Goal: Information Seeking & Learning: Compare options

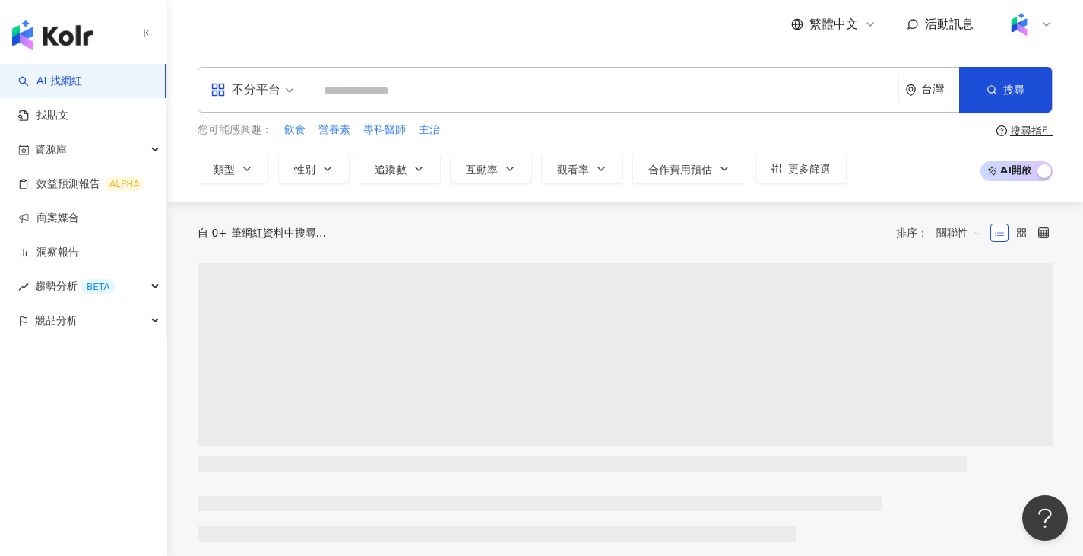
click at [280, 94] on div "不分平台" at bounding box center [246, 90] width 70 height 24
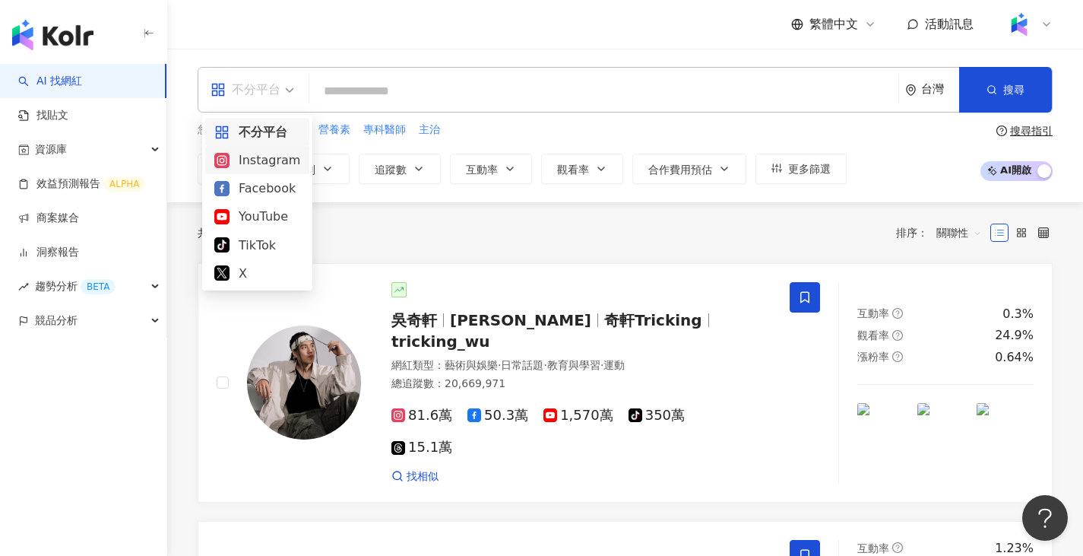
click at [265, 156] on div "Instagram" at bounding box center [257, 160] width 86 height 19
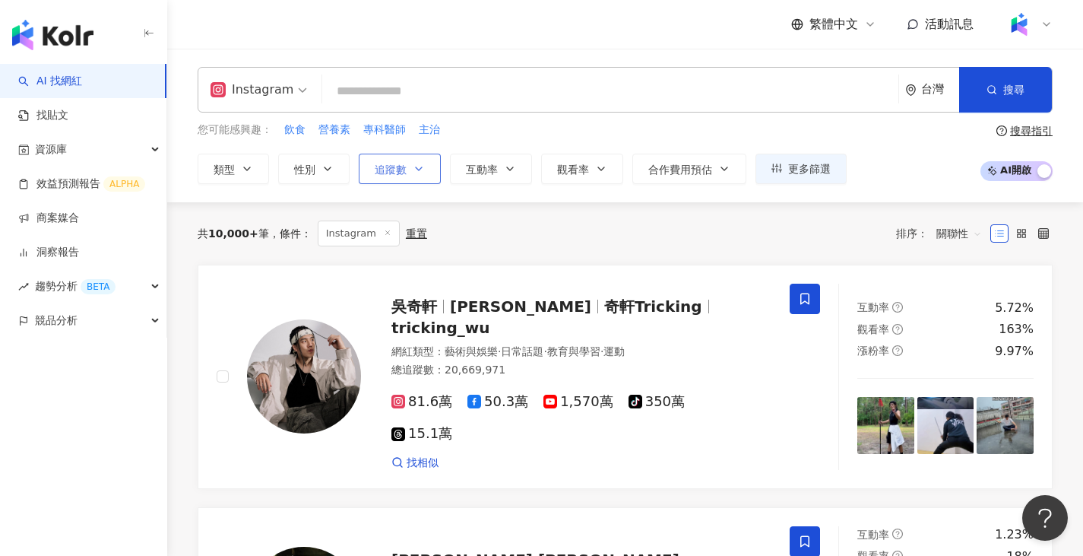
click at [407, 169] on button "追蹤數" at bounding box center [400, 169] width 82 height 30
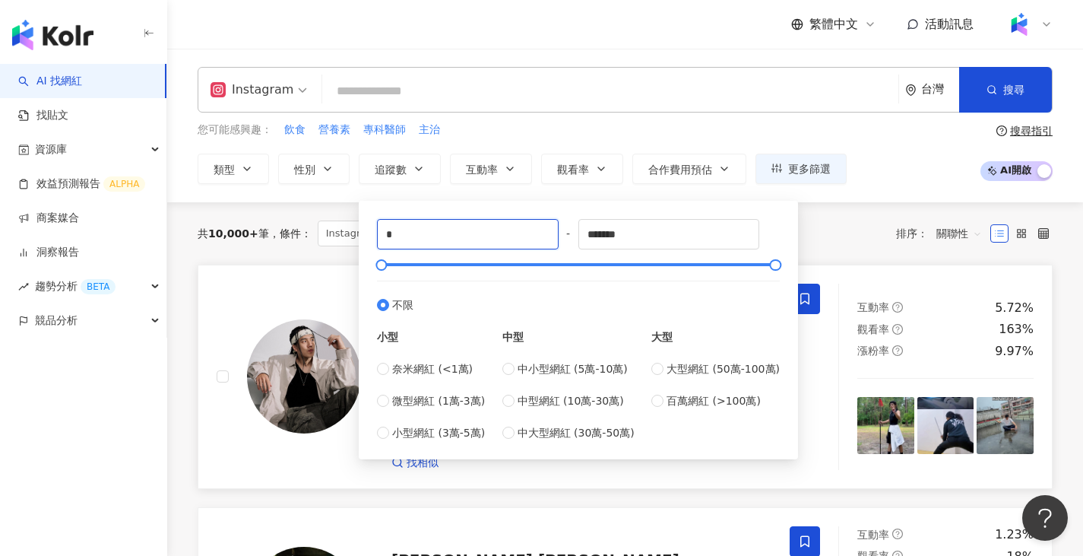
drag, startPoint x: 420, startPoint y: 233, endPoint x: 220, endPoint y: 270, distance: 203.3
type input "*"
type input "*****"
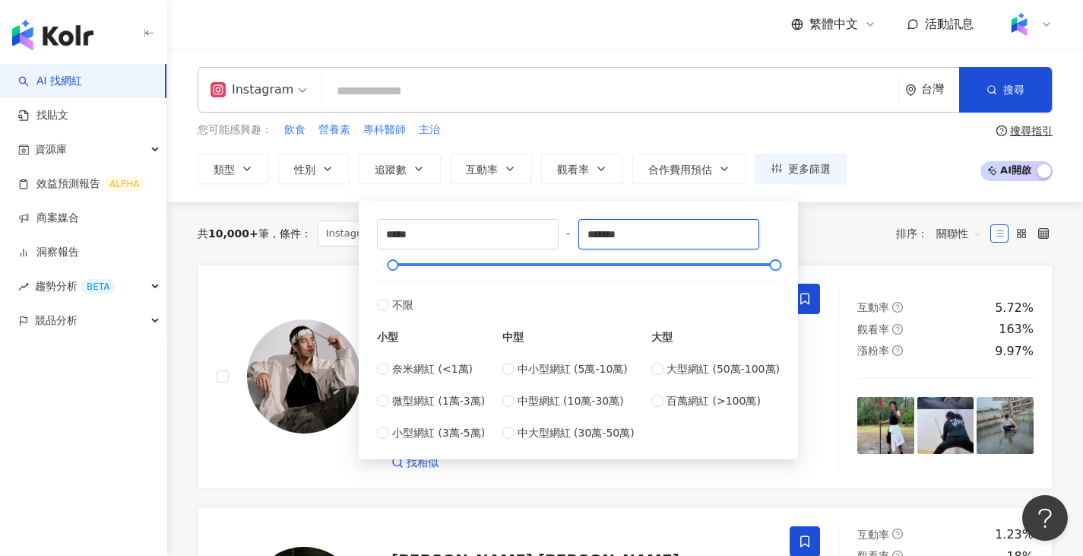
drag, startPoint x: 675, startPoint y: 228, endPoint x: 561, endPoint y: 225, distance: 114.1
click at [562, 225] on div "***** - ******* 不限 小型 奈米網紅 (<1萬) 微型網紅 (1萬-3萬) 小型網紅 (3萬-5萬) 中型 中小型網紅 (5萬-10萬) 中型…" at bounding box center [578, 330] width 403 height 222
type input "*****"
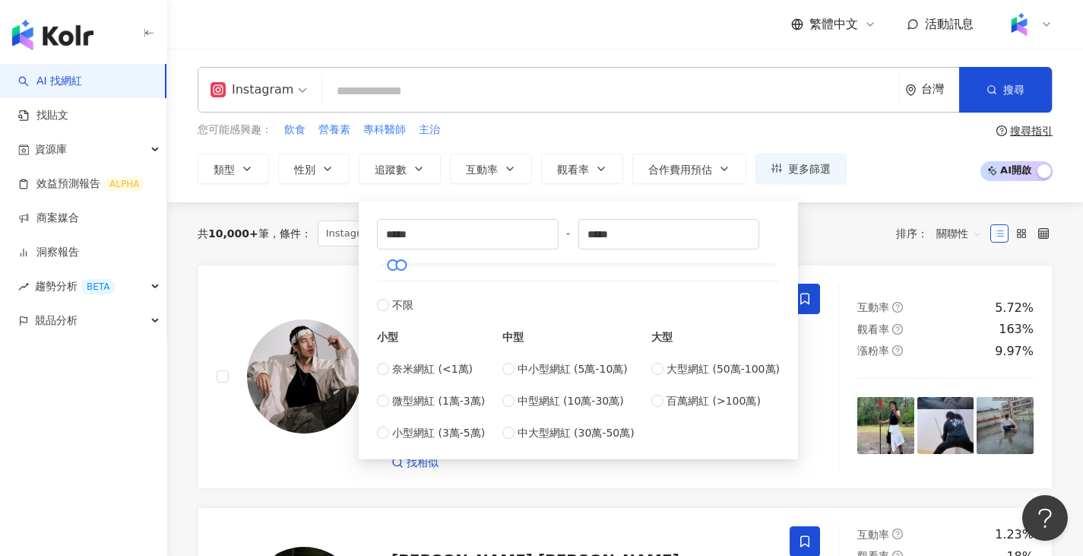
click at [868, 205] on div "共 10,000+ 筆 條件 ： Instagram 重置 排序： 關聯性" at bounding box center [625, 233] width 855 height 62
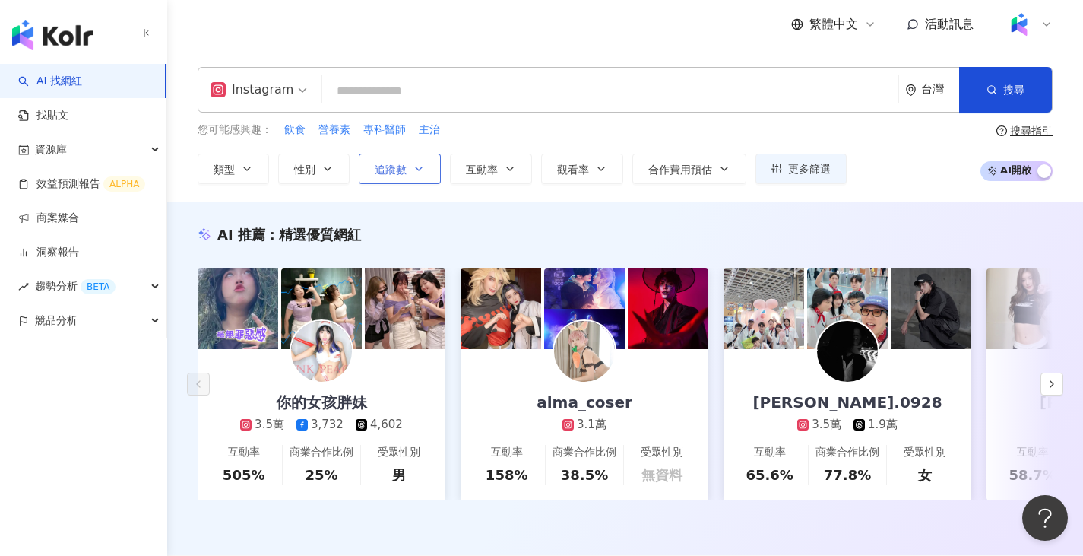
click at [419, 178] on button "追蹤數" at bounding box center [400, 169] width 82 height 30
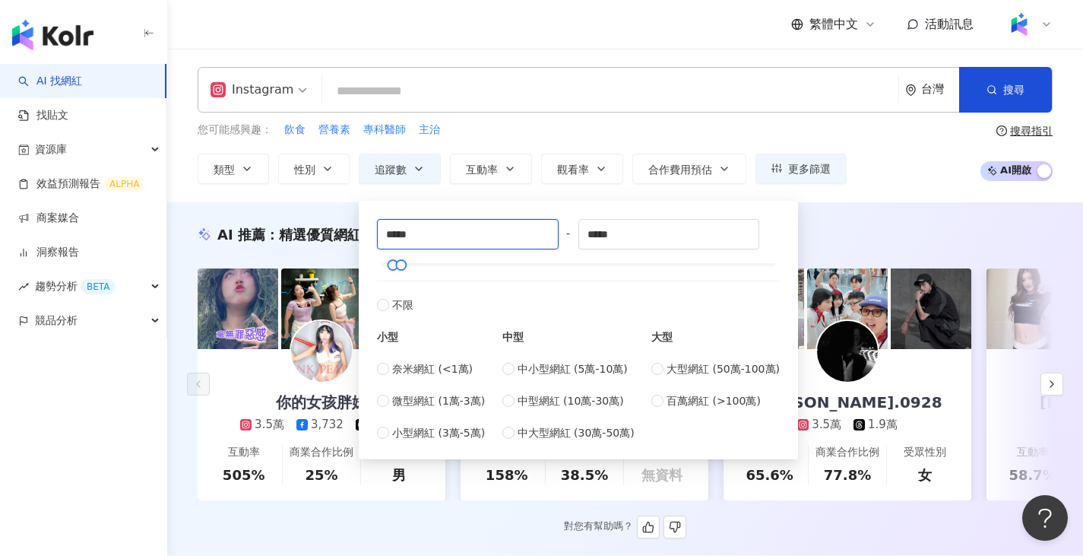
drag, startPoint x: 446, startPoint y: 239, endPoint x: 356, endPoint y: 227, distance: 90.6
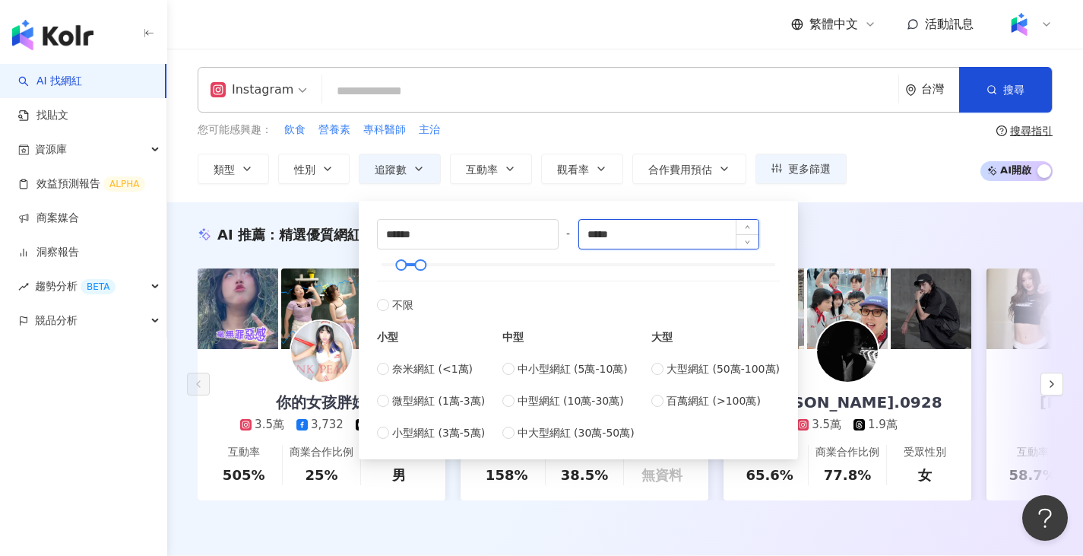
type input "*****"
drag, startPoint x: 647, startPoint y: 223, endPoint x: 569, endPoint y: 221, distance: 77.6
click at [566, 224] on div "***** - ****** 不限 小型 奈米網紅 (<1萬) 微型網紅 (1萬-3萬) 小型網紅 (3萬-5萬) 中型 中小型網紅 (5萬-10萬) 中型網…" at bounding box center [578, 330] width 403 height 222
type input "*"
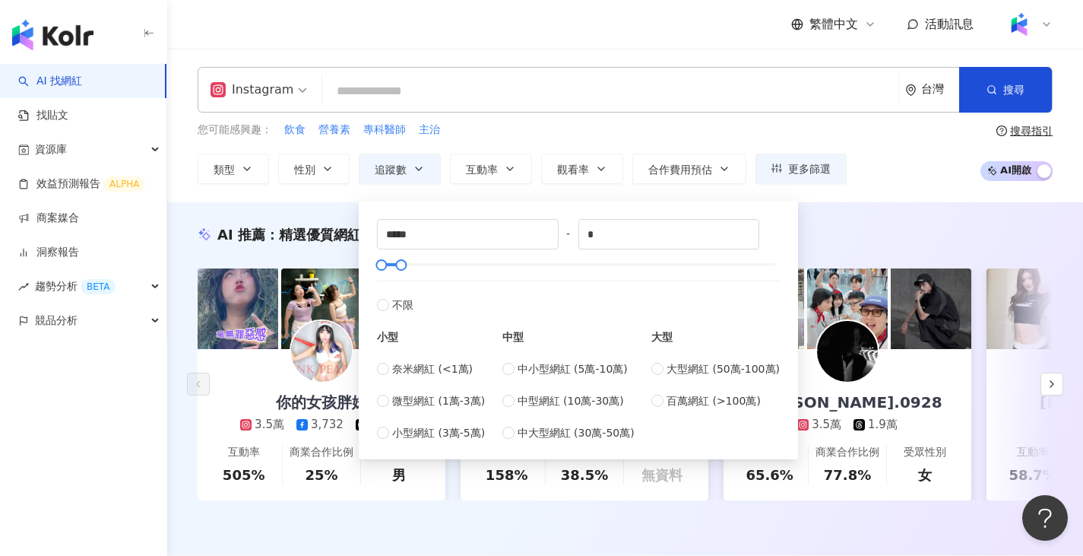
type input "*****"
drag, startPoint x: 488, startPoint y: 227, endPoint x: 384, endPoint y: 230, distance: 104.2
click at [384, 230] on input "*" at bounding box center [468, 234] width 180 height 29
click at [452, 229] on input "*" at bounding box center [468, 234] width 180 height 29
type input "*****"
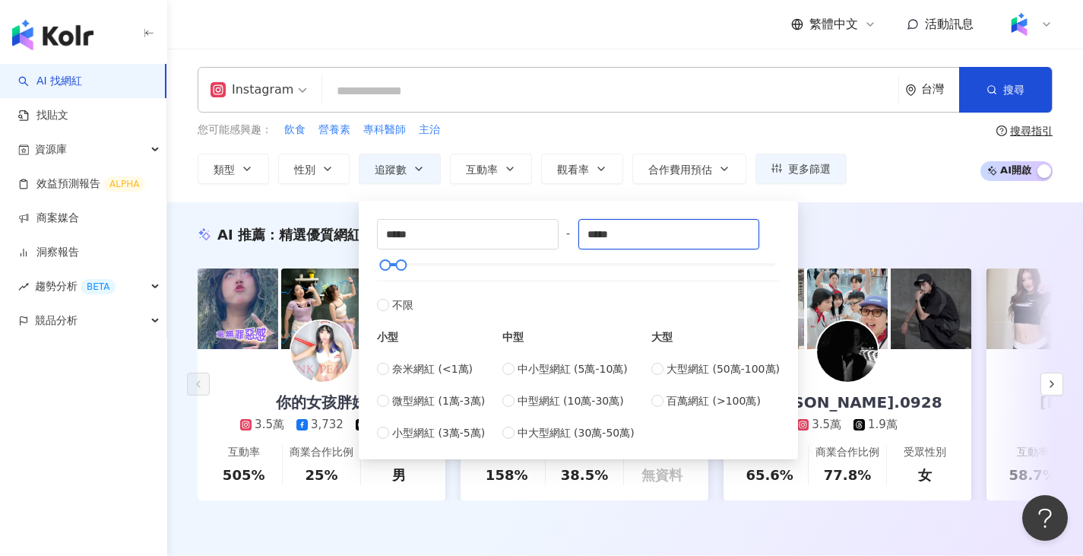
drag, startPoint x: 677, startPoint y: 233, endPoint x: 580, endPoint y: 231, distance: 96.6
click at [580, 231] on div "***** - ***** 不限 小型 奈米網紅 (<1萬) 微型網紅 (1萬-3萬) 小型網紅 (3萬-5萬) 中型 中小型網紅 (5萬-10萬) 中型網紅…" at bounding box center [578, 330] width 403 height 222
type input "*"
type input "******"
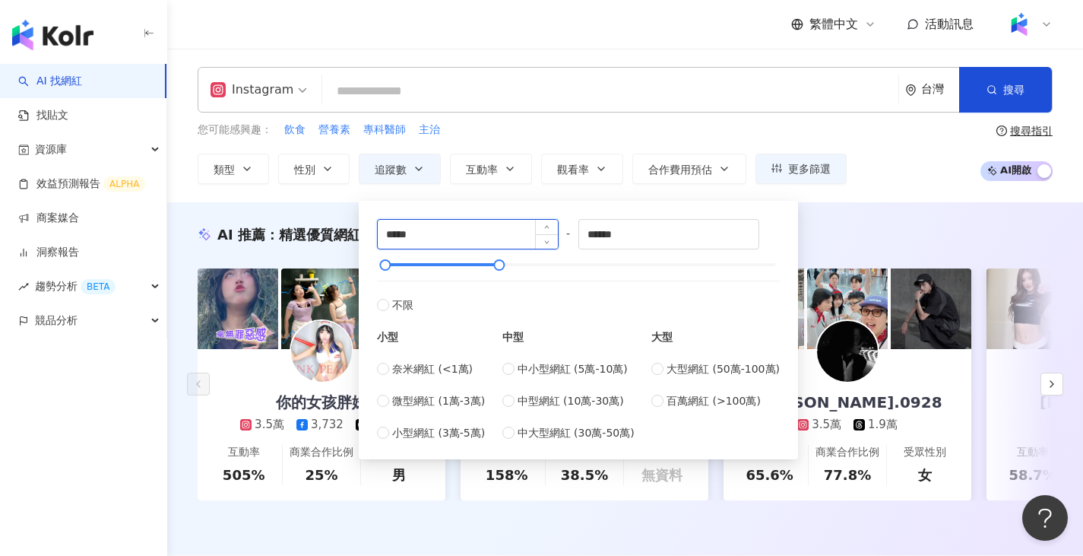
click at [423, 235] on input "*****" at bounding box center [468, 234] width 180 height 29
type input "******"
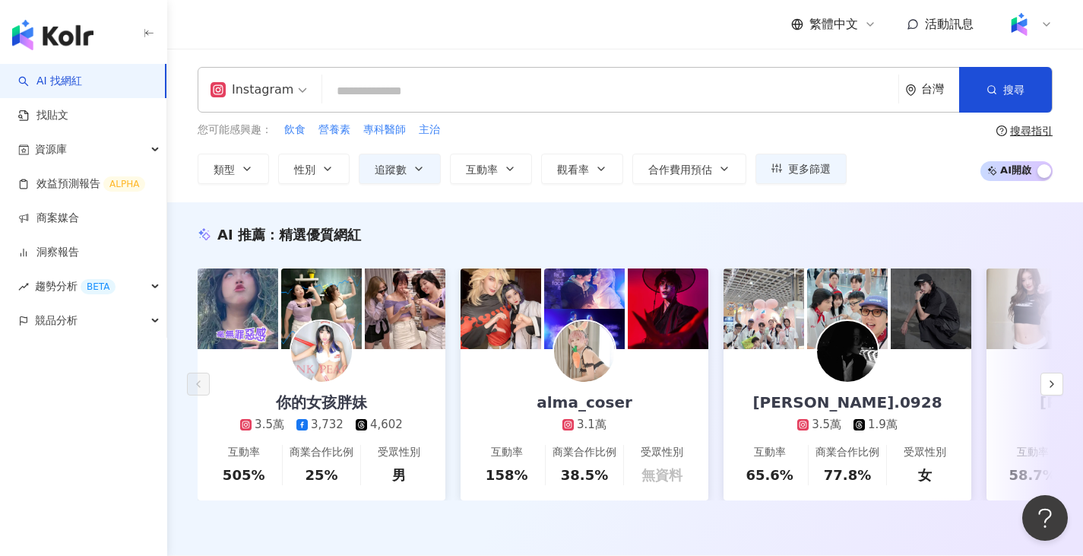
click at [404, 86] on input "search" at bounding box center [610, 91] width 564 height 29
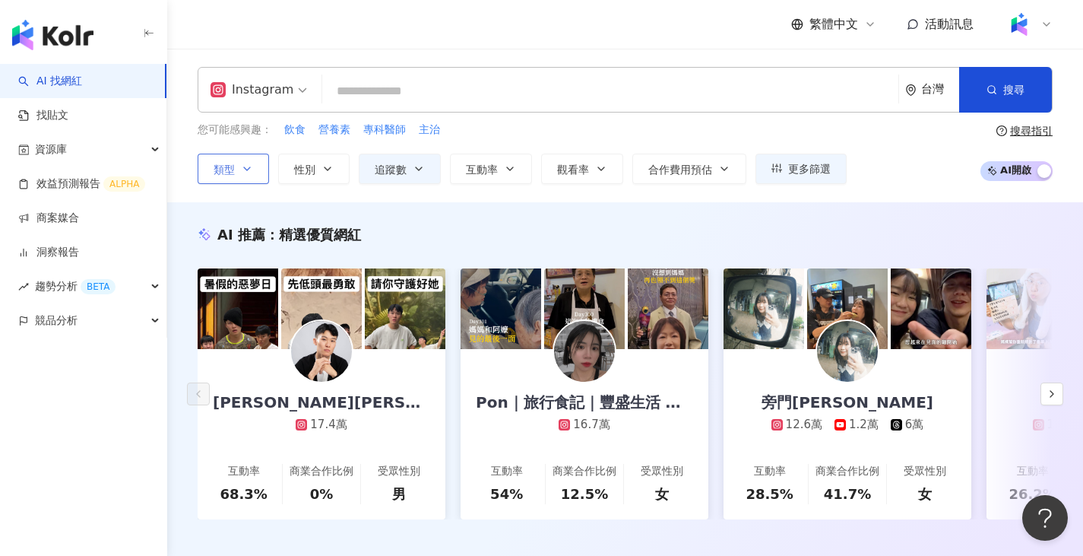
click at [224, 169] on span "類型" at bounding box center [224, 169] width 21 height 12
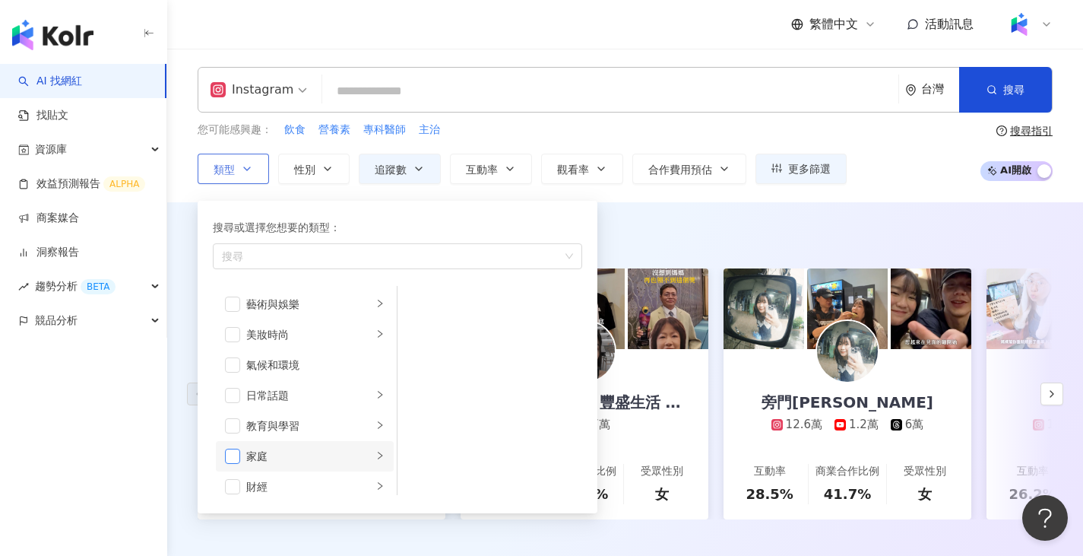
click at [233, 457] on span "button" at bounding box center [232, 456] width 15 height 15
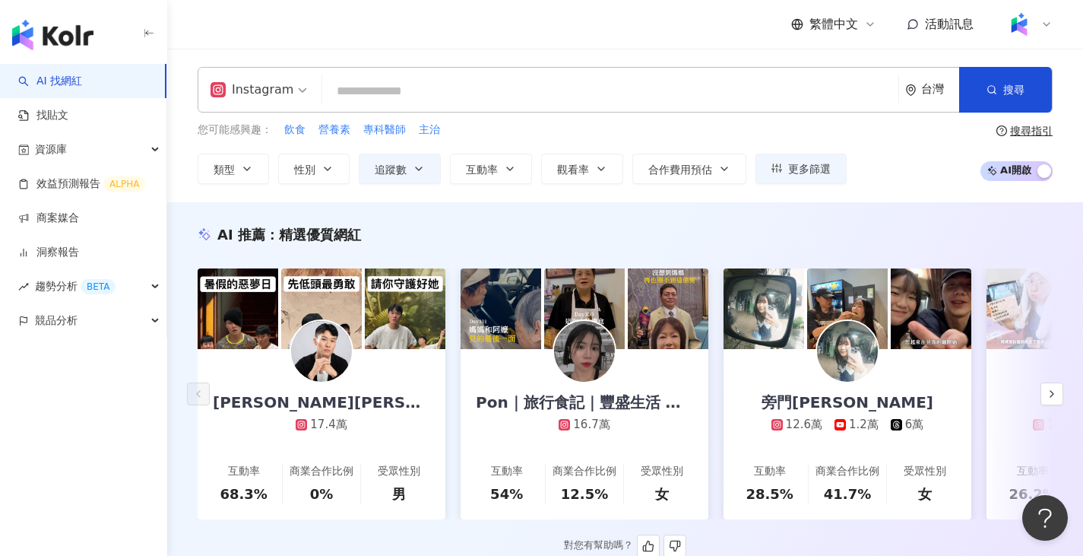
click at [614, 227] on div "AI 推薦 ： 精選優質網紅" at bounding box center [625, 234] width 855 height 19
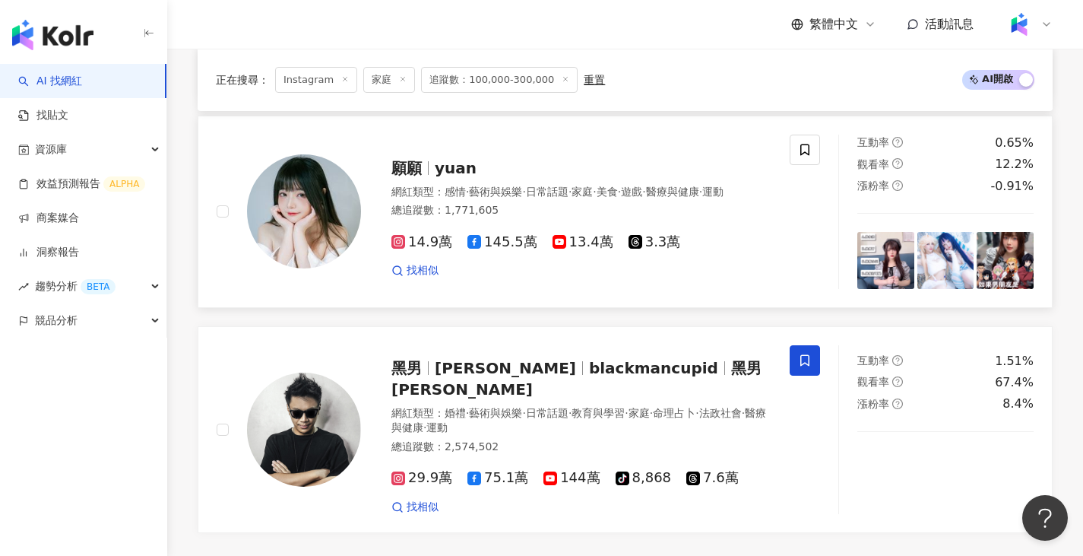
scroll to position [2813, 0]
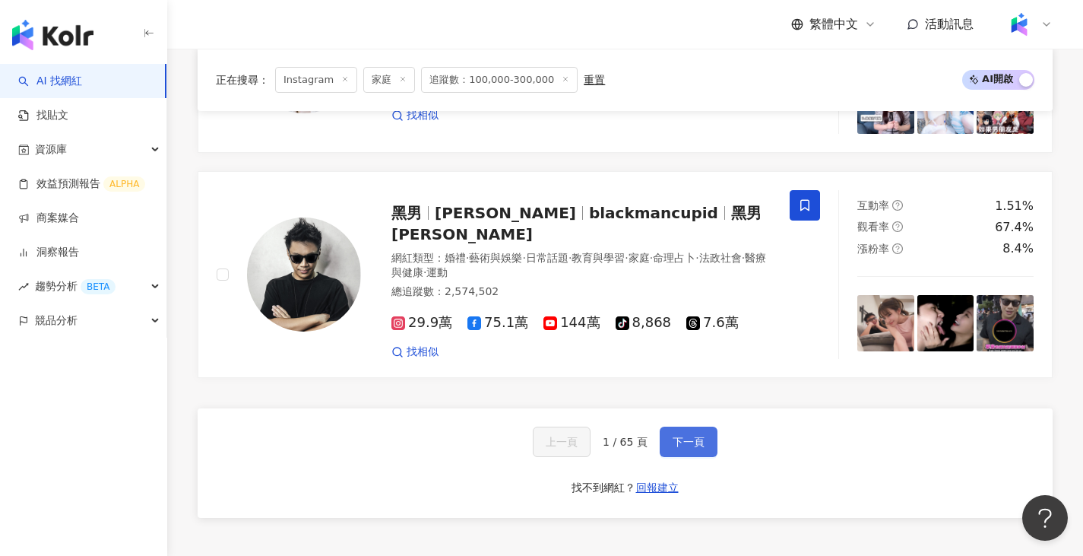
click at [684, 430] on button "下一頁" at bounding box center [689, 442] width 58 height 30
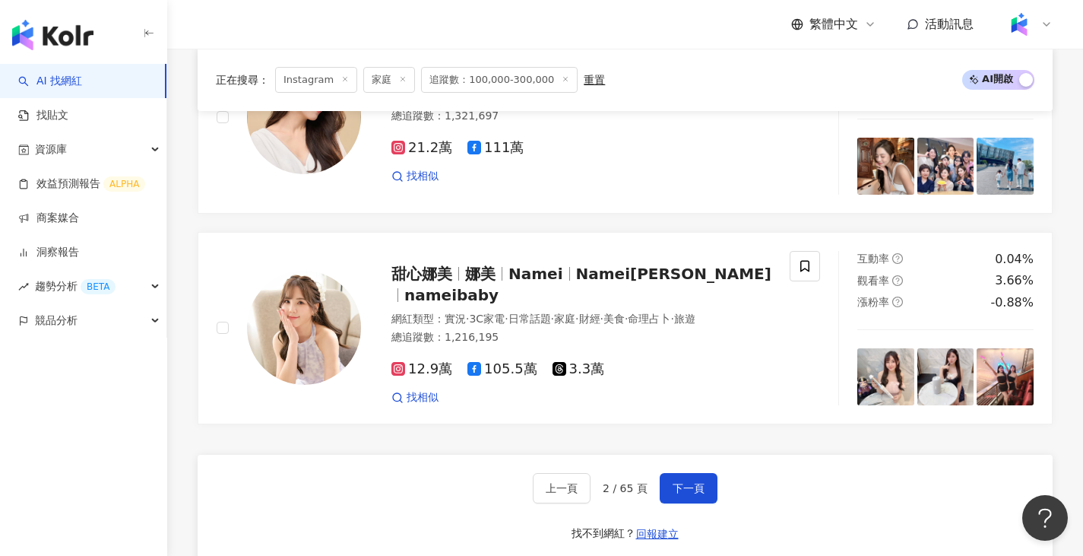
scroll to position [2757, 0]
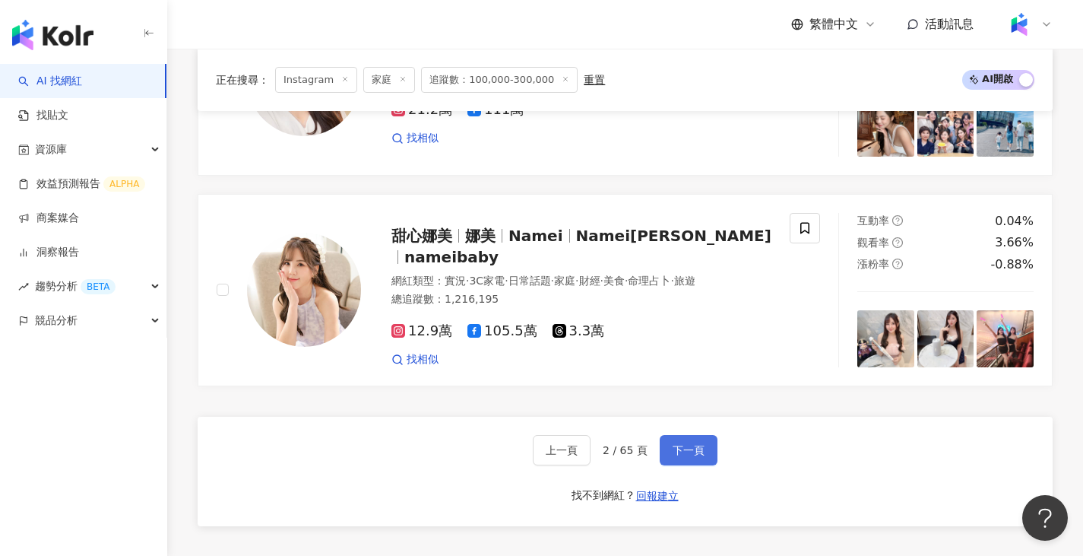
click at [660, 465] on button "下一頁" at bounding box center [689, 450] width 58 height 30
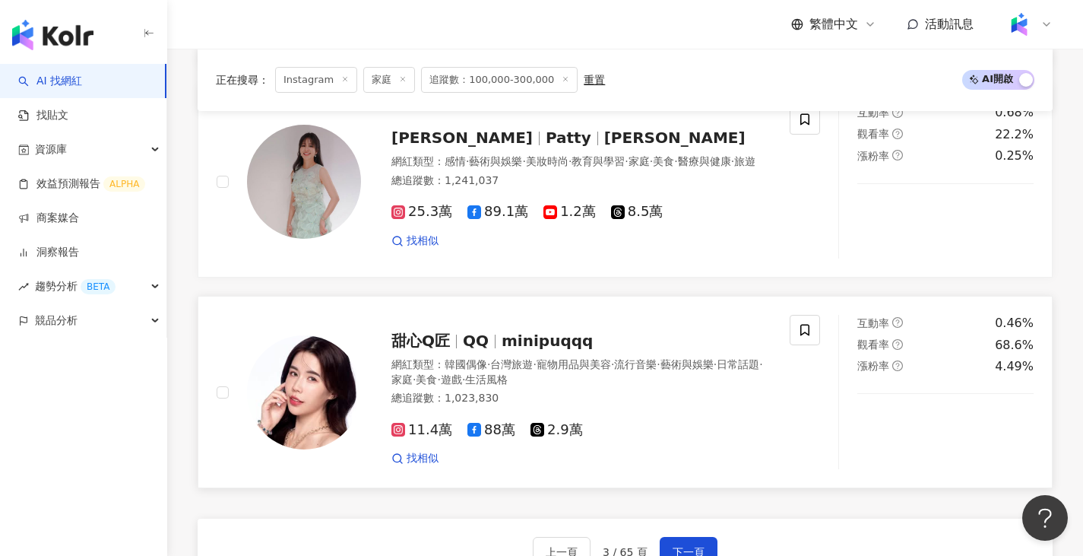
scroll to position [2884, 0]
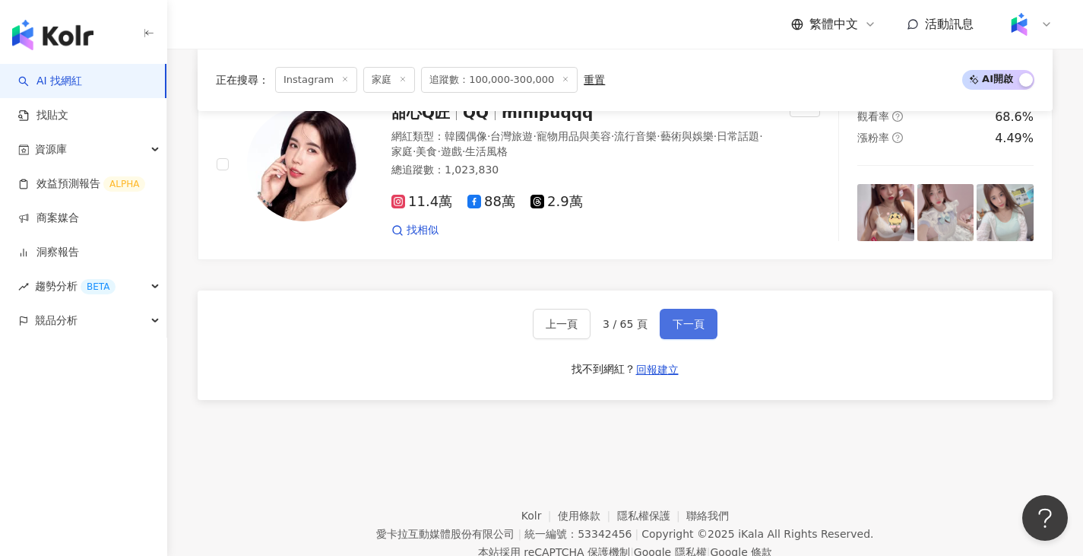
click at [682, 339] on button "下一頁" at bounding box center [689, 324] width 58 height 30
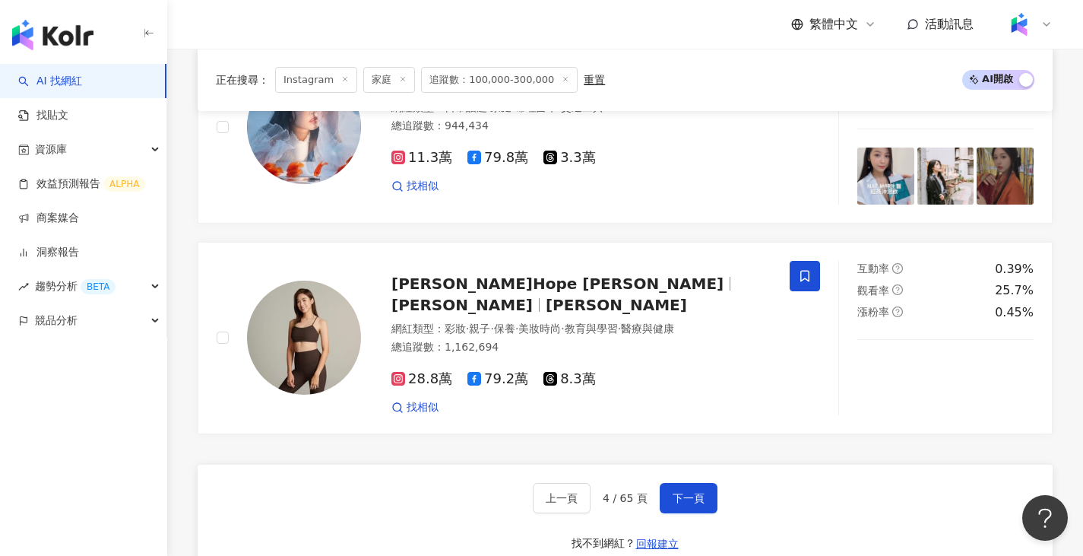
scroll to position [2793, 0]
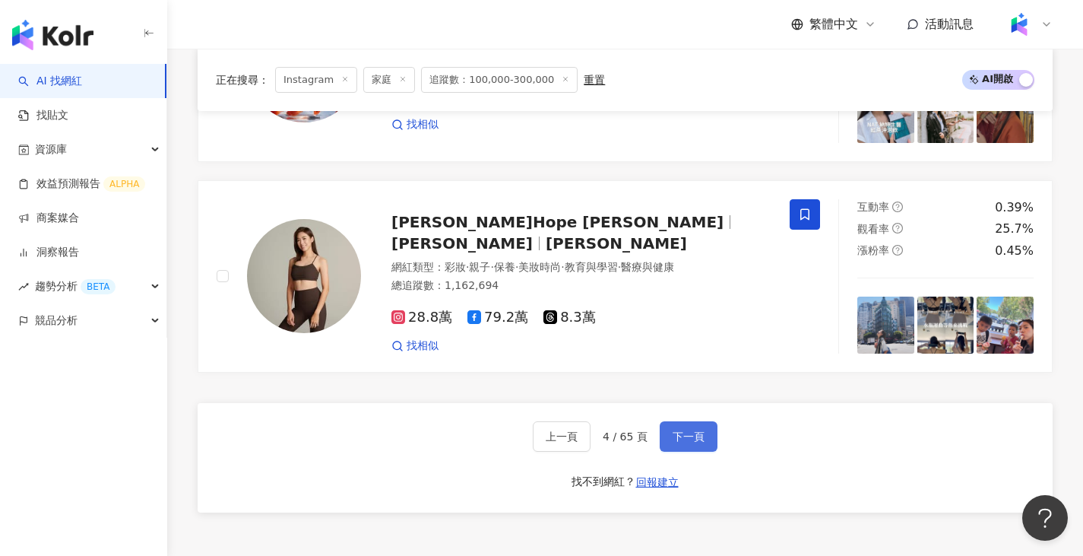
click at [676, 430] on span "下一頁" at bounding box center [689, 436] width 32 height 12
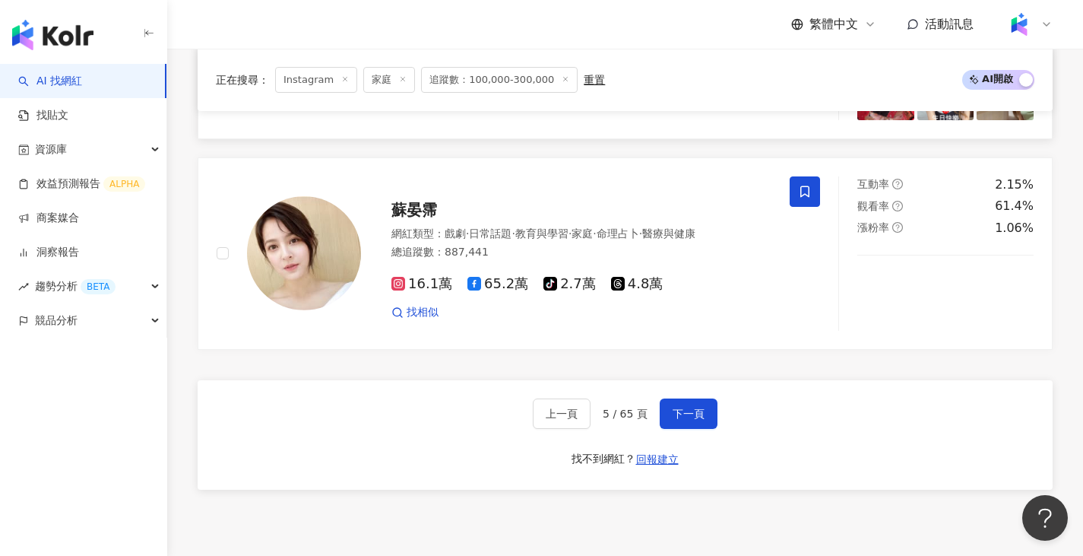
scroll to position [2813, 0]
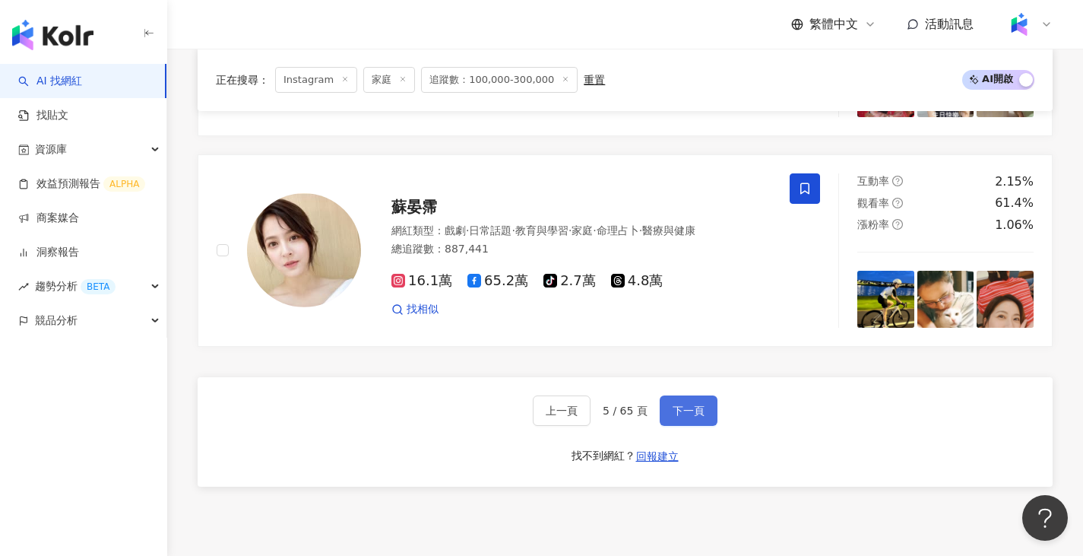
click at [696, 417] on span "下一頁" at bounding box center [689, 410] width 32 height 12
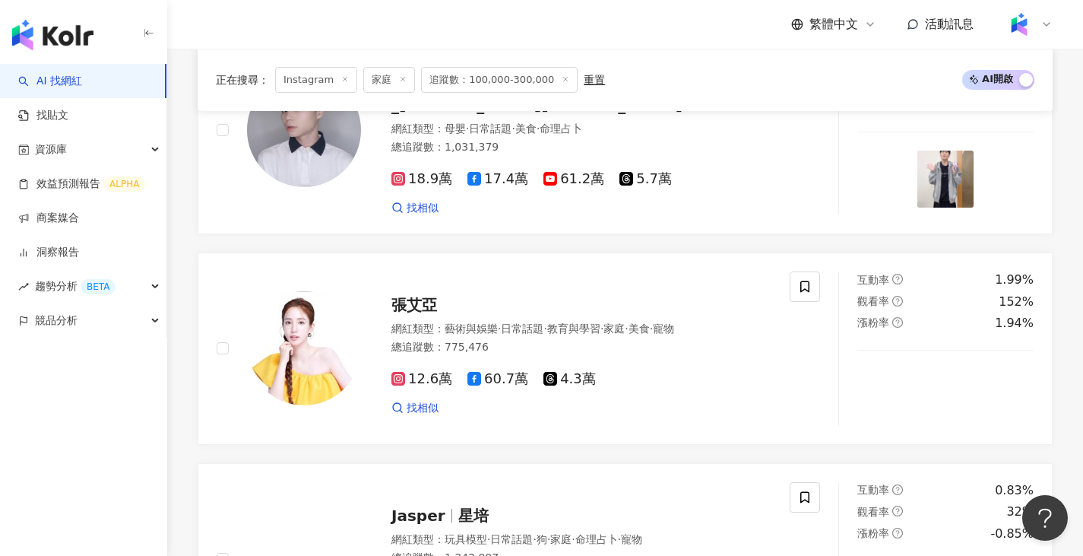
scroll to position [2175, 0]
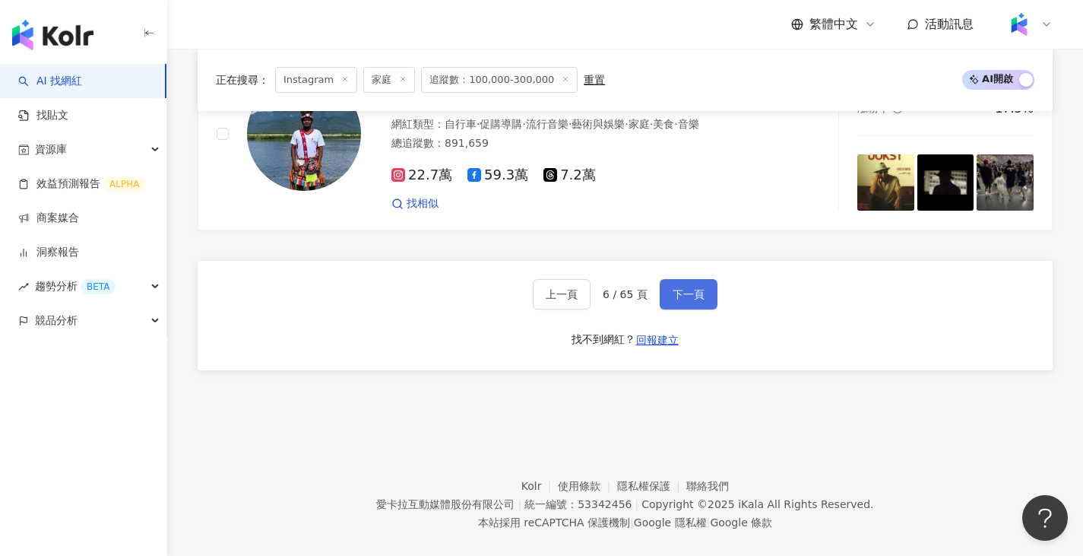
click at [698, 288] on span "下一頁" at bounding box center [689, 294] width 32 height 12
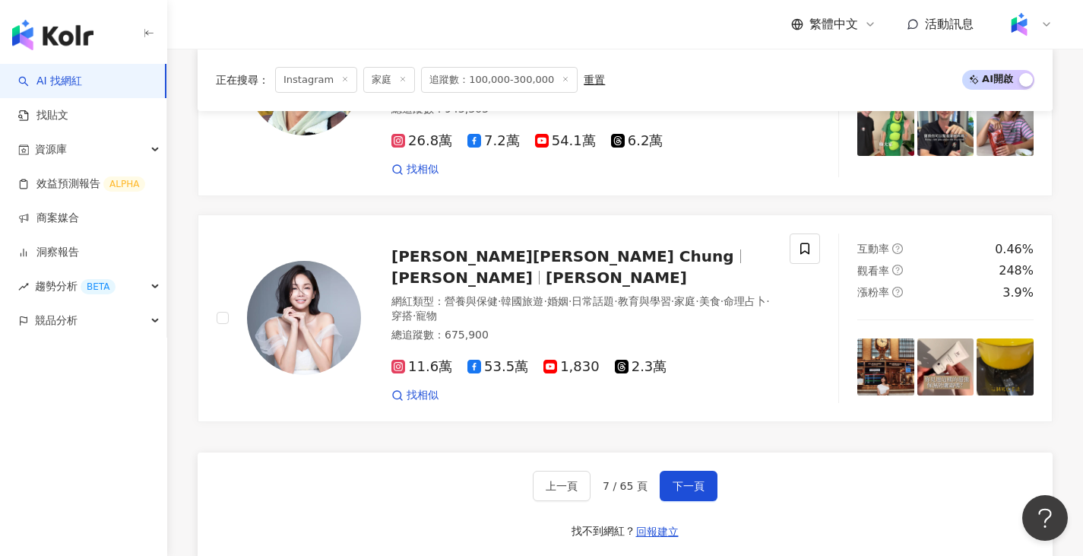
scroll to position [2889, 0]
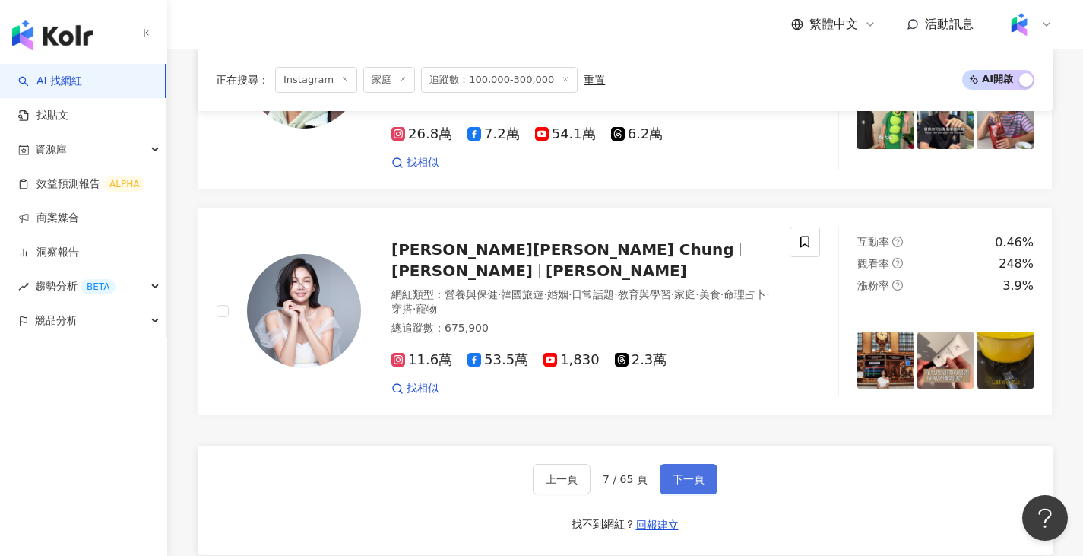
click at [681, 473] on span "下一頁" at bounding box center [689, 479] width 32 height 12
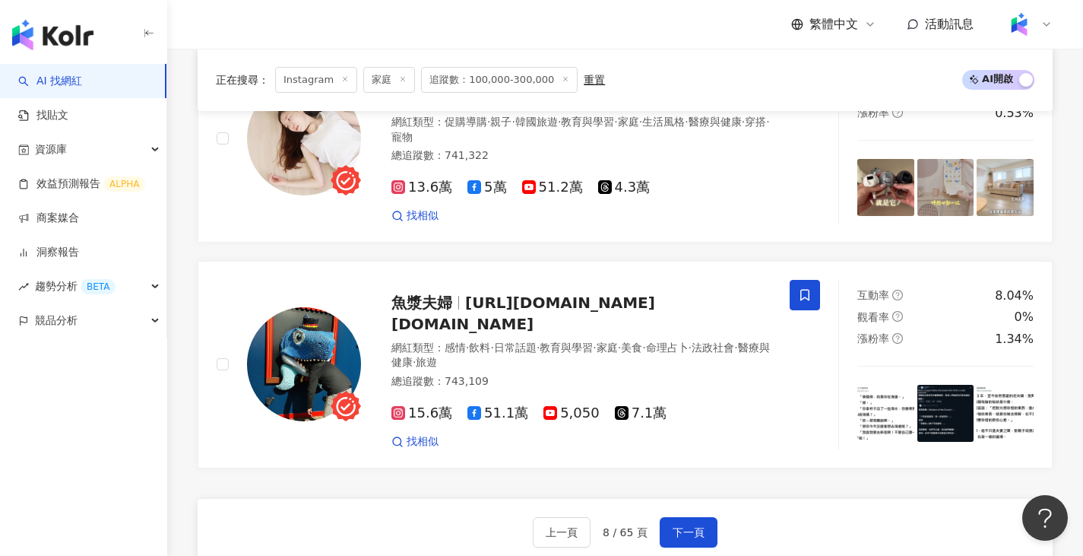
scroll to position [2776, 0]
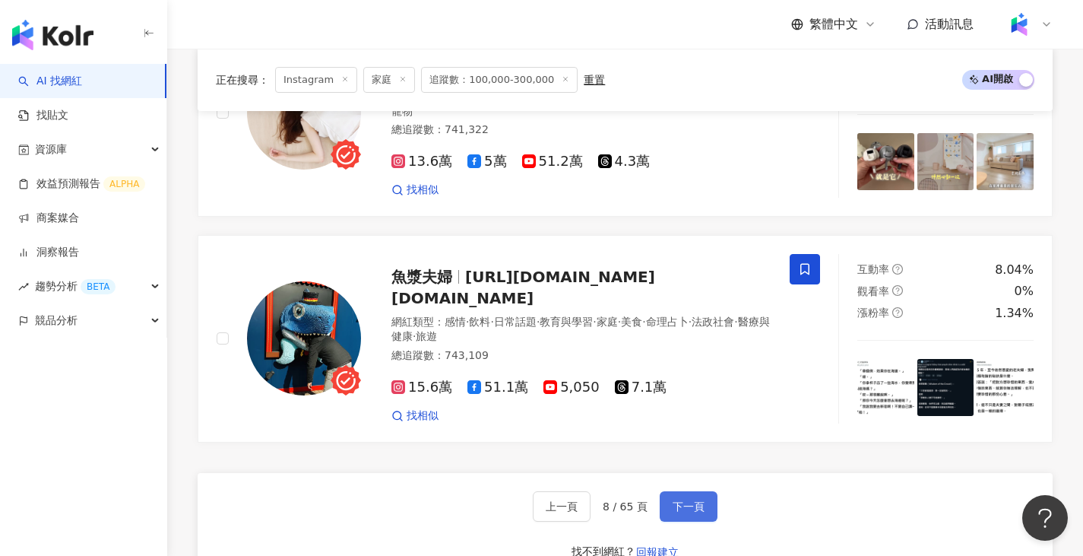
click at [673, 500] on span "下一頁" at bounding box center [689, 506] width 32 height 12
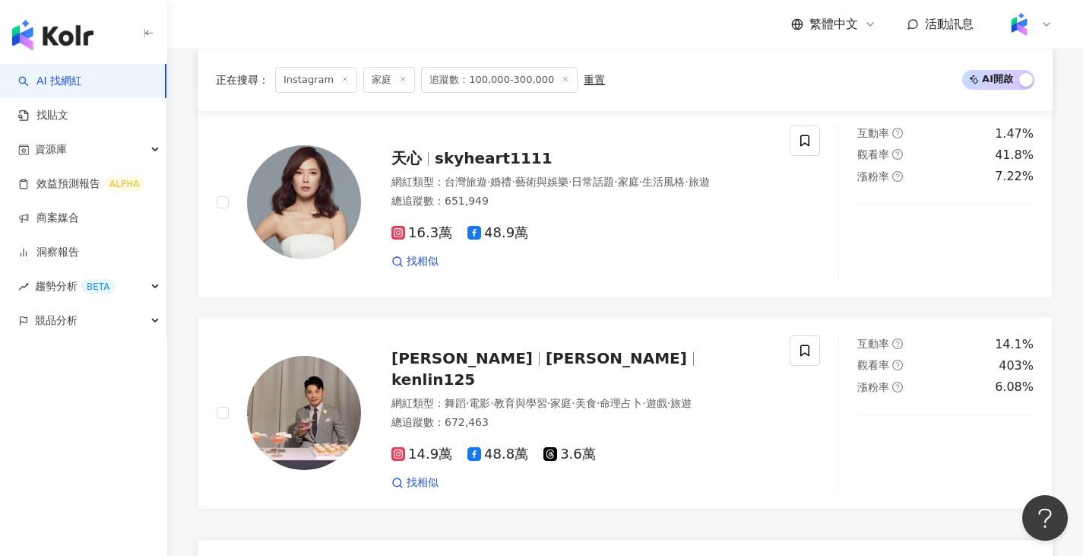
scroll to position [2762, 0]
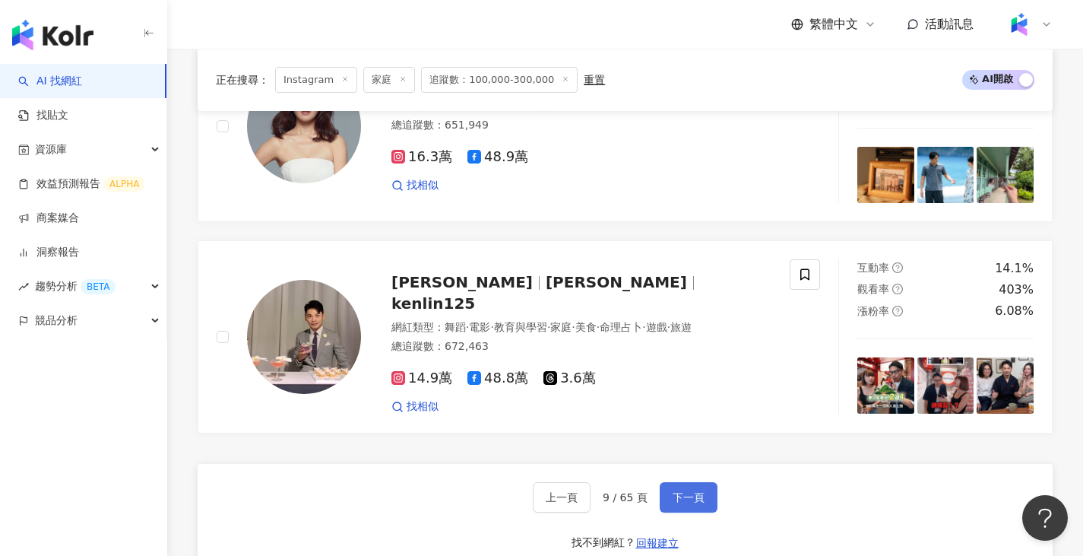
click at [702, 482] on button "下一頁" at bounding box center [689, 497] width 58 height 30
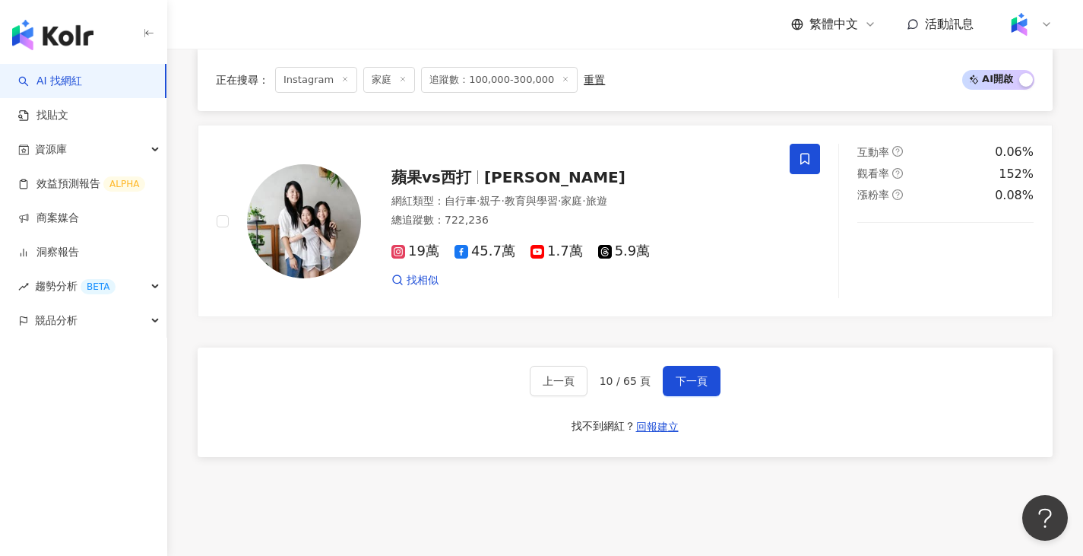
scroll to position [2894, 0]
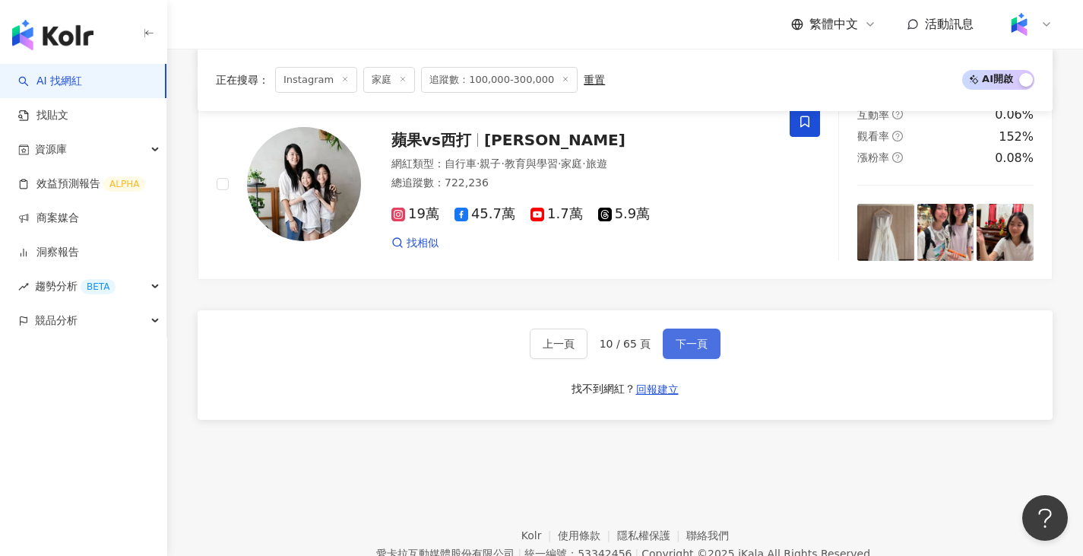
click at [686, 338] on span "下一頁" at bounding box center [692, 344] width 32 height 12
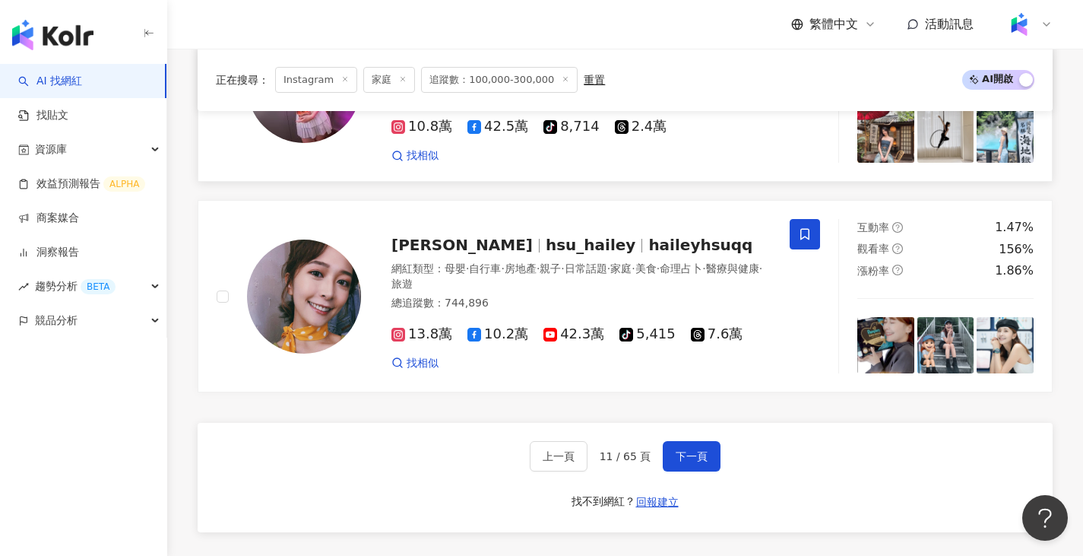
scroll to position [2757, 0]
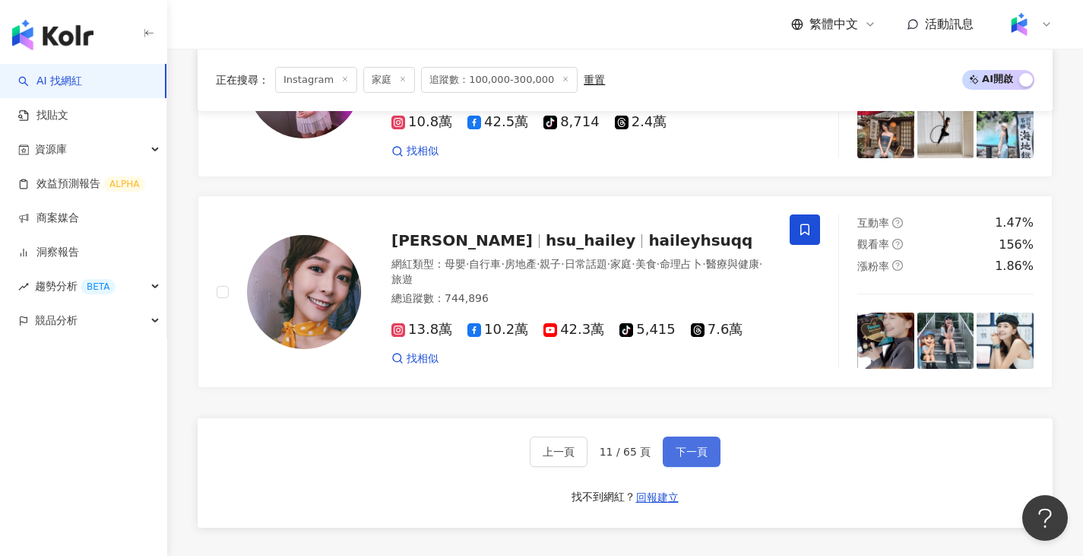
click at [706, 467] on button "下一頁" at bounding box center [692, 451] width 58 height 30
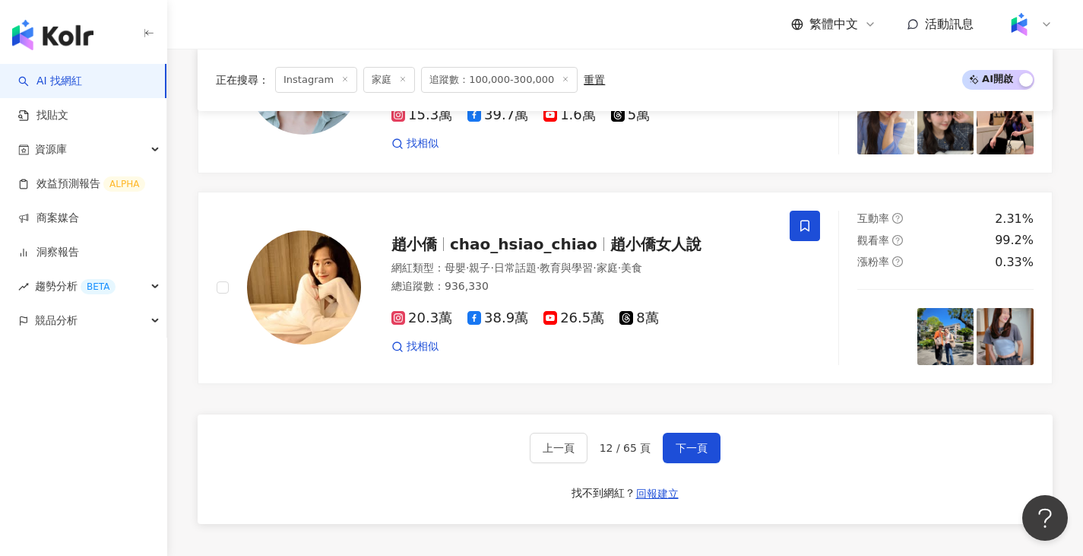
scroll to position [2804, 0]
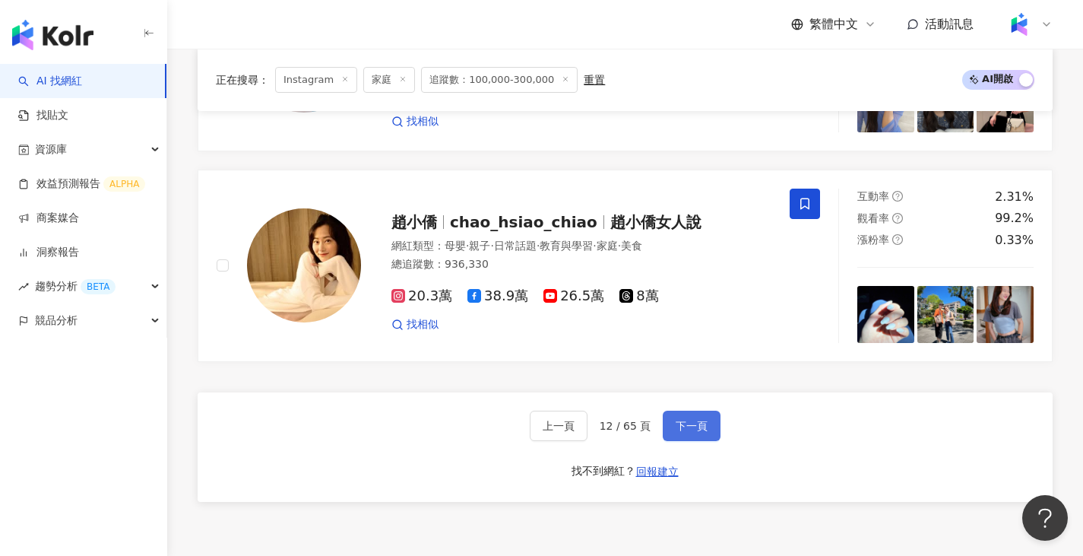
click at [696, 420] on span "下一頁" at bounding box center [692, 426] width 32 height 12
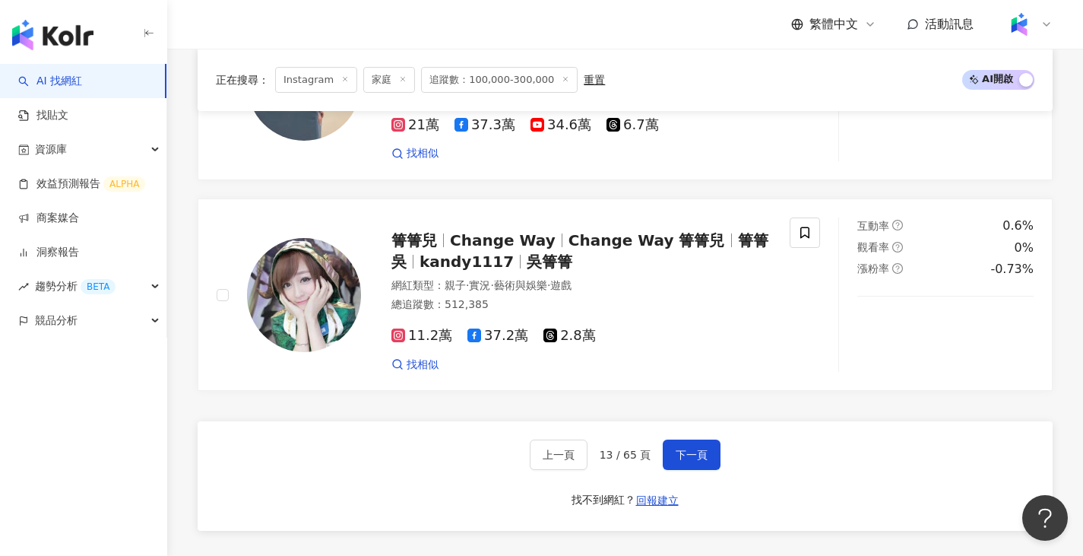
scroll to position [2818, 0]
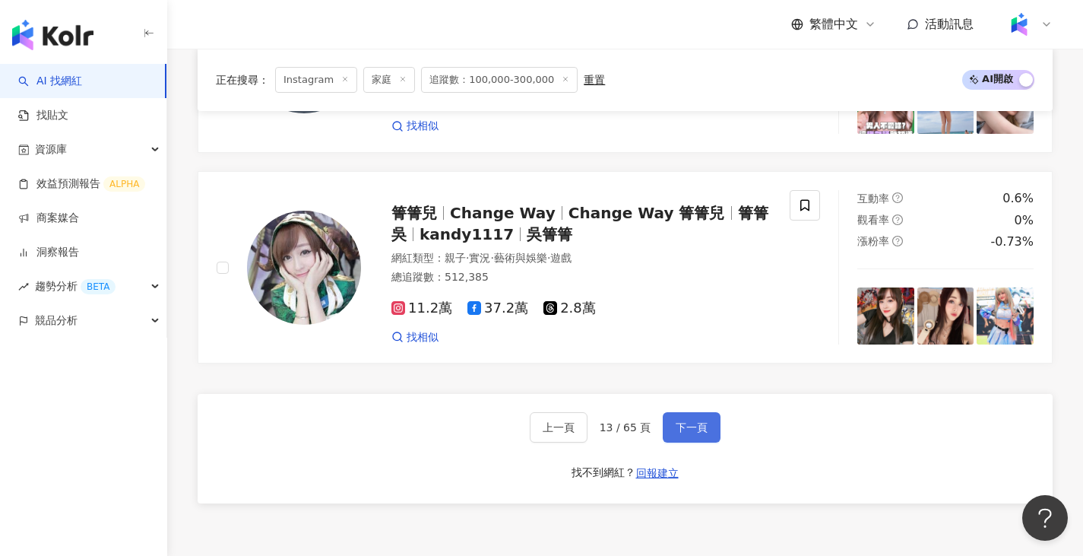
click at [681, 428] on button "下一頁" at bounding box center [692, 427] width 58 height 30
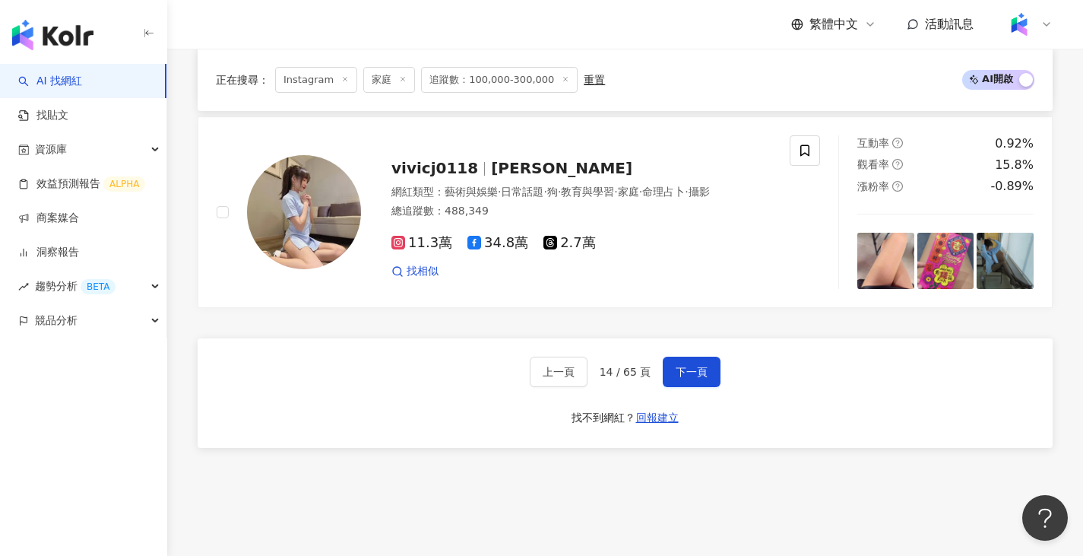
scroll to position [2894, 0]
click at [671, 356] on button "下一頁" at bounding box center [692, 371] width 58 height 30
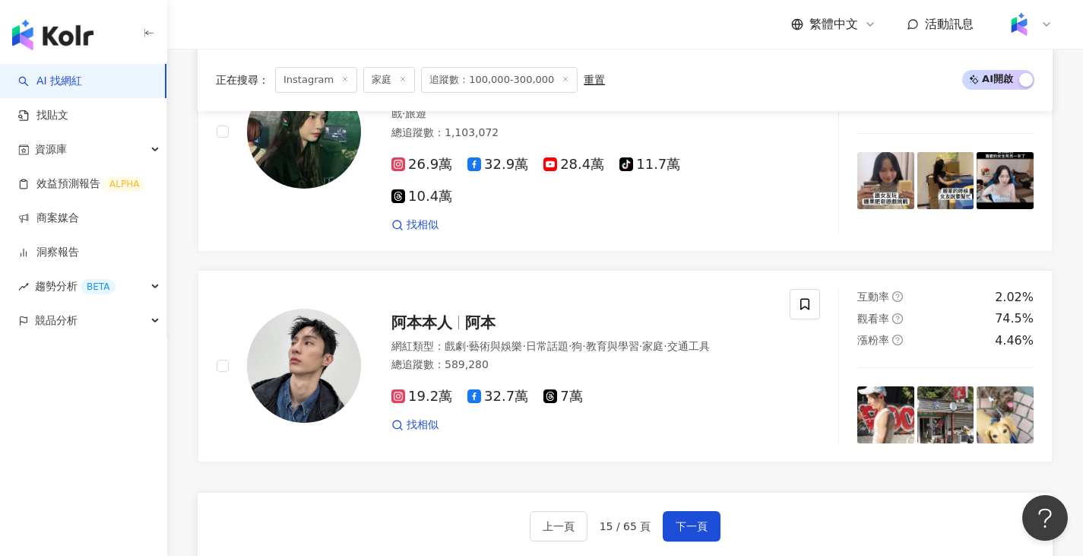
scroll to position [2797, 0]
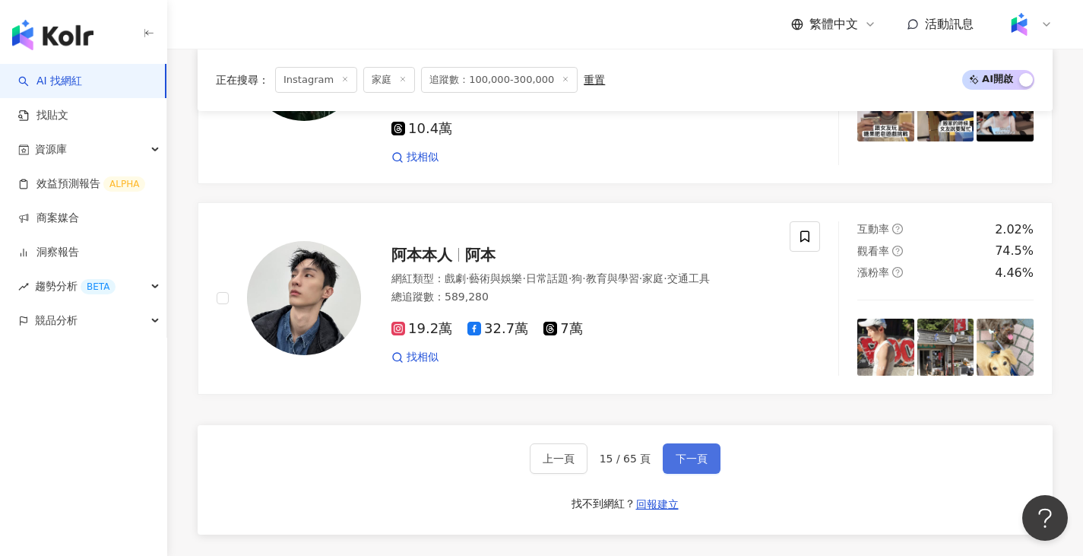
click at [693, 452] on span "下一頁" at bounding box center [692, 458] width 32 height 12
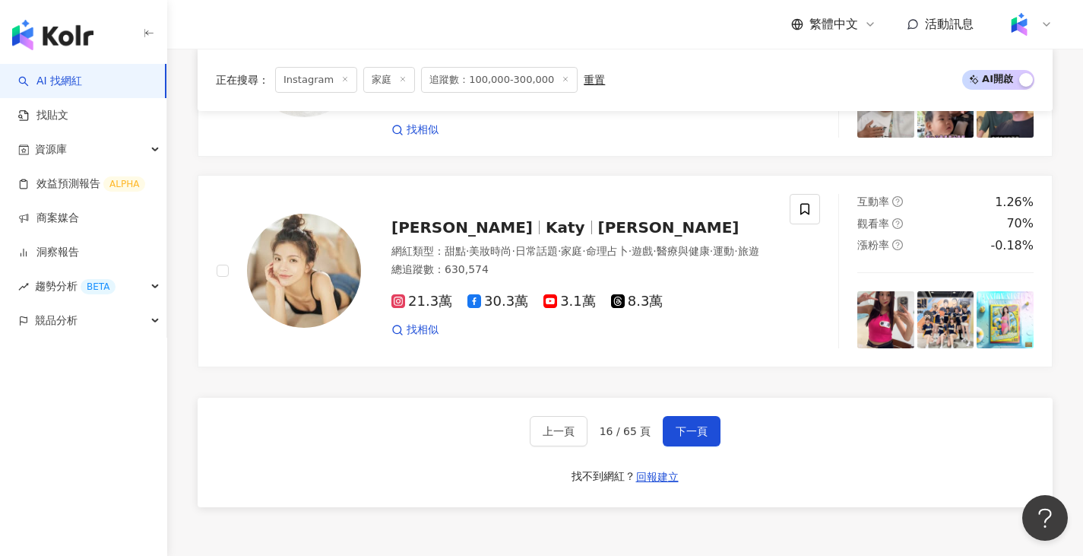
scroll to position [2792, 0]
click at [682, 425] on span "下一頁" at bounding box center [692, 431] width 32 height 12
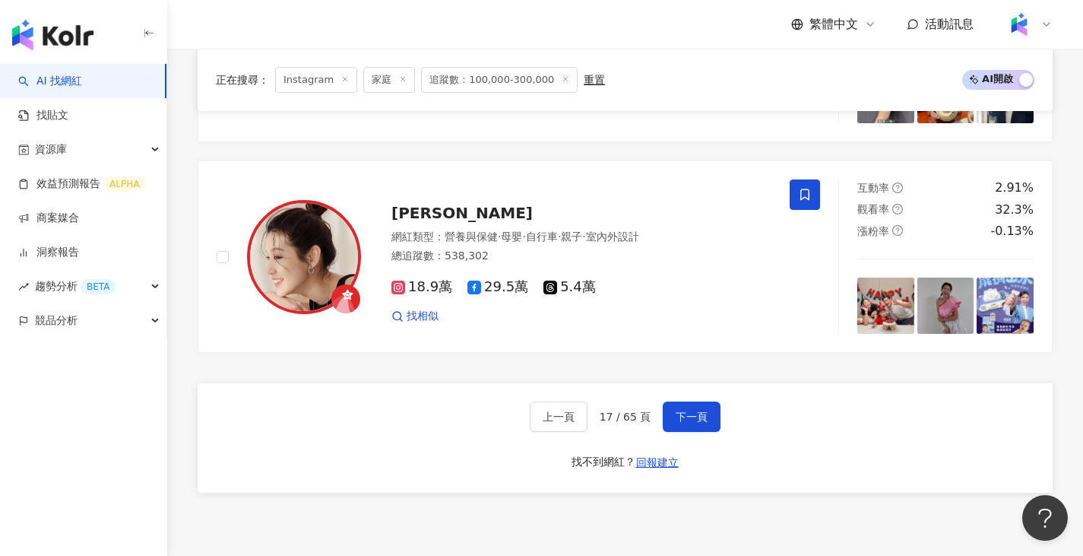
scroll to position [2806, 0]
click at [693, 413] on span "下一頁" at bounding box center [692, 416] width 32 height 12
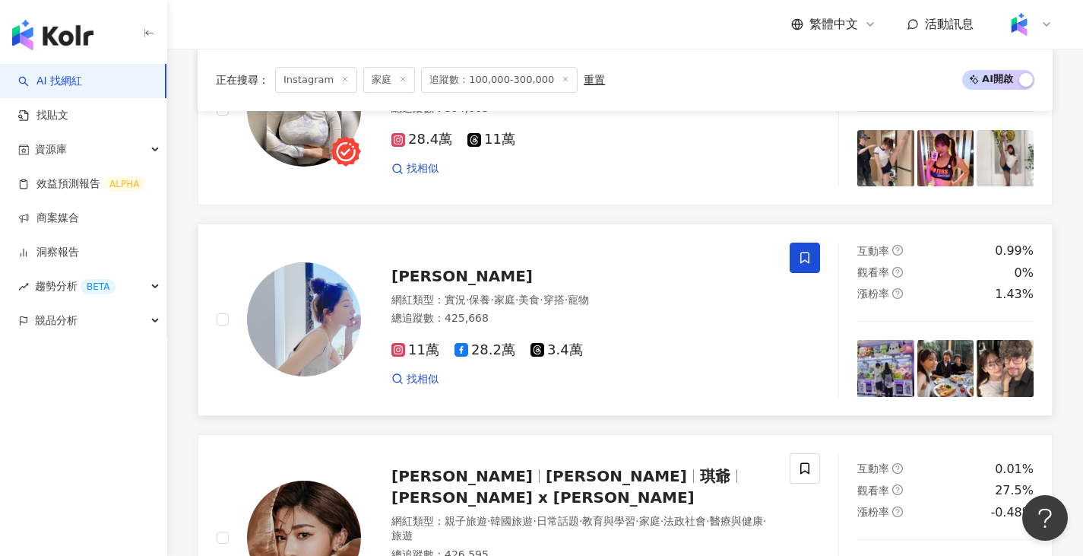
scroll to position [2755, 0]
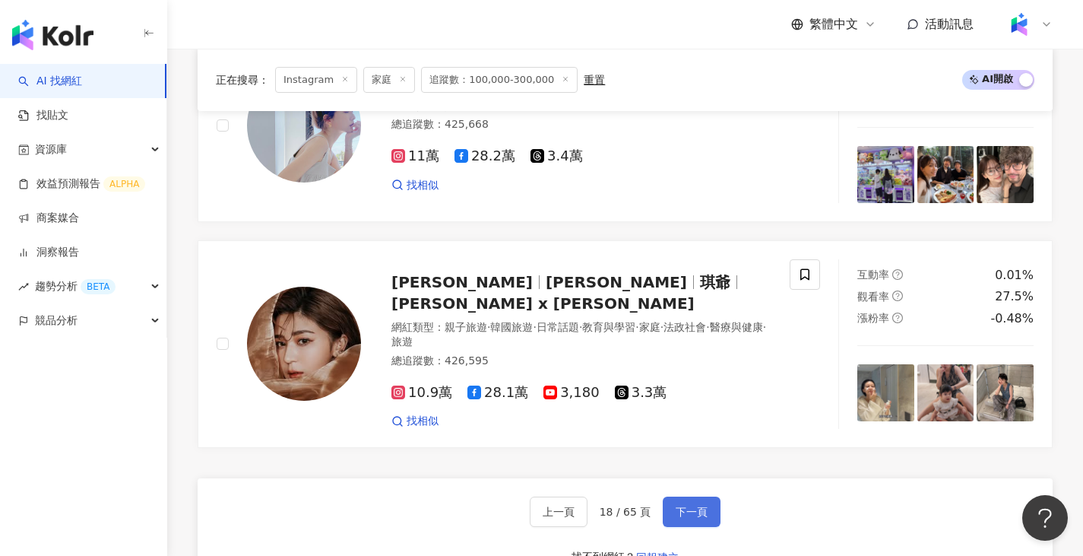
click at [681, 506] on span "下一頁" at bounding box center [692, 512] width 32 height 12
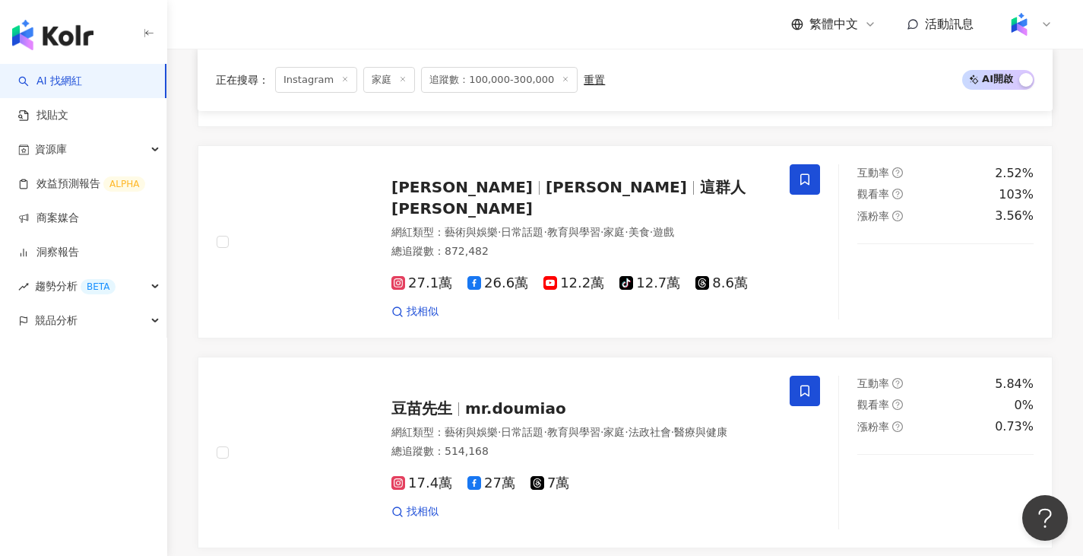
scroll to position [2748, 0]
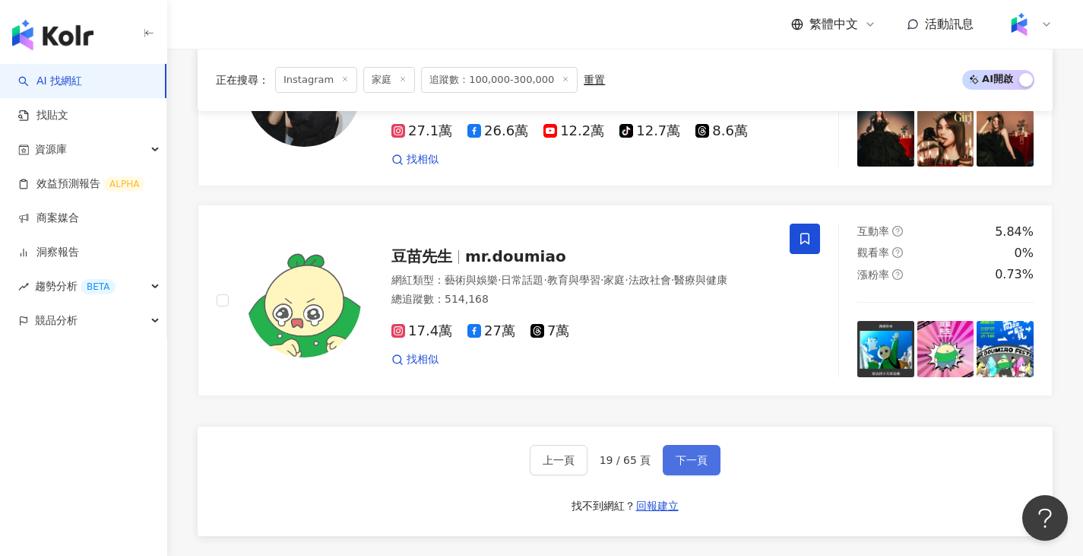
click at [715, 475] on button "下一頁" at bounding box center [692, 460] width 58 height 30
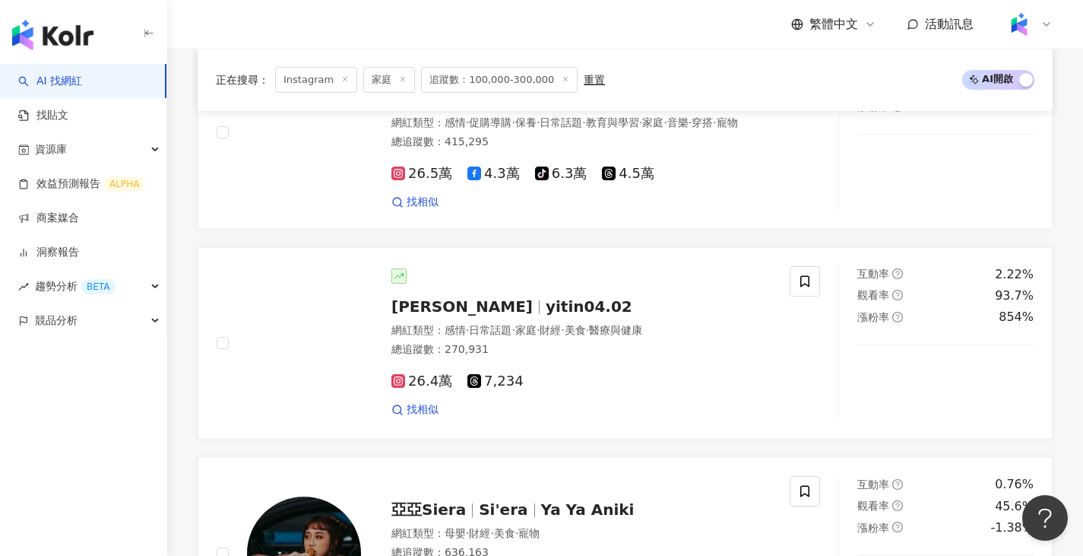
scroll to position [2723, 0]
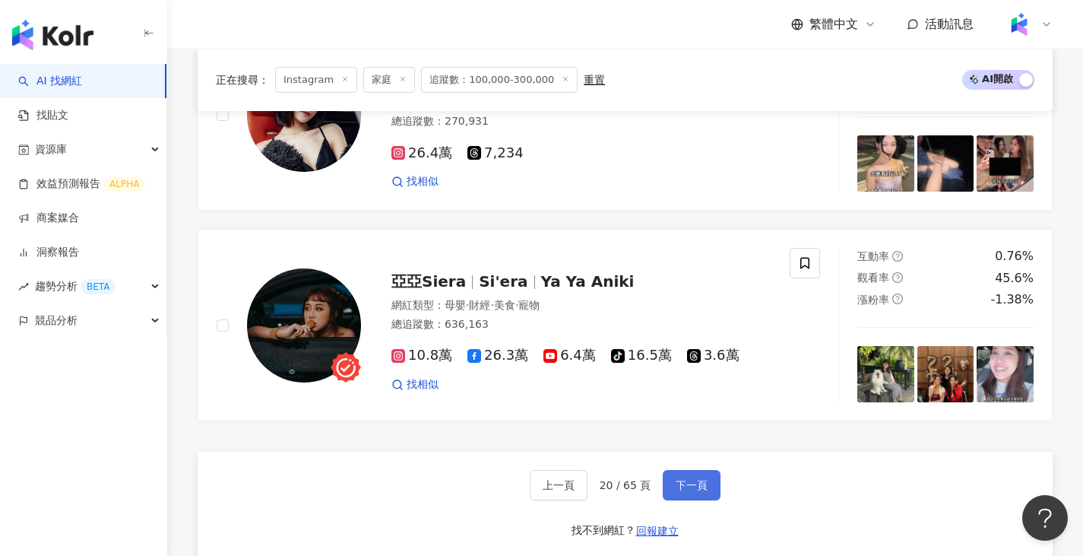
click at [663, 487] on button "下一頁" at bounding box center [692, 485] width 58 height 30
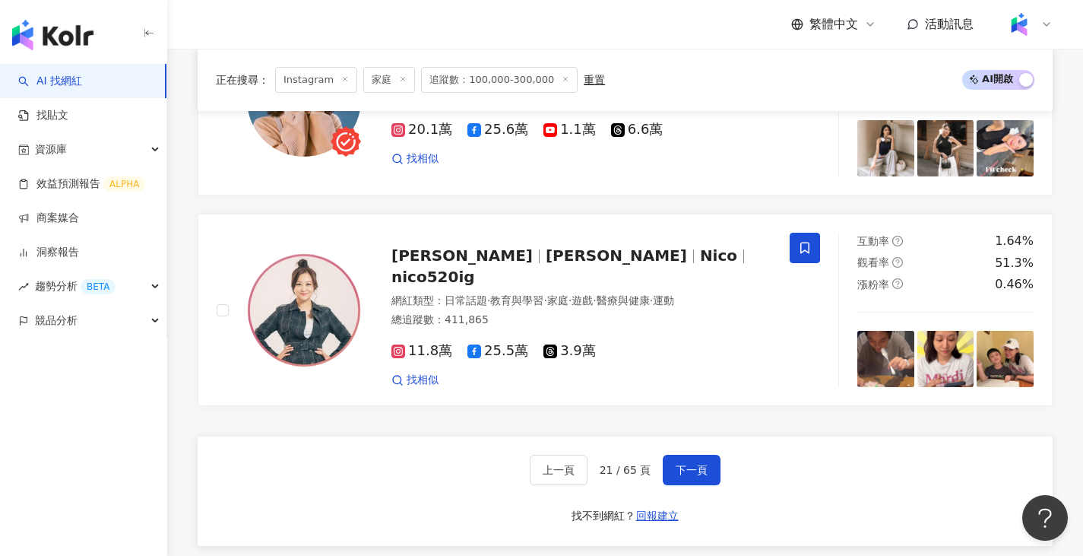
scroll to position [2786, 0]
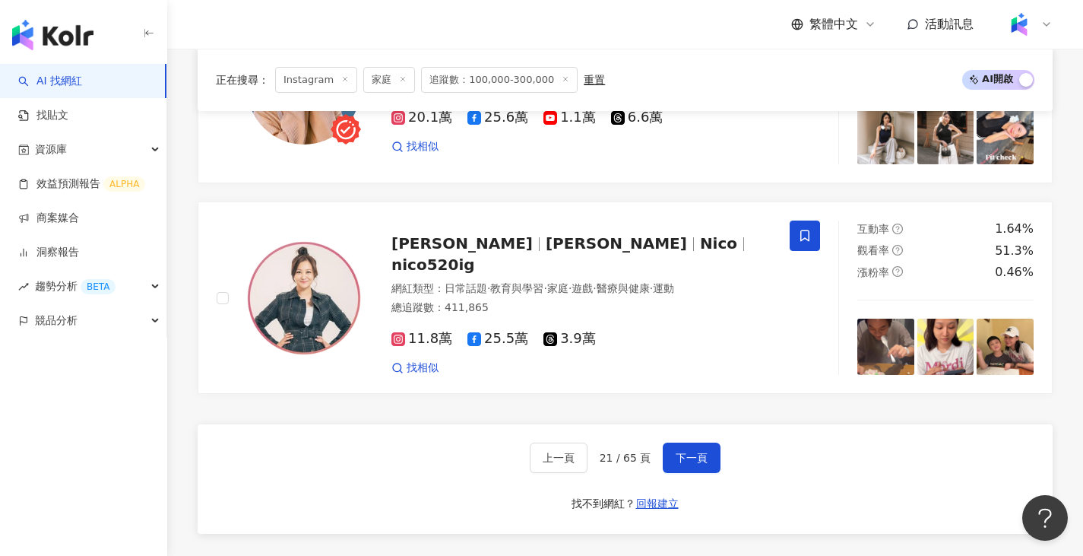
click at [680, 452] on div "上一頁 21 / 65 頁 下一頁 找不到網紅？ 回報建立" at bounding box center [625, 478] width 855 height 109
click at [683, 452] on span "下一頁" at bounding box center [692, 458] width 32 height 12
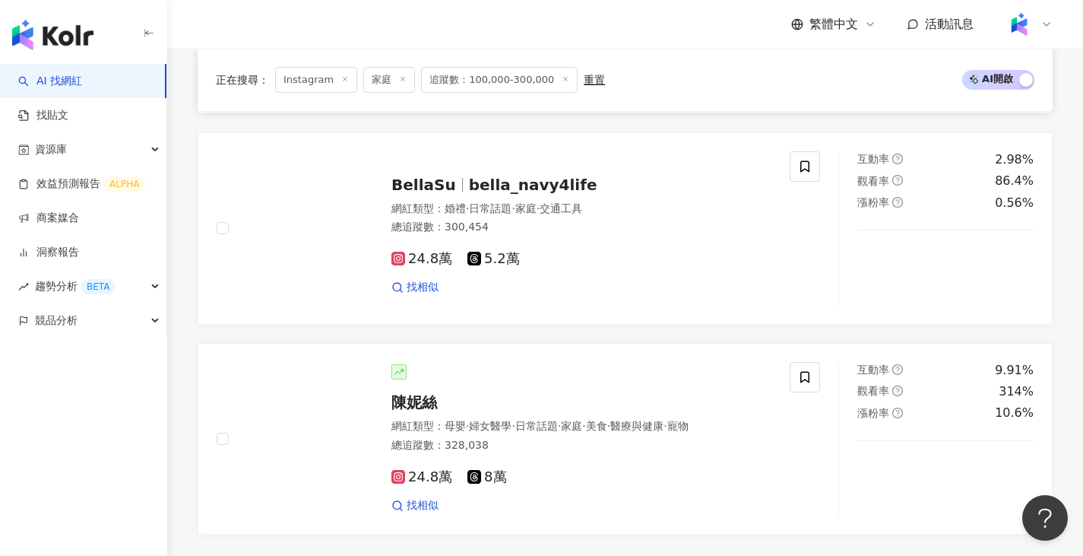
scroll to position [2813, 0]
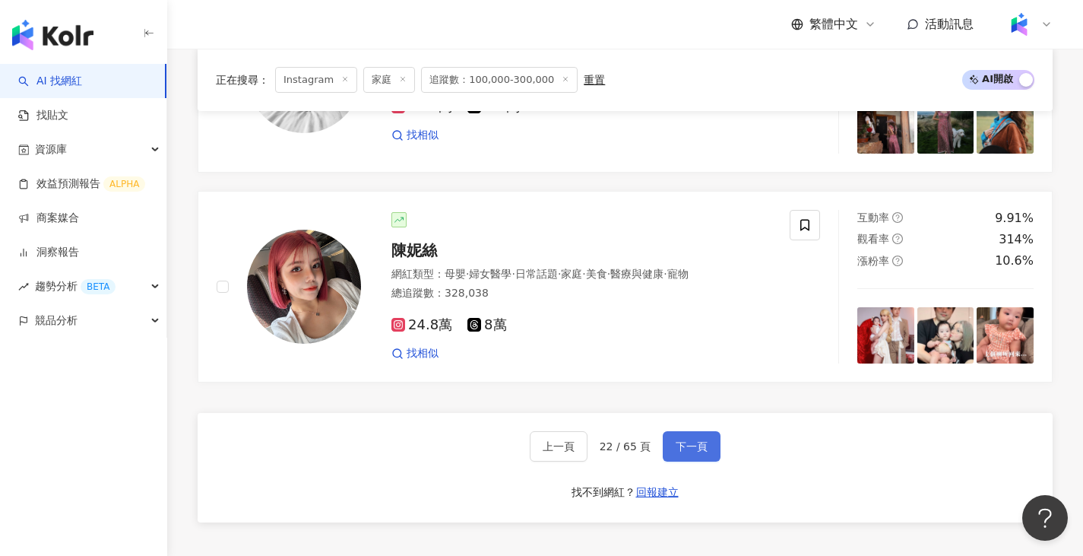
click at [693, 440] on span "下一頁" at bounding box center [692, 446] width 32 height 12
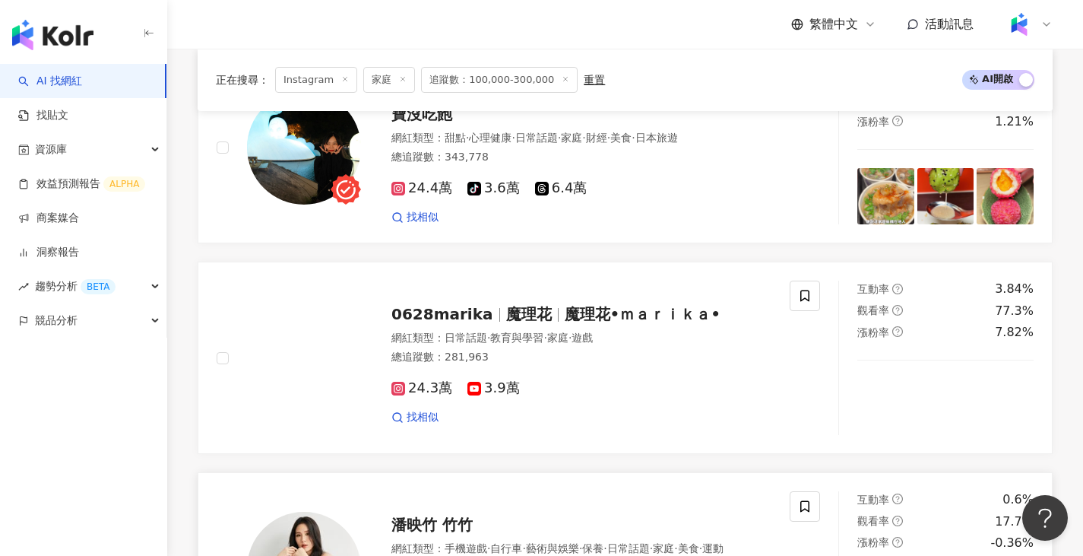
scroll to position [2945, 0]
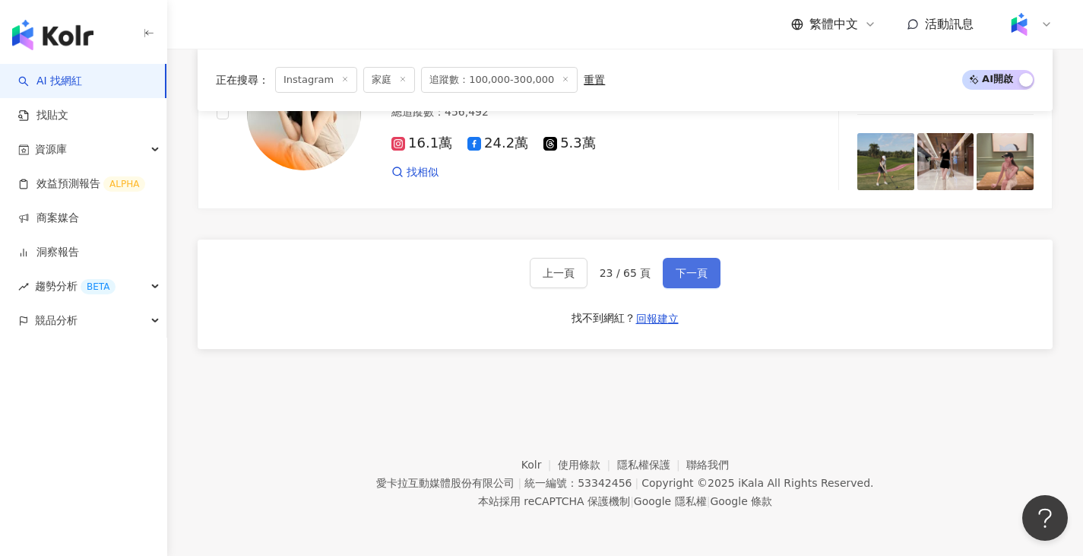
click at [691, 264] on button "下一頁" at bounding box center [692, 273] width 58 height 30
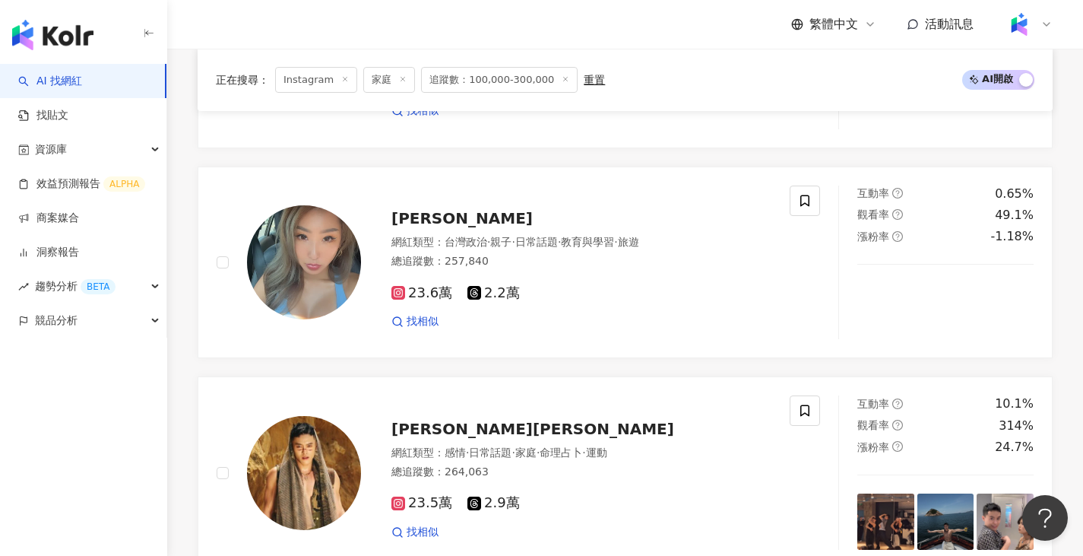
scroll to position [2753, 0]
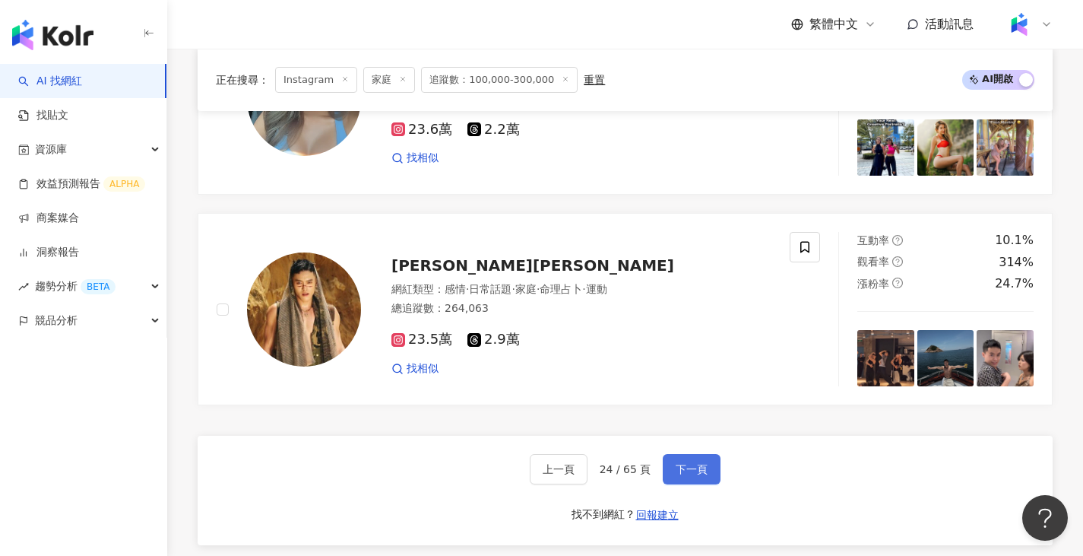
click at [689, 475] on button "下一頁" at bounding box center [692, 469] width 58 height 30
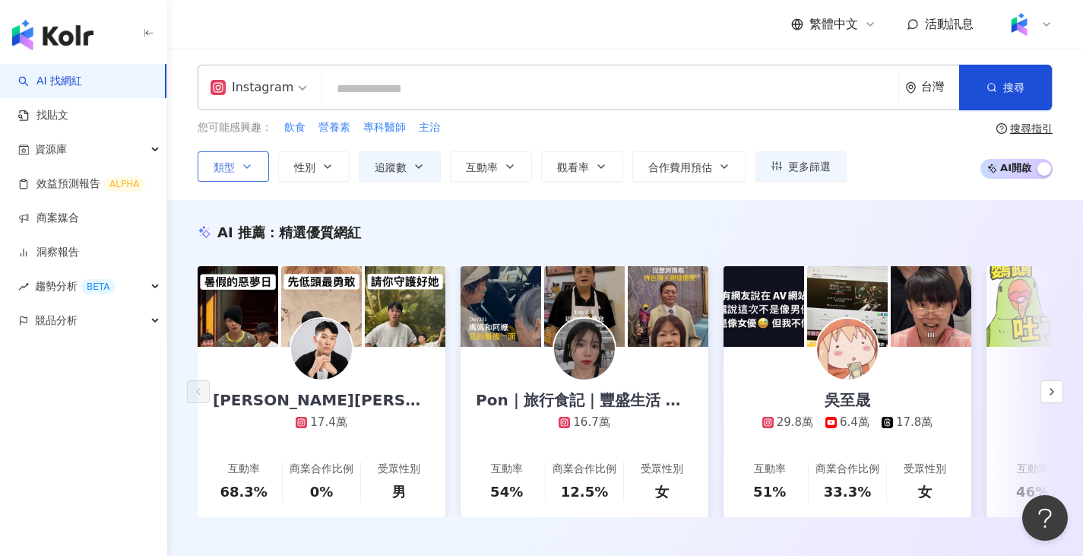
scroll to position [0, 0]
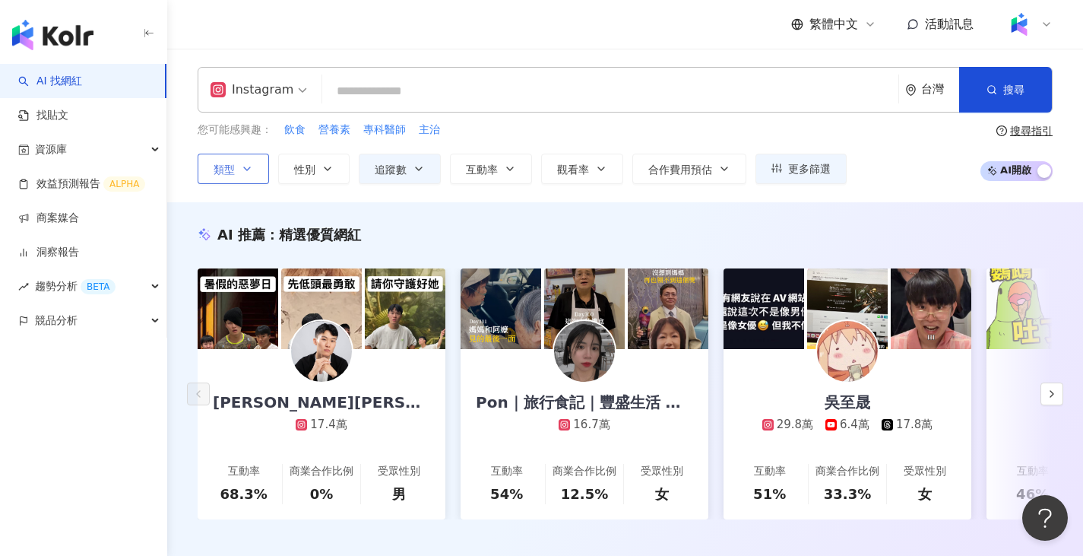
click at [248, 173] on icon "button" at bounding box center [247, 169] width 12 height 12
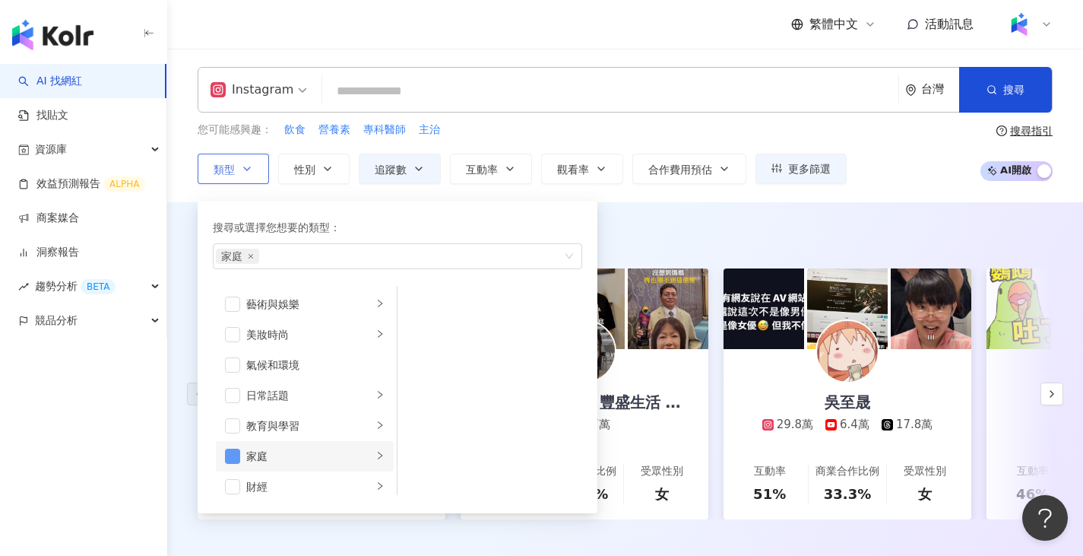
click at [227, 453] on span "button" at bounding box center [232, 456] width 15 height 15
click at [674, 220] on div "AI 推薦 ： 精選優質網紅 王惟漢Kevin 17.4萬 互動率 68.3% 商業合作比例 0% 受眾性別 男 Pon｜旅行食記｜豐盛生活 ｜穿搭分享 16…" at bounding box center [625, 388] width 916 height 372
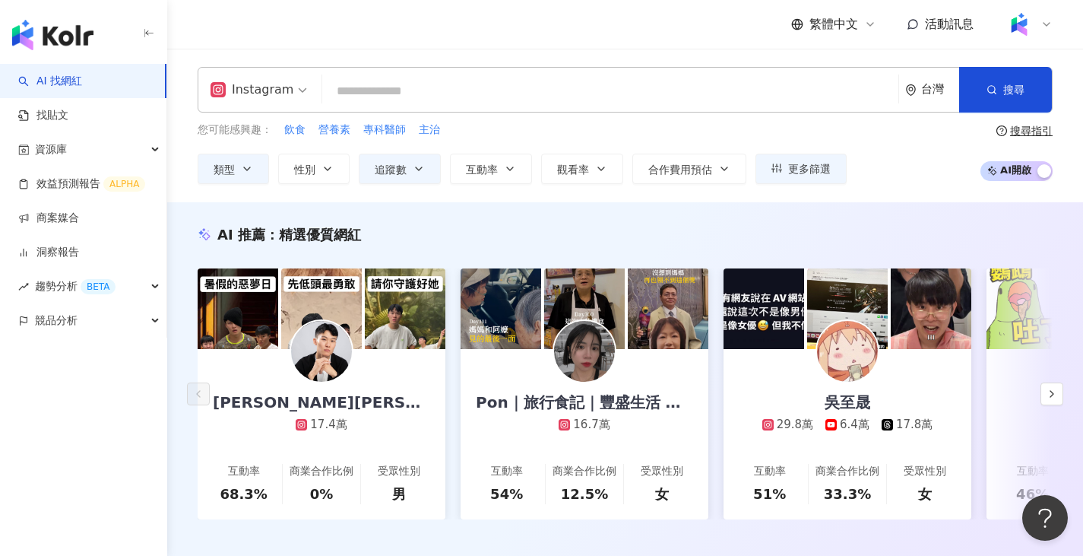
click at [550, 82] on input "search" at bounding box center [610, 91] width 564 height 29
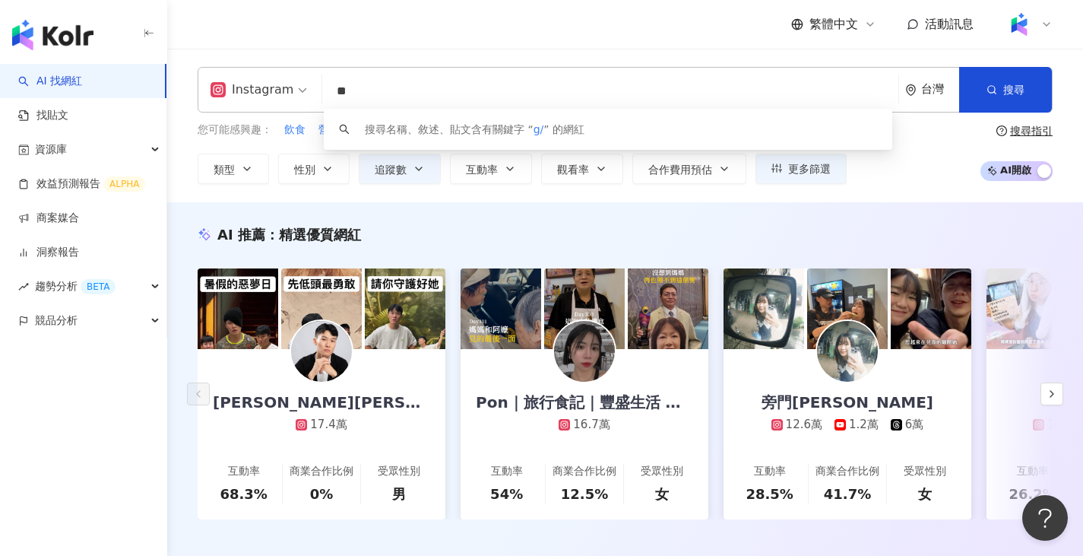
type input "*"
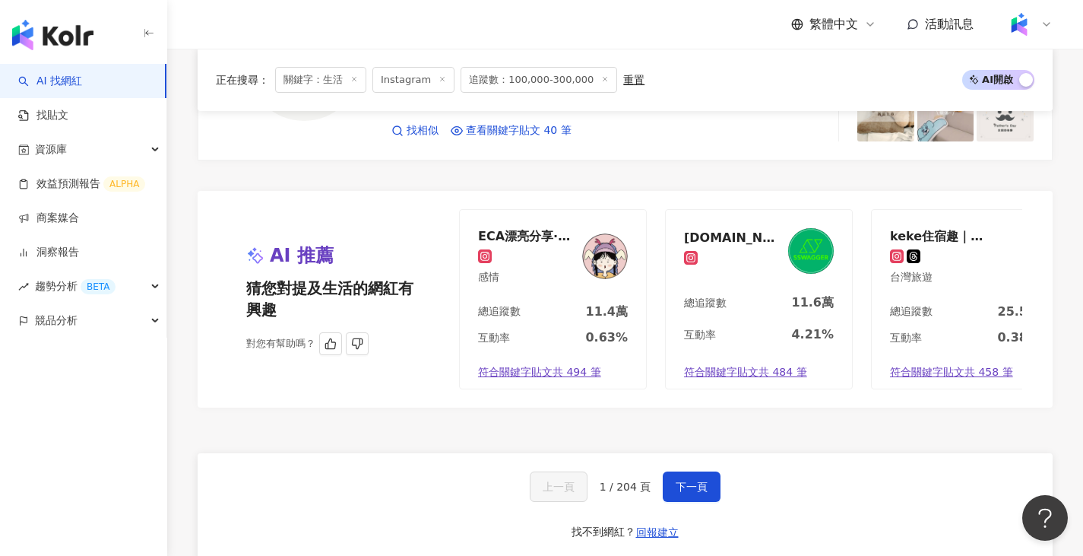
scroll to position [2889, 0]
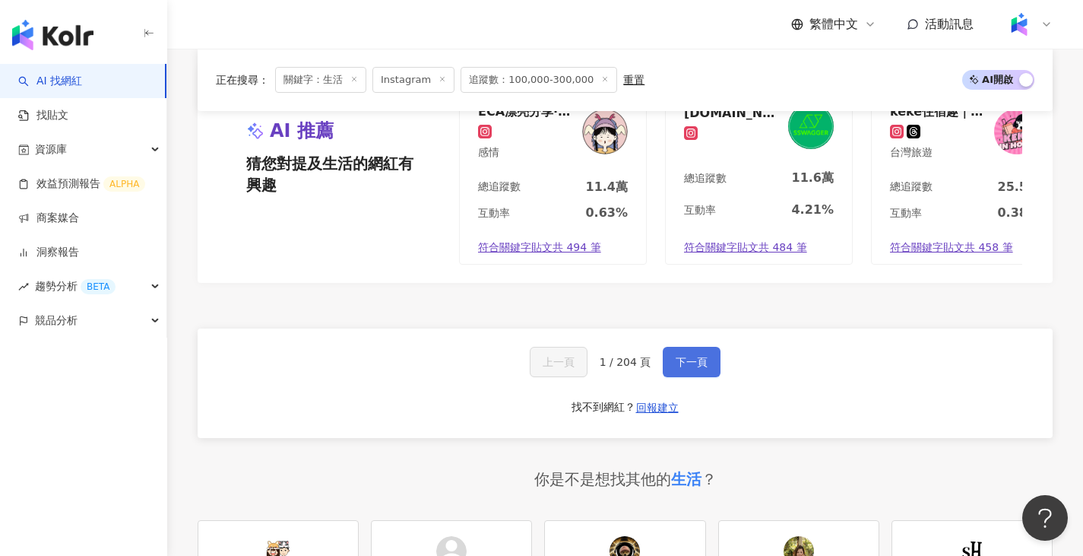
click at [691, 356] on span "下一頁" at bounding box center [692, 362] width 32 height 12
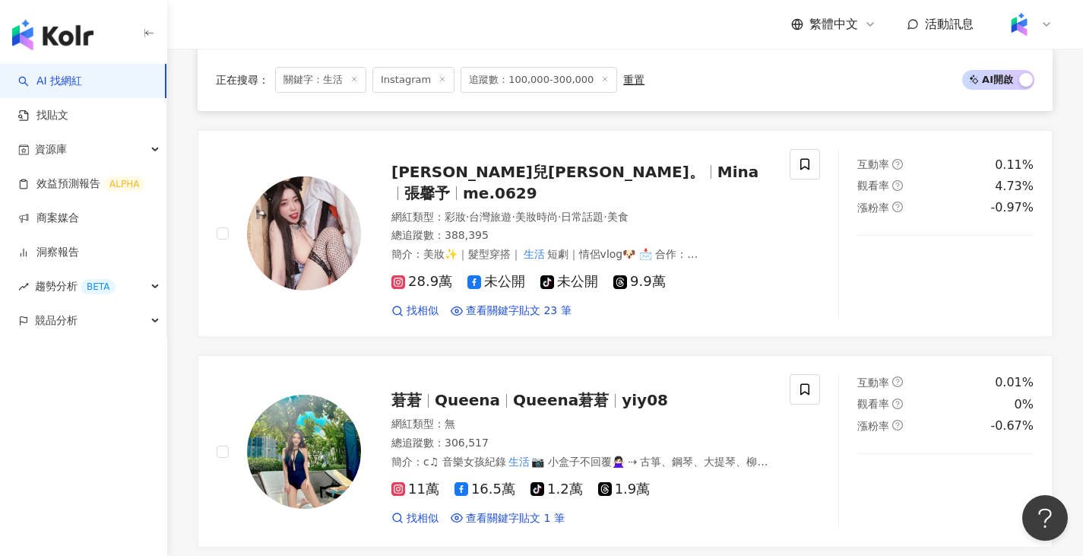
scroll to position [1216, 0]
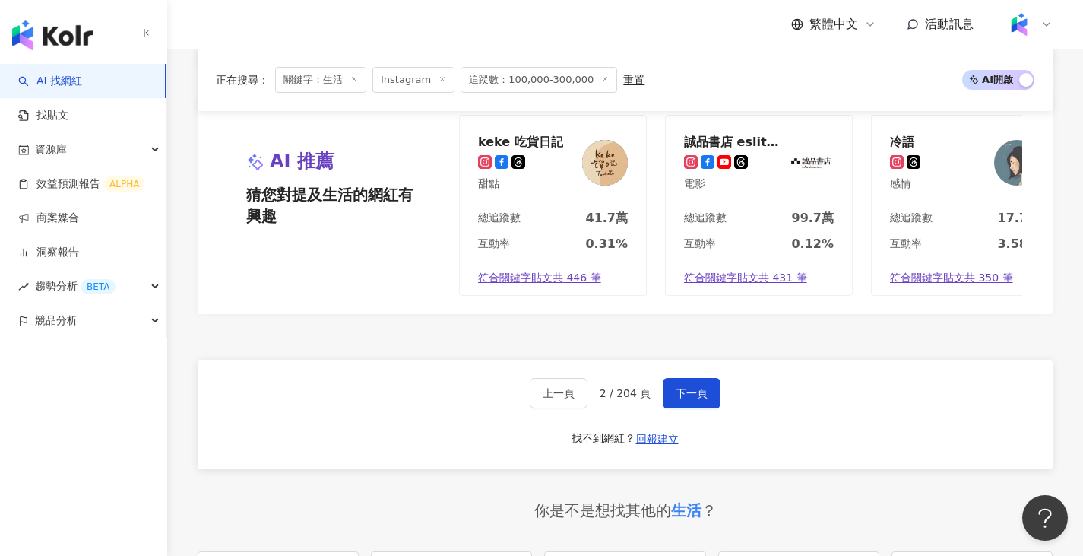
click at [679, 398] on button "下一頁" at bounding box center [692, 393] width 58 height 30
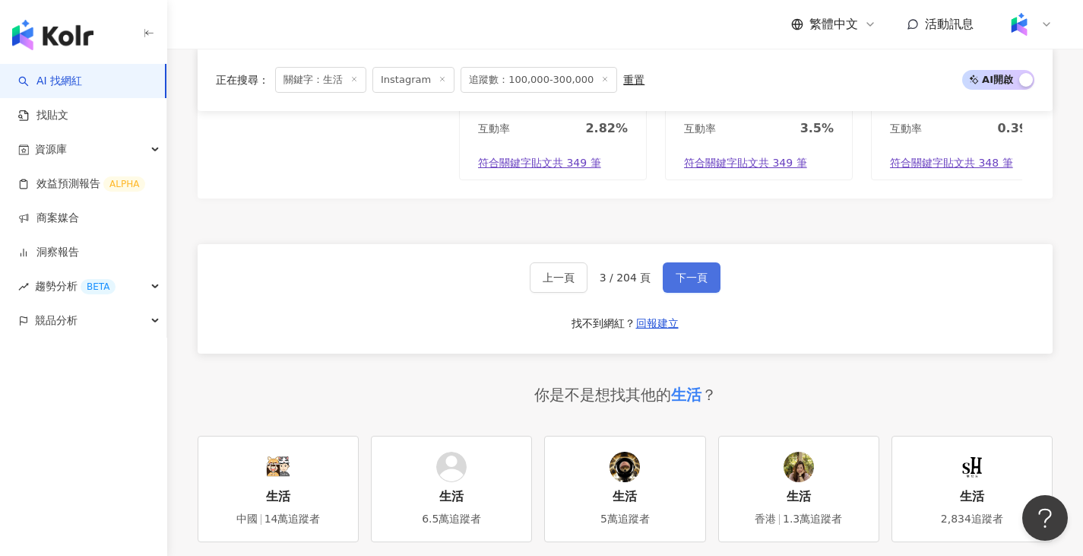
scroll to position [2965, 0]
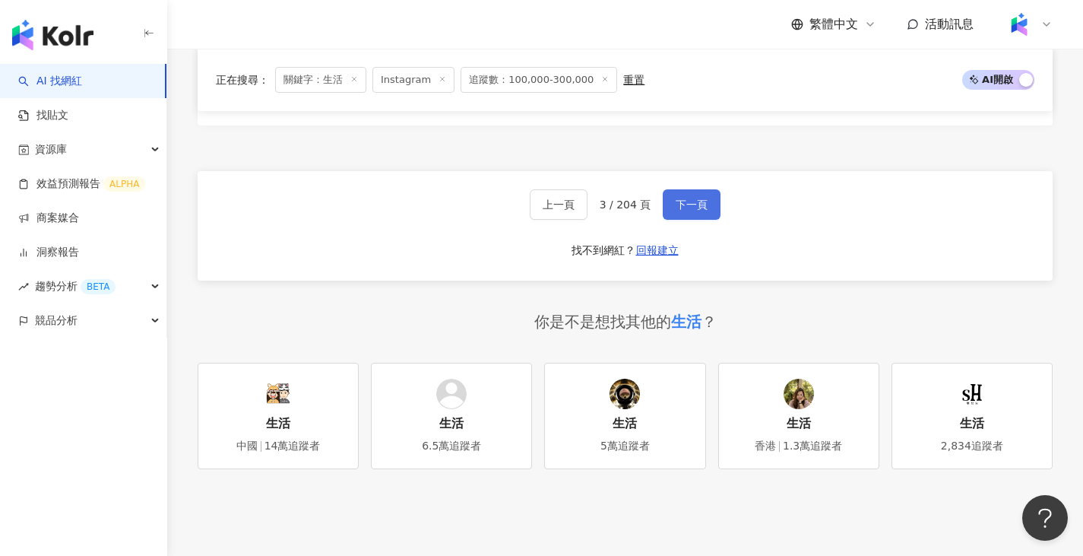
click at [705, 220] on button "下一頁" at bounding box center [692, 204] width 58 height 30
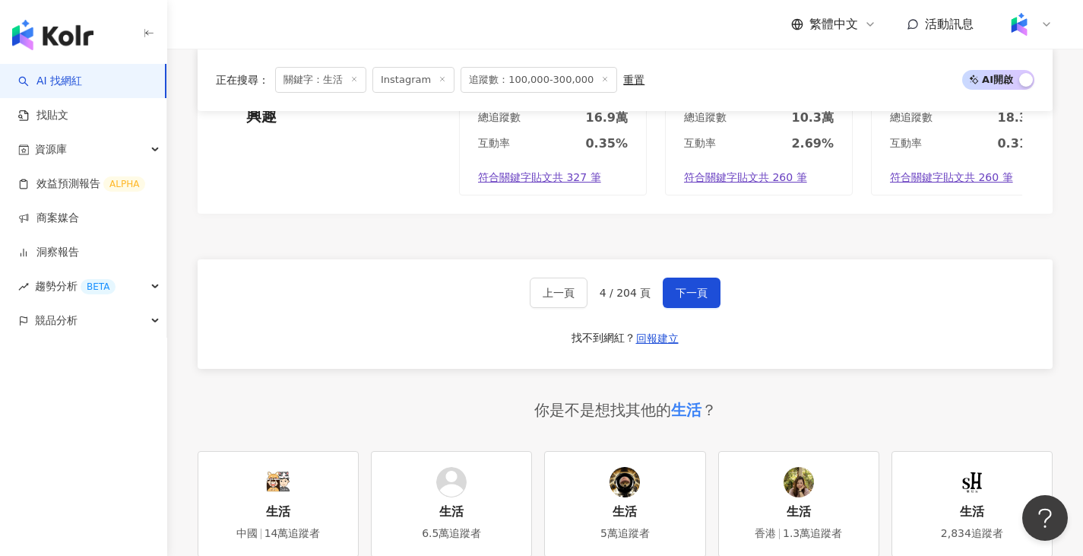
scroll to position [2992, 0]
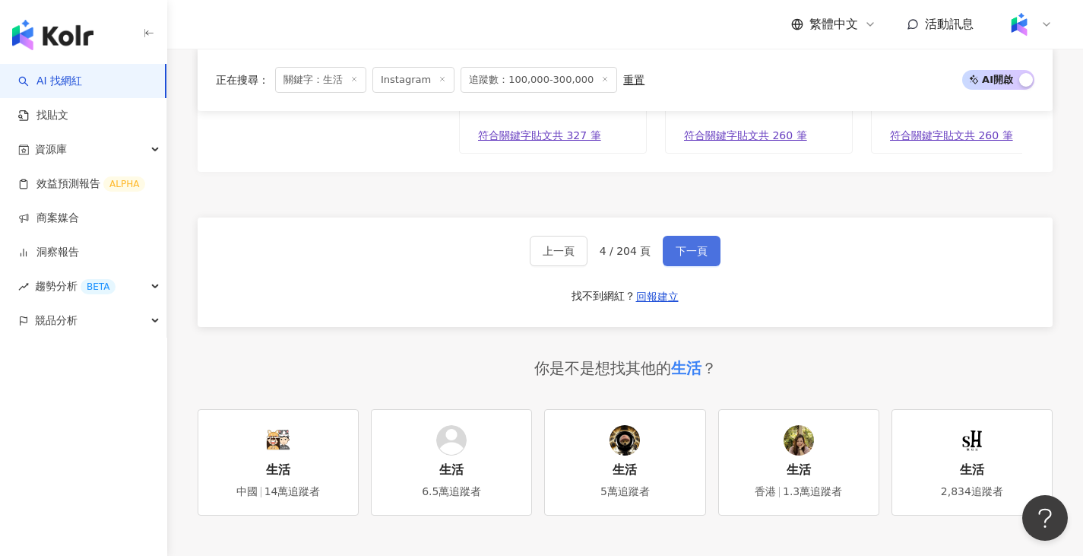
click at [668, 236] on button "下一頁" at bounding box center [692, 251] width 58 height 30
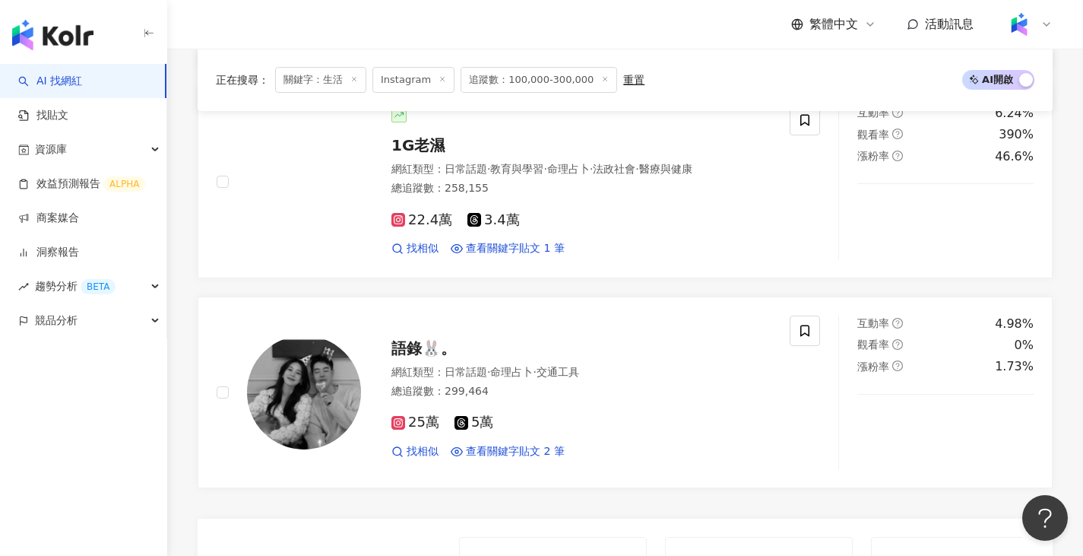
scroll to position [2281, 0]
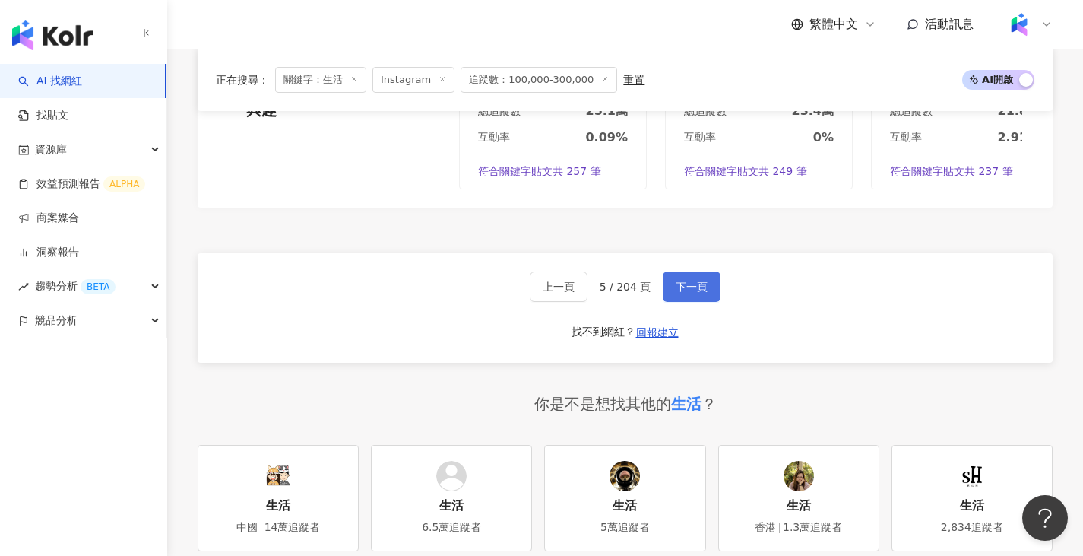
click at [677, 293] on span "下一頁" at bounding box center [692, 287] width 32 height 12
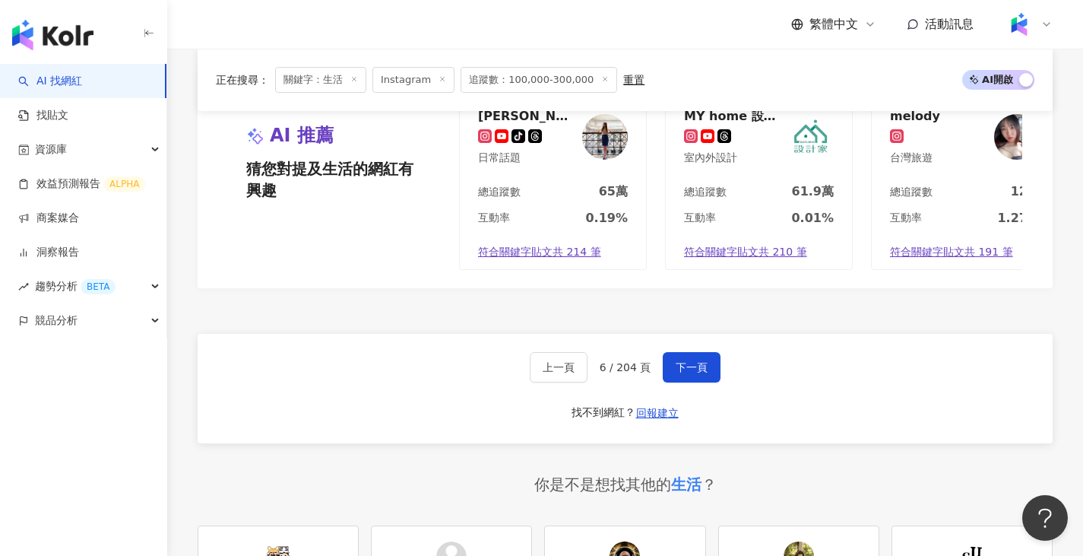
scroll to position [2829, 0]
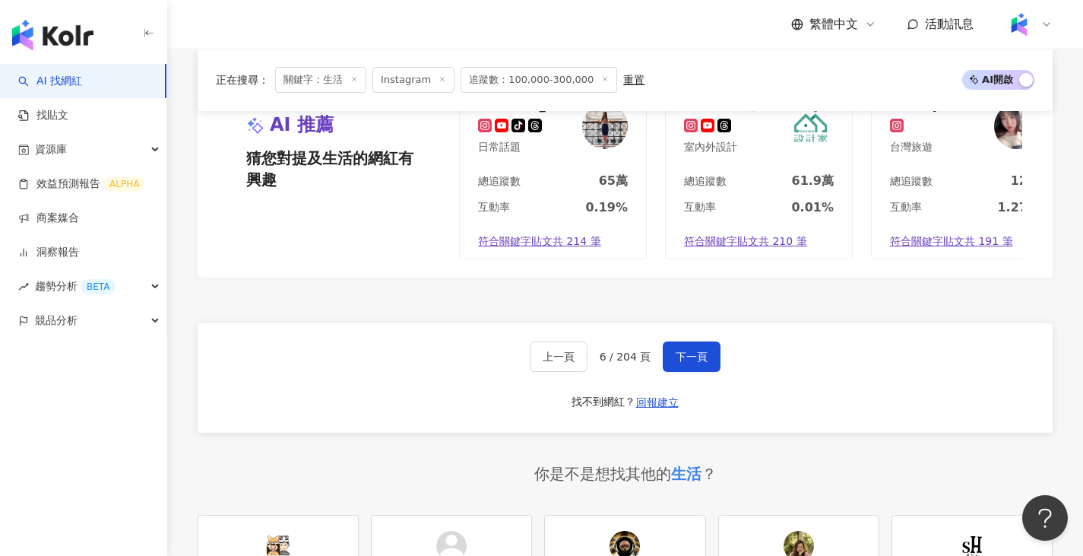
click at [683, 373] on div "上一頁 6 / 204 頁 下一頁 找不到網紅？ 回報建立" at bounding box center [625, 377] width 855 height 109
click at [680, 366] on button "下一頁" at bounding box center [692, 356] width 58 height 30
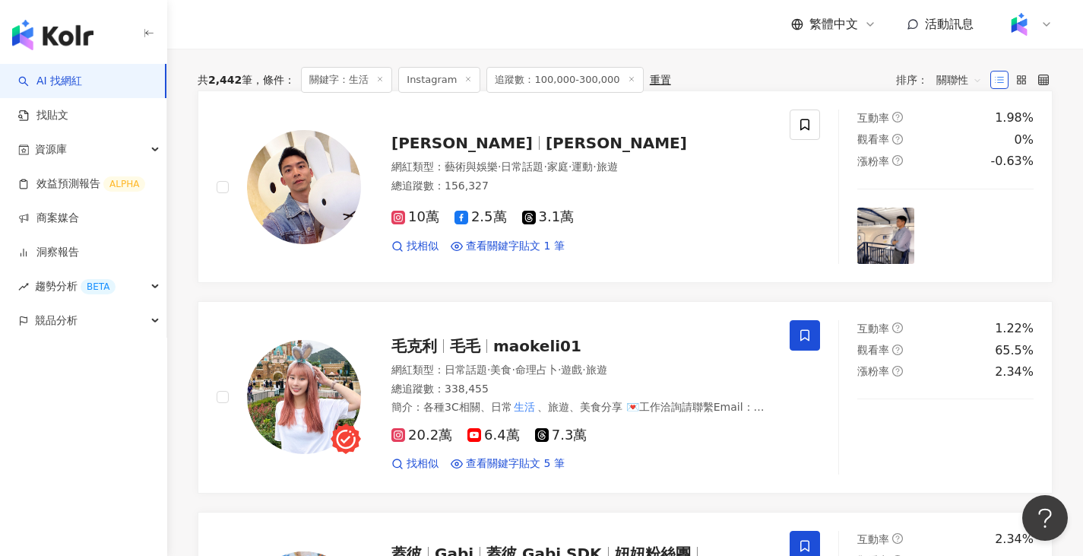
scroll to position [0, 0]
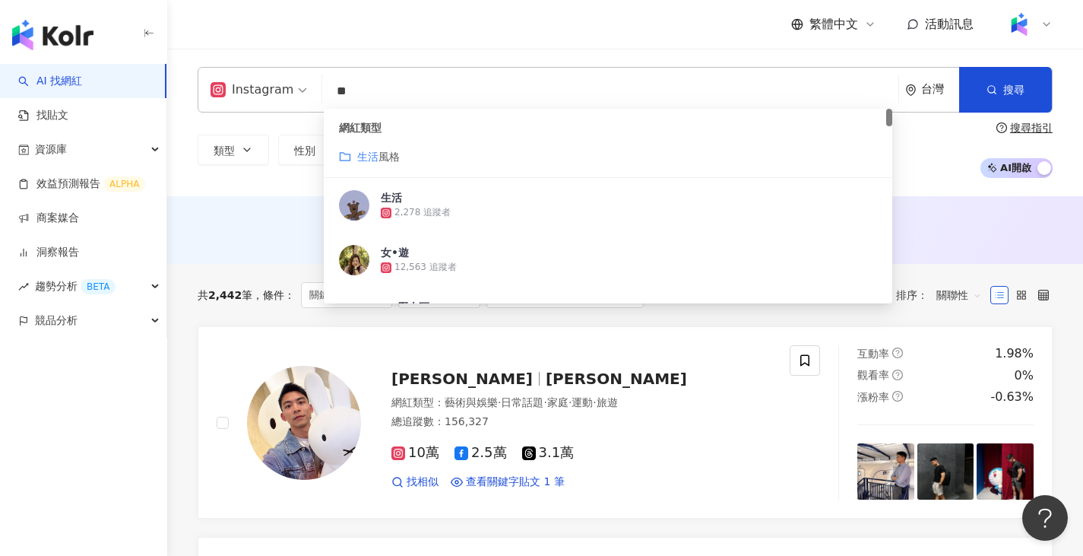
drag, startPoint x: 541, startPoint y: 86, endPoint x: 245, endPoint y: 81, distance: 296.5
click at [245, 81] on div "Instagram ** 台灣 搜尋 customizedTag 網紅類型 生活 風格 生活 2,278 追蹤者 女•遊 12,563 追蹤者 SH歷史區 2…" at bounding box center [625, 90] width 855 height 46
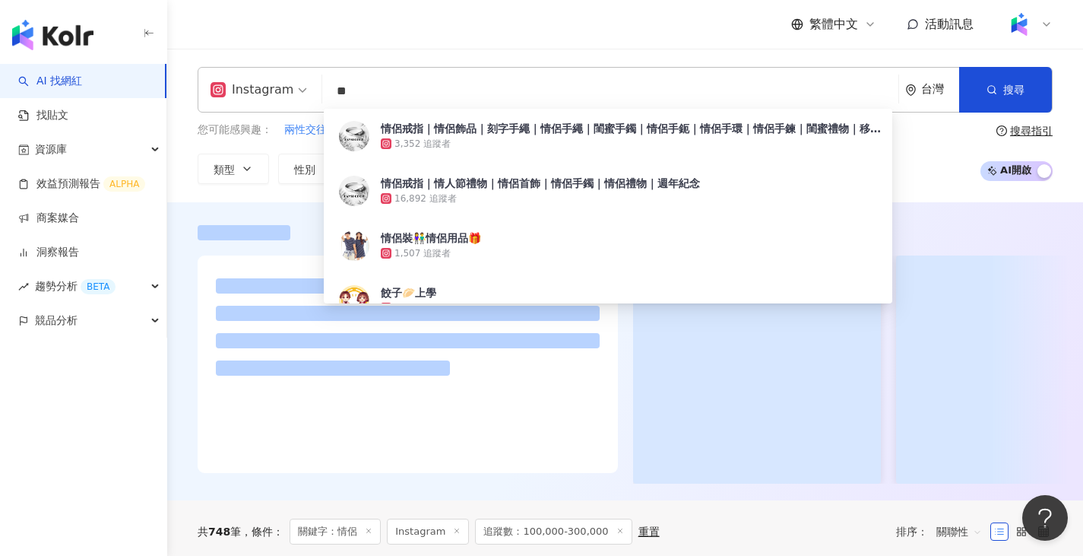
type input "**"
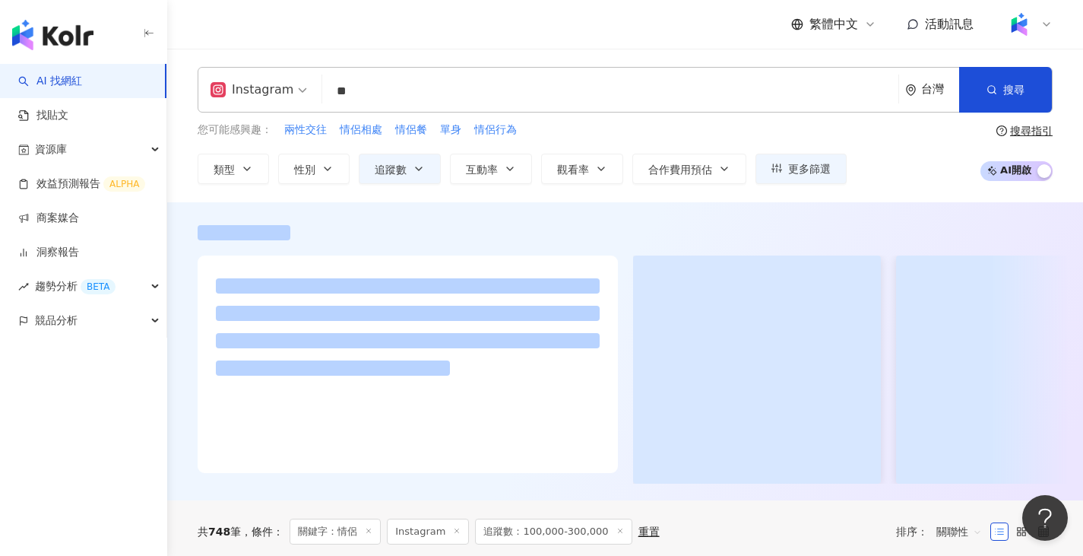
click at [246, 201] on div "Instagram 情侶 ** 台灣 搜尋 bdf7cf1b-9e6c-44a2-9007-180d490b7979 情侶戒指｜情侶飾品｜刻字手繩｜情侶手繩｜…" at bounding box center [625, 126] width 916 height 154
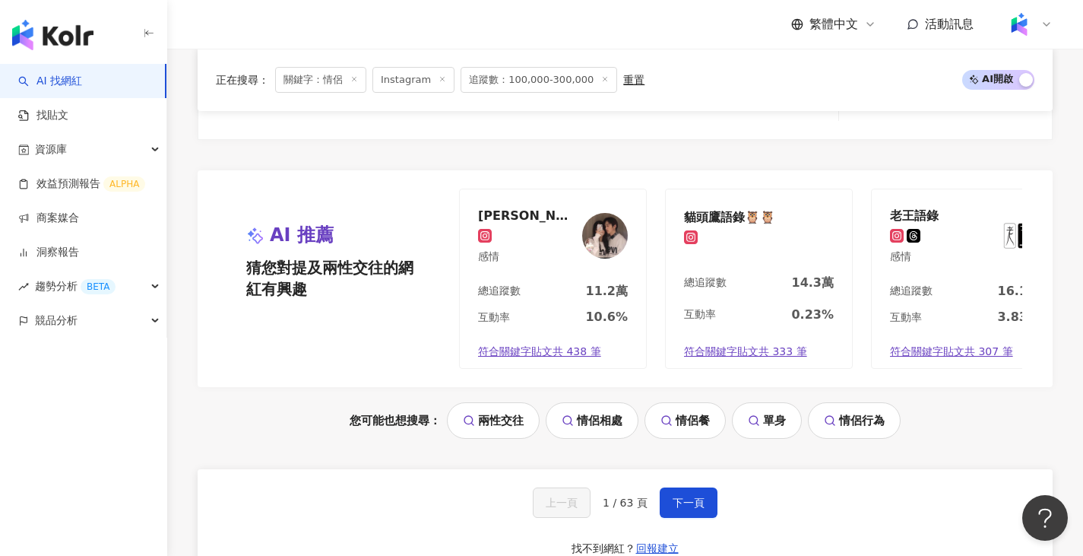
scroll to position [3020, 0]
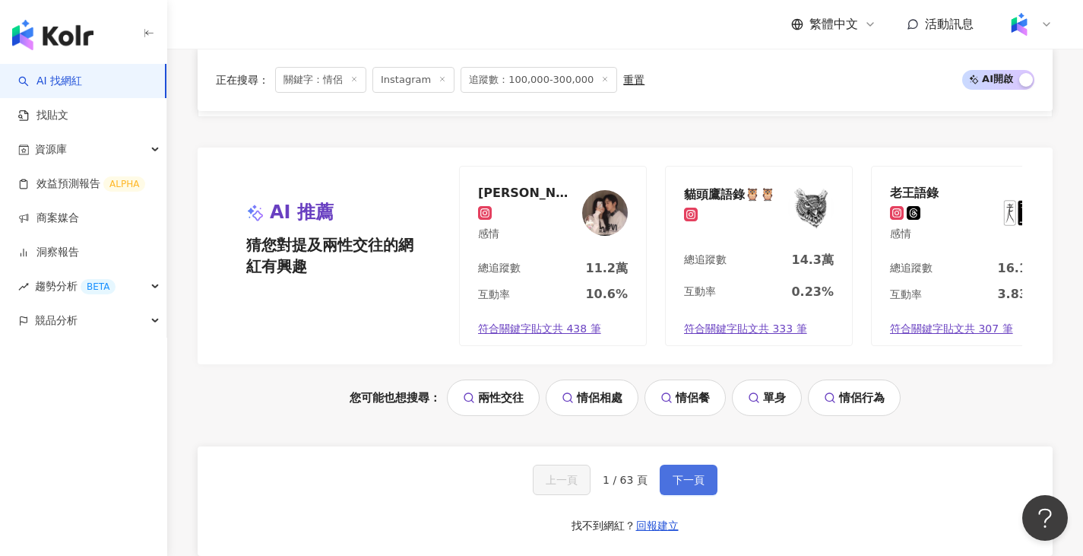
click at [703, 495] on button "下一頁" at bounding box center [689, 480] width 58 height 30
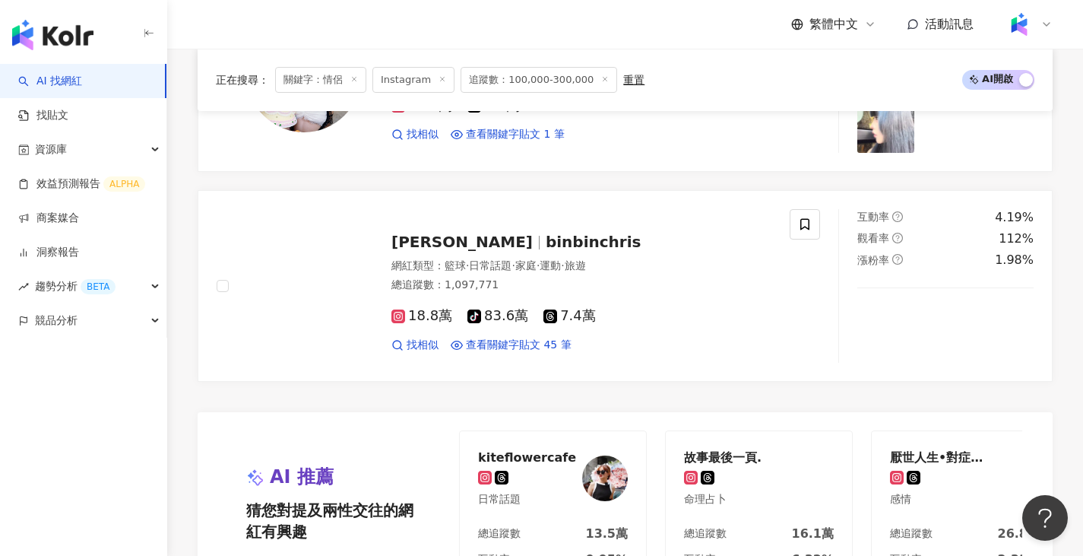
scroll to position [3096, 0]
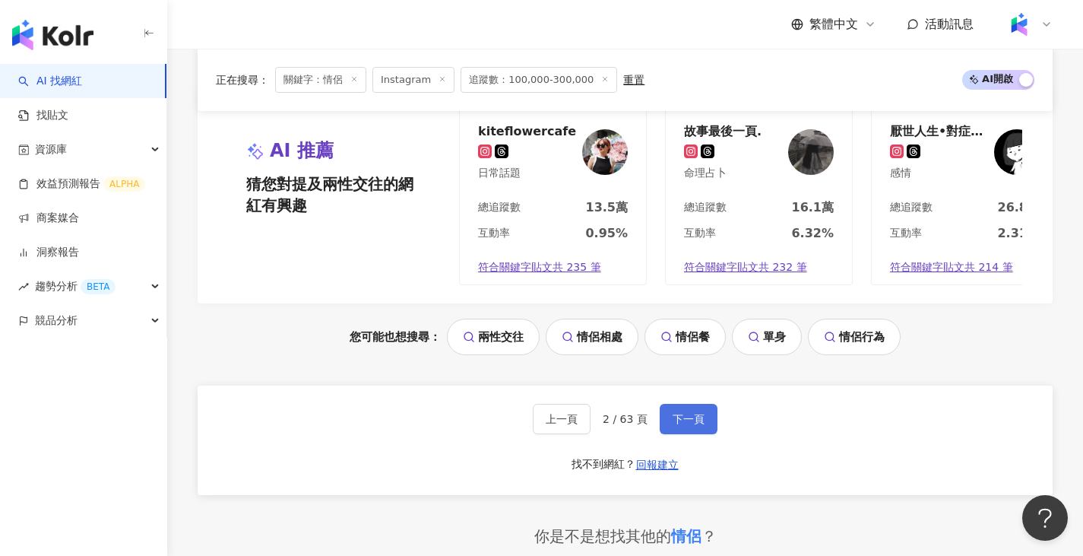
click at [693, 420] on span "下一頁" at bounding box center [689, 419] width 32 height 12
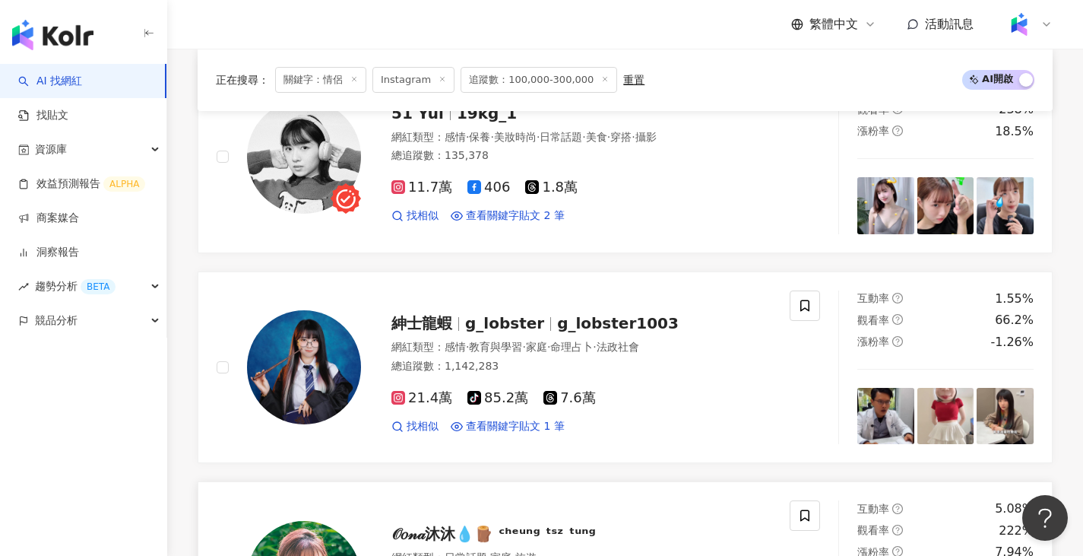
scroll to position [511, 0]
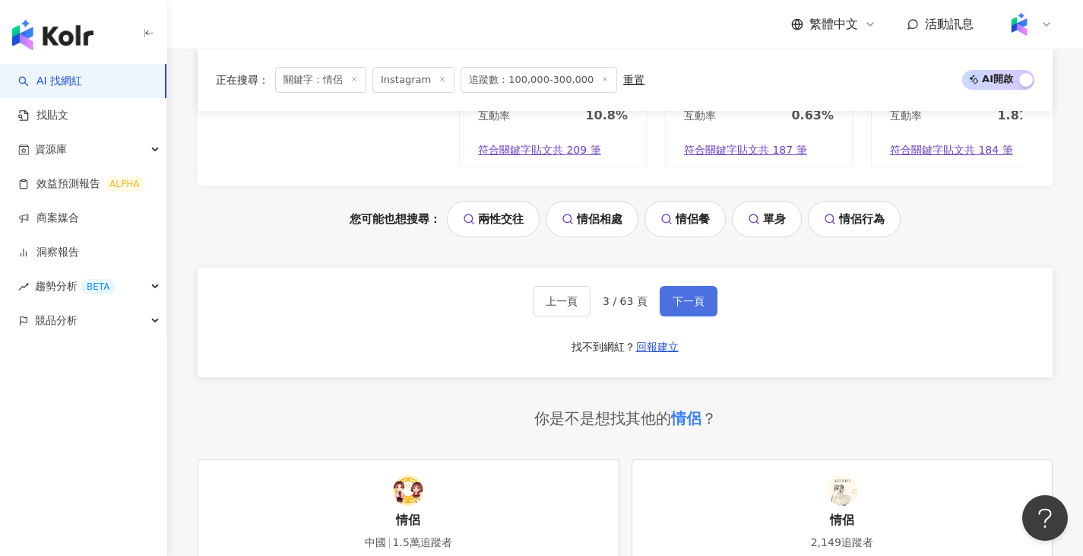
click at [689, 307] on span "下一頁" at bounding box center [689, 301] width 32 height 12
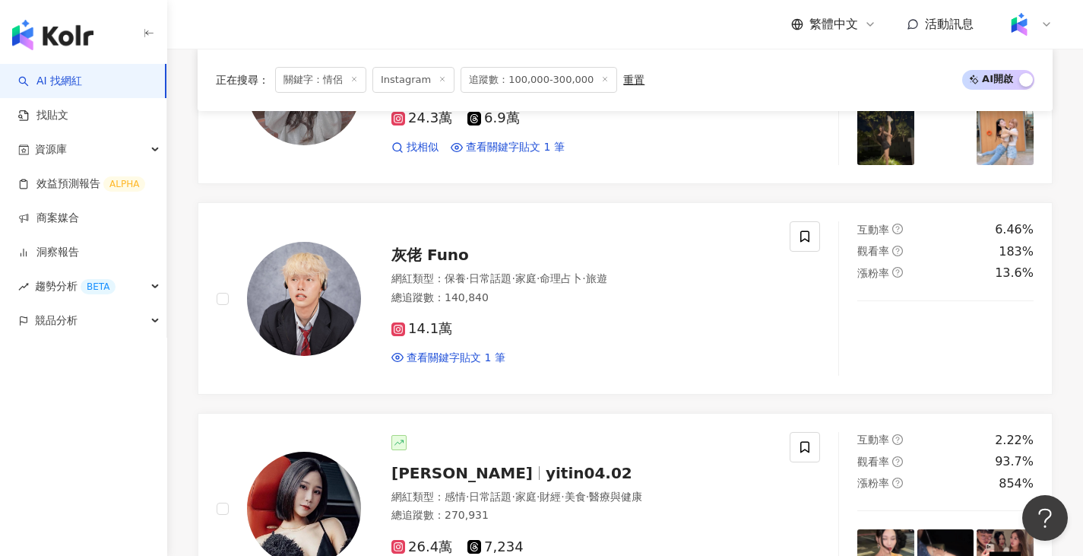
scroll to position [1067, 0]
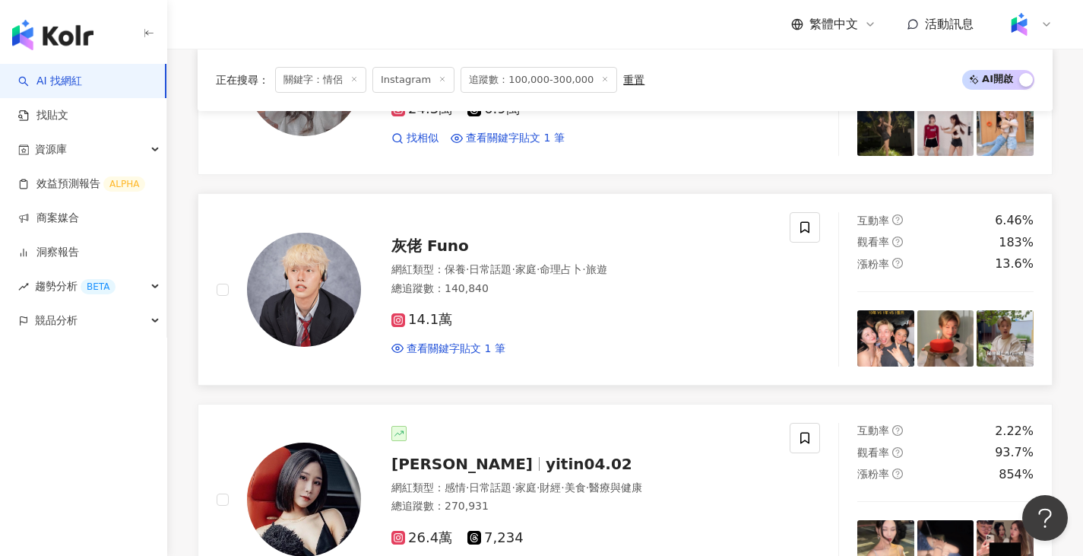
drag, startPoint x: 596, startPoint y: 383, endPoint x: 571, endPoint y: 381, distance: 25.2
click at [571, 381] on link "灰佬 Funo 網紅類型 ： 保養 · 日常話題 · 家庭 · 命理占卜 · 旅遊 總追蹤數 ： 140,840 14.1萬 查看關鍵字貼文 1 筆 互動率 …" at bounding box center [625, 289] width 855 height 192
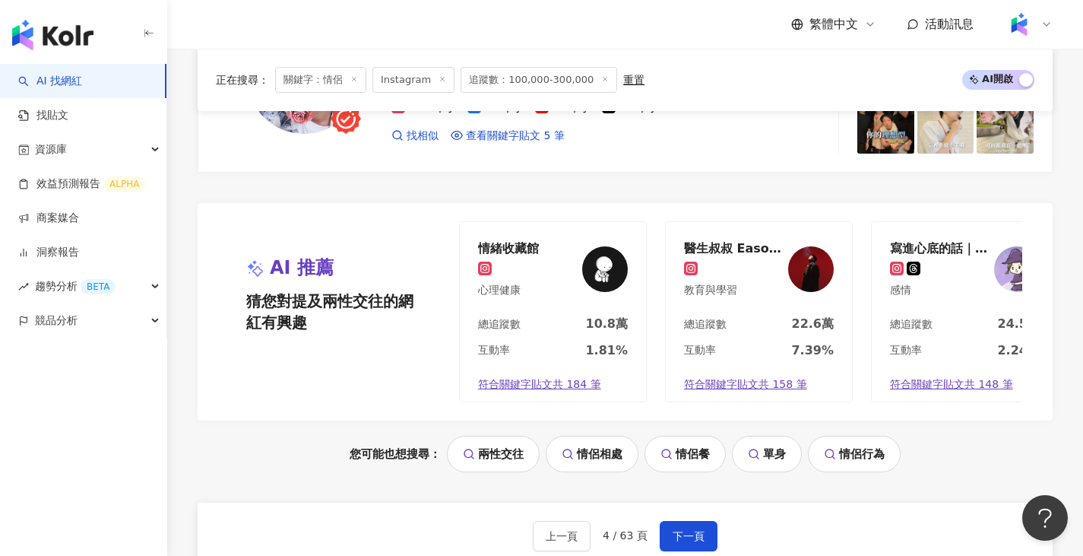
scroll to position [3043, 0]
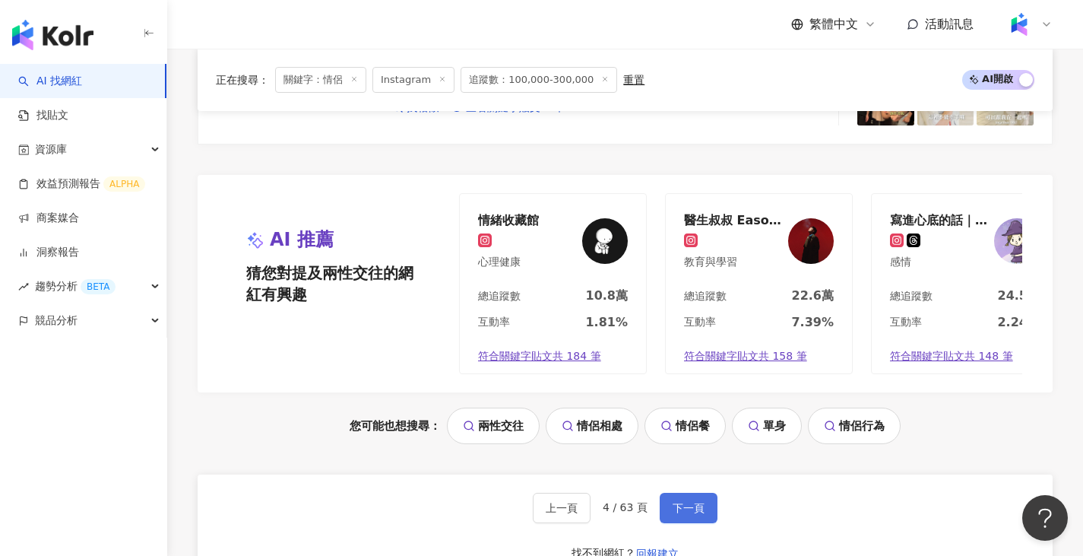
click at [679, 502] on span "下一頁" at bounding box center [689, 508] width 32 height 12
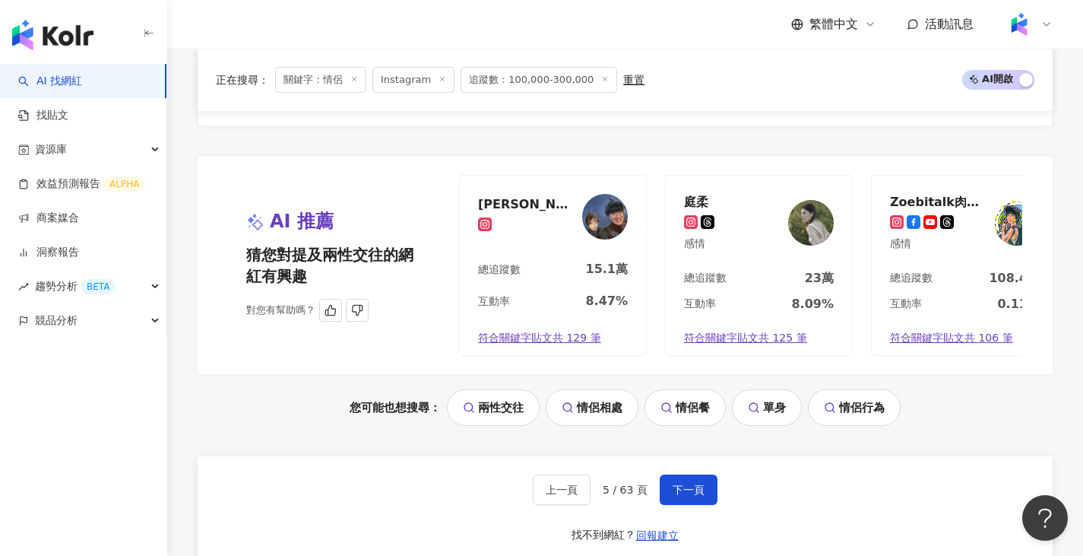
scroll to position [3128, 0]
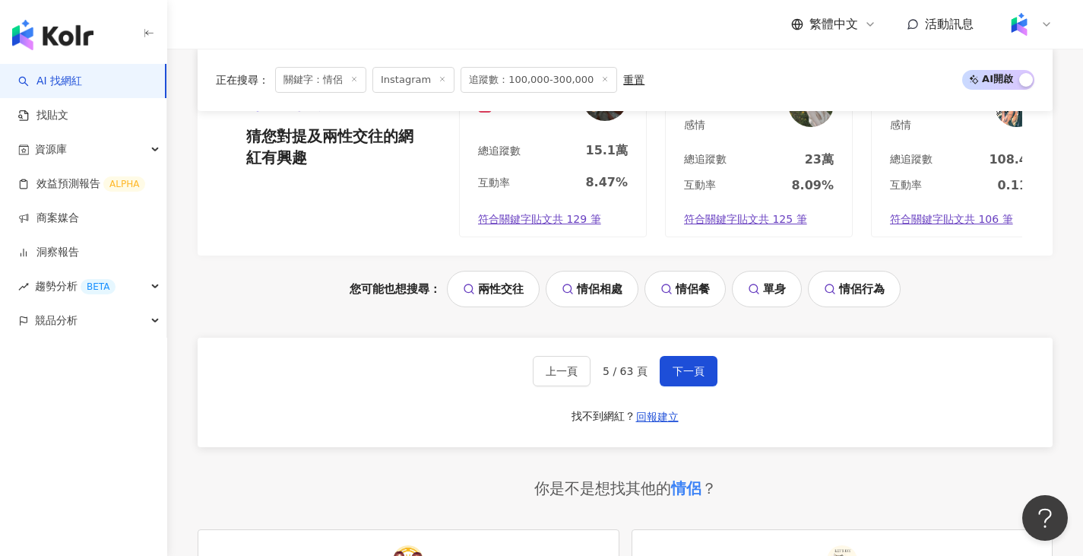
click at [655, 382] on div "上一頁 5 / 63 頁 下一頁" at bounding box center [625, 371] width 185 height 30
click at [680, 377] on span "下一頁" at bounding box center [689, 371] width 32 height 12
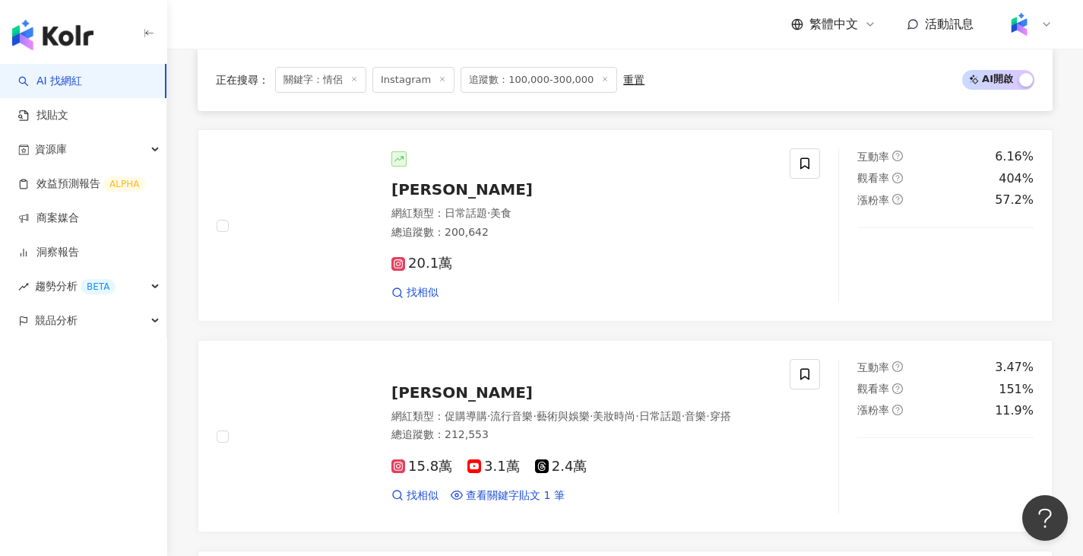
scroll to position [1838, 0]
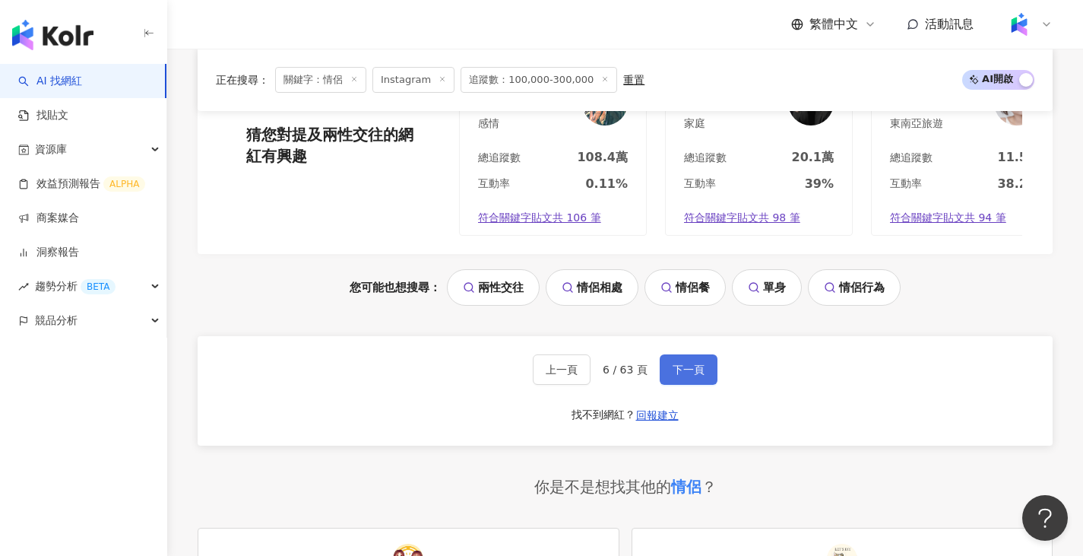
click at [696, 385] on button "下一頁" at bounding box center [689, 369] width 58 height 30
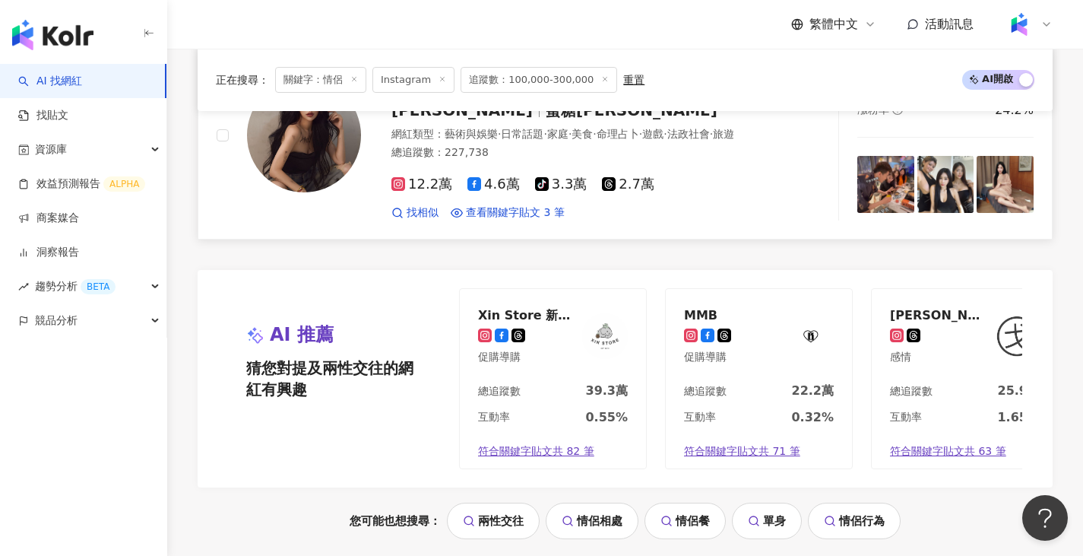
scroll to position [3170, 0]
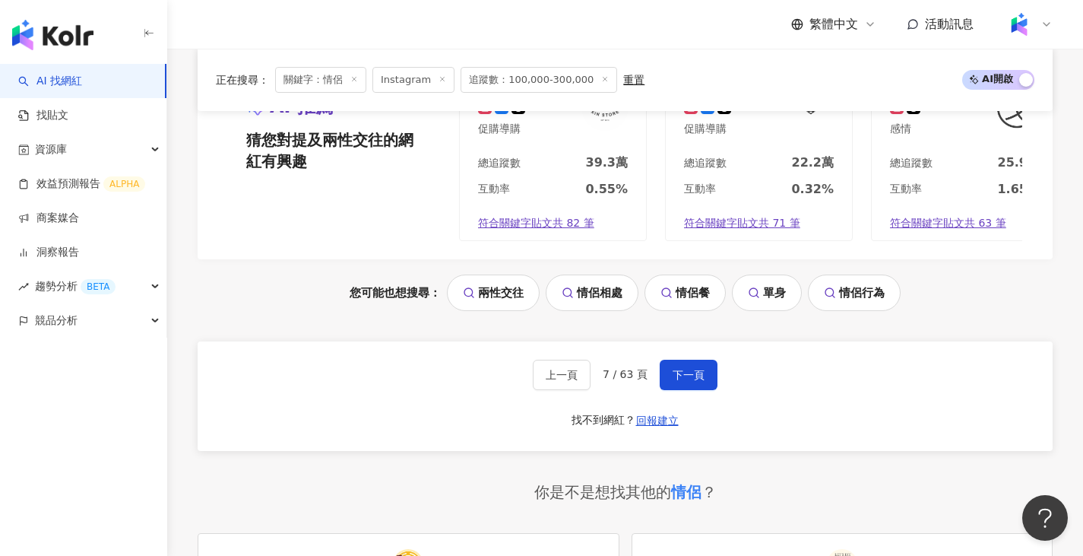
click at [703, 369] on div "上一頁 7 / 63 頁 下一頁 找不到網紅？ 回報建立" at bounding box center [625, 395] width 855 height 109
click at [685, 369] on span "下一頁" at bounding box center [689, 375] width 32 height 12
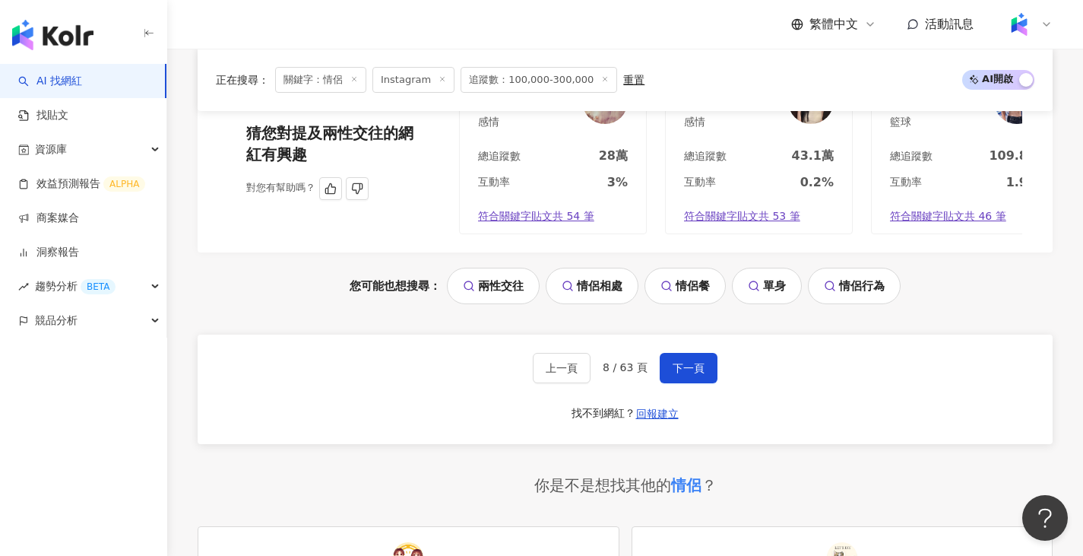
scroll to position [3205, 0]
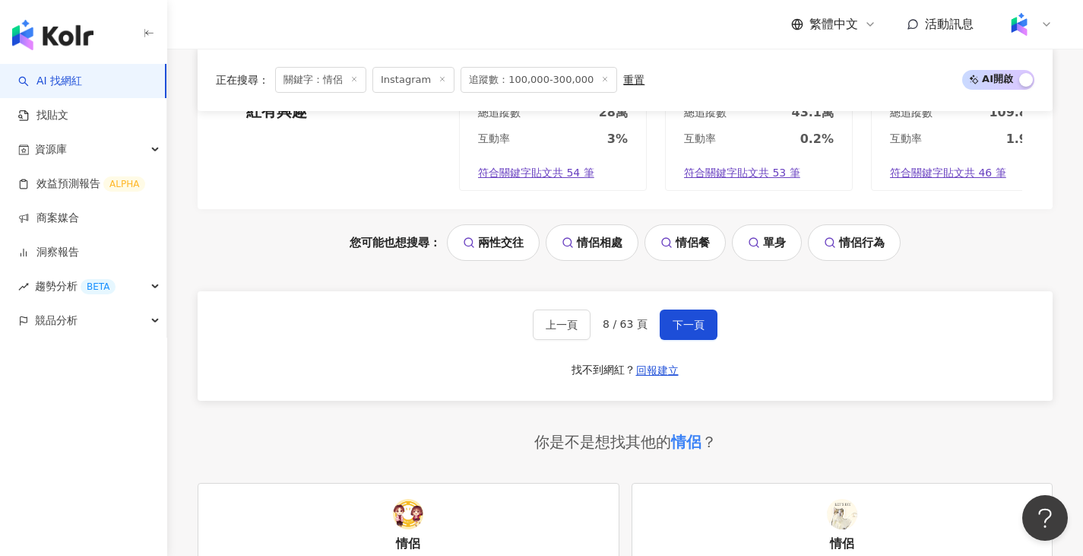
click at [699, 347] on div "上一頁 8 / 63 頁 下一頁 找不到網紅？ 回報建立" at bounding box center [625, 345] width 855 height 109
click at [690, 325] on span "下一頁" at bounding box center [689, 325] width 32 height 12
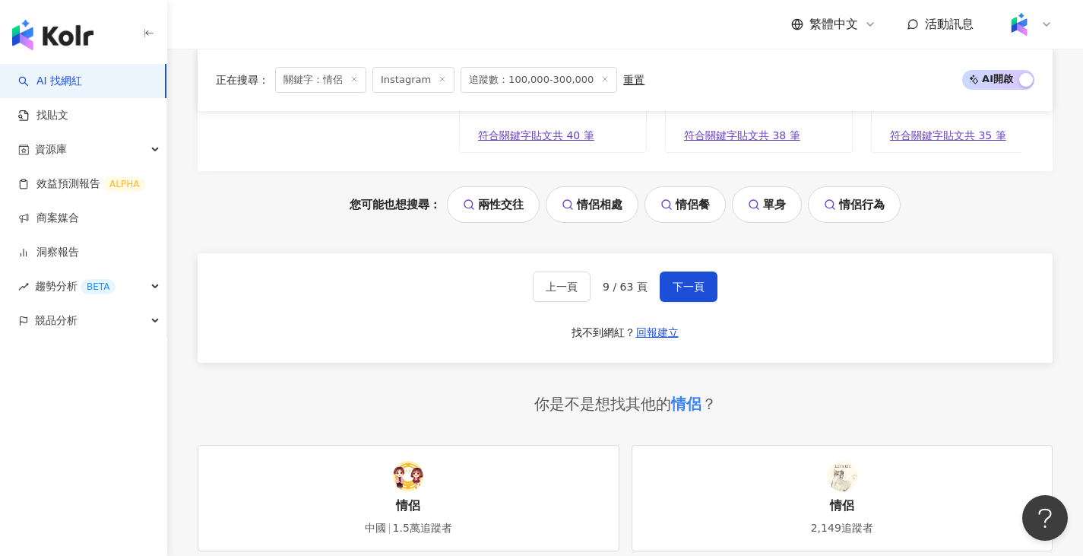
scroll to position [3293, 0]
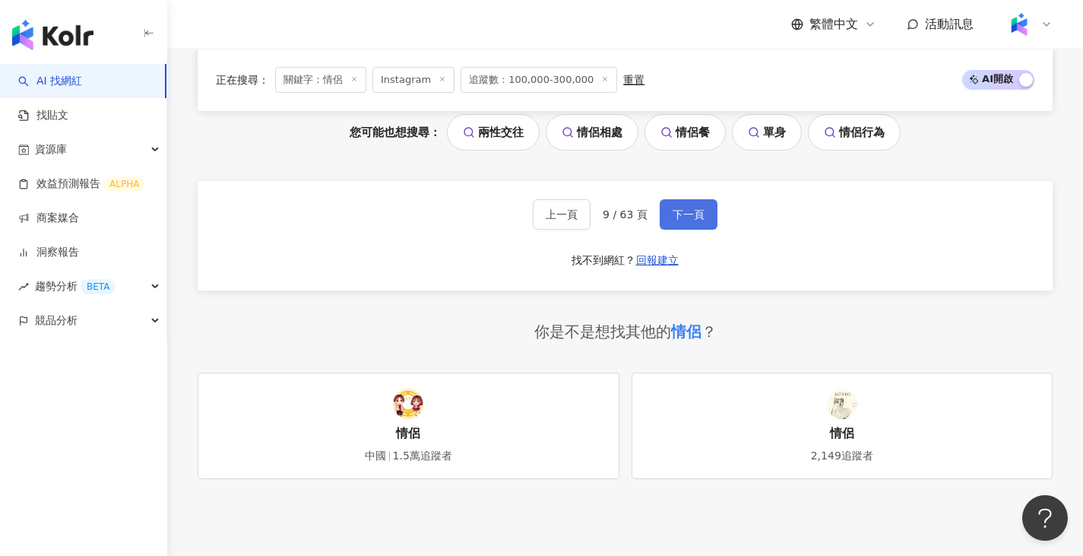
click at [681, 230] on button "下一頁" at bounding box center [689, 214] width 58 height 30
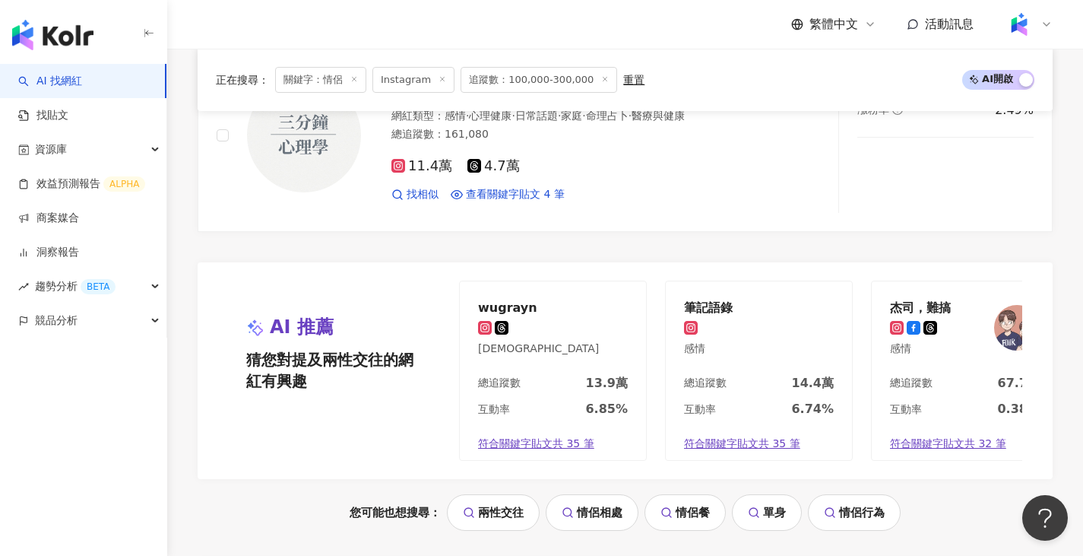
scroll to position [3133, 0]
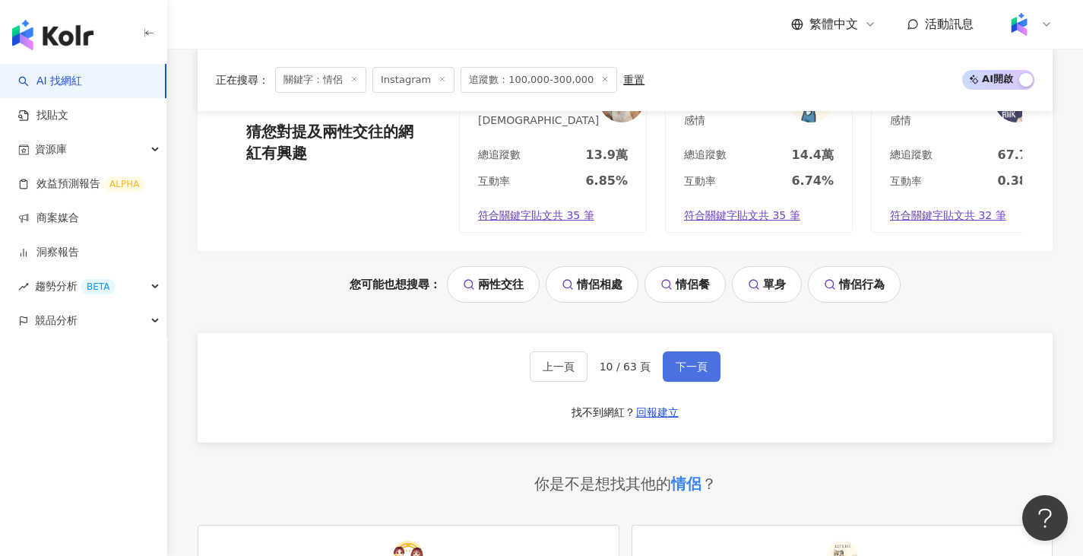
click at [690, 373] on span "下一頁" at bounding box center [692, 366] width 32 height 12
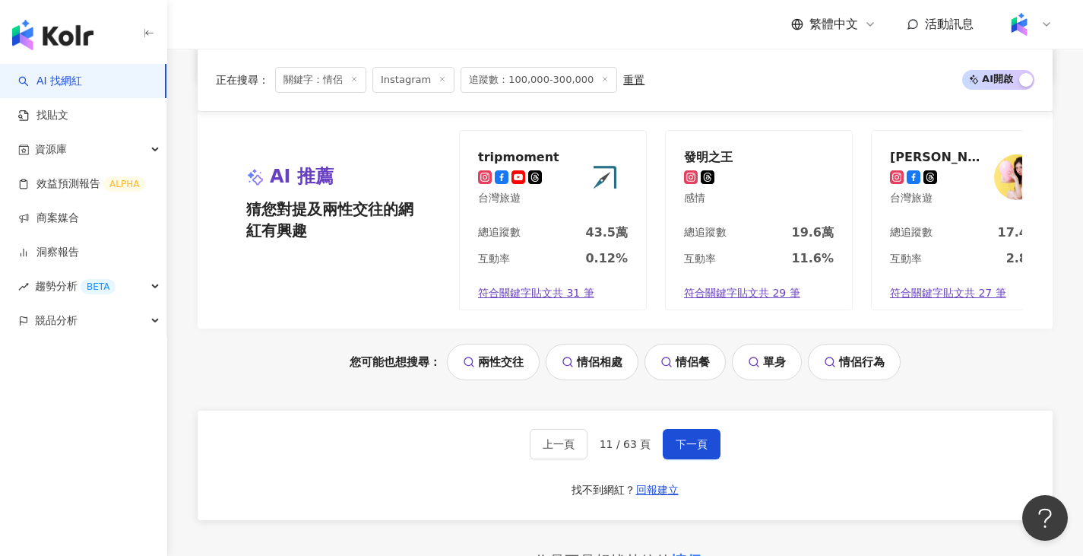
scroll to position [3249, 0]
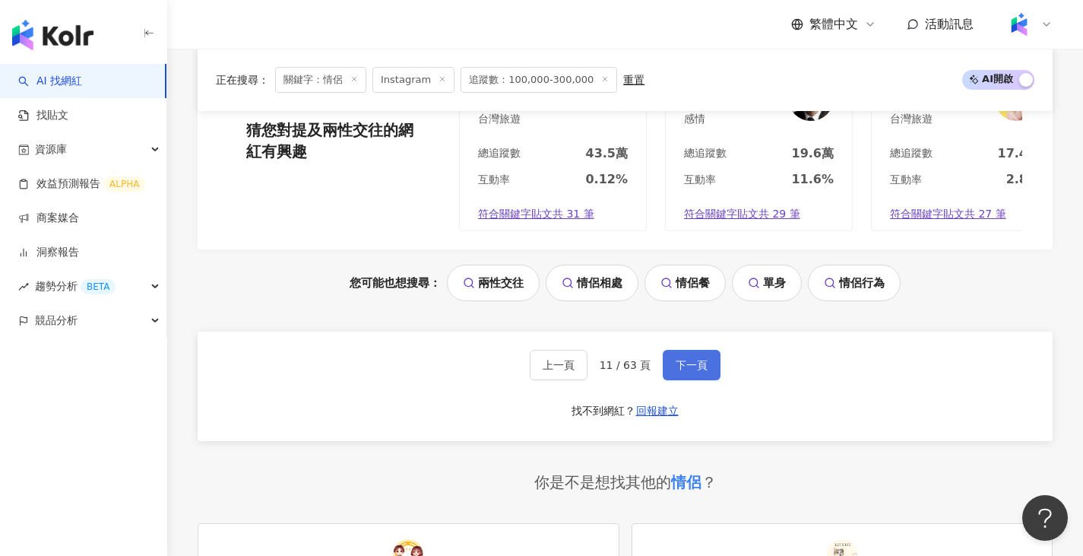
click at [683, 359] on span "下一頁" at bounding box center [692, 365] width 32 height 12
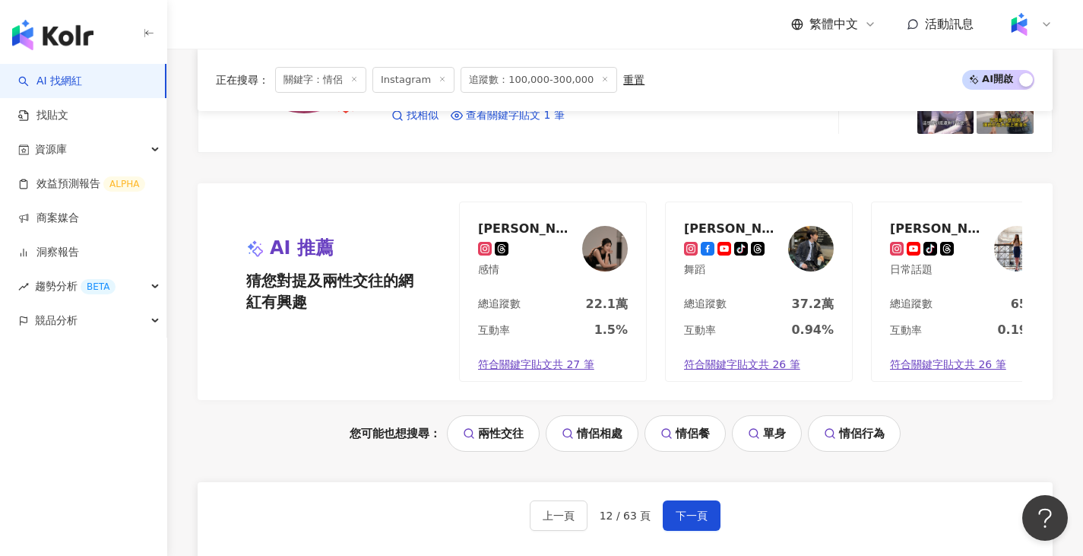
scroll to position [3188, 0]
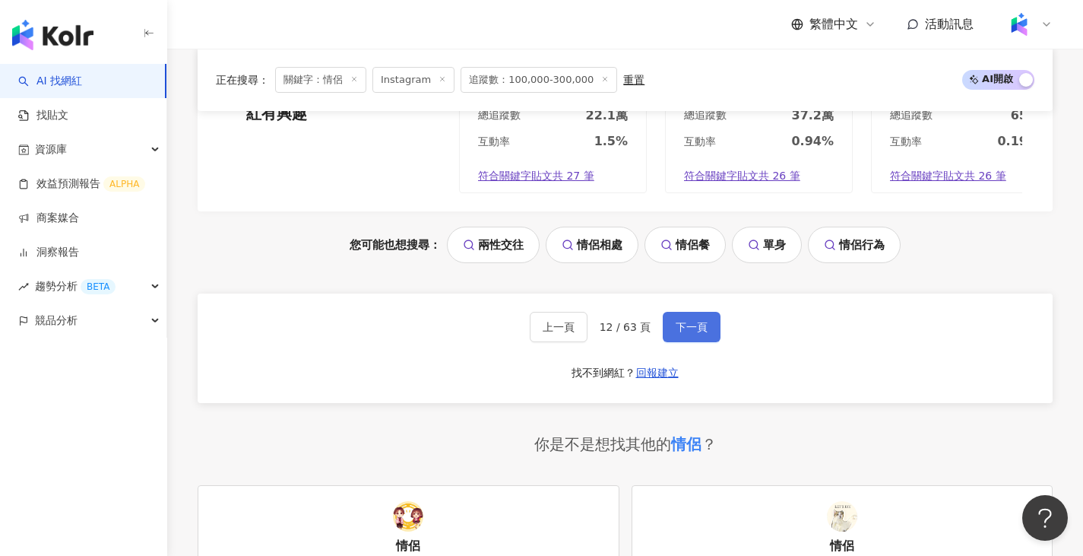
click at [688, 323] on span "下一頁" at bounding box center [692, 327] width 32 height 12
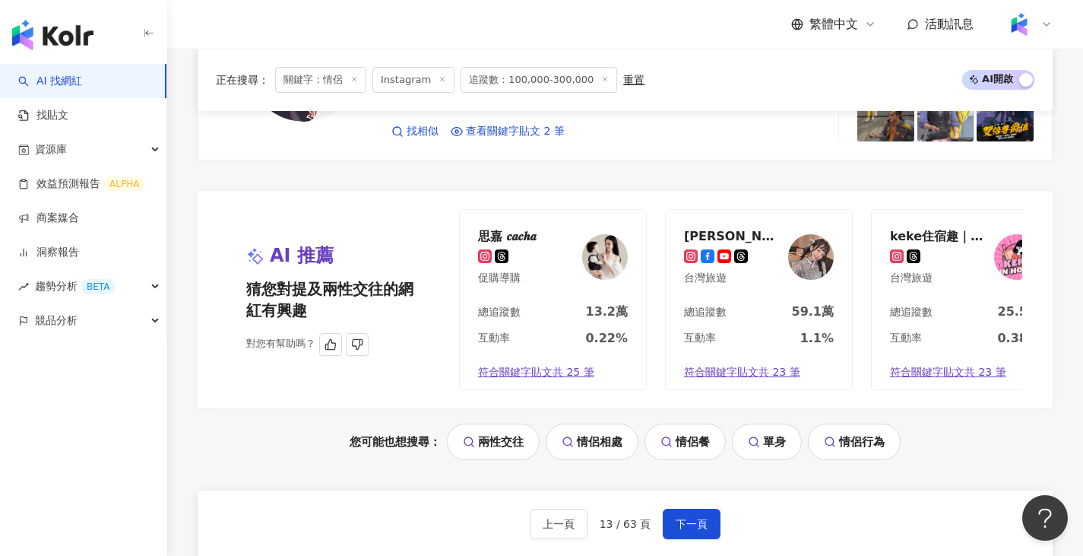
scroll to position [3011, 0]
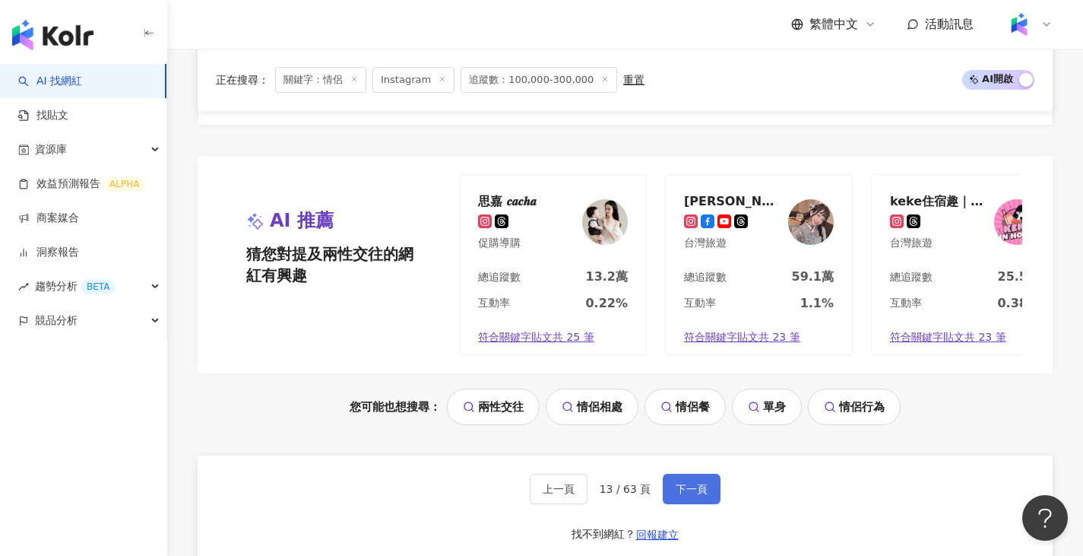
click at [690, 495] on span "下一頁" at bounding box center [692, 489] width 32 height 12
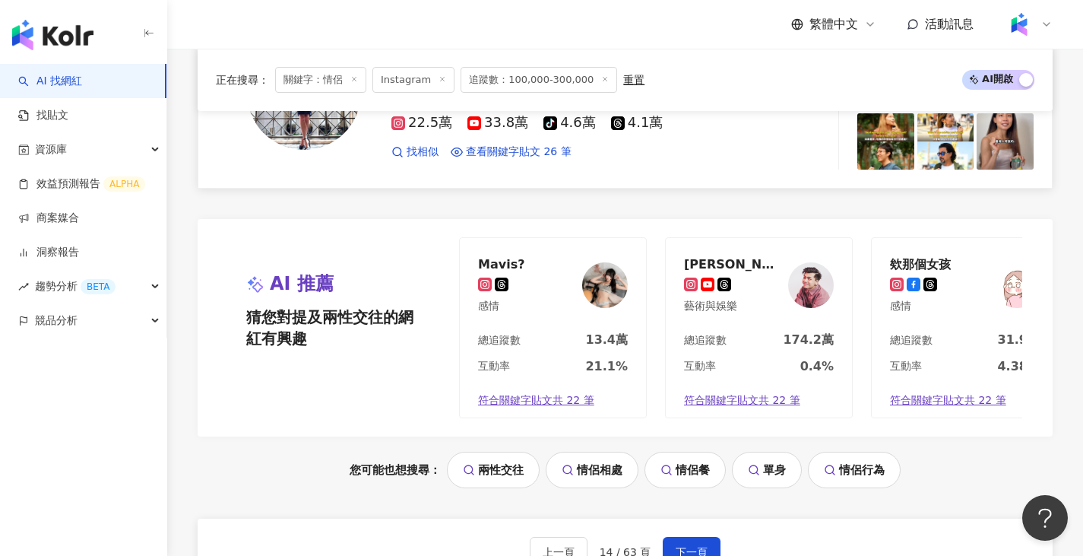
scroll to position [3193, 0]
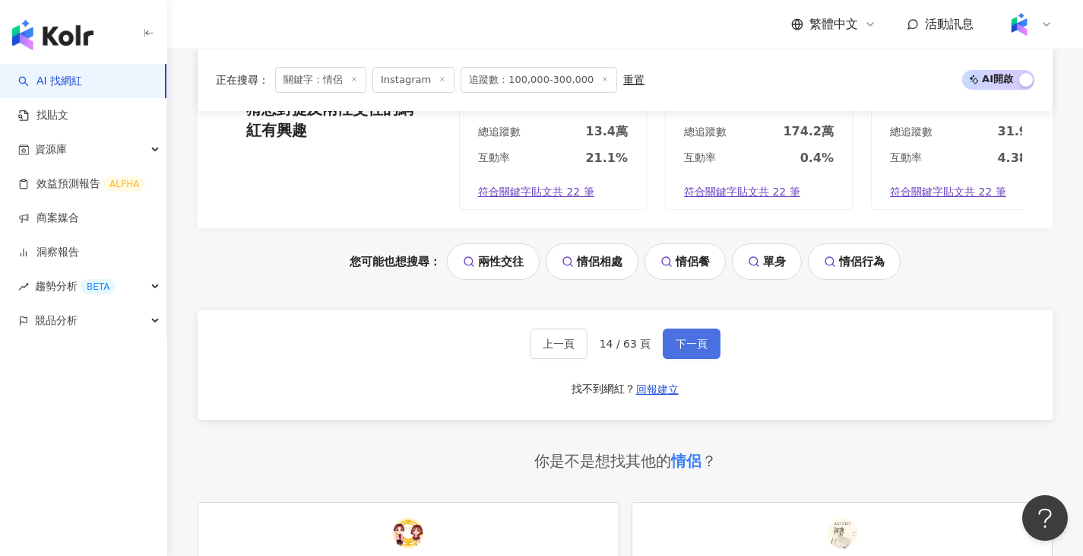
click at [689, 338] on span "下一頁" at bounding box center [692, 344] width 32 height 12
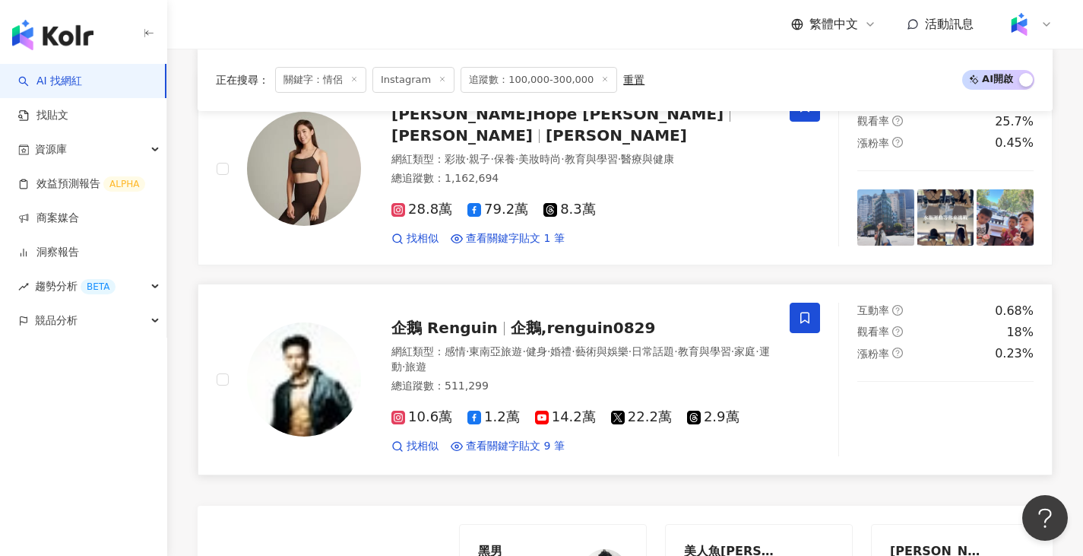
scroll to position [2609, 0]
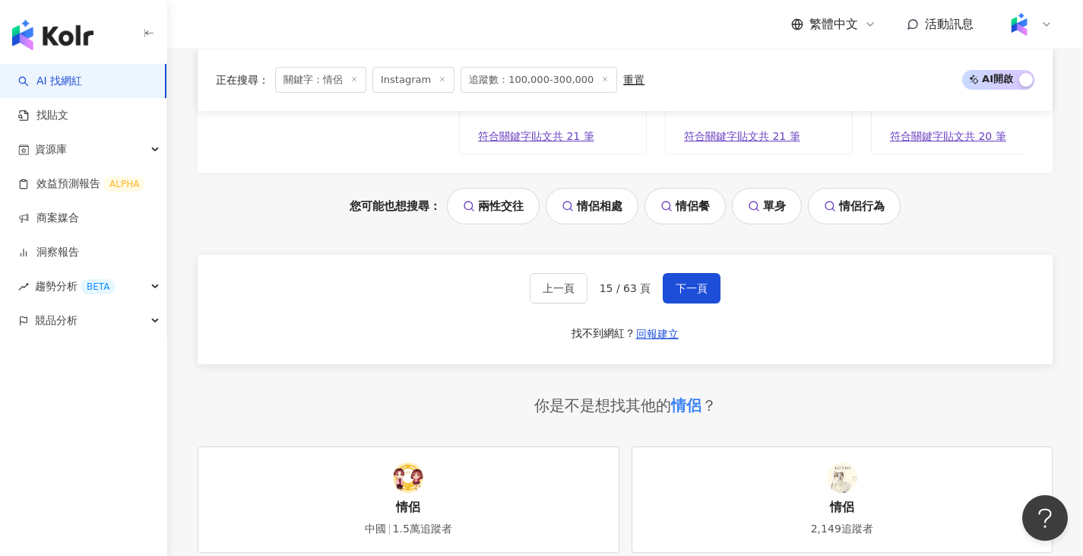
scroll to position [3215, 0]
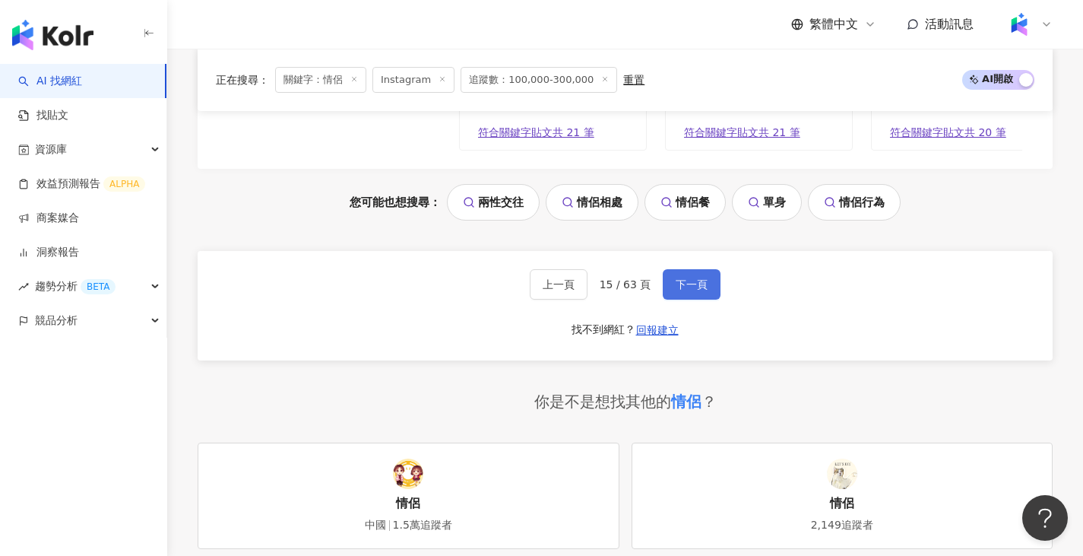
click at [696, 290] on span "下一頁" at bounding box center [692, 284] width 32 height 12
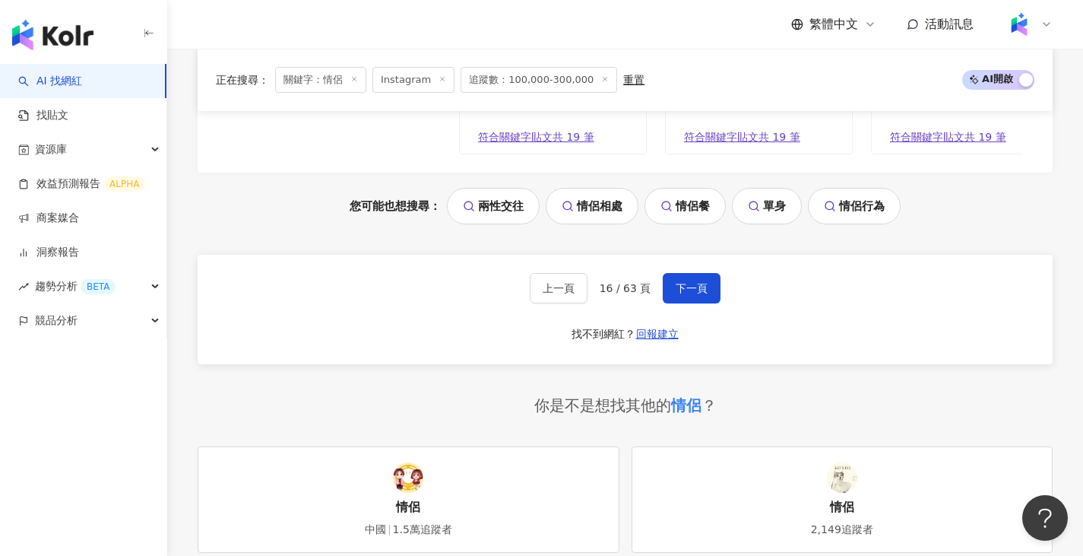
scroll to position [3291, 0]
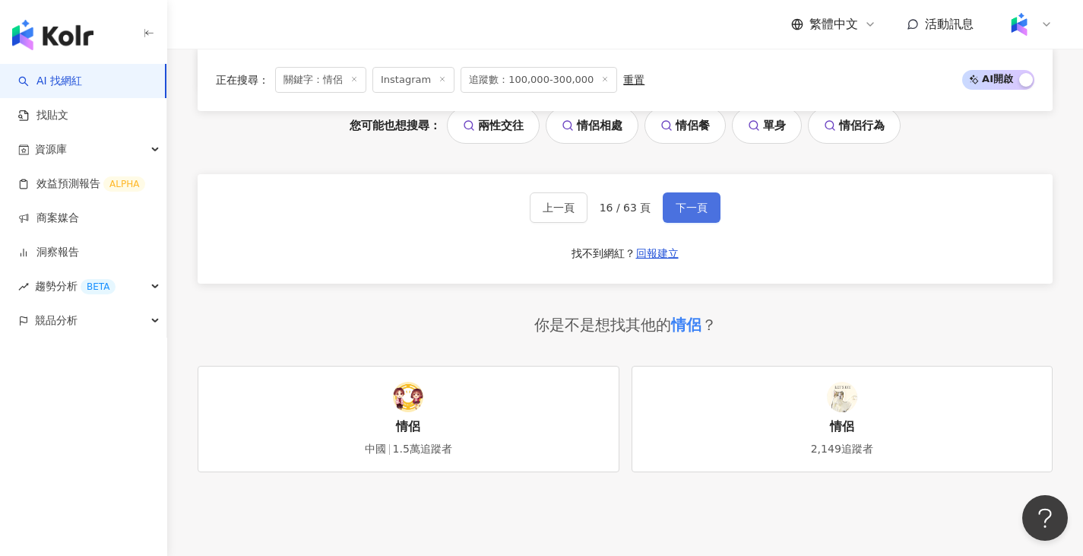
click at [690, 214] on span "下一頁" at bounding box center [692, 207] width 32 height 12
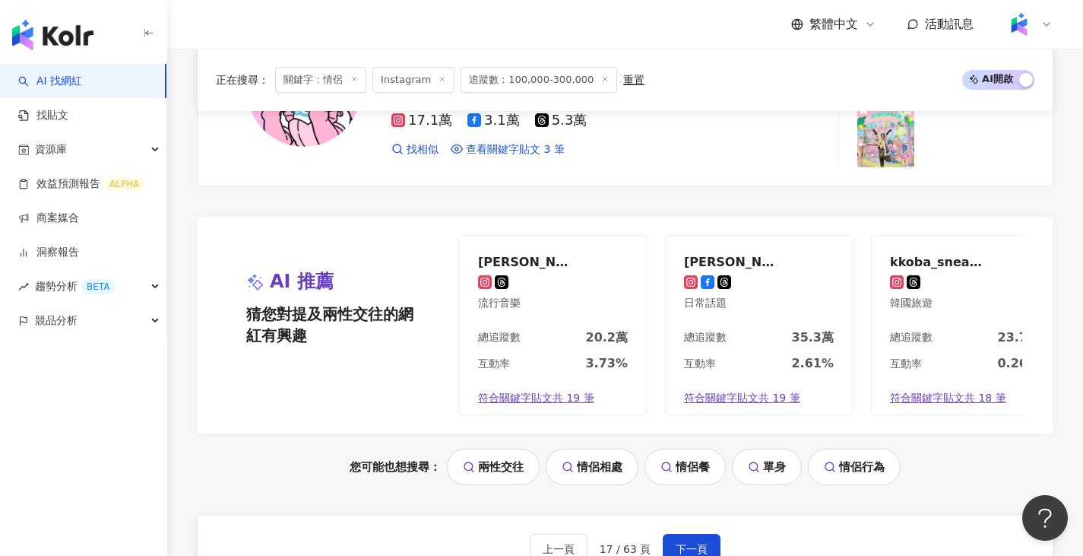
scroll to position [3117, 0]
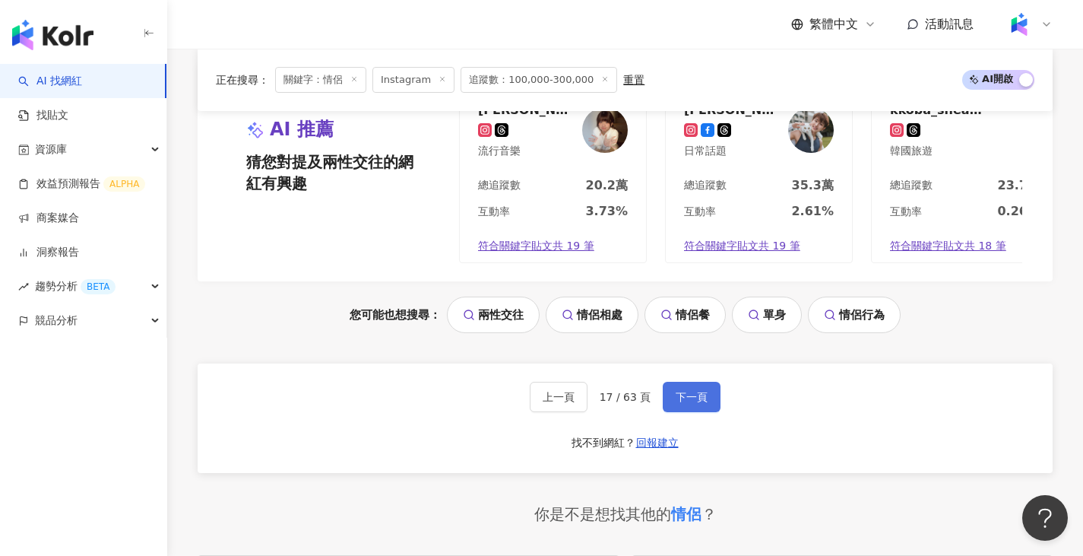
click at [671, 382] on button "下一頁" at bounding box center [692, 397] width 58 height 30
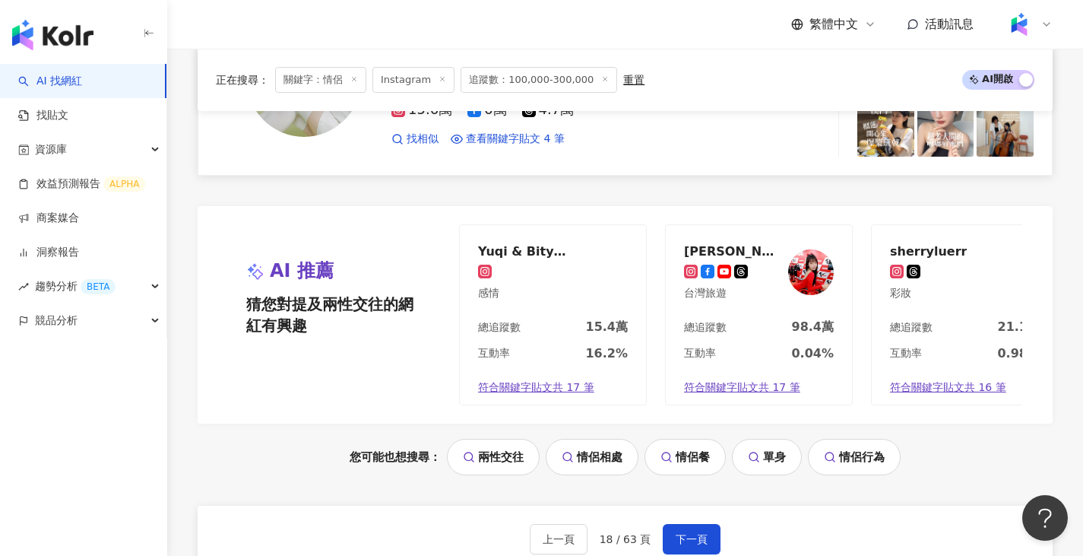
scroll to position [3284, 0]
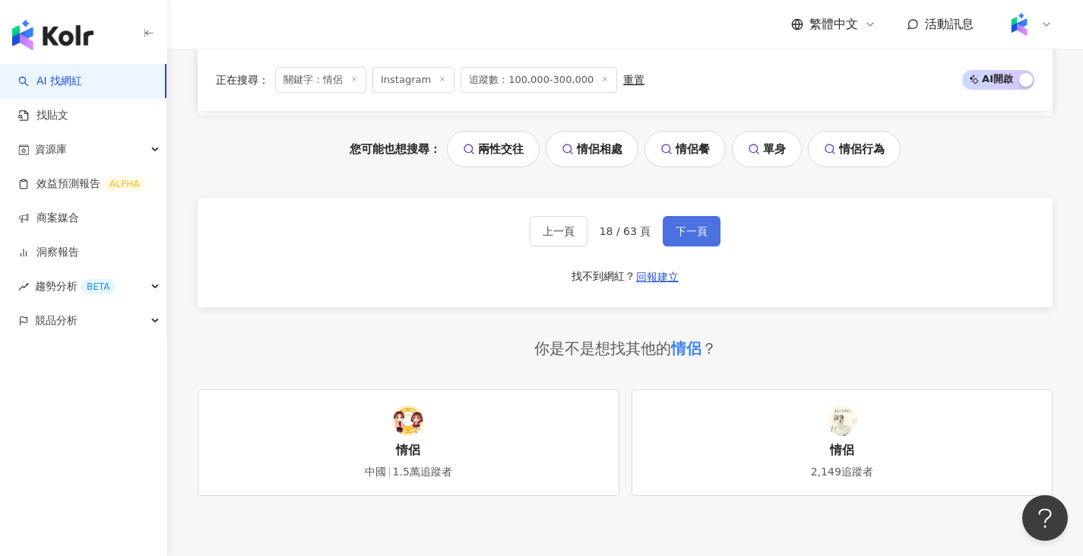
click at [694, 237] on span "下一頁" at bounding box center [692, 231] width 32 height 12
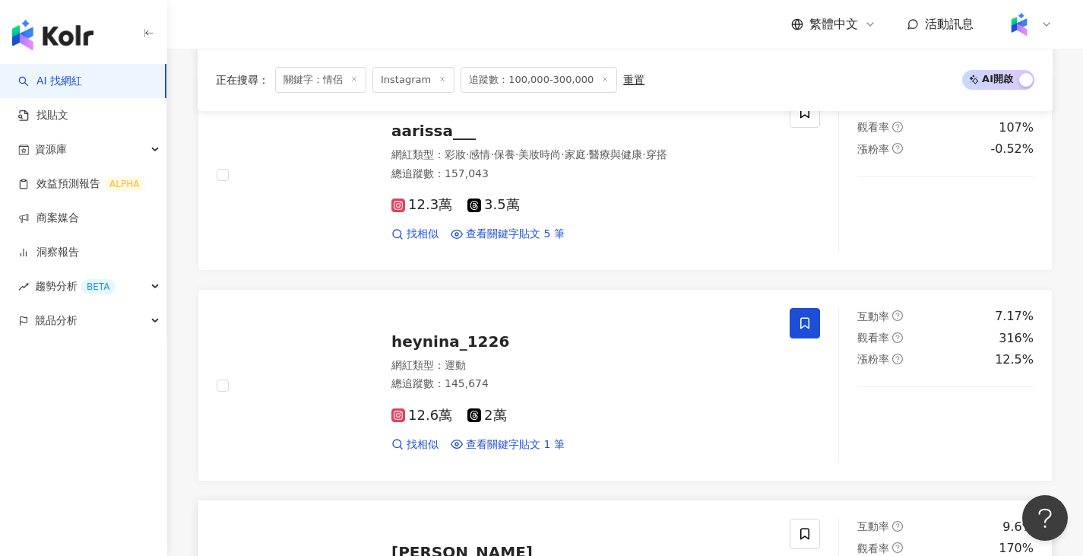
scroll to position [2212, 0]
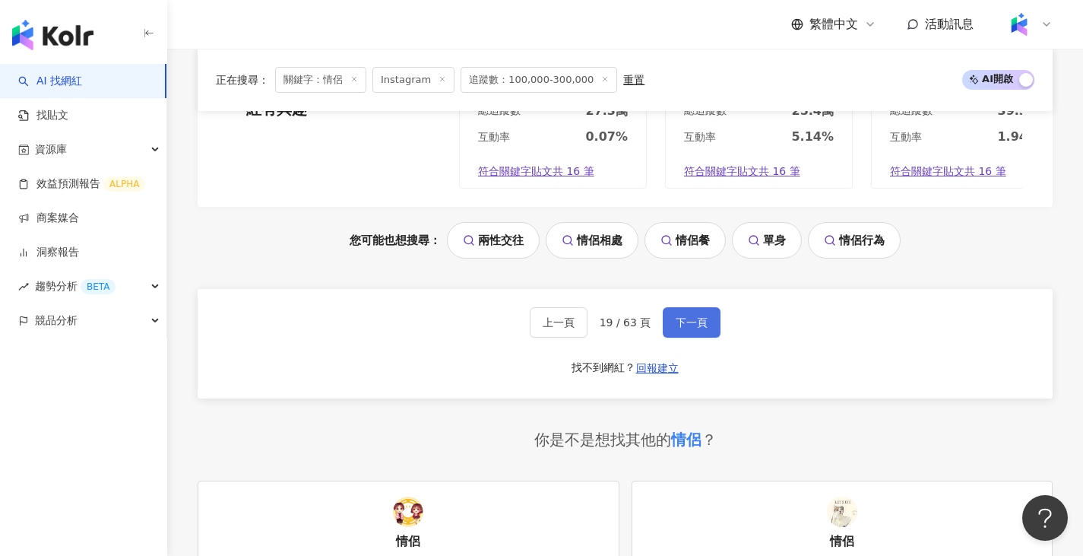
click at [687, 319] on span "下一頁" at bounding box center [692, 322] width 32 height 12
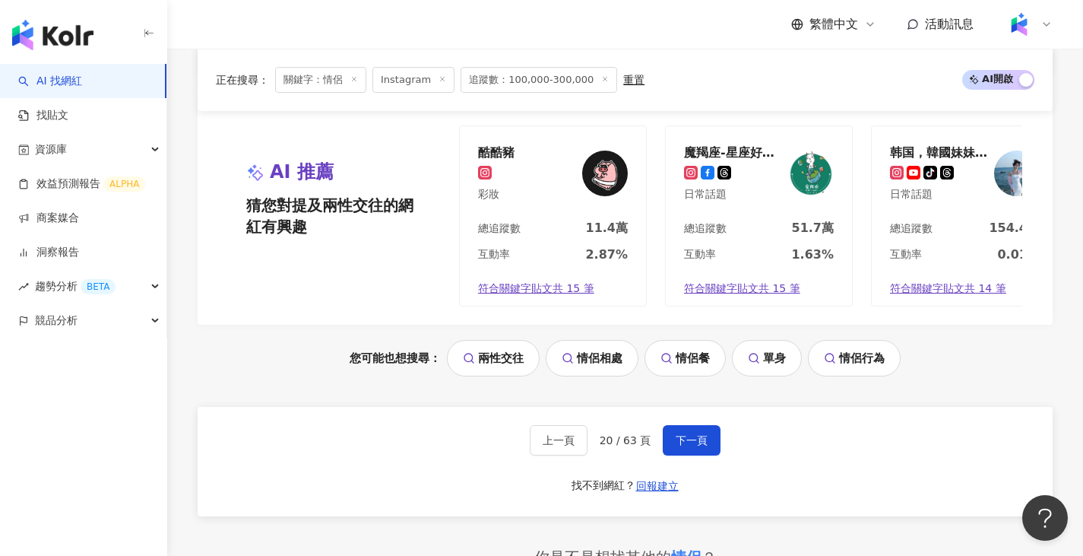
scroll to position [3116, 0]
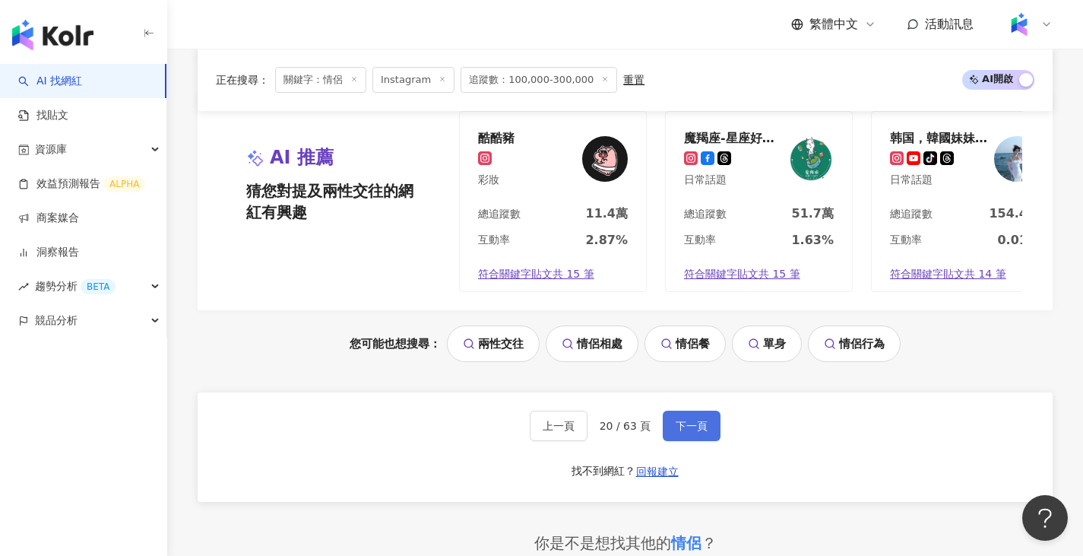
click at [694, 420] on span "下一頁" at bounding box center [692, 426] width 32 height 12
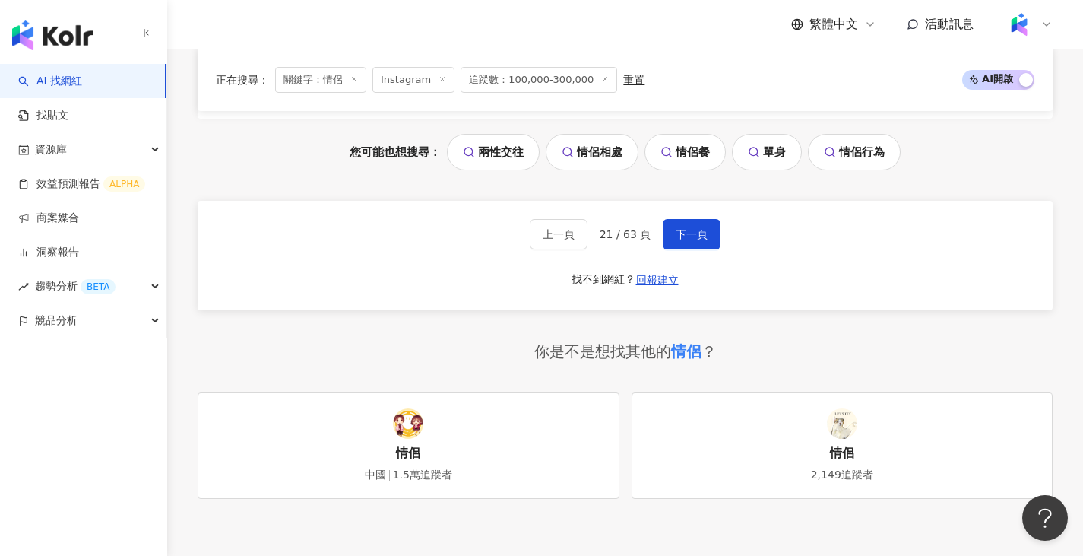
scroll to position [3268, 0]
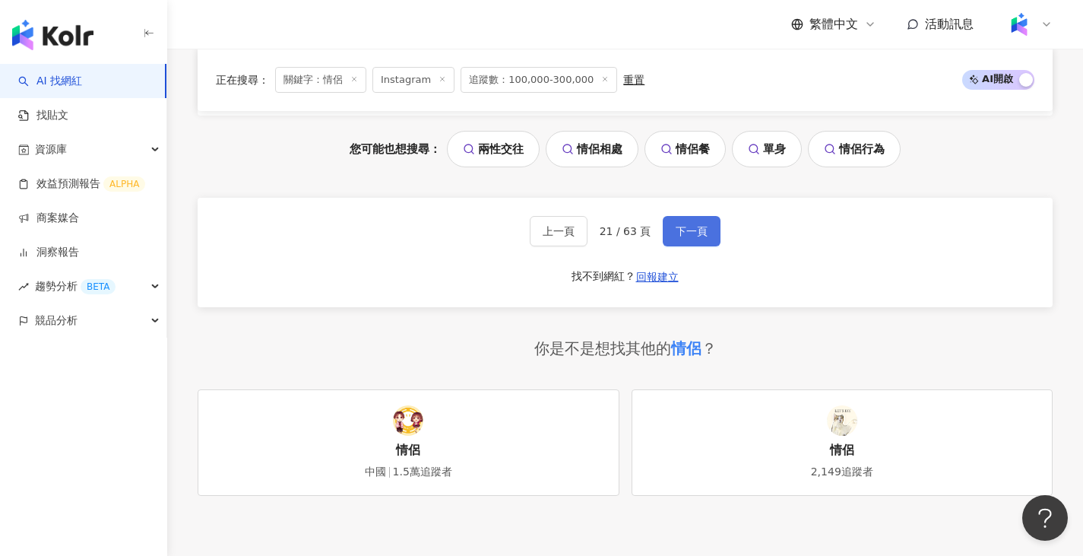
click at [675, 246] on button "下一頁" at bounding box center [692, 231] width 58 height 30
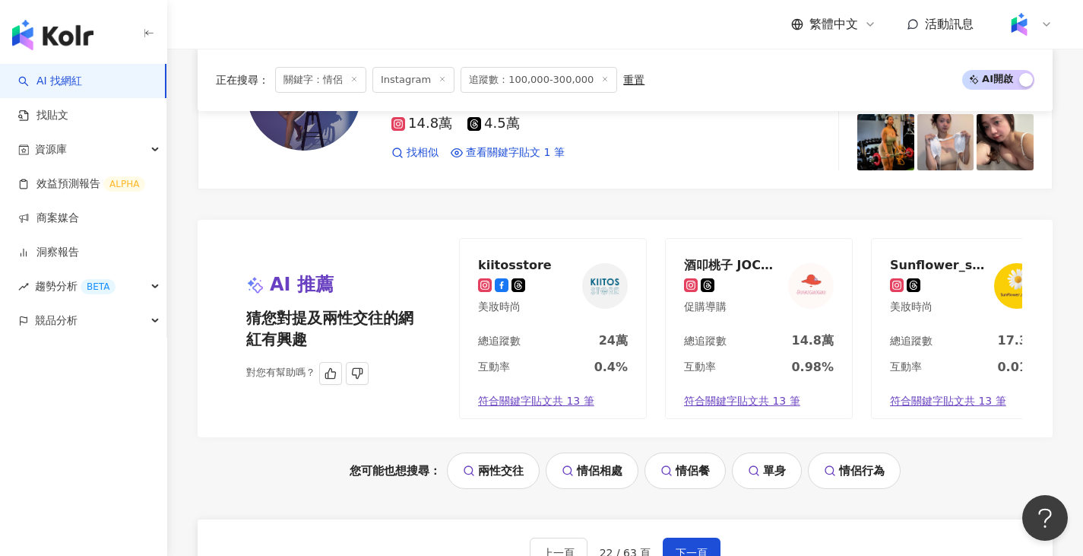
scroll to position [3252, 0]
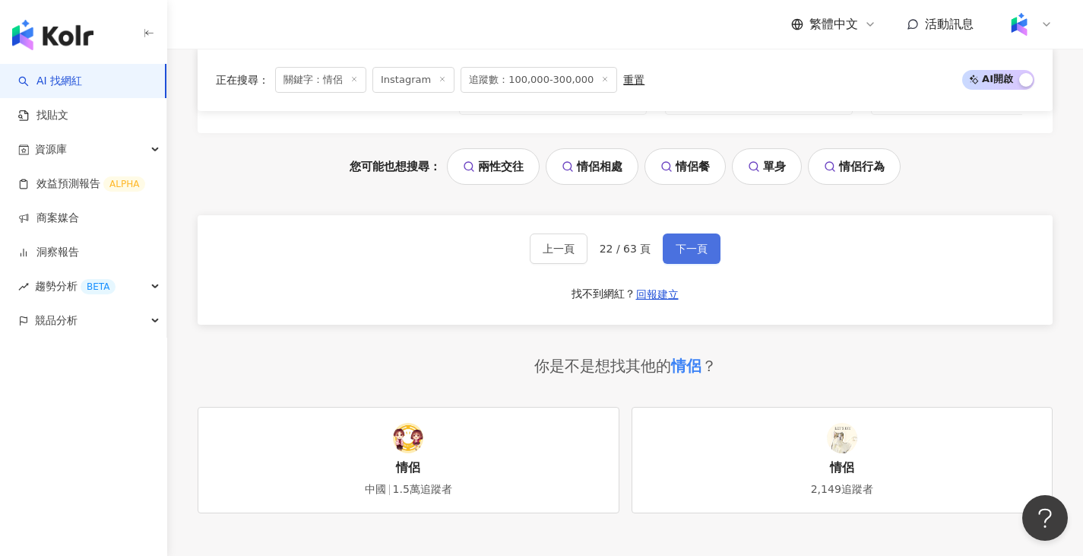
click at [699, 255] on span "下一頁" at bounding box center [692, 249] width 32 height 12
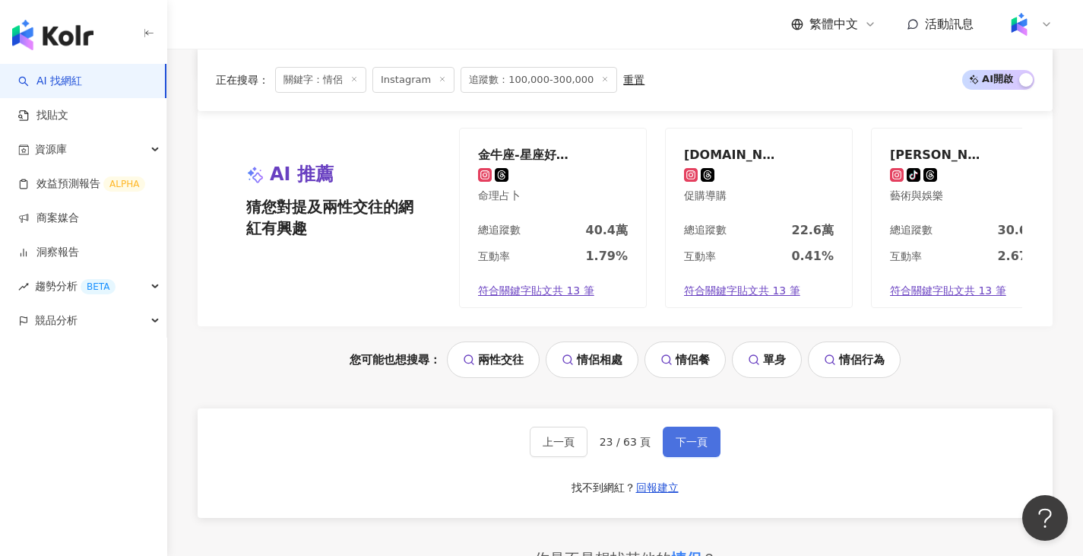
scroll to position [3313, 0]
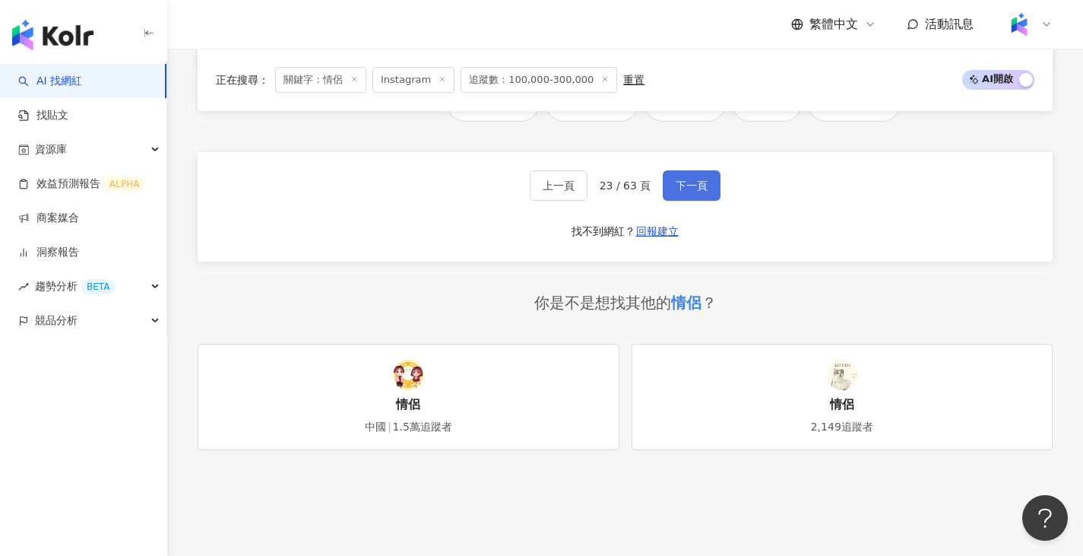
click at [687, 201] on button "下一頁" at bounding box center [692, 185] width 58 height 30
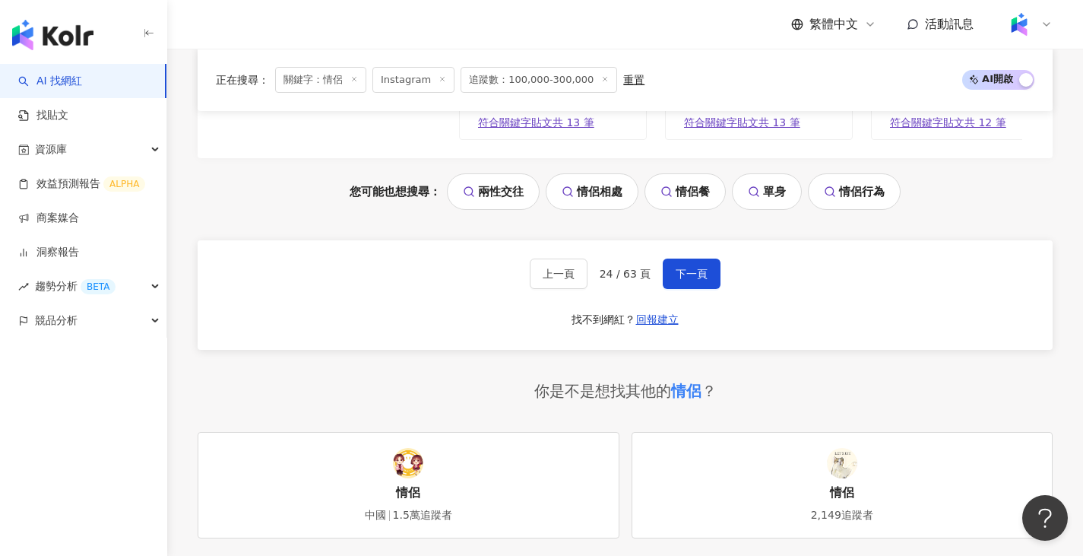
scroll to position [3249, 0]
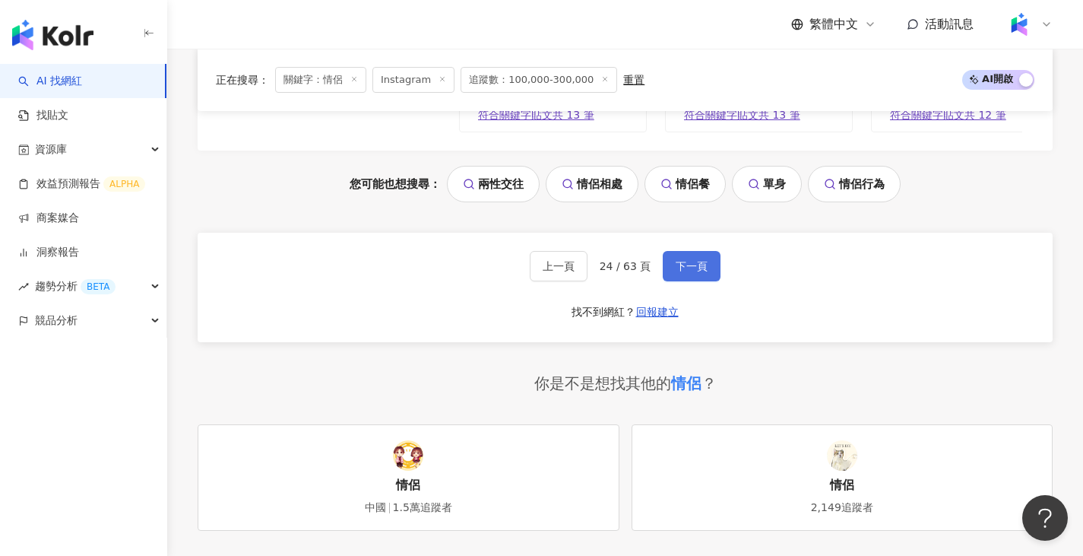
click at [703, 251] on button "下一頁" at bounding box center [692, 266] width 58 height 30
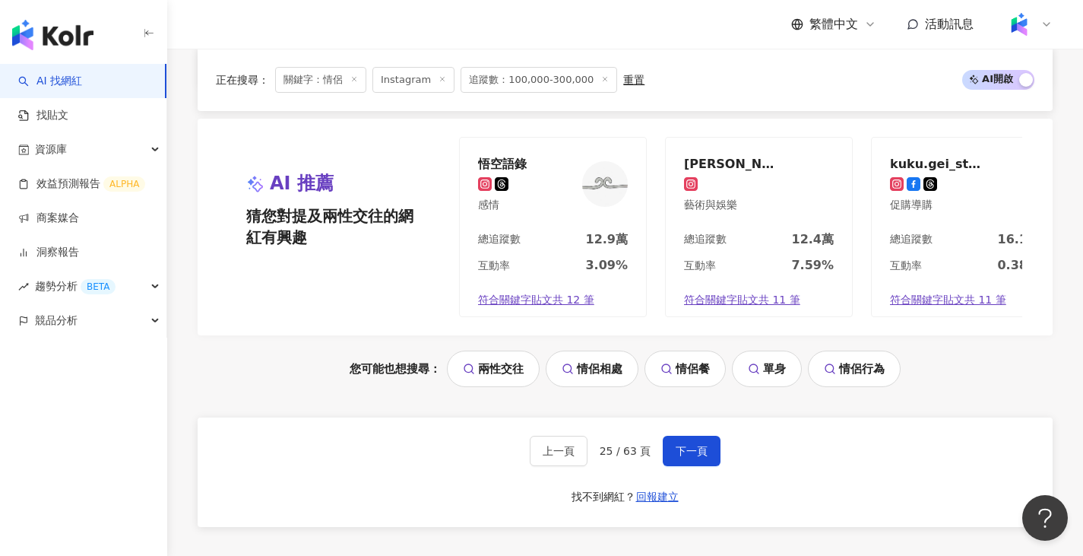
scroll to position [3317, 0]
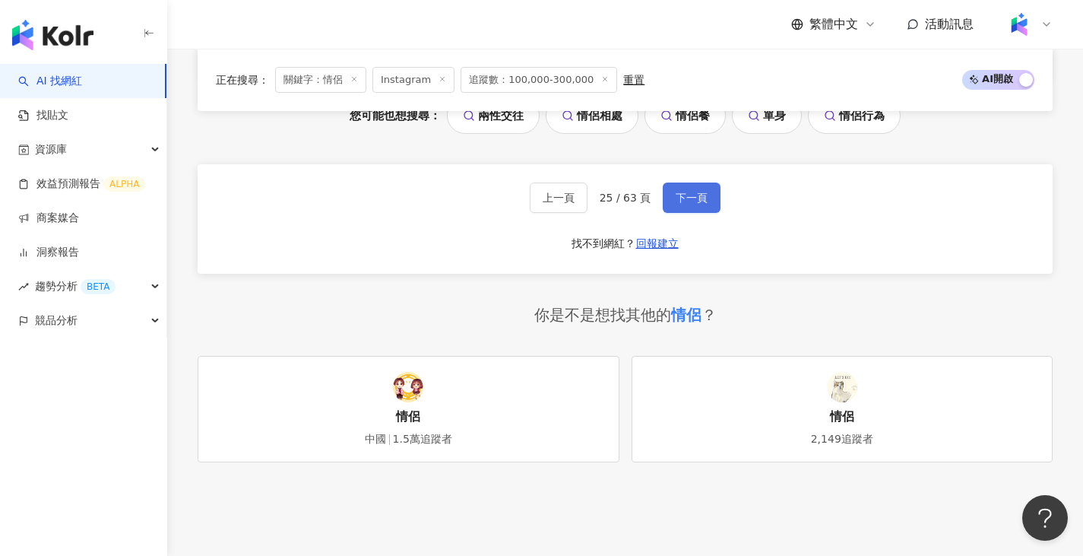
click at [687, 196] on span "下一頁" at bounding box center [692, 198] width 32 height 12
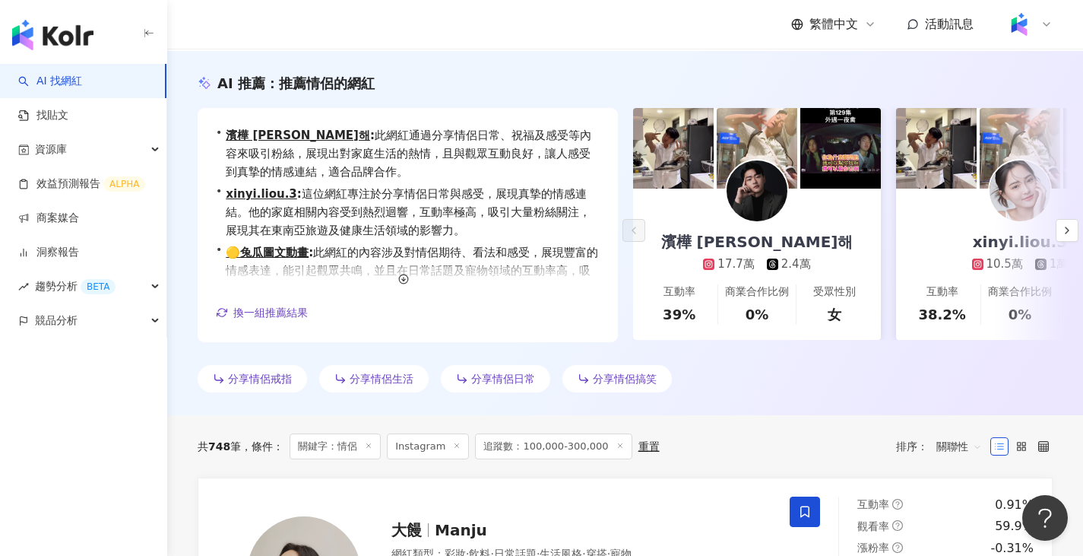
scroll to position [0, 0]
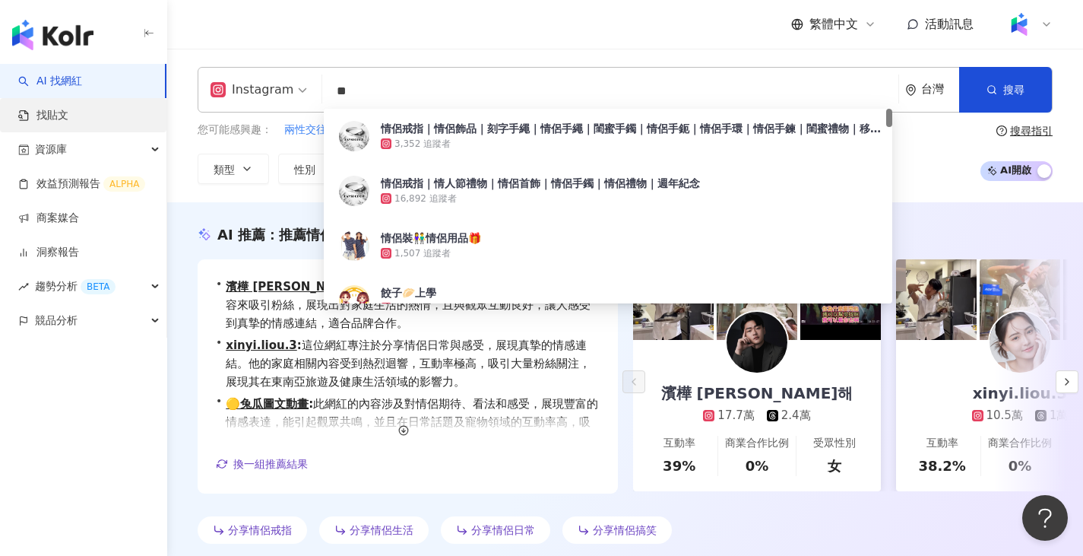
drag, startPoint x: 743, startPoint y: 94, endPoint x: 154, endPoint y: 107, distance: 588.6
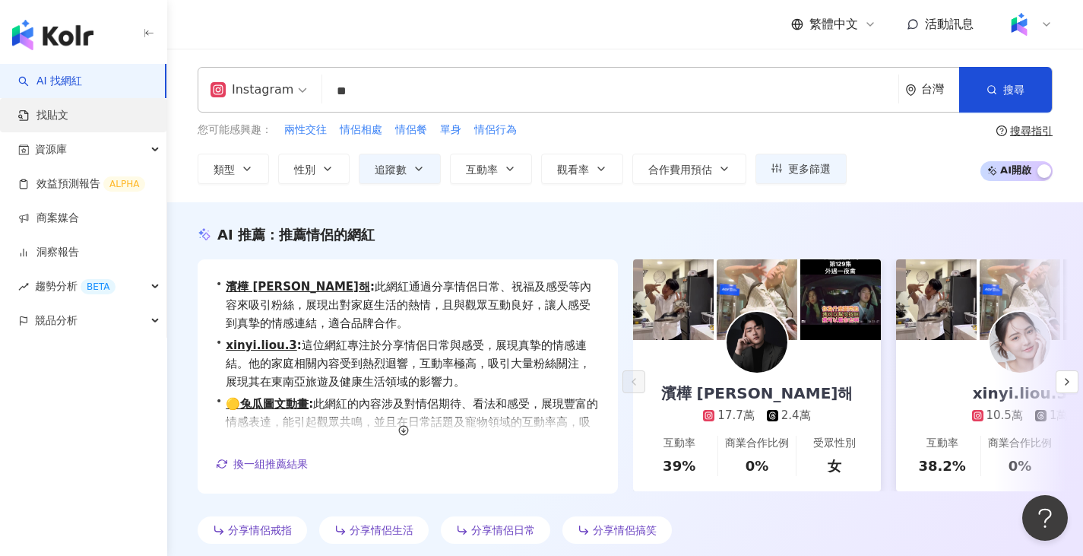
type input "*"
type input "*****"
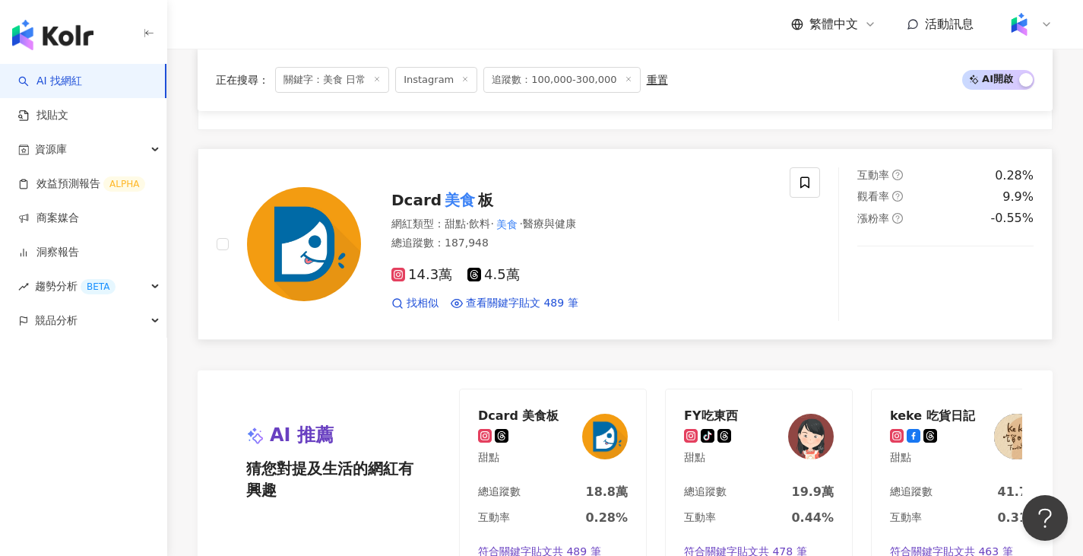
scroll to position [2889, 0]
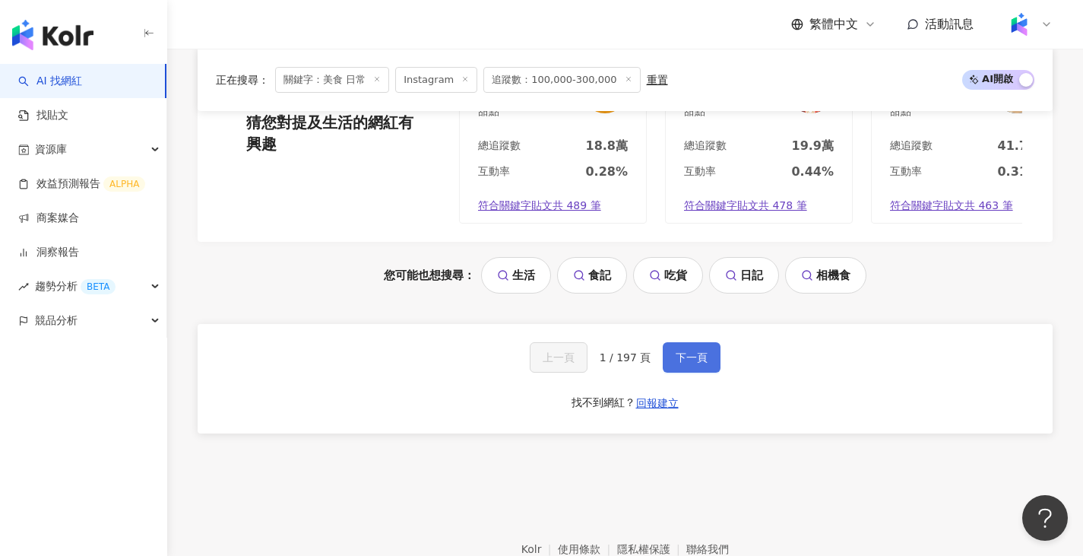
click at [713, 342] on button "下一頁" at bounding box center [692, 357] width 58 height 30
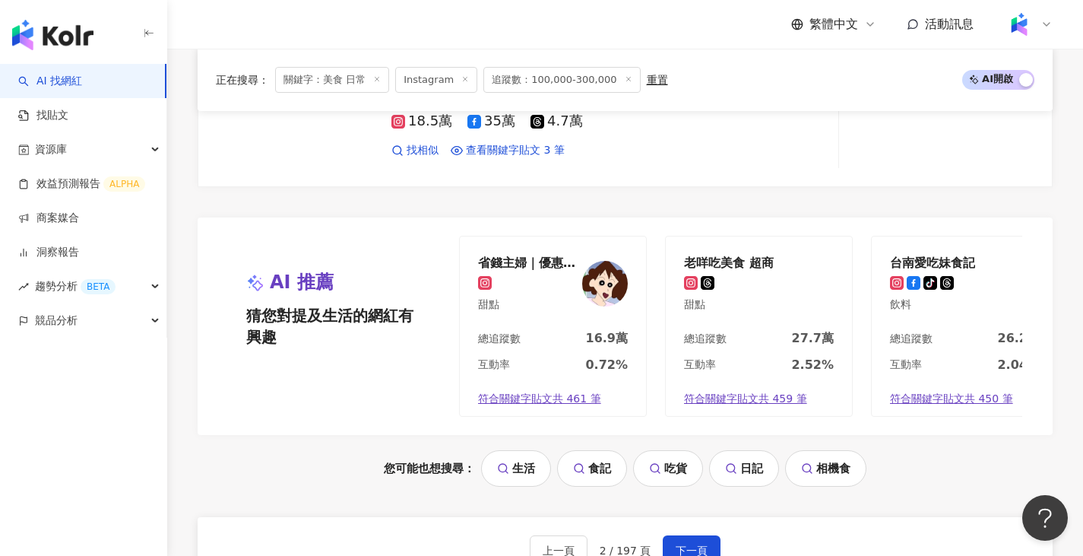
scroll to position [2813, 0]
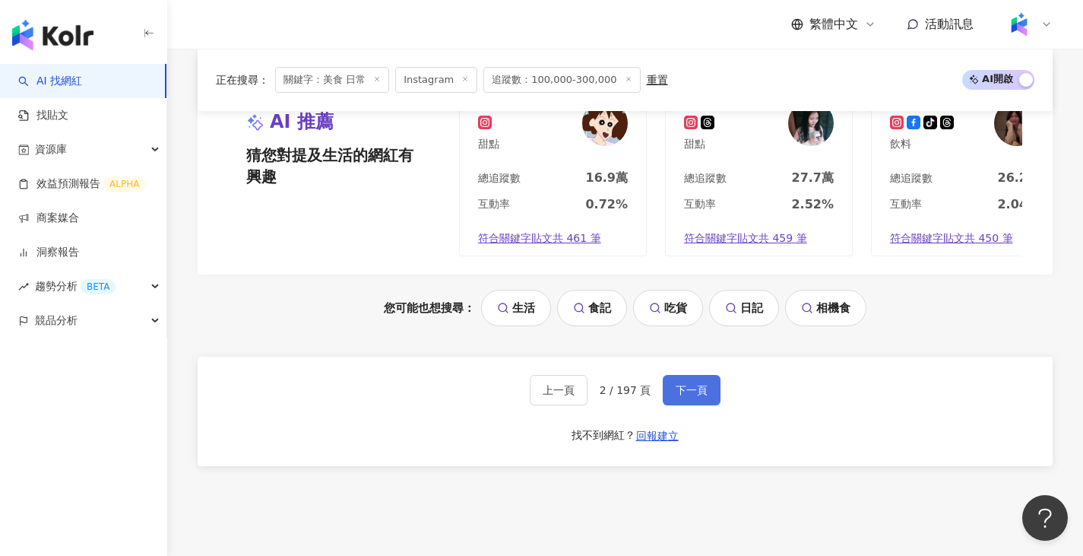
click at [699, 396] on span "下一頁" at bounding box center [692, 390] width 32 height 12
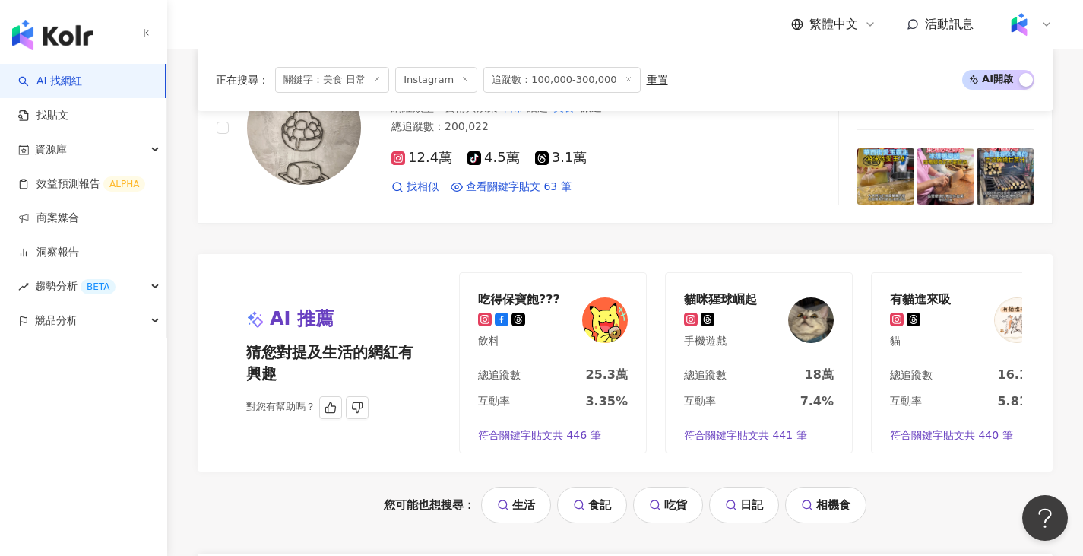
scroll to position [2920, 0]
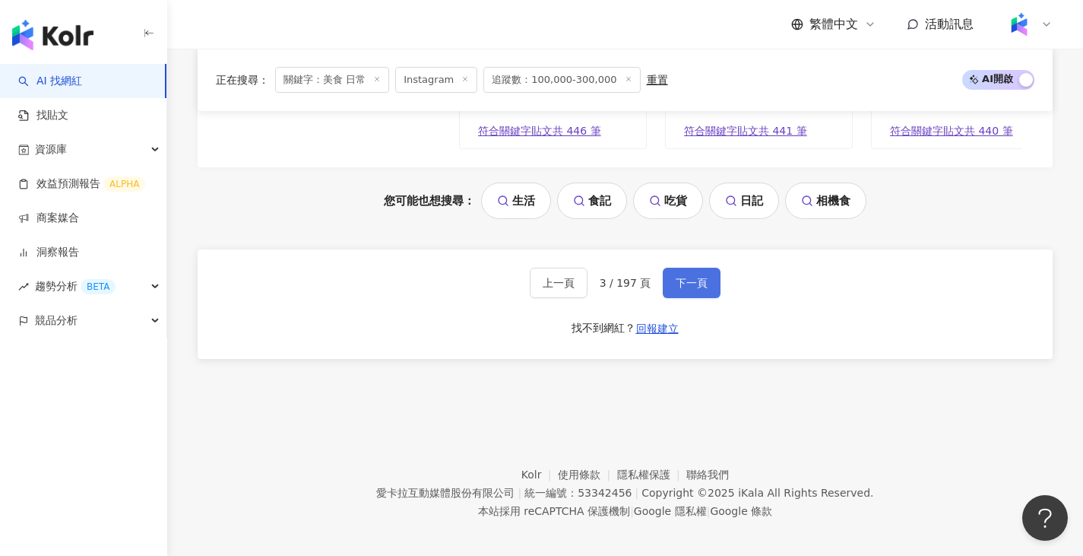
click at [708, 298] on button "下一頁" at bounding box center [692, 283] width 58 height 30
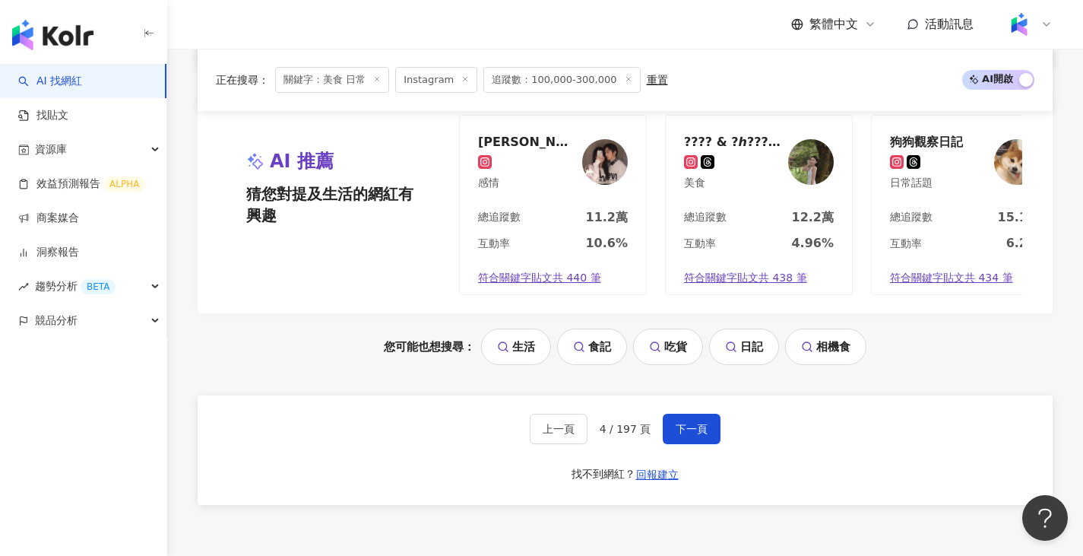
scroll to position [2928, 0]
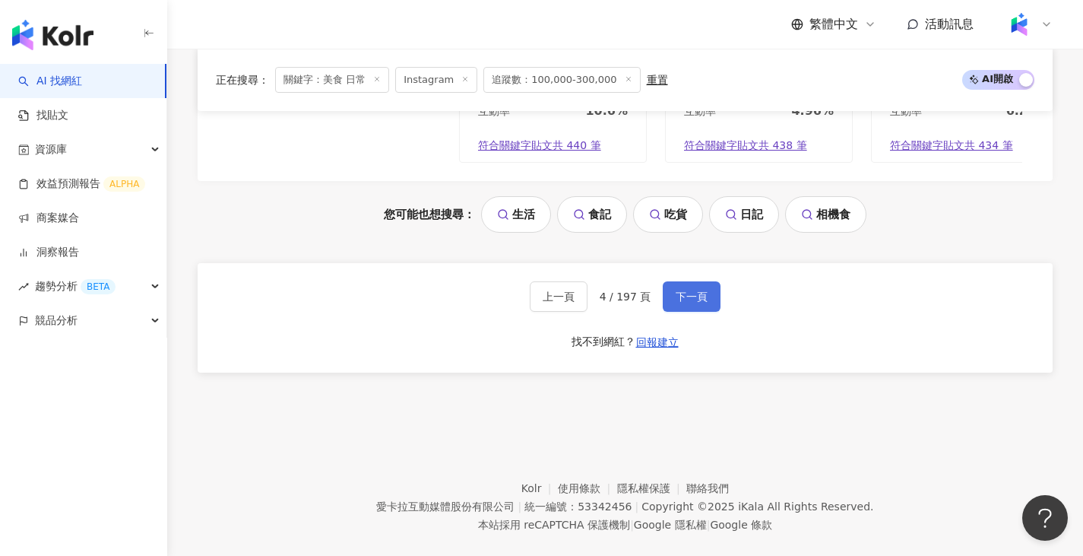
click at [708, 287] on button "下一頁" at bounding box center [692, 296] width 58 height 30
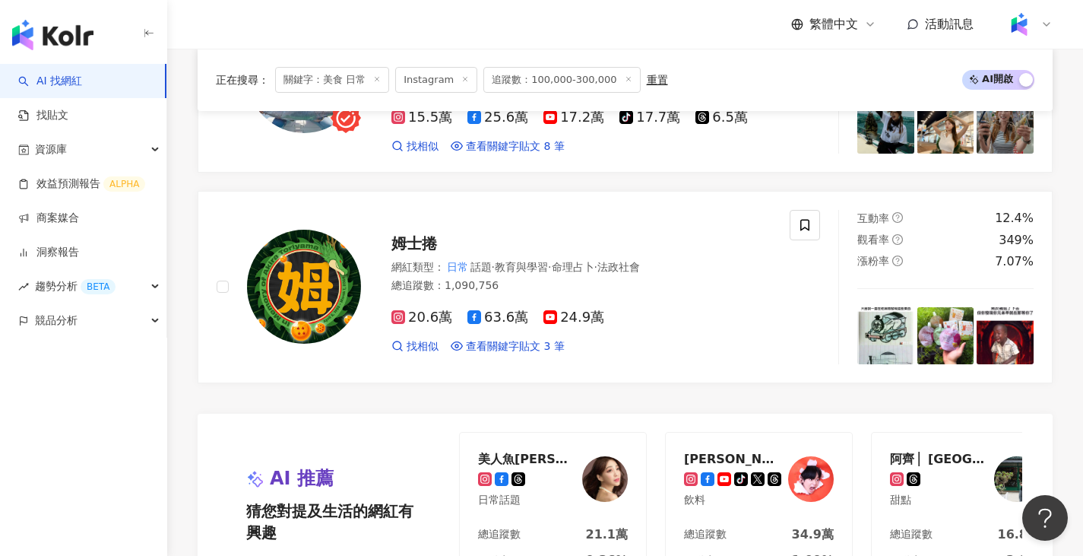
scroll to position [2957, 0]
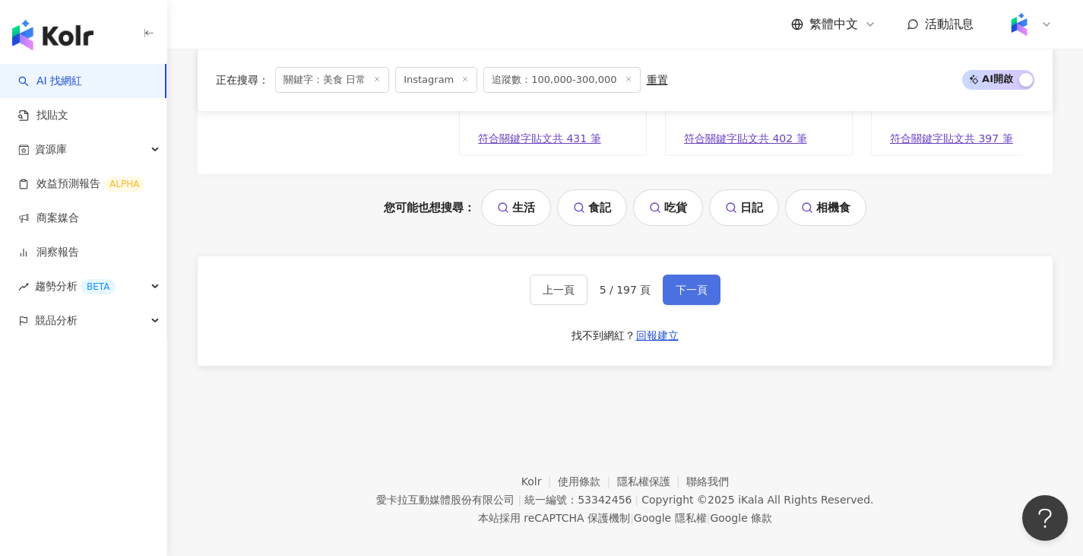
click at [685, 286] on span "下一頁" at bounding box center [692, 290] width 32 height 12
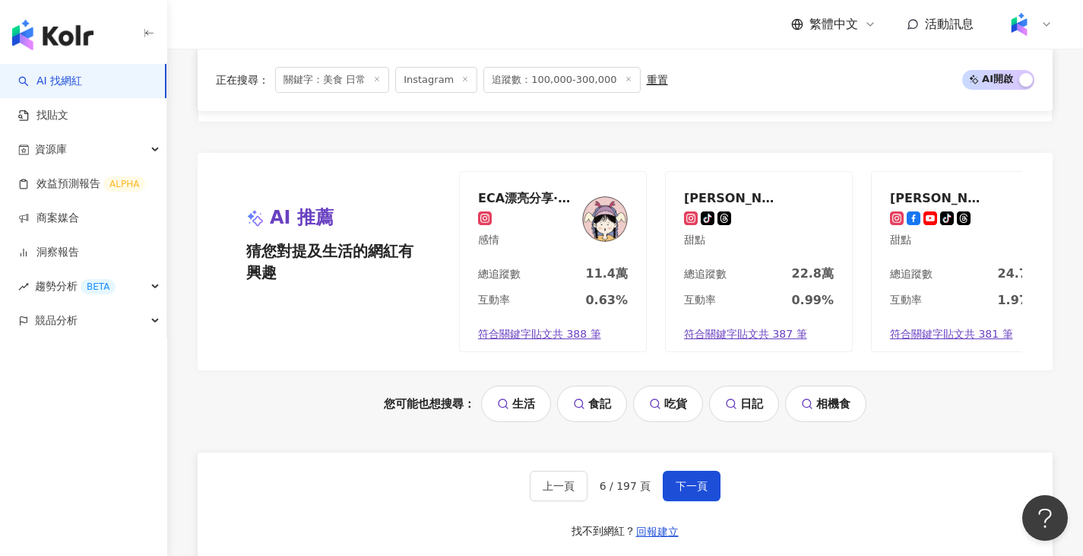
scroll to position [2869, 0]
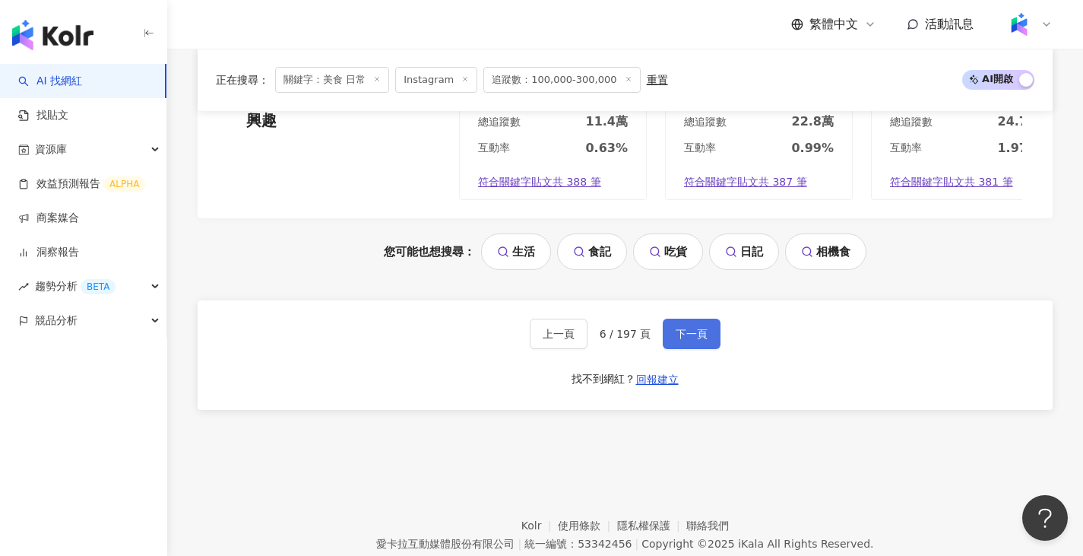
click at [686, 340] on span "下一頁" at bounding box center [692, 334] width 32 height 12
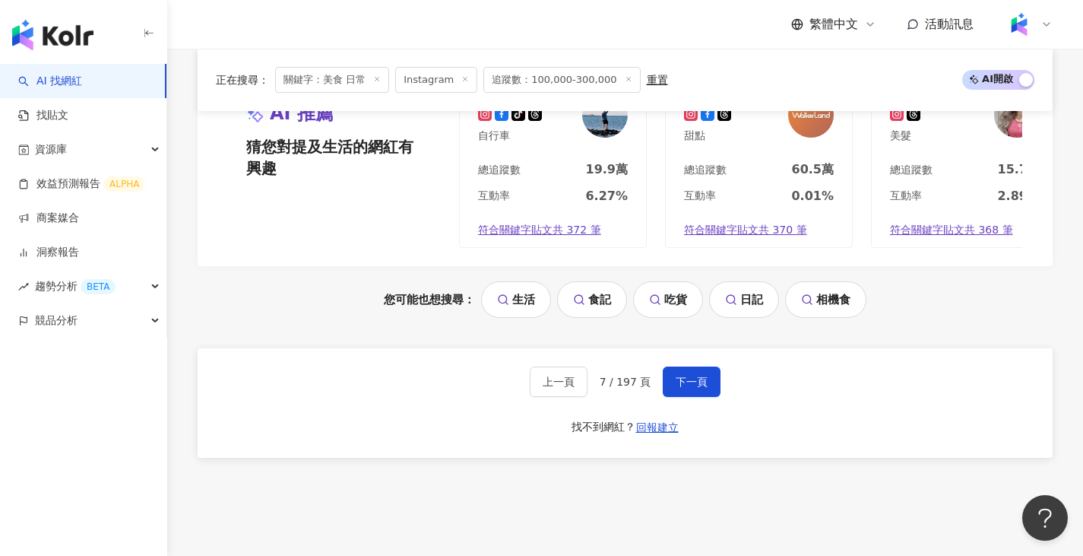
scroll to position [2835, 0]
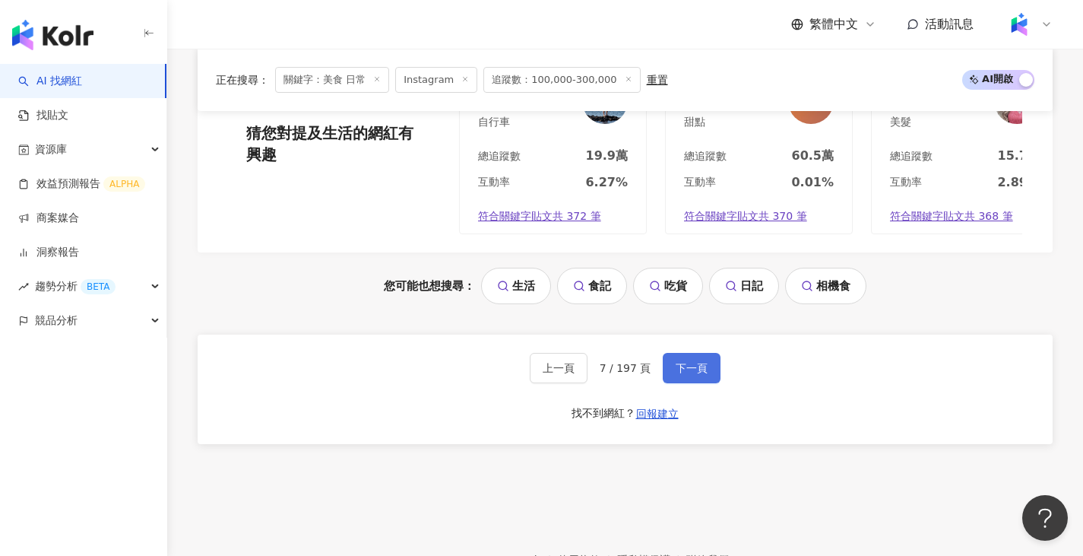
click at [684, 374] on span "下一頁" at bounding box center [692, 368] width 32 height 12
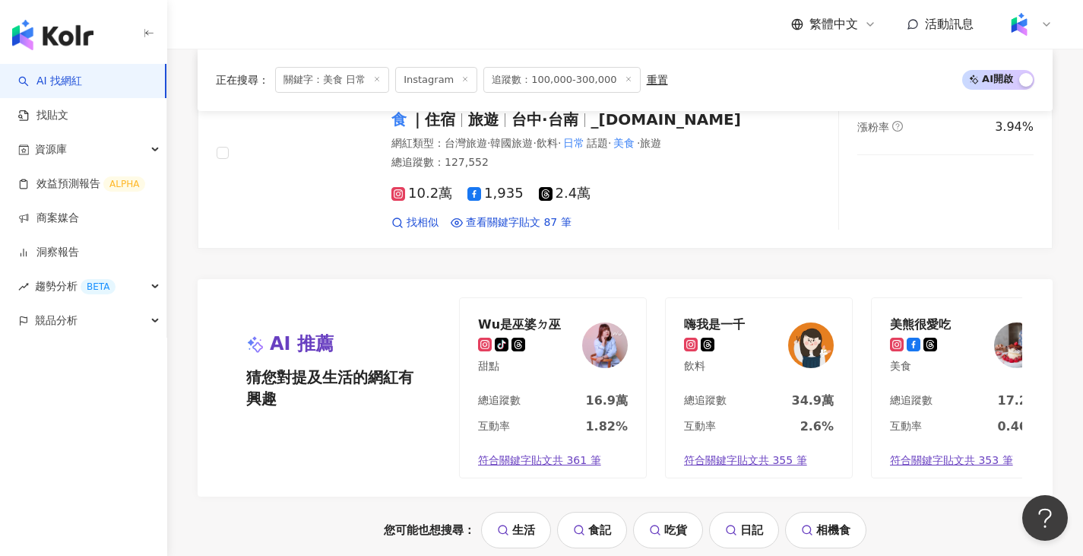
scroll to position [2889, 0]
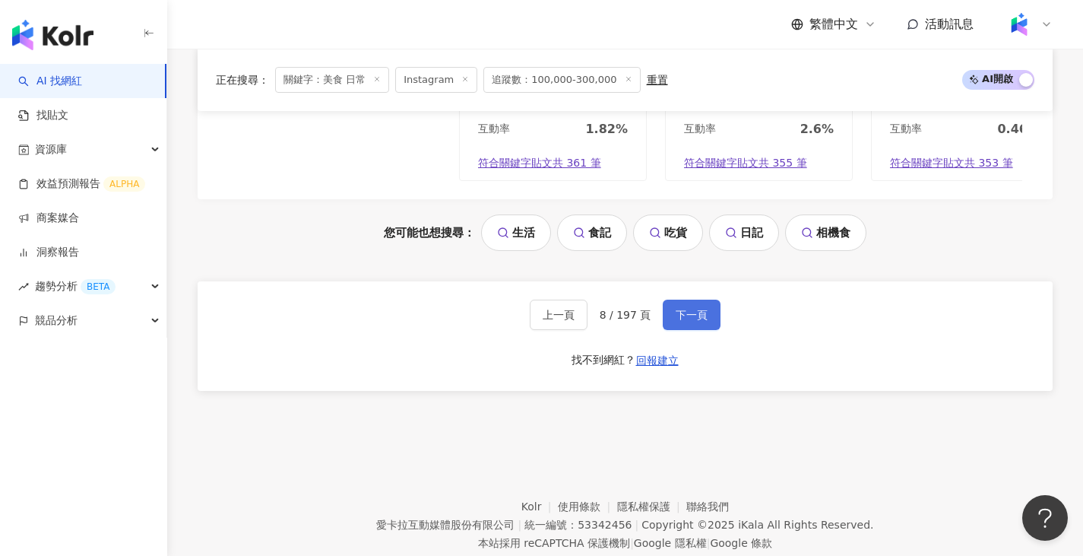
click at [683, 321] on span "下一頁" at bounding box center [692, 315] width 32 height 12
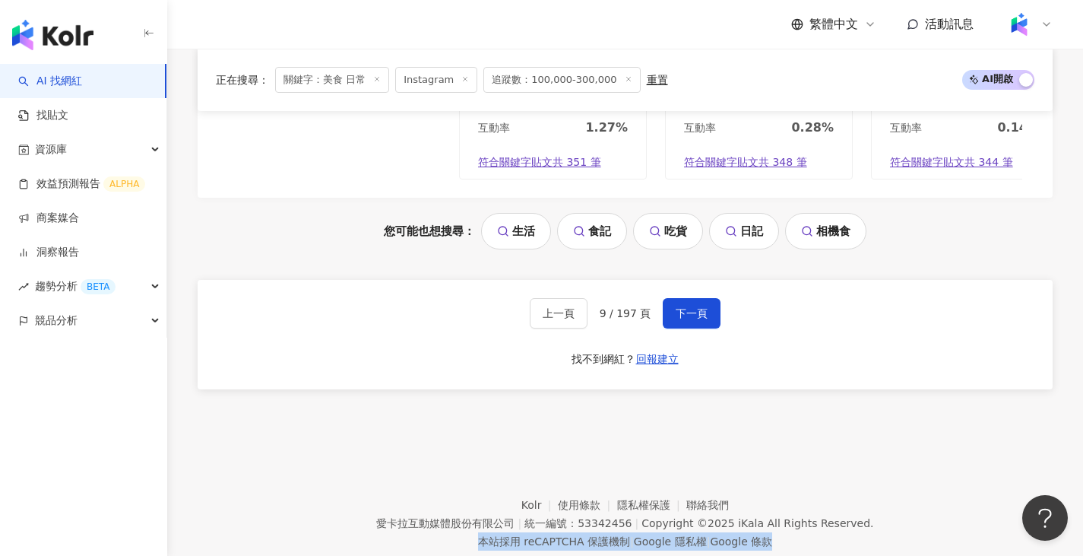
drag, startPoint x: 1084, startPoint y: 339, endPoint x: 1094, endPoint y: 49, distance: 289.8
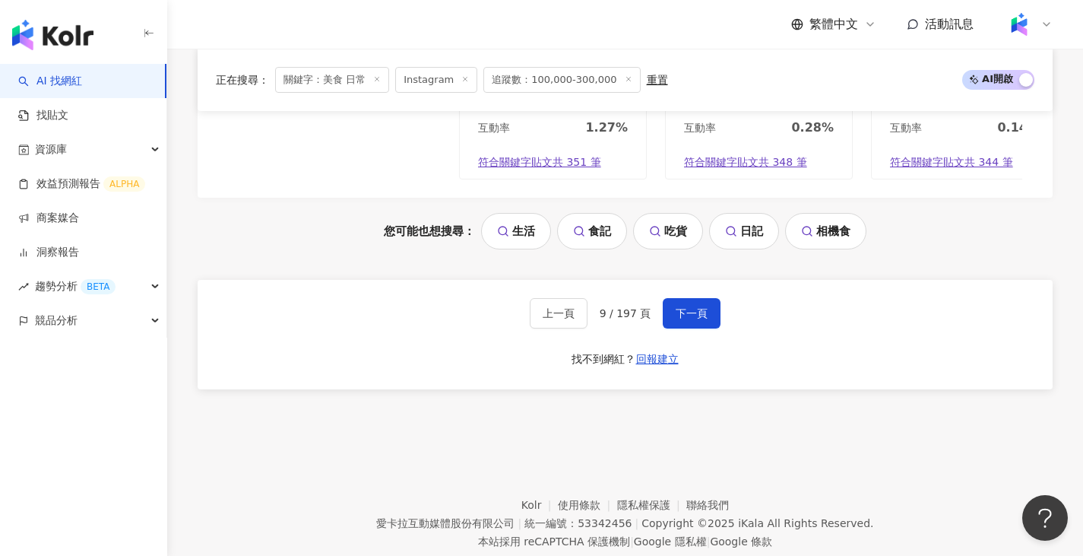
click at [1045, 333] on div "上一頁 9 / 197 頁 下一頁 找不到網紅？ 回報建立" at bounding box center [625, 334] width 855 height 109
click at [694, 319] on span "下一頁" at bounding box center [692, 313] width 32 height 12
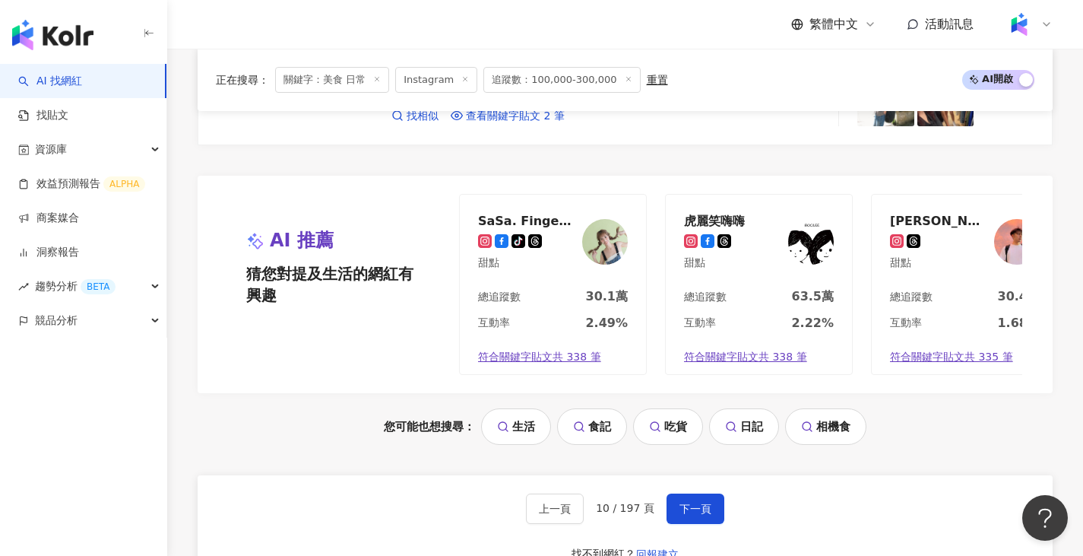
scroll to position [2737, 0]
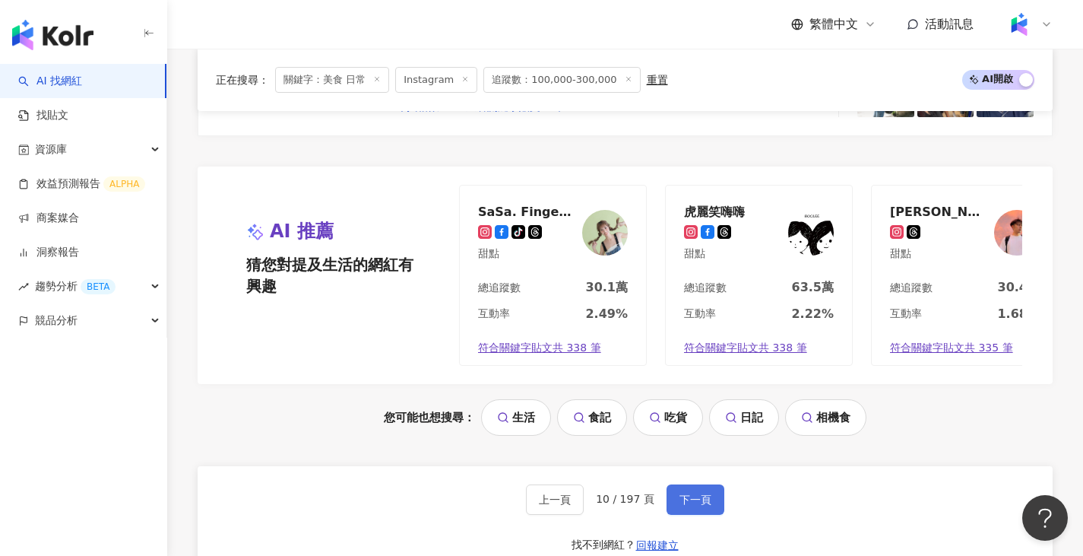
click at [700, 493] on span "下一頁" at bounding box center [696, 499] width 32 height 12
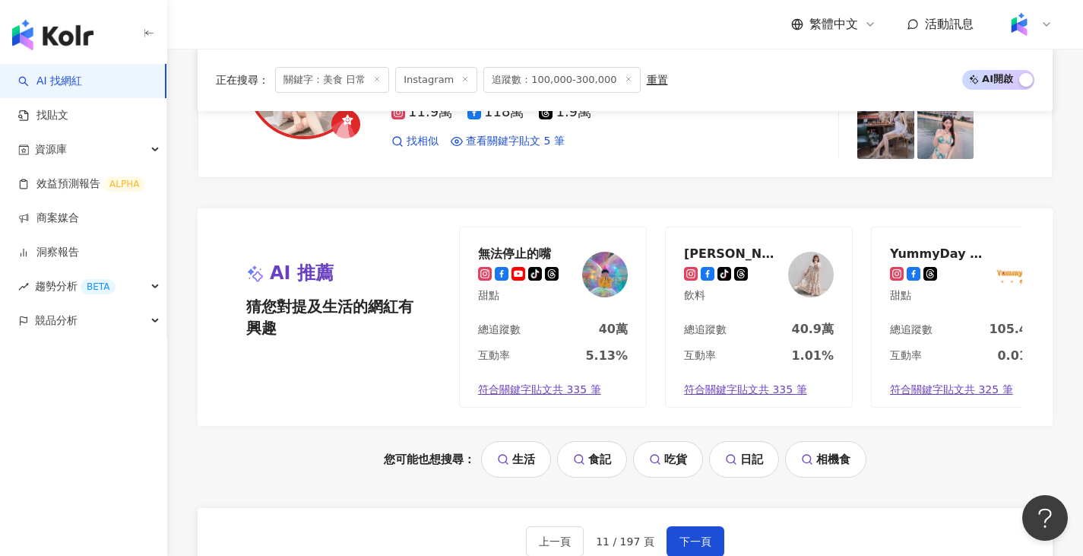
scroll to position [2813, 0]
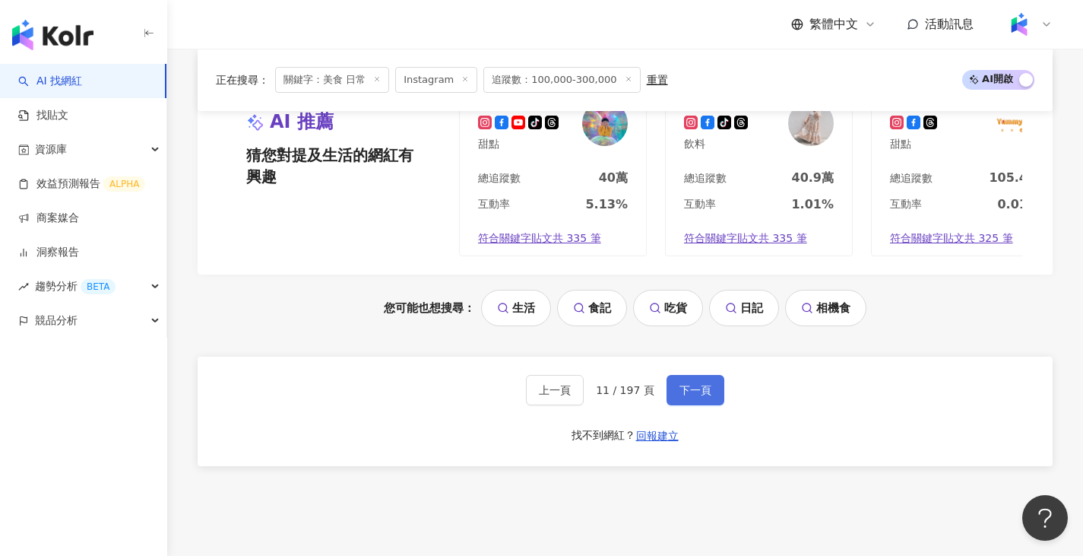
click at [699, 396] on span "下一頁" at bounding box center [696, 390] width 32 height 12
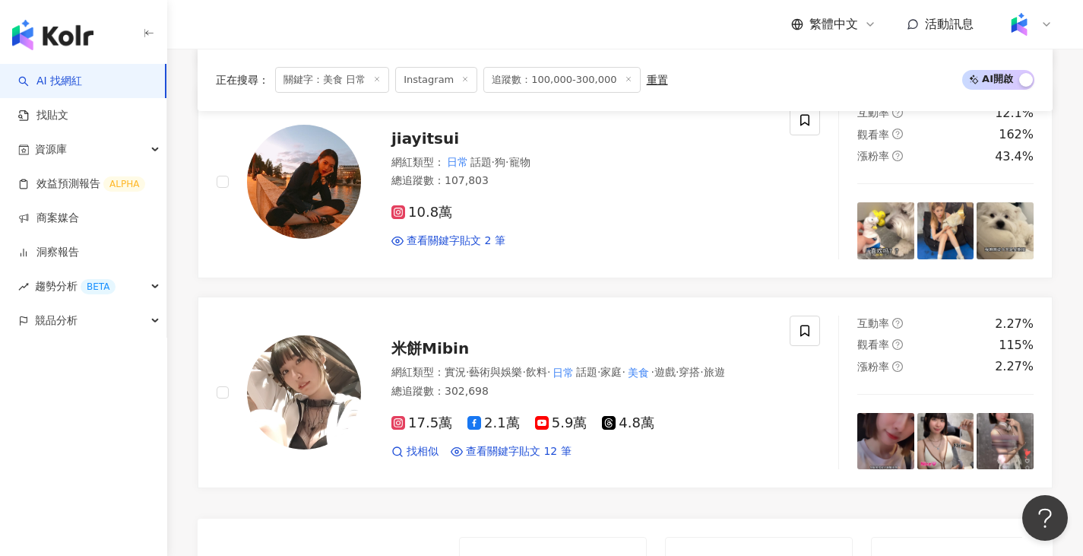
scroll to position [2364, 0]
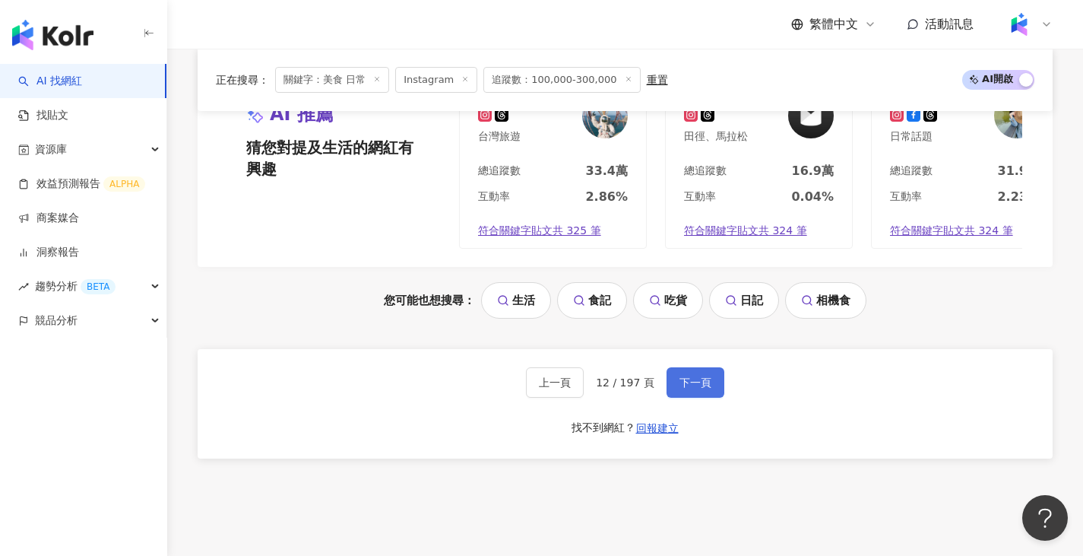
click at [692, 388] on span "下一頁" at bounding box center [696, 382] width 32 height 12
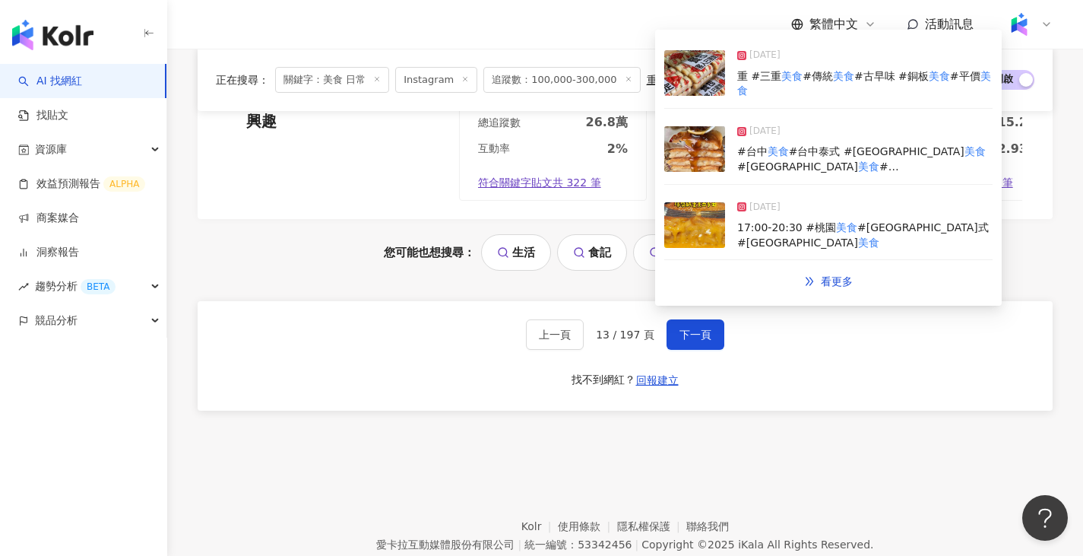
scroll to position [2906, 0]
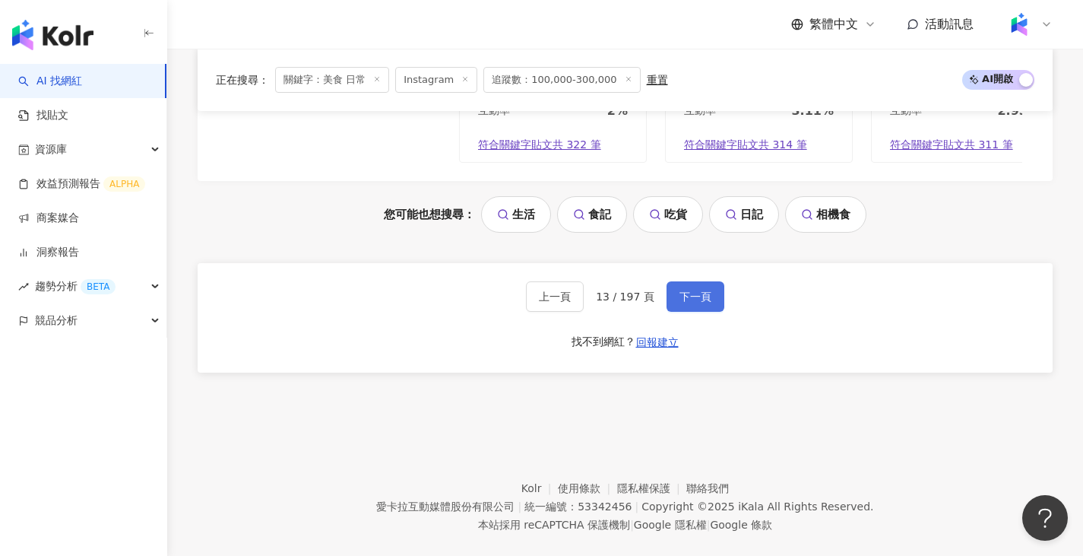
click at [677, 312] on button "下一頁" at bounding box center [696, 296] width 58 height 30
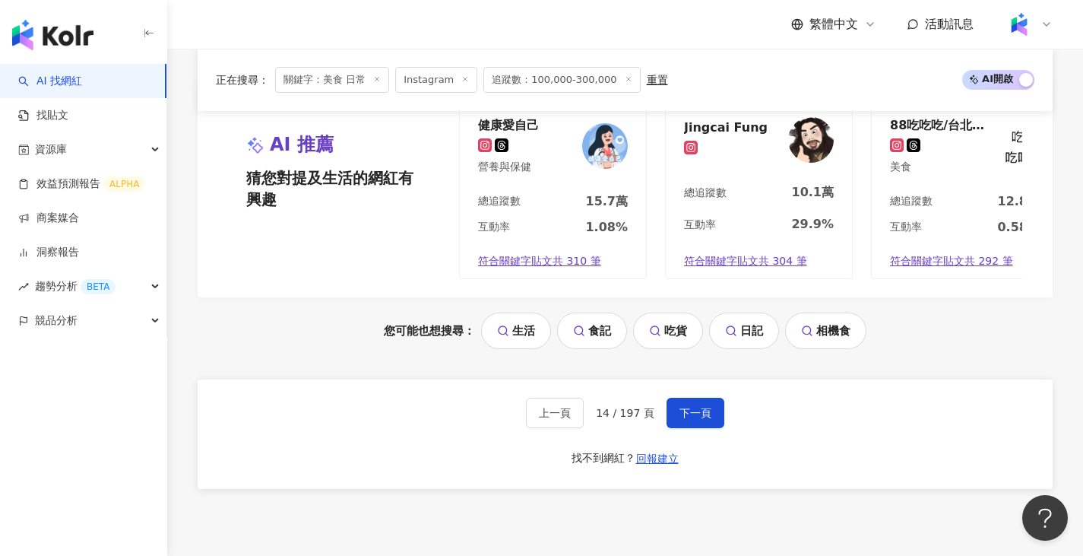
scroll to position [2813, 0]
click at [714, 385] on div "上一頁 14 / 197 頁 下一頁 找不到網紅？ 回報建立" at bounding box center [625, 433] width 855 height 109
click at [706, 406] on span "下一頁" at bounding box center [696, 412] width 32 height 12
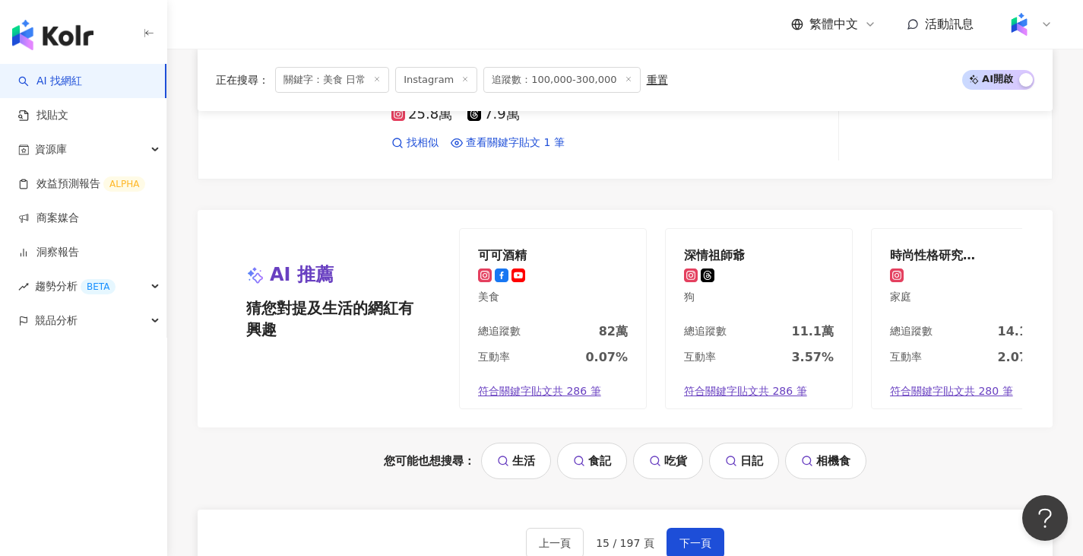
scroll to position [2889, 0]
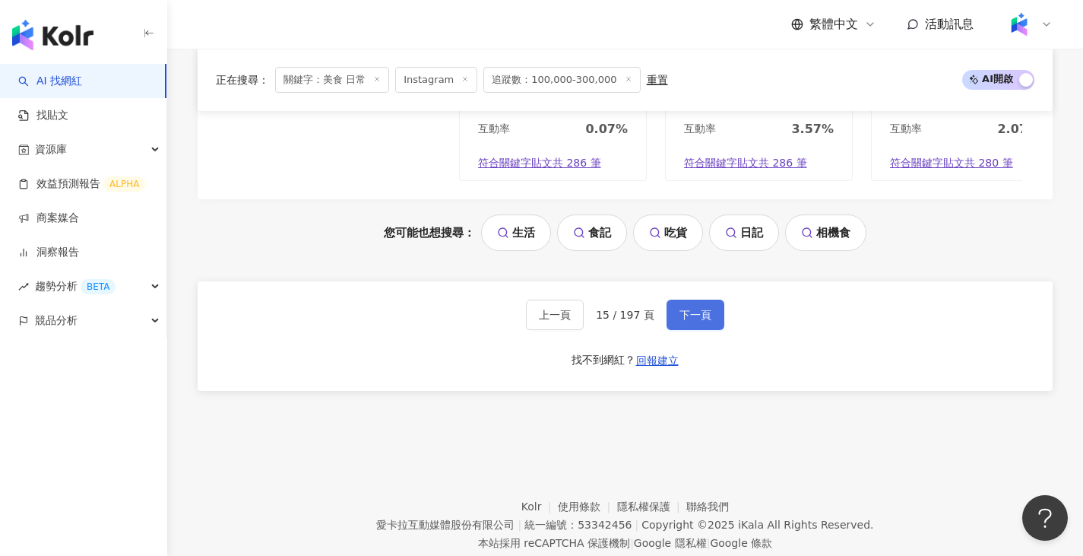
click at [692, 316] on button "下一頁" at bounding box center [696, 315] width 58 height 30
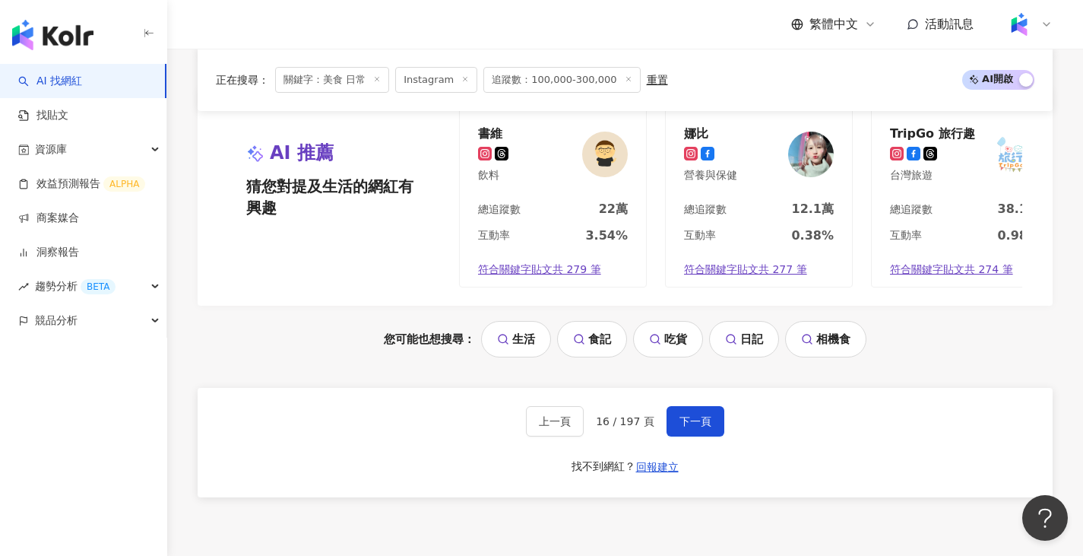
scroll to position [2876, 0]
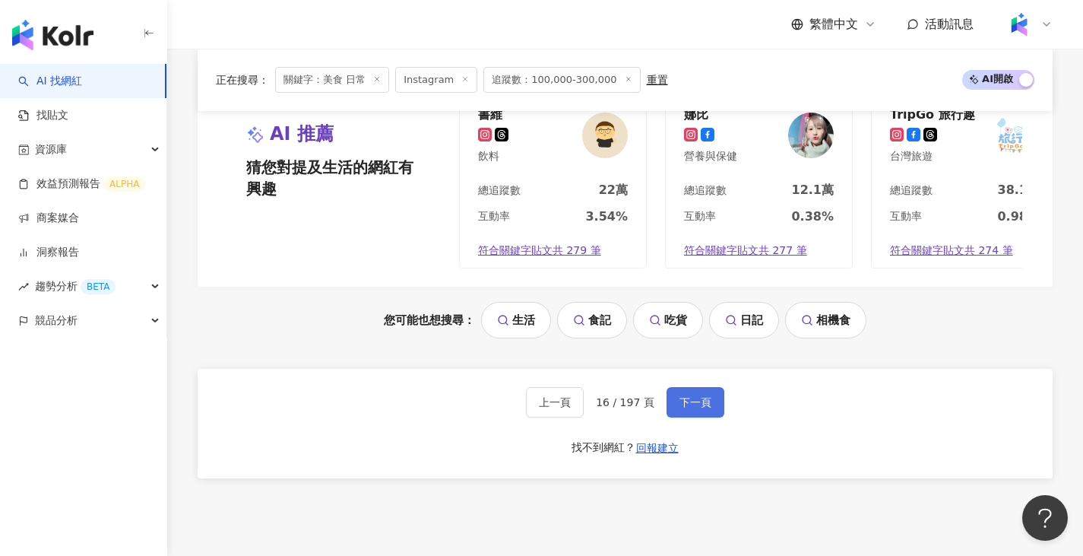
click at [702, 396] on span "下一頁" at bounding box center [696, 402] width 32 height 12
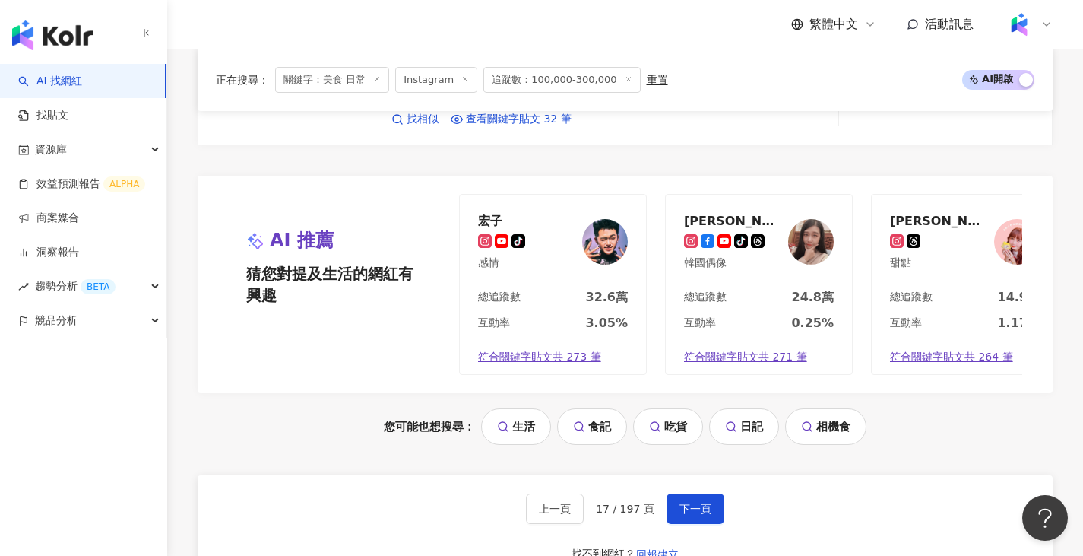
scroll to position [2751, 0]
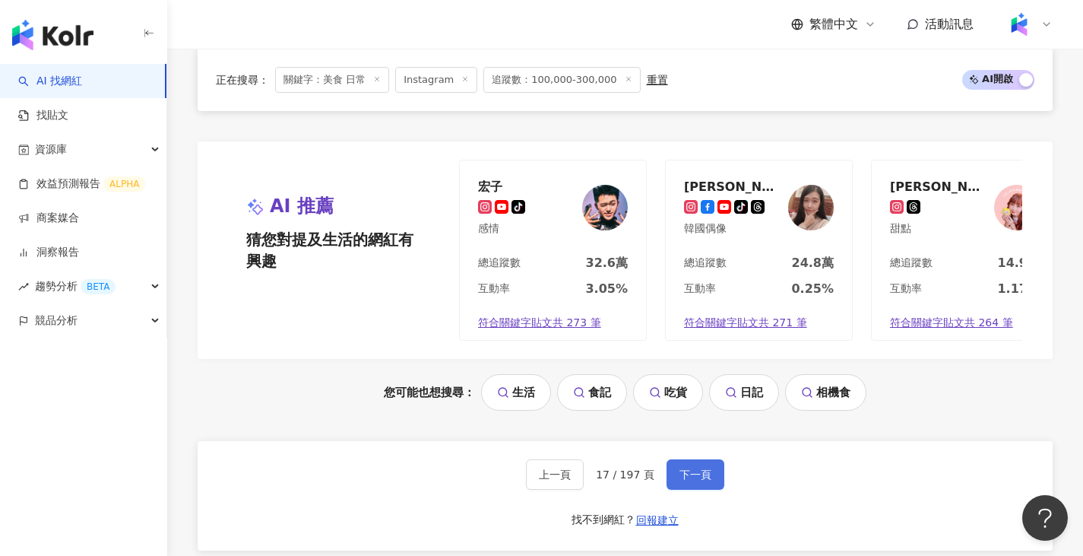
click at [715, 465] on button "下一頁" at bounding box center [696, 474] width 58 height 30
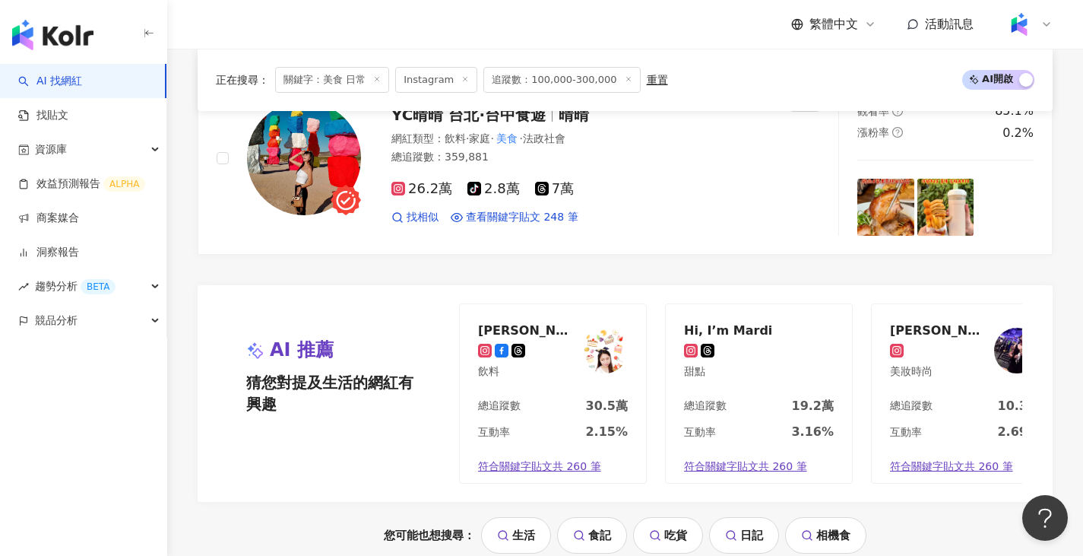
scroll to position [2941, 0]
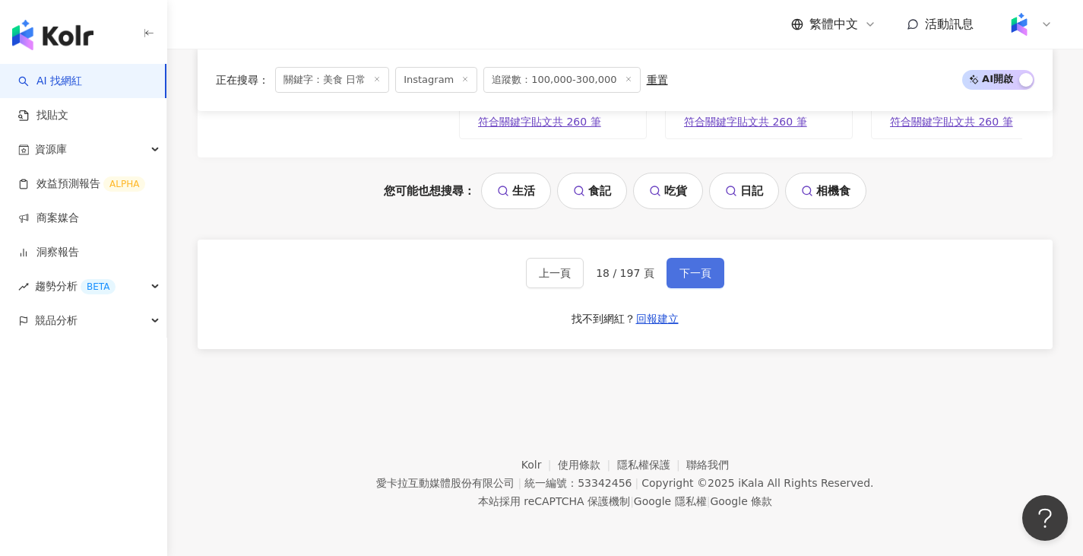
click at [695, 268] on span "下一頁" at bounding box center [696, 273] width 32 height 12
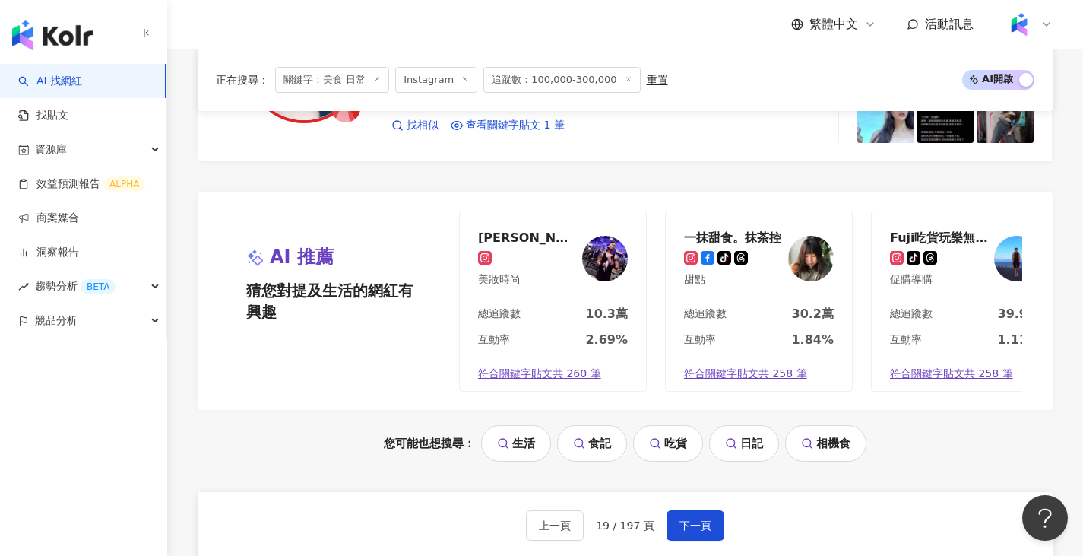
scroll to position [2922, 0]
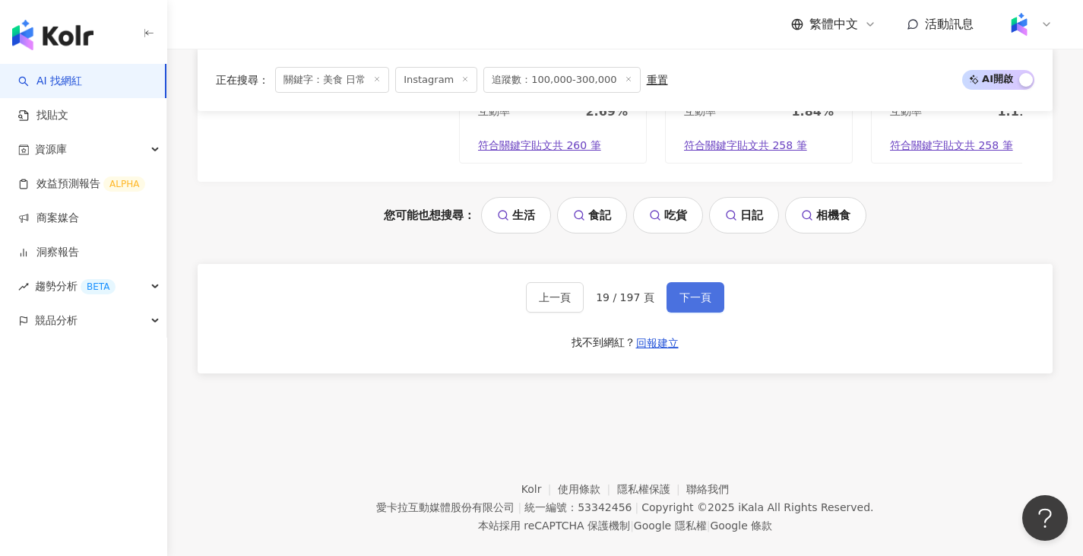
click at [671, 294] on button "下一頁" at bounding box center [696, 297] width 58 height 30
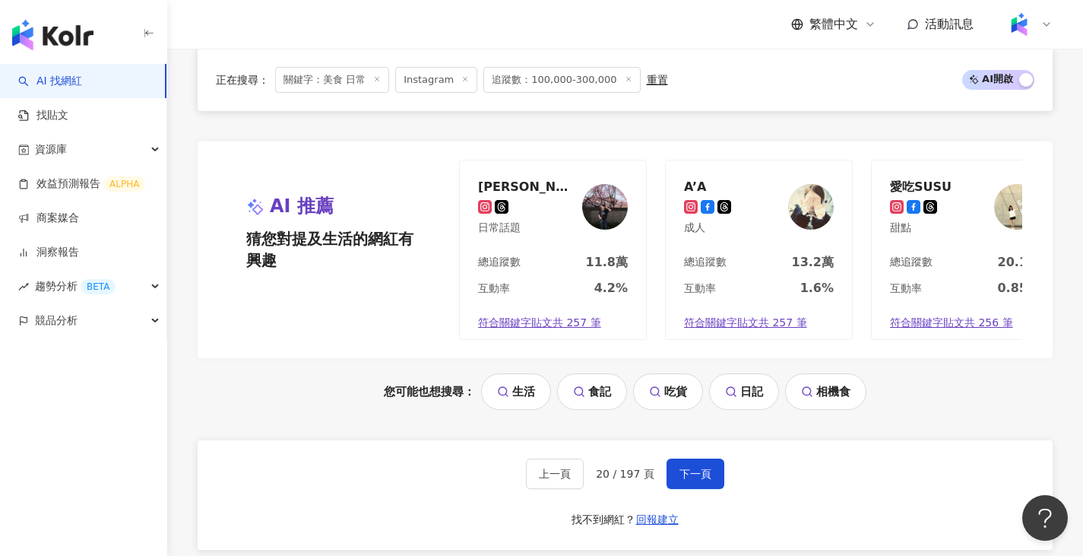
scroll to position [2764, 0]
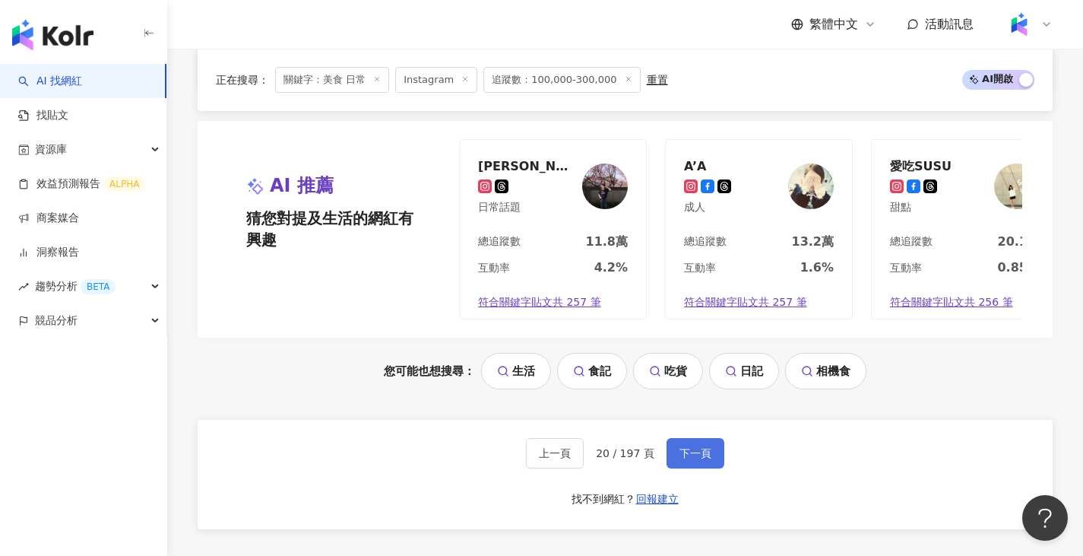
click at [696, 447] on span "下一頁" at bounding box center [696, 453] width 32 height 12
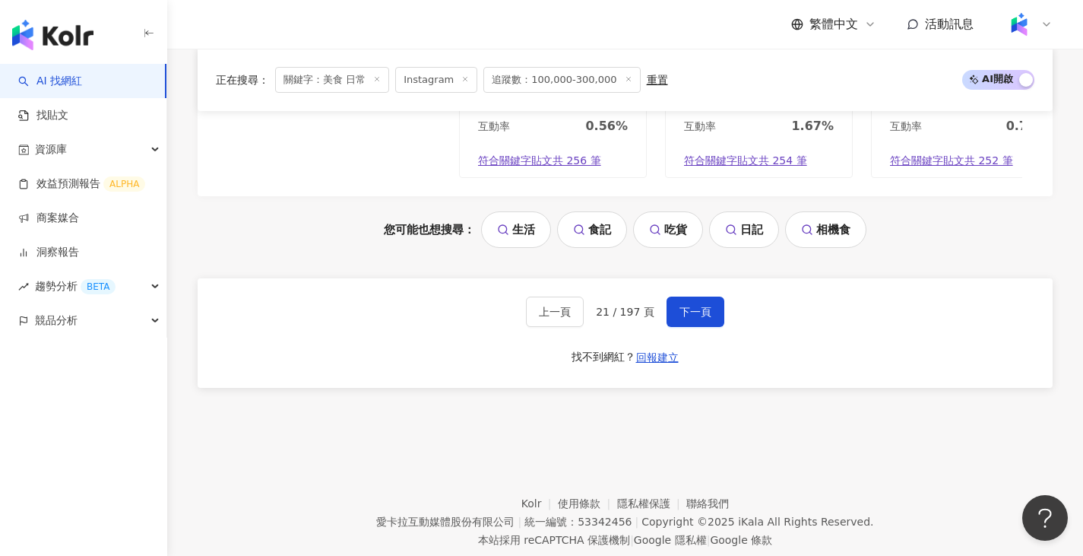
scroll to position [2941, 0]
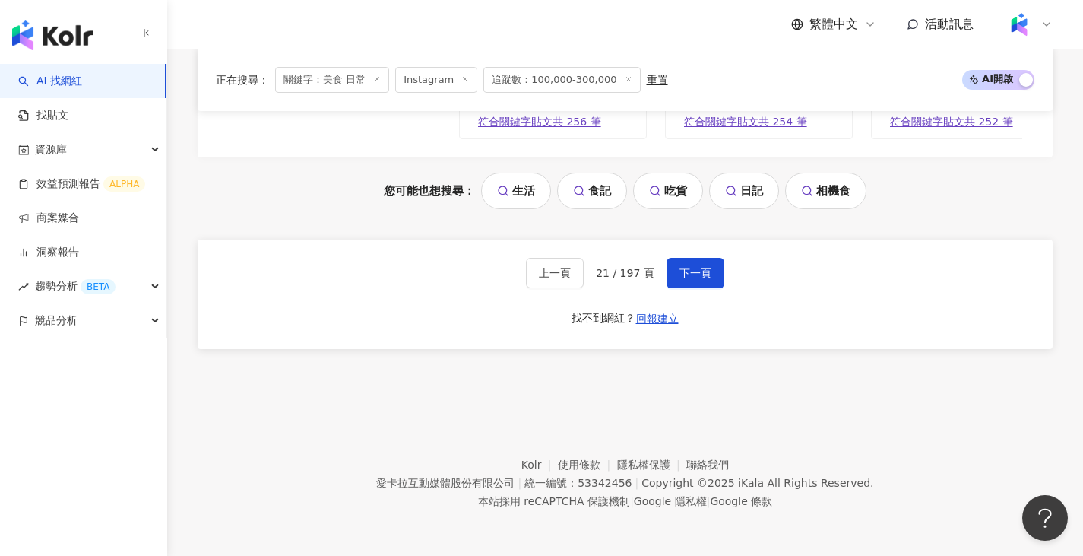
click at [705, 288] on div "上一頁 21 / 197 頁 下一頁 找不到網紅？ 回報建立" at bounding box center [625, 293] width 855 height 109
click at [706, 284] on button "下一頁" at bounding box center [696, 273] width 58 height 30
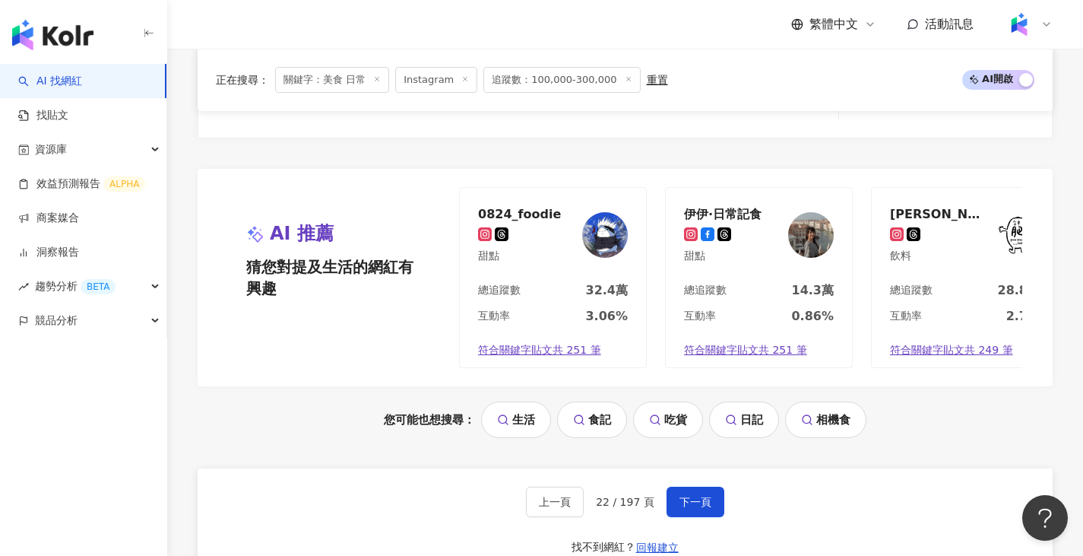
scroll to position [2801, 0]
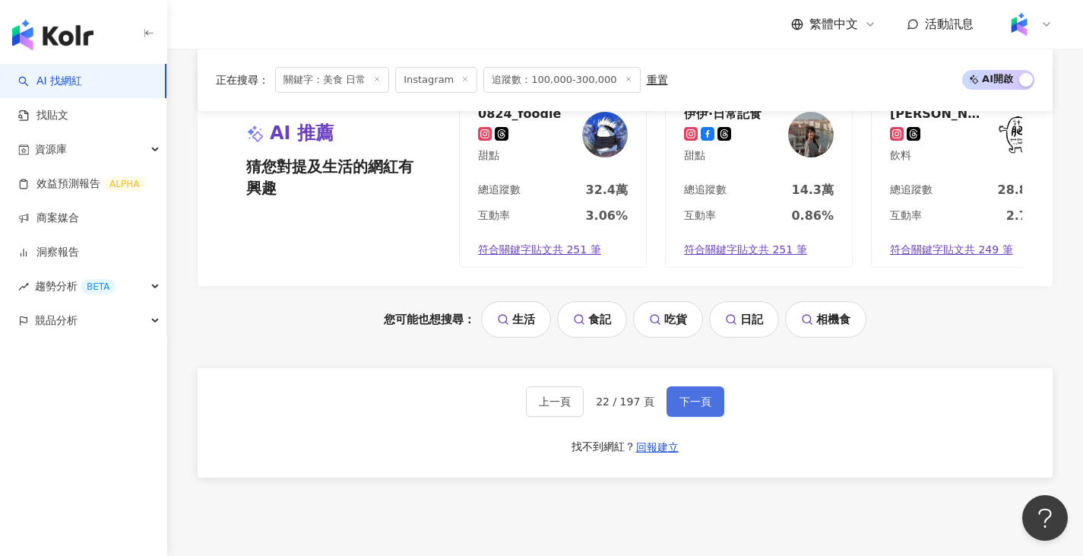
click at [691, 417] on button "下一頁" at bounding box center [696, 401] width 58 height 30
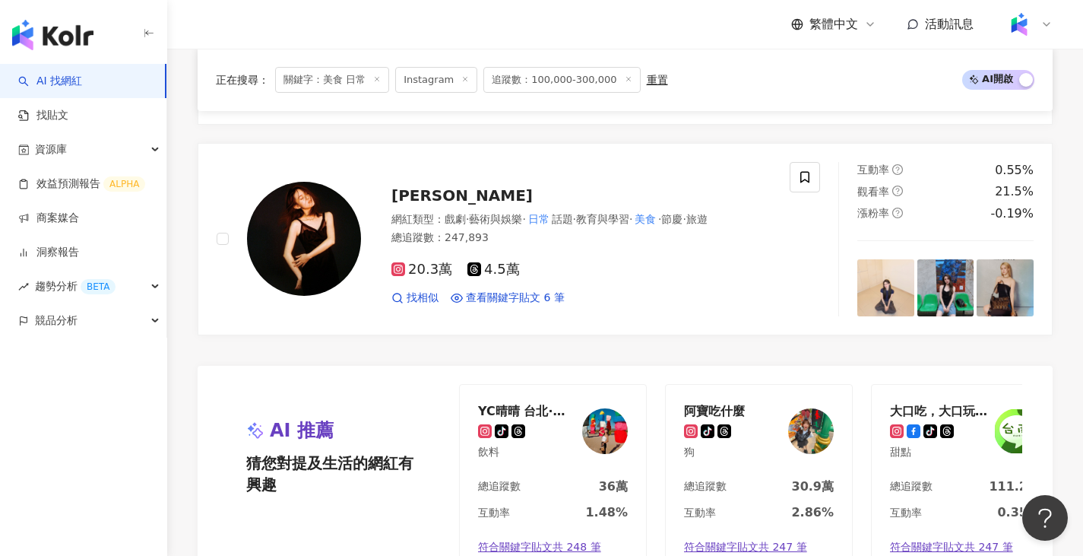
scroll to position [2601, 0]
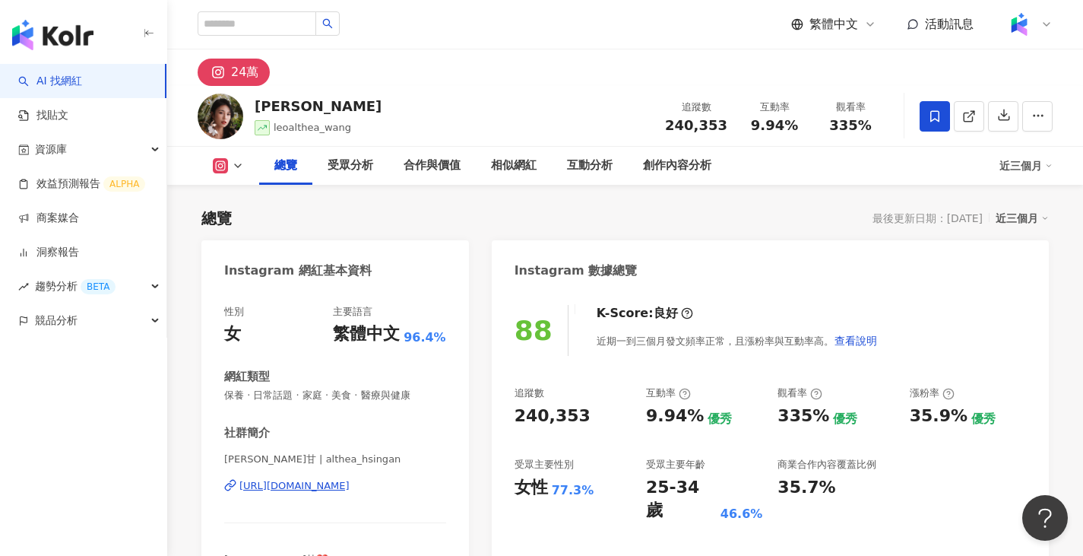
scroll to position [94, 0]
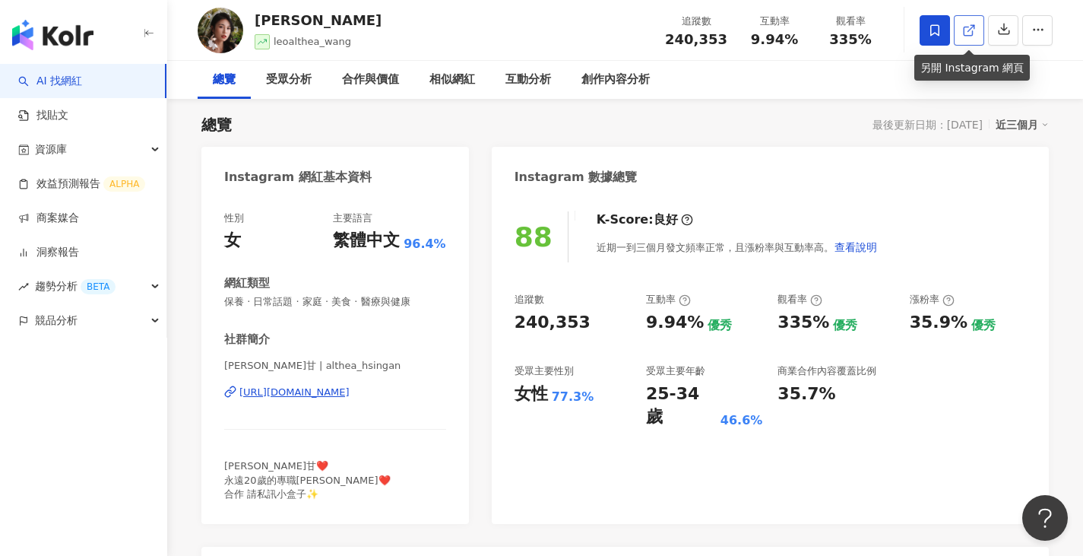
click at [975, 36] on icon at bounding box center [969, 31] width 14 height 14
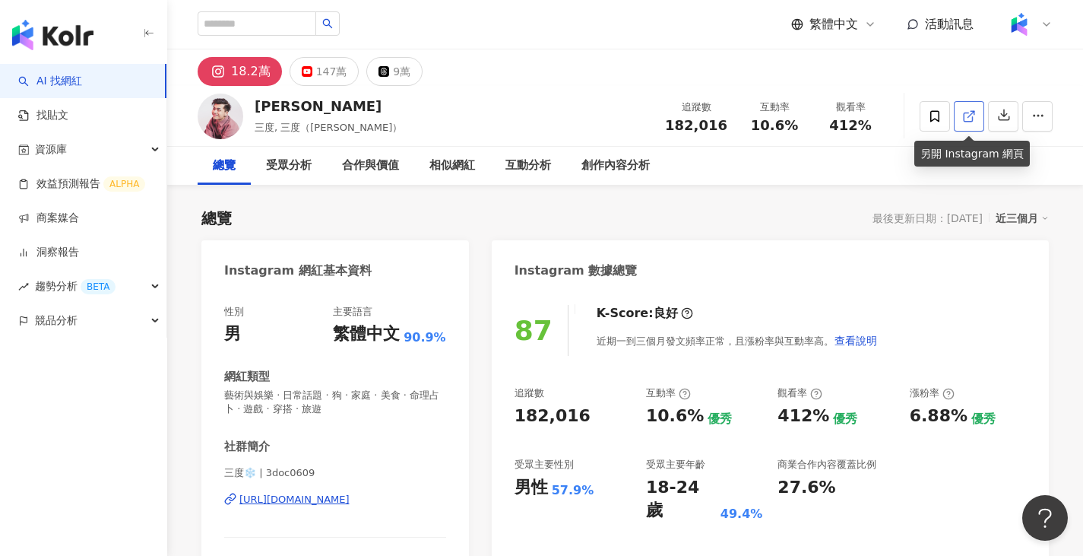
click at [966, 119] on icon at bounding box center [969, 116] width 14 height 14
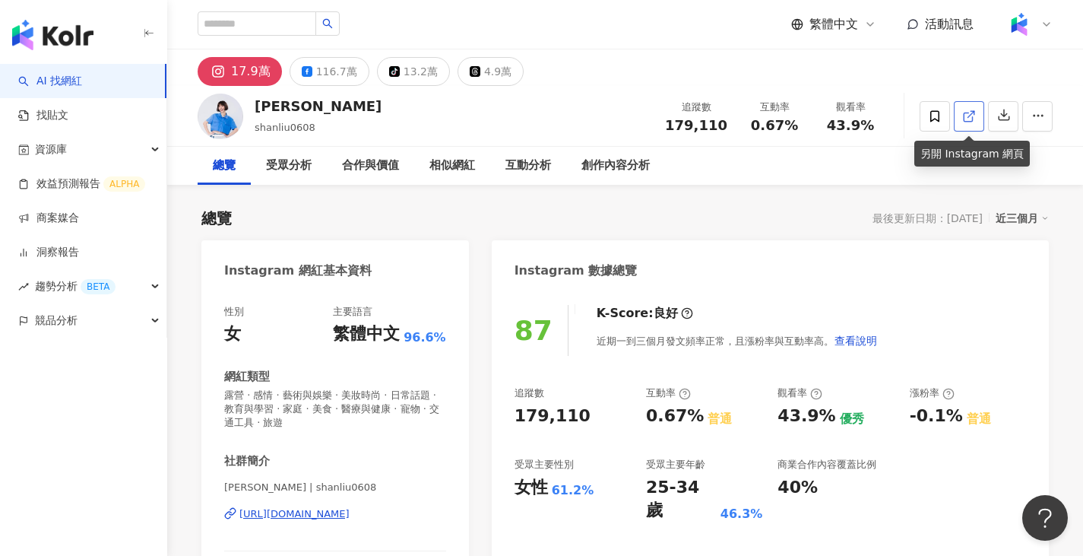
click at [963, 124] on span at bounding box center [969, 116] width 14 height 16
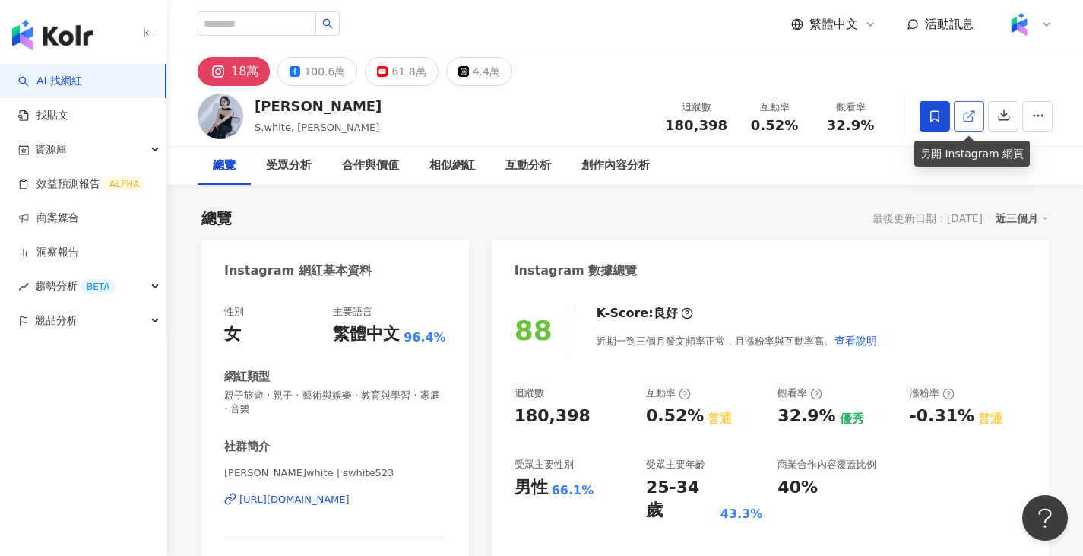
click at [975, 114] on icon at bounding box center [969, 116] width 14 height 14
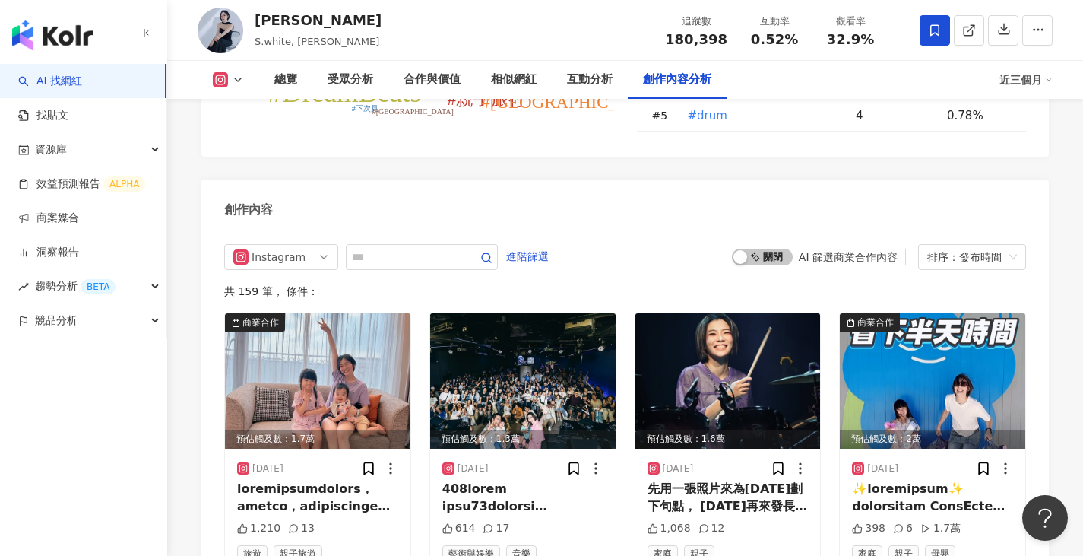
scroll to position [4751, 0]
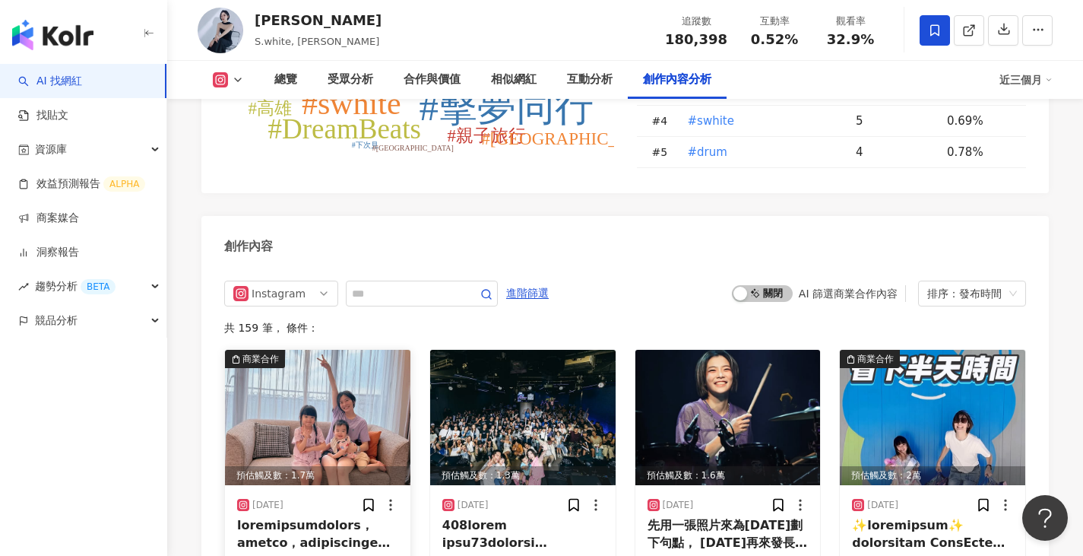
click at [327, 350] on img at bounding box center [318, 417] width 186 height 135
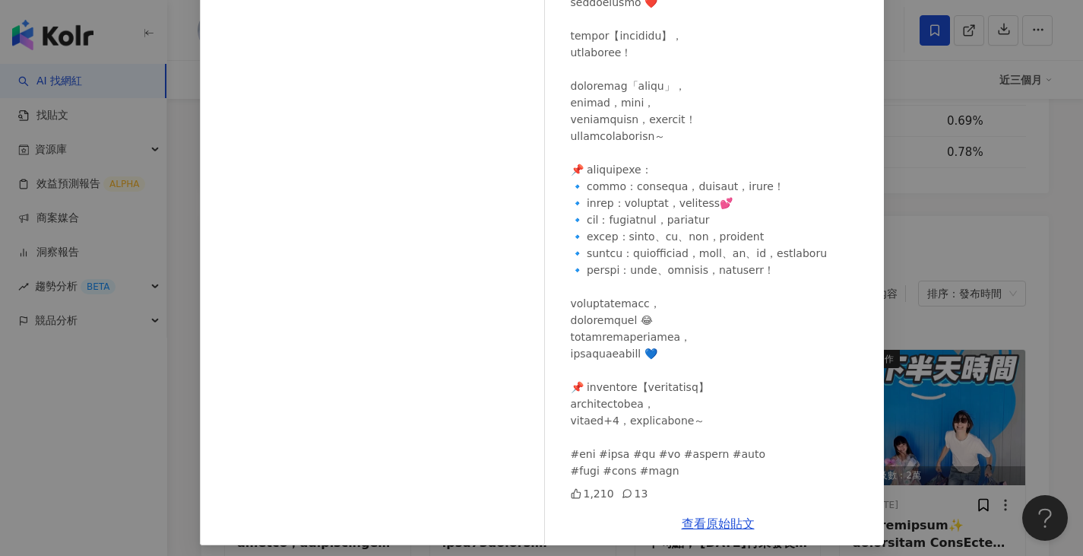
scroll to position [155, 0]
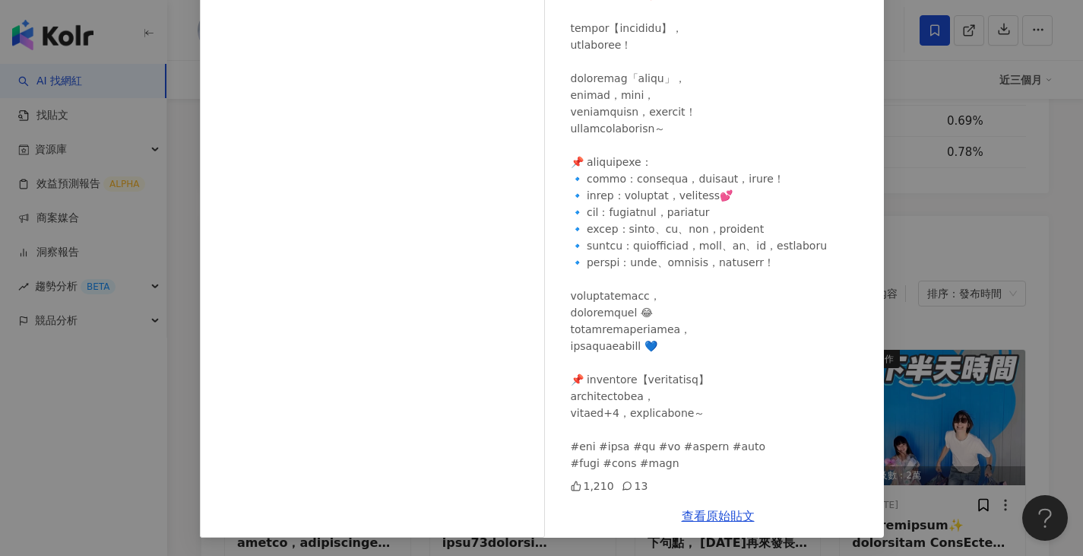
click at [978, 325] on div "羅小白 2025/8/26 1,210 13 查看原始貼文" at bounding box center [541, 278] width 1083 height 556
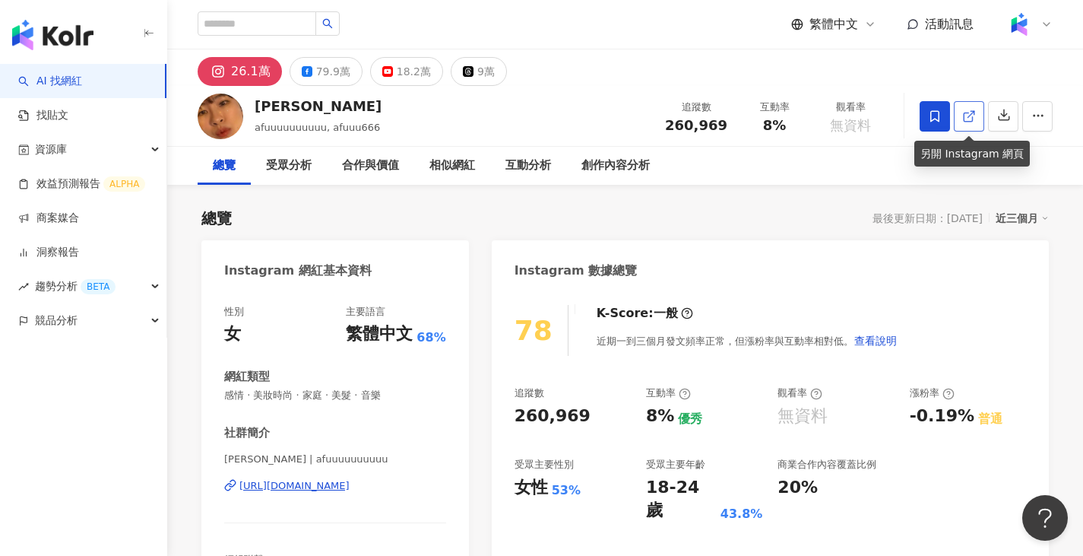
click at [976, 118] on link at bounding box center [969, 116] width 30 height 30
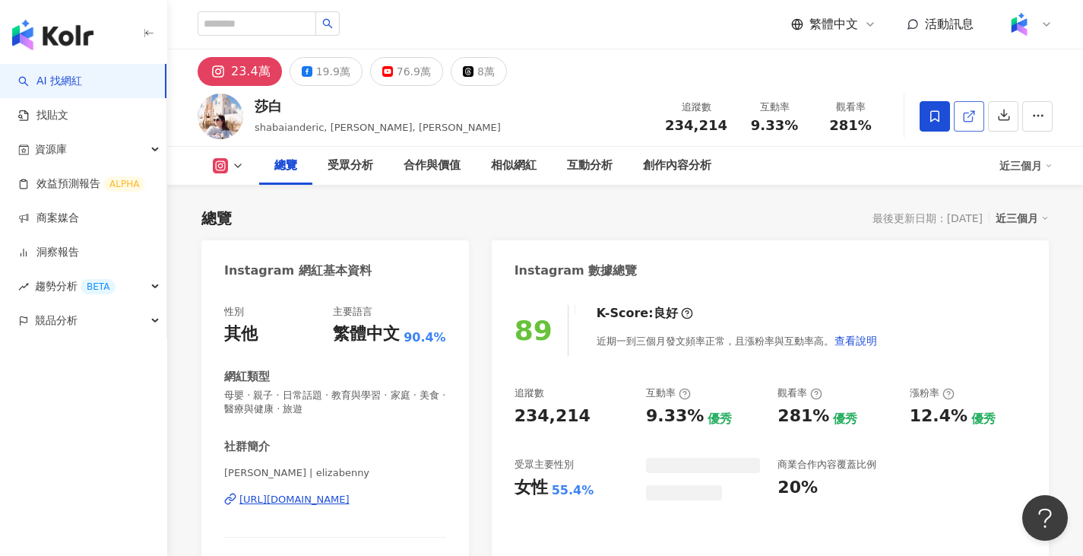
click at [962, 117] on link at bounding box center [969, 116] width 30 height 30
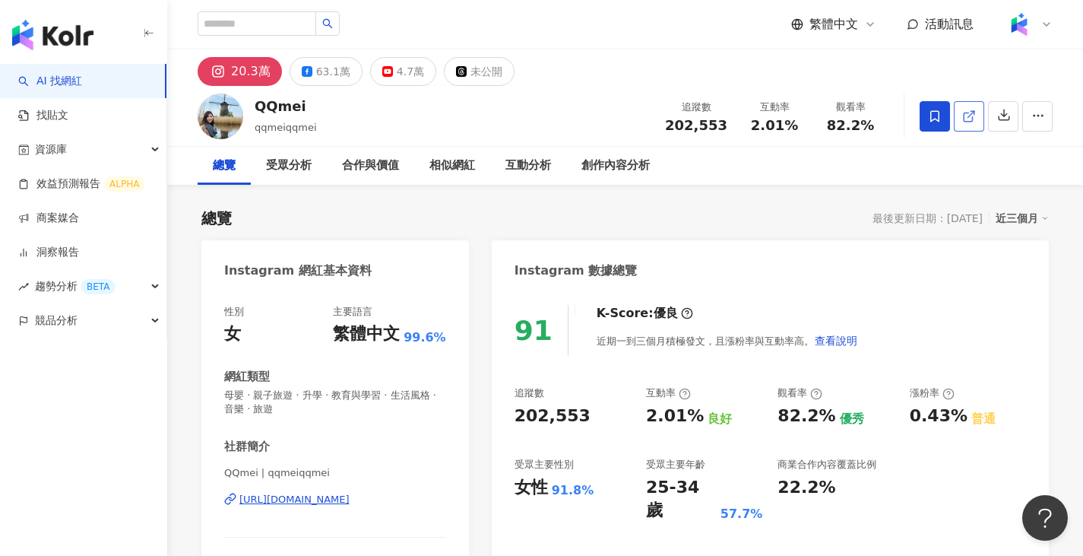
click at [963, 112] on icon at bounding box center [969, 116] width 14 height 14
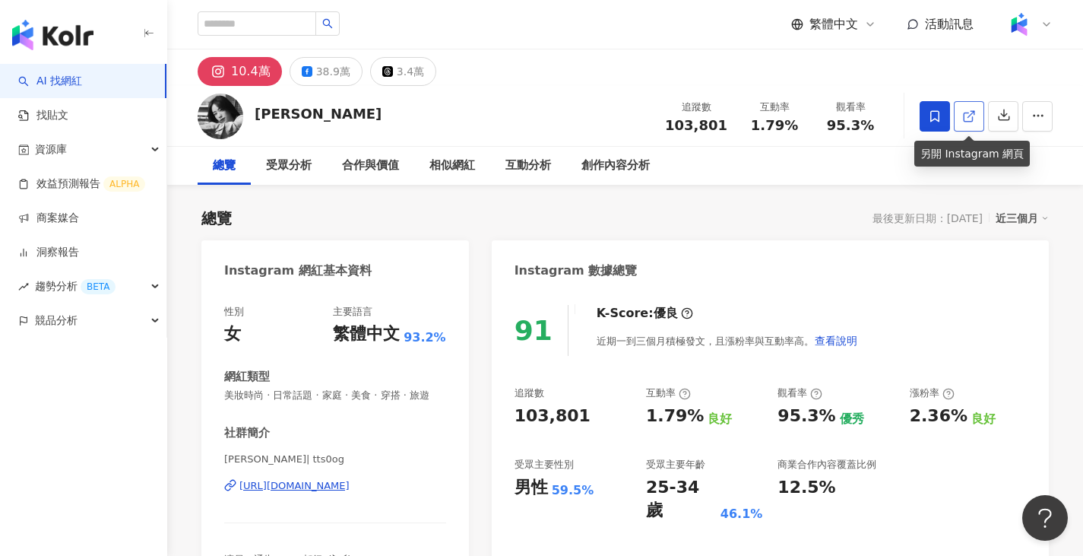
click at [961, 121] on link at bounding box center [969, 116] width 30 height 30
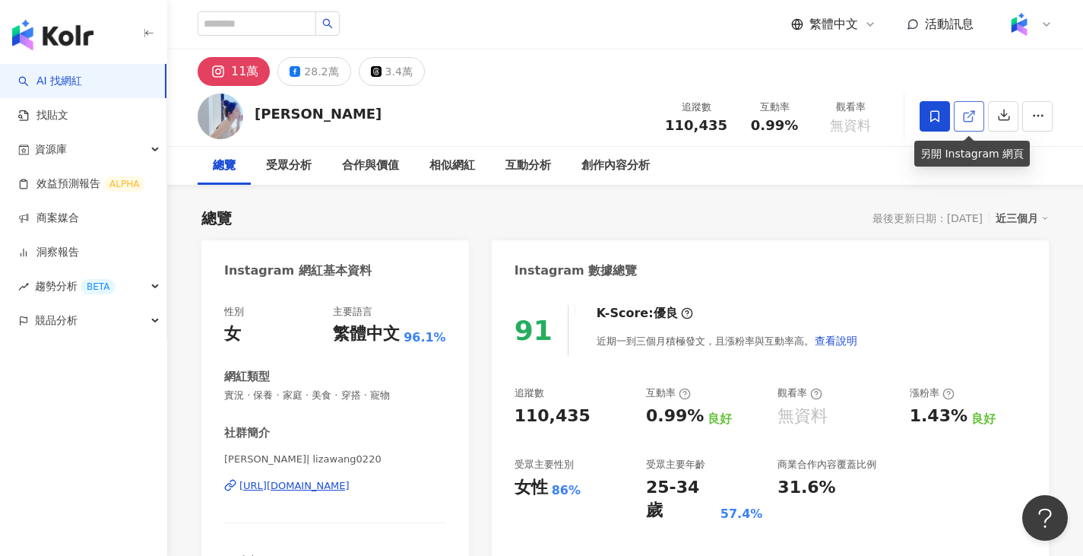
click at [973, 113] on line at bounding box center [972, 114] width 6 height 6
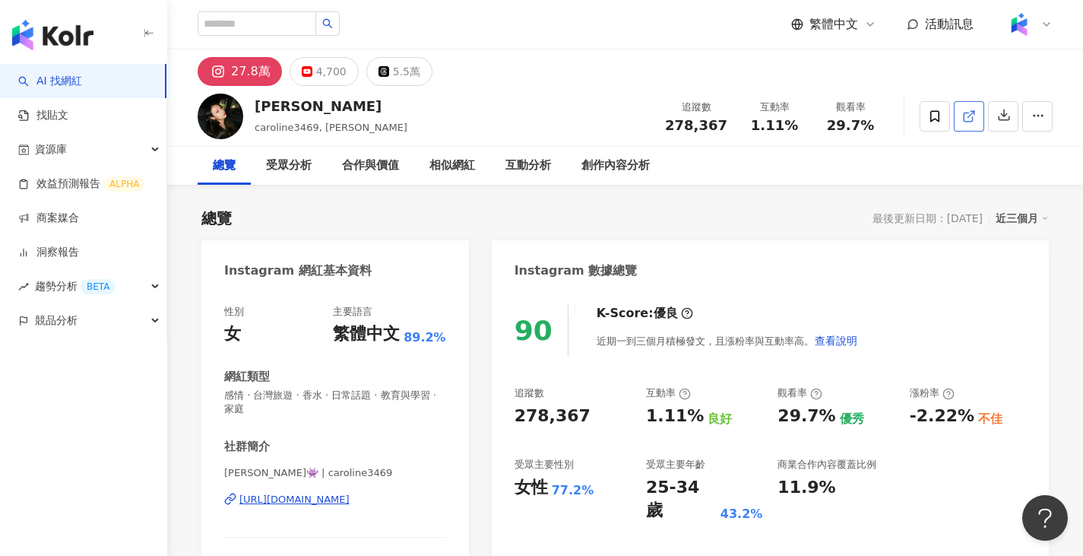
click at [966, 116] on icon at bounding box center [969, 116] width 14 height 14
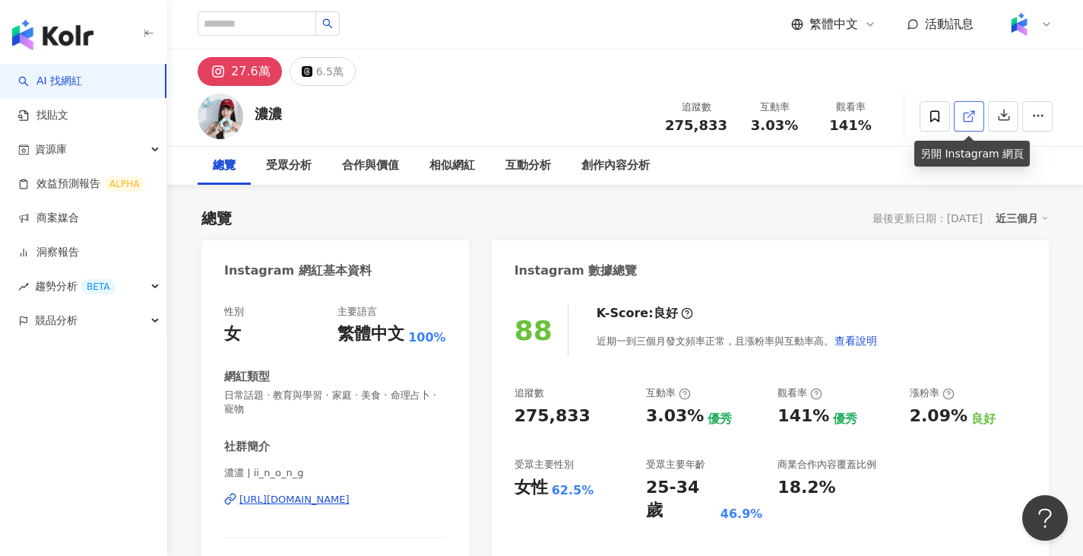
click at [971, 120] on icon at bounding box center [969, 116] width 14 height 14
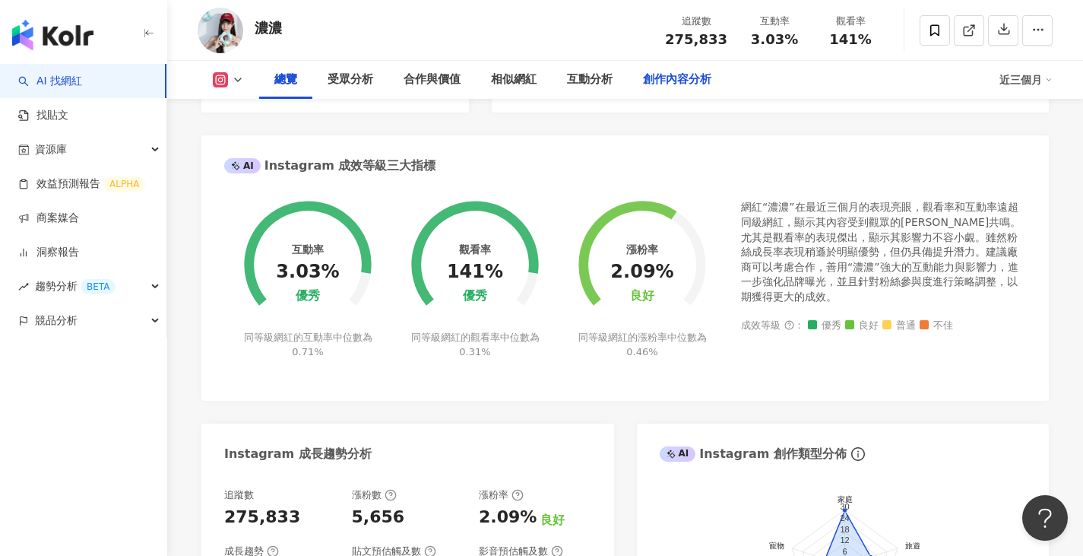
click at [688, 73] on div "創作內容分析" at bounding box center [677, 80] width 68 height 18
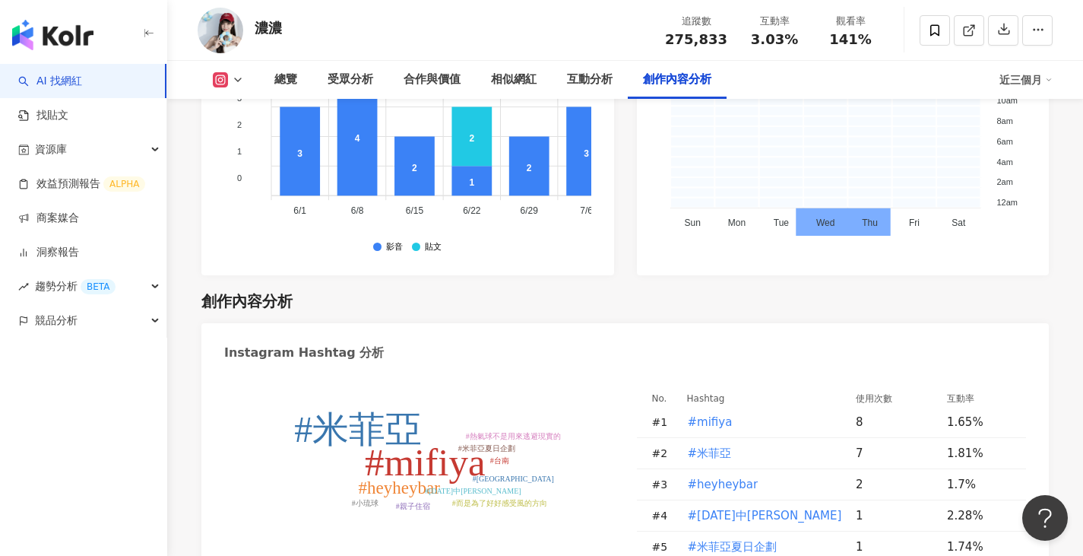
scroll to position [4660, 0]
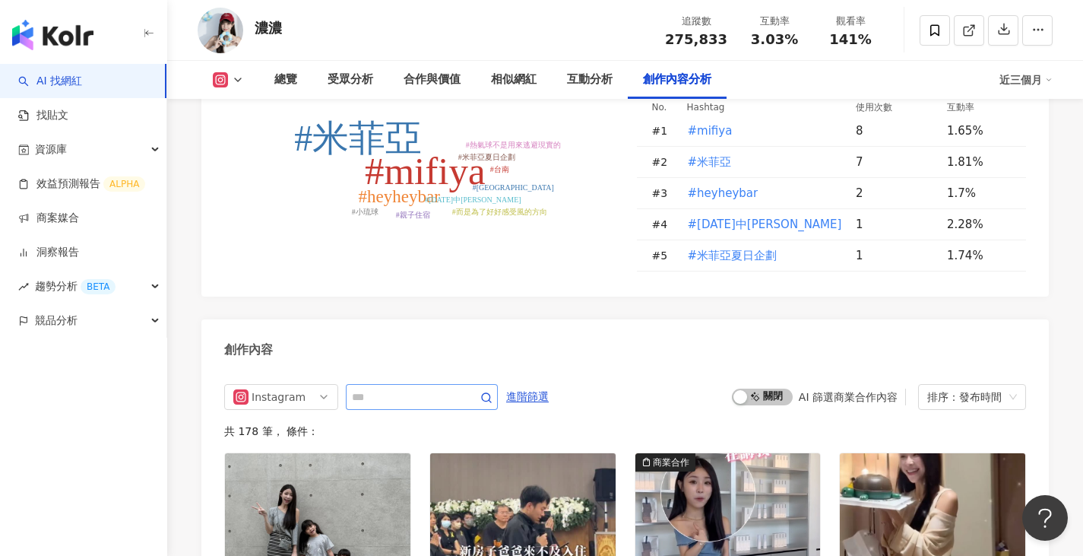
click at [442, 384] on span at bounding box center [422, 397] width 152 height 26
type input "*"
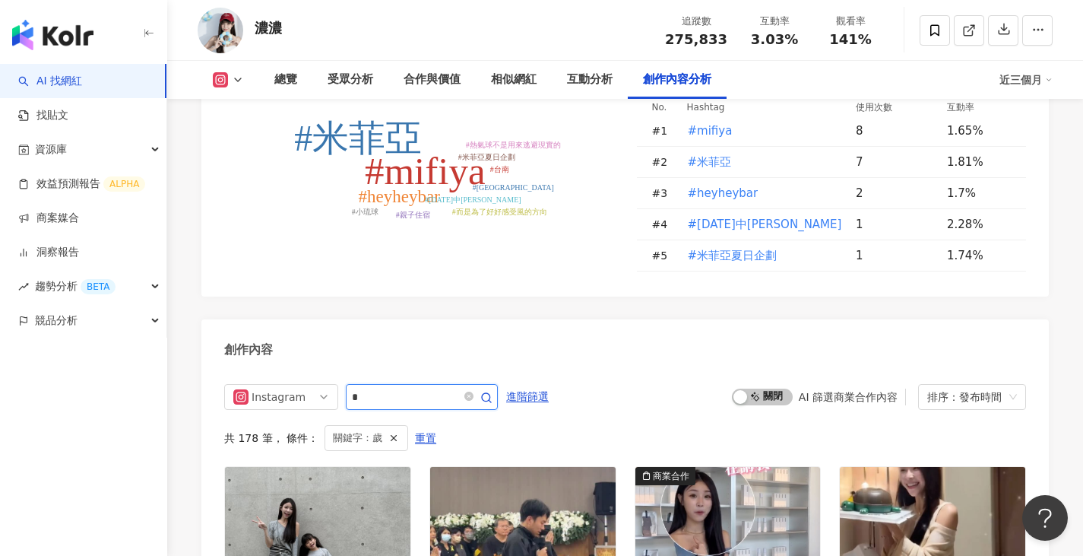
scroll to position [4704, 0]
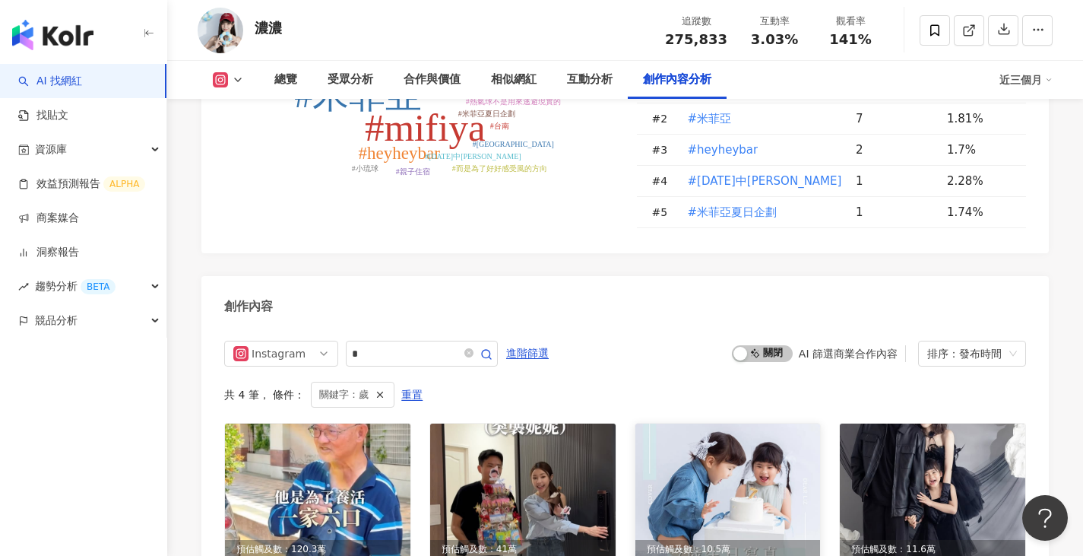
click at [747, 423] on img at bounding box center [729, 490] width 186 height 135
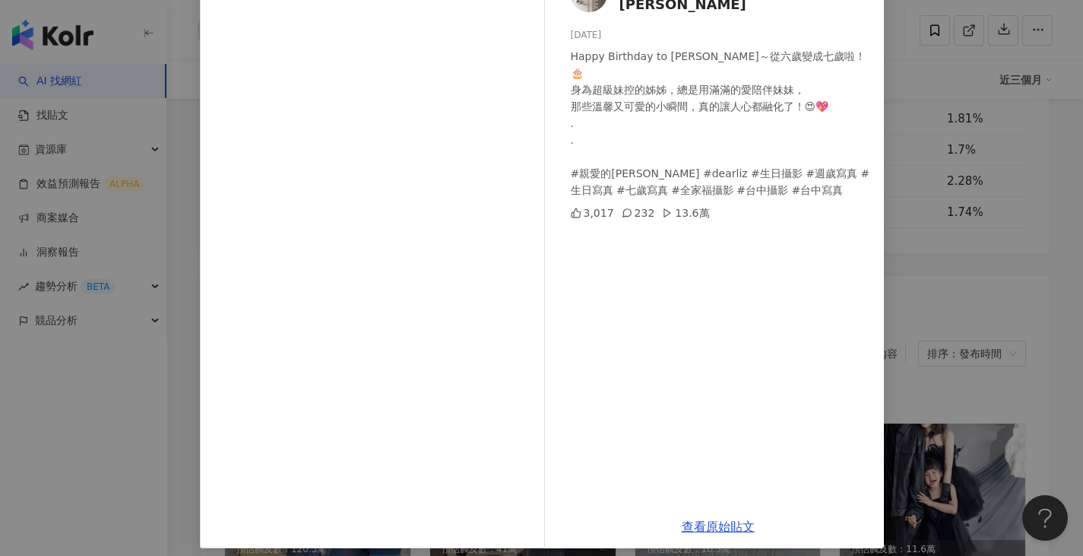
scroll to position [126, 0]
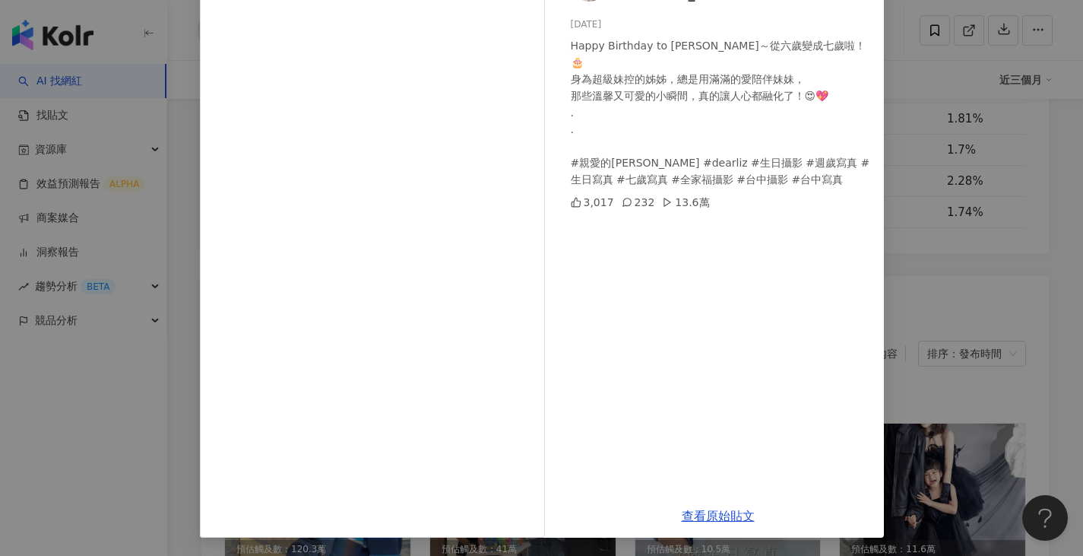
click at [1027, 379] on div "親愛的莉絲 Dear Liz 2025/3/23 Happy Birthday to 菲菲～從六歲變成七歲啦！🎂 身為超級妹控的姊姊，總是用滿滿的愛陪伴妹妹，…" at bounding box center [541, 278] width 1083 height 556
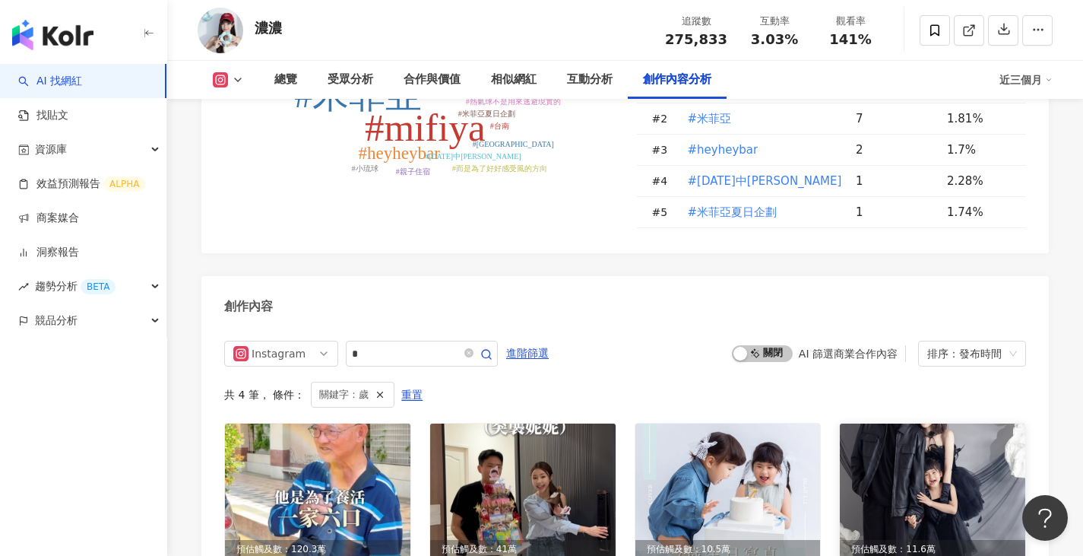
click at [950, 423] on img at bounding box center [933, 490] width 186 height 135
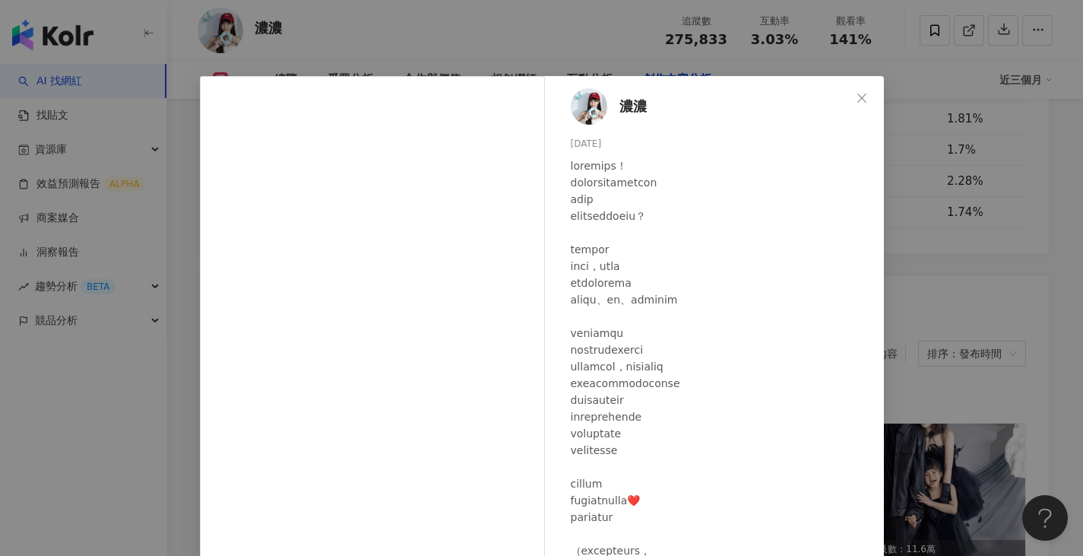
click at [958, 181] on div "濃濃 2025/3/22 1.4萬 1,581 查看原始貼文" at bounding box center [541, 278] width 1083 height 556
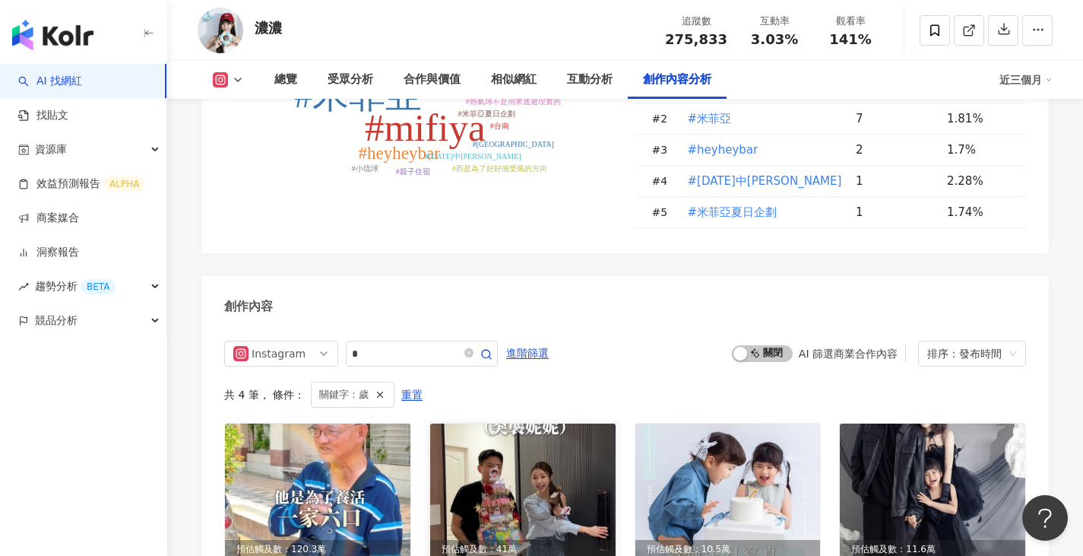
click at [531, 423] on img at bounding box center [523, 490] width 186 height 135
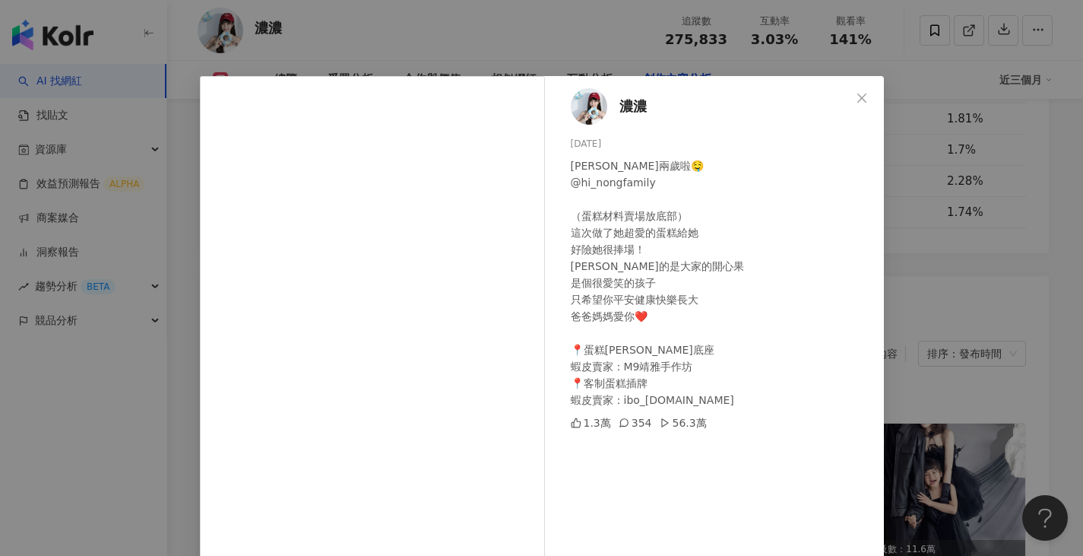
click at [457, 43] on div "濃濃 2025/4/23 寶貝妮兩歲啦🤤 @hi_nongfamily （蛋糕材料賣場放底部） 這次做了她超愛的蛋糕給她 好險她很捧場！ 妮真的是大家的開心果…" at bounding box center [541, 278] width 1083 height 556
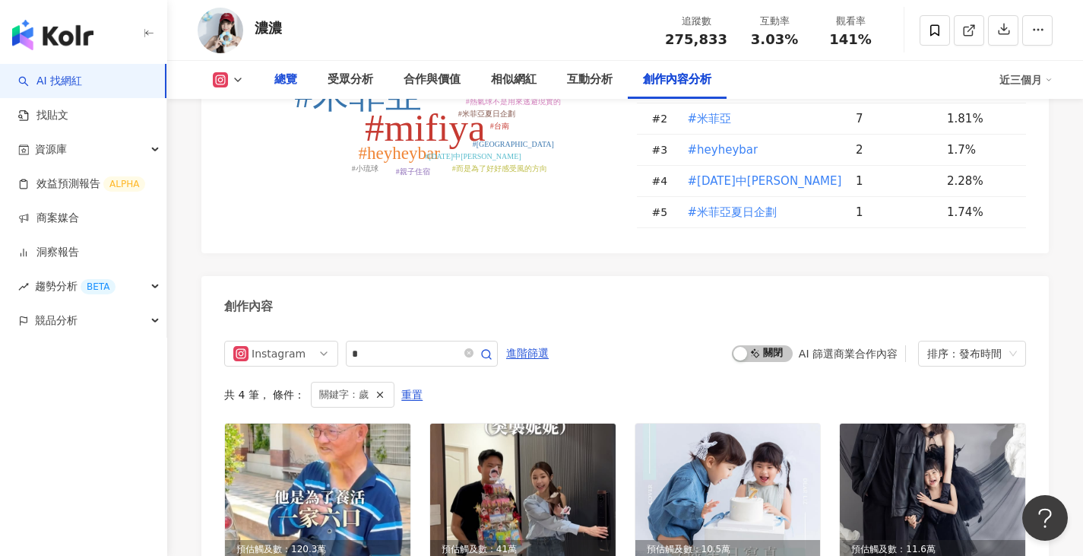
click at [299, 75] on div "總覽" at bounding box center [285, 80] width 53 height 38
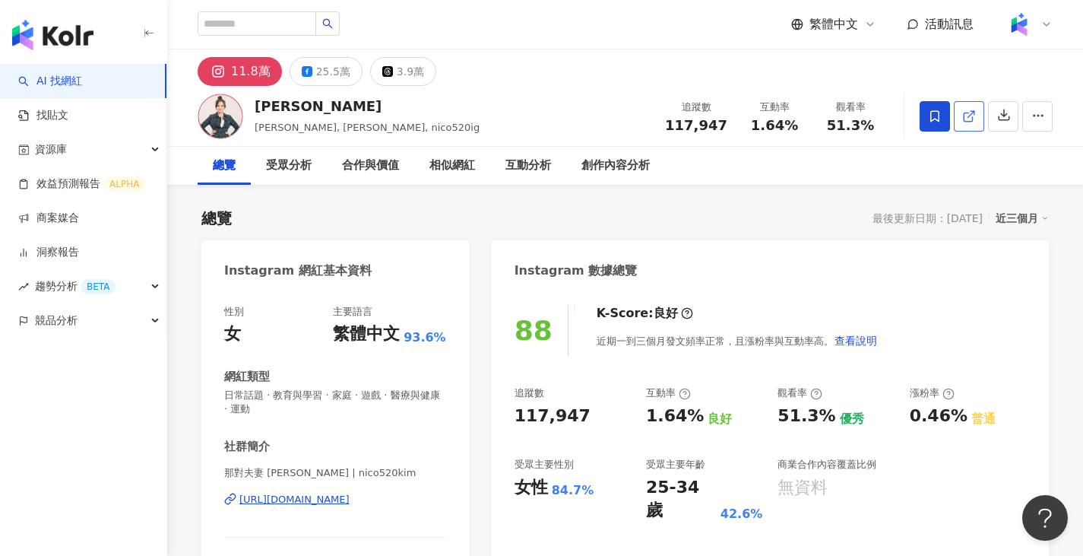
click at [967, 116] on icon at bounding box center [969, 116] width 14 height 14
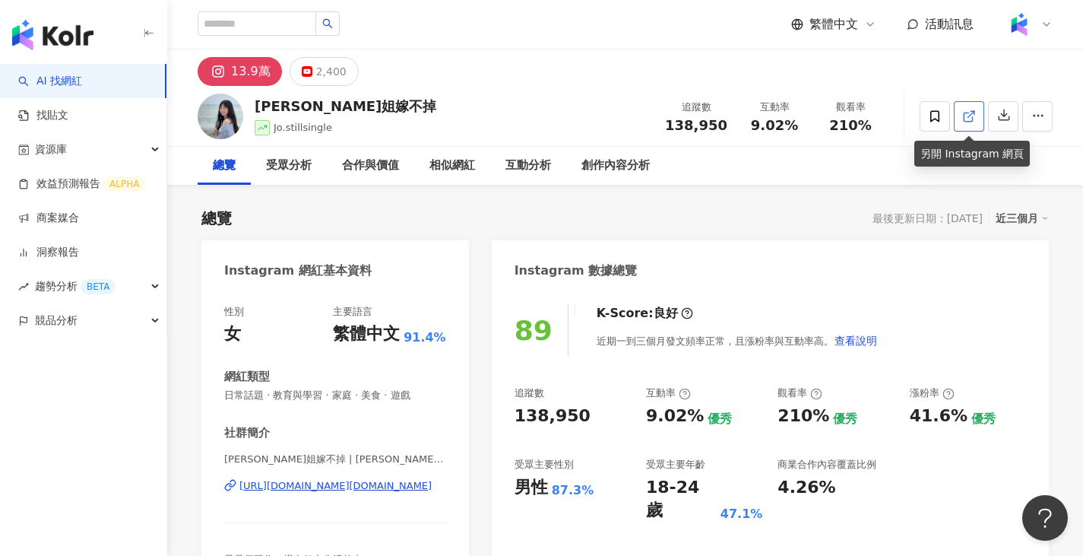
click at [966, 117] on icon at bounding box center [969, 116] width 14 height 14
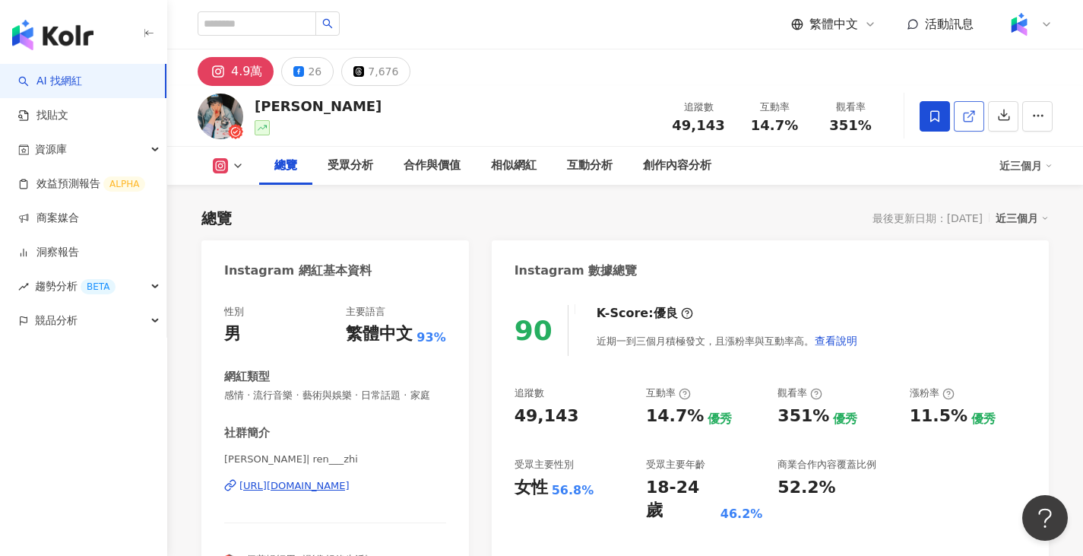
click at [967, 120] on icon at bounding box center [968, 117] width 8 height 8
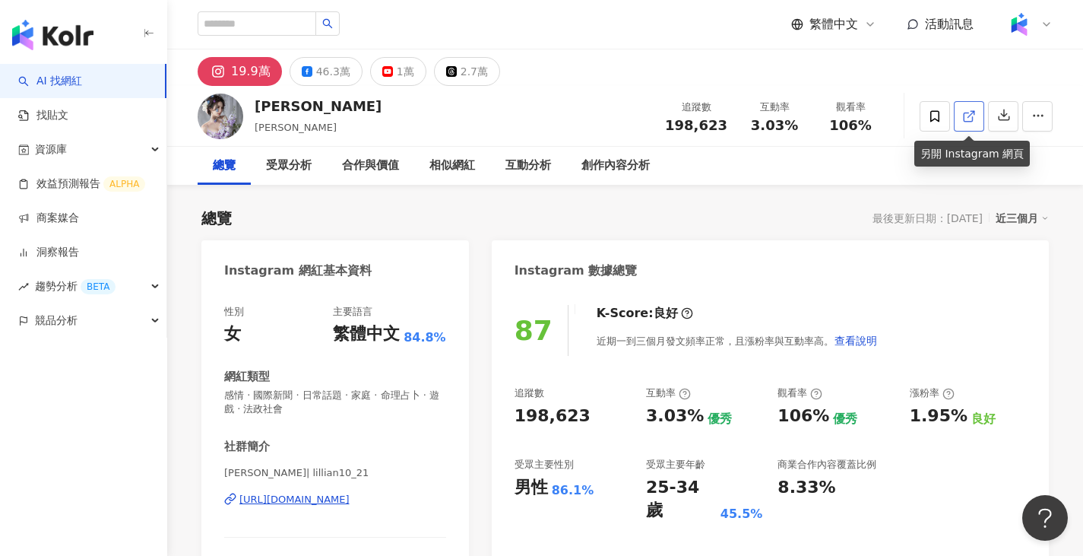
click at [973, 119] on icon at bounding box center [969, 116] width 14 height 14
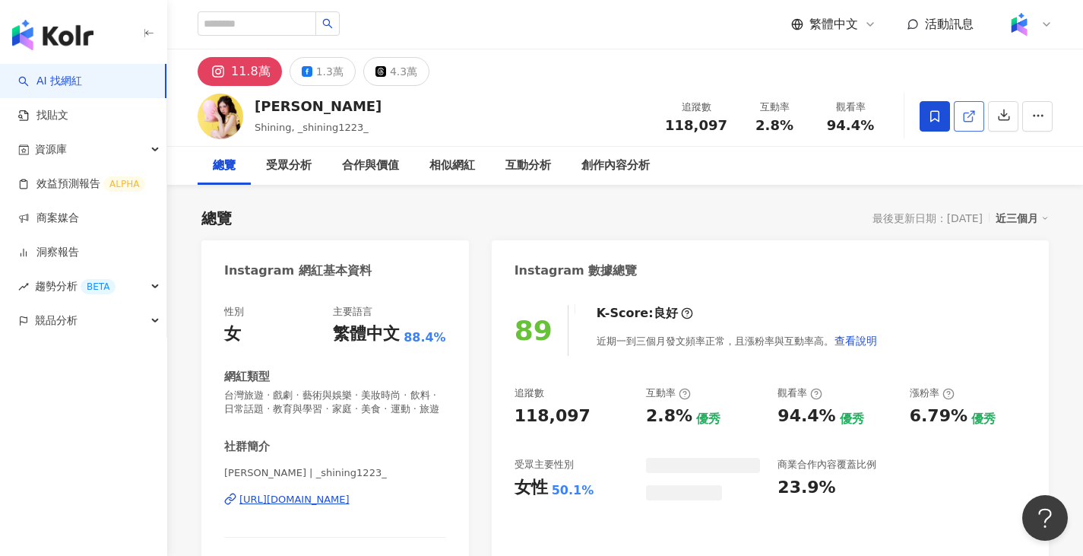
click at [965, 116] on icon at bounding box center [969, 116] width 14 height 14
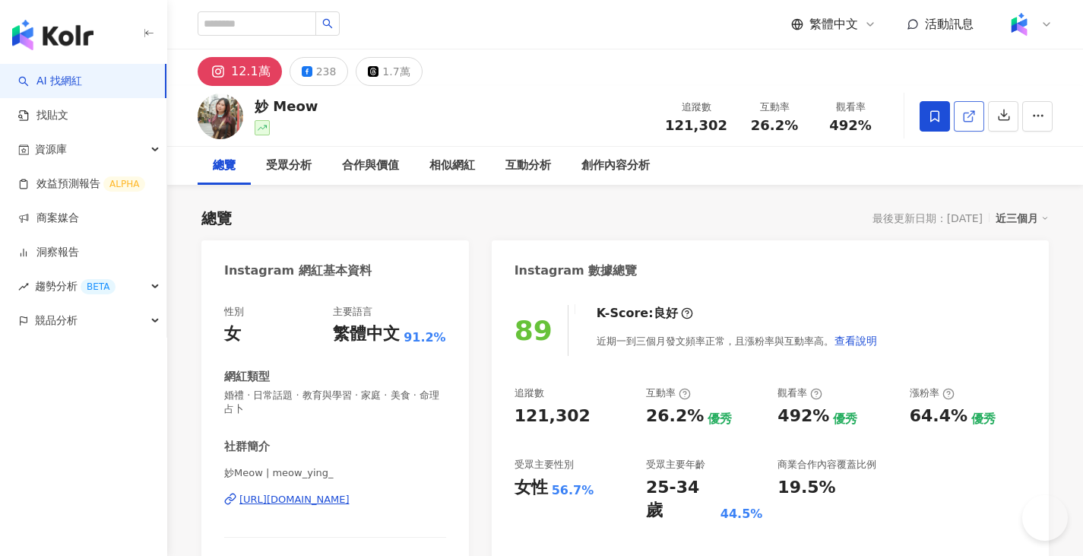
click at [970, 124] on span at bounding box center [969, 116] width 14 height 16
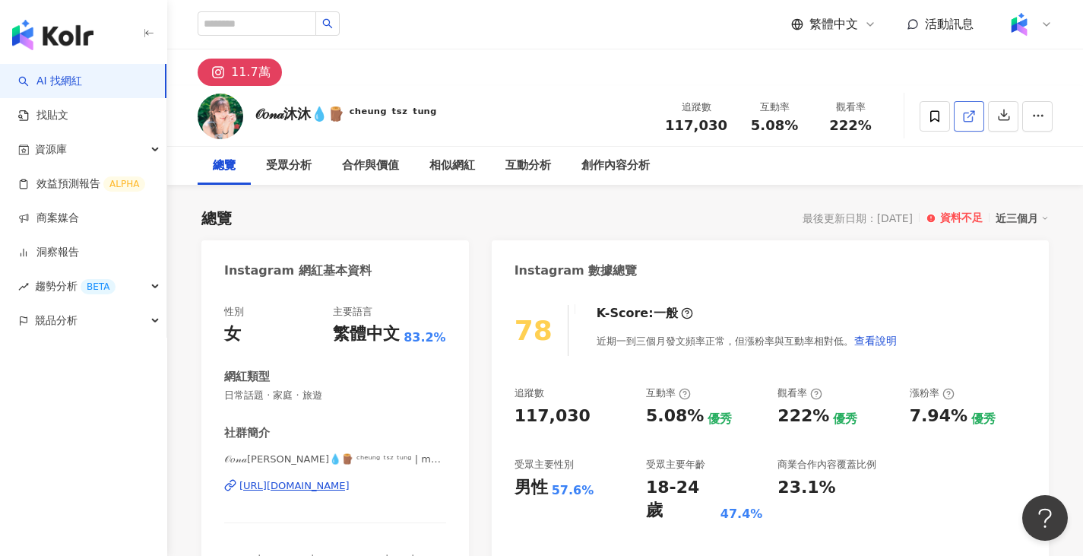
click at [957, 113] on link at bounding box center [969, 116] width 30 height 30
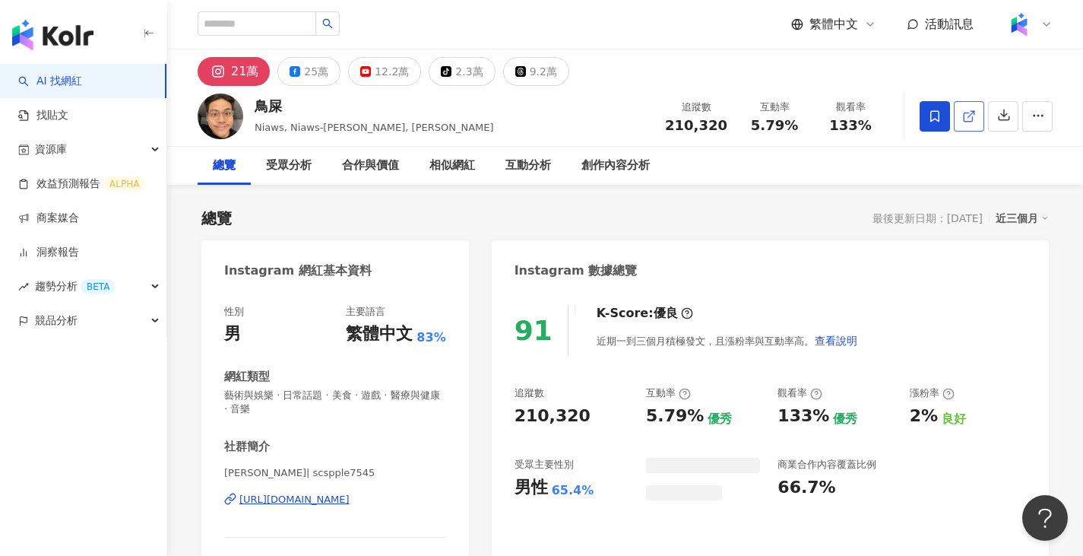
click at [972, 113] on line at bounding box center [972, 114] width 6 height 6
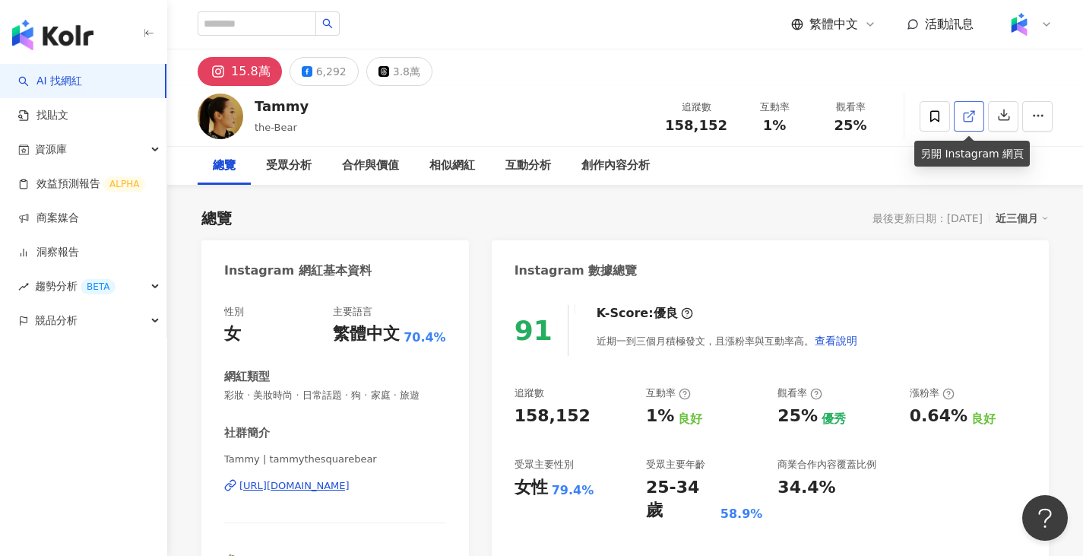
click at [966, 115] on icon at bounding box center [969, 116] width 14 height 14
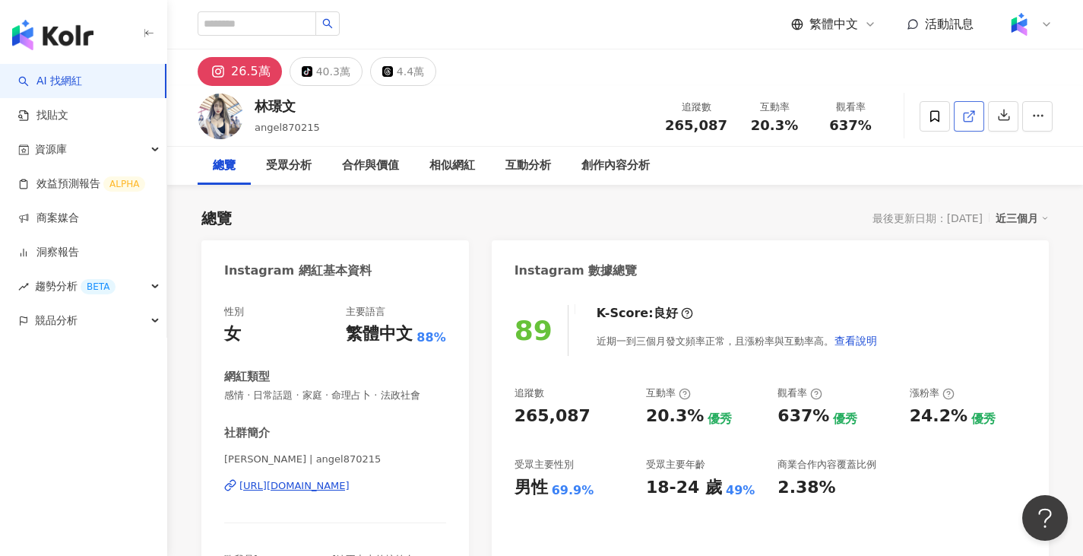
click at [965, 123] on span at bounding box center [969, 116] width 14 height 16
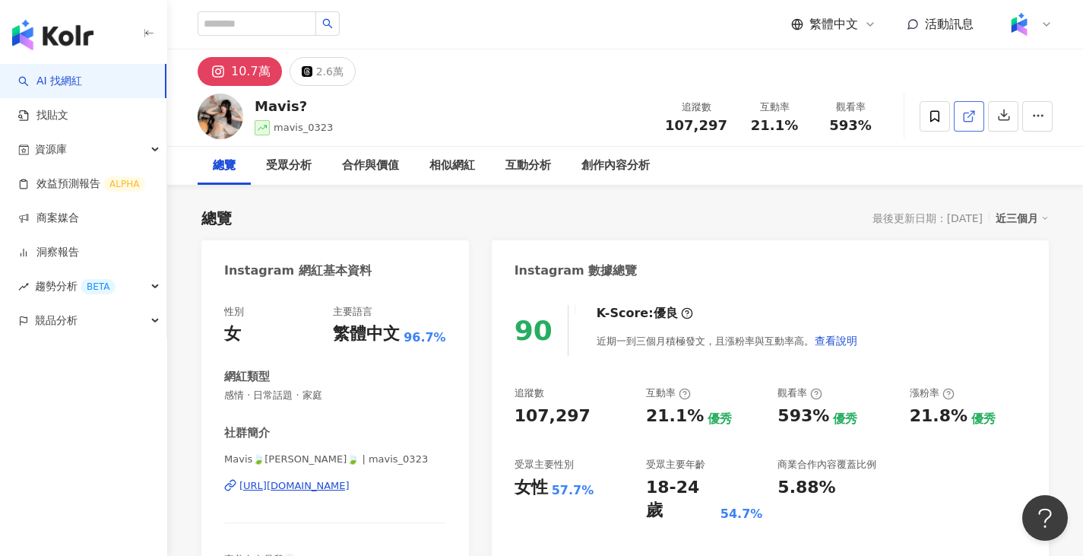
click at [968, 119] on icon at bounding box center [969, 116] width 14 height 14
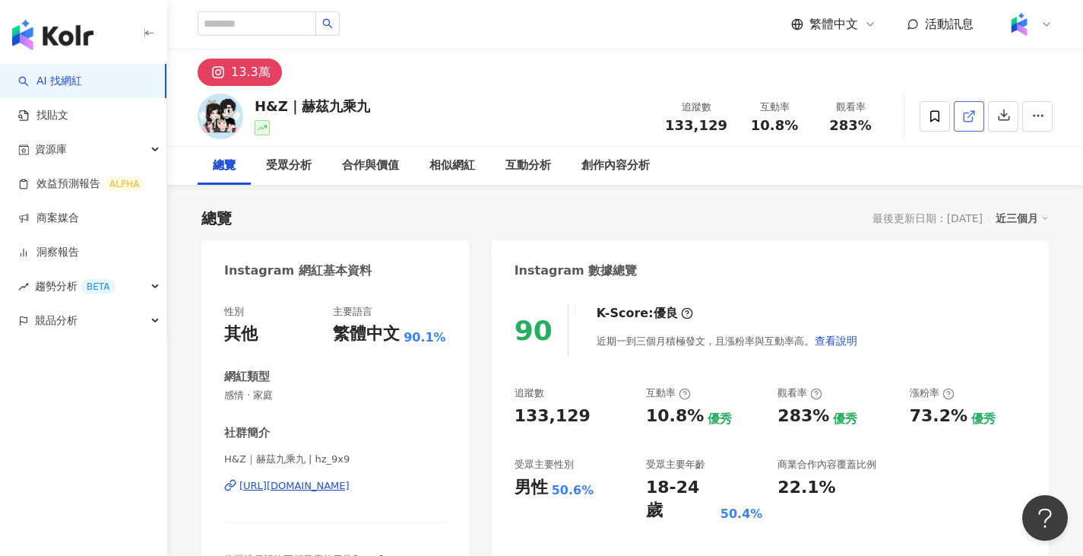
click at [966, 113] on icon at bounding box center [969, 116] width 14 height 14
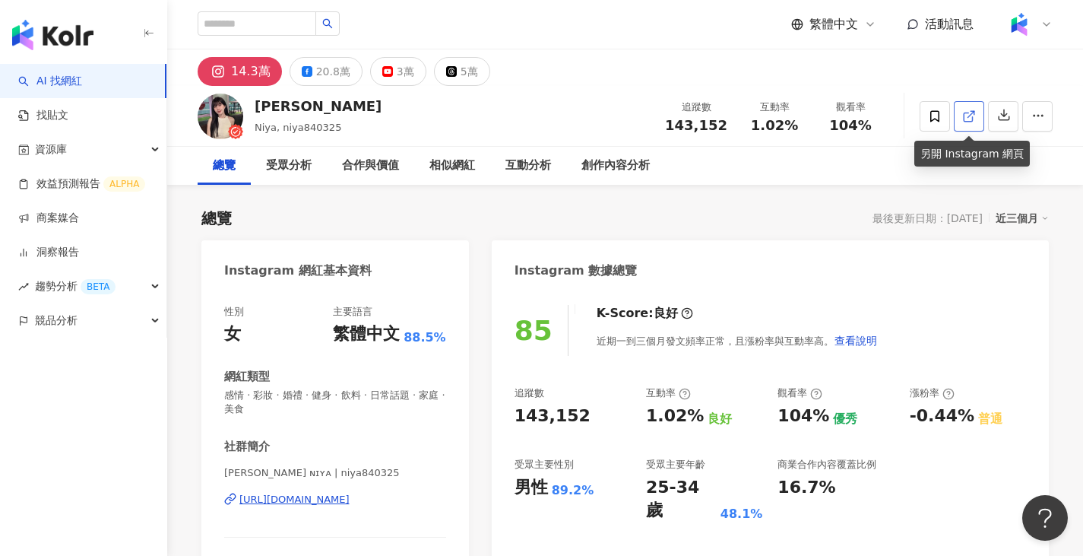
click at [961, 116] on link at bounding box center [969, 116] width 30 height 30
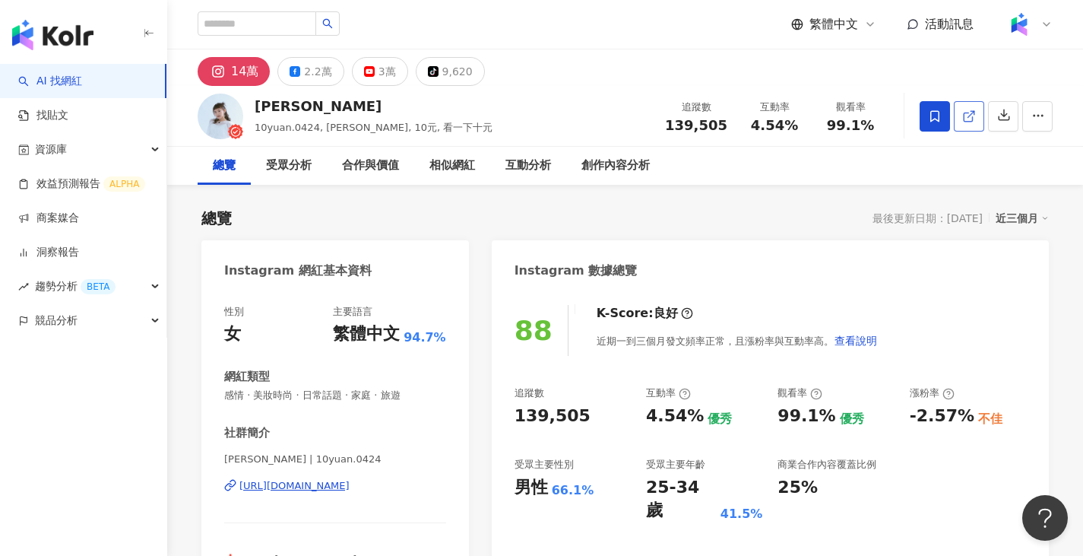
click at [975, 115] on icon at bounding box center [969, 116] width 14 height 14
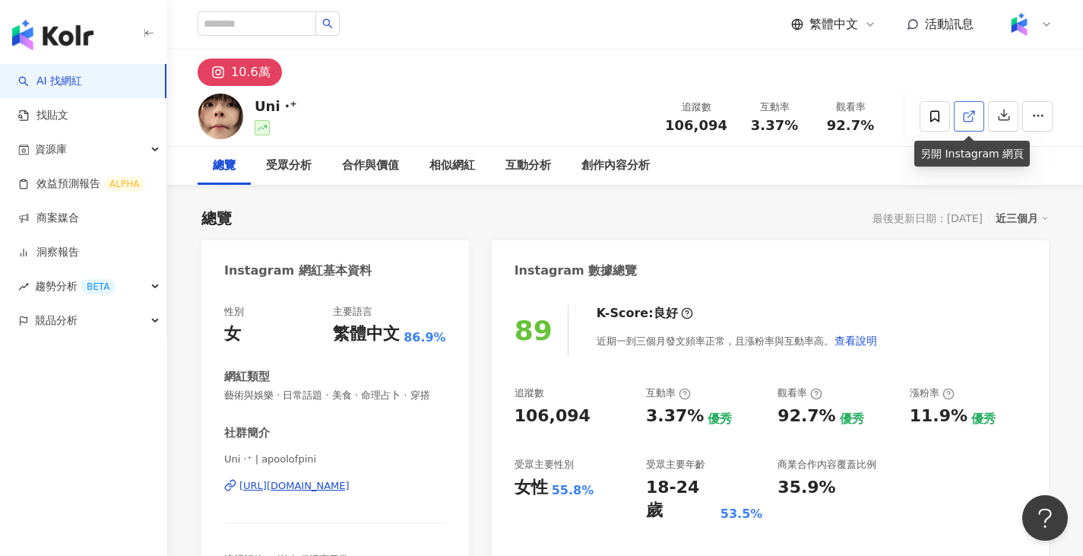
click at [961, 120] on link at bounding box center [969, 116] width 30 height 30
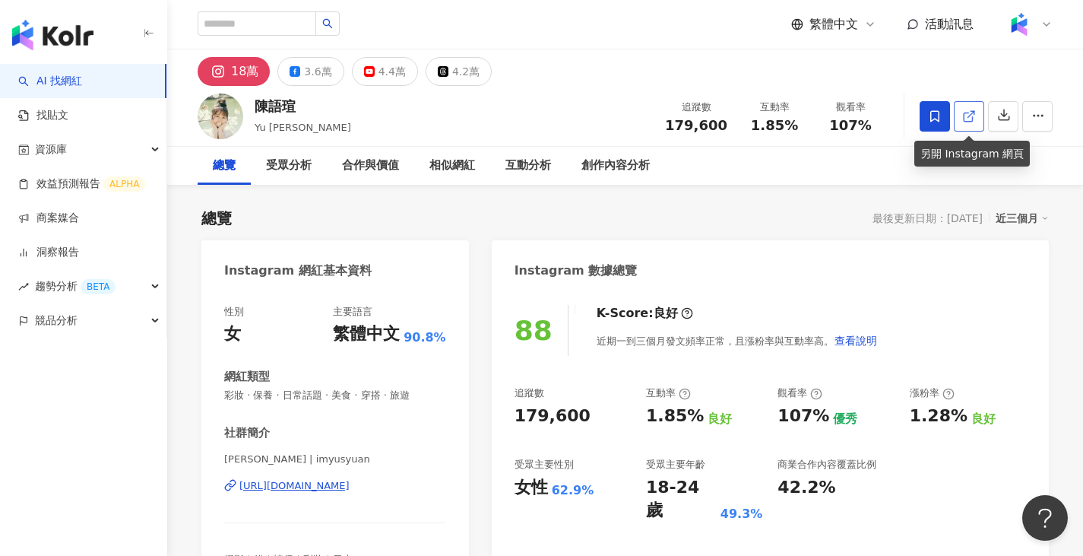
click at [975, 118] on icon at bounding box center [969, 116] width 14 height 14
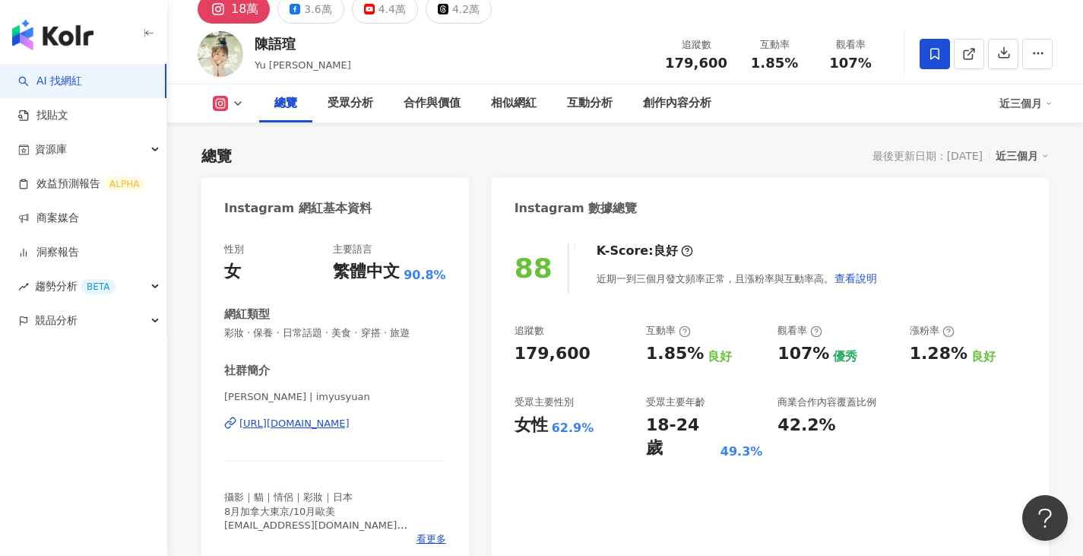
scroll to position [152, 0]
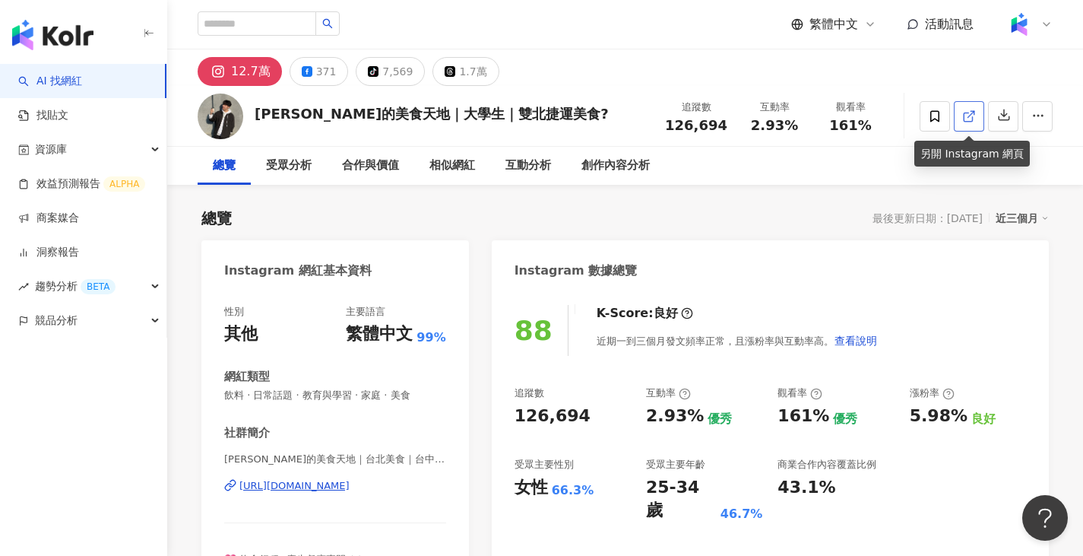
click at [975, 111] on icon at bounding box center [969, 116] width 14 height 14
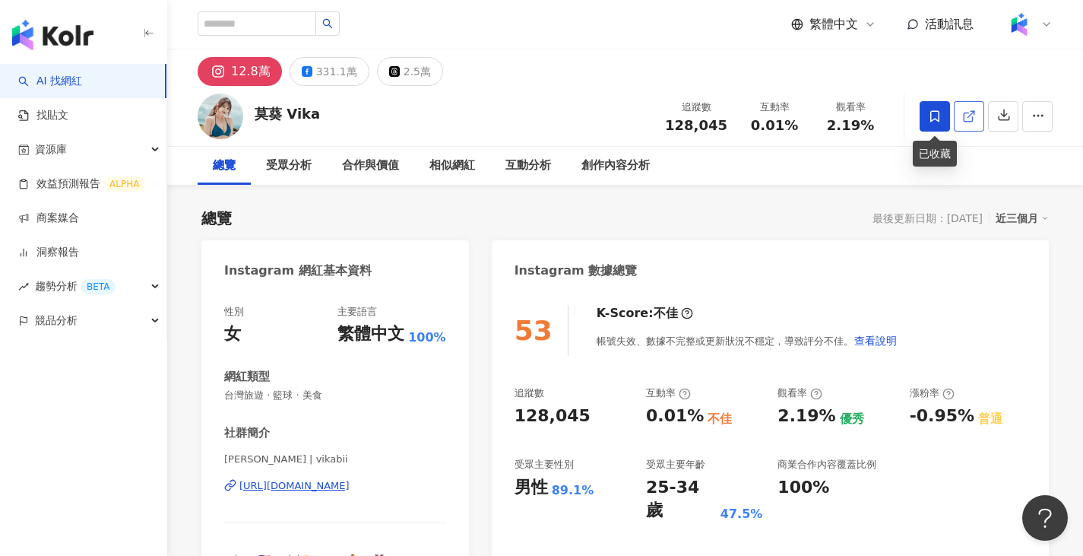
click at [973, 108] on span at bounding box center [969, 116] width 14 height 16
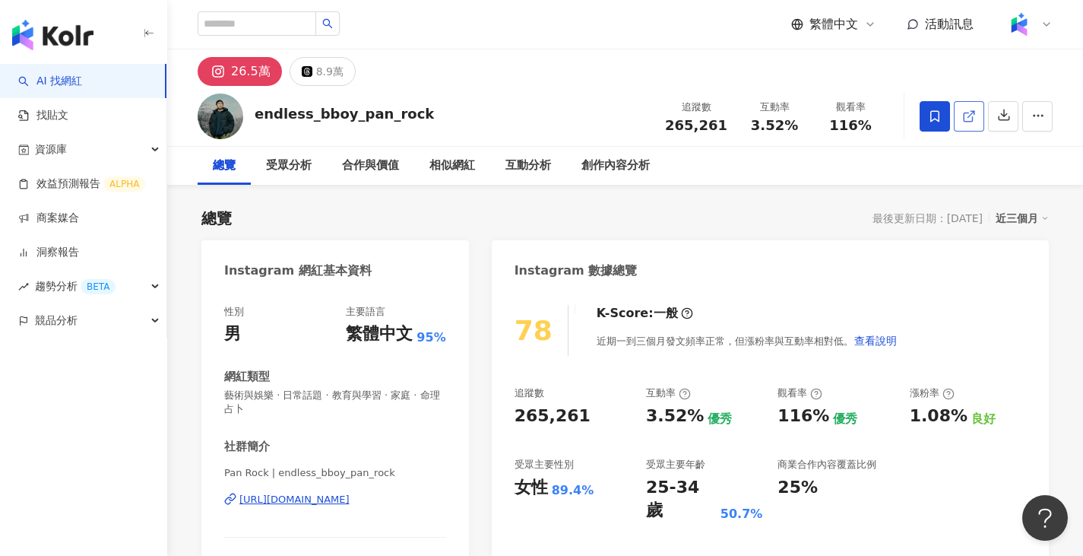
click at [965, 114] on icon at bounding box center [968, 117] width 8 height 8
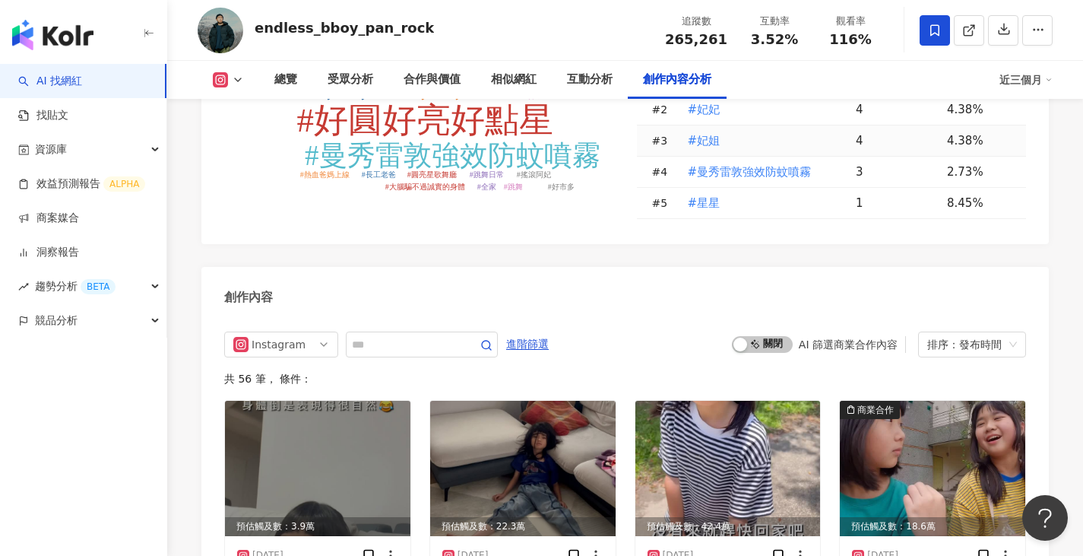
scroll to position [4556, 0]
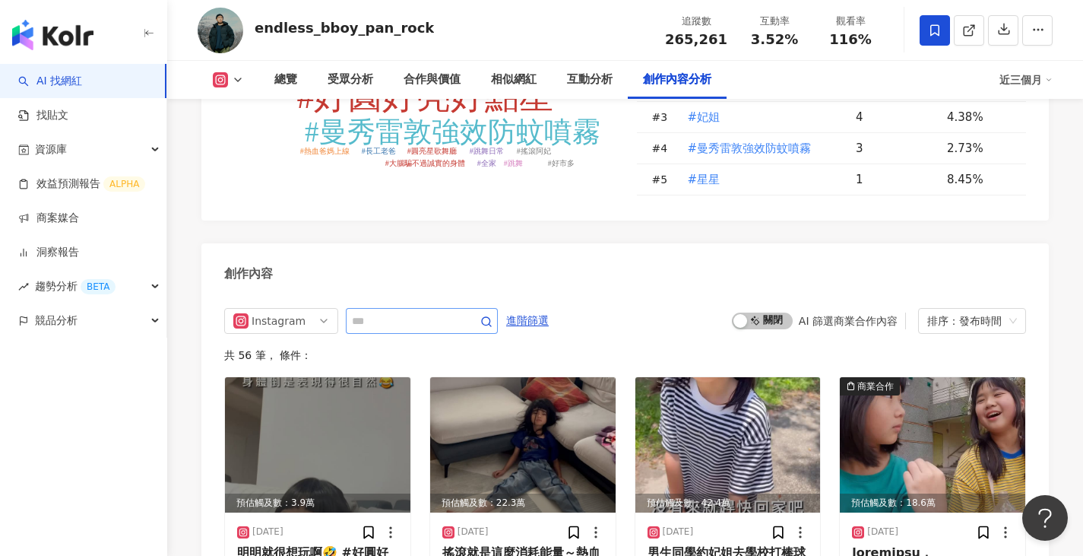
click at [492, 312] on span at bounding box center [476, 321] width 30 height 18
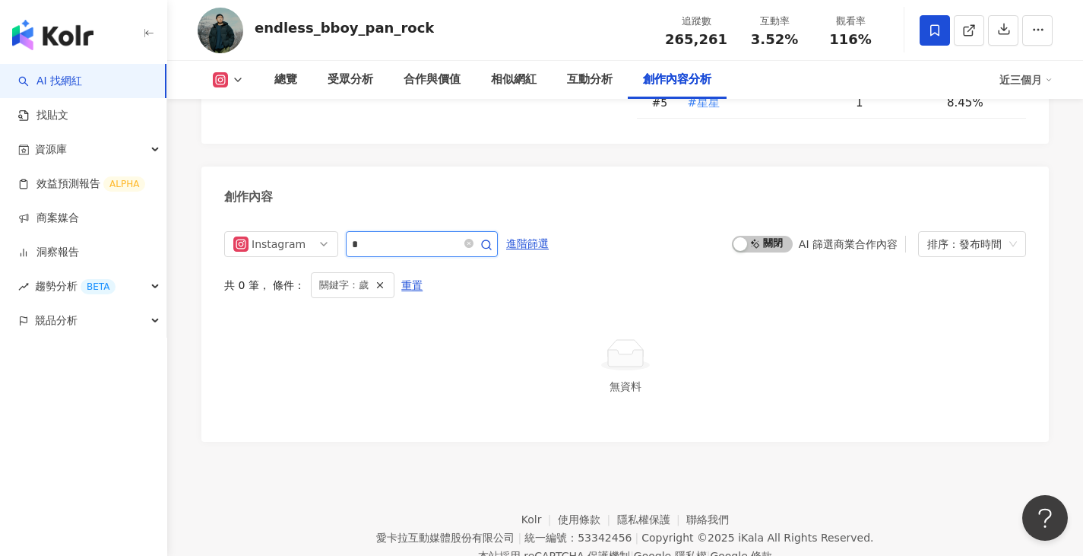
scroll to position [4619, 0]
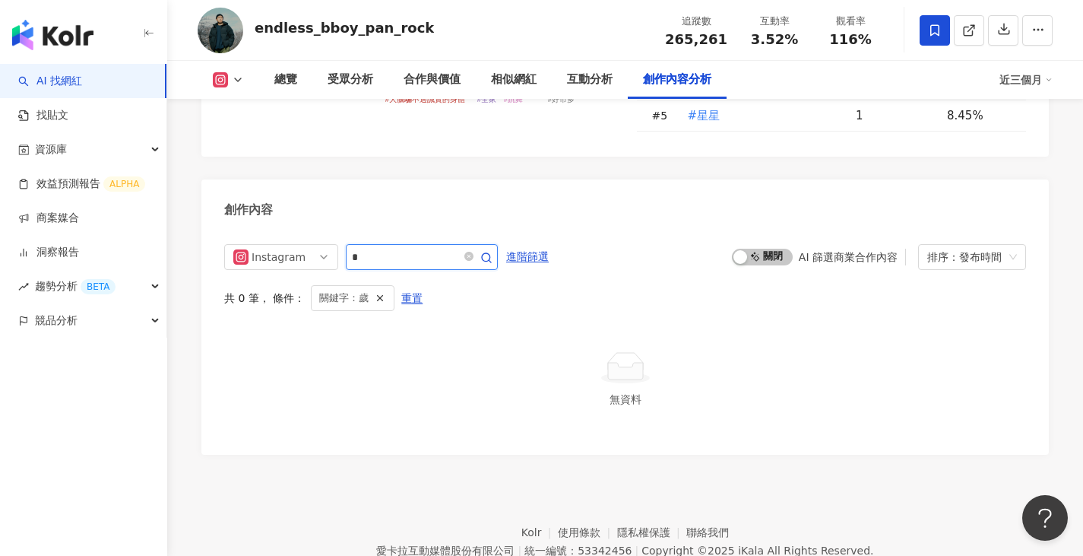
type input "*"
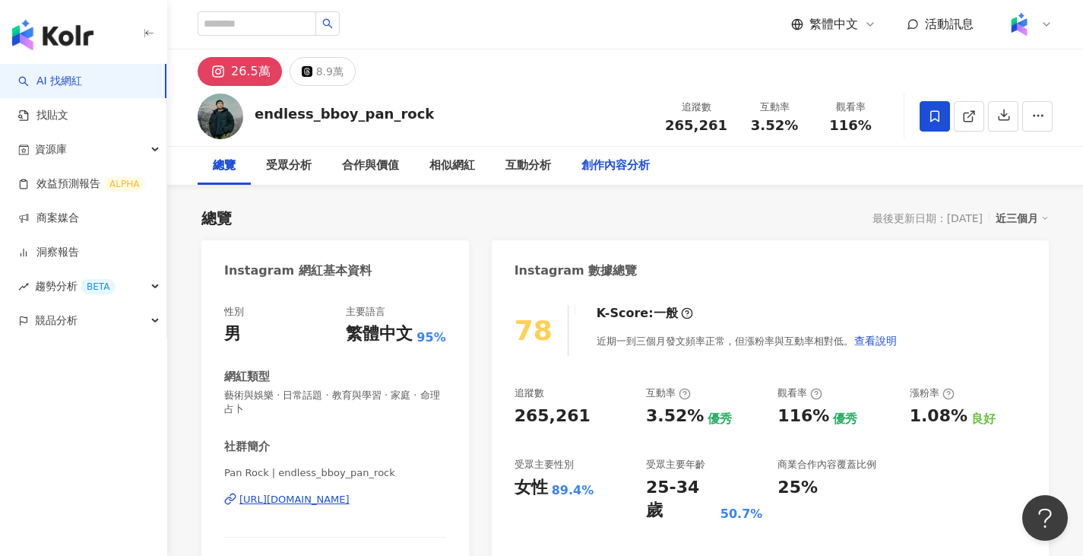
click at [595, 167] on div "創作內容分析" at bounding box center [616, 166] width 68 height 18
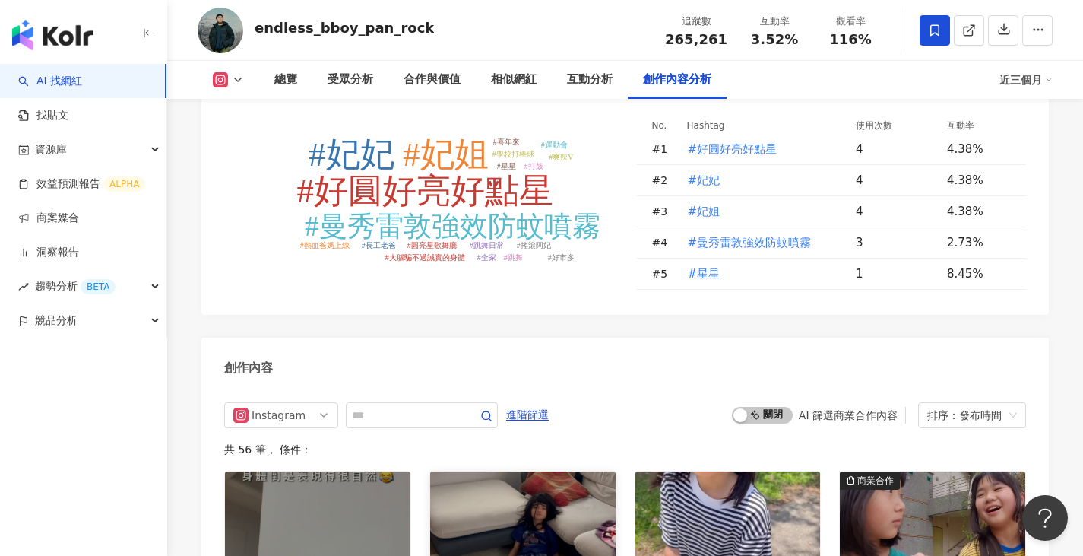
scroll to position [4374, 0]
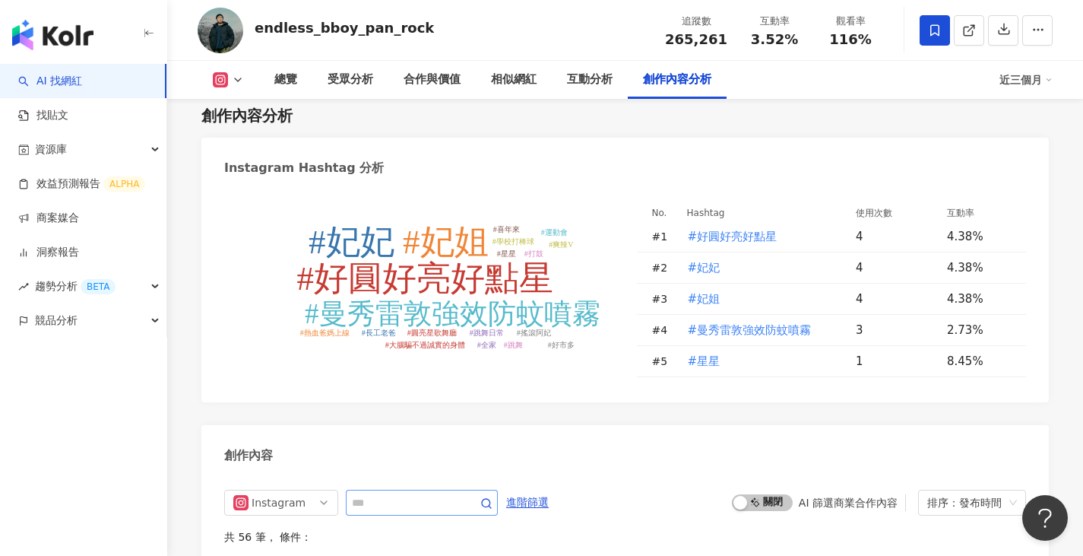
click at [447, 490] on span at bounding box center [422, 503] width 152 height 26
type input "**"
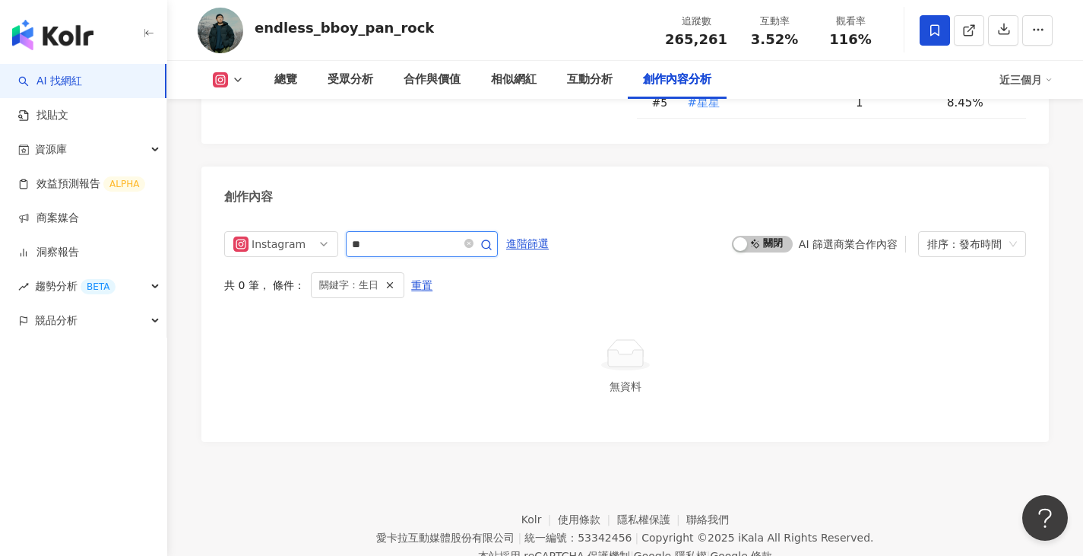
scroll to position [4619, 0]
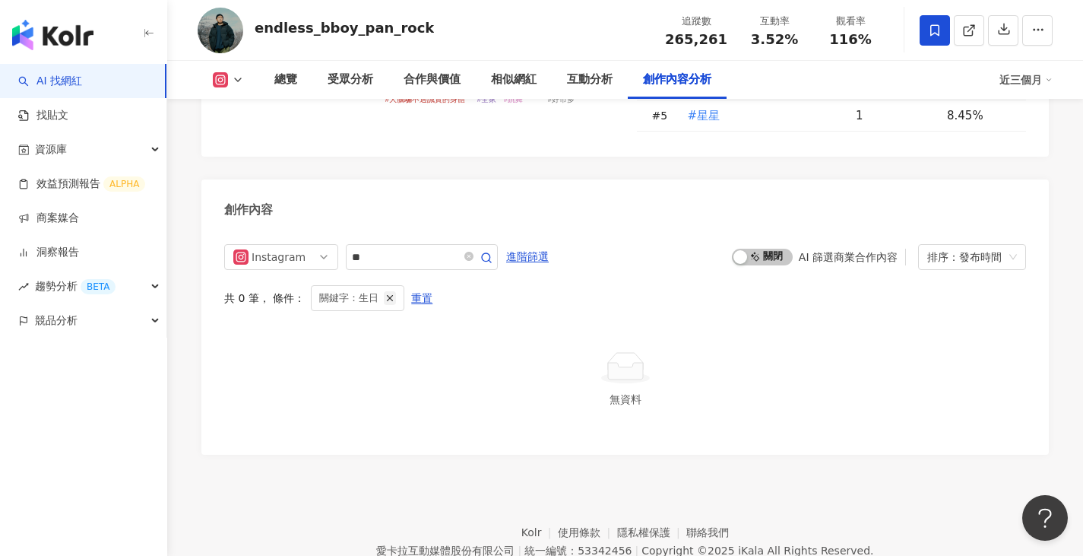
click at [385, 291] on button "button" at bounding box center [390, 298] width 12 height 14
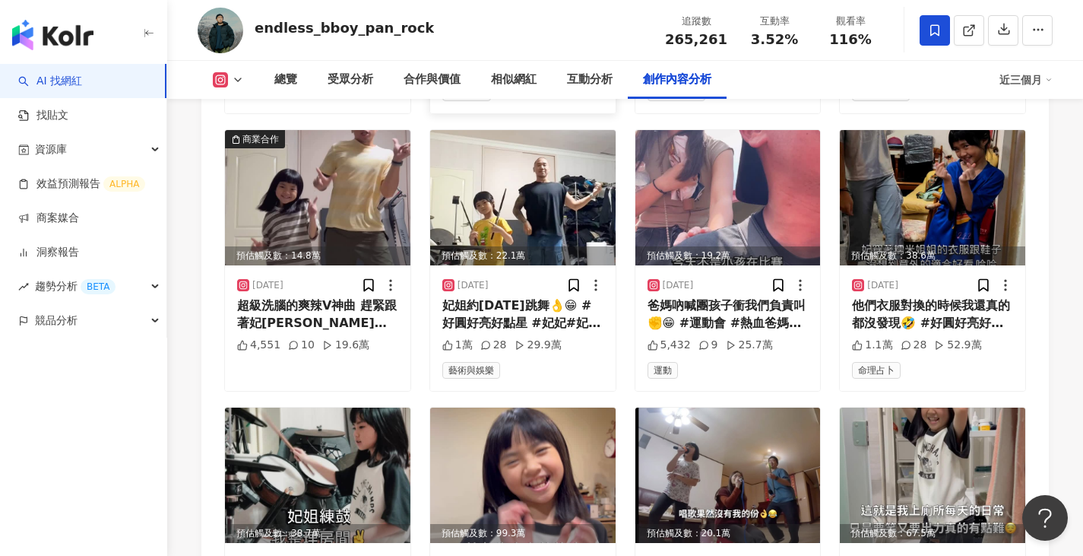
scroll to position [5241, 0]
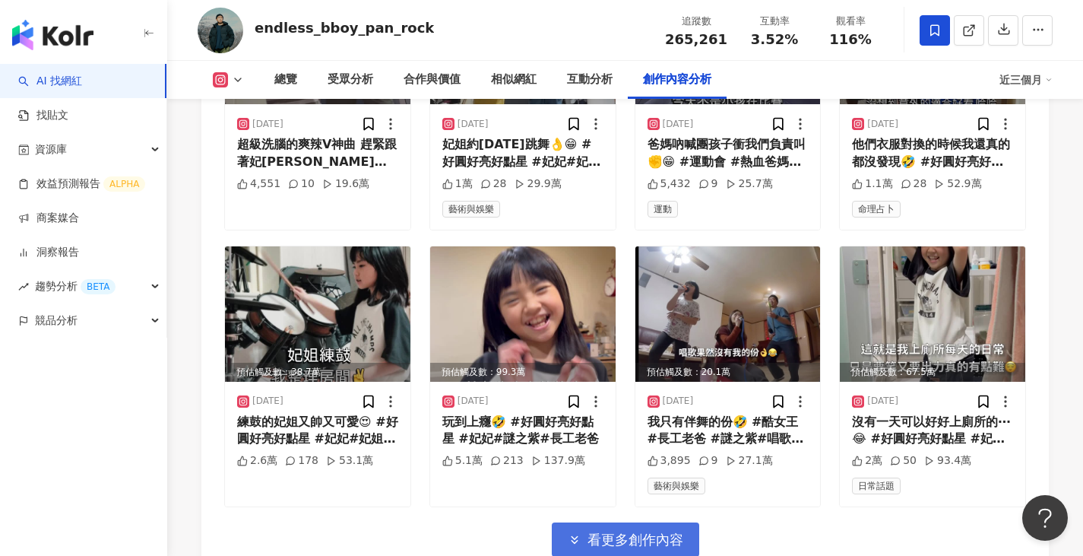
click at [627, 522] on button "看更多創作內容" at bounding box center [625, 539] width 147 height 34
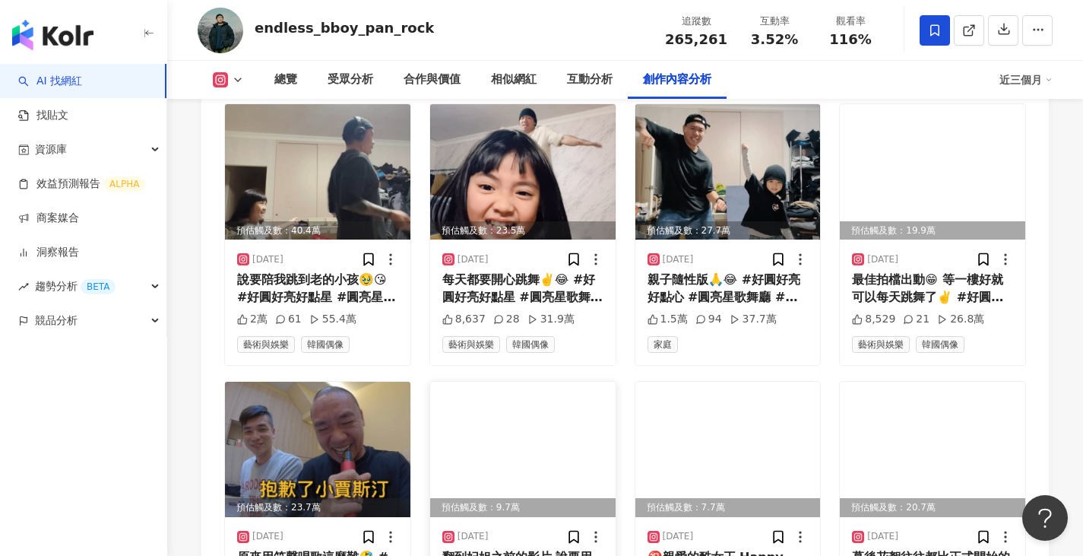
scroll to position [6077, 0]
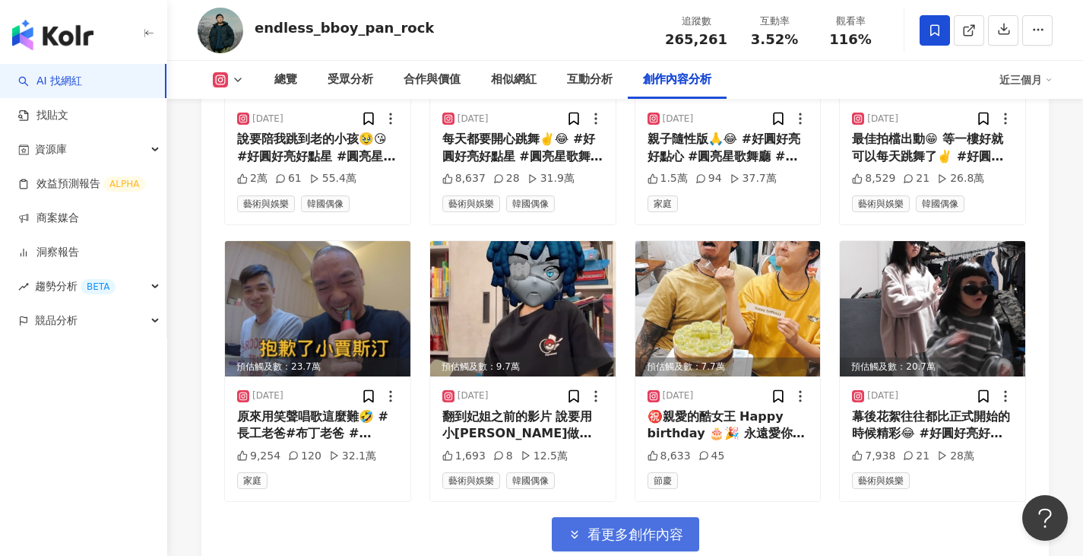
click at [598, 526] on span "看更多創作內容" at bounding box center [636, 534] width 96 height 17
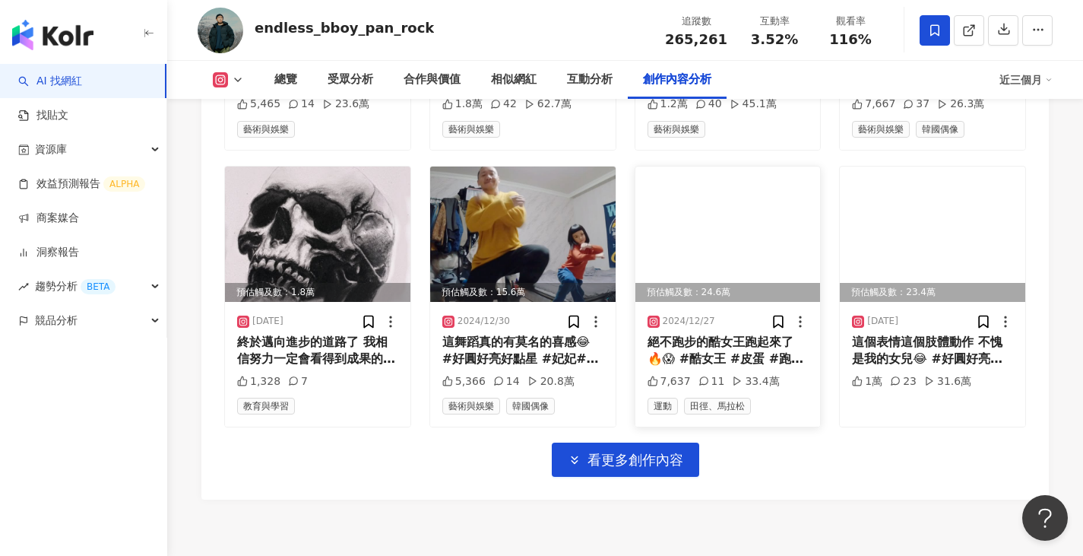
scroll to position [6989, 0]
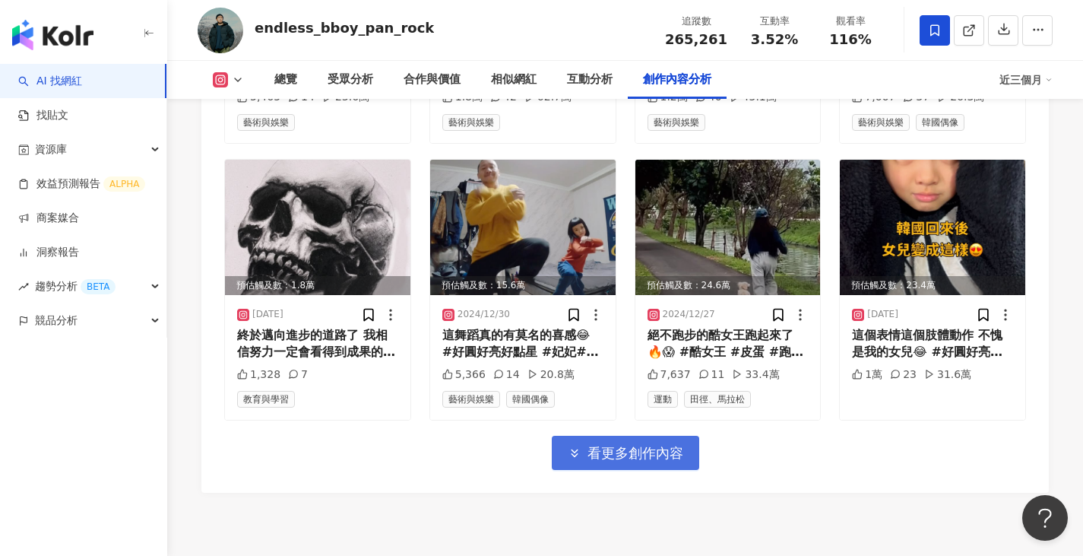
click at [667, 445] on span "看更多創作內容" at bounding box center [636, 453] width 96 height 17
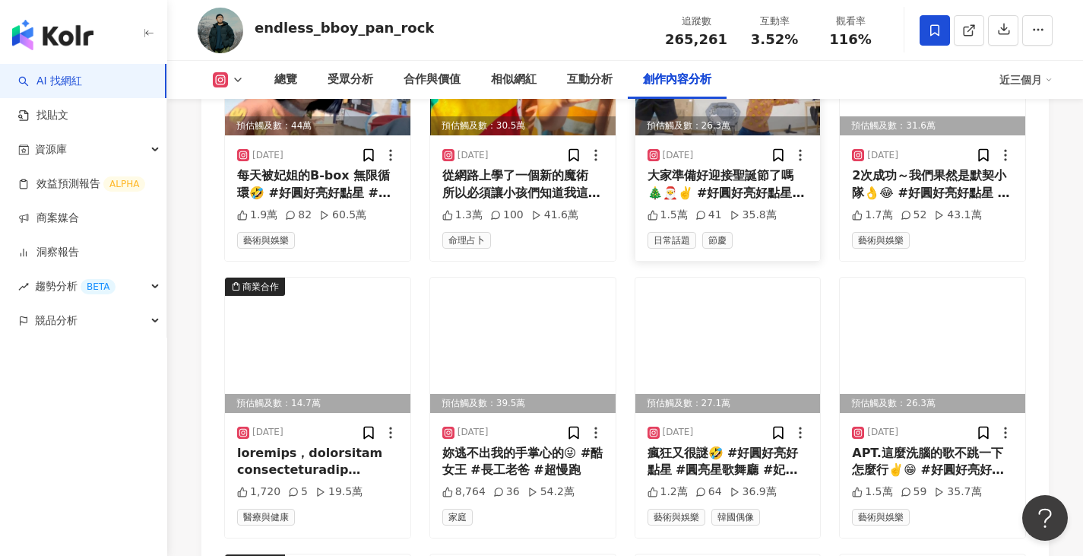
scroll to position [7445, 0]
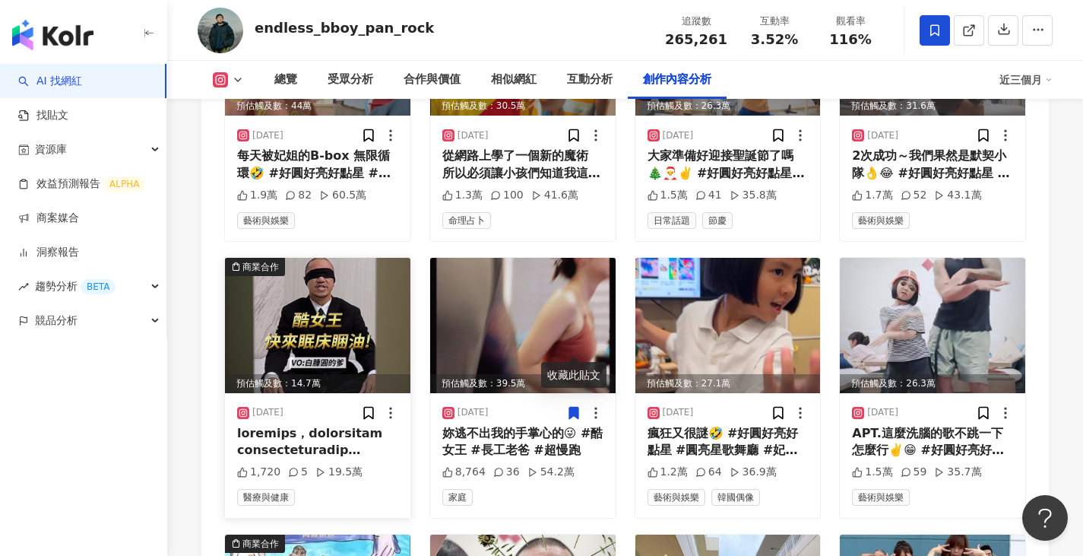
click at [365, 273] on img at bounding box center [318, 325] width 186 height 135
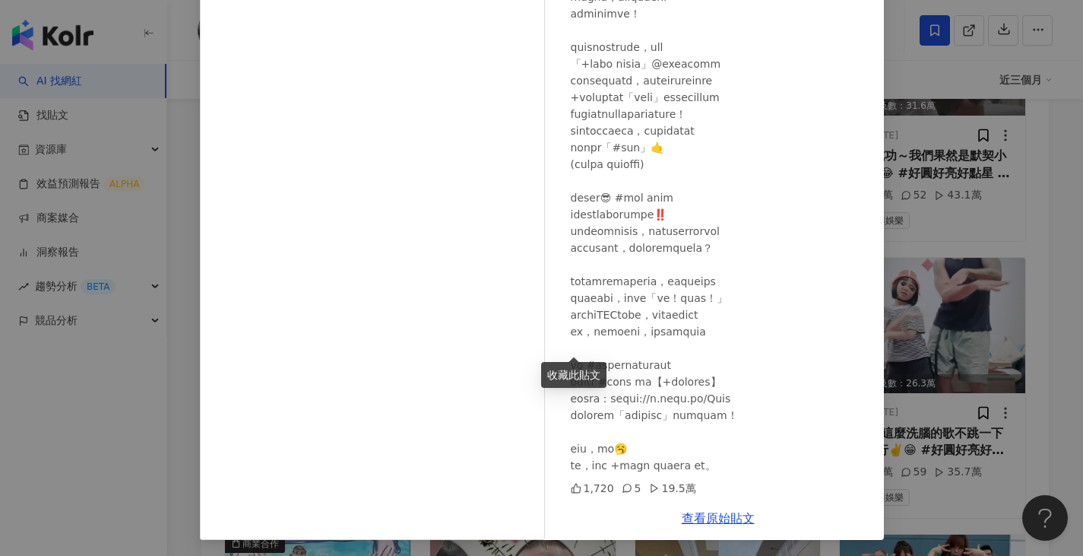
scroll to position [126, 0]
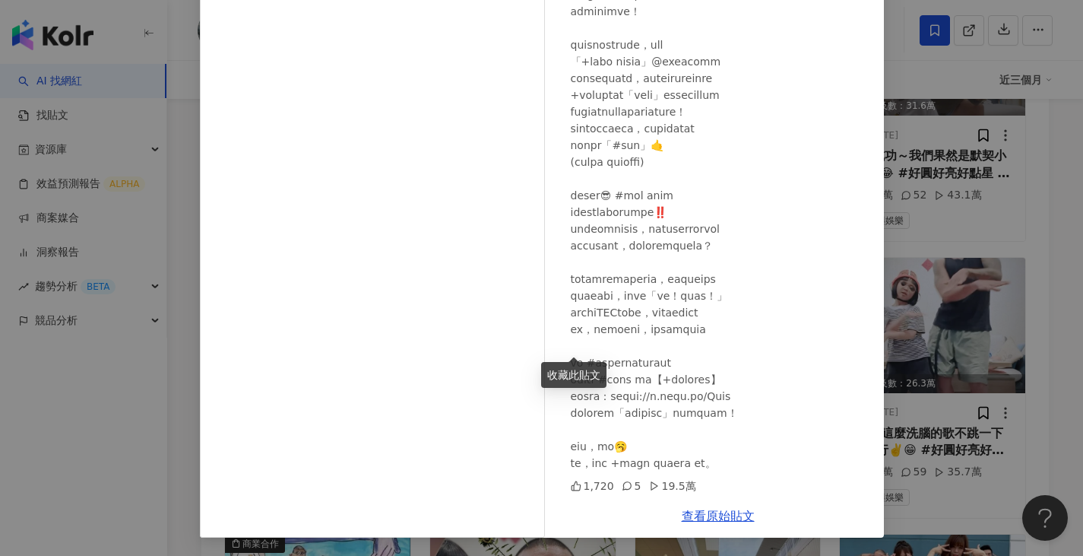
click at [946, 361] on div "Pan Rock 2024/11/20 1,720 5 19.5萬 查看原始貼文" at bounding box center [541, 278] width 1083 height 556
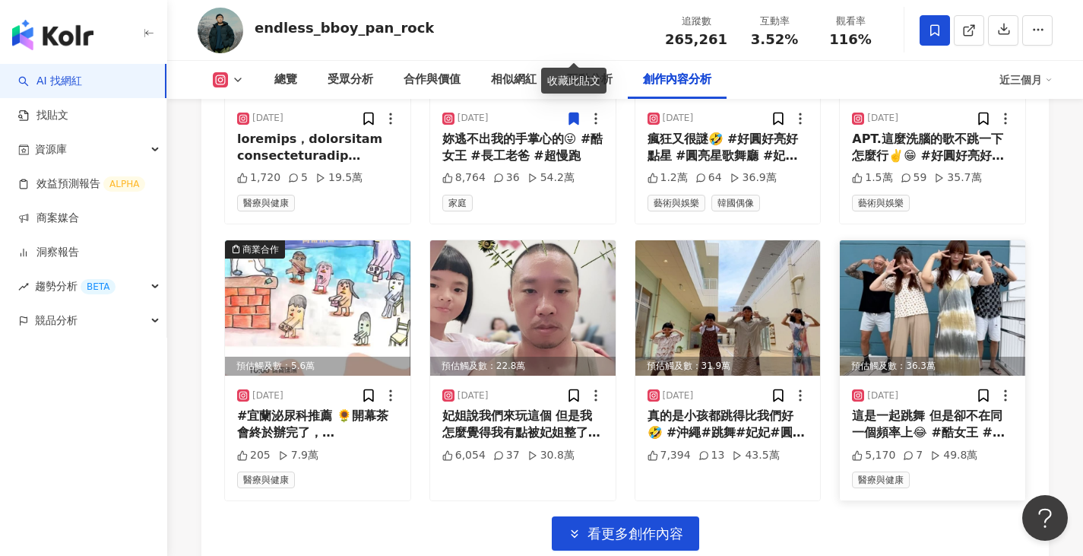
scroll to position [7859, 0]
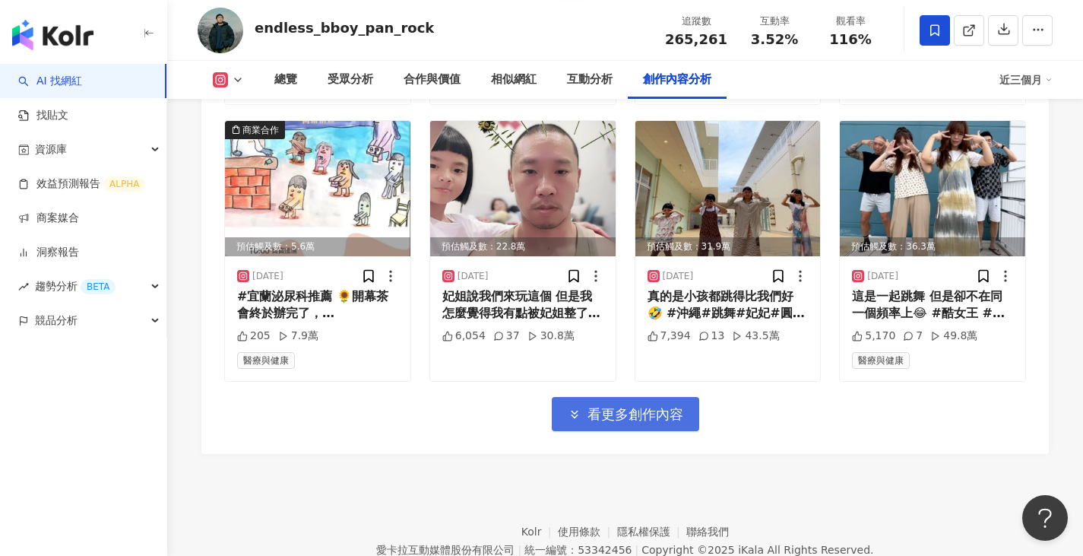
click at [662, 406] on span "看更多創作內容" at bounding box center [636, 414] width 96 height 17
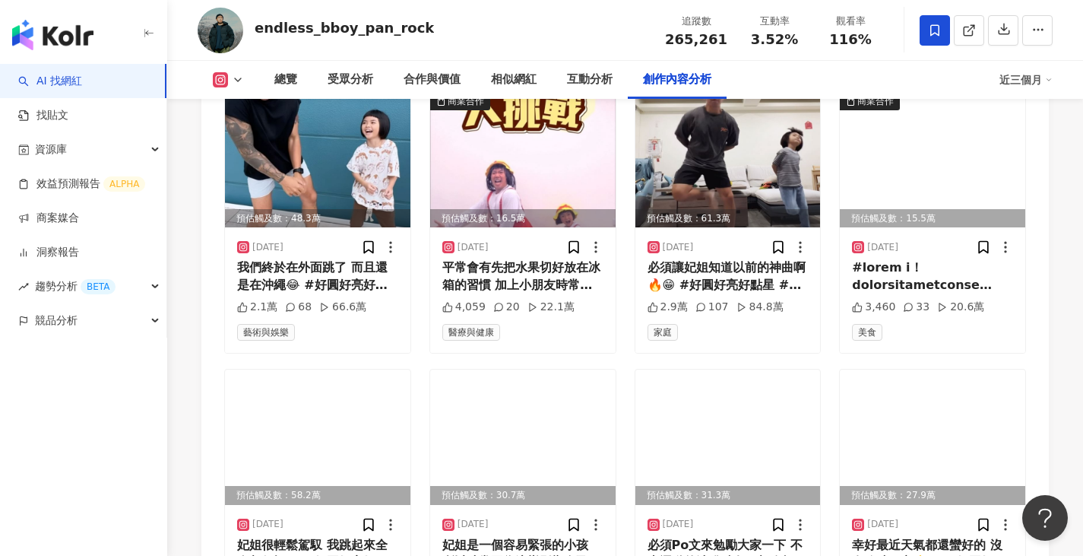
scroll to position [8239, 0]
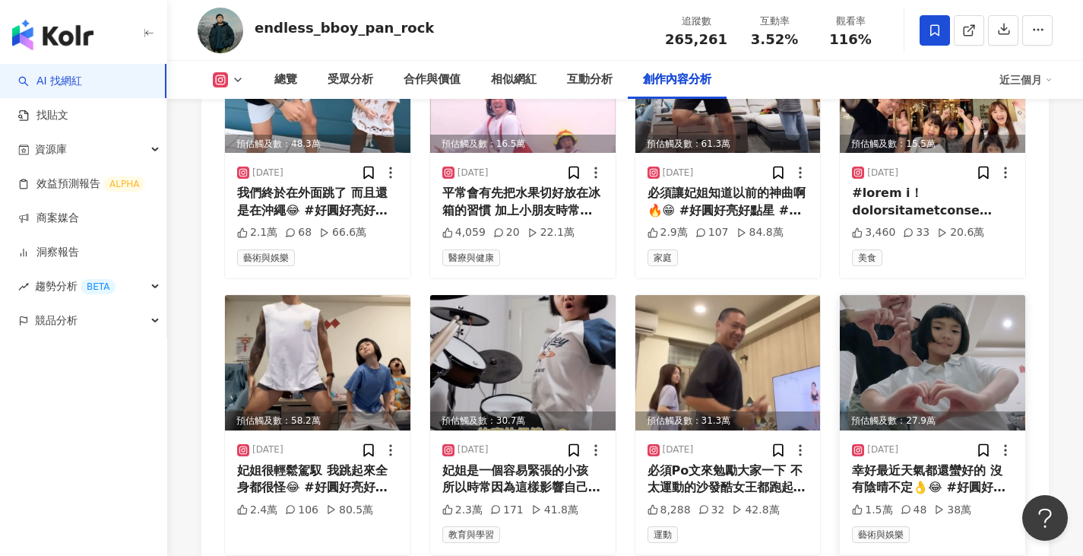
click at [992, 319] on img at bounding box center [933, 362] width 186 height 135
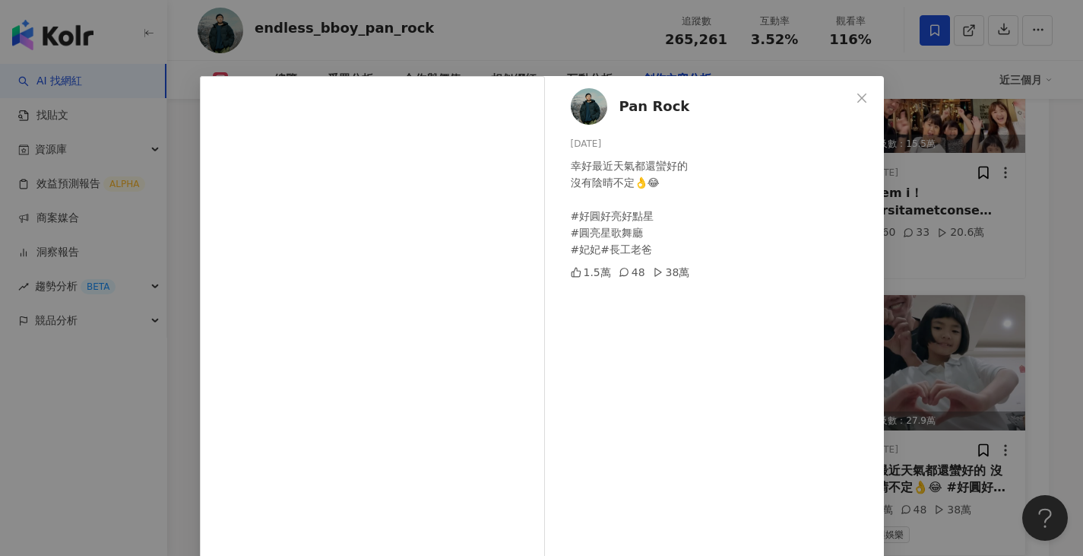
click at [992, 319] on div "Pan Rock 2024/9/7 幸好最近天氣都還蠻好的 沒有陰晴不定👌😂 #好圓好亮好點星 #圓亮星歌舞廳 #妃妃#長工老爸 1.5萬 48 38萬 查看…" at bounding box center [541, 278] width 1083 height 556
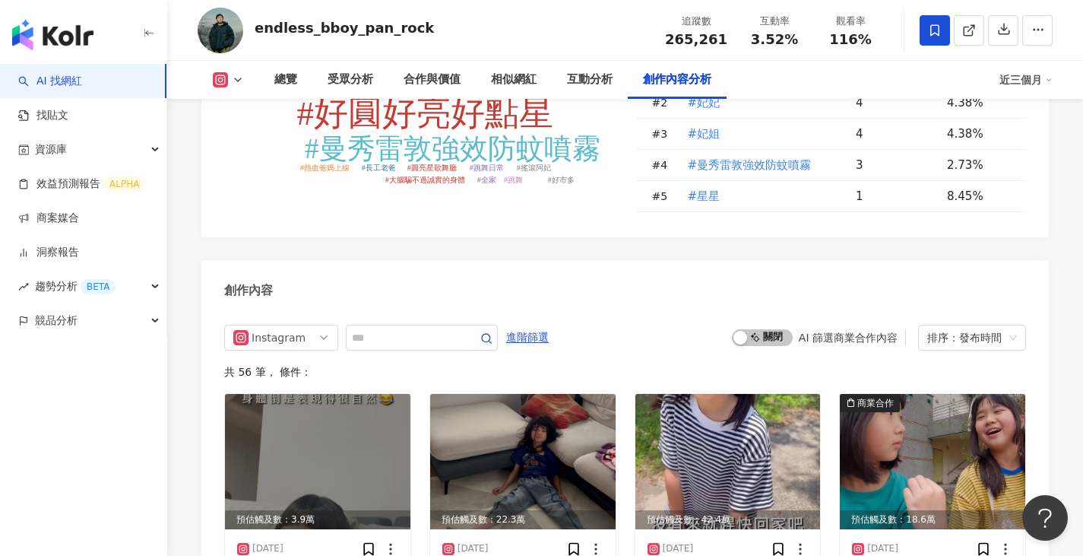
scroll to position [4514, 0]
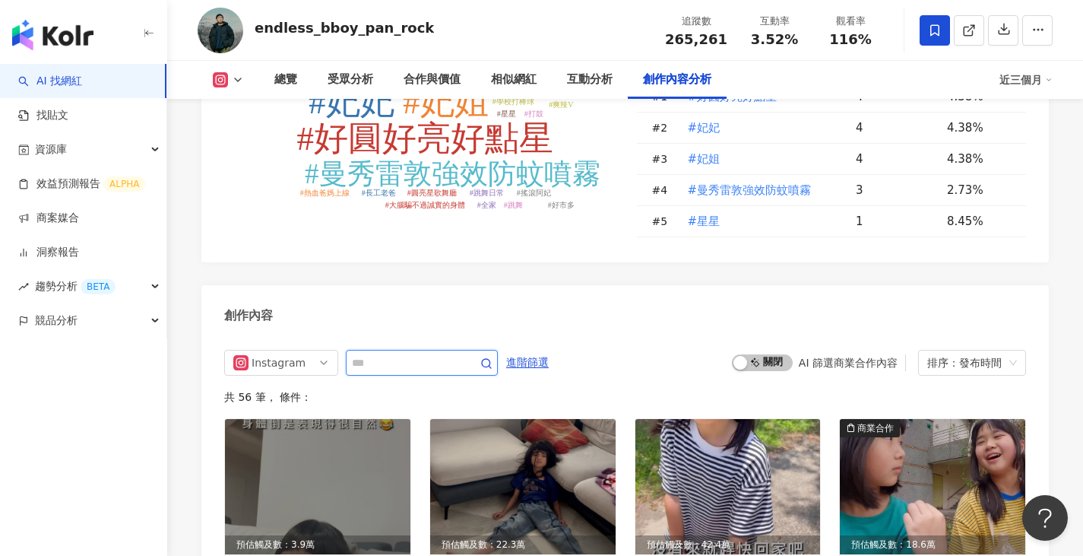
click at [458, 354] on input "text" at bounding box center [405, 363] width 106 height 18
type input "**"
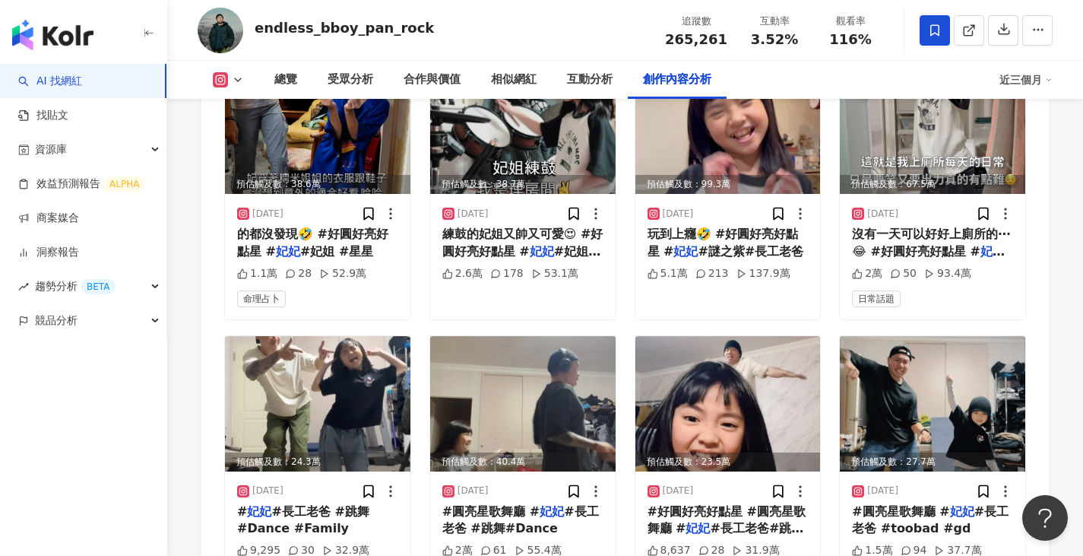
scroll to position [5317, 0]
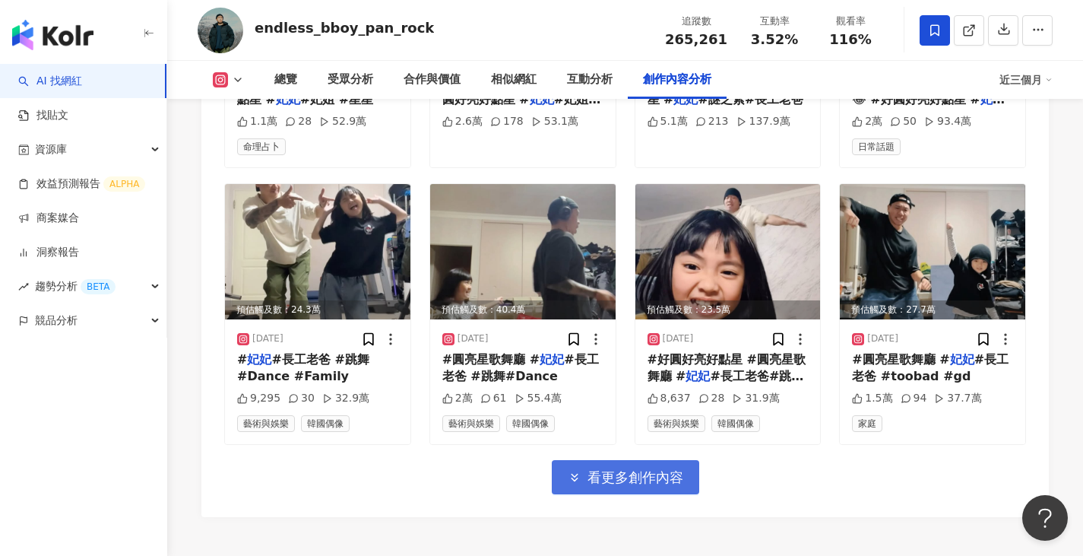
click at [658, 460] on button "看更多創作內容" at bounding box center [625, 477] width 147 height 34
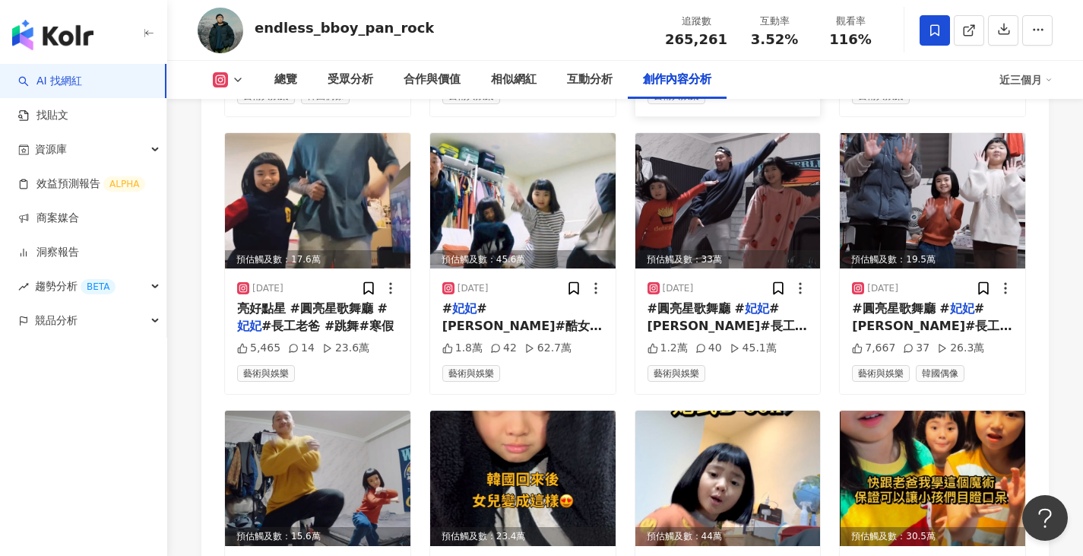
scroll to position [6077, 0]
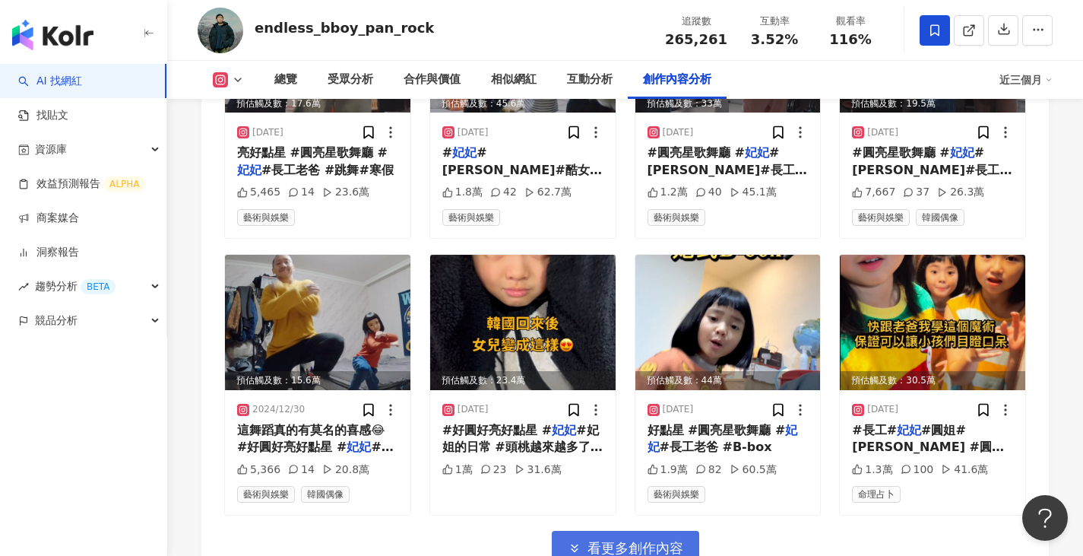
click at [638, 540] on span "看更多創作內容" at bounding box center [636, 548] width 96 height 17
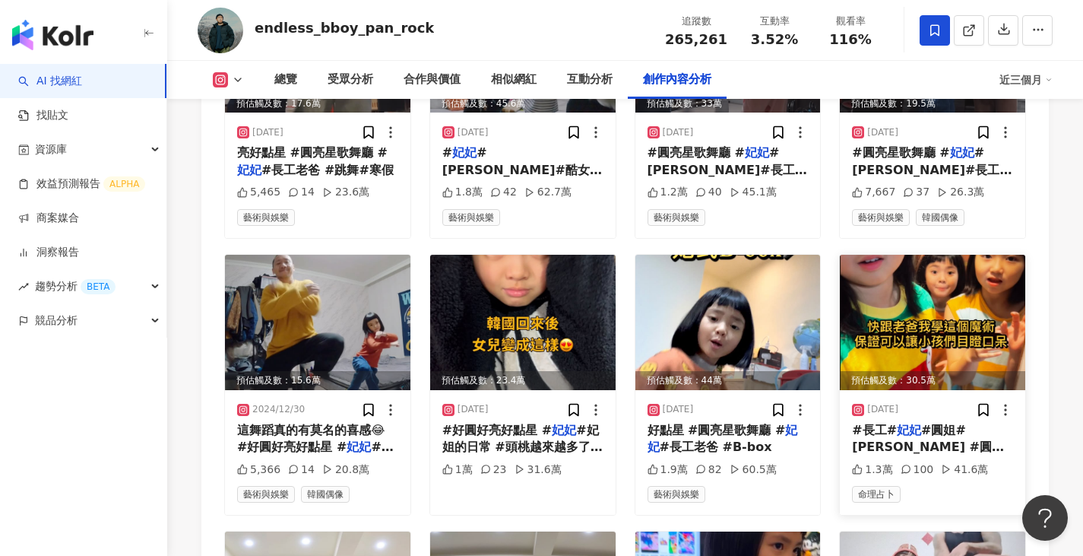
click at [846, 390] on div "2024/12/9 #長工# 妃妃 #圓姐#阿紫 #圓亮星一家#魔術#magic 1.3萬 100 41.6萬 命理占卜" at bounding box center [933, 452] width 186 height 125
click at [905, 280] on img at bounding box center [933, 322] width 186 height 135
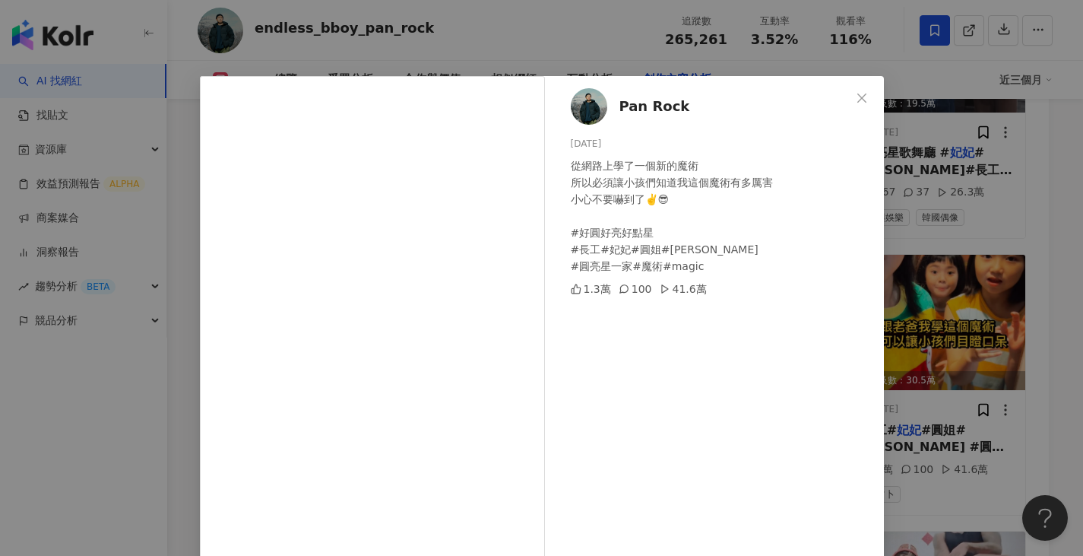
click at [886, 288] on div "Pan Rock 2024/12/9 從網路上學了一個新的魔術 所以必須讓小孩們知道我這個魔術有多厲害 小心不要嚇到了✌️😎 #好圓好亮好點星 #長工#妃妃#…" at bounding box center [541, 278] width 1083 height 556
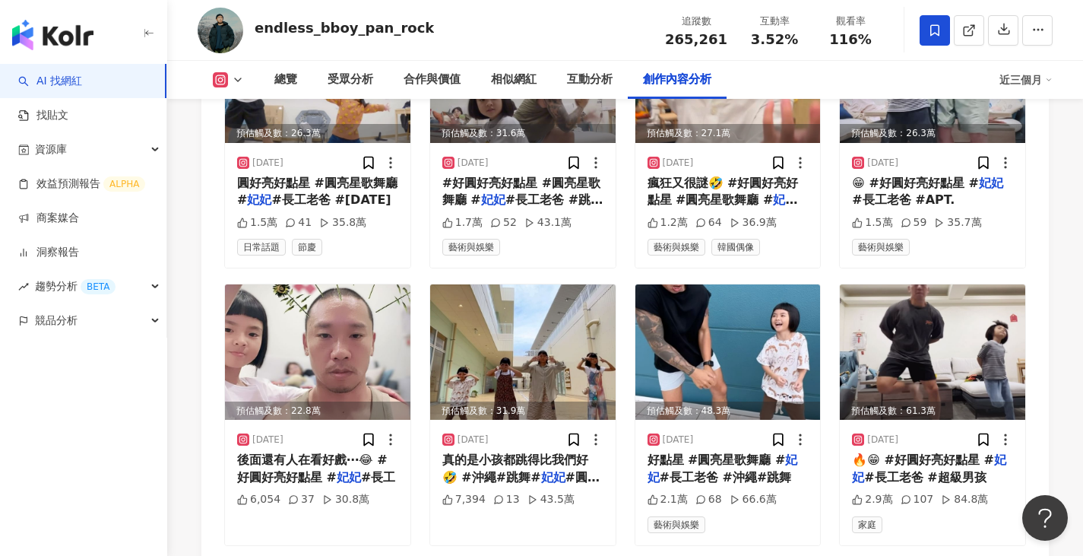
scroll to position [6609, 0]
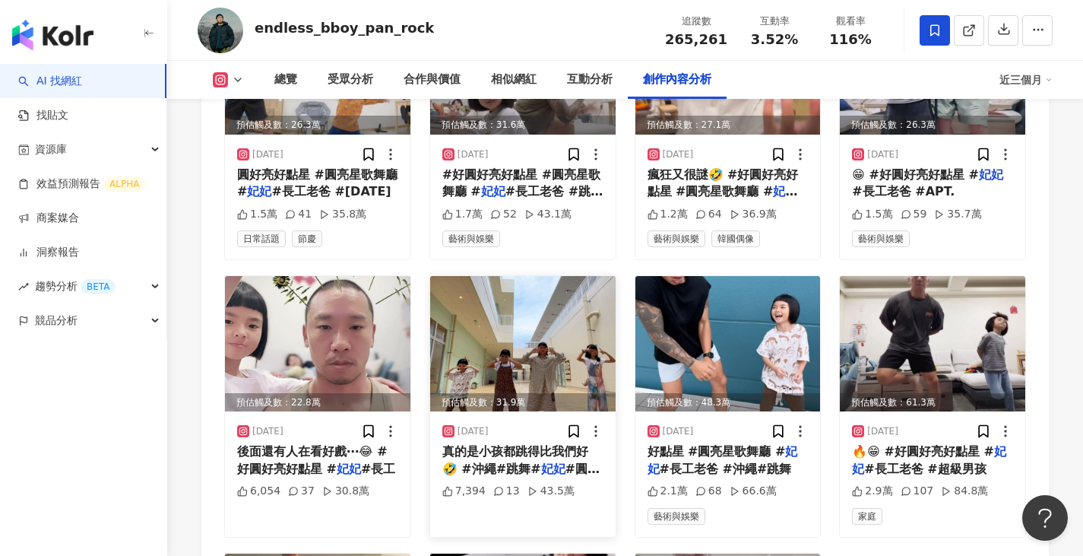
click at [487, 305] on img at bounding box center [523, 343] width 186 height 135
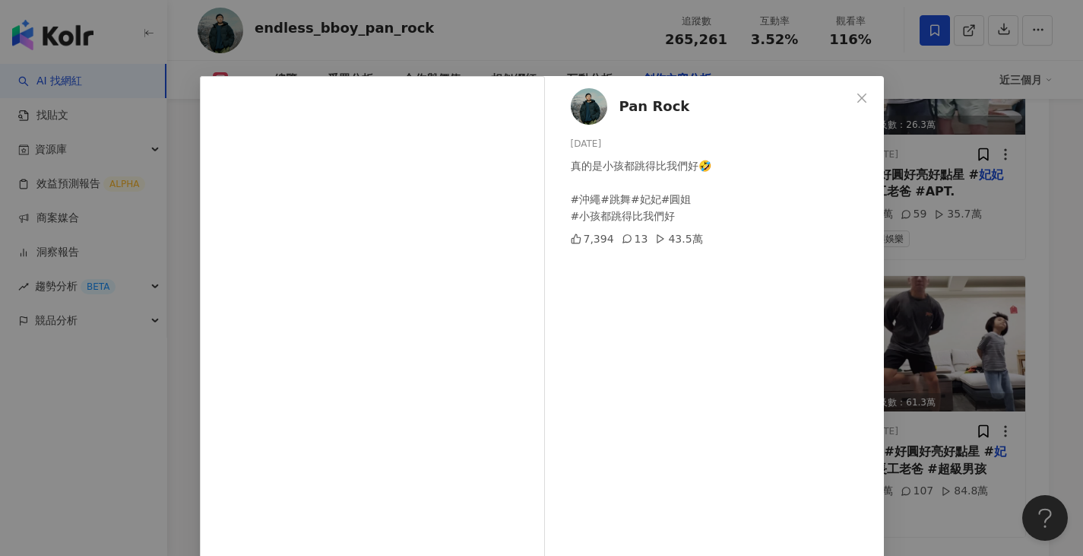
click at [683, 34] on div "Pan Rock 2024/10/15 真的是小孩都跳得比我們好🤣 #沖繩#跳舞#妃妃#圓姐 #小孩都跳得比我們好 7,394 13 43.5萬 查看原始貼文" at bounding box center [541, 278] width 1083 height 556
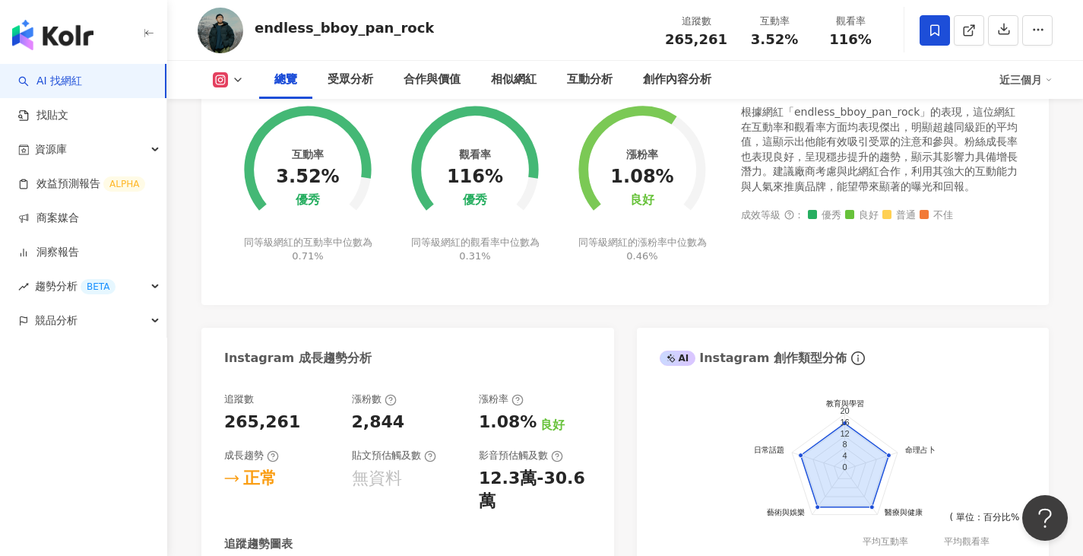
scroll to position [111, 0]
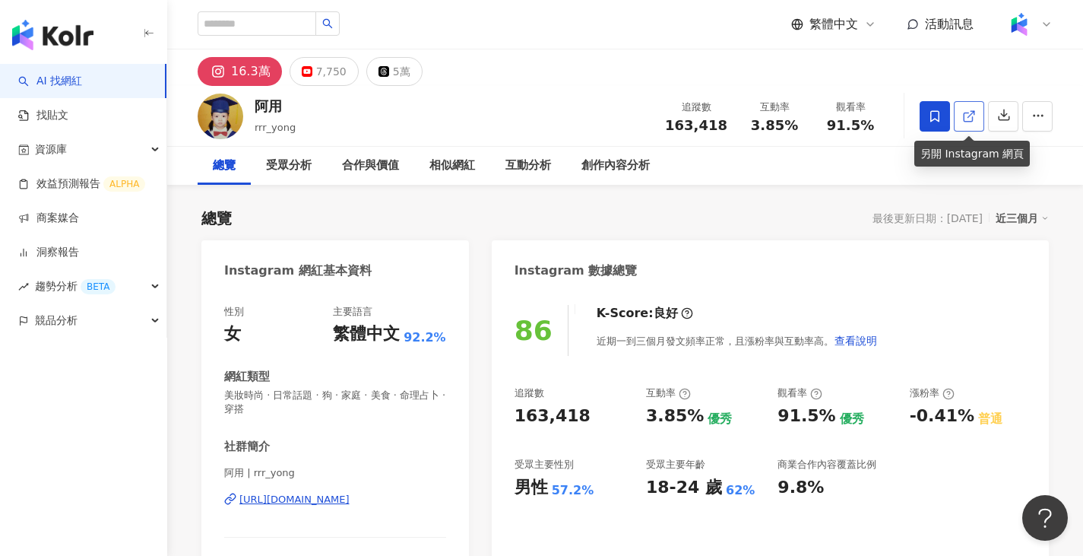
click at [969, 113] on icon at bounding box center [968, 117] width 8 height 8
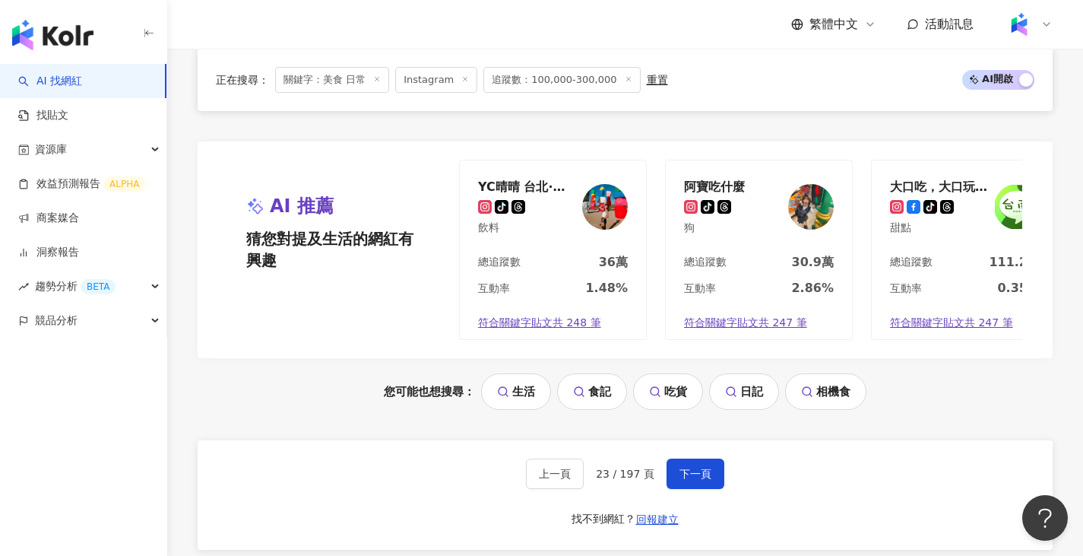
scroll to position [2811, 0]
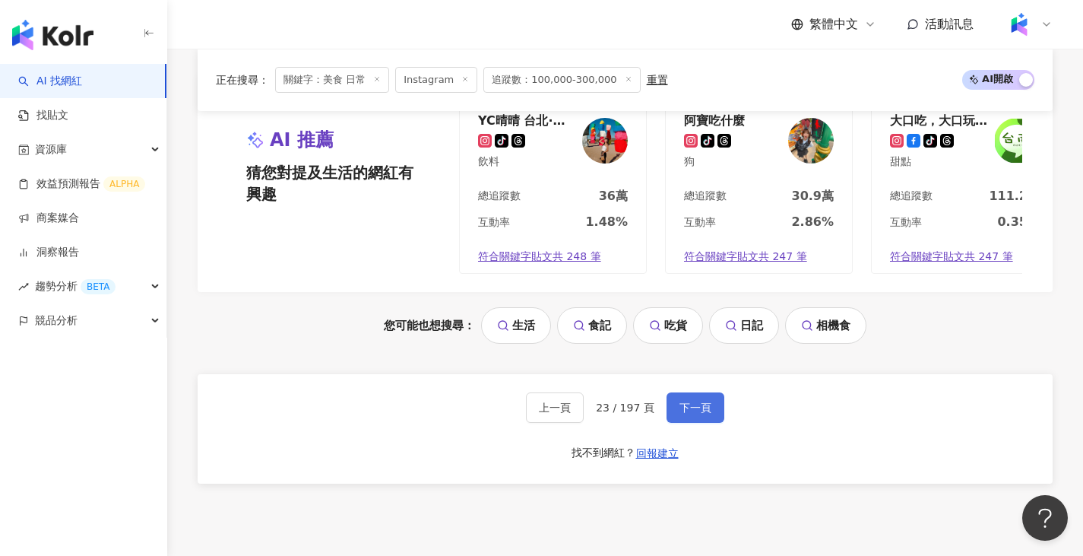
click at [673, 412] on button "下一頁" at bounding box center [696, 407] width 58 height 30
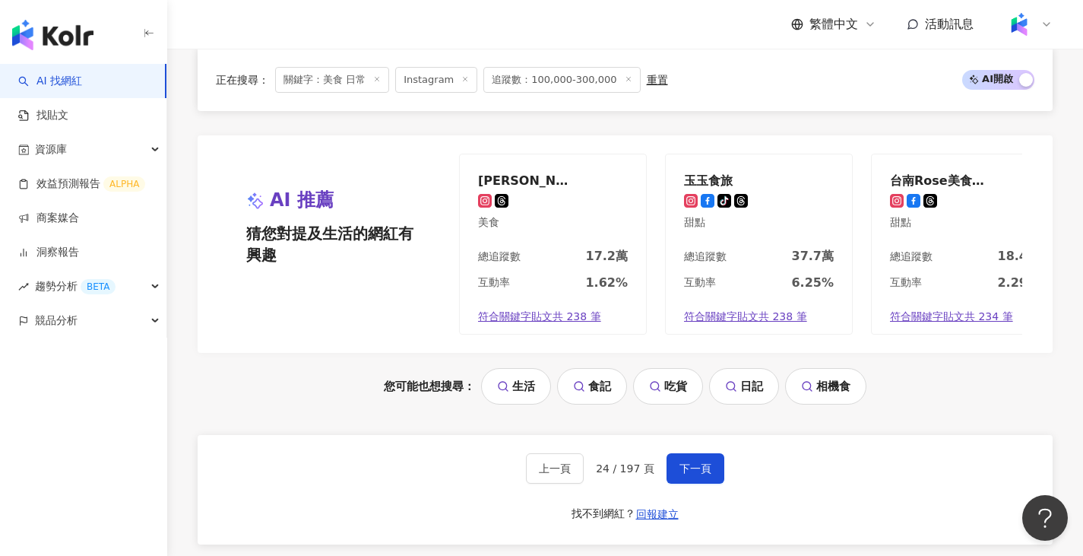
scroll to position [2736, 0]
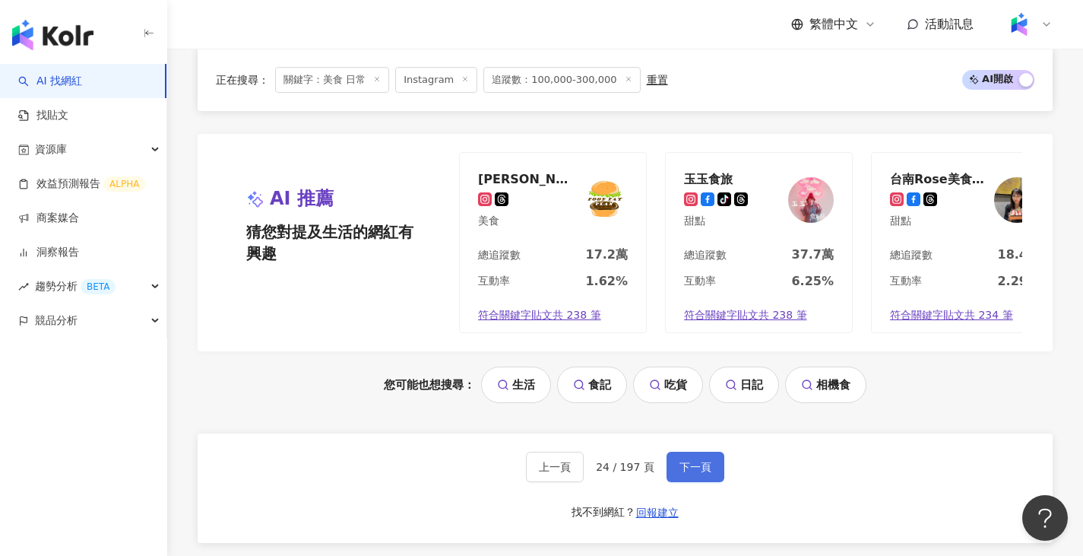
click at [692, 482] on button "下一頁" at bounding box center [696, 467] width 58 height 30
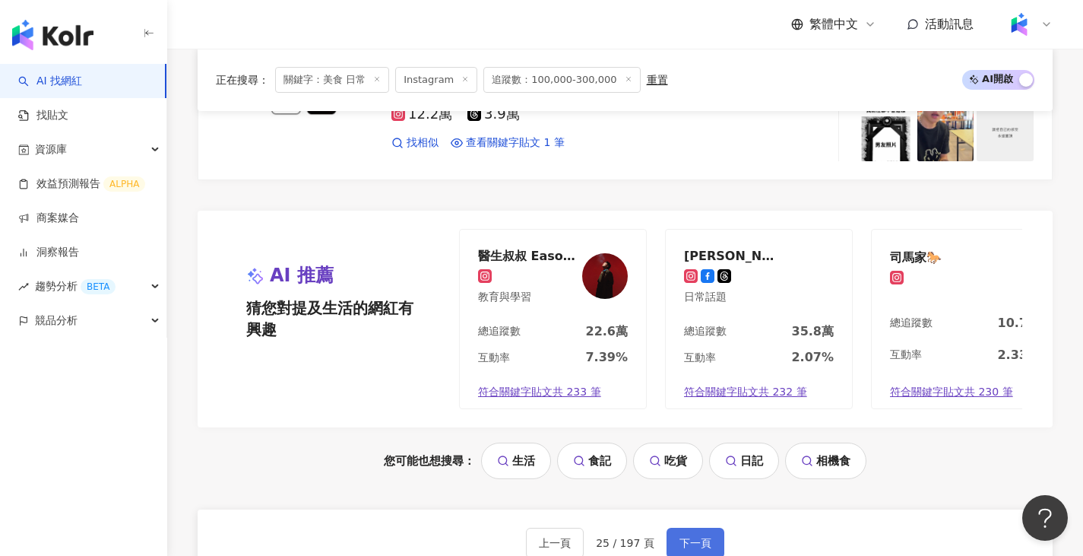
scroll to position [2903, 0]
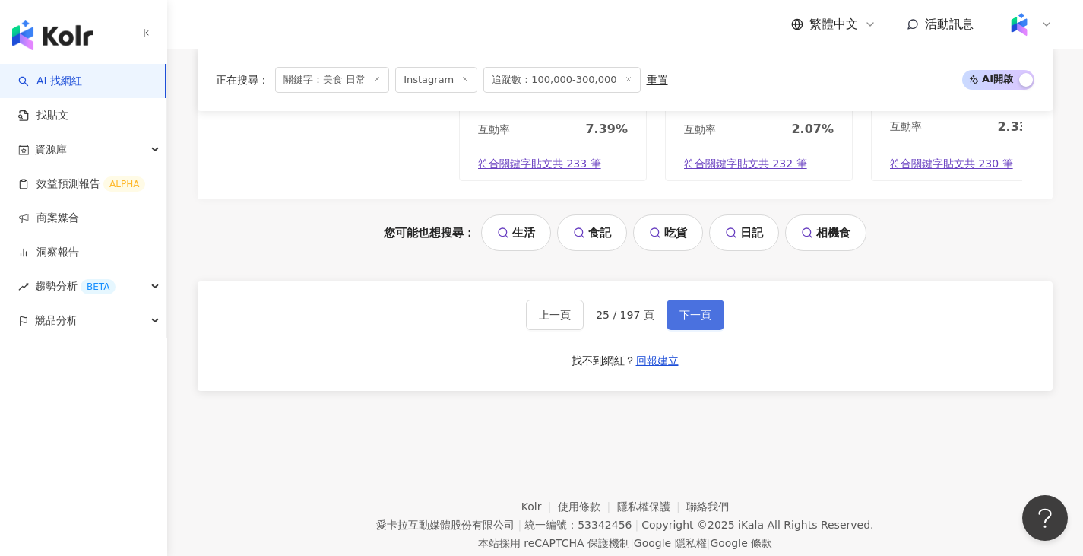
click at [690, 321] on span "下一頁" at bounding box center [696, 315] width 32 height 12
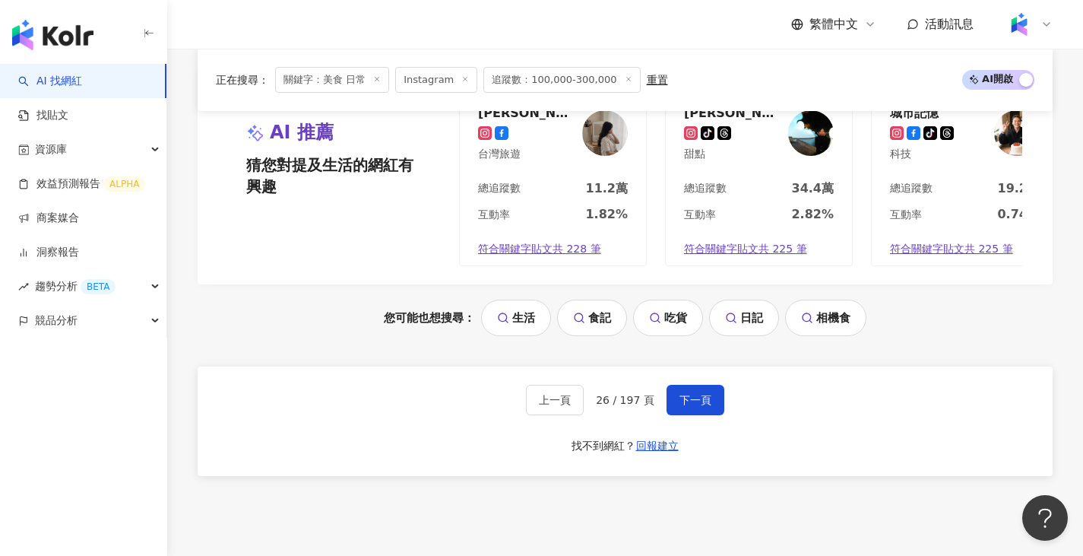
scroll to position [2863, 0]
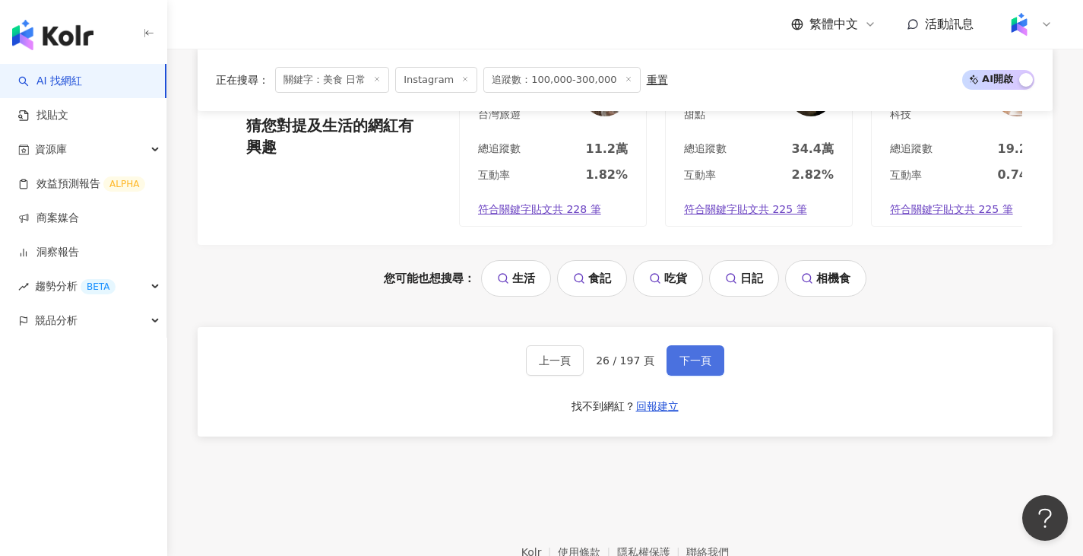
click at [668, 351] on button "下一頁" at bounding box center [696, 360] width 58 height 30
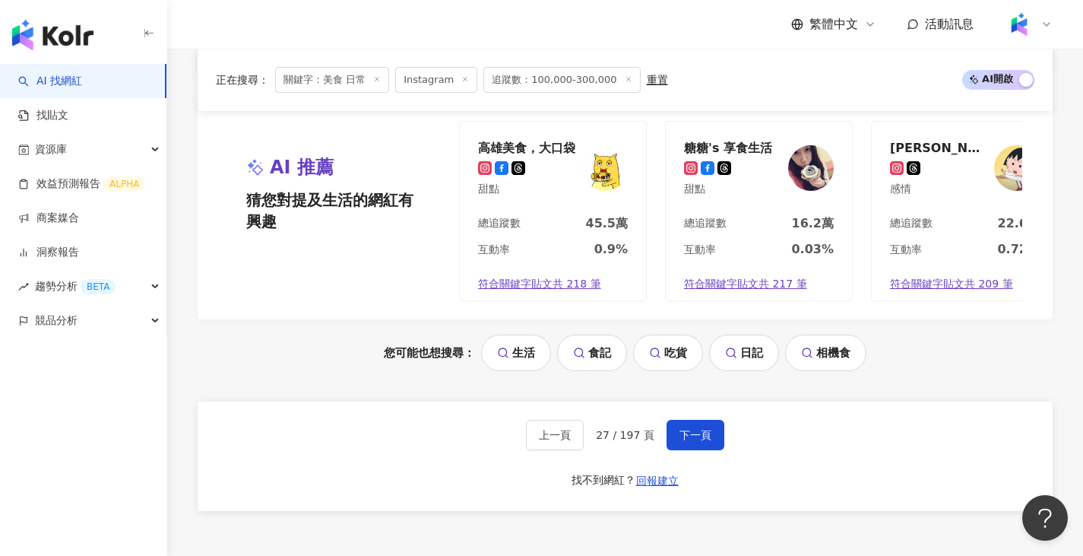
scroll to position [2813, 0]
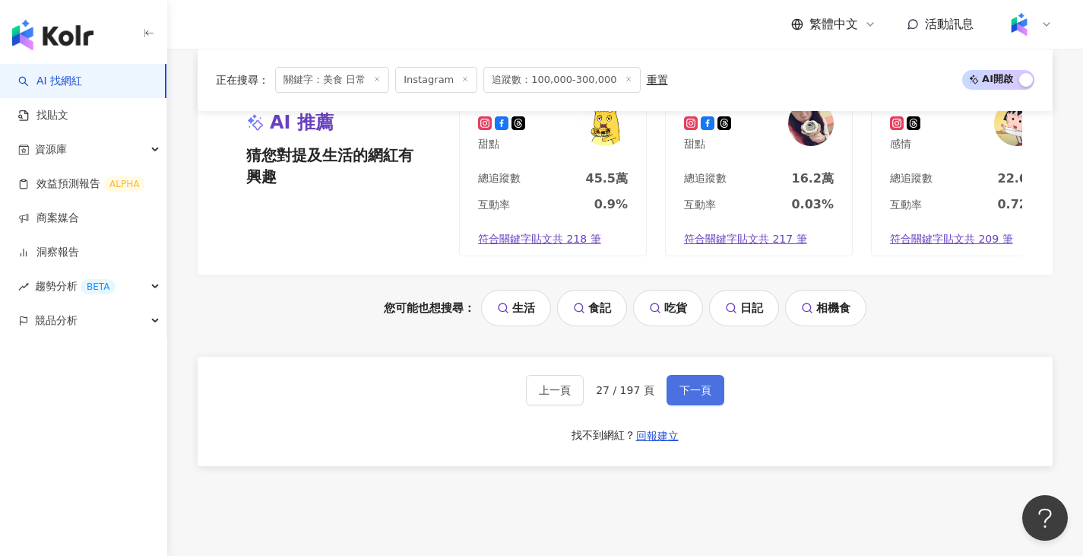
click at [693, 396] on span "下一頁" at bounding box center [696, 390] width 32 height 12
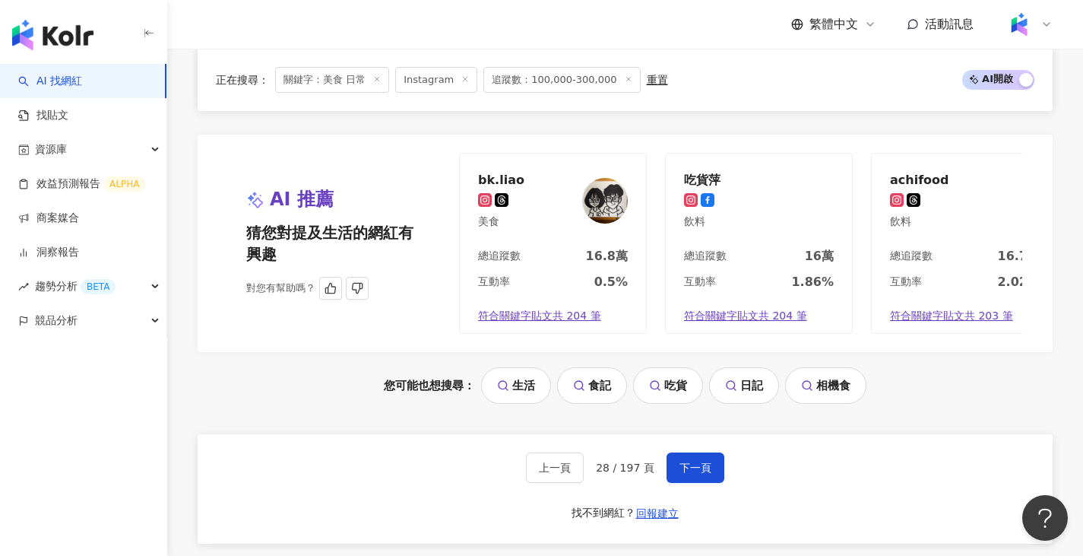
scroll to position [2889, 0]
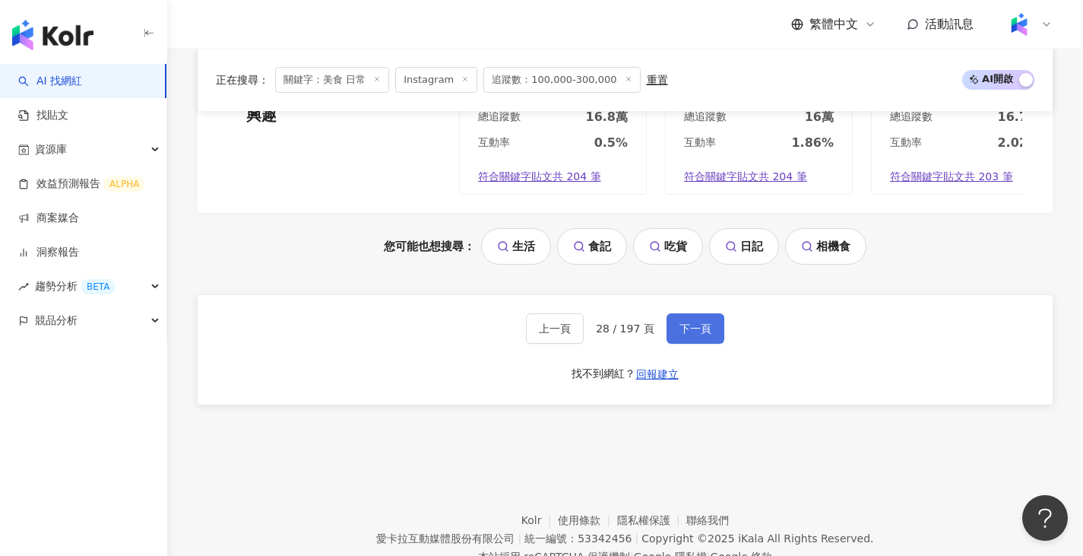
click at [705, 338] on button "下一頁" at bounding box center [696, 328] width 58 height 30
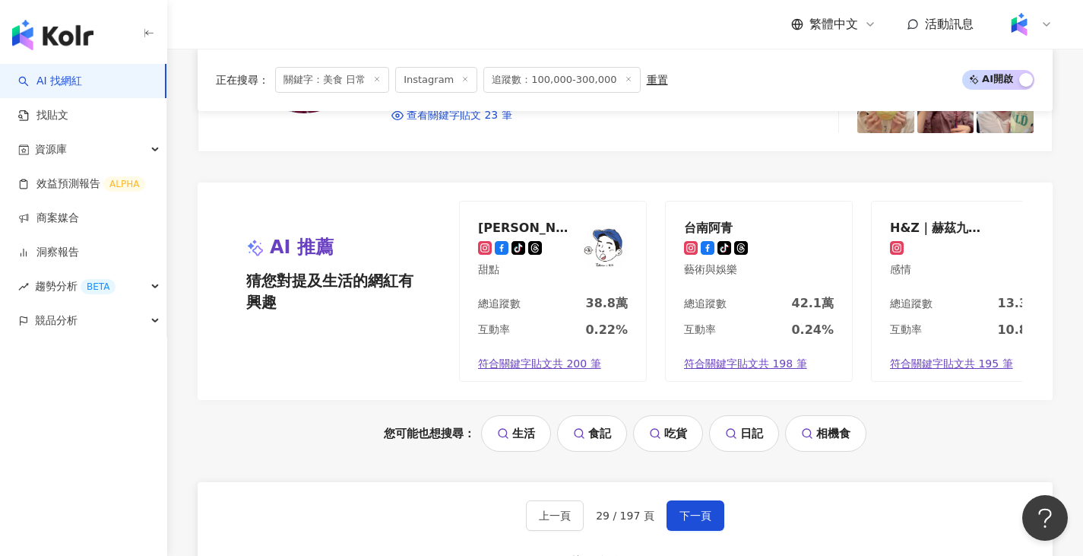
scroll to position [2748, 0]
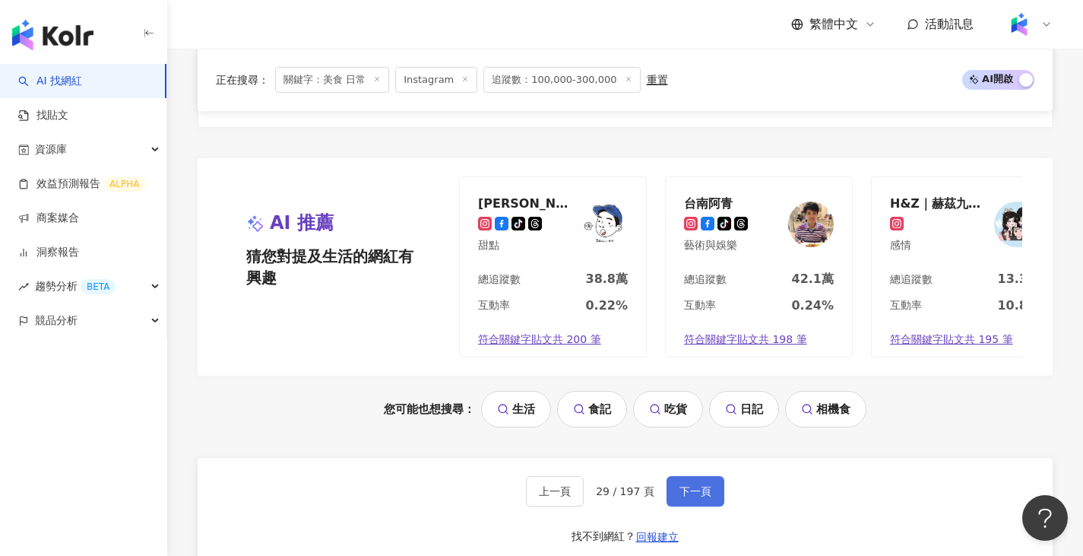
click at [697, 485] on span "下一頁" at bounding box center [696, 491] width 32 height 12
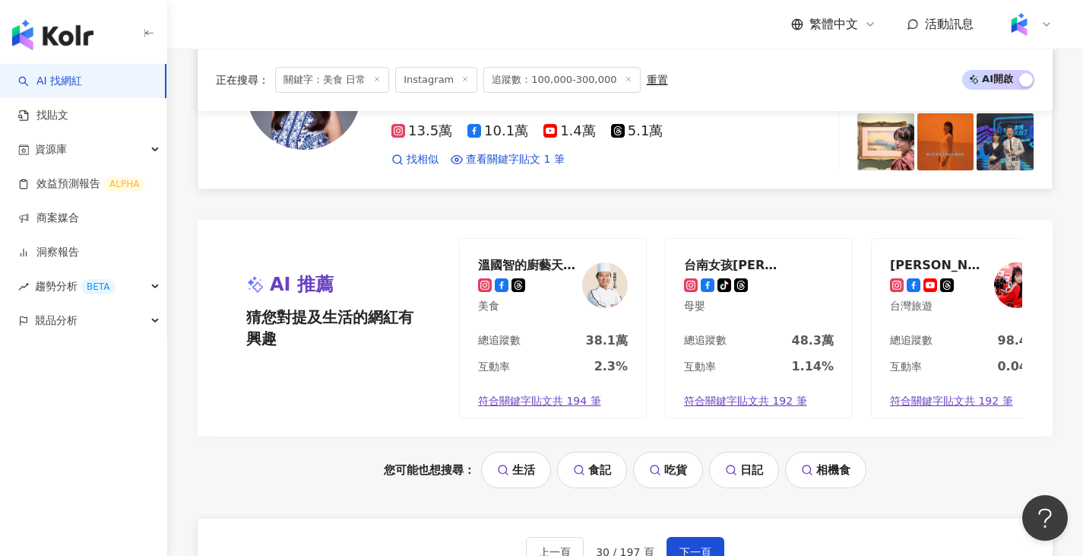
scroll to position [2900, 0]
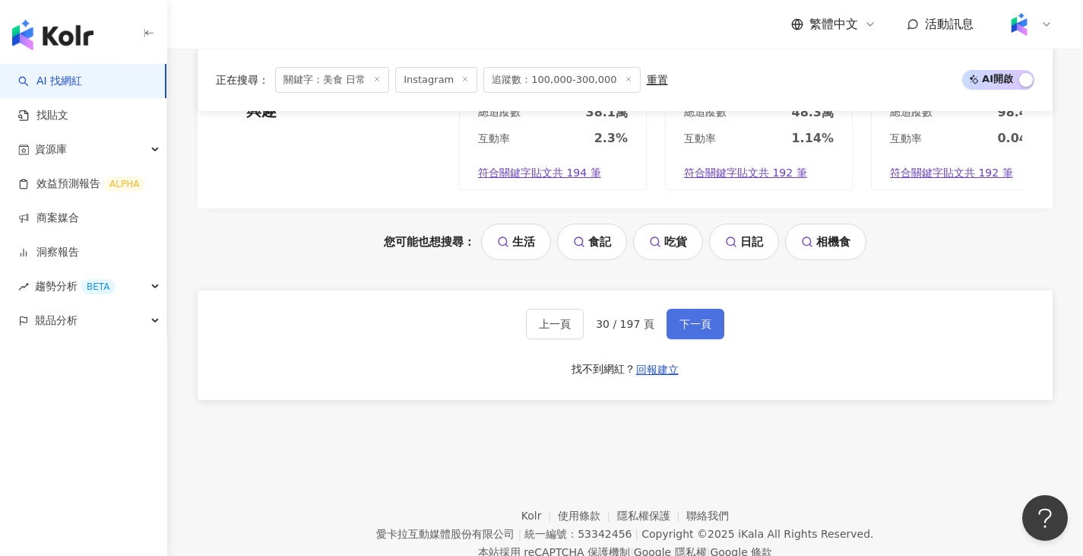
click at [704, 318] on span "下一頁" at bounding box center [696, 324] width 32 height 12
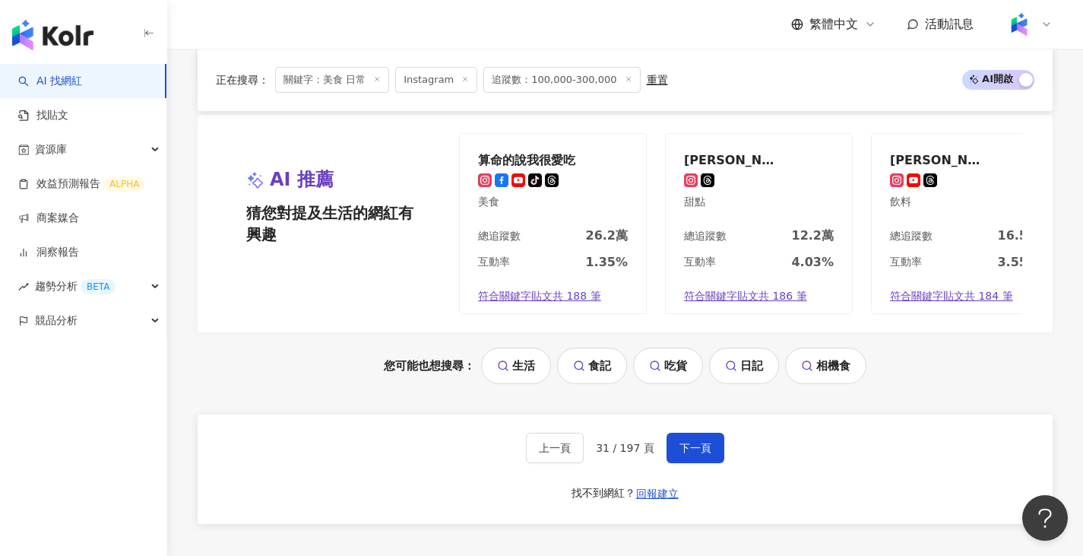
scroll to position [2824, 0]
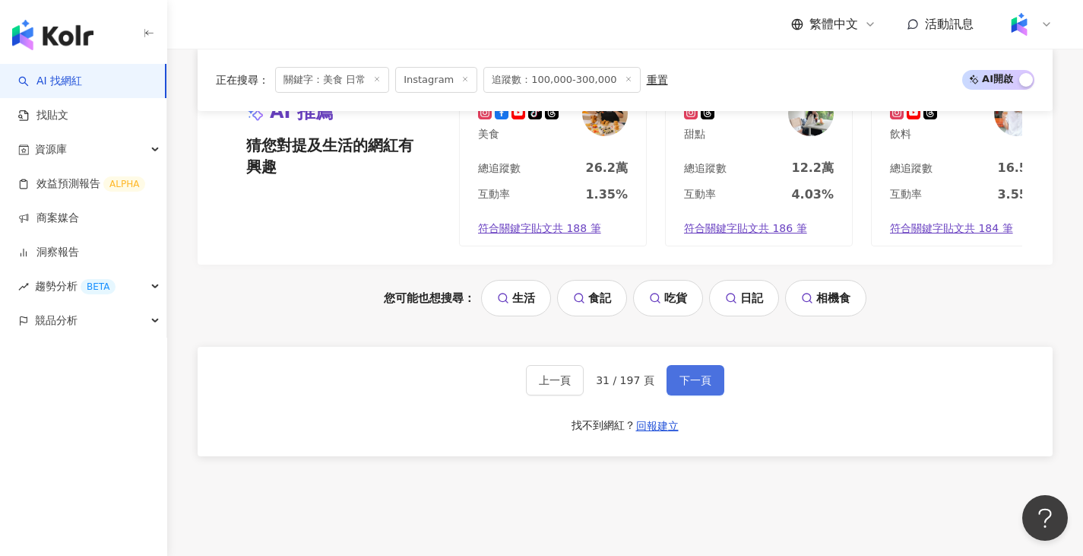
click at [712, 393] on button "下一頁" at bounding box center [696, 380] width 58 height 30
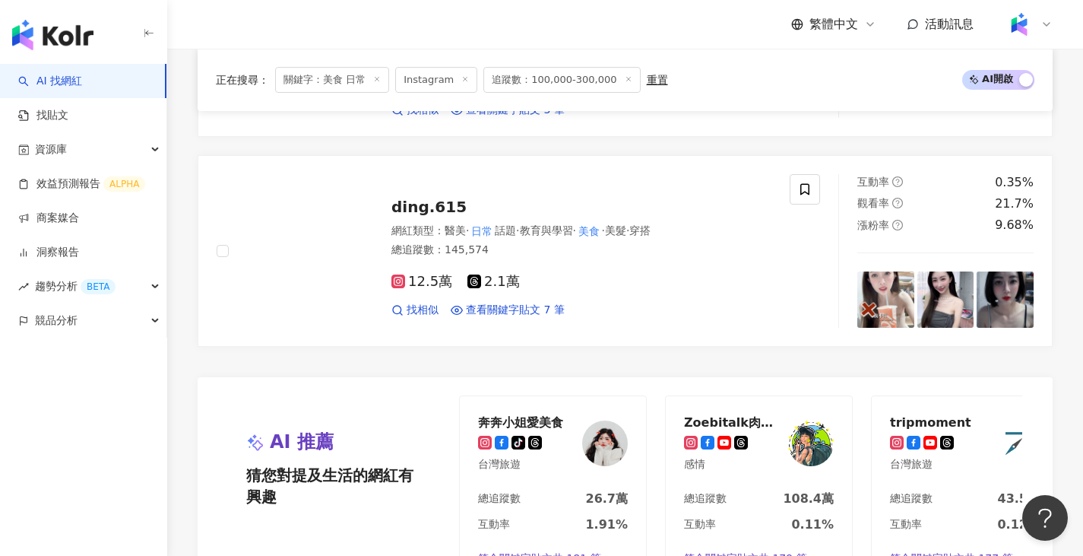
scroll to position [2889, 0]
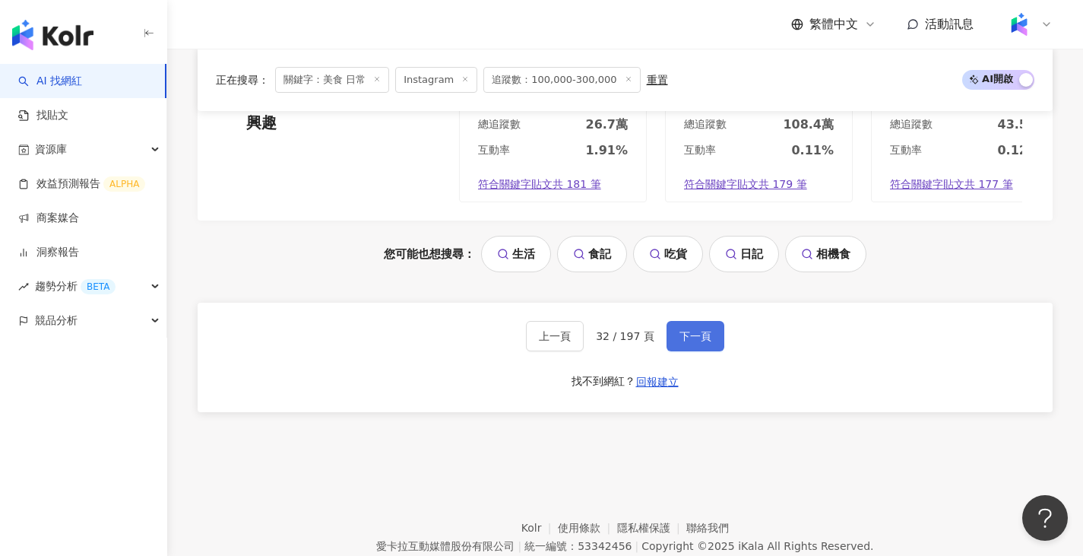
click at [702, 330] on span "下一頁" at bounding box center [696, 336] width 32 height 12
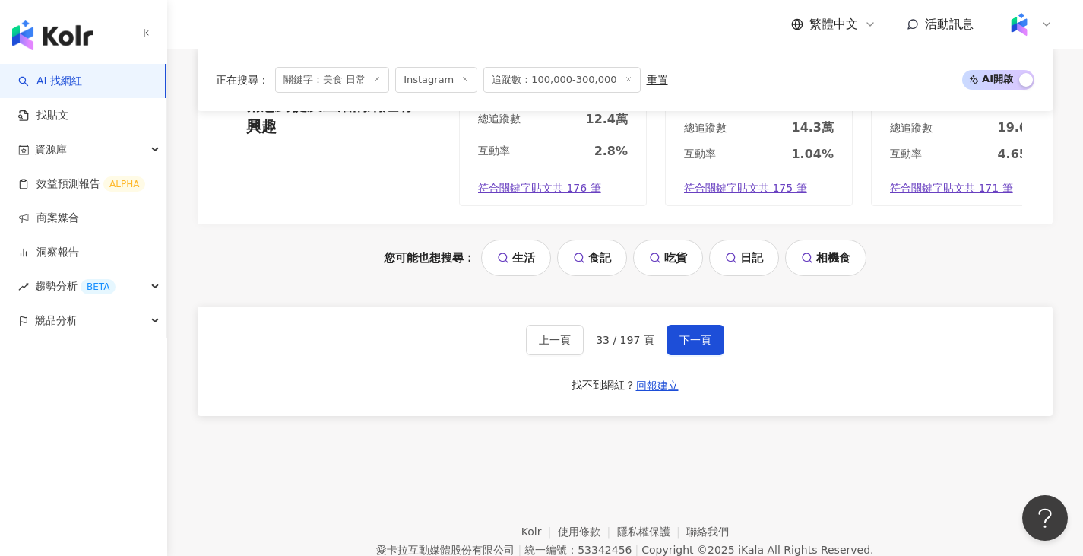
scroll to position [2895, 0]
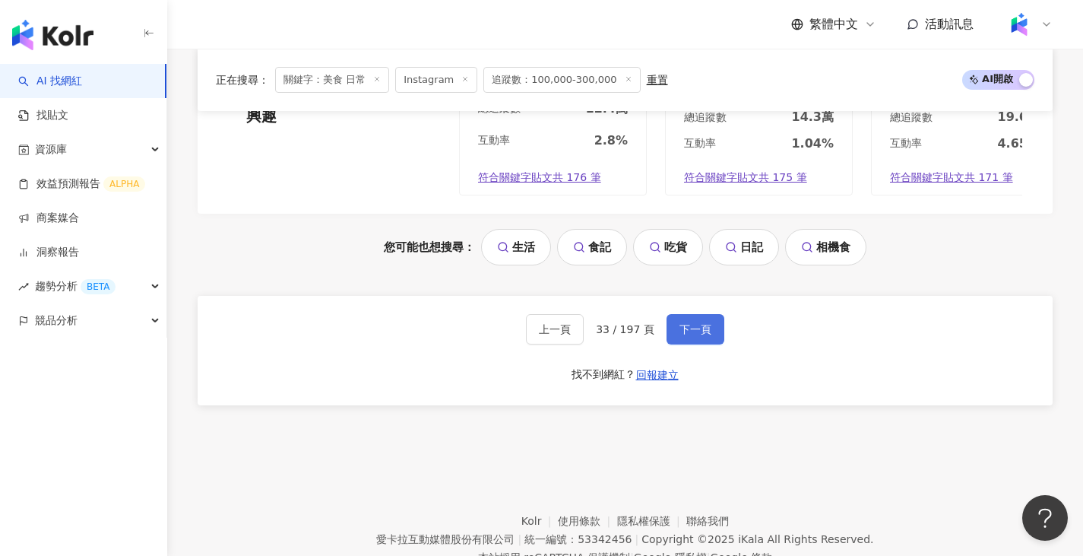
click at [699, 335] on span "下一頁" at bounding box center [696, 329] width 32 height 12
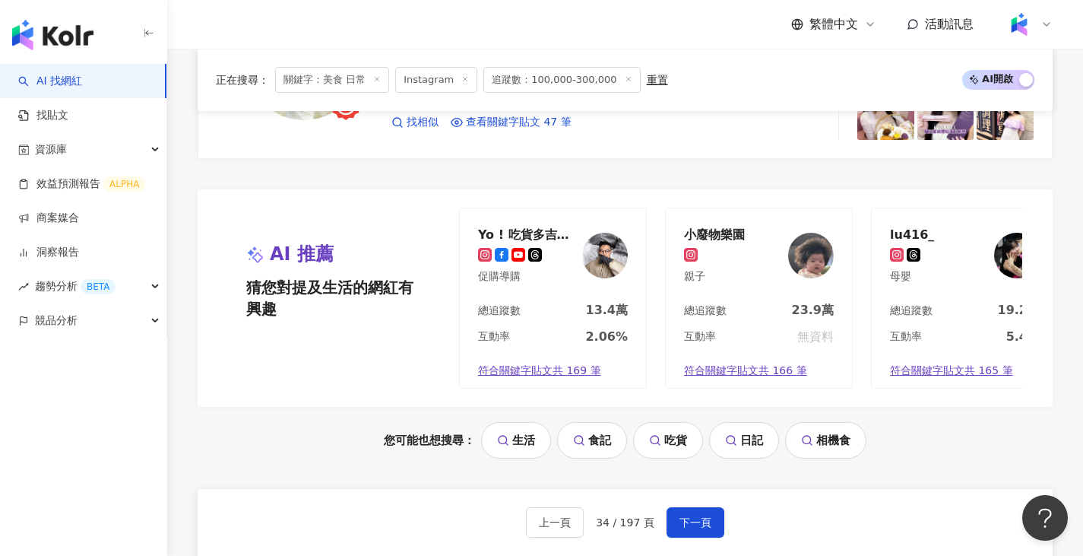
scroll to position [2792, 0]
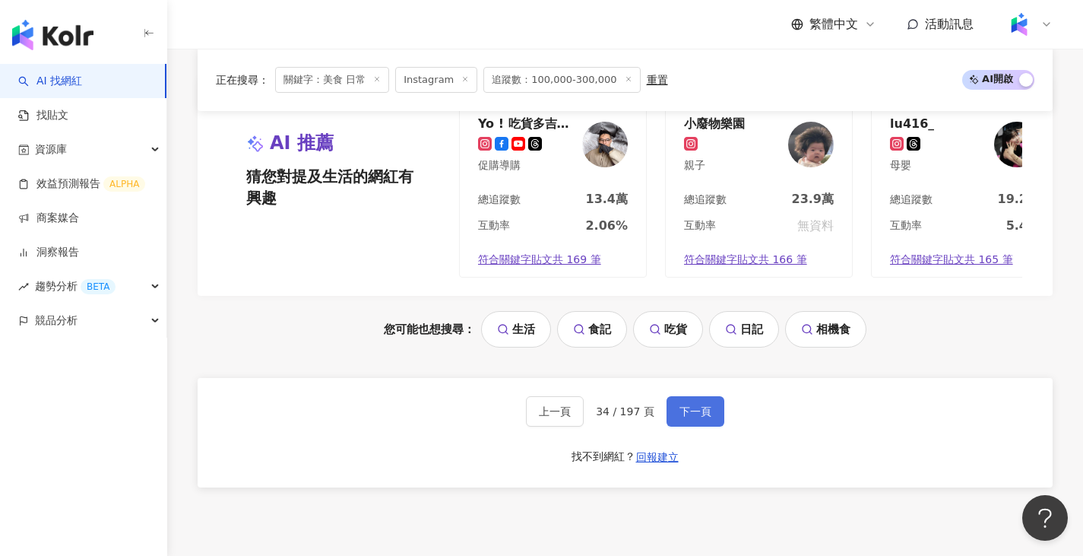
click at [680, 417] on span "下一頁" at bounding box center [696, 411] width 32 height 12
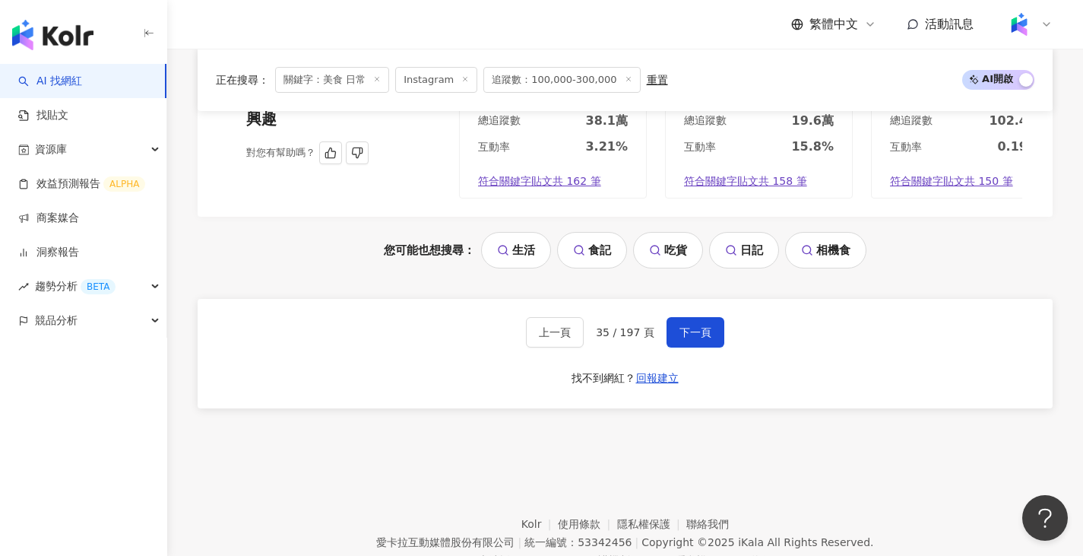
scroll to position [2941, 0]
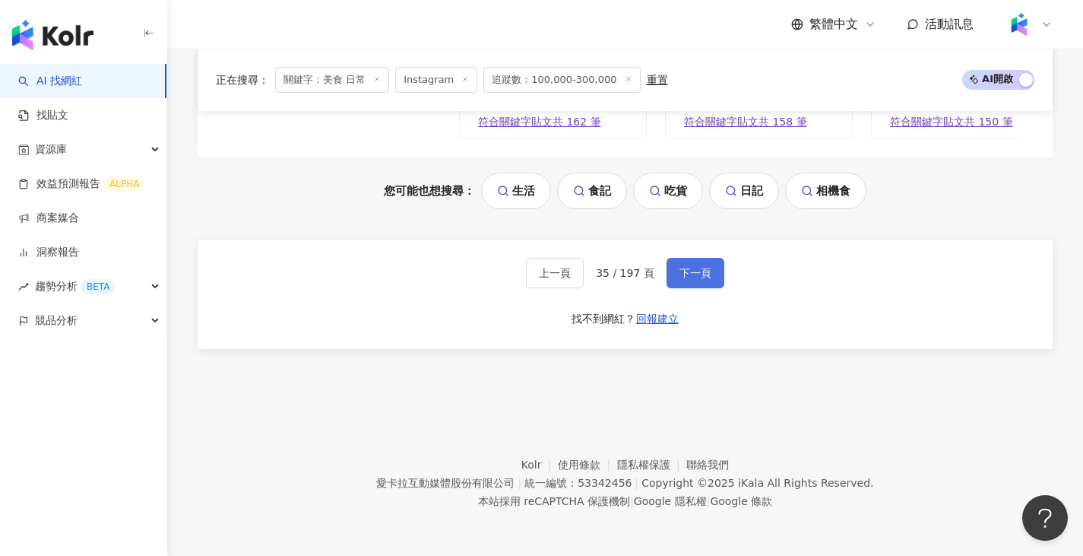
click at [697, 285] on button "下一頁" at bounding box center [696, 273] width 58 height 30
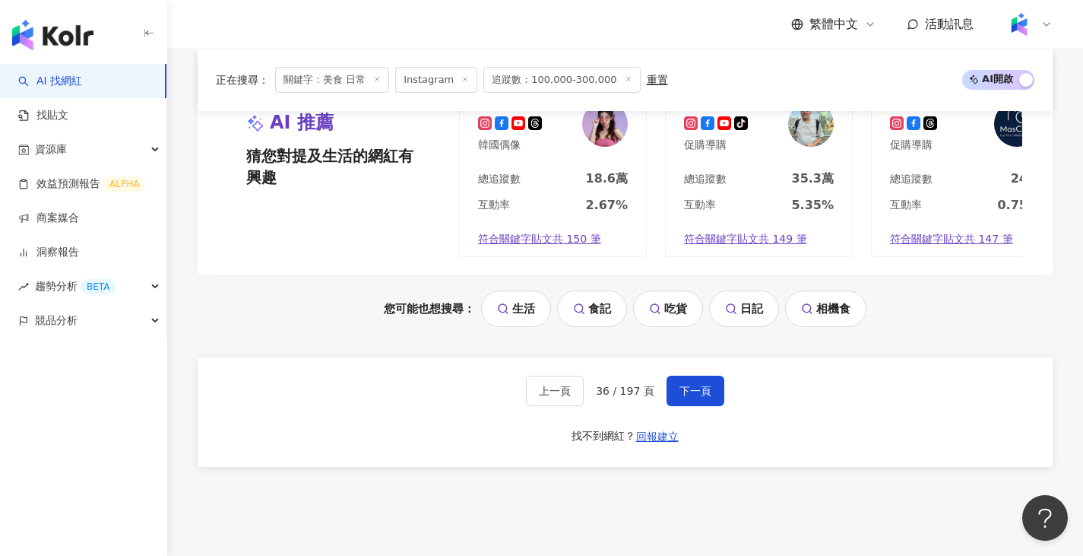
scroll to position [2926, 0]
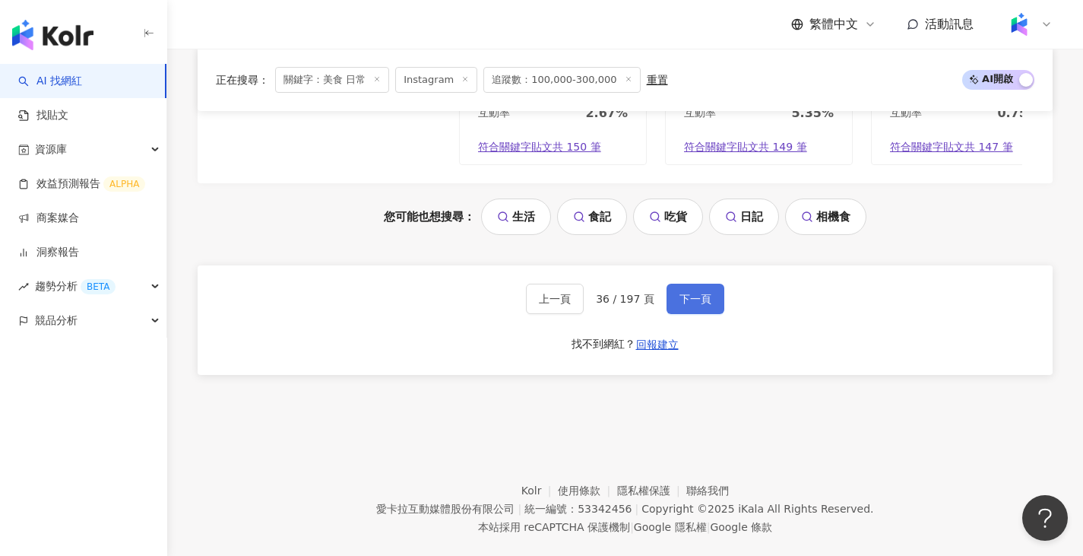
click at [699, 293] on span "下一頁" at bounding box center [696, 299] width 32 height 12
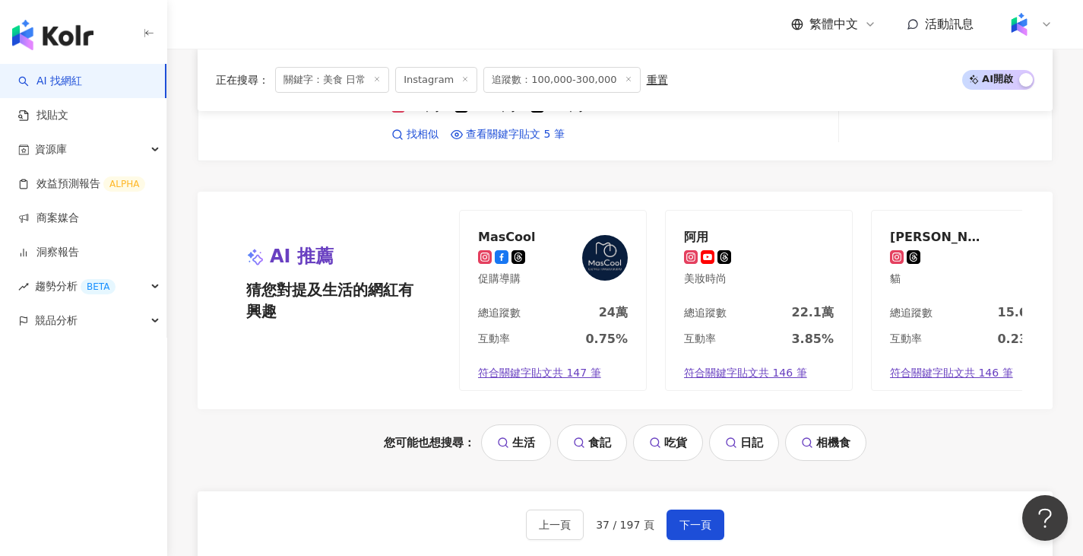
scroll to position [2827, 0]
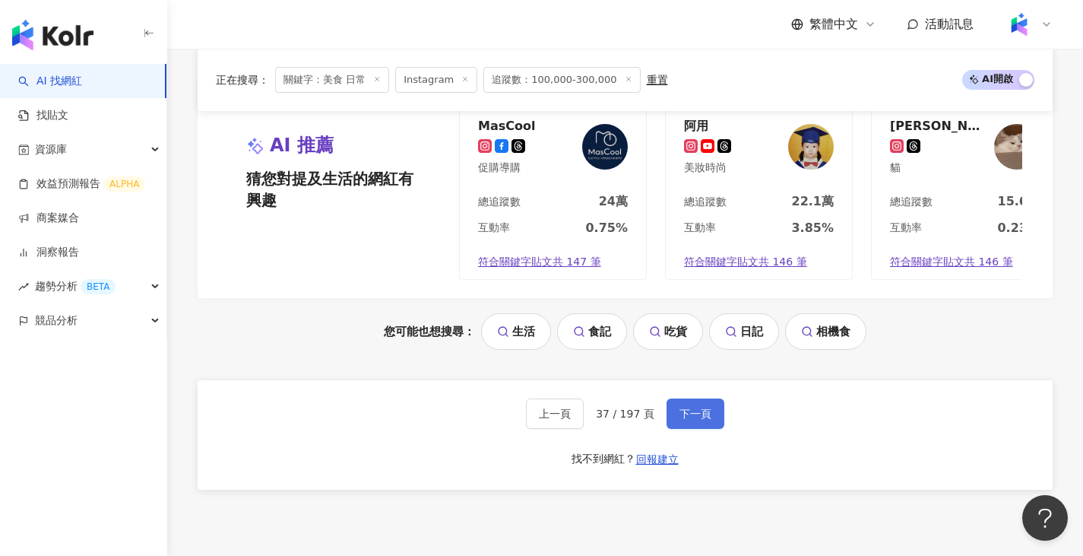
click at [689, 398] on button "下一頁" at bounding box center [696, 413] width 58 height 30
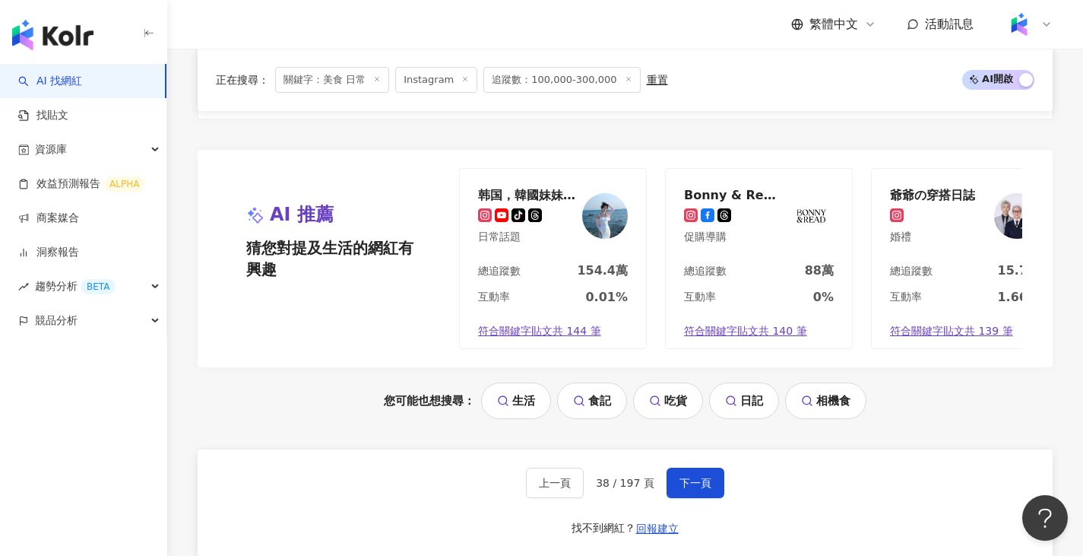
scroll to position [2873, 0]
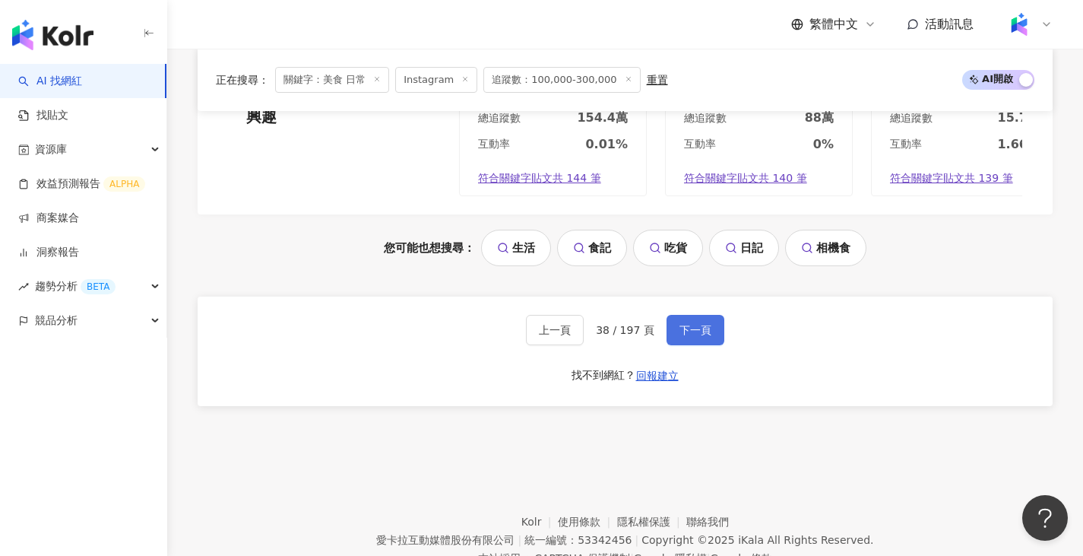
click at [680, 336] on span "下一頁" at bounding box center [696, 330] width 32 height 12
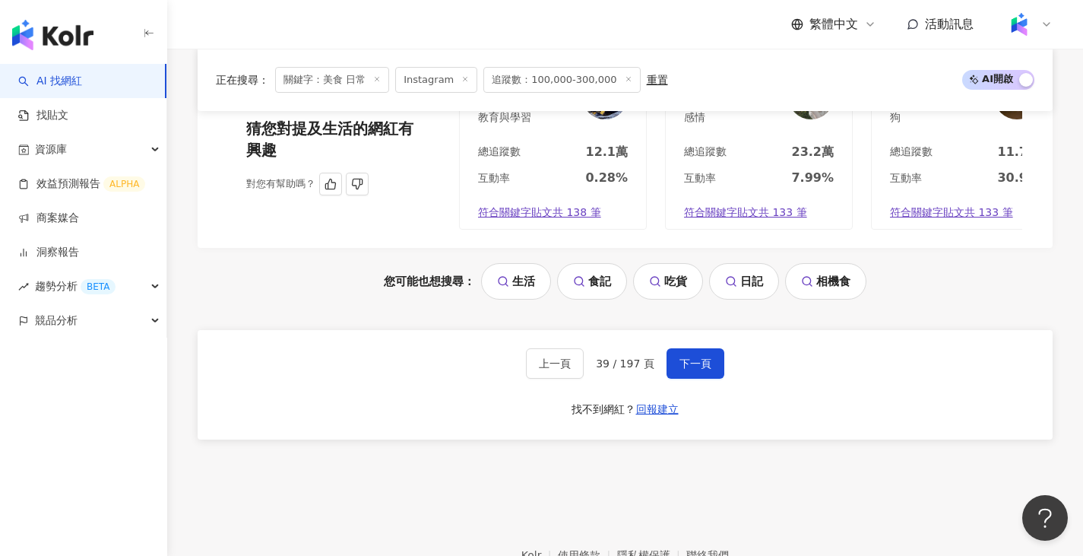
scroll to position [2889, 0]
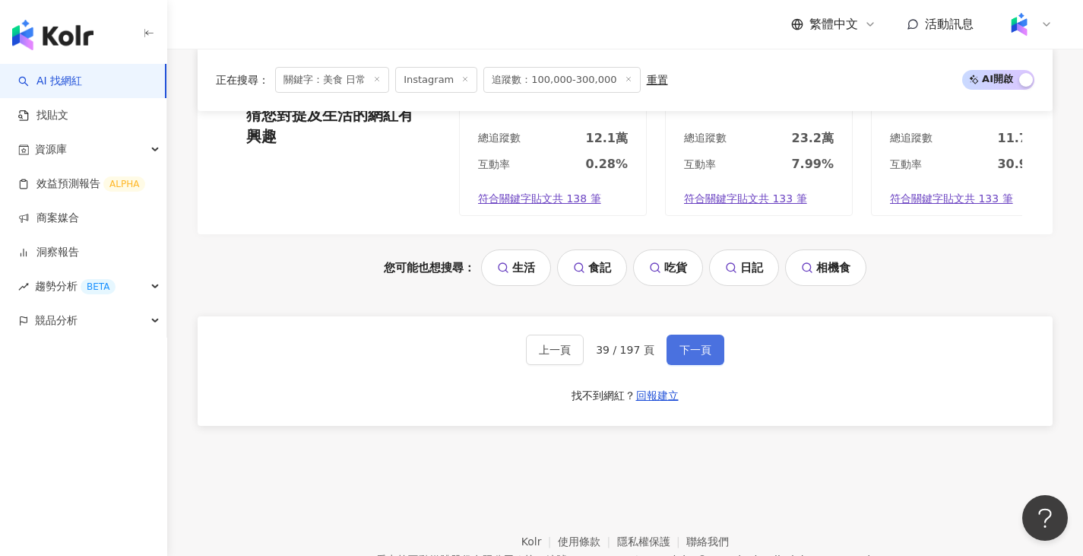
click at [690, 344] on button "下一頁" at bounding box center [696, 350] width 58 height 30
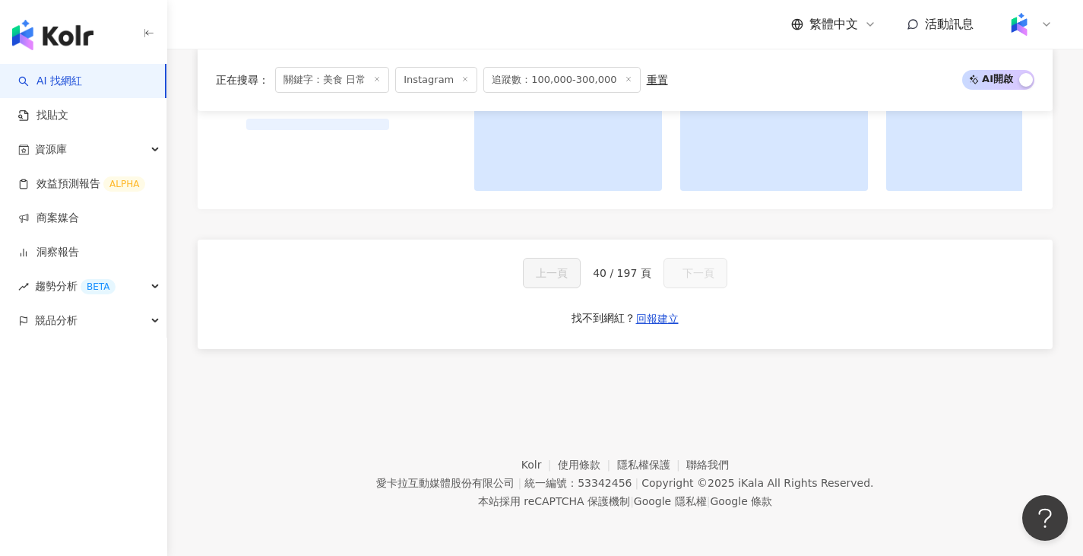
scroll to position [1219, 0]
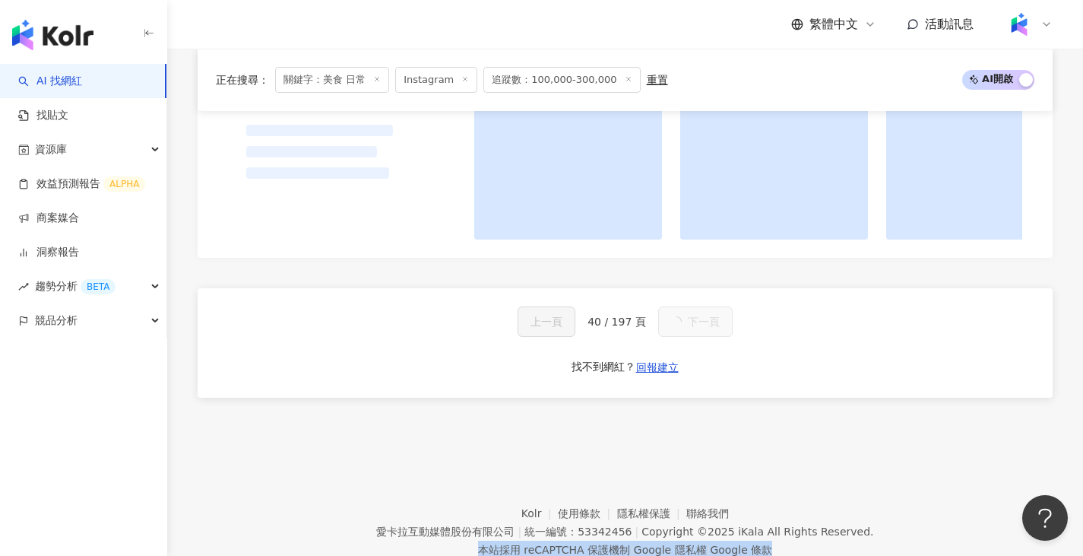
drag, startPoint x: 1083, startPoint y: 483, endPoint x: 1094, endPoint y: 256, distance: 226.8
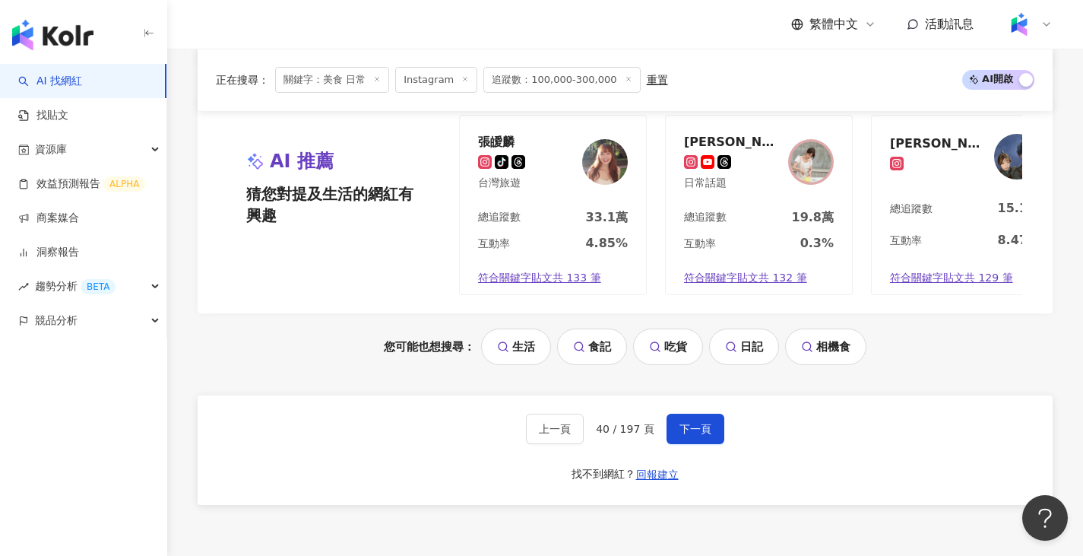
scroll to position [2813, 0]
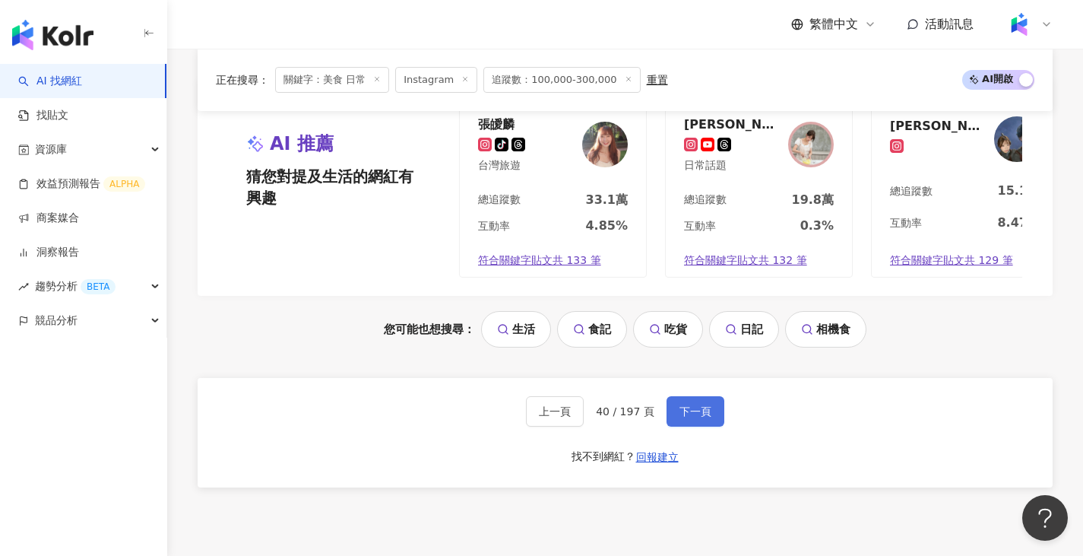
click at [668, 411] on button "下一頁" at bounding box center [696, 411] width 58 height 30
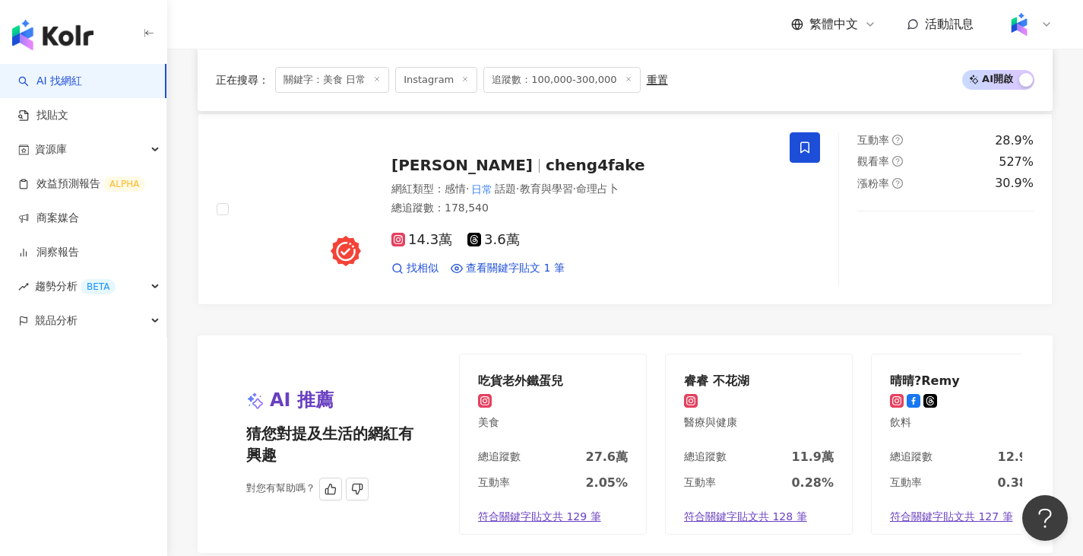
scroll to position [2881, 0]
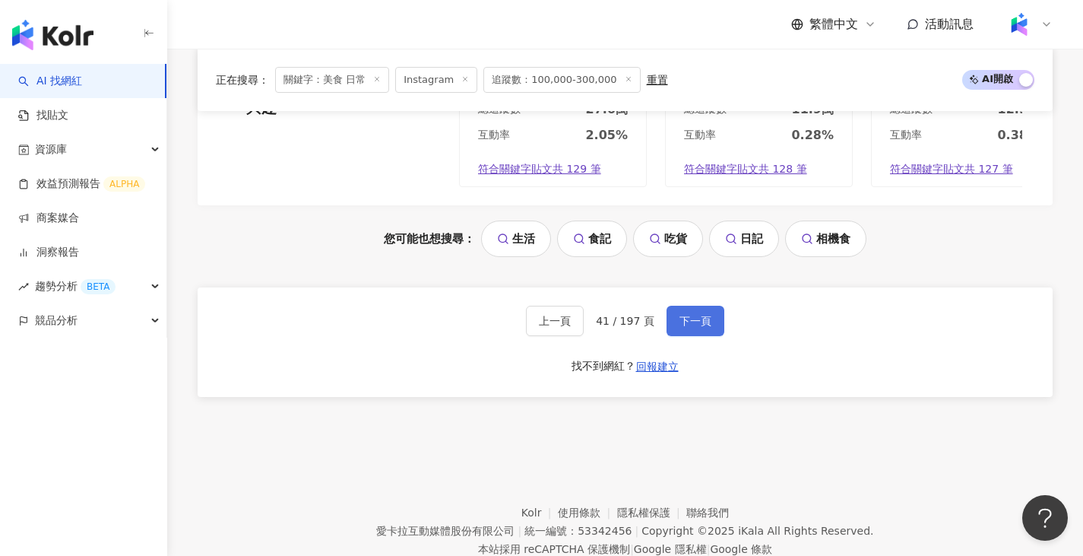
click at [690, 327] on span "下一頁" at bounding box center [696, 321] width 32 height 12
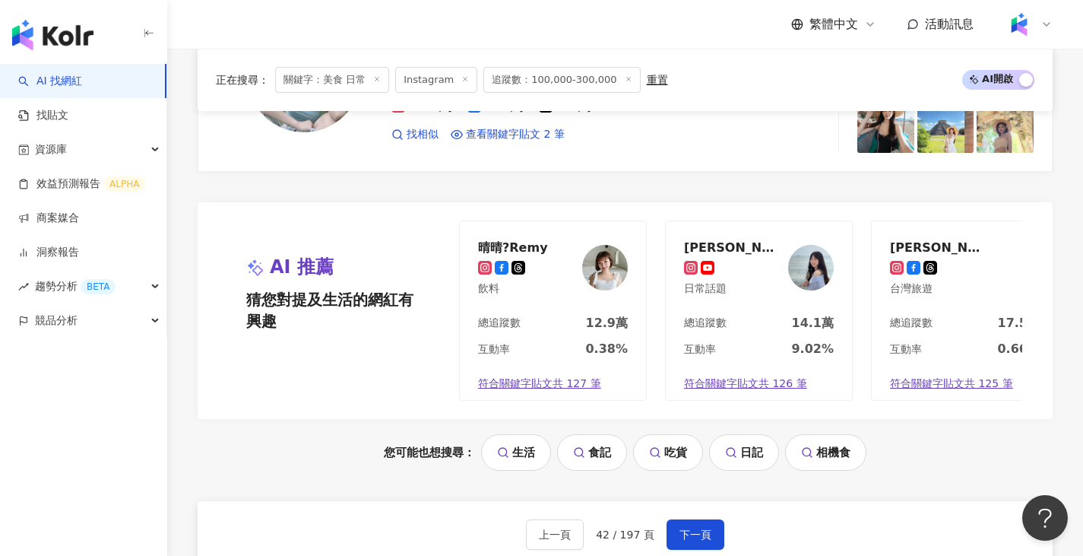
scroll to position [2941, 0]
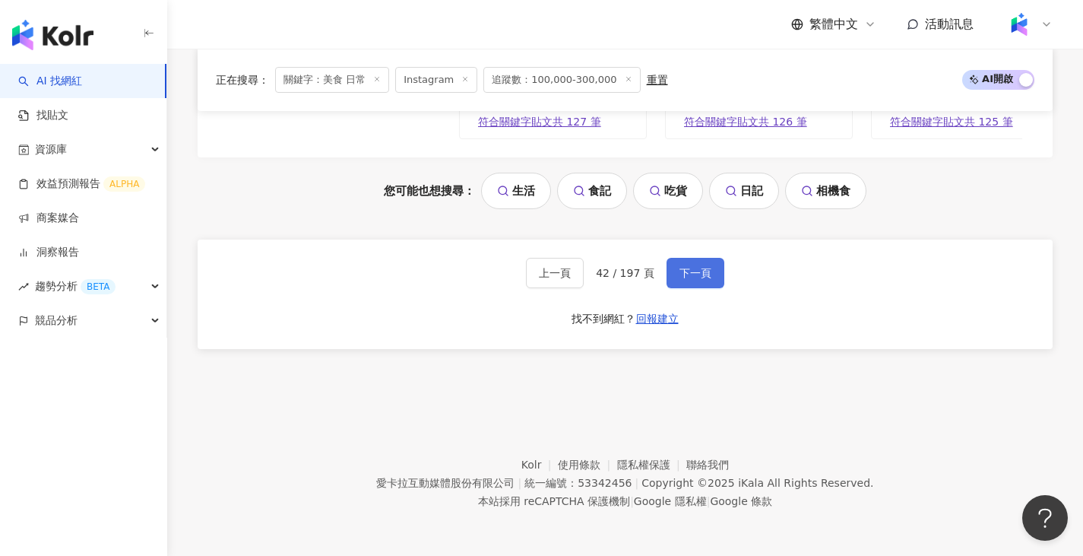
click at [696, 269] on span "下一頁" at bounding box center [696, 273] width 32 height 12
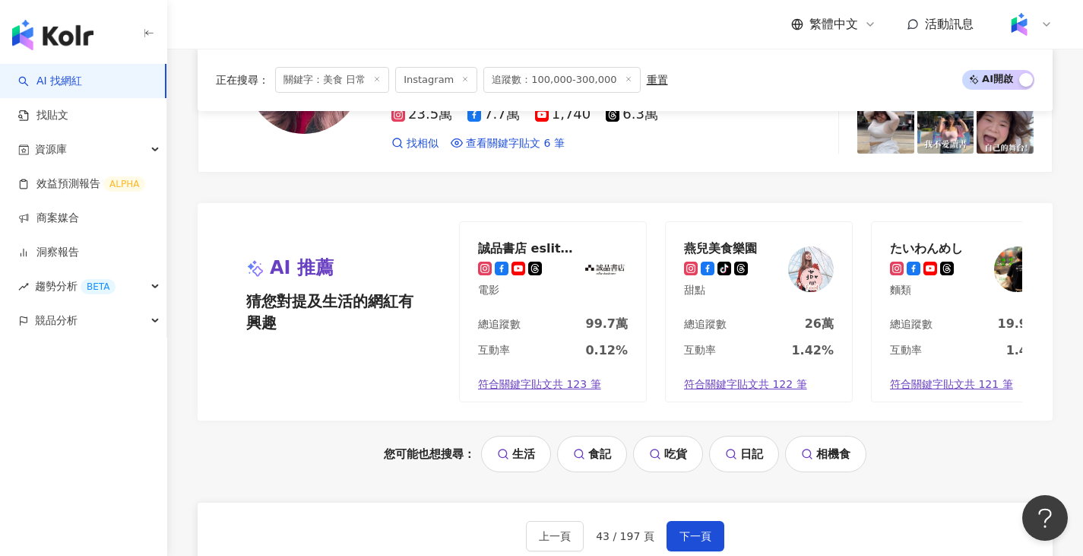
scroll to position [2889, 0]
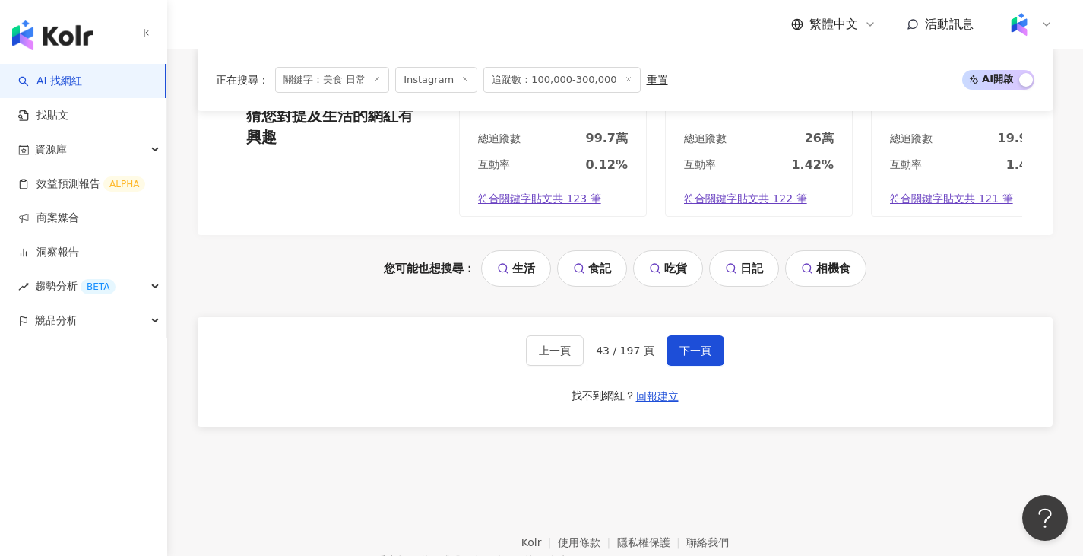
click at [653, 335] on div "上一頁 43 / 197 頁 下一頁" at bounding box center [625, 350] width 198 height 30
click at [686, 344] on span "下一頁" at bounding box center [696, 350] width 32 height 12
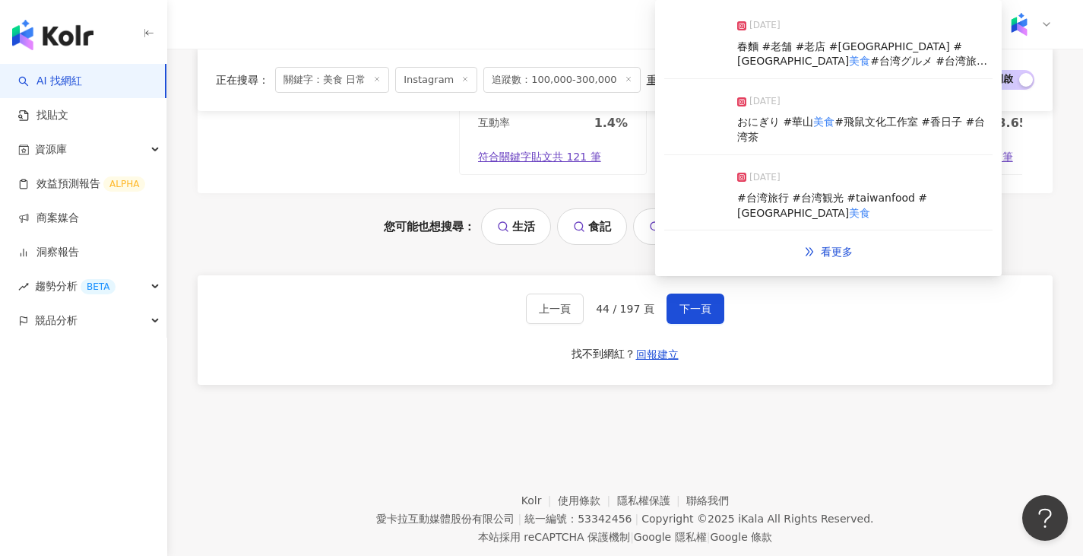
scroll to position [2938, 0]
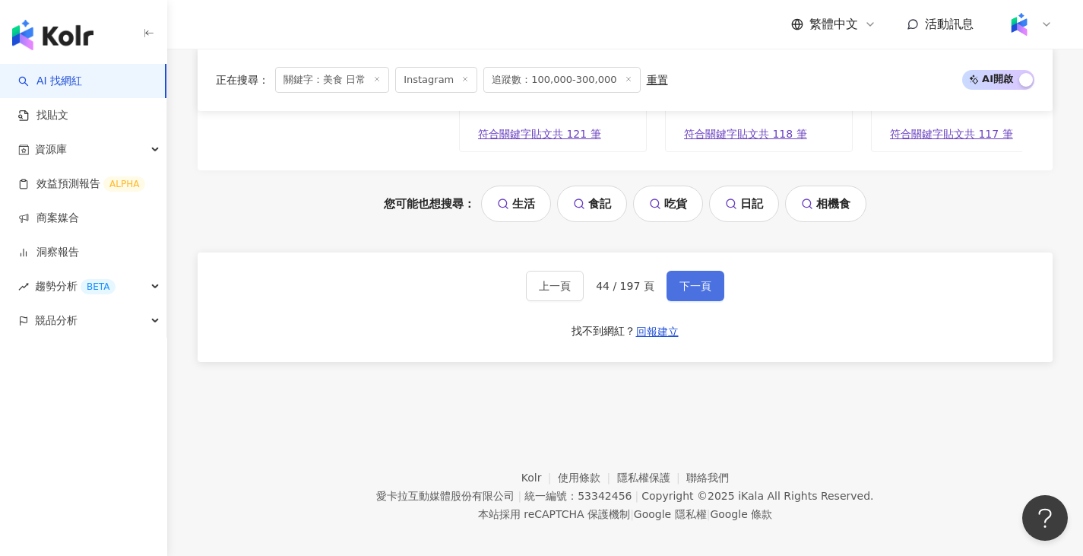
click at [683, 280] on span "下一頁" at bounding box center [696, 286] width 32 height 12
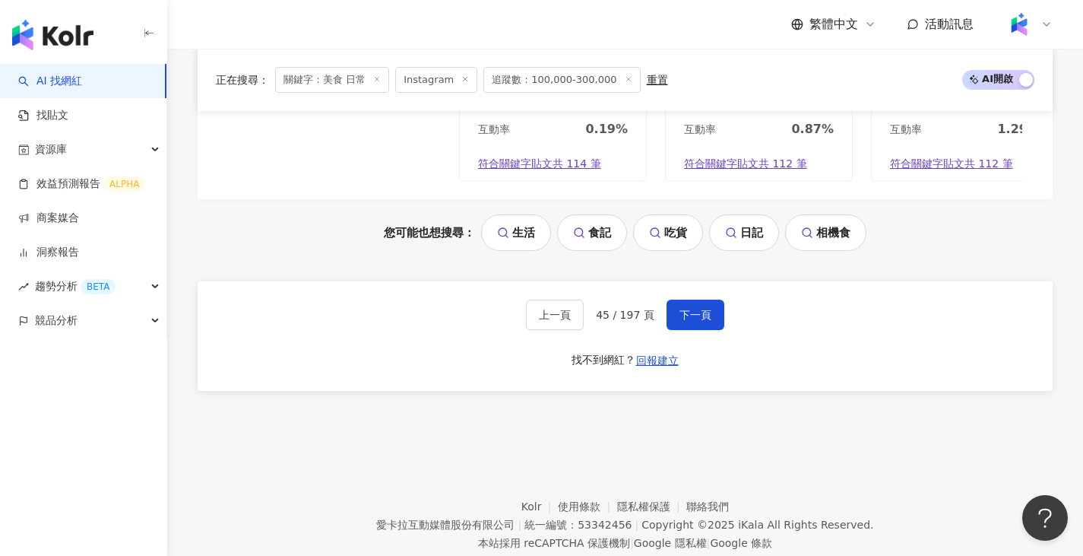
scroll to position [2889, 0]
click at [706, 320] on span "下一頁" at bounding box center [696, 314] width 32 height 12
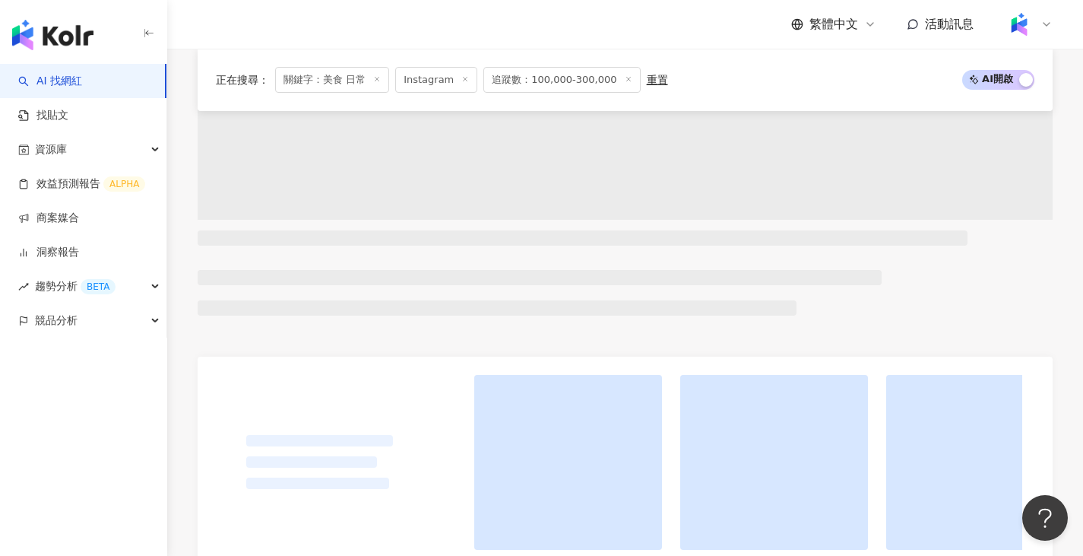
scroll to position [848, 0]
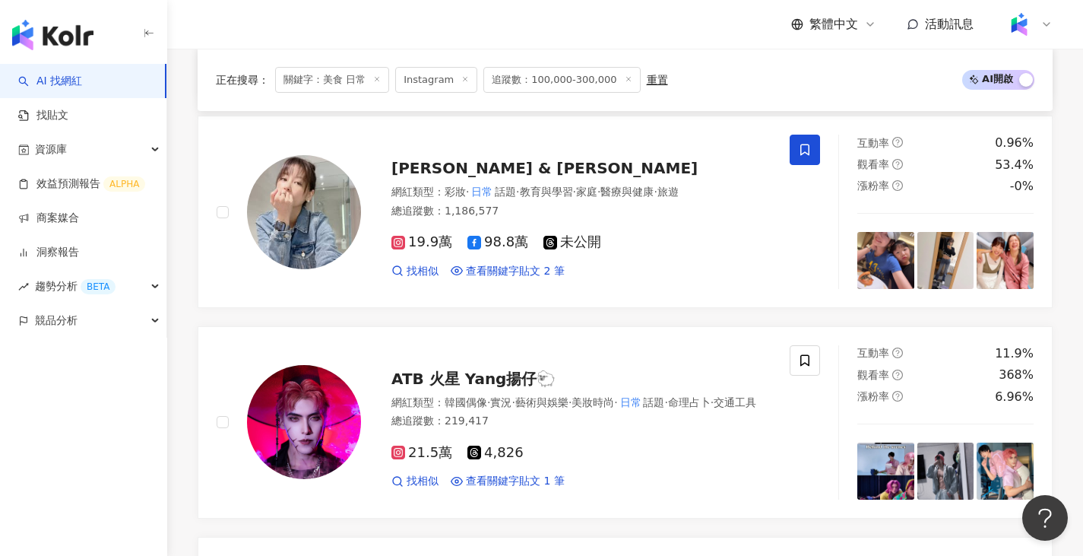
scroll to position [2451, 0]
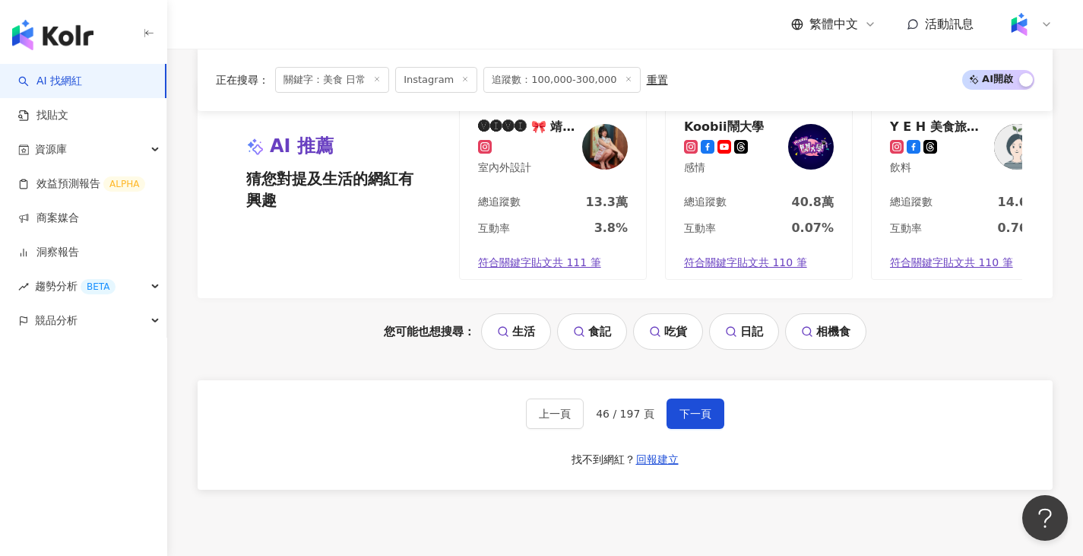
scroll to position [2907, 0]
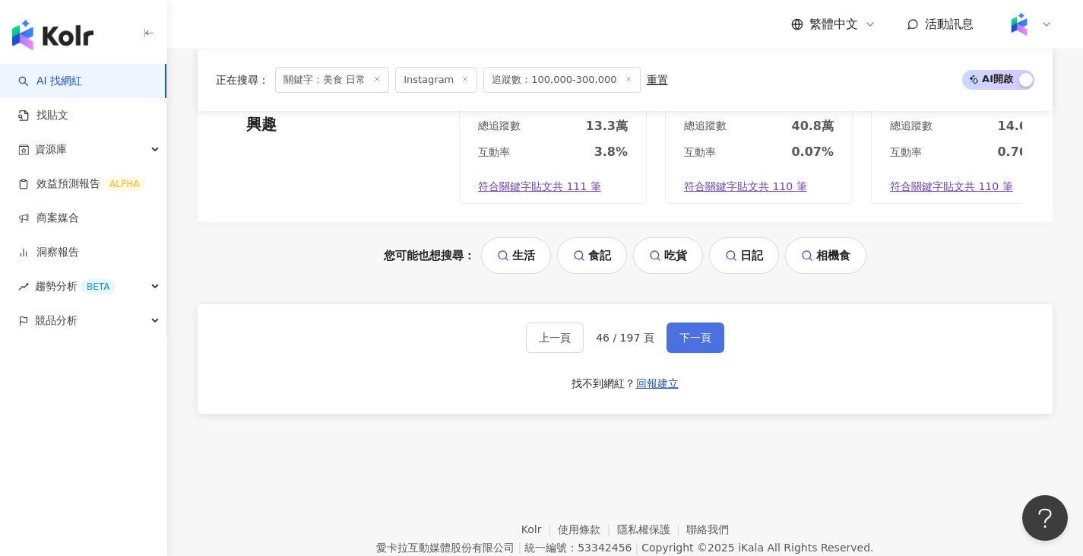
click at [680, 322] on button "下一頁" at bounding box center [696, 337] width 58 height 30
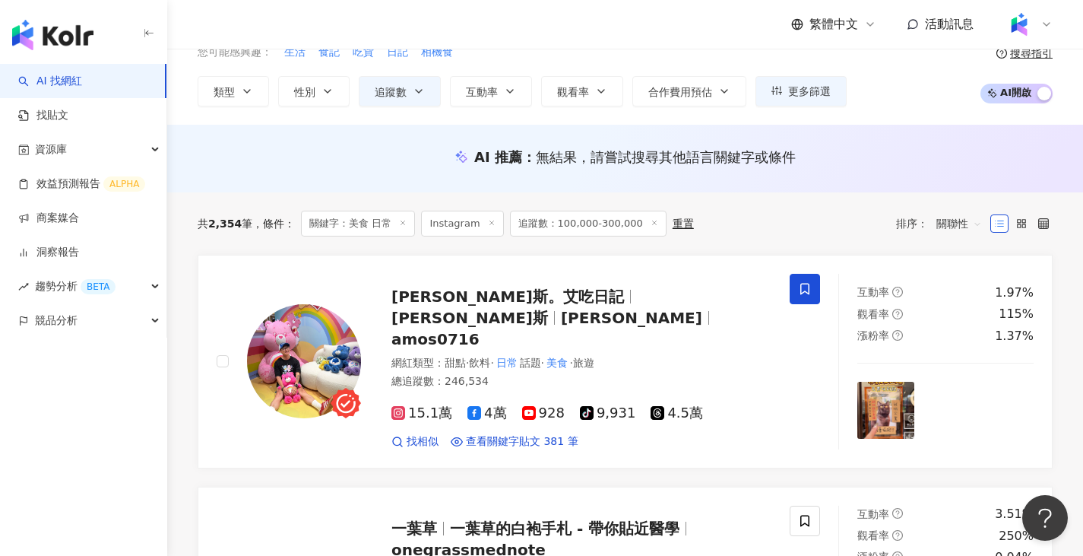
scroll to position [0, 0]
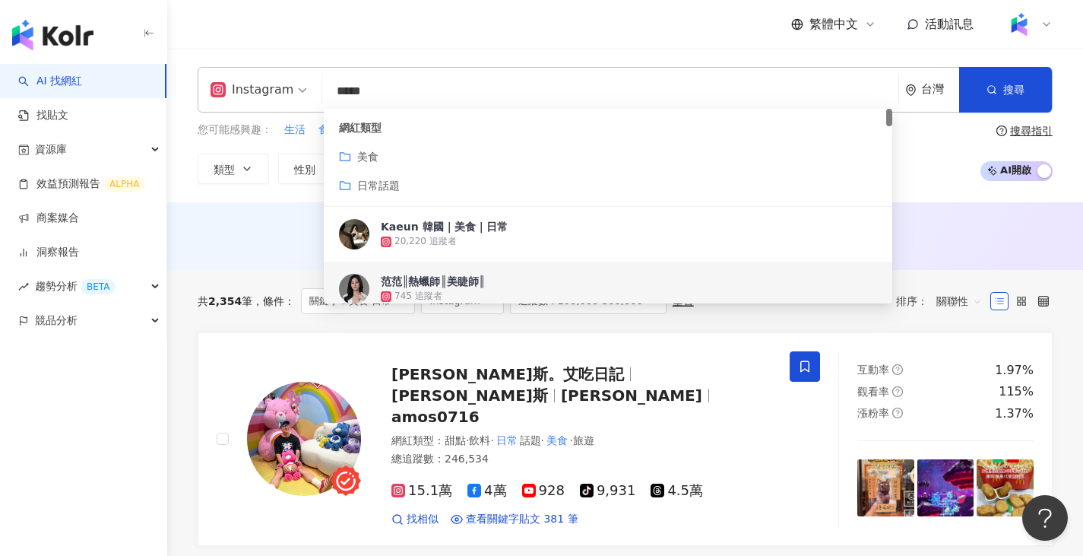
drag, startPoint x: 366, startPoint y: 93, endPoint x: 453, endPoint y: 71, distance: 89.4
click at [453, 71] on div "Instagram ***** 台灣 搜尋 dbc78b2c-c3ce-4bd2-af52-fa8d0455c044 06710808-9cf2-4a53-9…" at bounding box center [625, 90] width 855 height 46
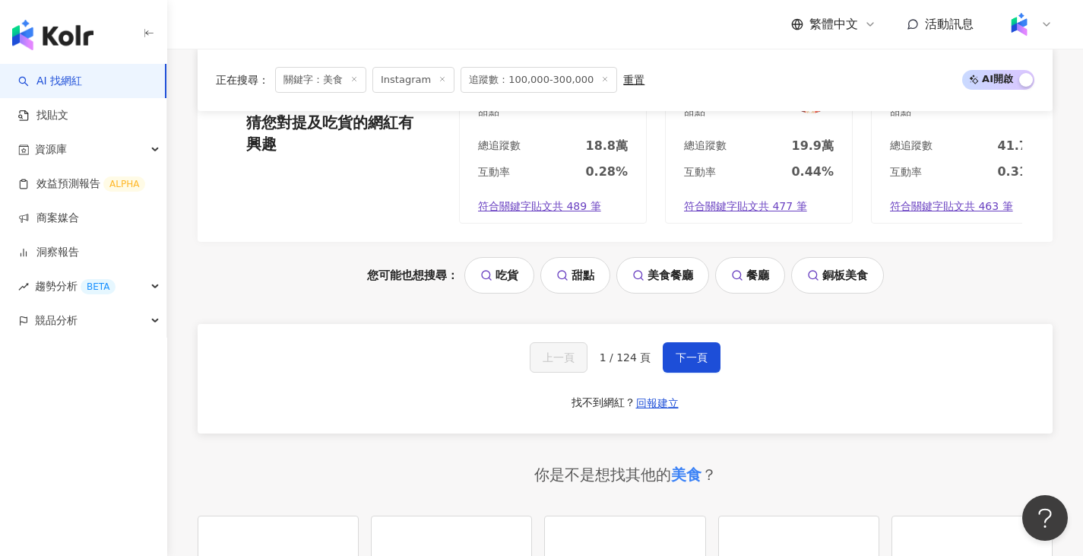
scroll to position [3193, 0]
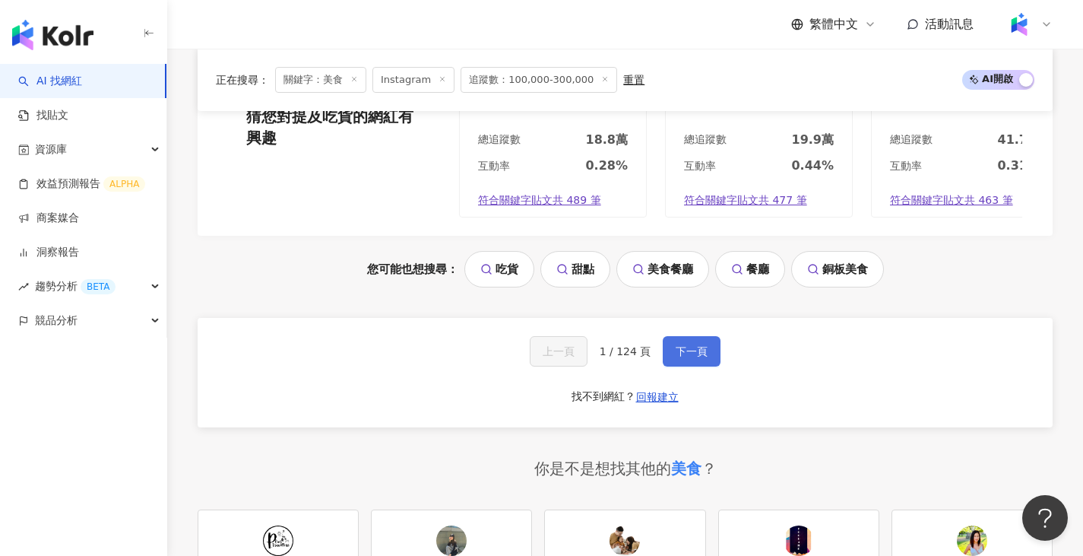
click at [697, 345] on span "下一頁" at bounding box center [692, 351] width 32 height 12
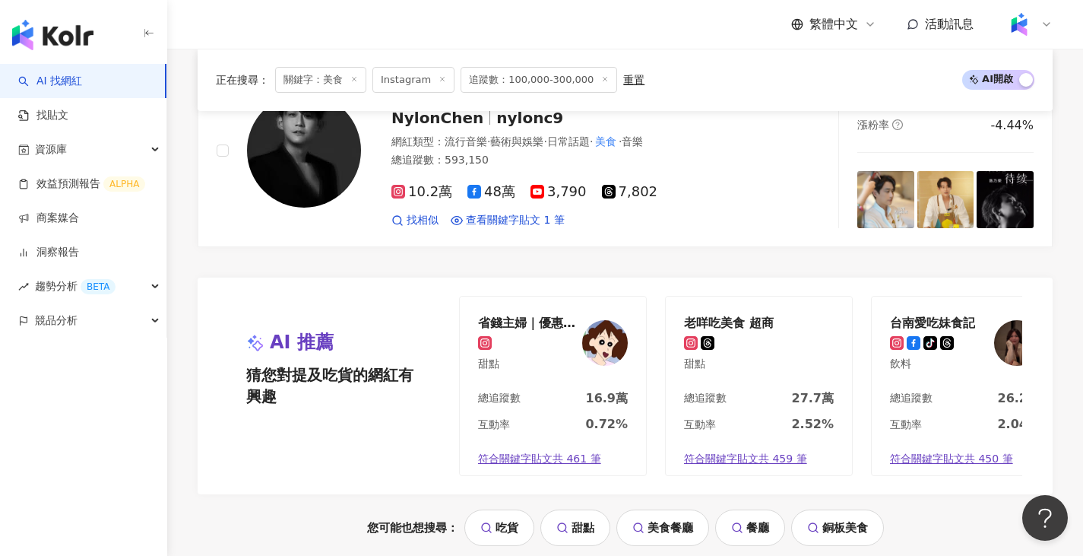
scroll to position [3063, 0]
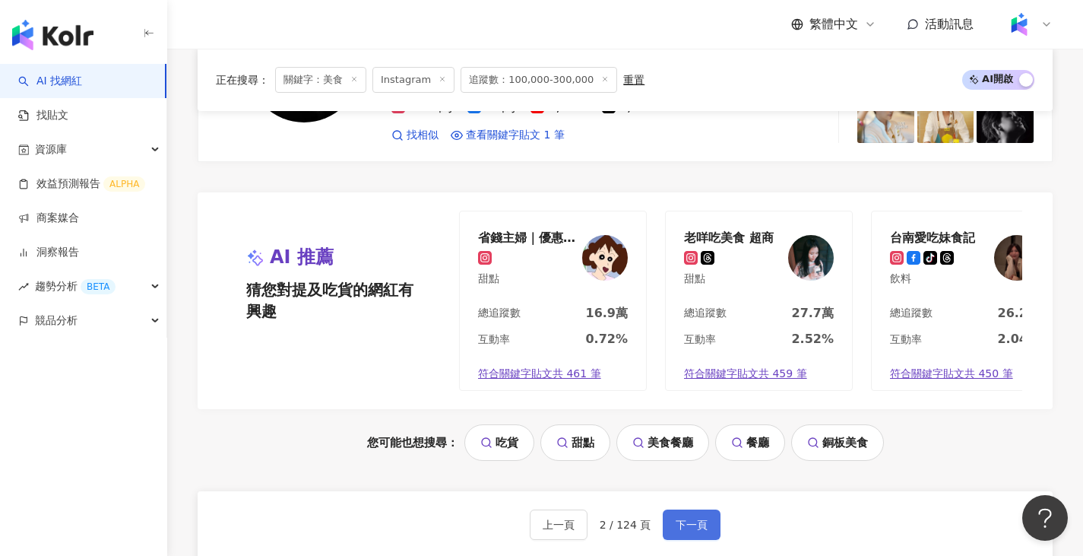
click at [695, 519] on span "下一頁" at bounding box center [692, 525] width 32 height 12
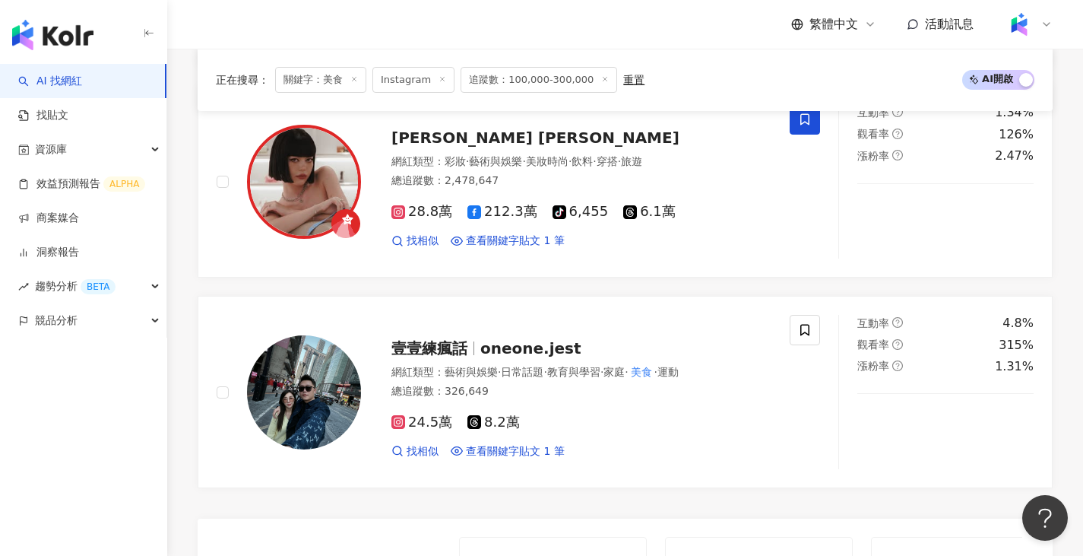
scroll to position [2813, 0]
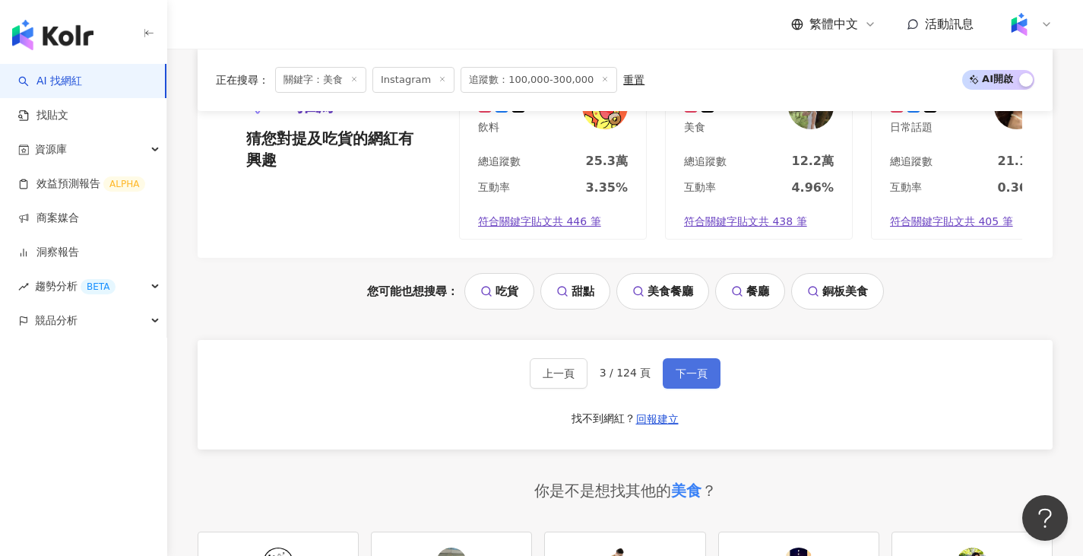
click at [699, 379] on span "下一頁" at bounding box center [692, 373] width 32 height 12
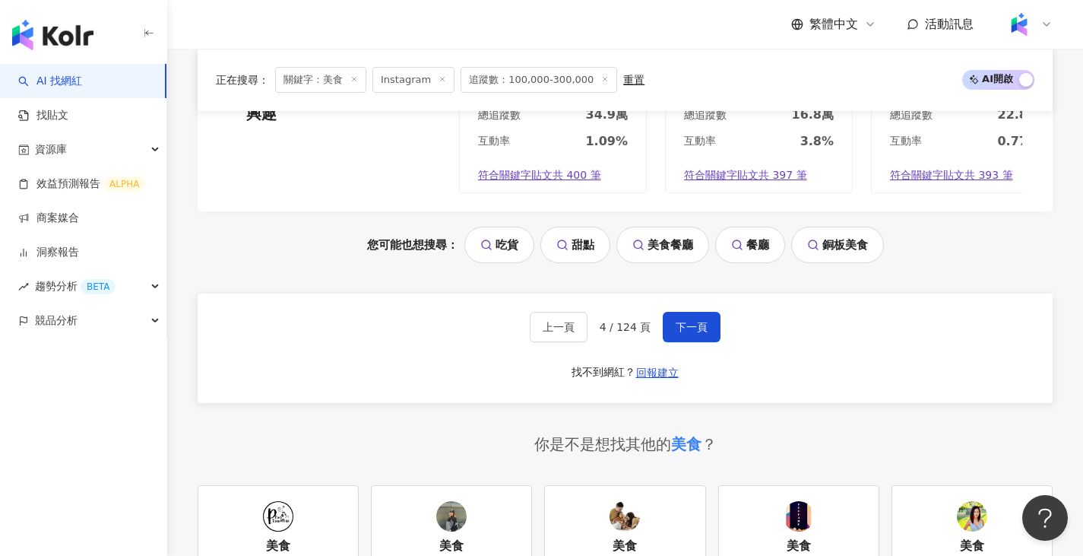
scroll to position [3193, 0]
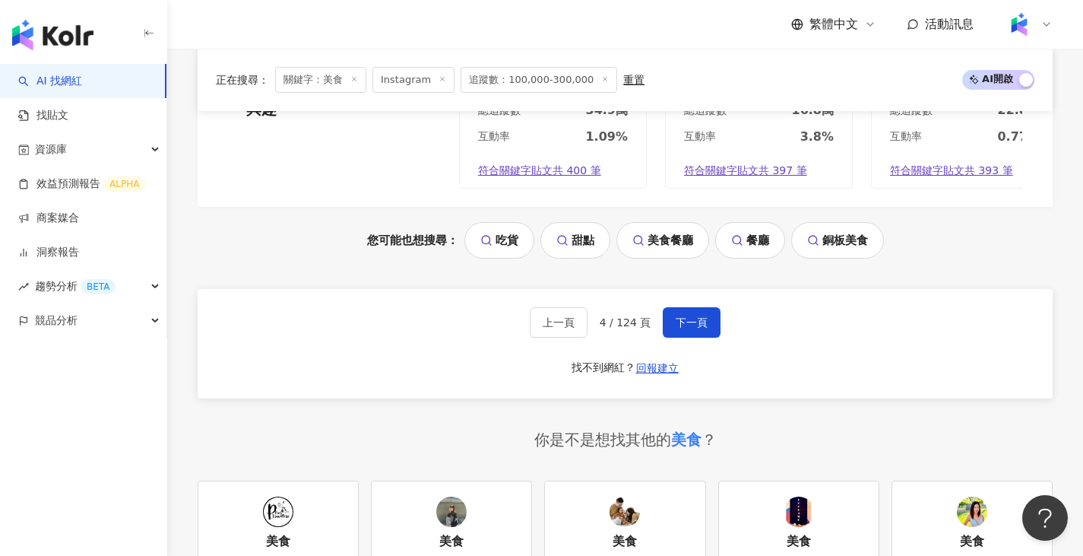
click at [690, 349] on div "上一頁 4 / 124 頁 下一頁 找不到網紅？ 回報建立" at bounding box center [625, 343] width 855 height 109
click at [691, 338] on button "下一頁" at bounding box center [692, 322] width 58 height 30
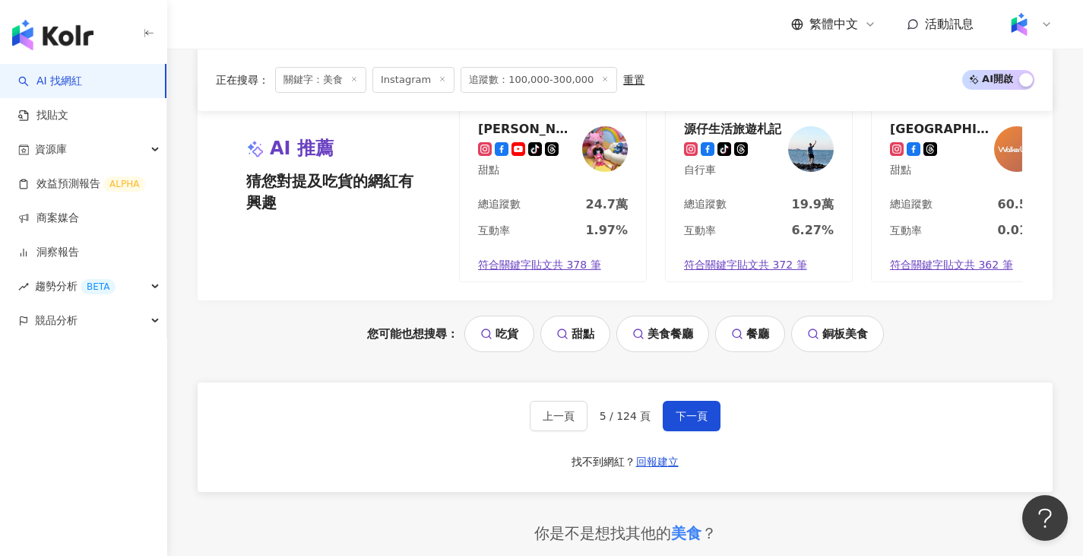
scroll to position [3156, 0]
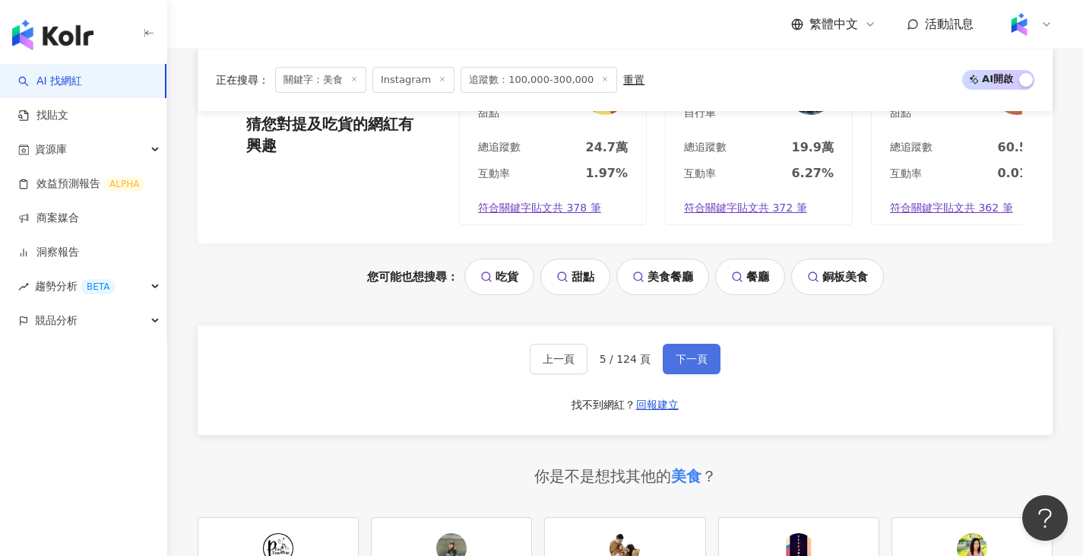
click at [676, 374] on button "下一頁" at bounding box center [692, 359] width 58 height 30
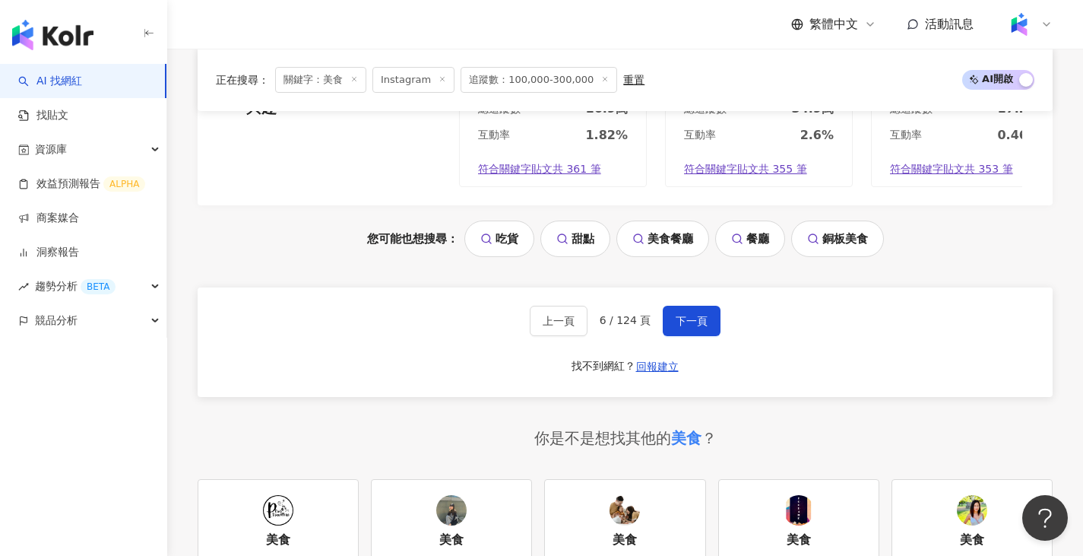
scroll to position [3289, 0]
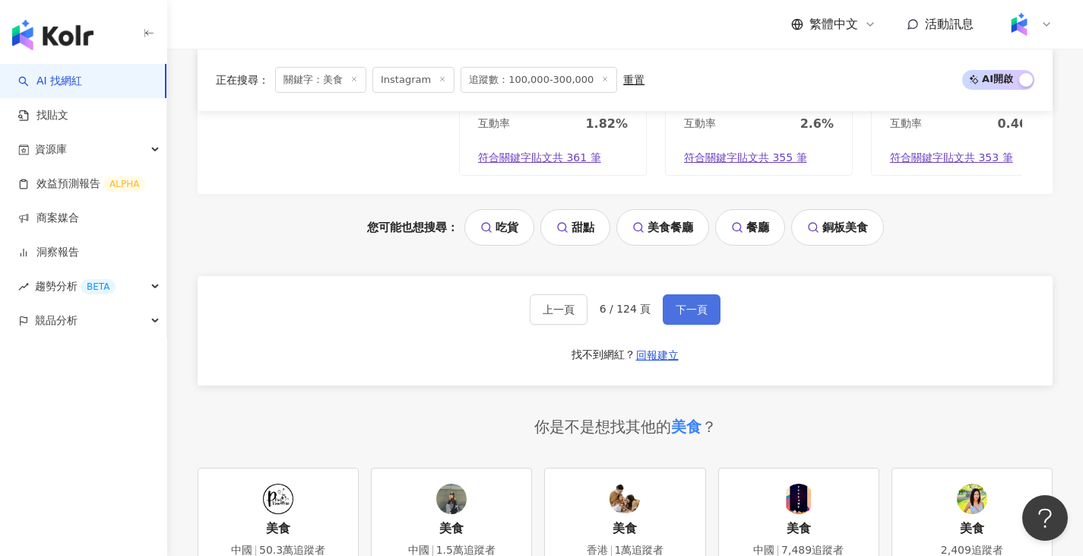
click at [708, 294] on button "下一頁" at bounding box center [692, 309] width 58 height 30
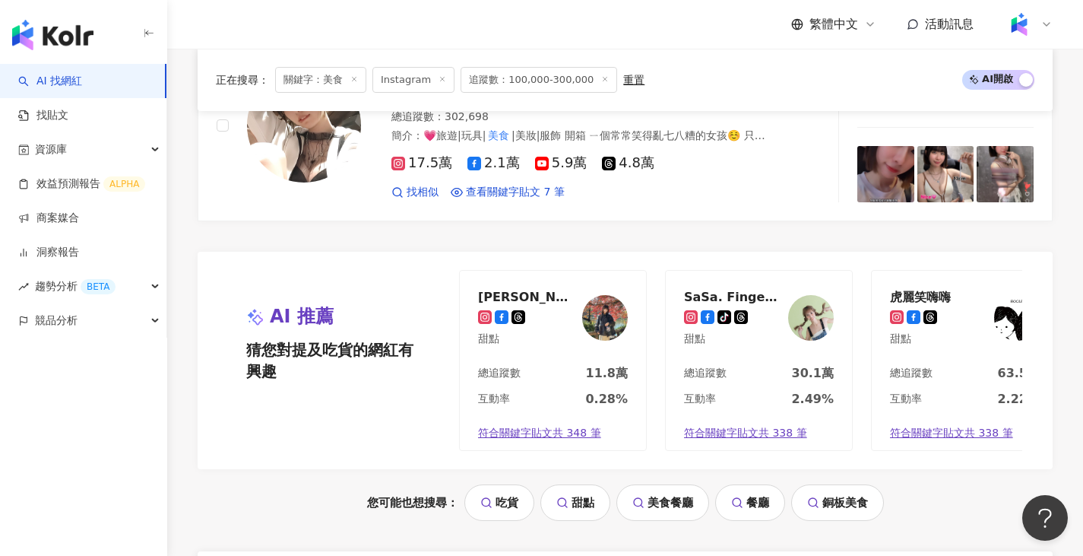
scroll to position [3233, 0]
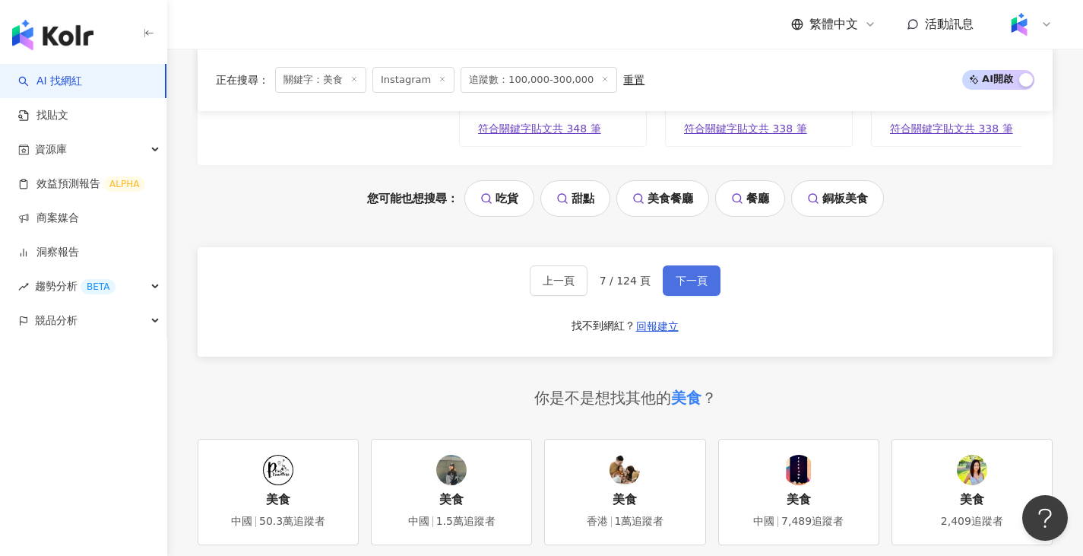
click at [694, 287] on span "下一頁" at bounding box center [692, 280] width 32 height 12
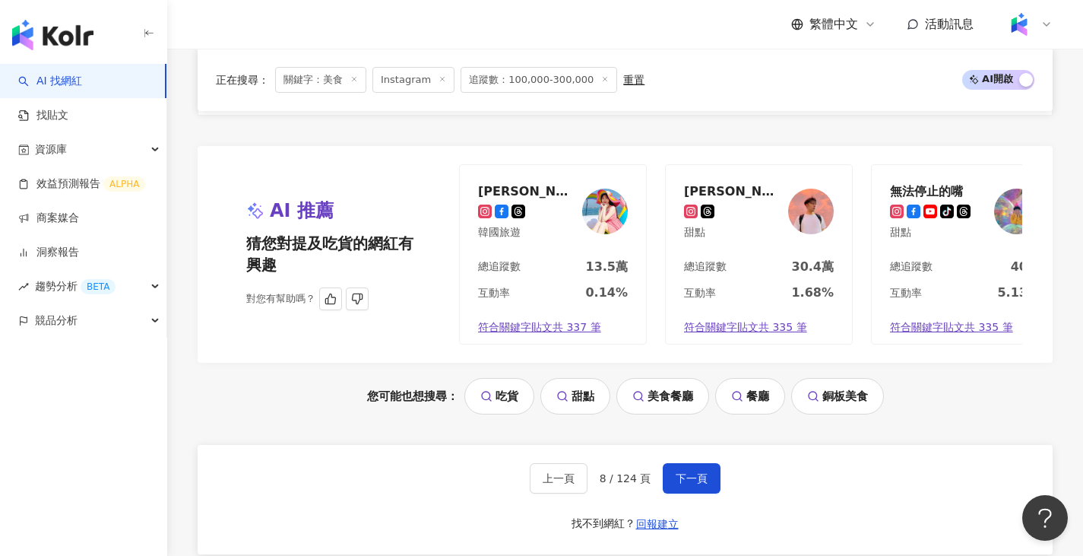
scroll to position [3055, 0]
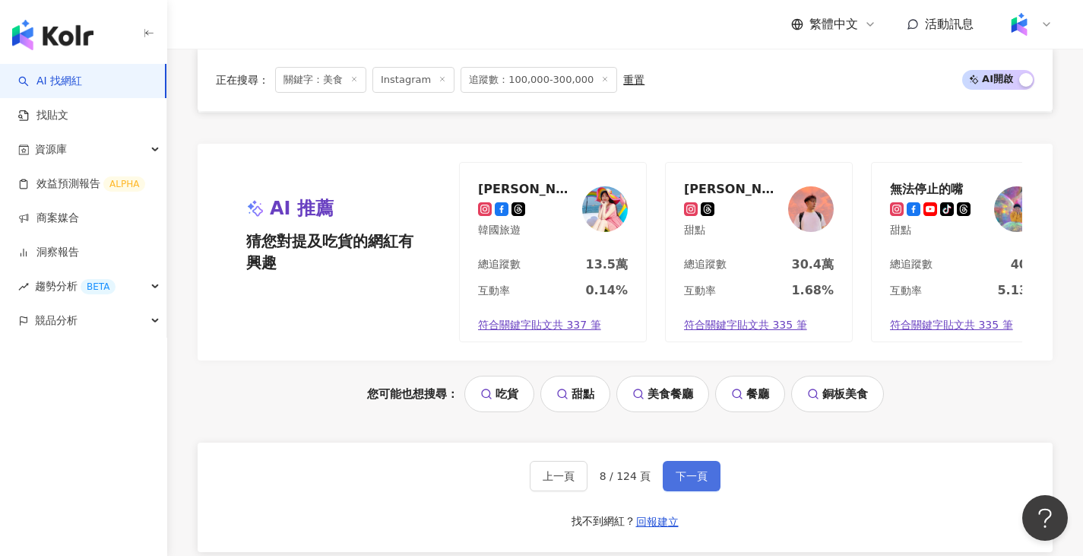
click at [682, 470] on span "下一頁" at bounding box center [692, 476] width 32 height 12
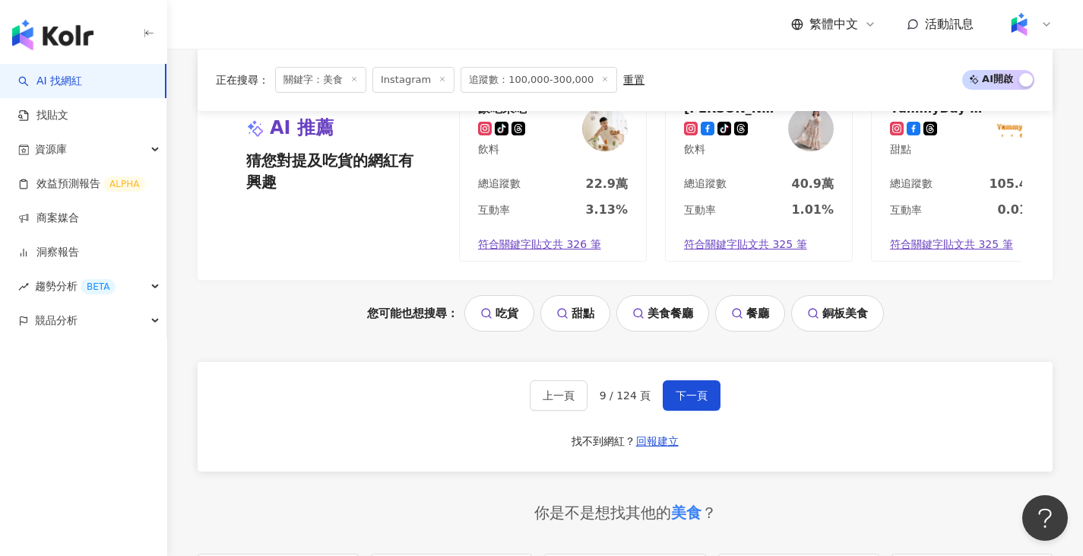
scroll to position [3189, 0]
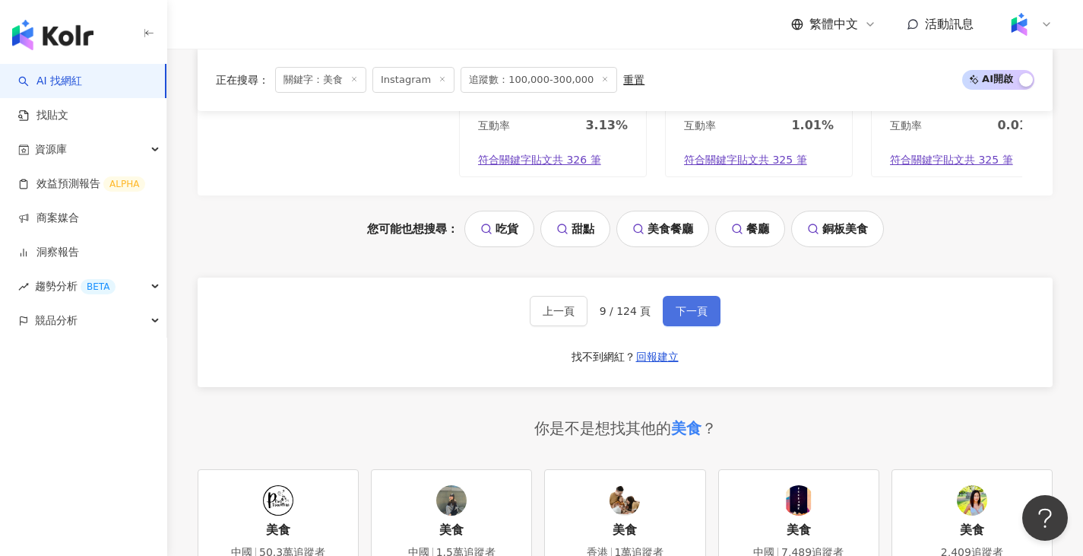
click at [676, 317] on span "下一頁" at bounding box center [692, 311] width 32 height 12
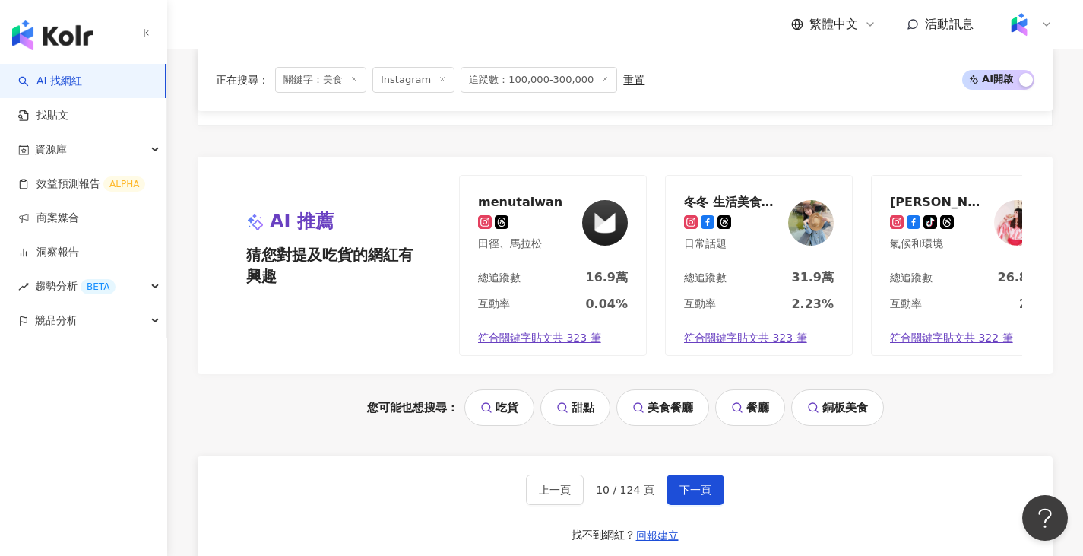
scroll to position [3160, 0]
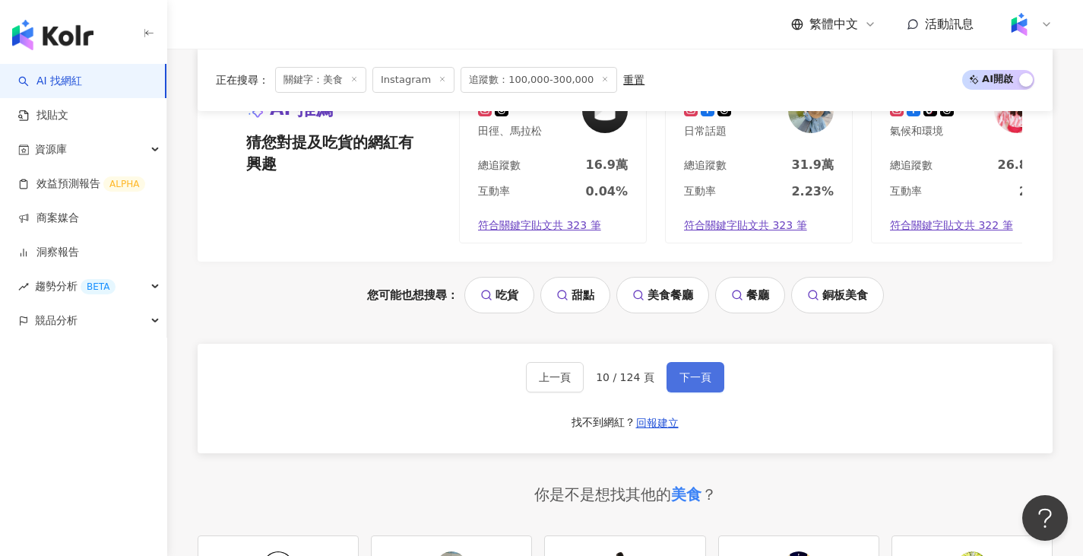
click at [708, 362] on button "下一頁" at bounding box center [696, 377] width 58 height 30
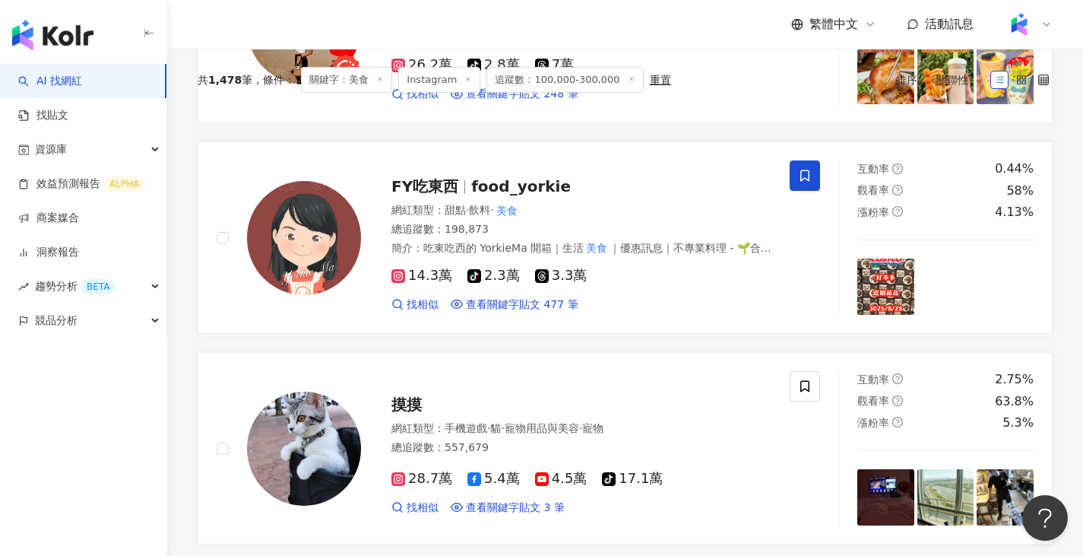
scroll to position [0, 0]
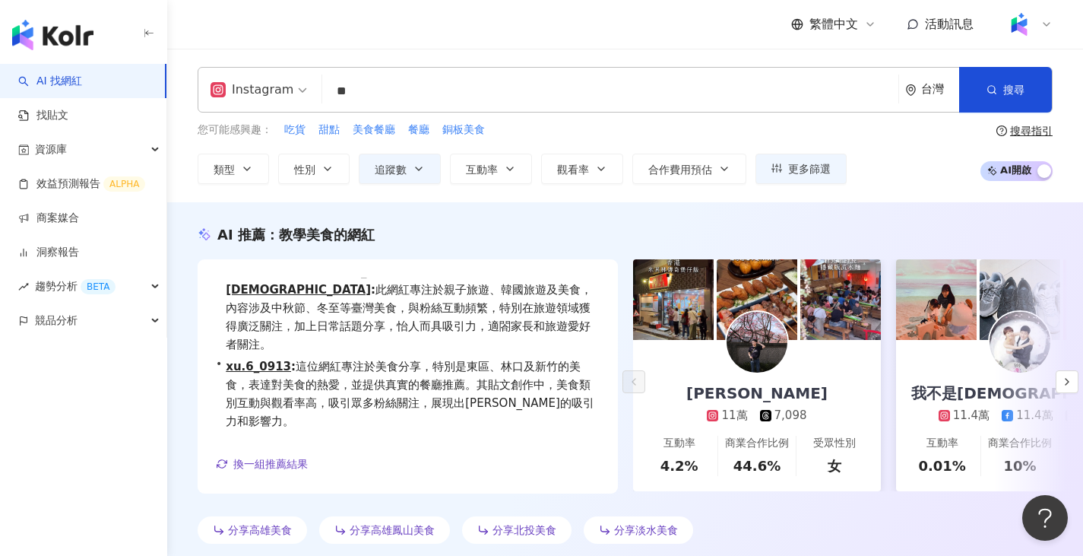
drag, startPoint x: 540, startPoint y: 72, endPoint x: 260, endPoint y: 108, distance: 282.0
click at [260, 108] on div "Instagram ** 台灣 搜尋 2cdb8923-ad0d-4646-9c19-7f4a4f52ad8c 28b18fd5-ece6-4bcc-8b88…" at bounding box center [625, 90] width 855 height 46
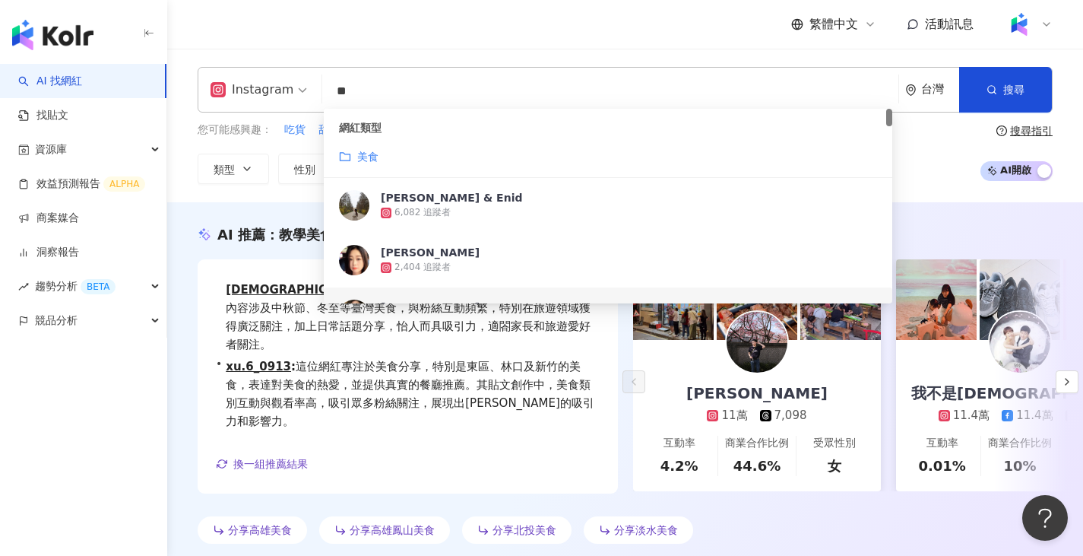
drag, startPoint x: 436, startPoint y: 97, endPoint x: 71, endPoint y: 93, distance: 365.7
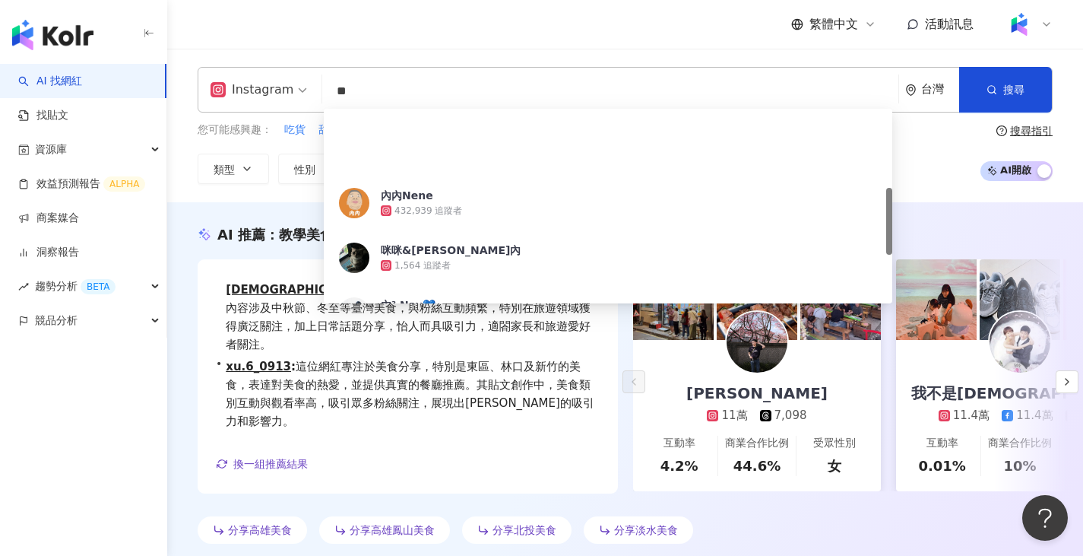
scroll to position [228, 0]
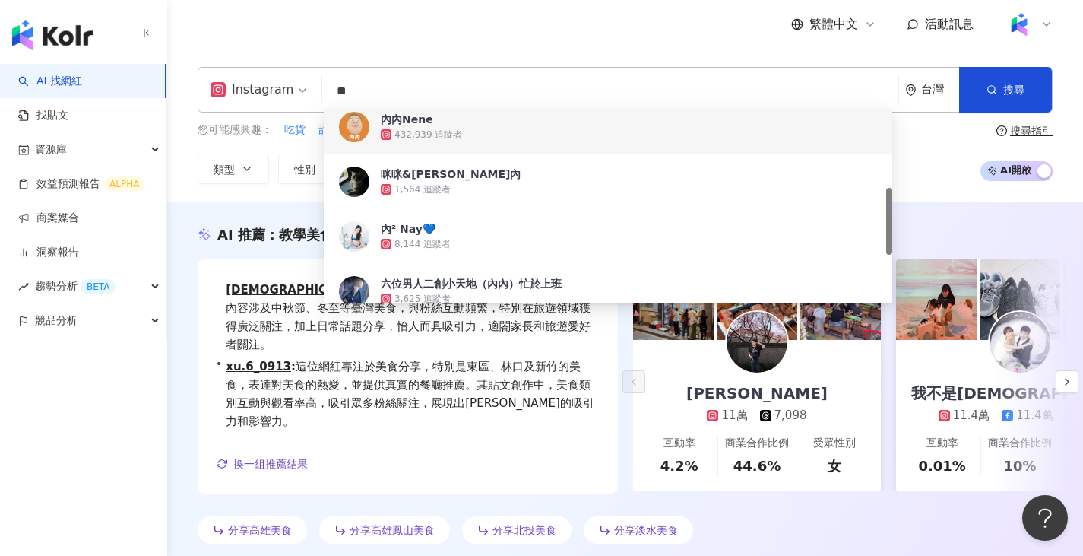
drag, startPoint x: 614, startPoint y: 84, endPoint x: 262, endPoint y: 84, distance: 352.0
click at [262, 84] on div "Instagram ** 台灣 搜尋 2f6061d3-e9ba-4674-b0ed-07a93ef4ac1c 5157d237-3a27-4775-8b00…" at bounding box center [625, 90] width 855 height 46
type input "**"
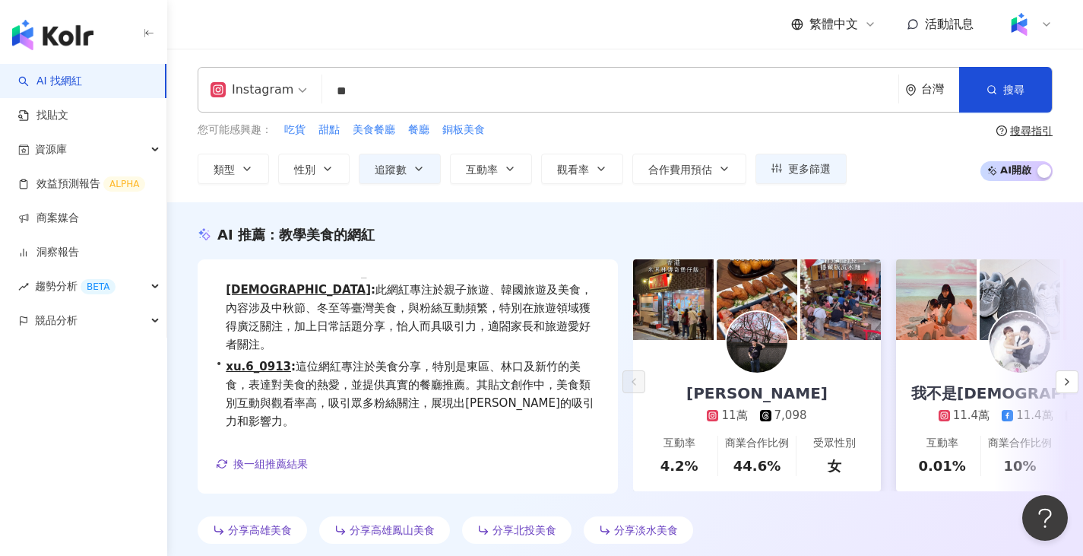
click at [584, 18] on div "繁體中文 活動訊息" at bounding box center [625, 24] width 855 height 49
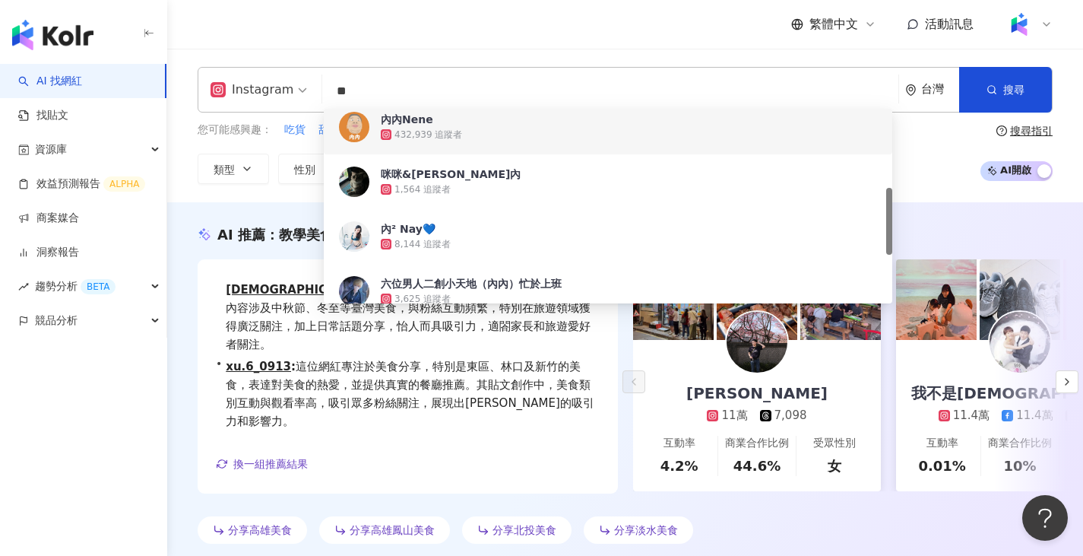
drag, startPoint x: 513, startPoint y: 78, endPoint x: 195, endPoint y: 83, distance: 317.8
click at [195, 83] on div "Instagram ** 台灣 搜尋 2f6061d3-e9ba-4674-b0ed-07a93ef4ac1c 5157d237-3a27-4775-8b00…" at bounding box center [625, 125] width 916 height 117
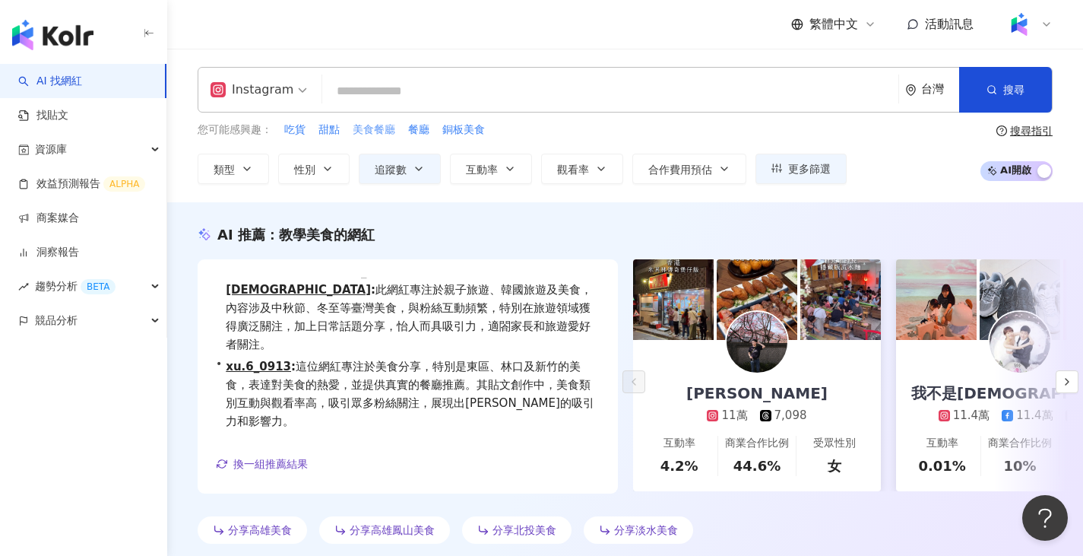
click at [377, 135] on span "美食餐廳" at bounding box center [374, 129] width 43 height 15
type input "****"
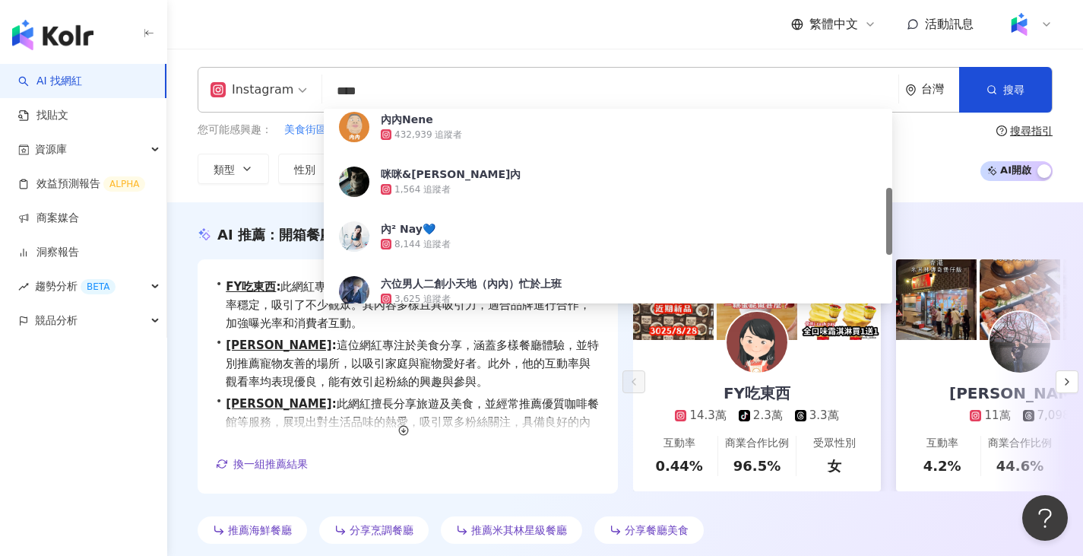
drag, startPoint x: 443, startPoint y: 85, endPoint x: 269, endPoint y: 86, distance: 174.1
click at [269, 86] on div "Instagram **** 台灣 搜尋 eac06017-f0f9-4dab-a475-fe5da8138211 內內Nene 432,939 追蹤者 咪咪…" at bounding box center [625, 90] width 855 height 46
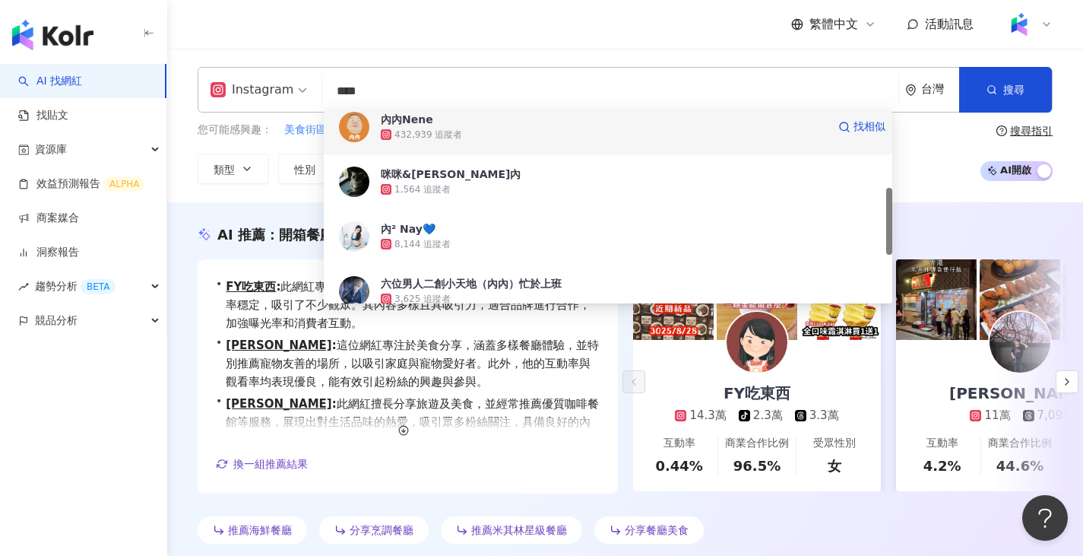
drag, startPoint x: 404, startPoint y: 120, endPoint x: 373, endPoint y: 125, distance: 31.5
click at [368, 124] on img at bounding box center [354, 127] width 30 height 30
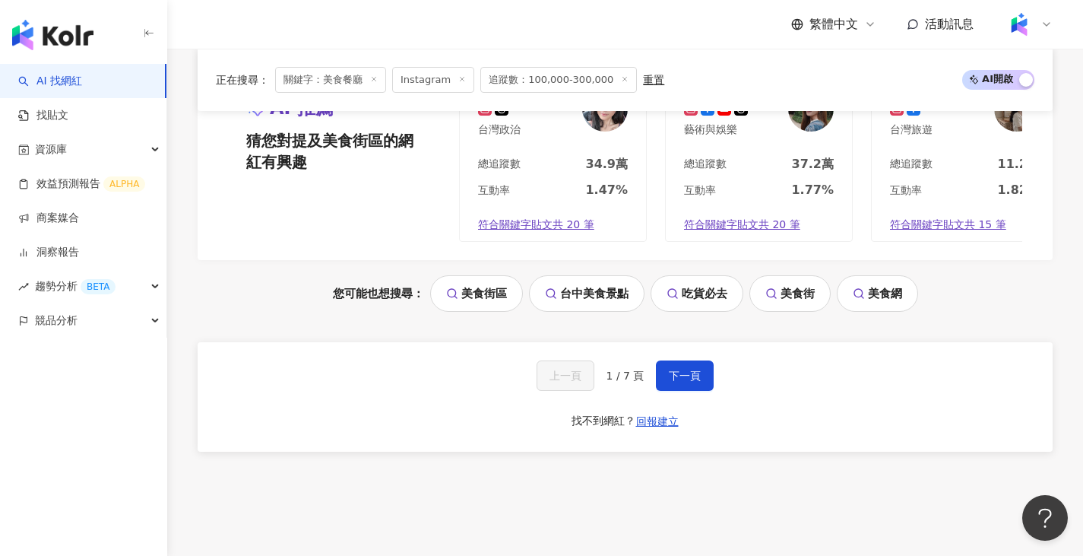
scroll to position [3141, 0]
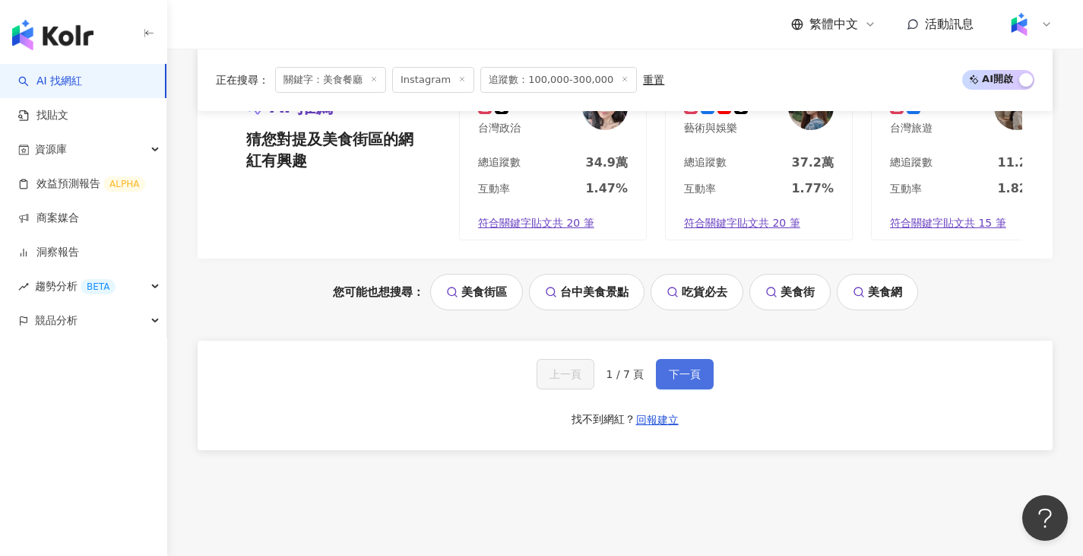
click at [705, 389] on button "下一頁" at bounding box center [685, 374] width 58 height 30
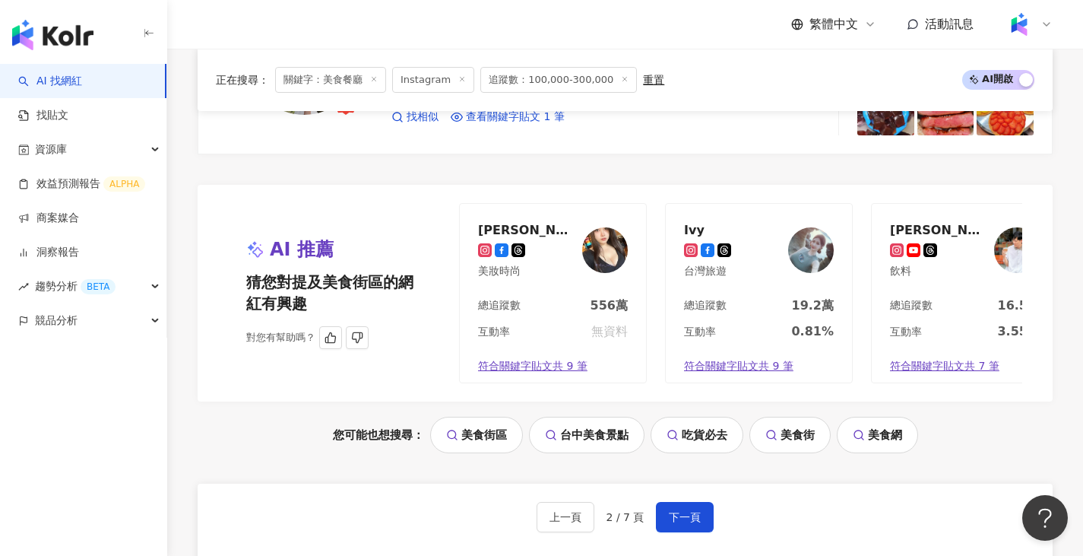
scroll to position [3193, 0]
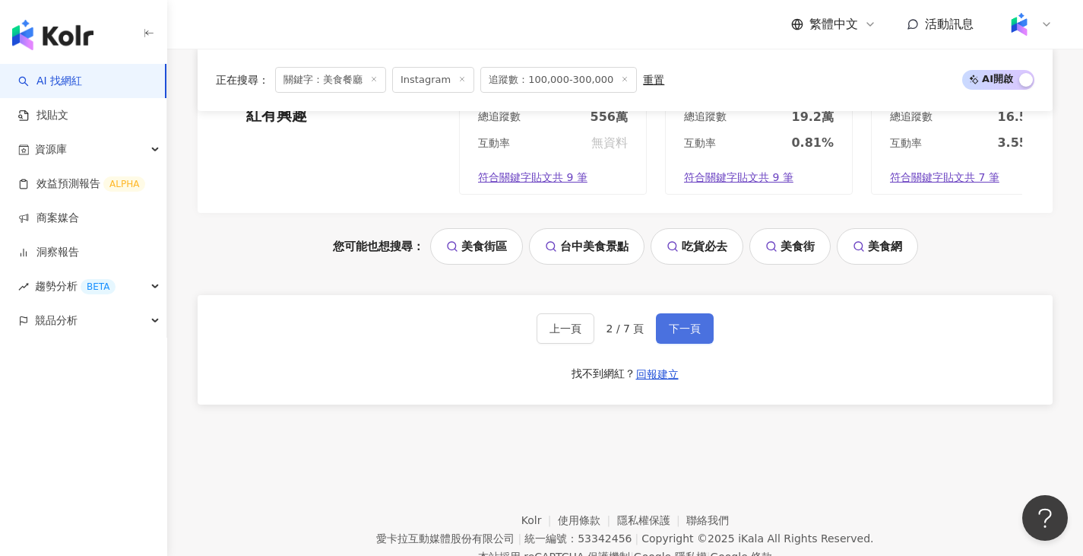
click at [690, 331] on button "下一頁" at bounding box center [685, 328] width 58 height 30
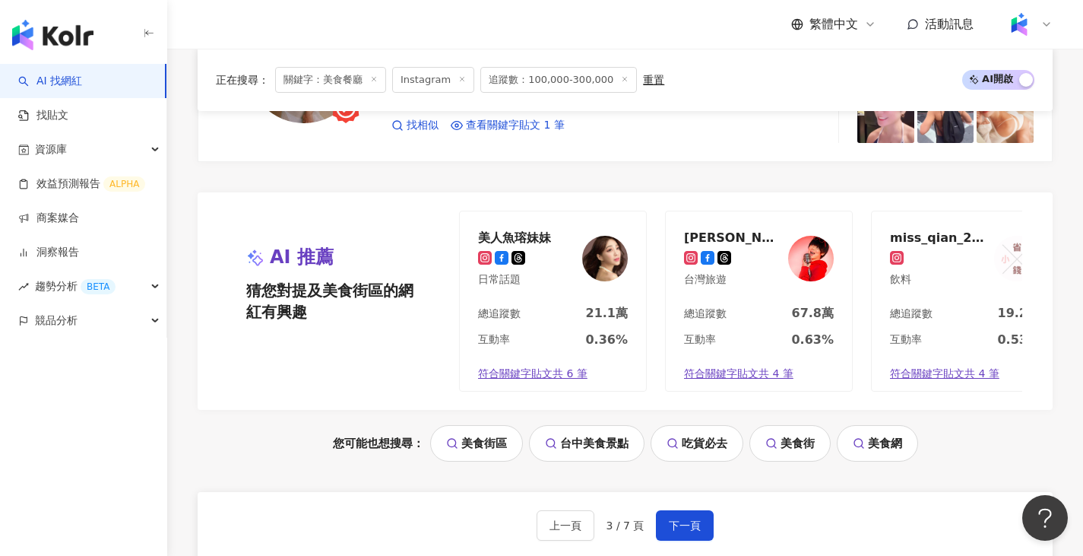
scroll to position [3228, 0]
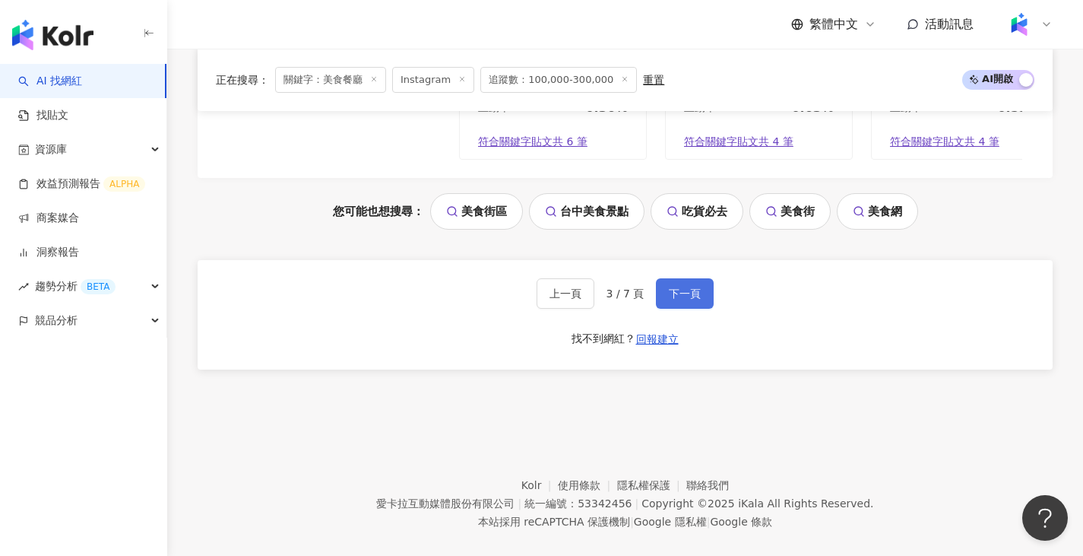
click at [693, 295] on button "下一頁" at bounding box center [685, 293] width 58 height 30
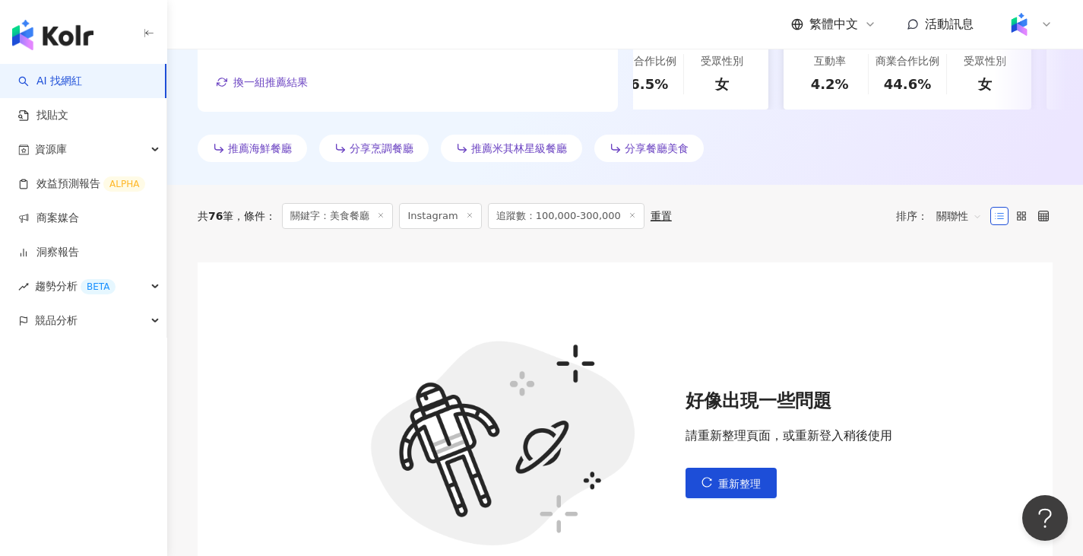
scroll to position [429, 0]
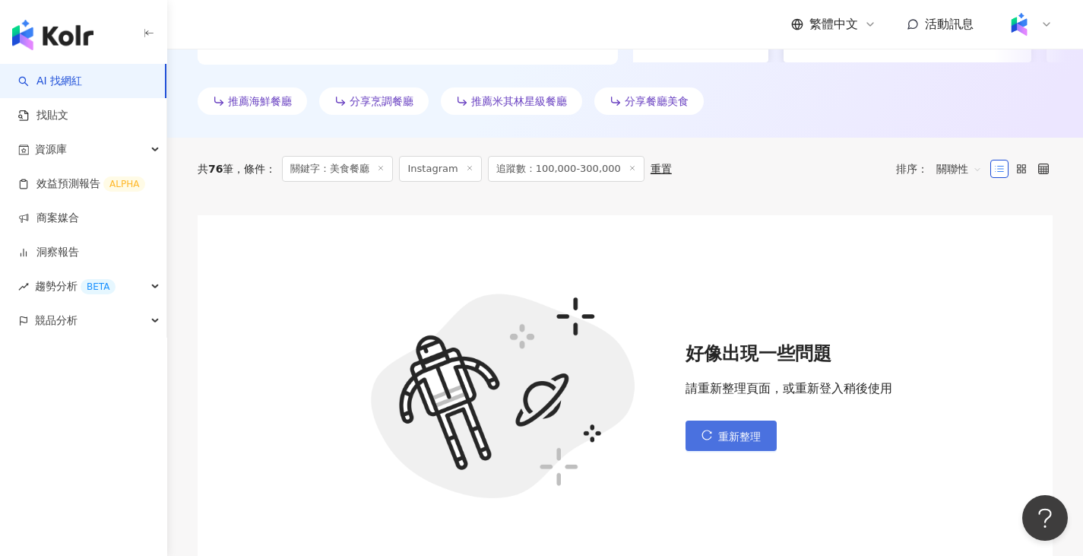
click at [751, 444] on button "重新整理" at bounding box center [731, 435] width 91 height 30
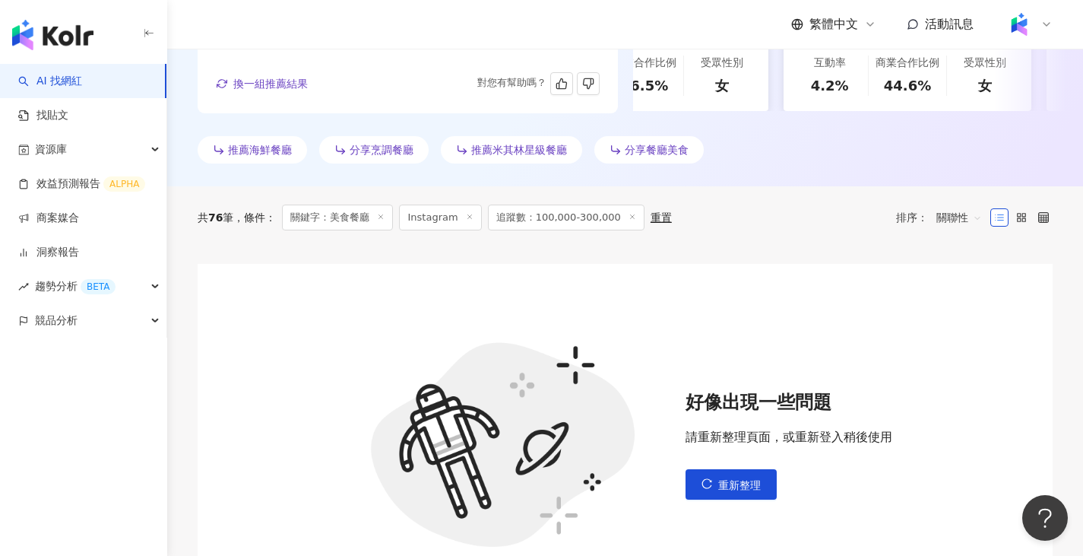
scroll to position [0, 0]
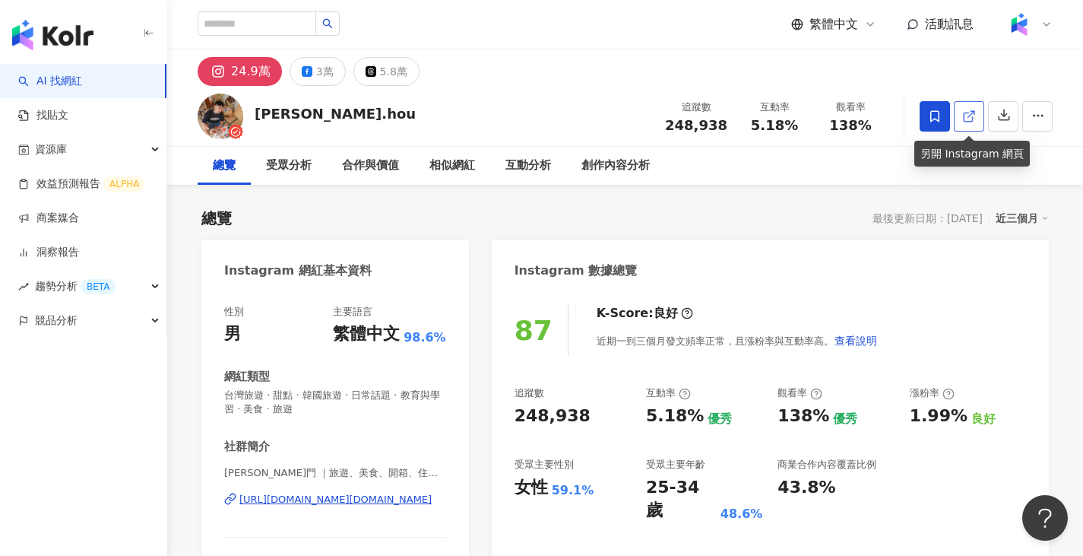
click at [972, 108] on span at bounding box center [969, 116] width 14 height 16
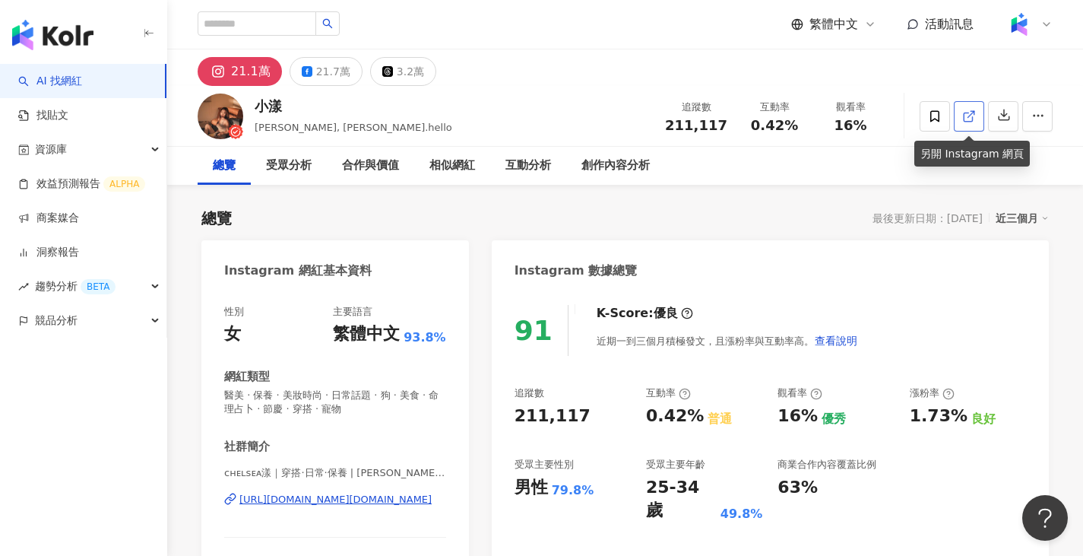
click at [966, 116] on icon at bounding box center [969, 116] width 14 height 14
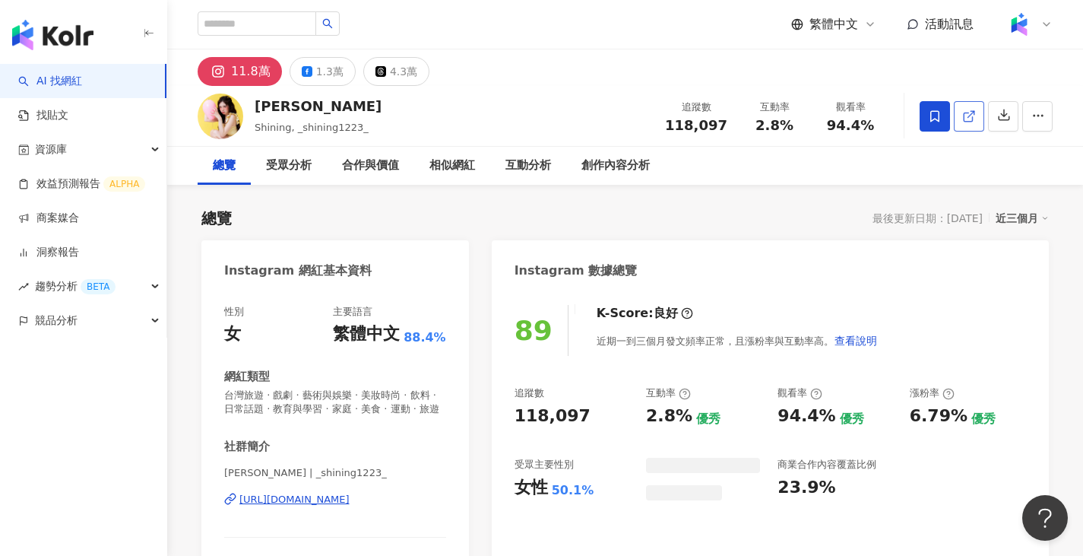
click at [969, 120] on icon at bounding box center [969, 116] width 14 height 14
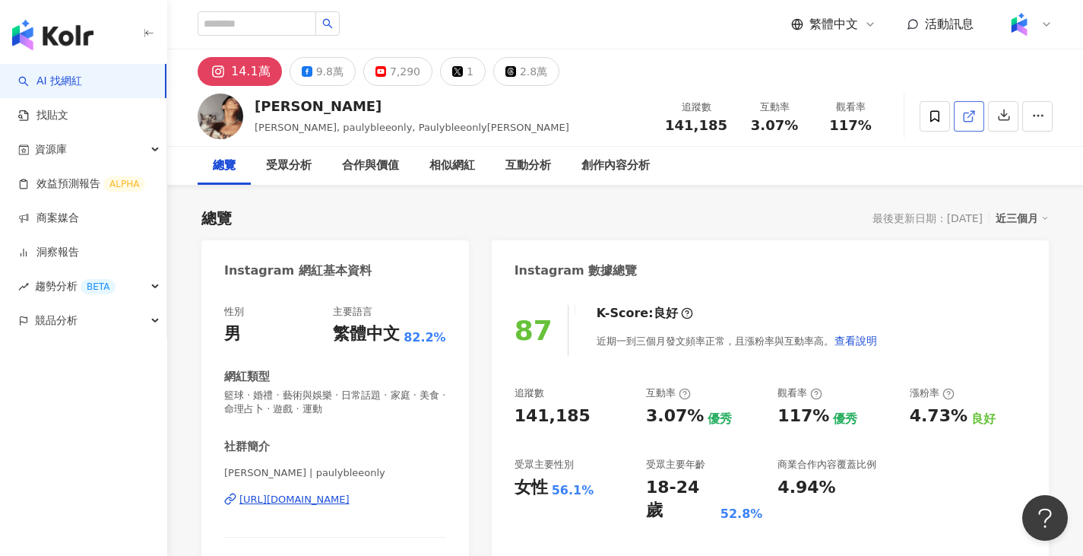
click at [969, 108] on span at bounding box center [969, 116] width 14 height 16
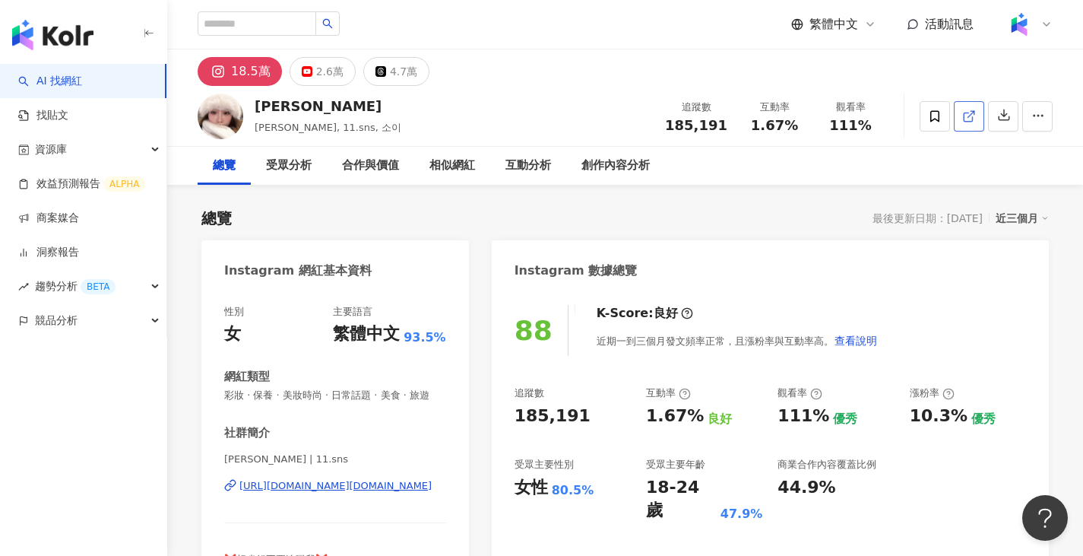
click at [969, 111] on icon at bounding box center [969, 116] width 14 height 14
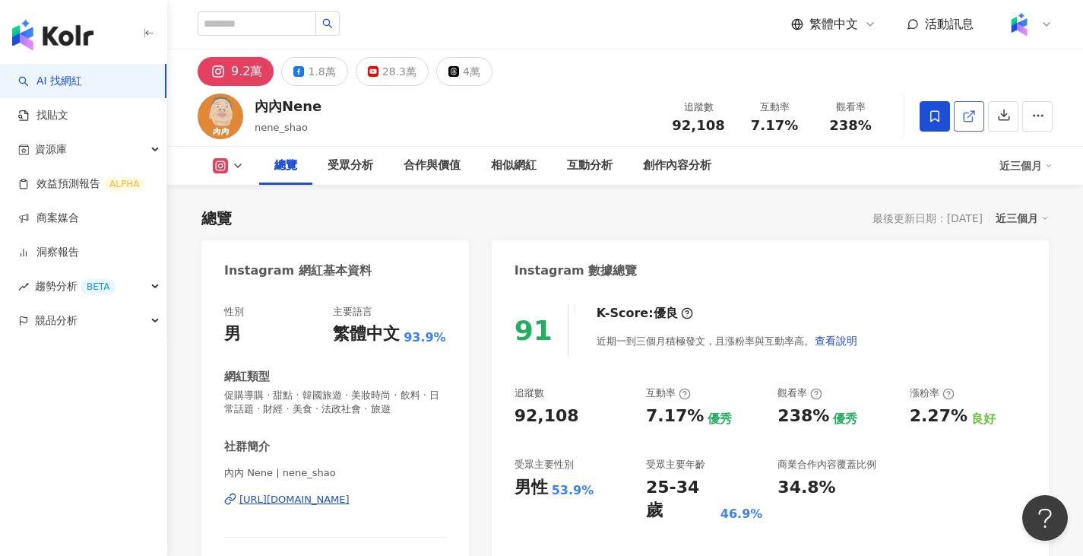
click at [971, 114] on line at bounding box center [972, 114] width 6 height 6
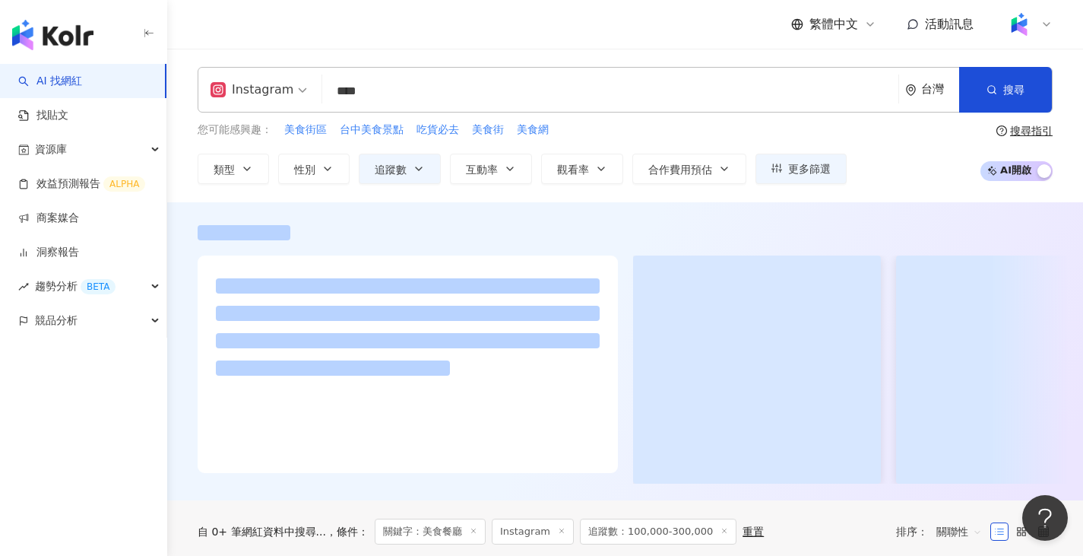
drag, startPoint x: 448, startPoint y: 103, endPoint x: 272, endPoint y: 100, distance: 175.7
click at [271, 100] on div "Instagram 美食餐廳 **** 台灣 搜尋" at bounding box center [625, 90] width 855 height 46
type input "*"
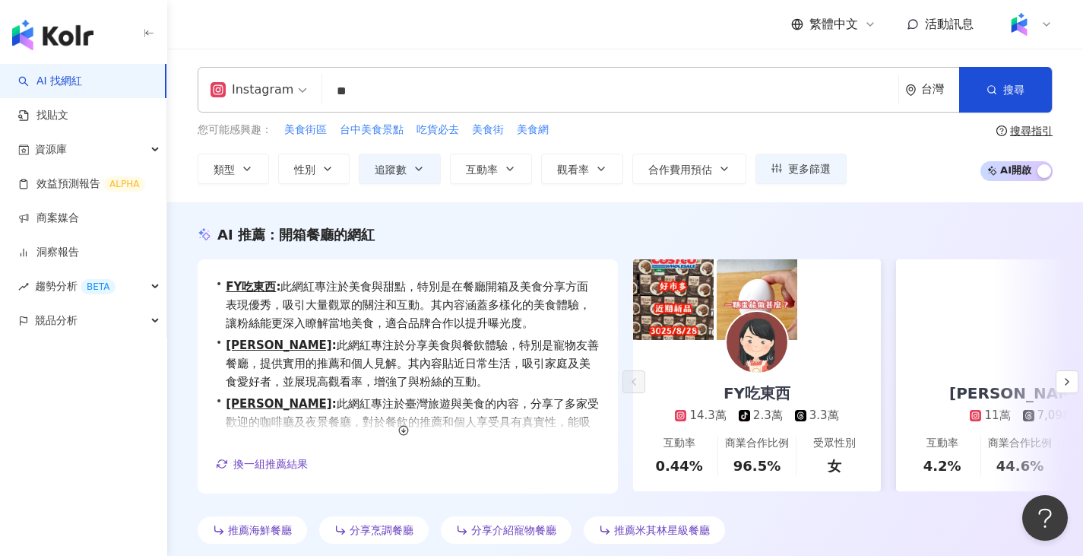
type input "**"
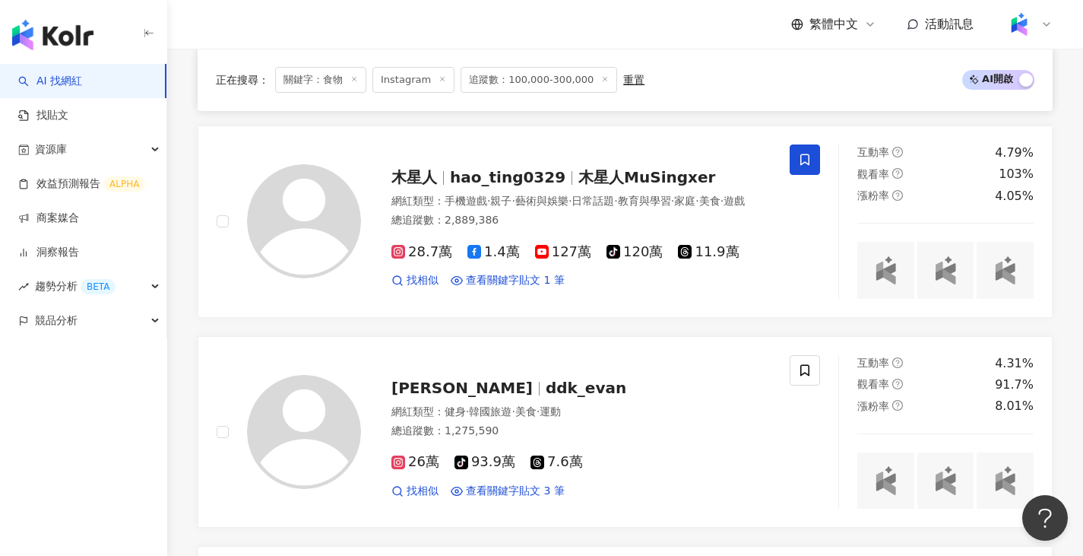
scroll to position [2405, 0]
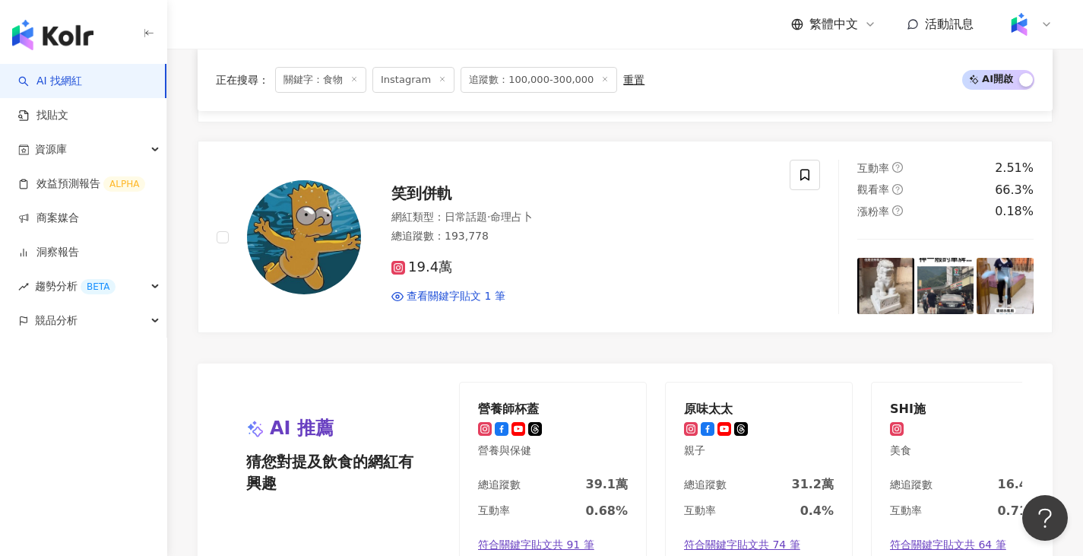
scroll to position [3189, 0]
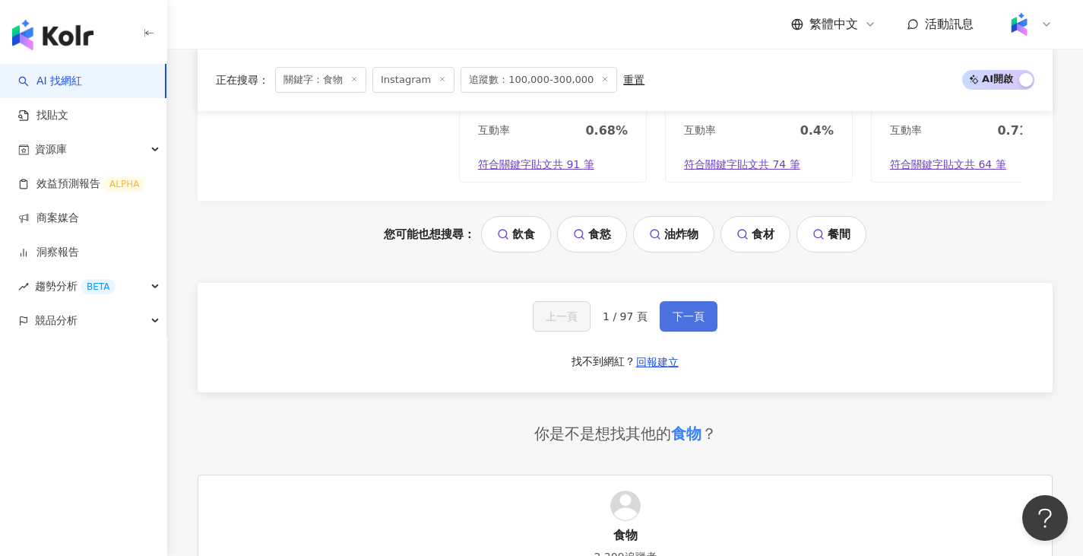
click at [670, 331] on button "下一頁" at bounding box center [689, 316] width 58 height 30
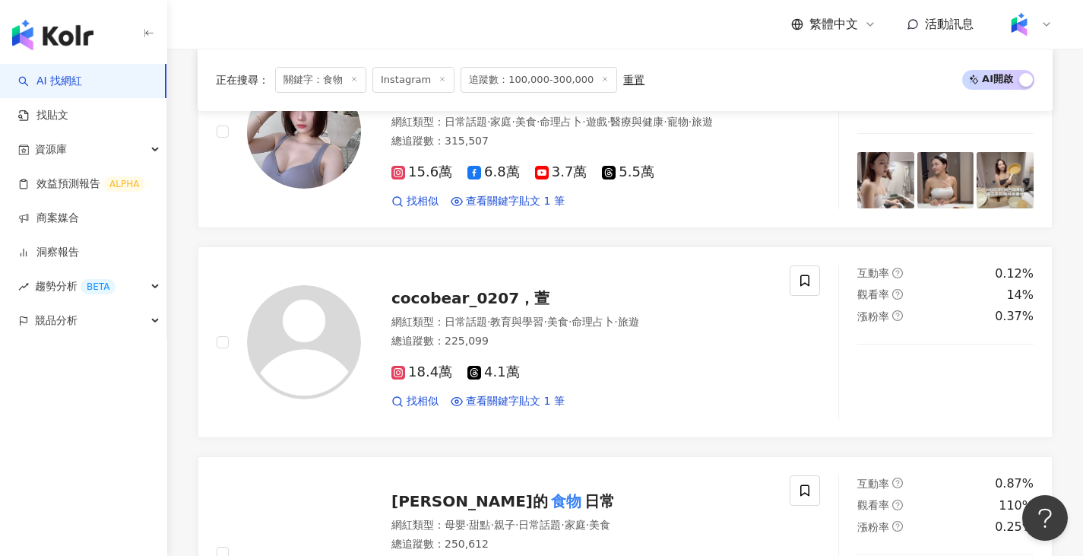
scroll to position [1061, 0]
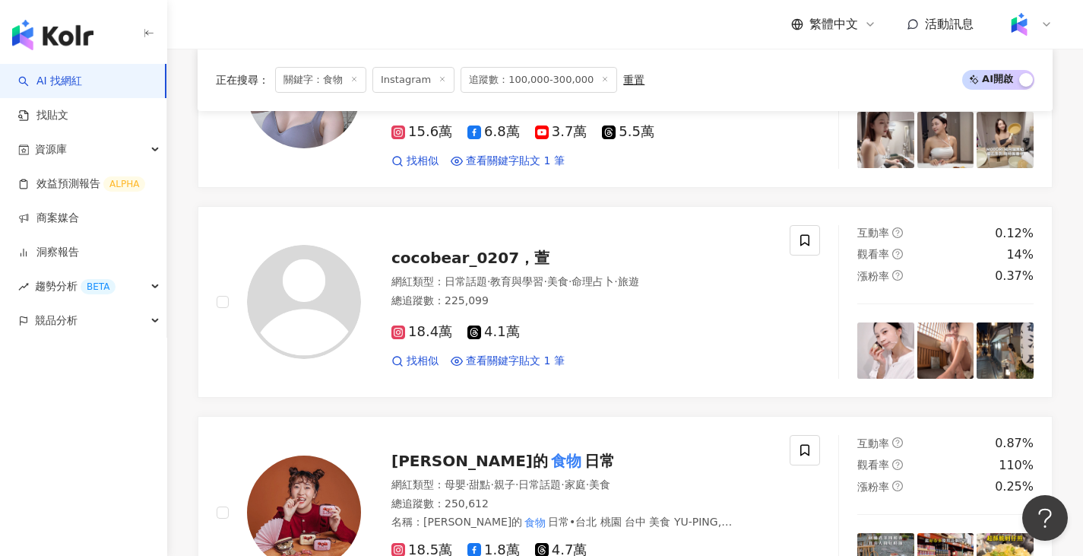
click at [147, 36] on icon "button" at bounding box center [149, 33] width 12 height 12
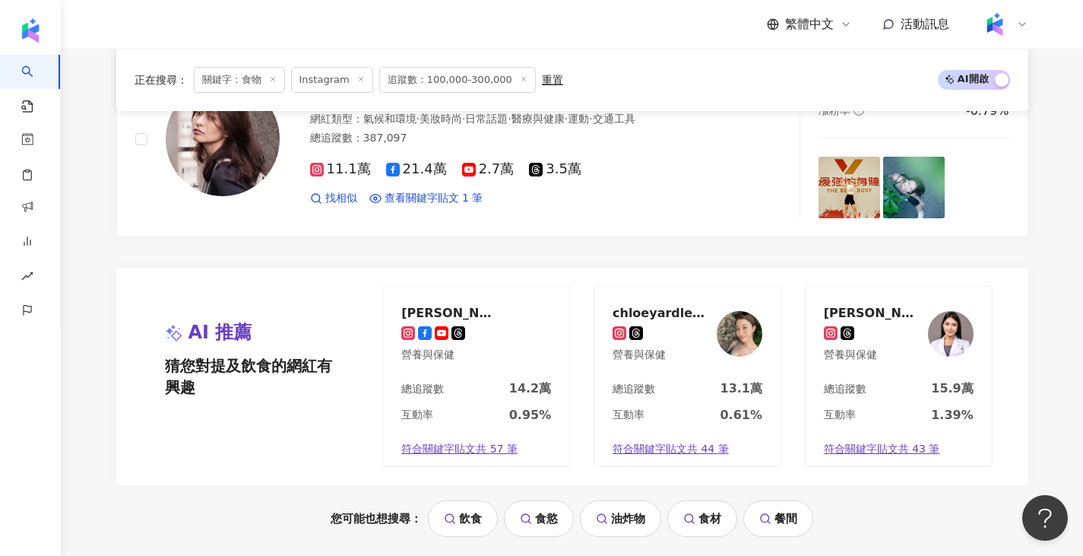
scroll to position [3113, 0]
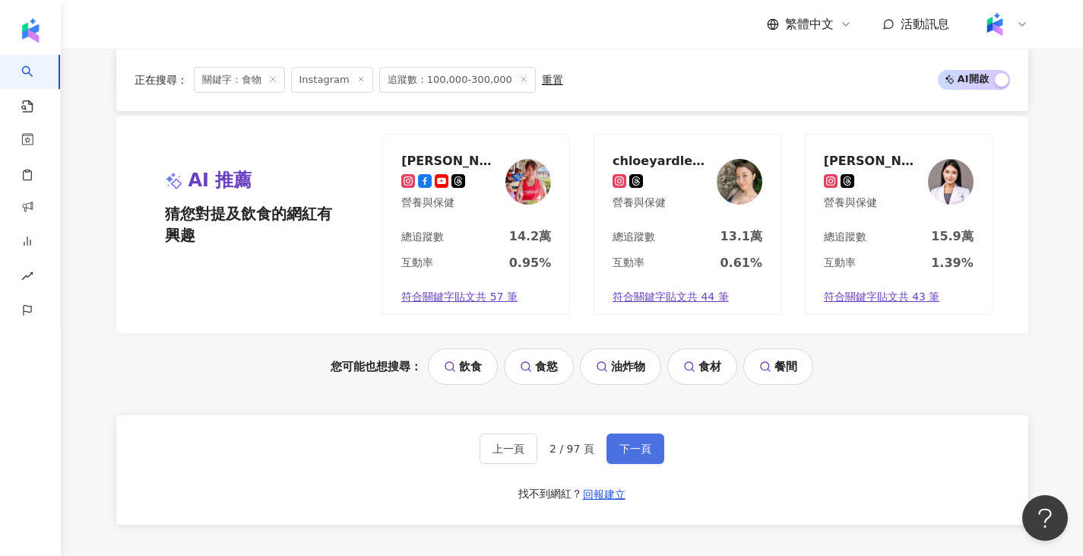
click at [640, 455] on span "下一頁" at bounding box center [636, 448] width 32 height 12
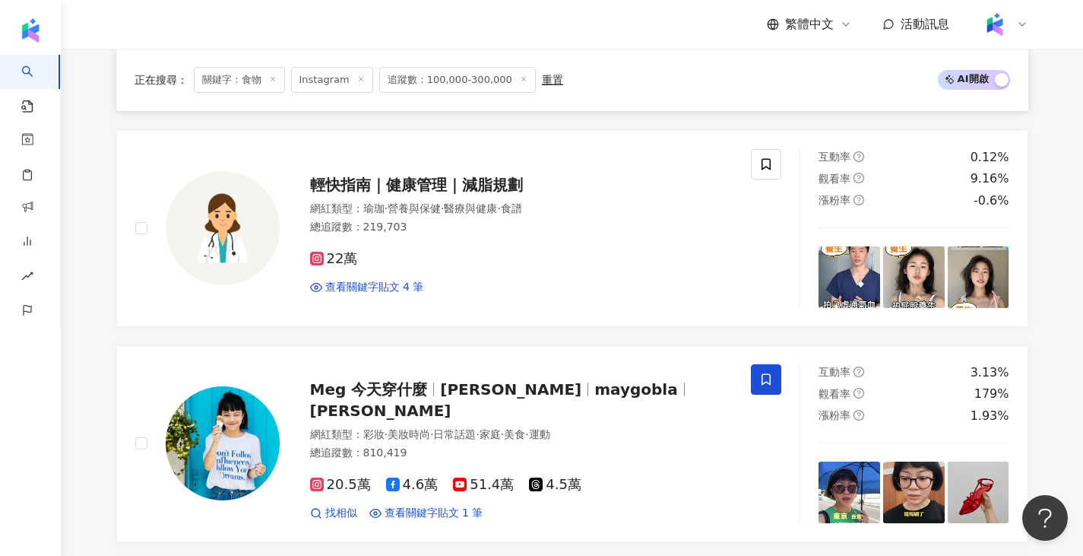
scroll to position [1072, 0]
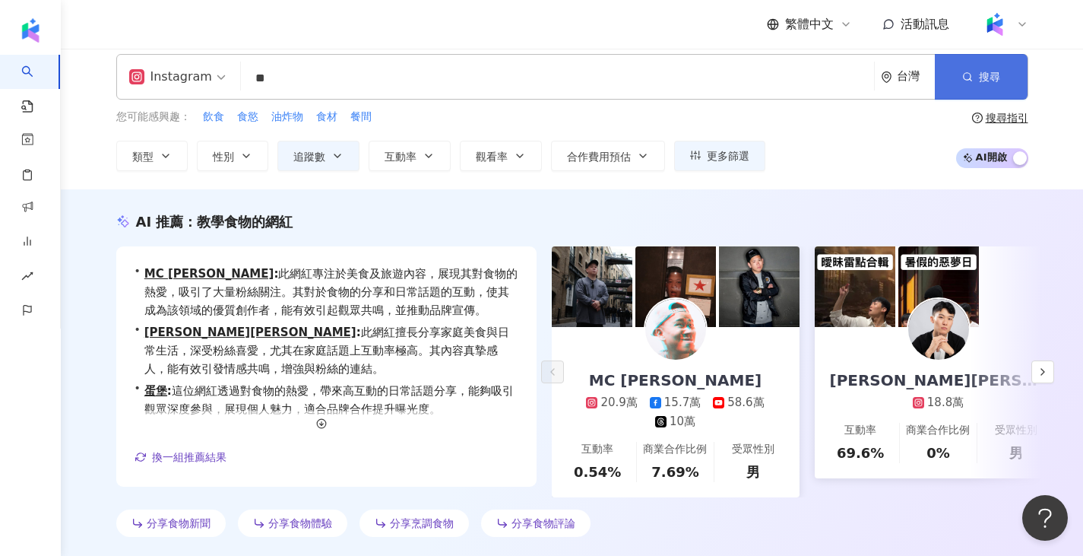
scroll to position [0, 0]
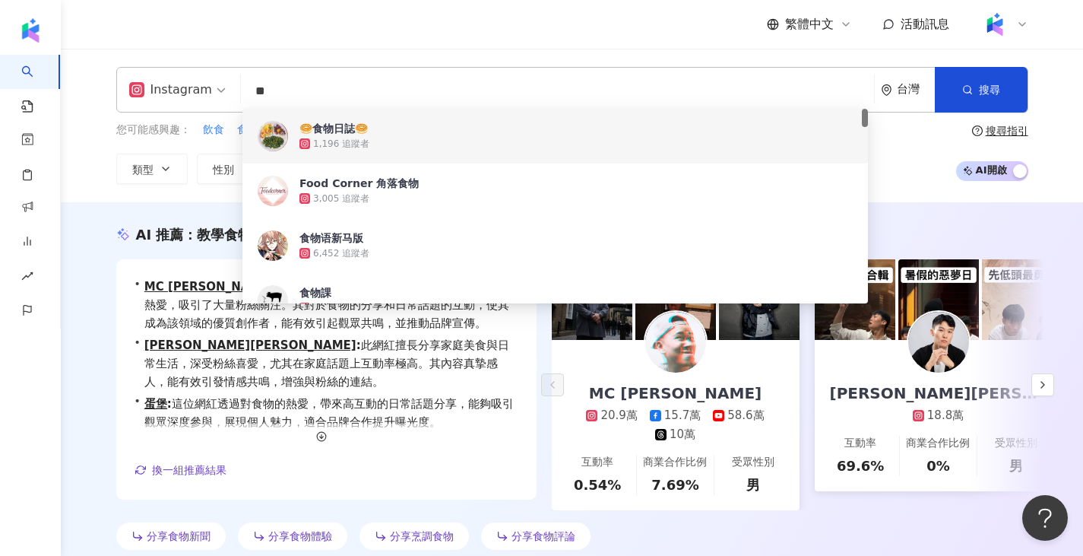
drag, startPoint x: 499, startPoint y: 83, endPoint x: 208, endPoint y: 109, distance: 291.6
click at [208, 109] on div "Instagram ** 台灣 搜尋 5de9bcad-c26e-4db8-86d5-f8aba85b4825 7e959009-cf41-45ca-b76a…" at bounding box center [572, 90] width 912 height 46
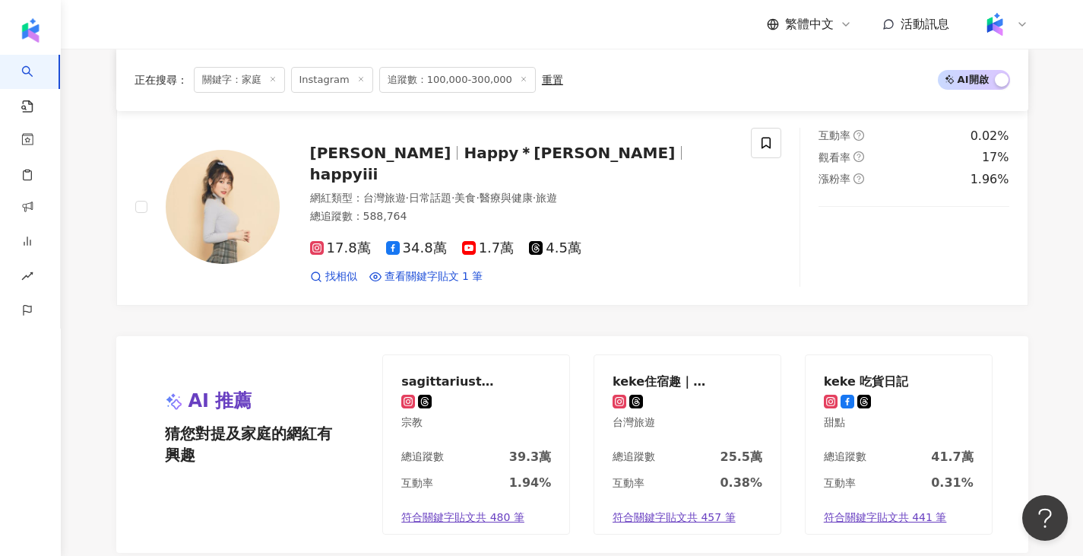
scroll to position [2889, 0]
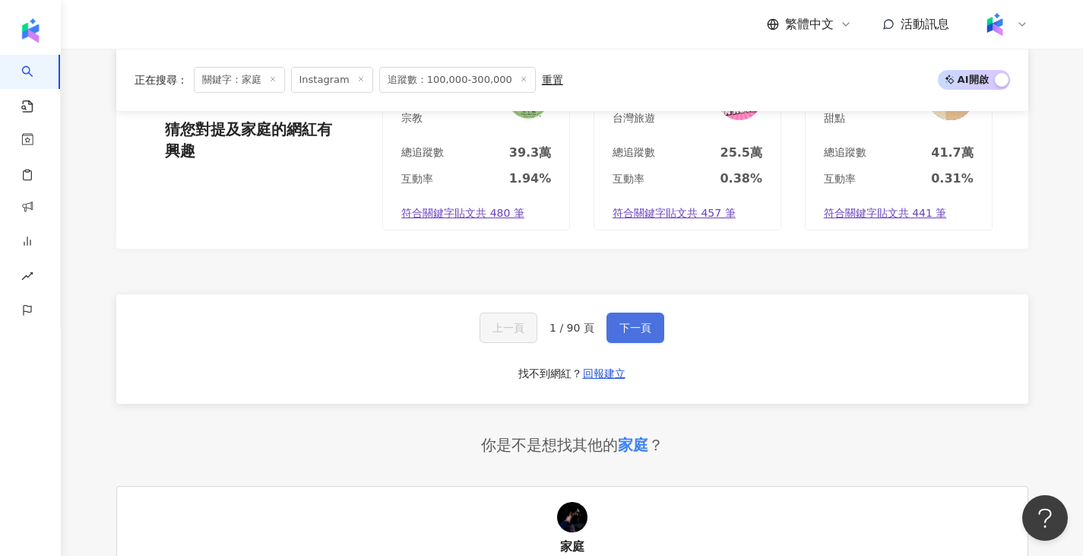
type input "**"
click at [644, 338] on button "下一頁" at bounding box center [636, 327] width 58 height 30
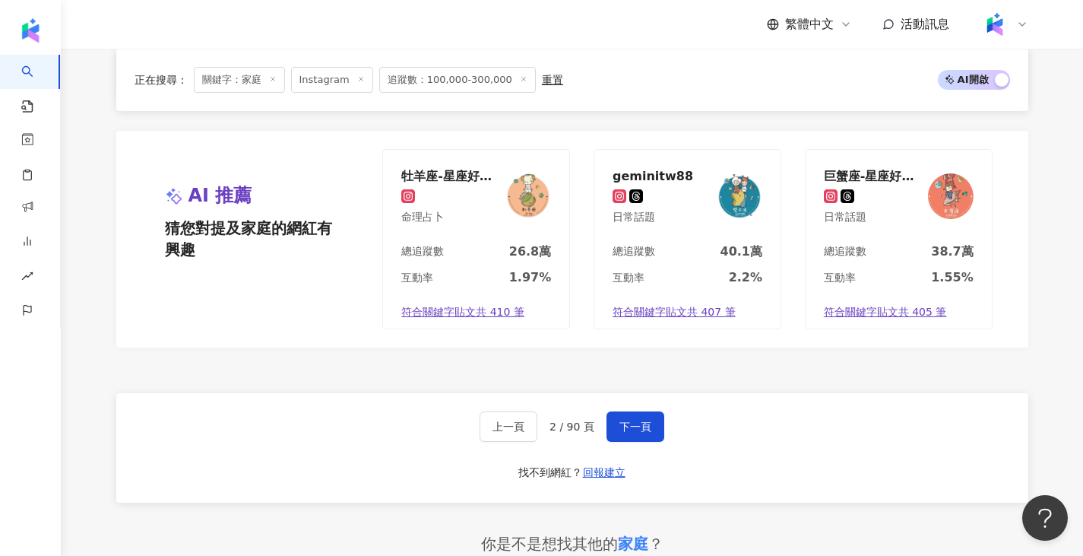
scroll to position [2797, 0]
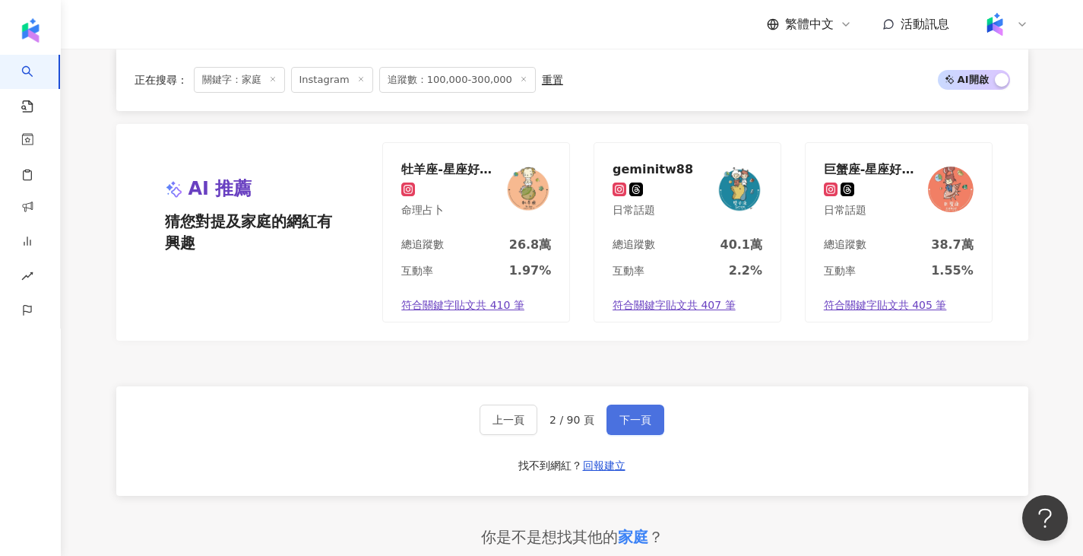
click at [625, 418] on span "下一頁" at bounding box center [636, 420] width 32 height 12
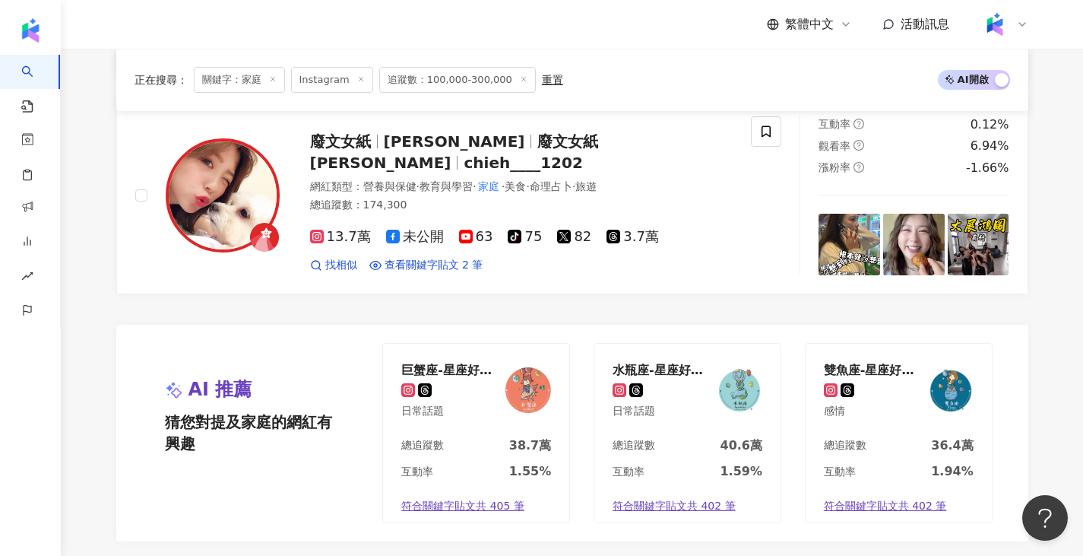
scroll to position [2900, 0]
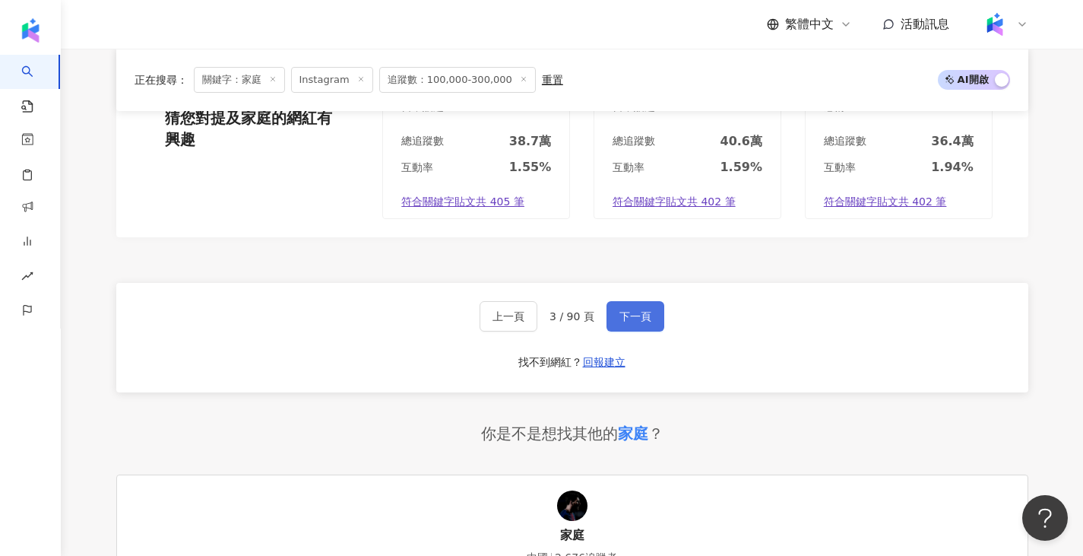
click at [644, 320] on span "下一頁" at bounding box center [636, 316] width 32 height 12
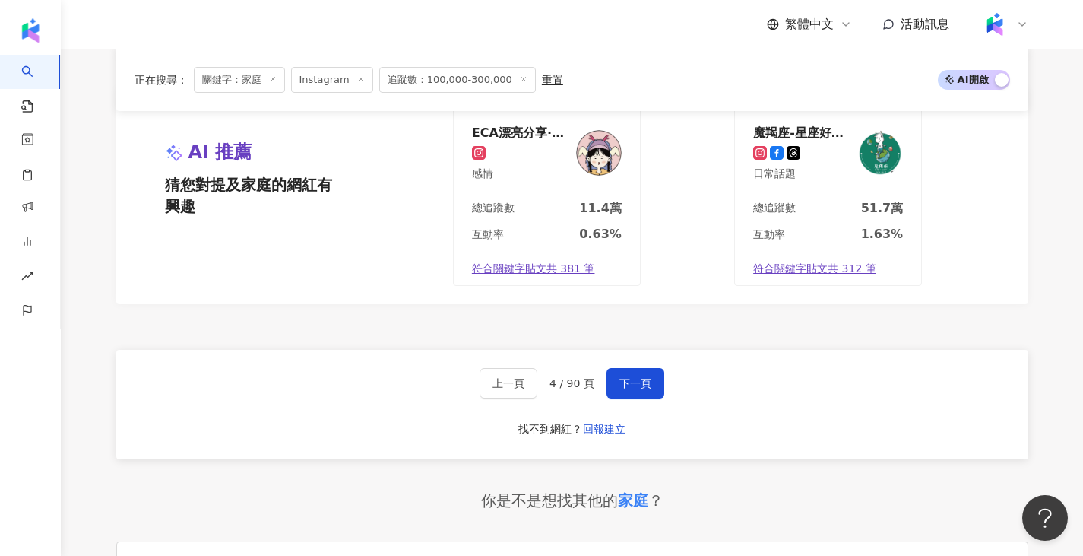
scroll to position [2849, 0]
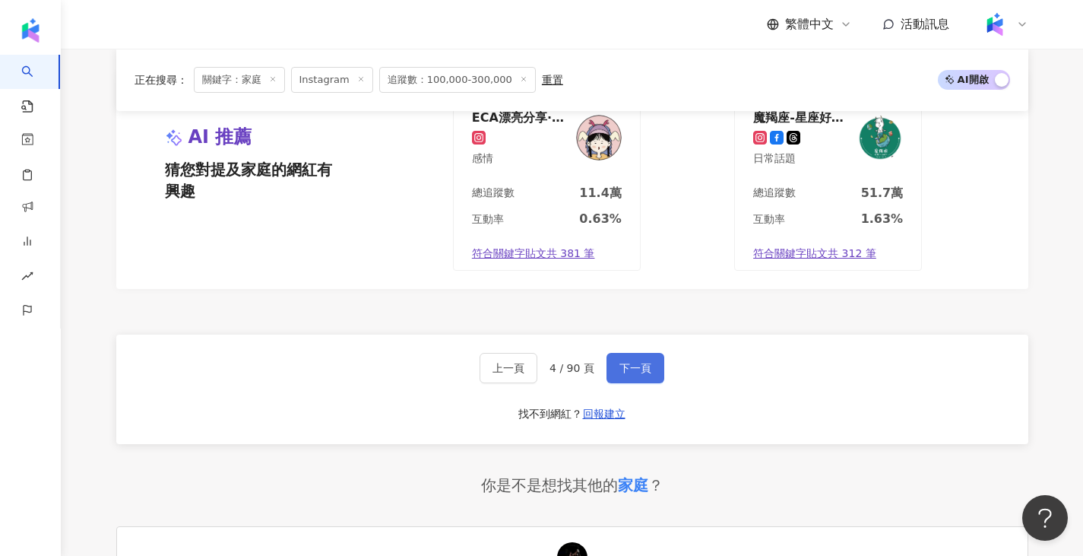
click at [628, 369] on span "下一頁" at bounding box center [636, 368] width 32 height 12
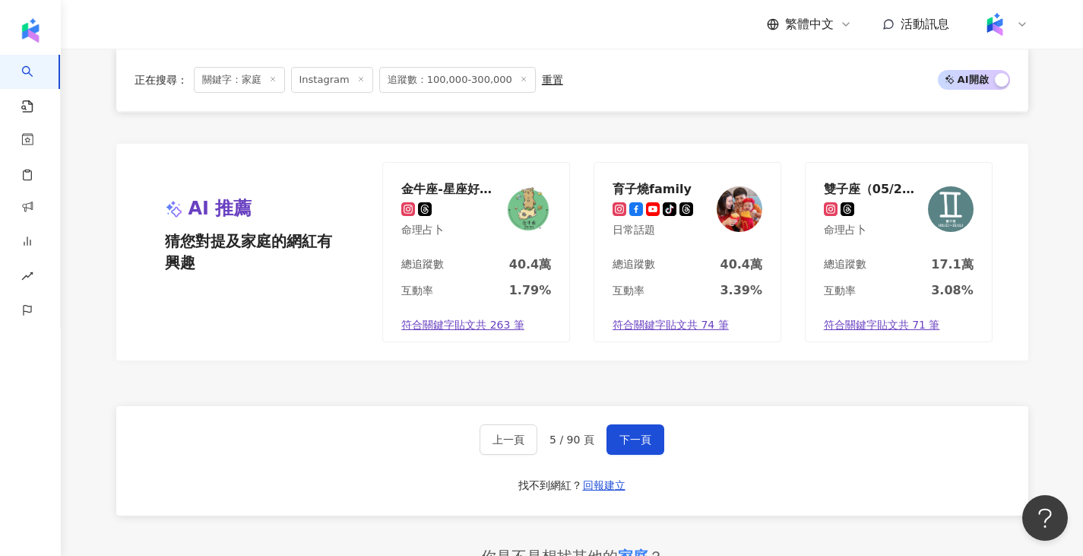
scroll to position [2806, 0]
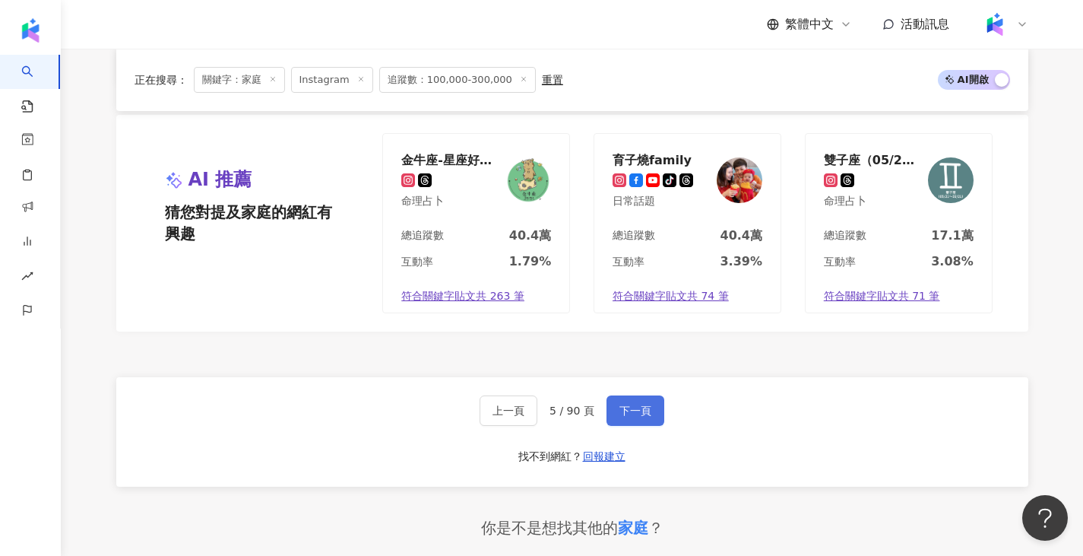
click at [630, 405] on span "下一頁" at bounding box center [636, 410] width 32 height 12
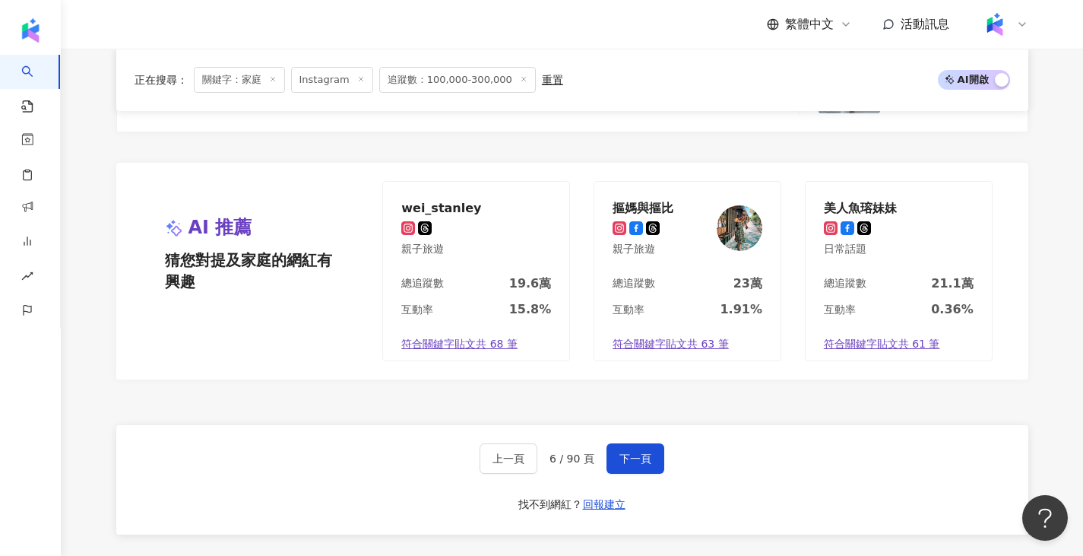
scroll to position [2889, 0]
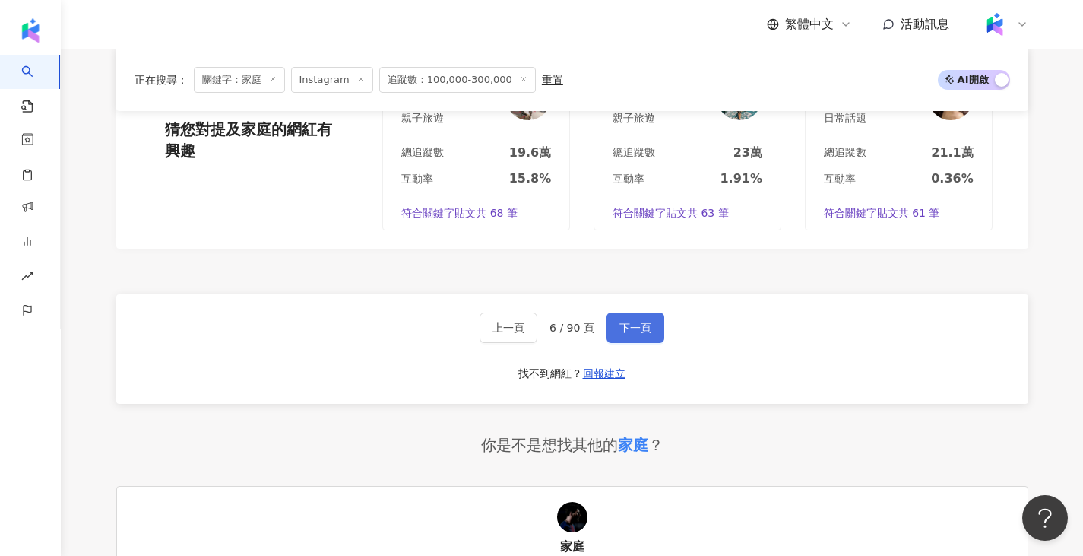
click at [638, 322] on span "下一頁" at bounding box center [636, 328] width 32 height 12
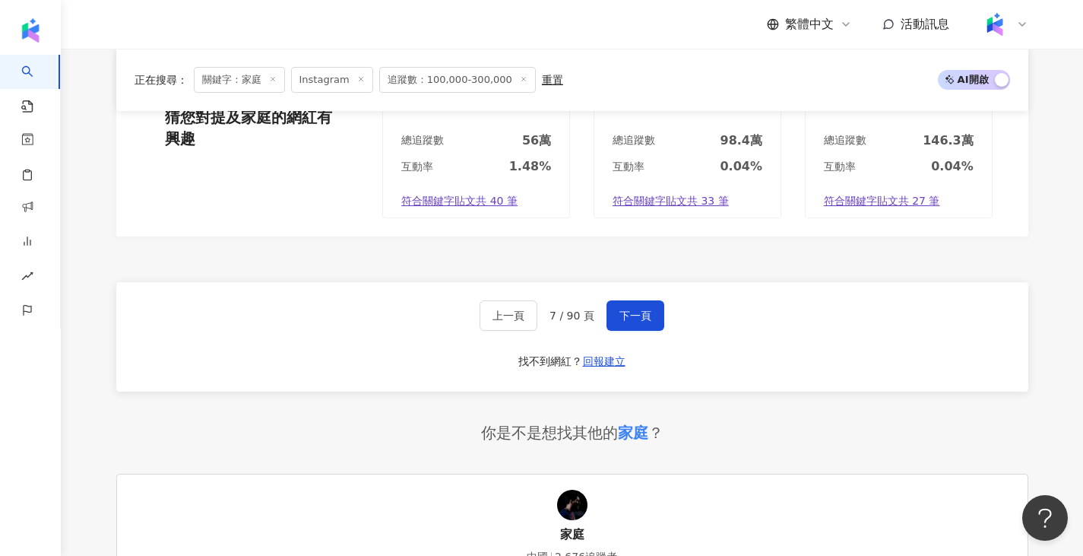
scroll to position [2902, 0]
click at [641, 311] on span "下一頁" at bounding box center [636, 315] width 32 height 12
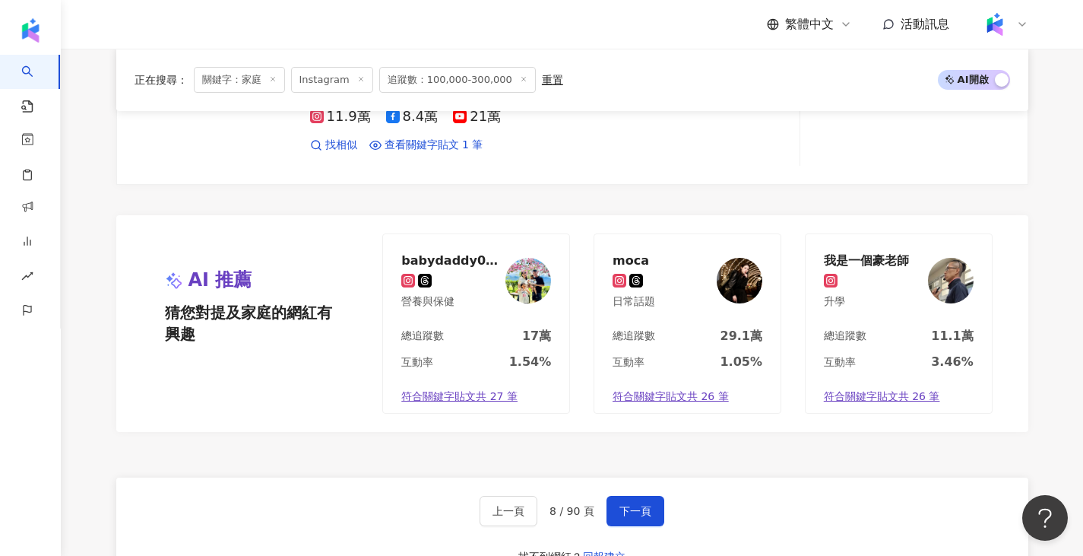
scroll to position [2858, 0]
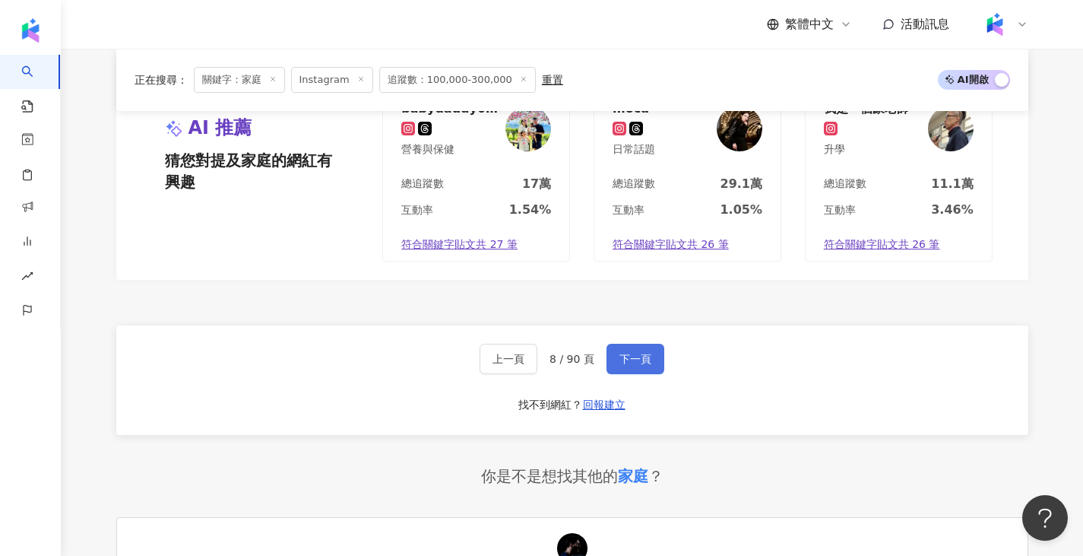
click at [645, 360] on span "下一頁" at bounding box center [636, 359] width 32 height 12
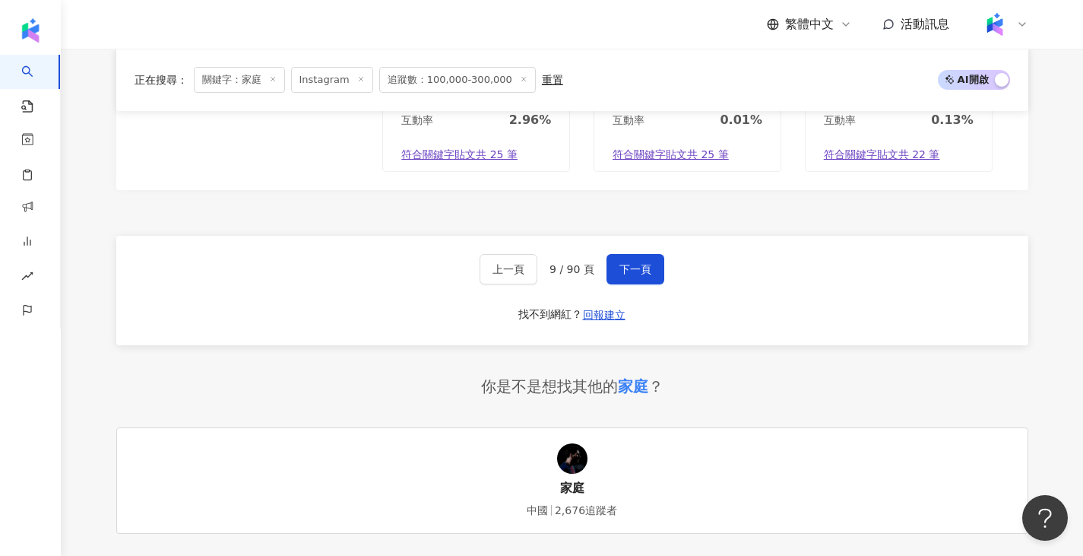
scroll to position [3005, 0]
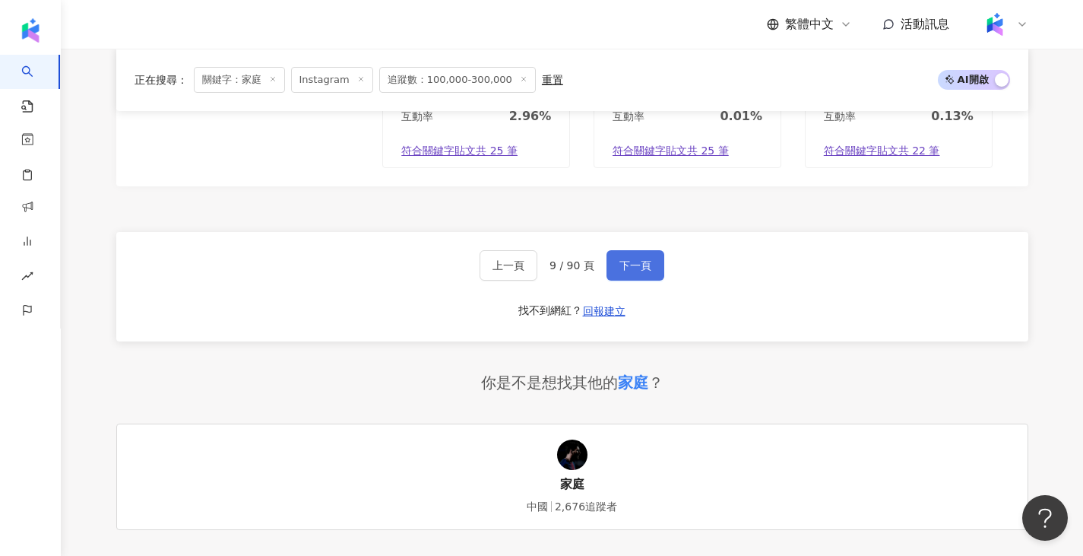
click at [629, 250] on button "下一頁" at bounding box center [636, 265] width 58 height 30
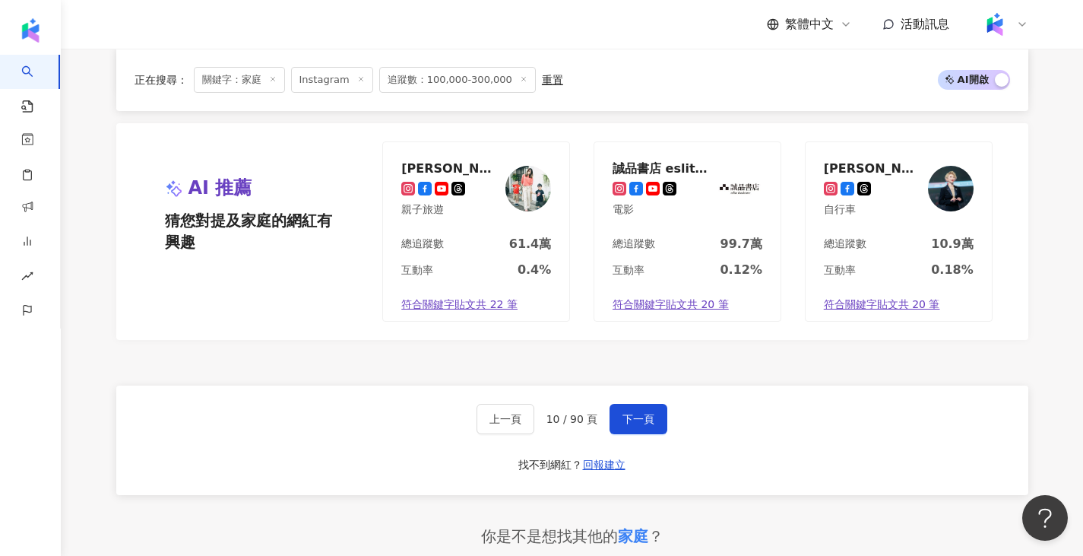
scroll to position [2813, 0]
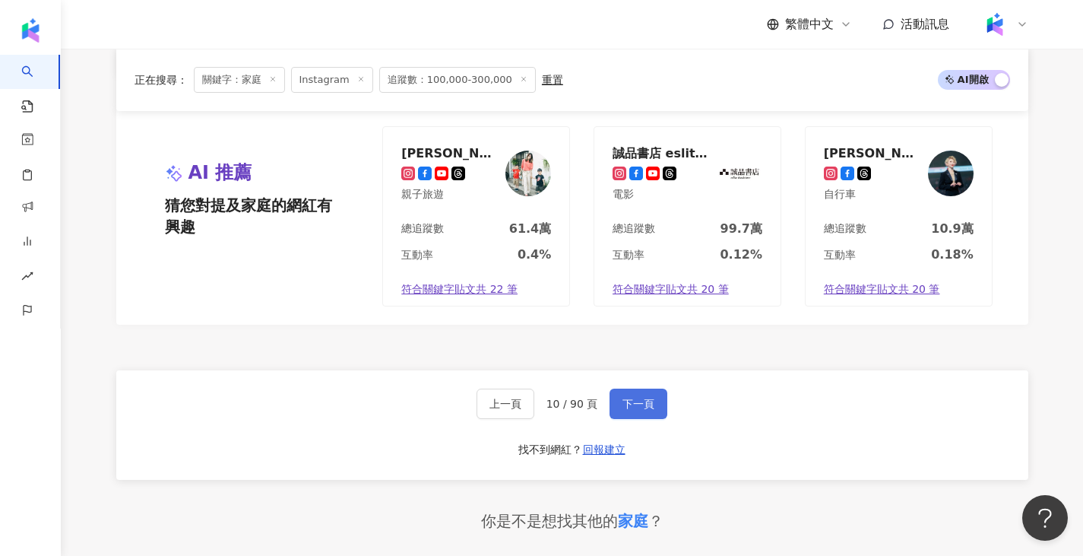
click at [650, 402] on span "下一頁" at bounding box center [639, 404] width 32 height 12
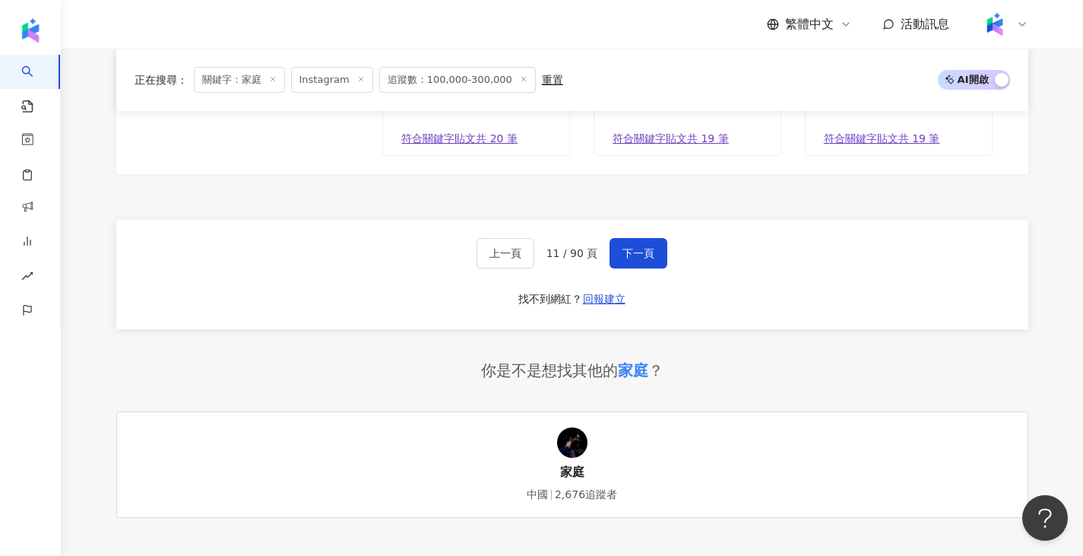
scroll to position [2965, 0]
click at [626, 262] on button "下一頁" at bounding box center [639, 251] width 58 height 30
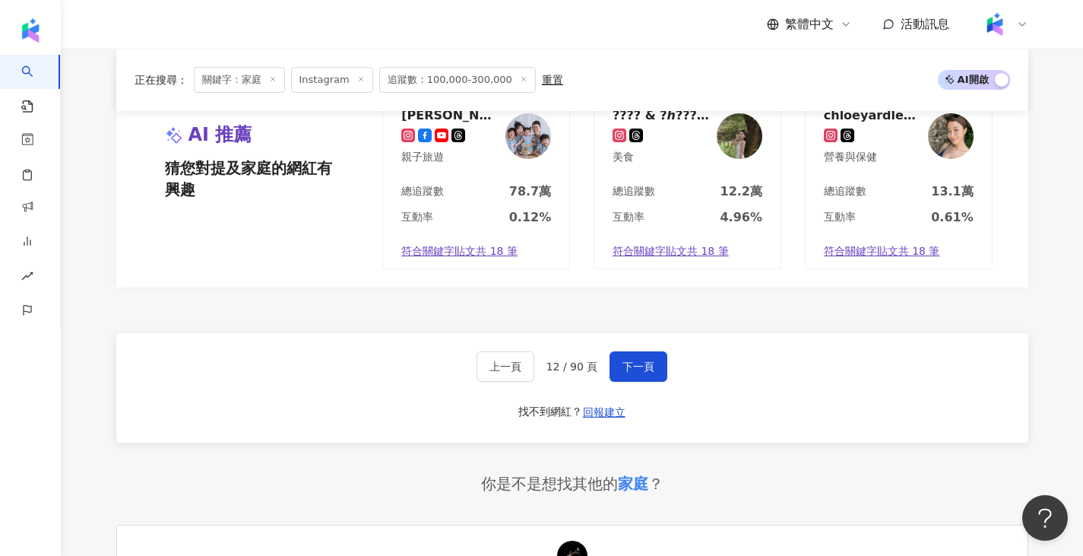
scroll to position [2901, 0]
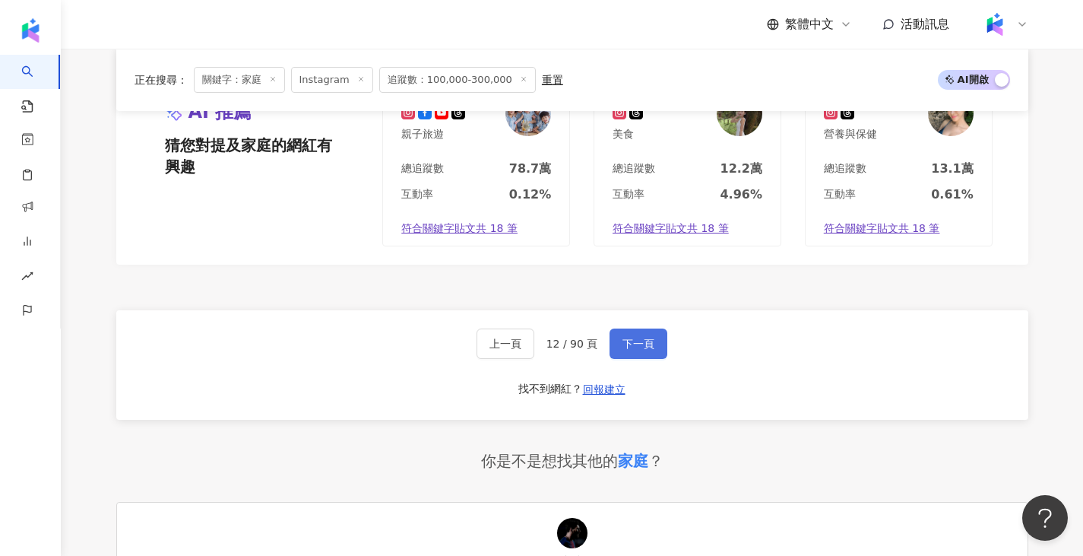
click at [631, 338] on span "下一頁" at bounding box center [639, 344] width 32 height 12
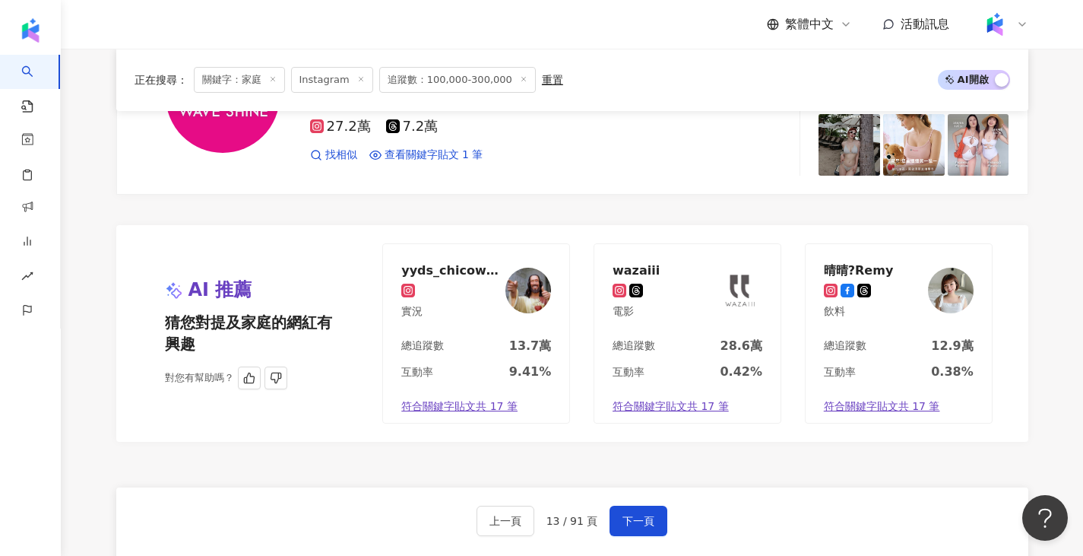
scroll to position [2883, 0]
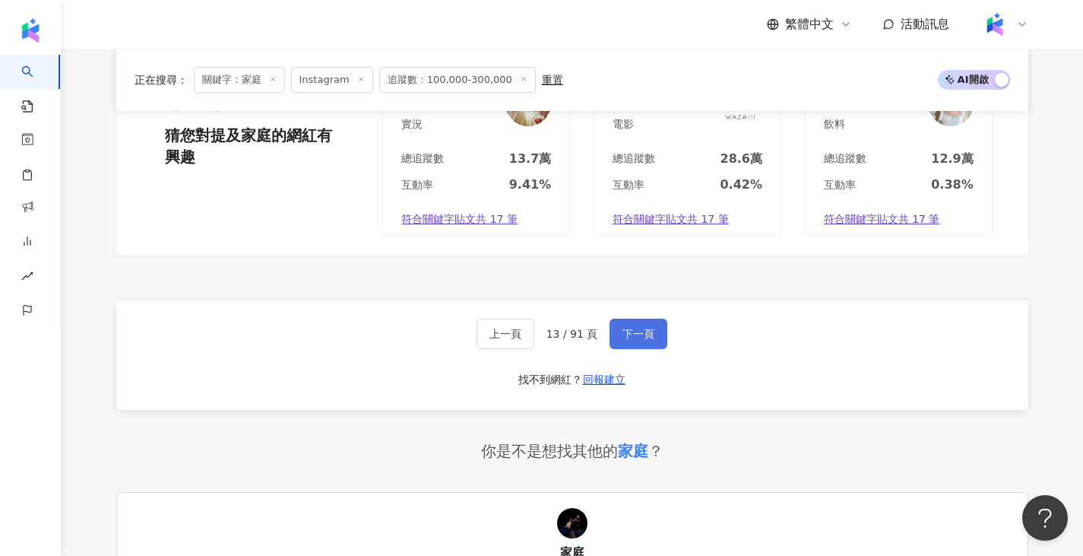
click at [636, 338] on span "下一頁" at bounding box center [639, 334] width 32 height 12
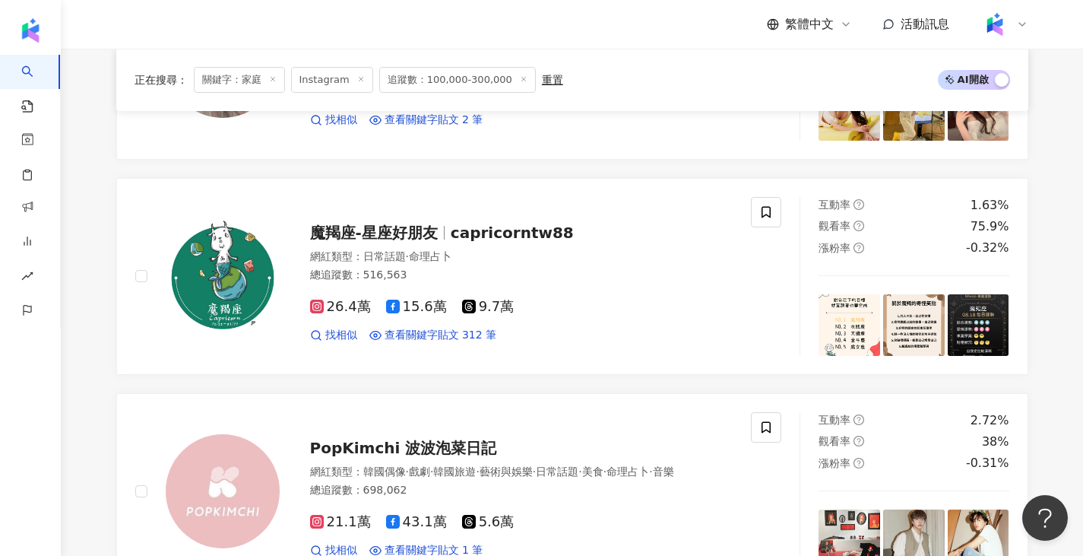
scroll to position [1397, 0]
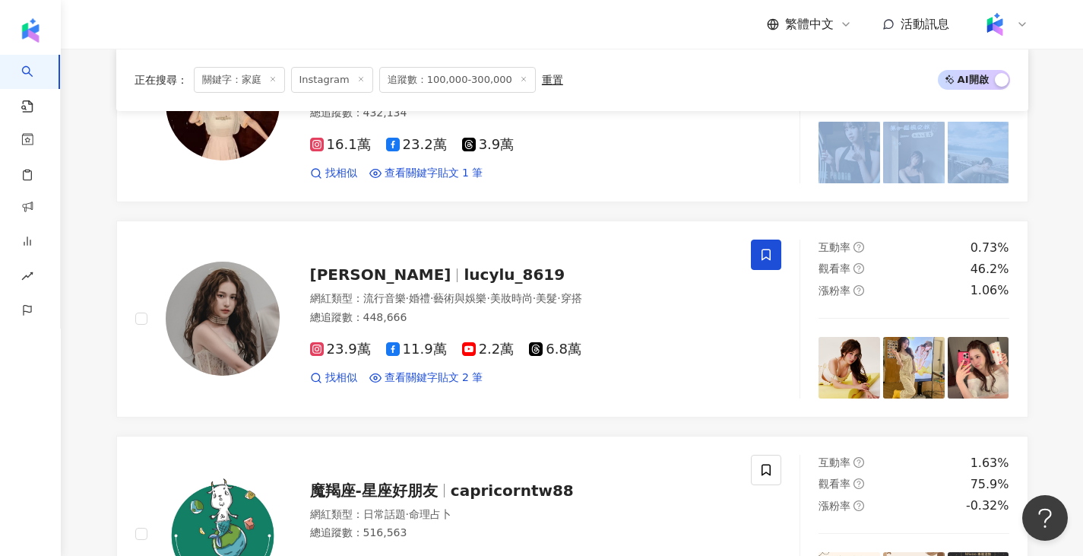
drag, startPoint x: 1059, startPoint y: 158, endPoint x: 1069, endPoint y: 103, distance: 56.4
click at [1069, 103] on main "Instagram ** 台灣 搜尋 customizedTag b5f8e28e-670c-471a-8f1e-6e32be89ca6b 網紅類型 家庭 白…" at bounding box center [572, 386] width 1023 height 3471
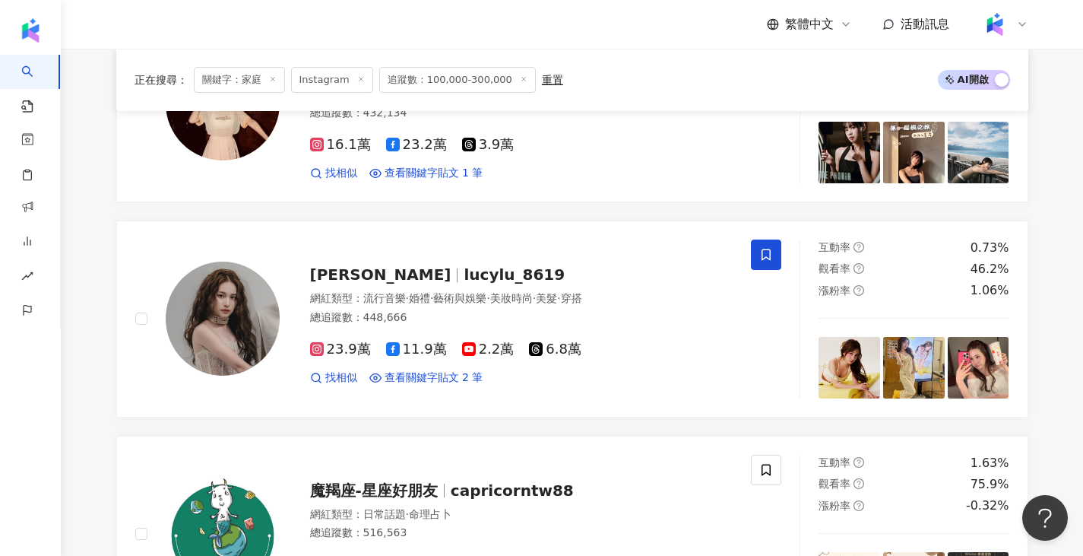
click at [1054, 300] on div "正在搜尋 ： 關鍵字：家庭 Instagram 追蹤數：100,000-300,000 重置 AI 開啟 AI 關閉 wearefamily_1994 網紅類…" at bounding box center [572, 493] width 973 height 3255
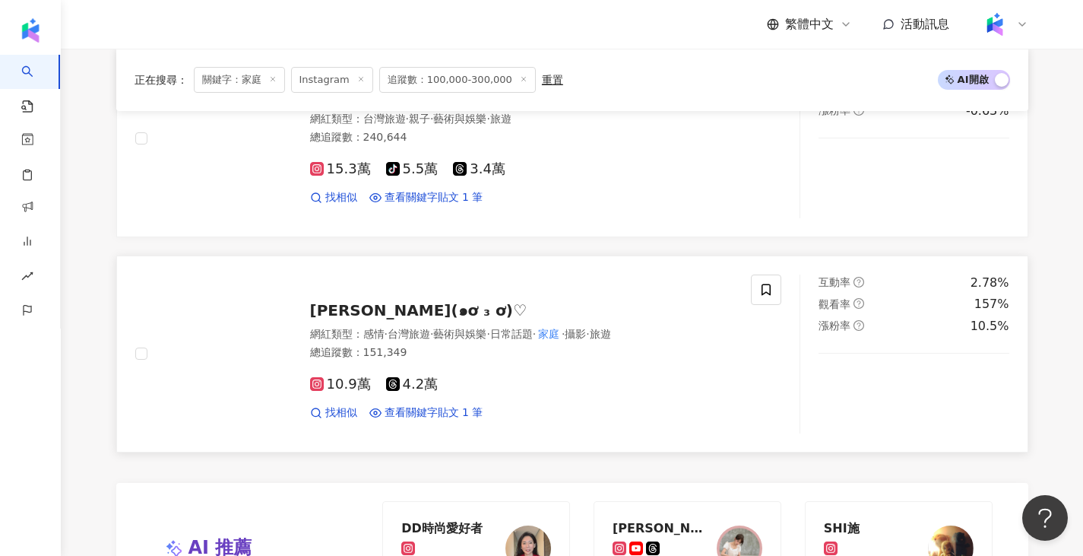
scroll to position [2818, 0]
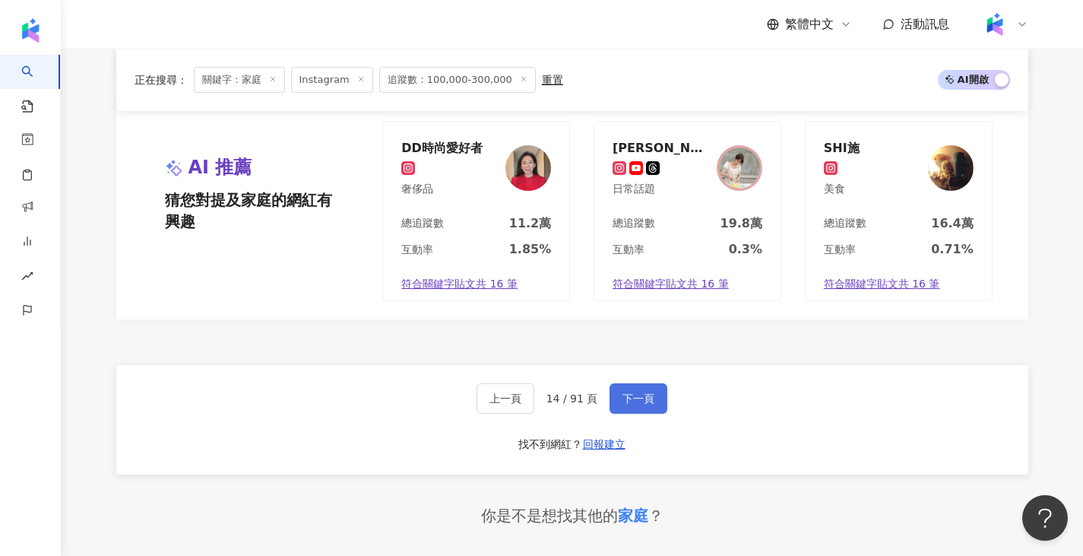
click at [633, 413] on button "下一頁" at bounding box center [639, 398] width 58 height 30
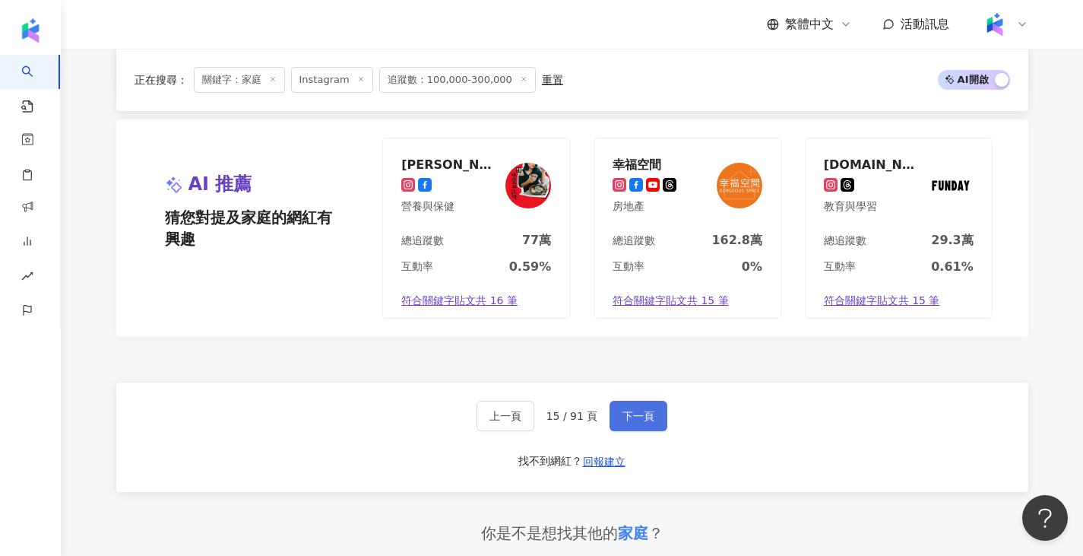
click at [656, 401] on button "下一頁" at bounding box center [639, 416] width 58 height 30
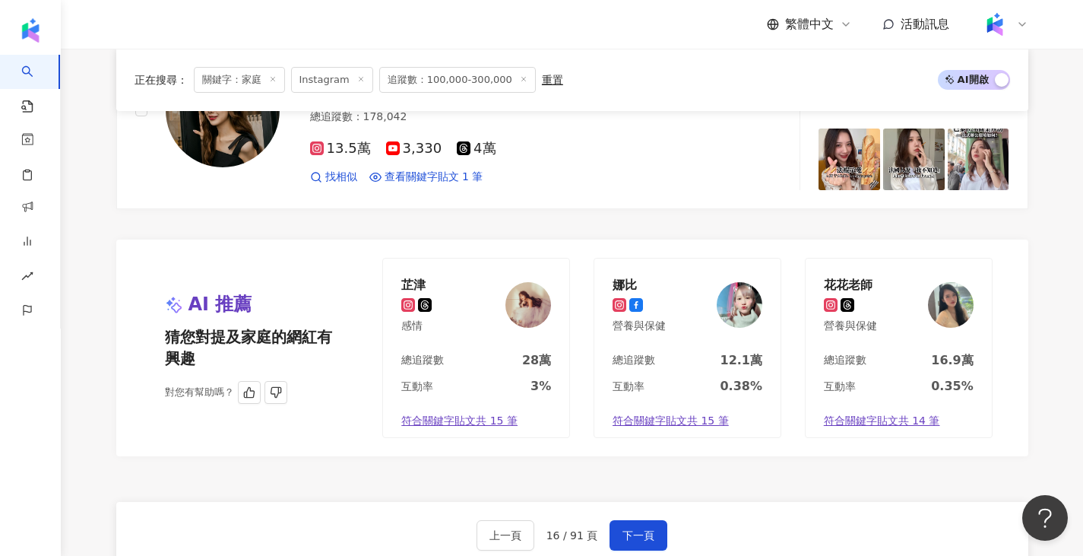
scroll to position [2537, 0]
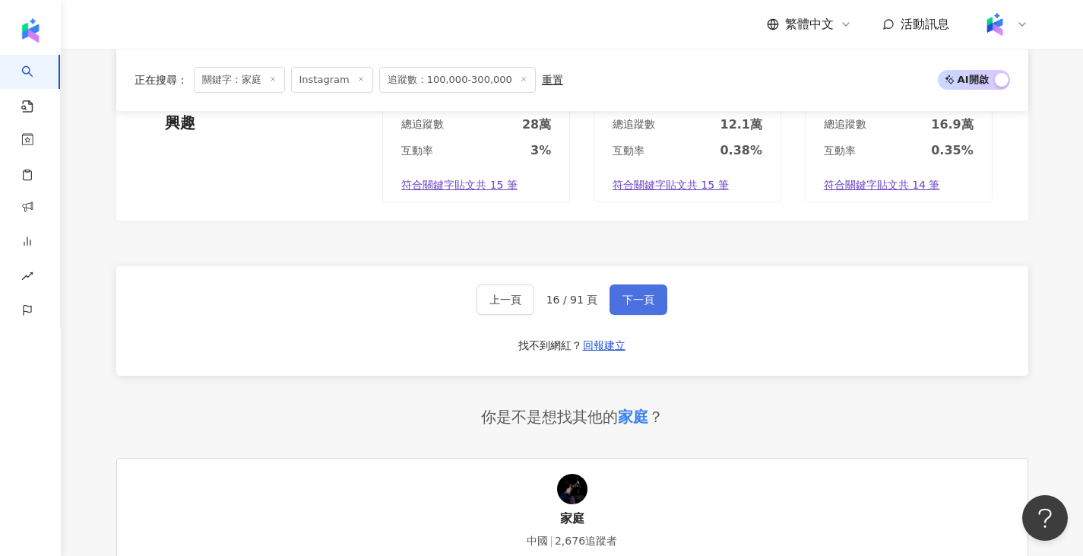
click at [661, 305] on button "下一頁" at bounding box center [639, 299] width 58 height 30
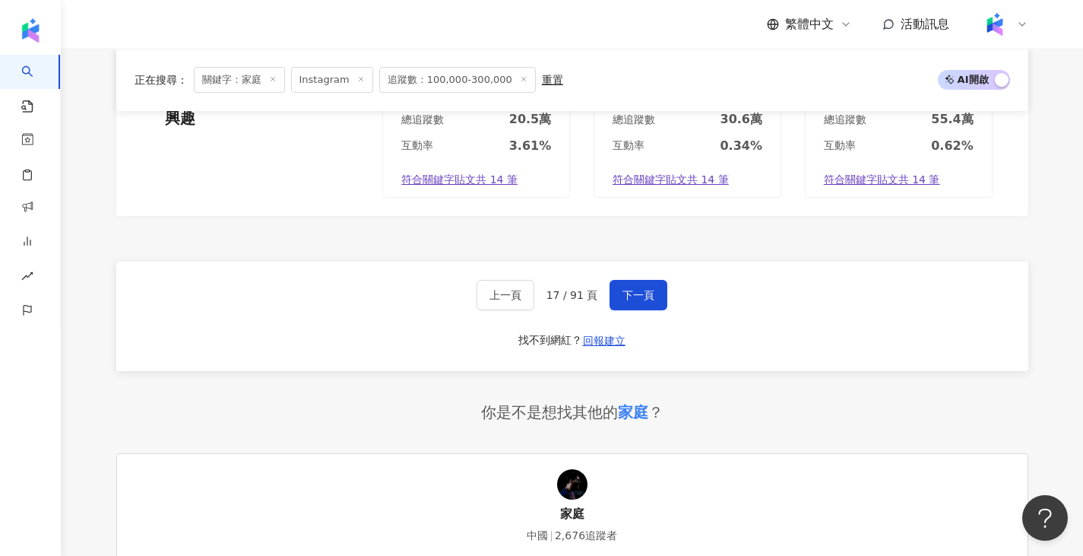
scroll to position [2958, 0]
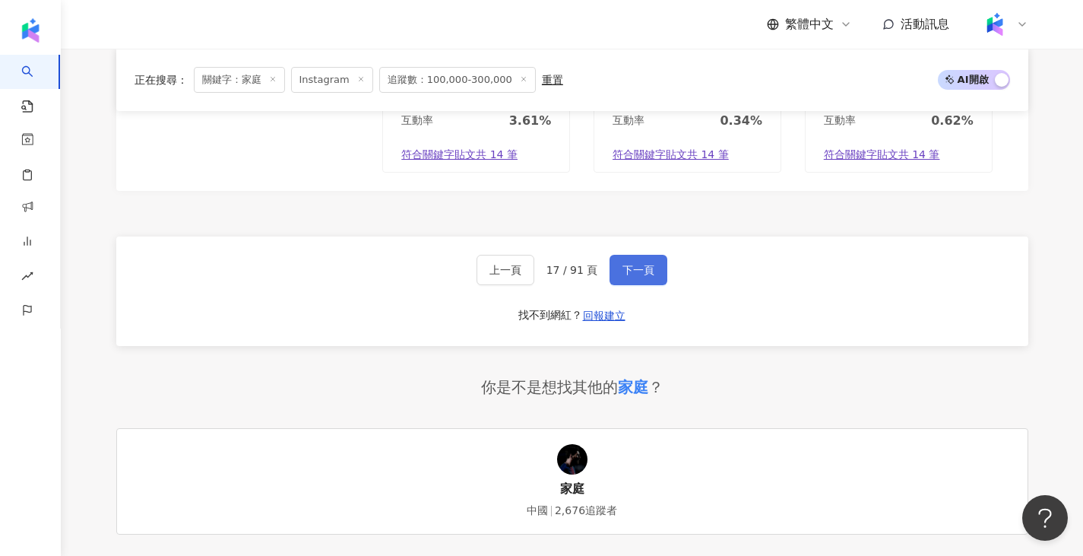
click at [613, 265] on button "下一頁" at bounding box center [639, 270] width 58 height 30
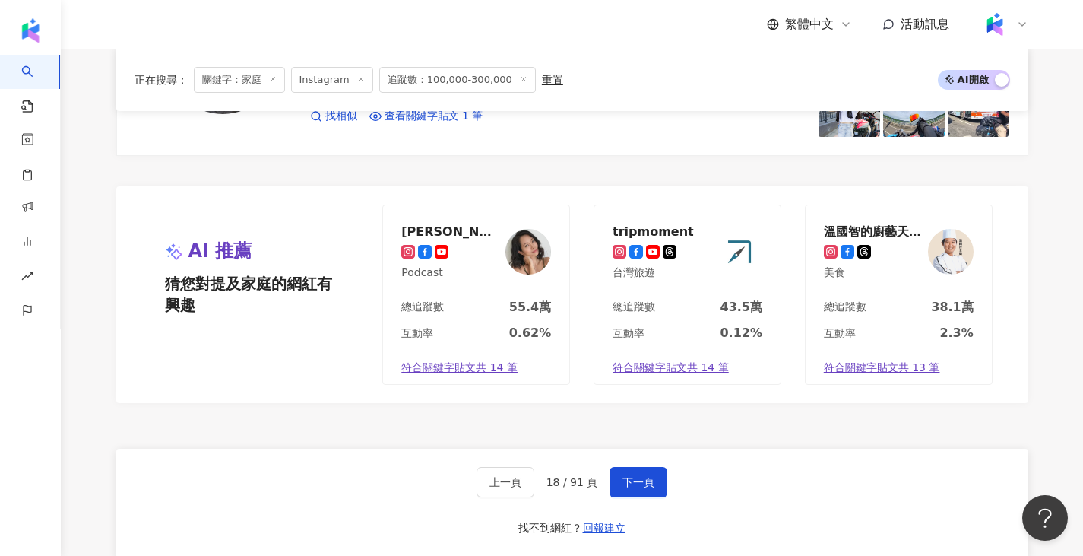
scroll to position [2737, 0]
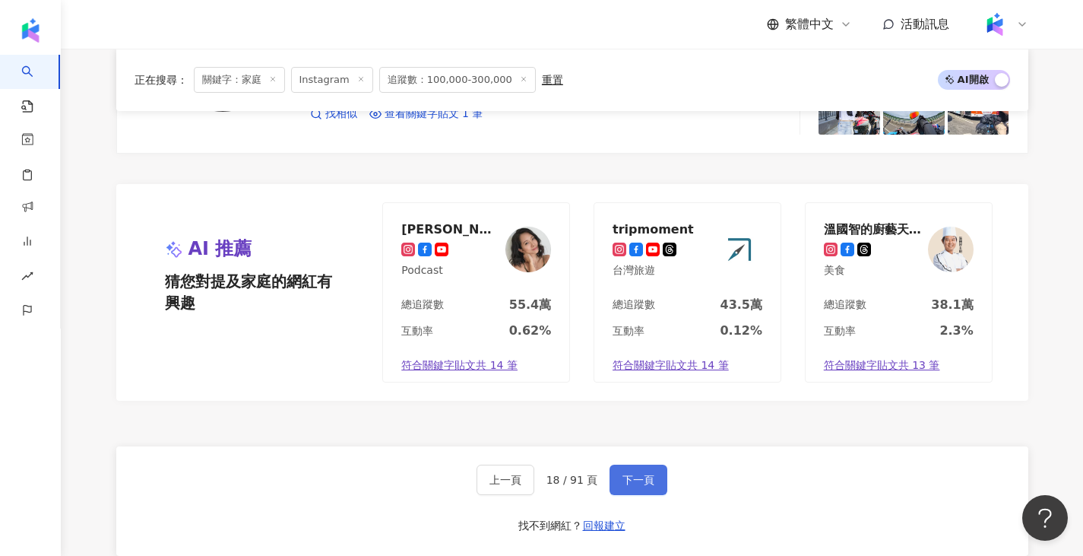
click at [627, 485] on span "下一頁" at bounding box center [639, 480] width 32 height 12
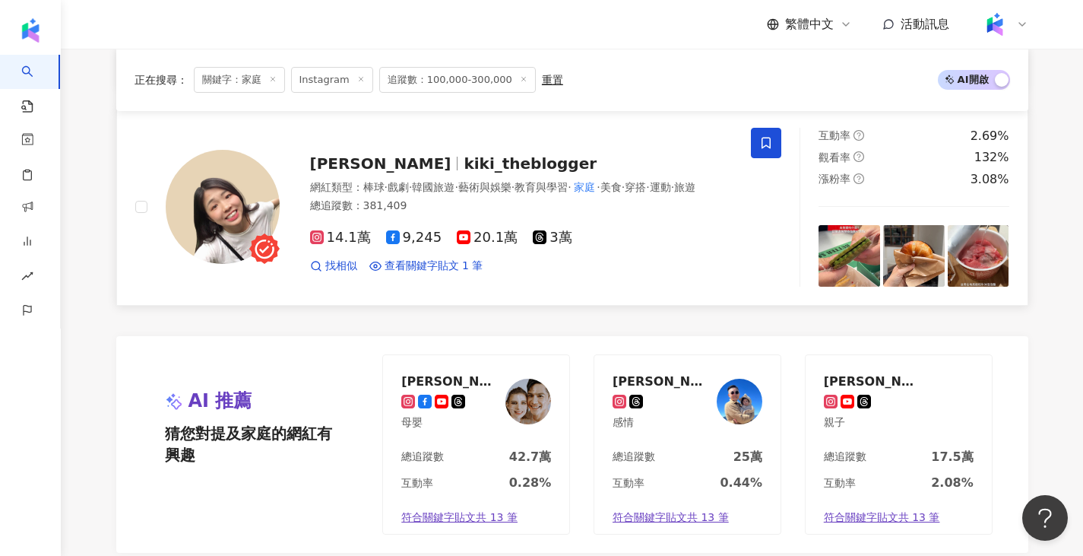
scroll to position [2889, 0]
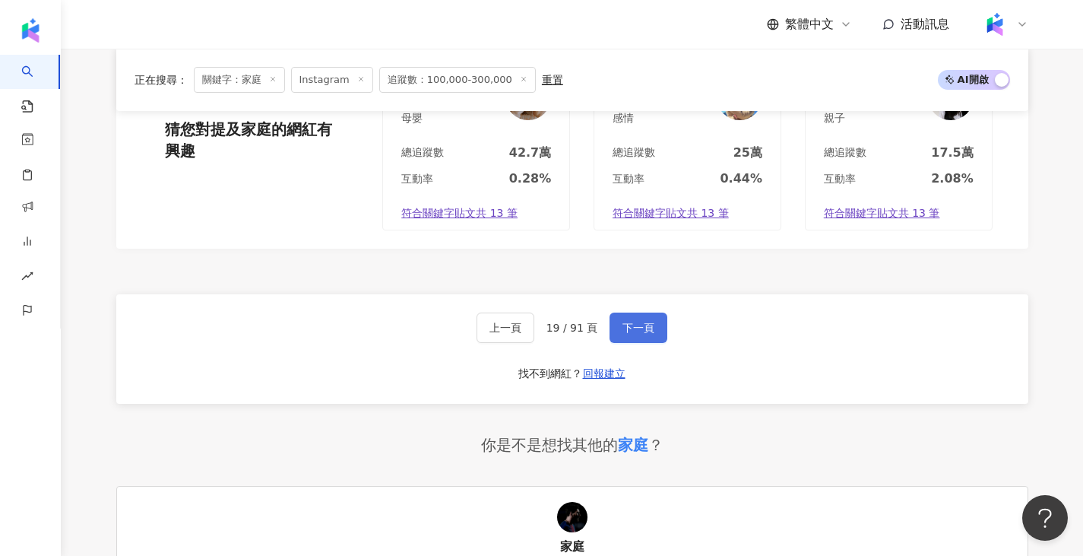
click at [654, 325] on button "下一頁" at bounding box center [639, 327] width 58 height 30
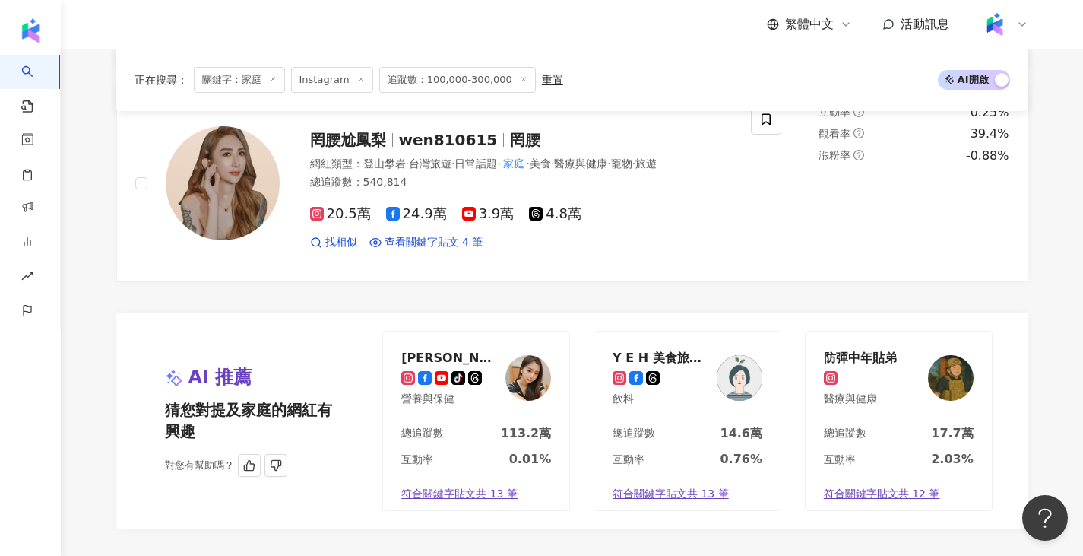
scroll to position [2813, 0]
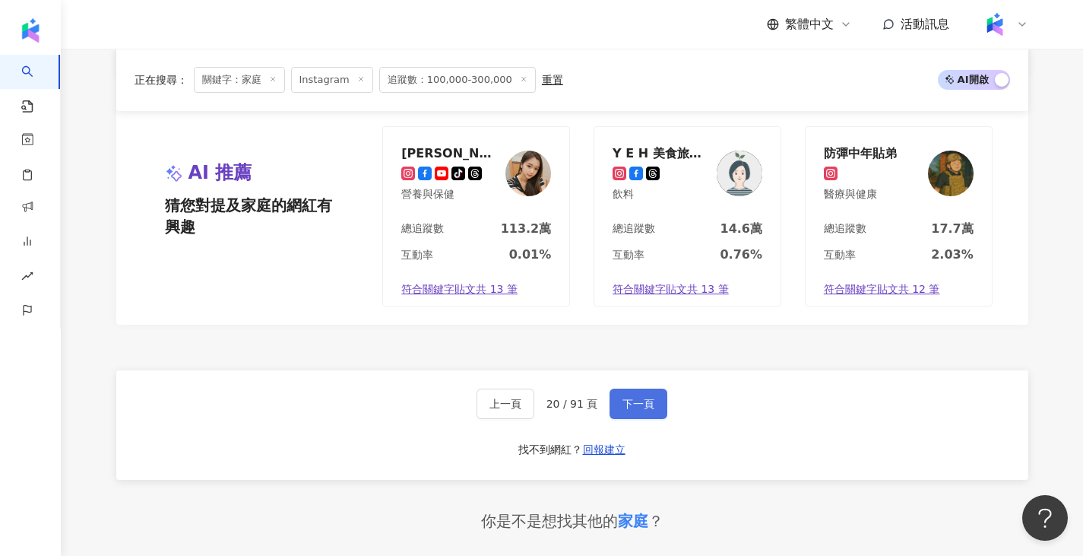
click at [617, 417] on button "下一頁" at bounding box center [639, 403] width 58 height 30
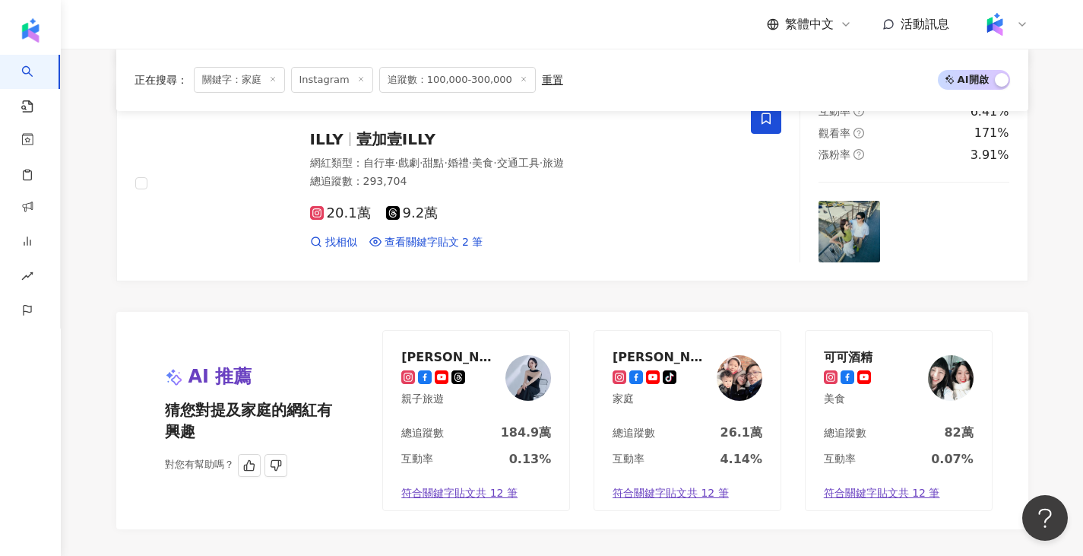
scroll to position [2889, 0]
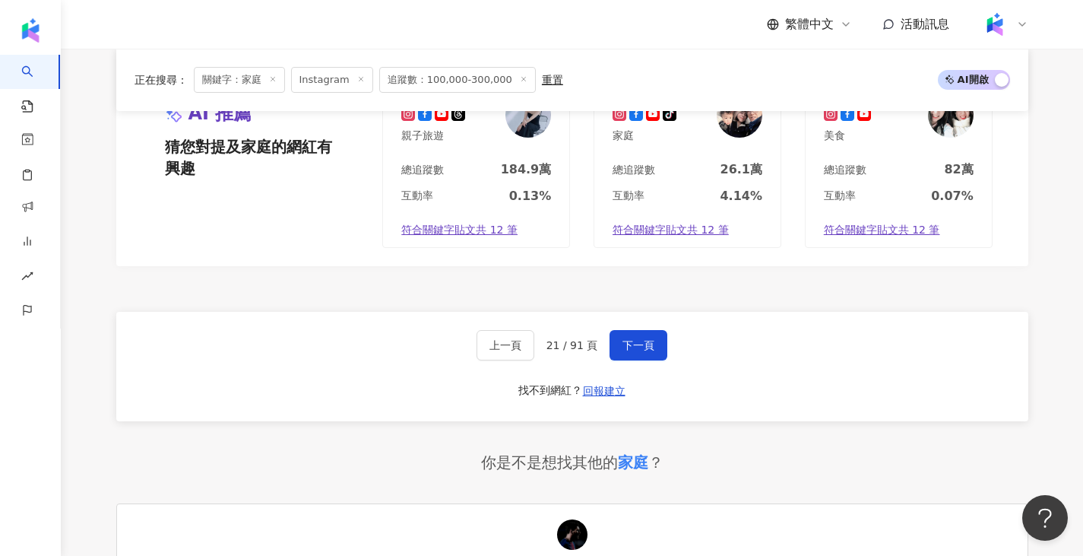
click at [638, 348] on div "上一頁 21 / 91 頁 下一頁 找不到網紅？ 回報建立" at bounding box center [572, 366] width 912 height 109
click at [640, 339] on button "下一頁" at bounding box center [639, 345] width 58 height 30
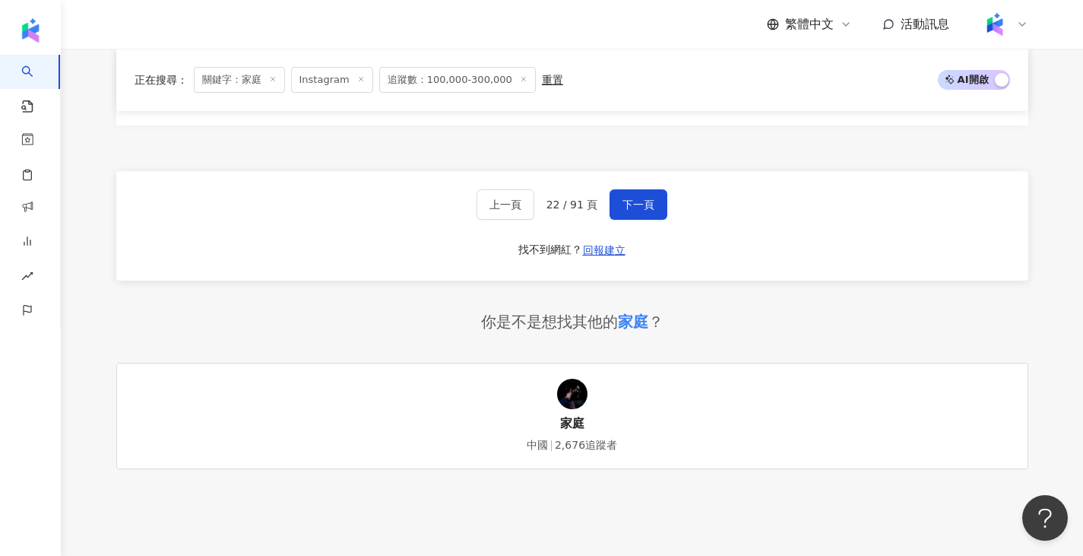
scroll to position [2828, 0]
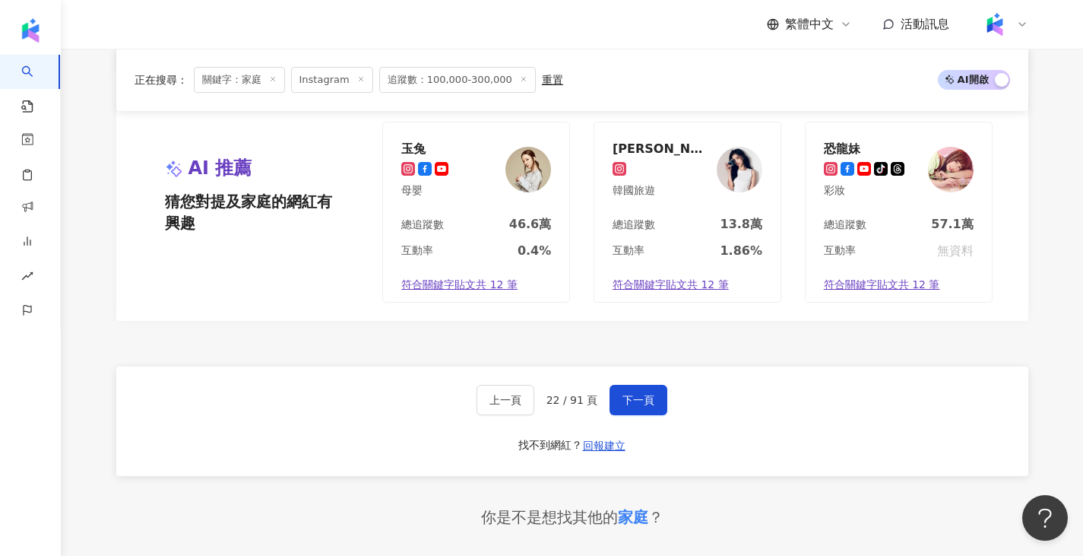
click at [630, 404] on div "上一頁 22 / 91 頁 下一頁 找不到網紅？ 回報建立" at bounding box center [572, 420] width 912 height 109
click at [642, 394] on span "下一頁" at bounding box center [639, 400] width 32 height 12
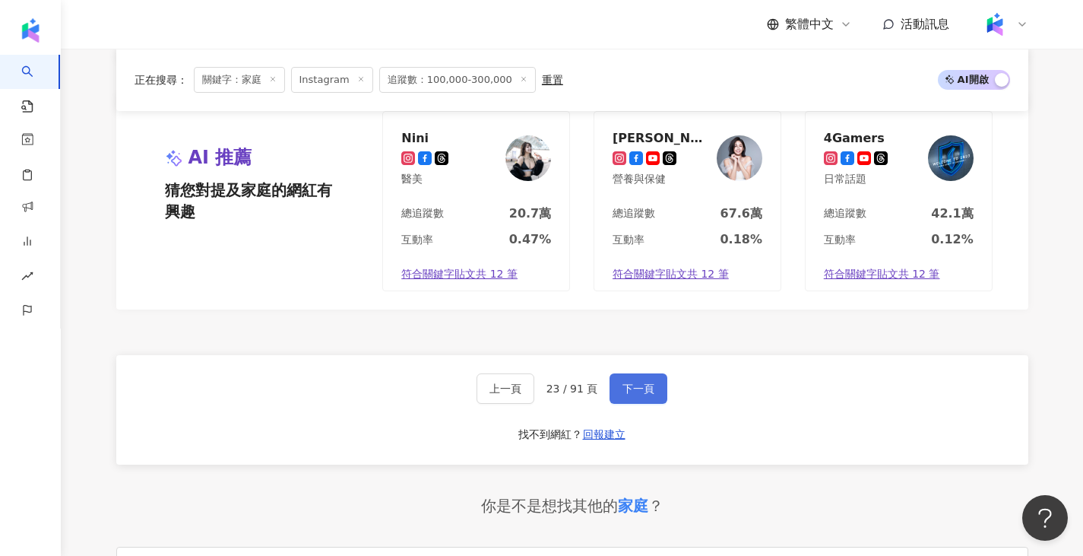
click at [639, 394] on span "下一頁" at bounding box center [639, 388] width 32 height 12
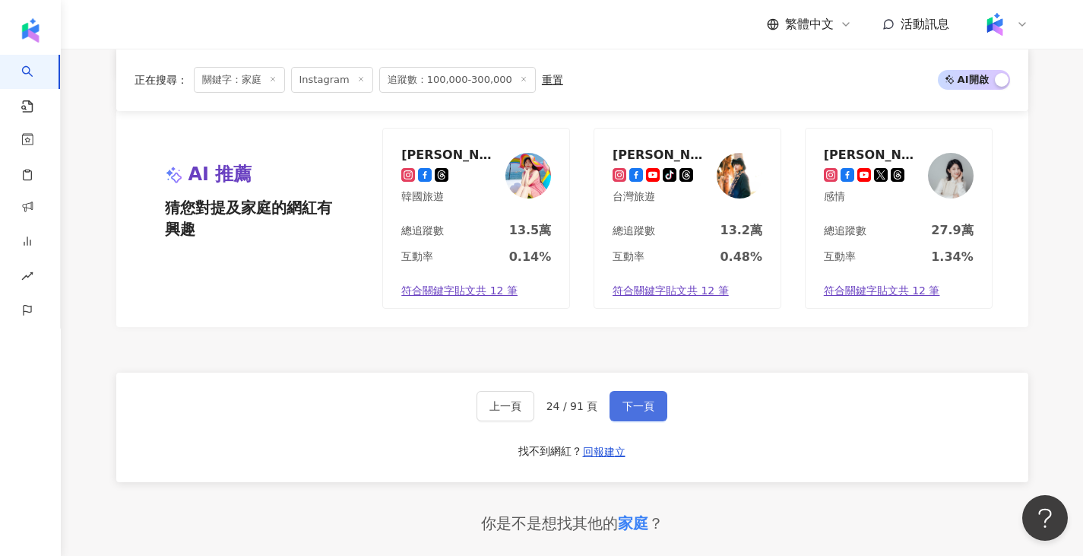
click at [634, 400] on span "下一頁" at bounding box center [639, 406] width 32 height 12
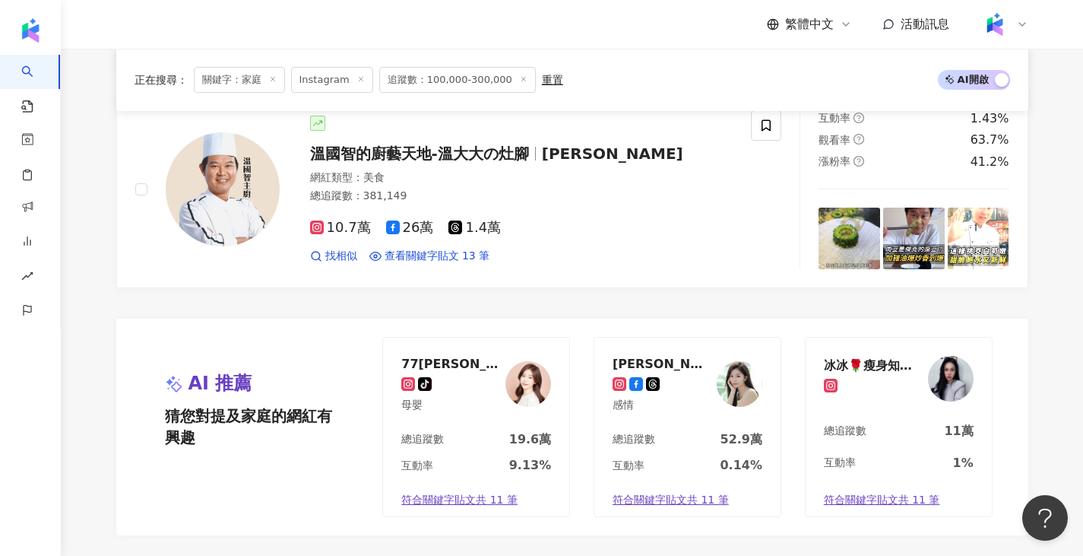
scroll to position [2740, 0]
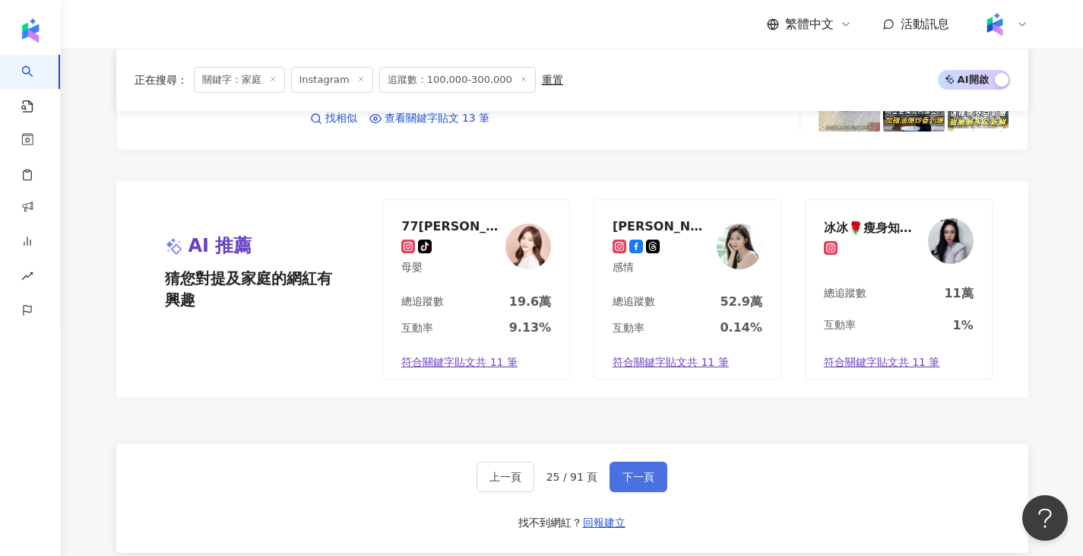
click at [633, 476] on span "下一頁" at bounding box center [639, 477] width 32 height 12
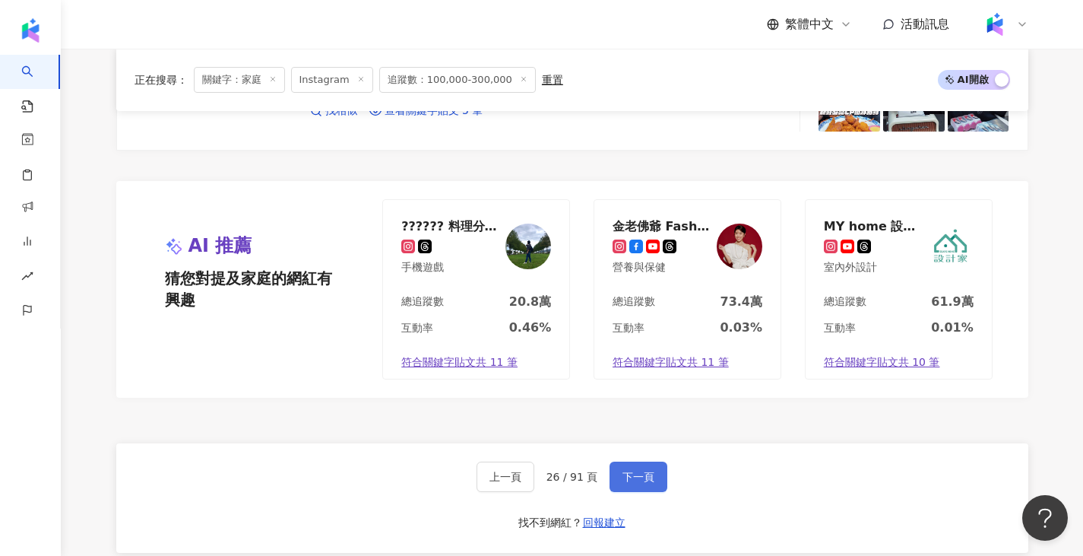
click at [639, 472] on span "下一頁" at bounding box center [639, 477] width 32 height 12
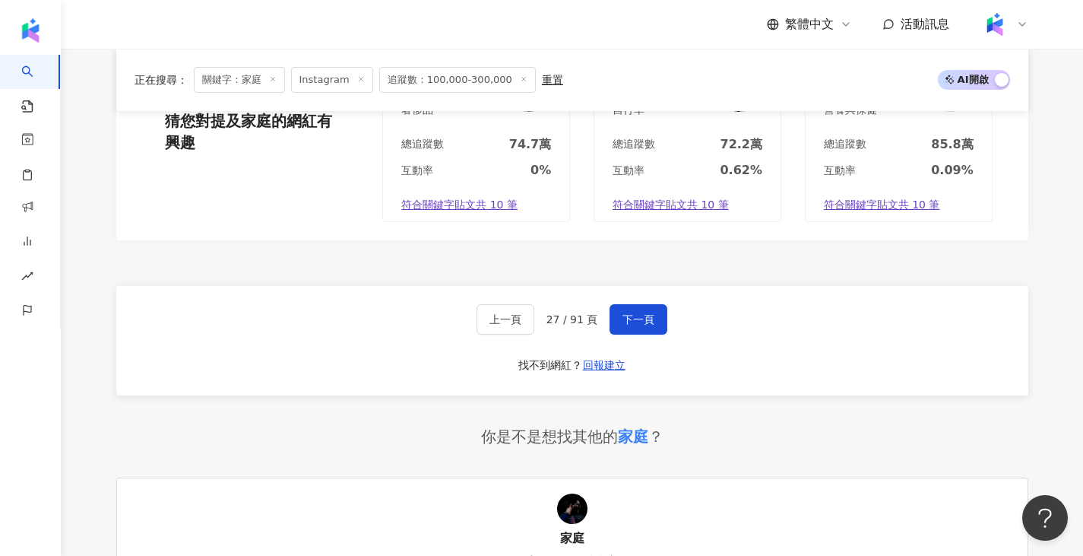
scroll to position [2927, 0]
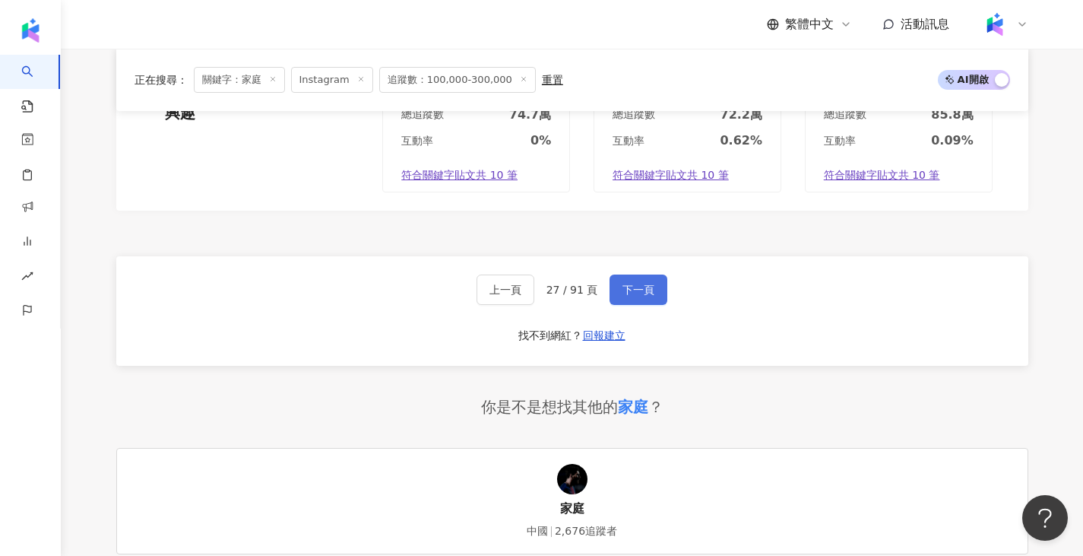
click at [647, 274] on div "上一頁 27 / 91 頁 下一頁 找不到網紅？ 回報建立" at bounding box center [572, 310] width 912 height 109
click at [647, 274] on button "下一頁" at bounding box center [639, 289] width 58 height 30
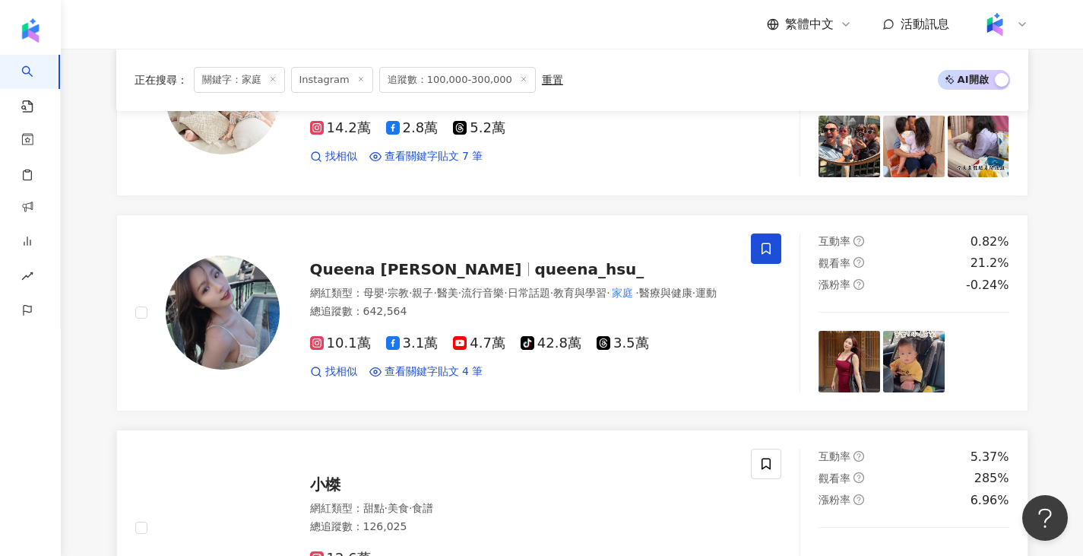
scroll to position [2015, 0]
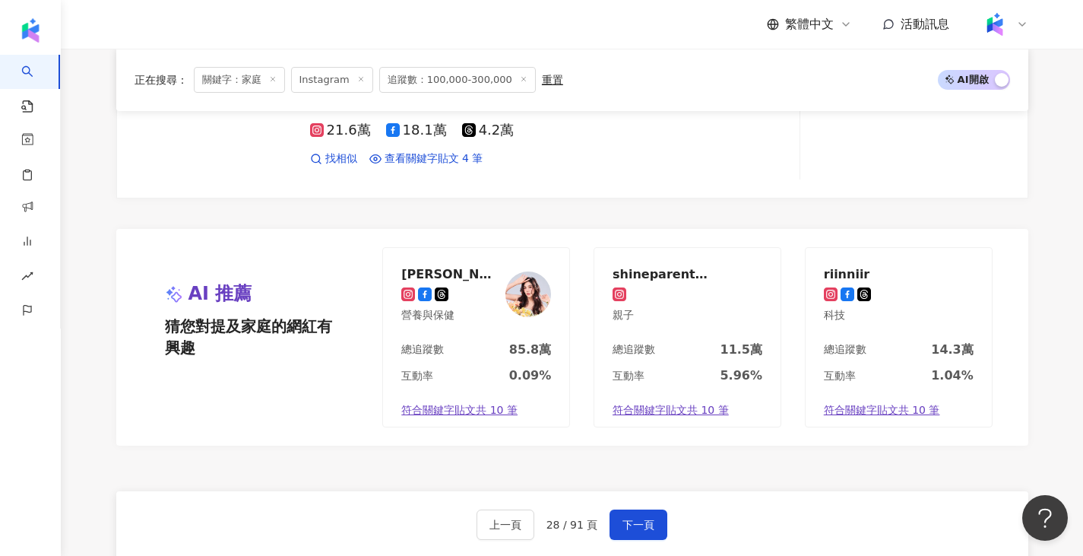
scroll to position [2699, 0]
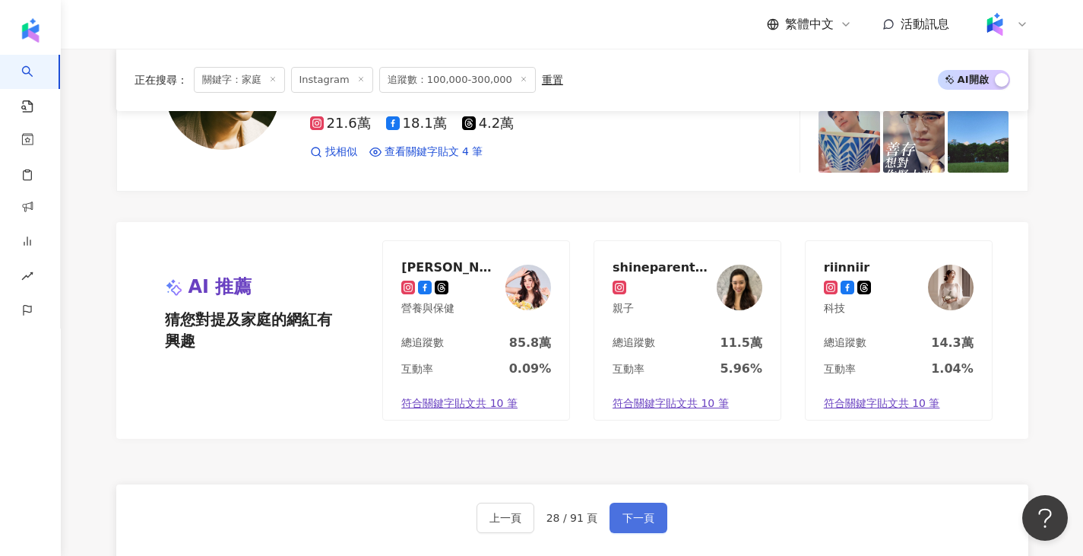
click at [636, 519] on span "下一頁" at bounding box center [639, 518] width 32 height 12
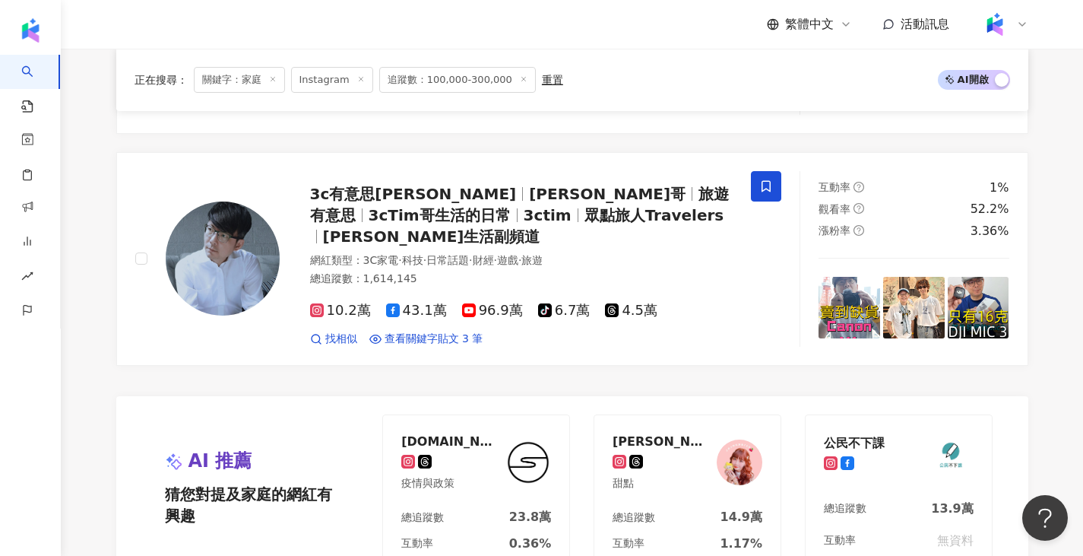
scroll to position [2846, 0]
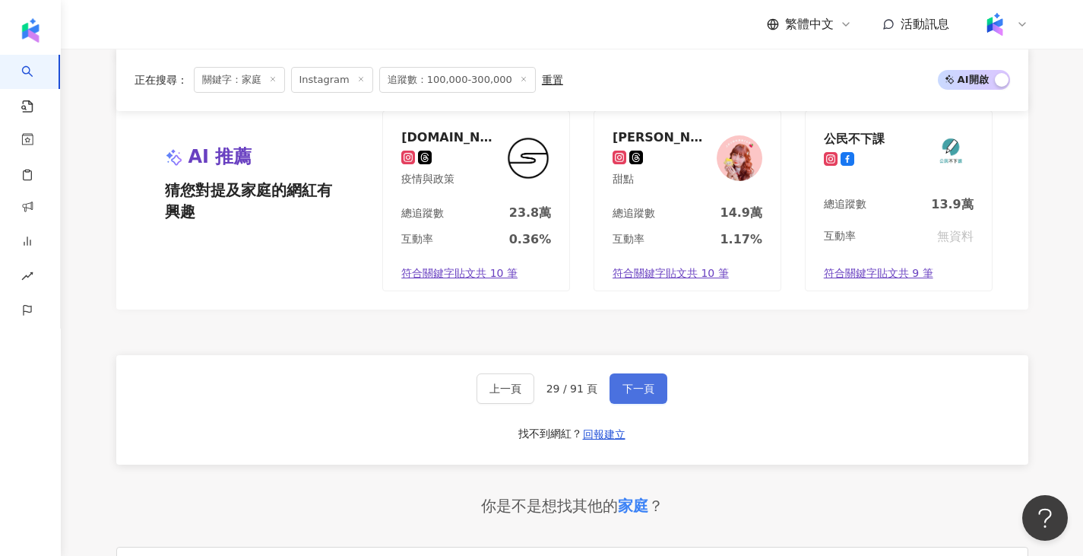
click at [657, 373] on button "下一頁" at bounding box center [639, 388] width 58 height 30
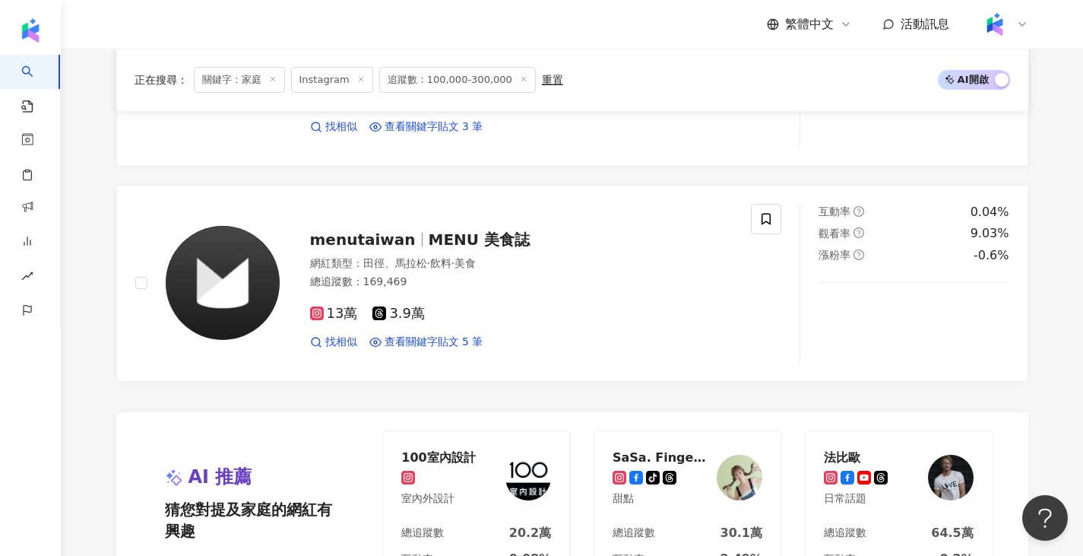
scroll to position [2813, 0]
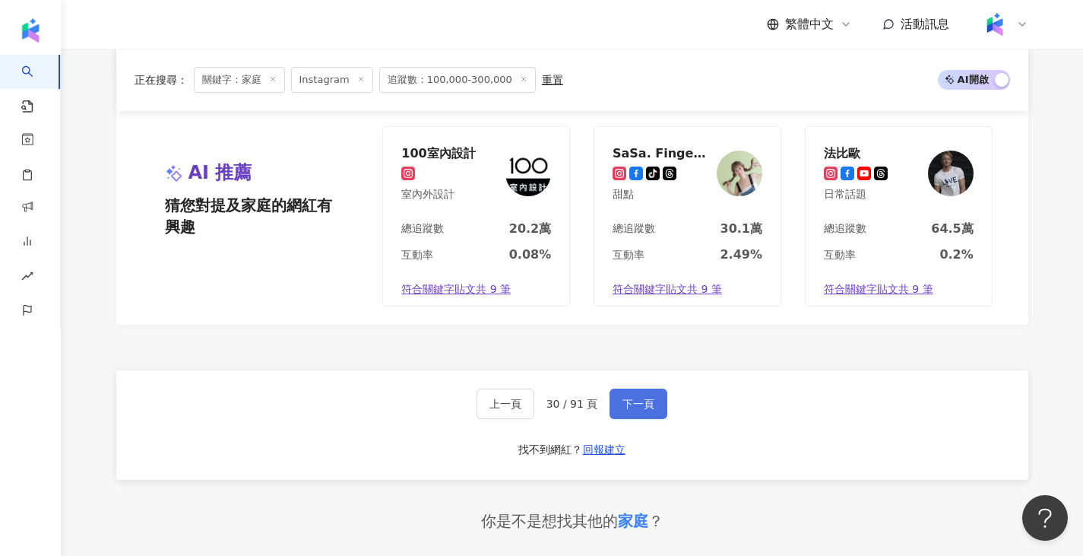
click at [648, 399] on span "下一頁" at bounding box center [639, 404] width 32 height 12
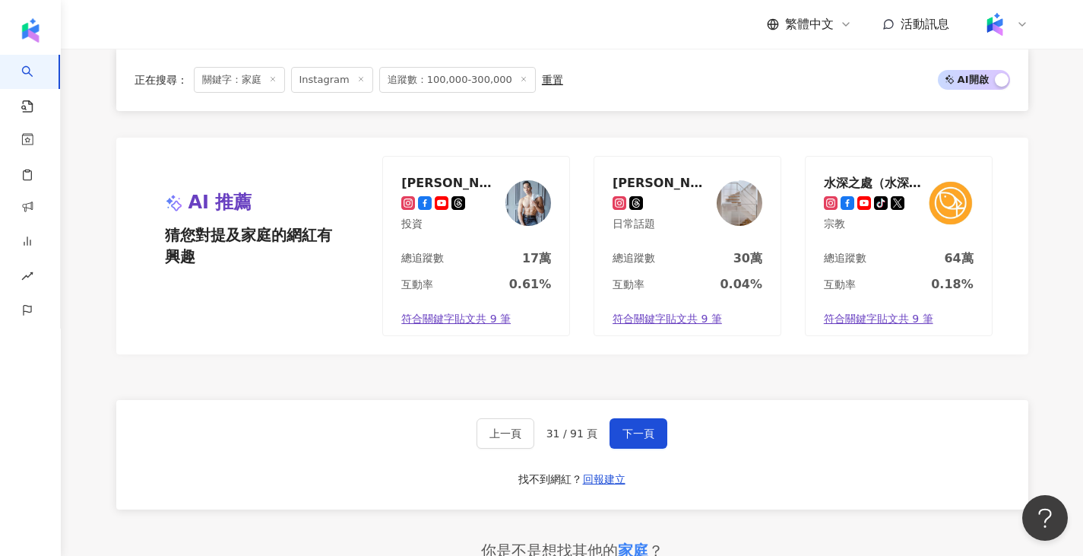
scroll to position [2711, 0]
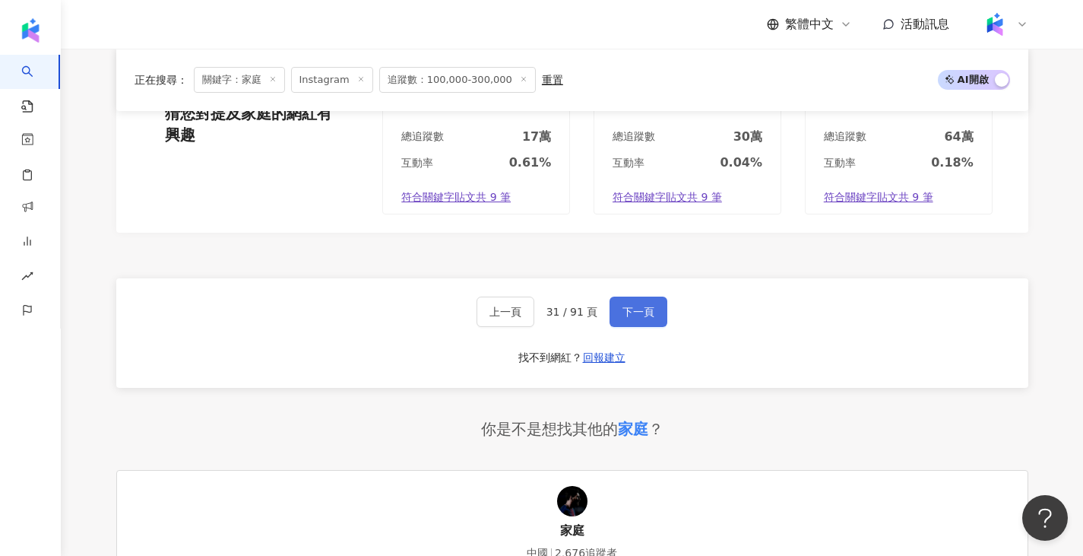
click at [629, 306] on span "下一頁" at bounding box center [639, 312] width 32 height 12
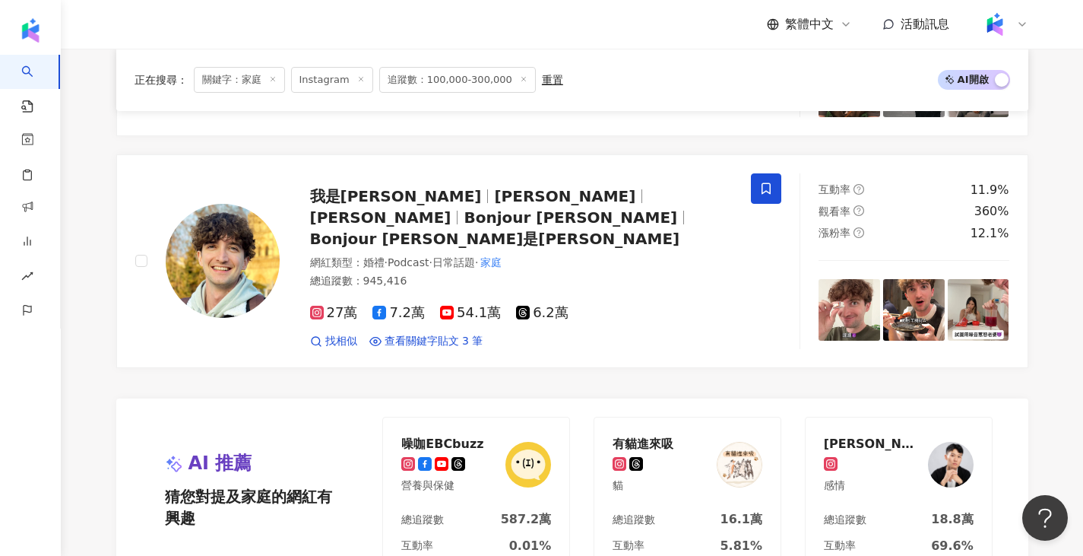
scroll to position [3024, 0]
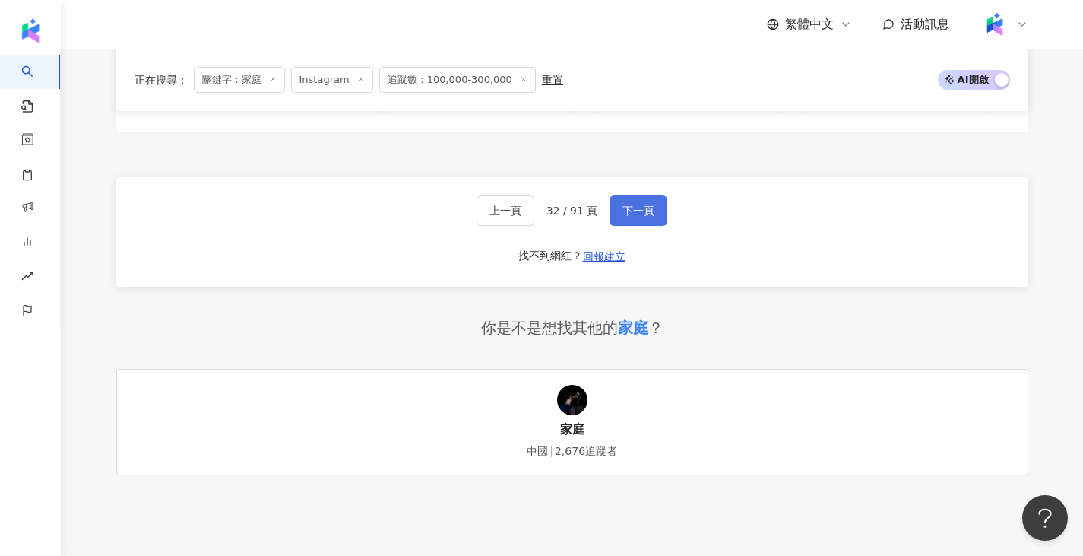
click at [645, 205] on span "下一頁" at bounding box center [639, 211] width 32 height 12
drag, startPoint x: 1080, startPoint y: 487, endPoint x: 1088, endPoint y: 328, distance: 158.3
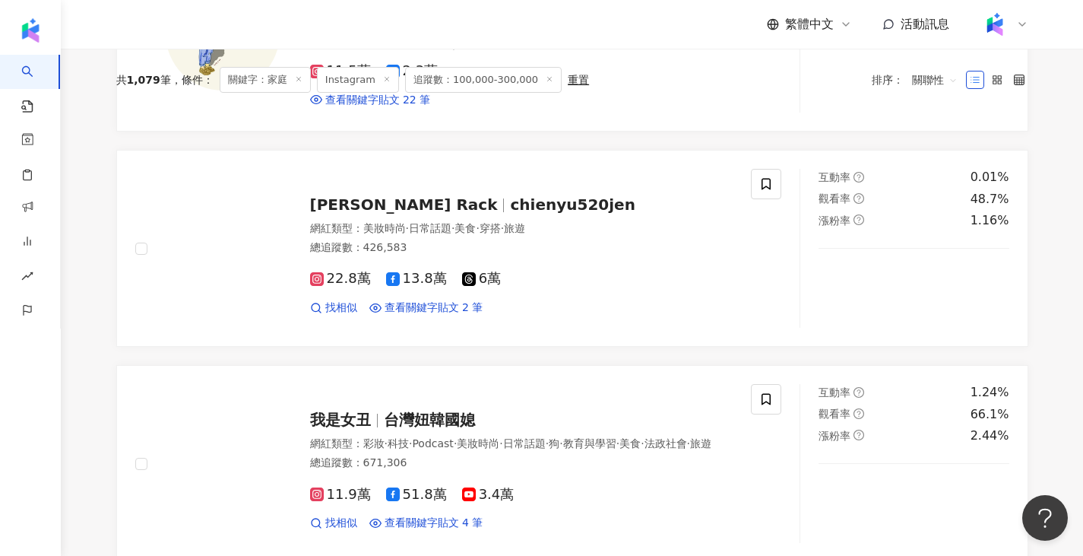
scroll to position [0, 0]
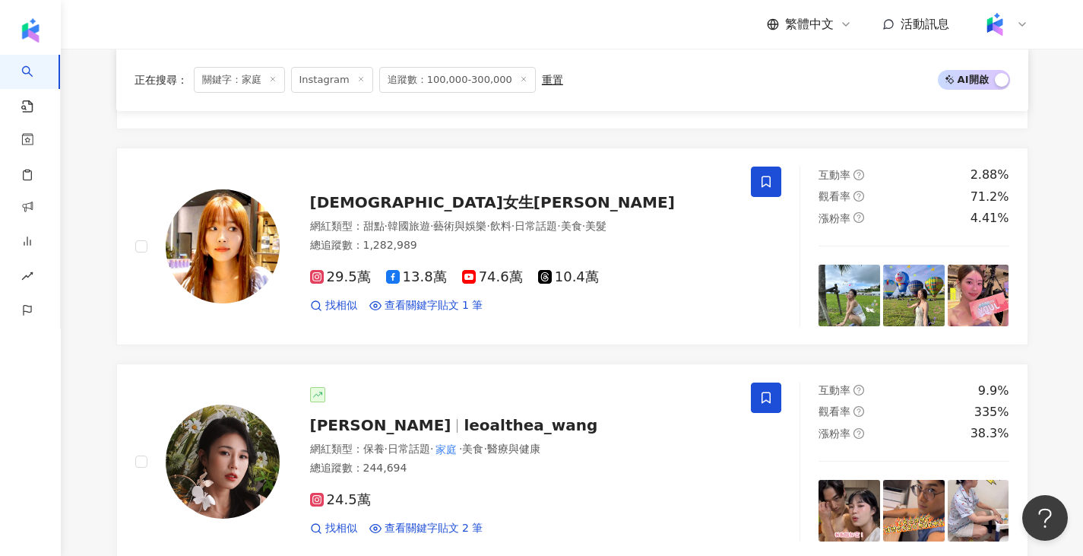
scroll to position [1216, 0]
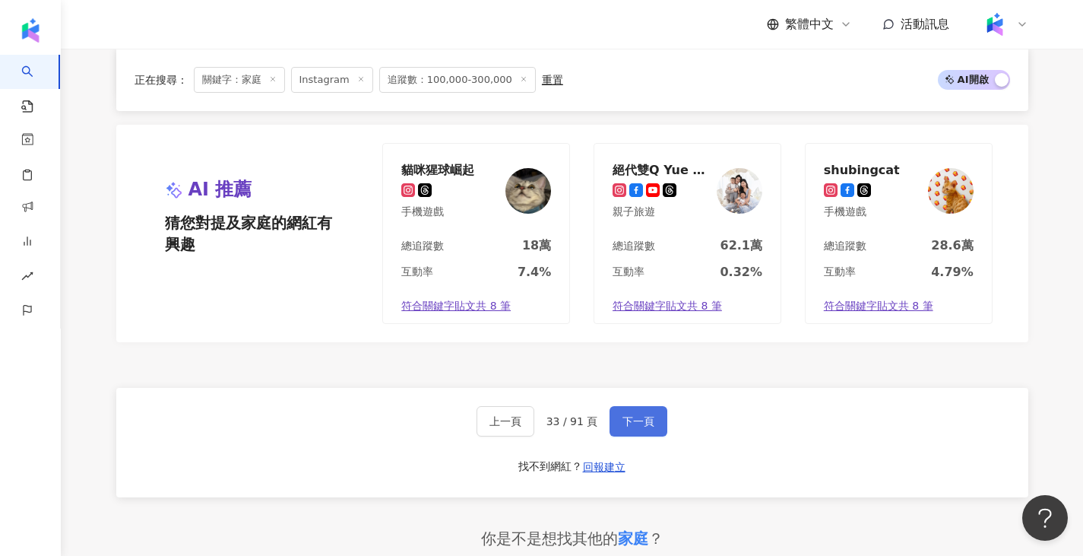
click at [635, 415] on span "下一頁" at bounding box center [639, 421] width 32 height 12
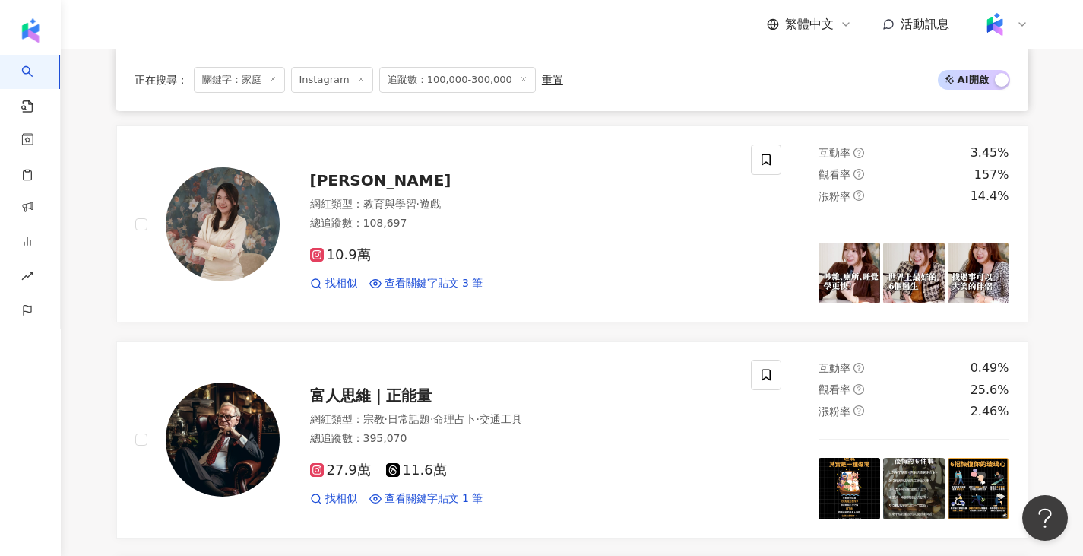
scroll to position [1150, 0]
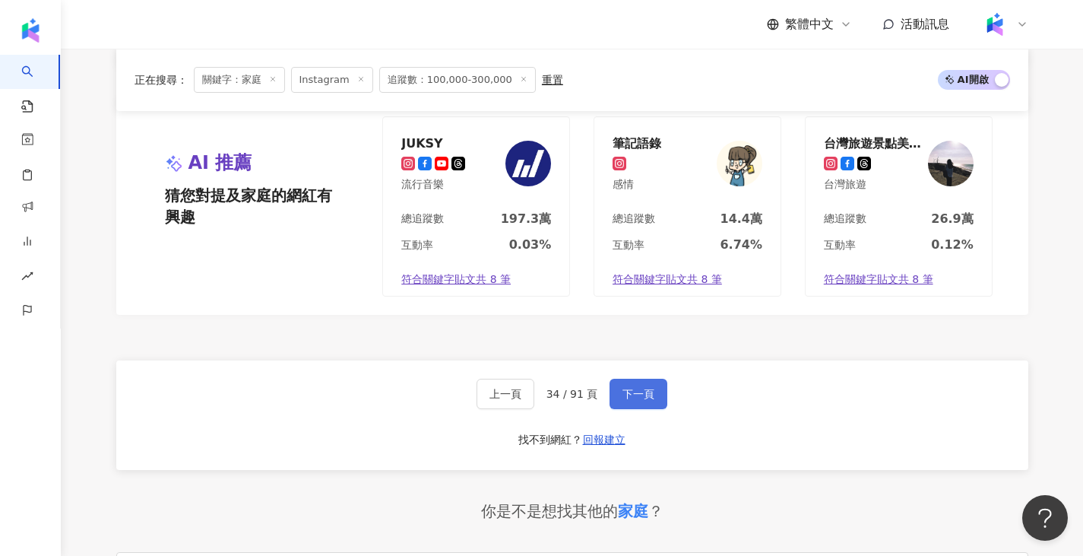
click at [646, 400] on span "下一頁" at bounding box center [639, 394] width 32 height 12
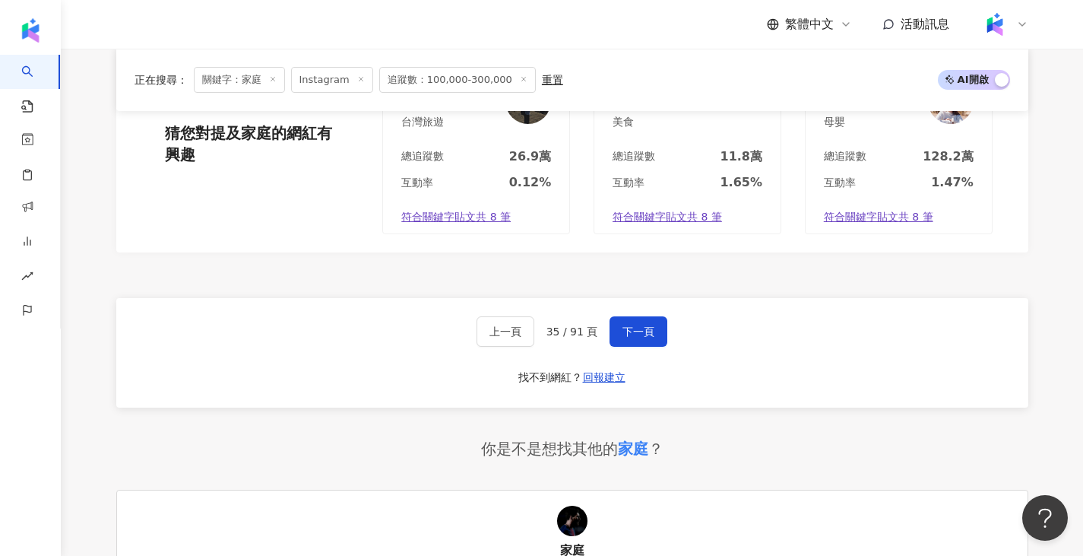
scroll to position [2889, 0]
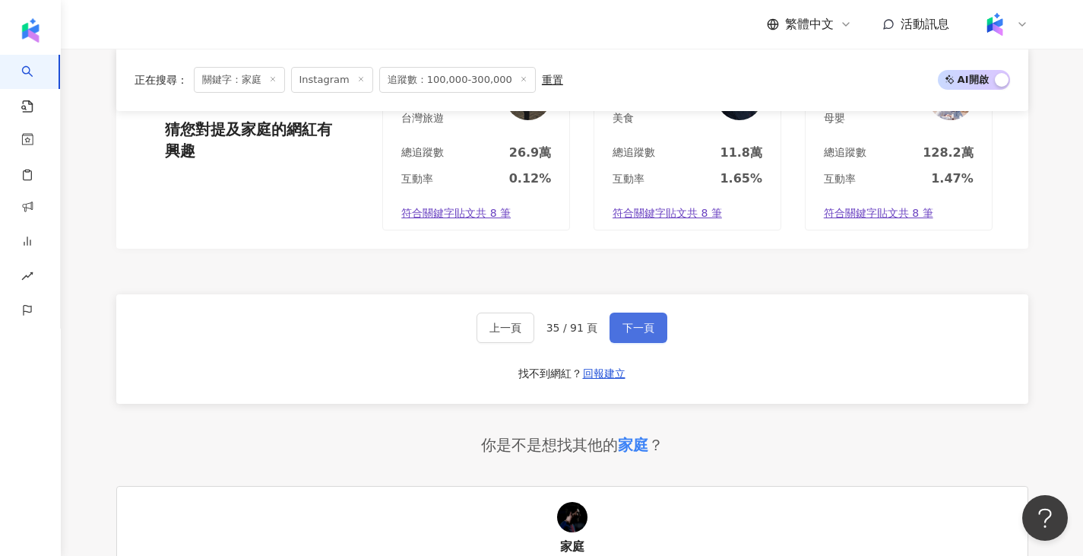
click at [610, 331] on button "下一頁" at bounding box center [639, 327] width 58 height 30
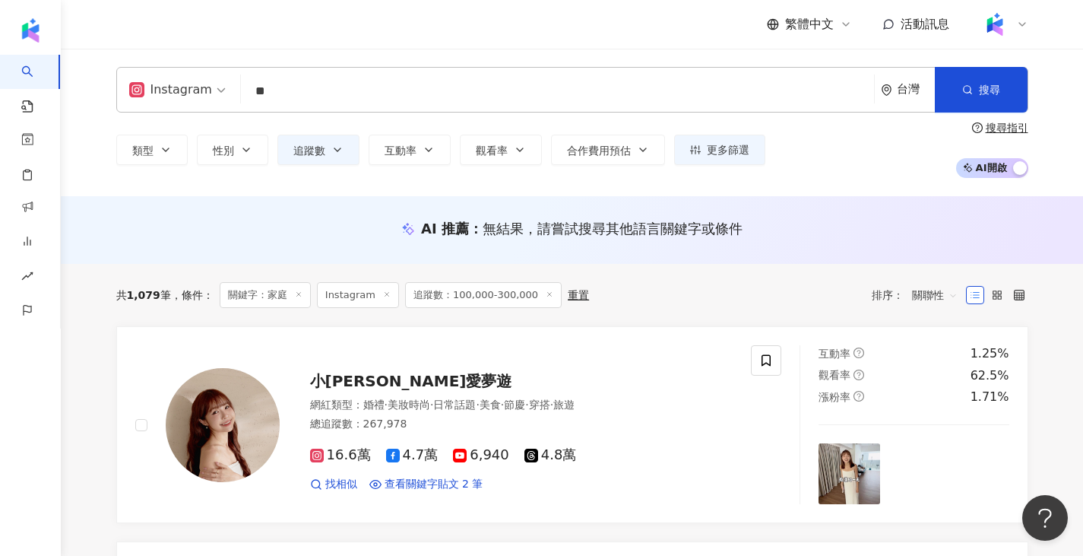
scroll to position [228, 0]
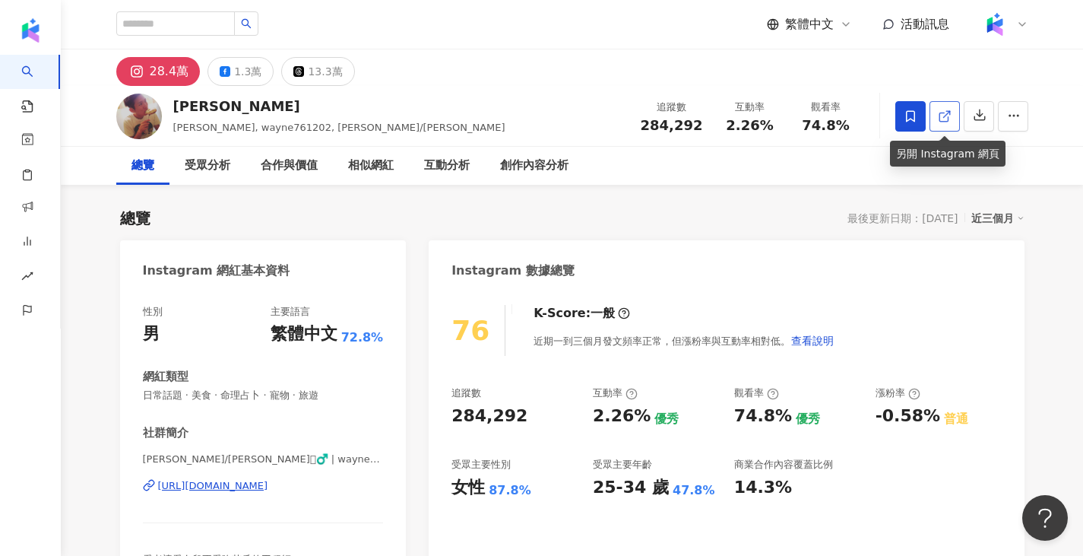
click at [942, 122] on icon at bounding box center [945, 116] width 14 height 14
click at [531, 169] on div "創作內容分析" at bounding box center [534, 166] width 68 height 18
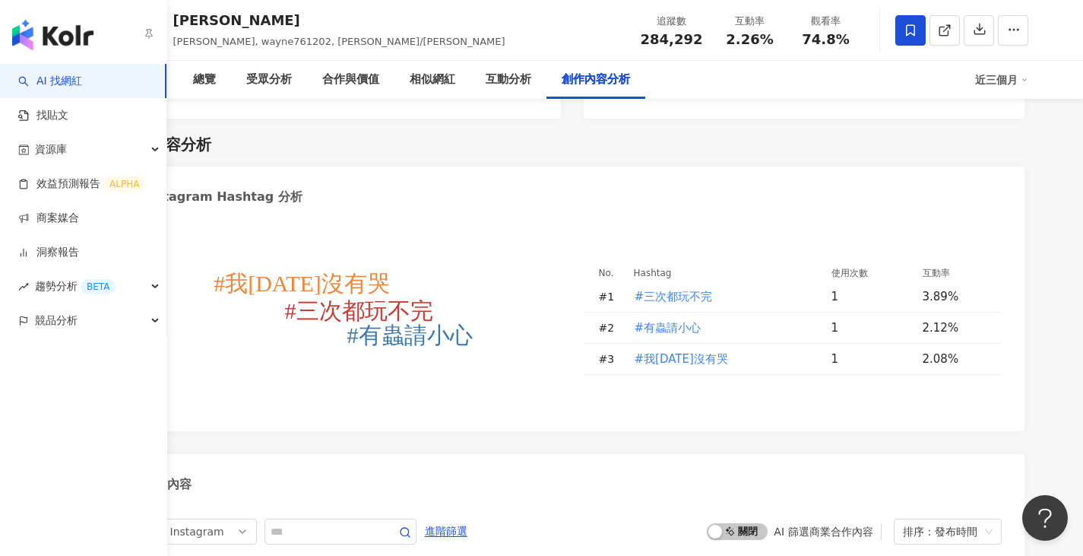
click at [151, 33] on icon "button" at bounding box center [149, 33] width 12 height 12
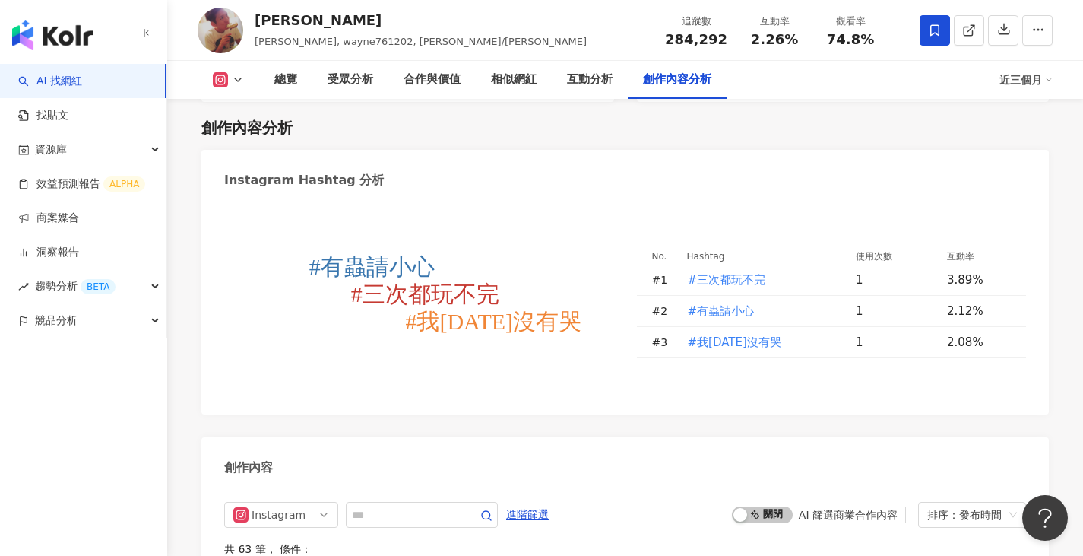
scroll to position [4436, 0]
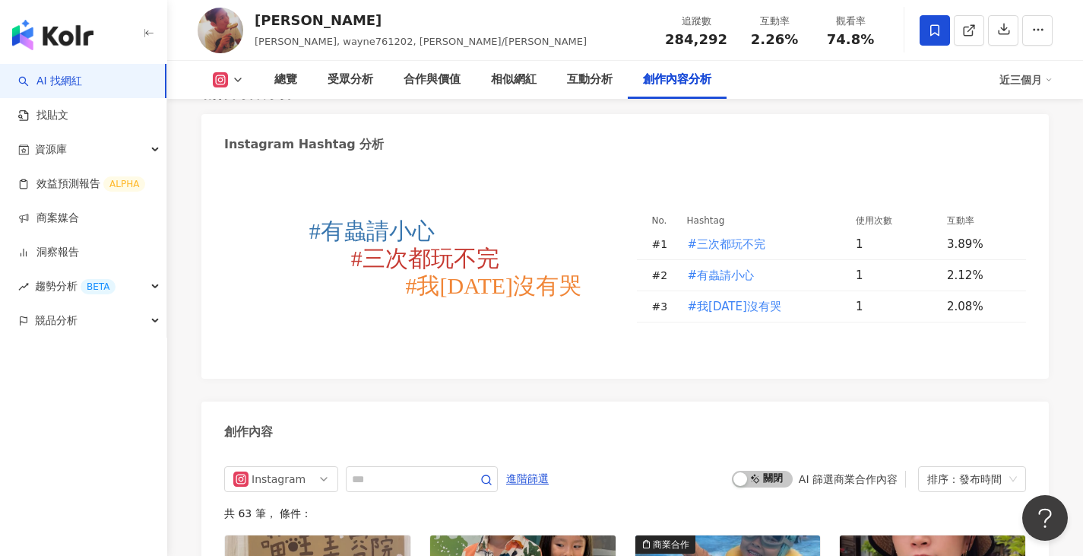
click at [418, 470] on input "text" at bounding box center [405, 479] width 106 height 18
type input "*"
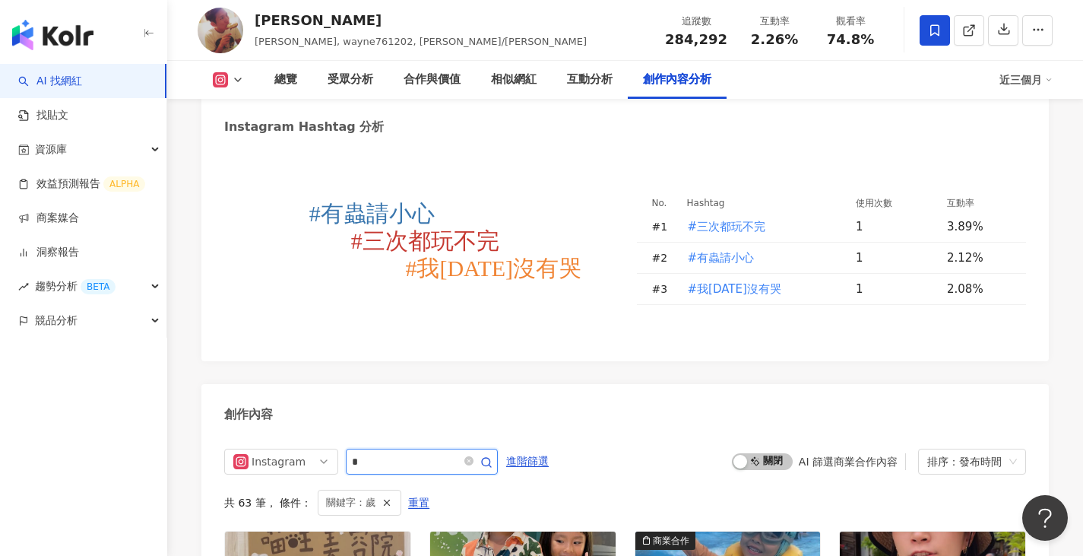
scroll to position [4694, 0]
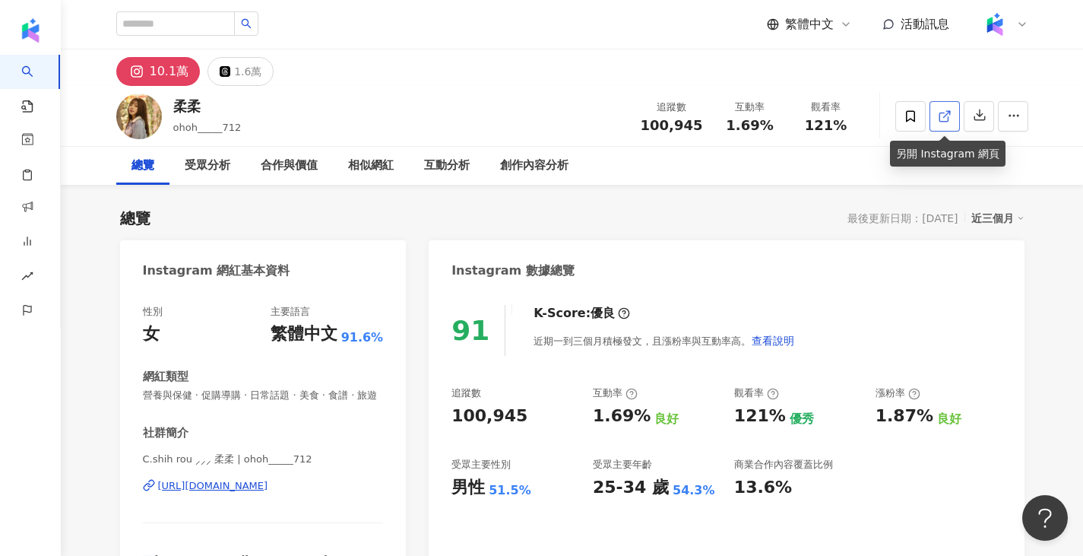
click at [942, 116] on icon at bounding box center [945, 116] width 14 height 14
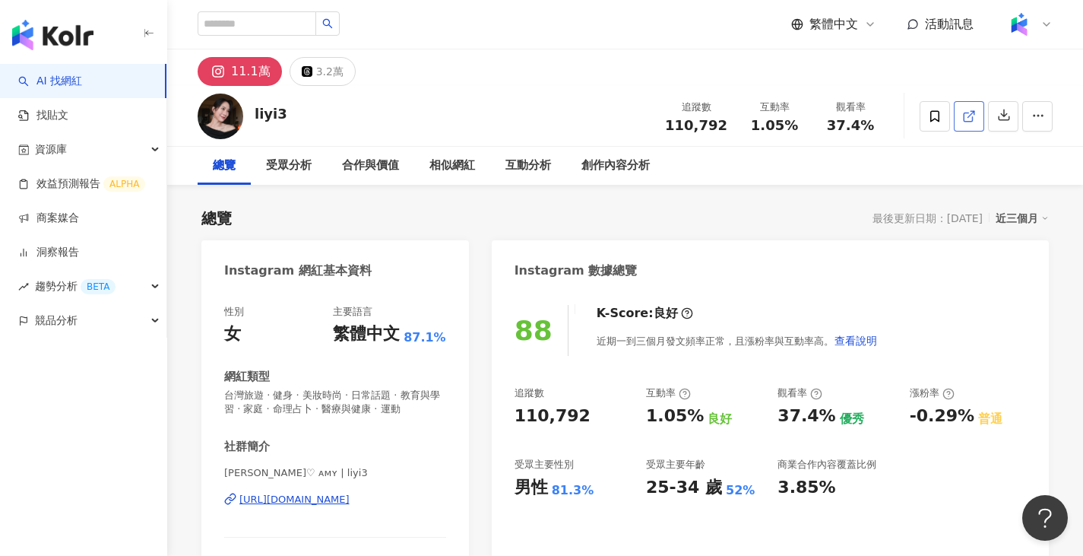
click at [977, 117] on link at bounding box center [969, 116] width 30 height 30
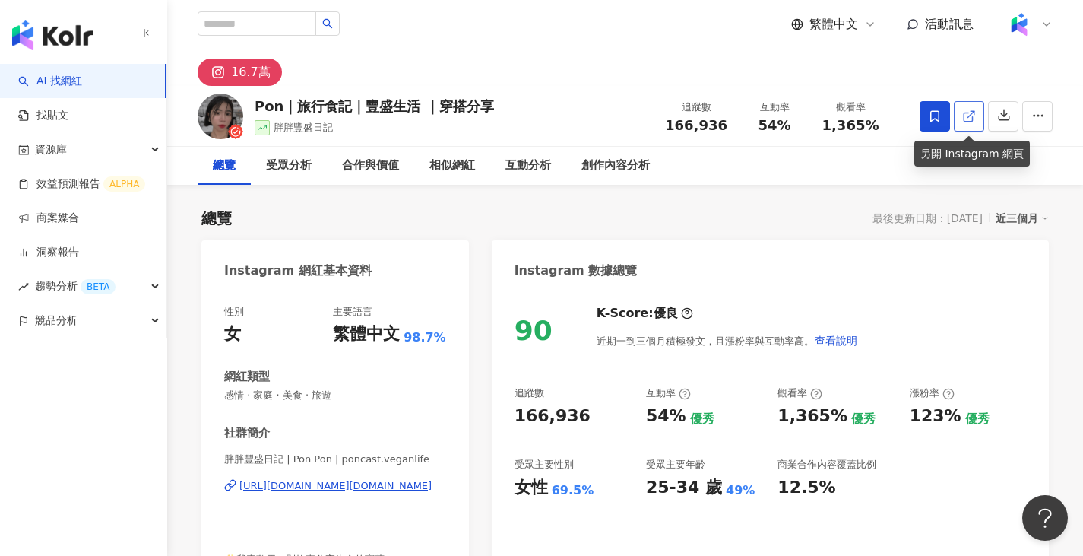
click at [969, 111] on icon at bounding box center [969, 116] width 14 height 14
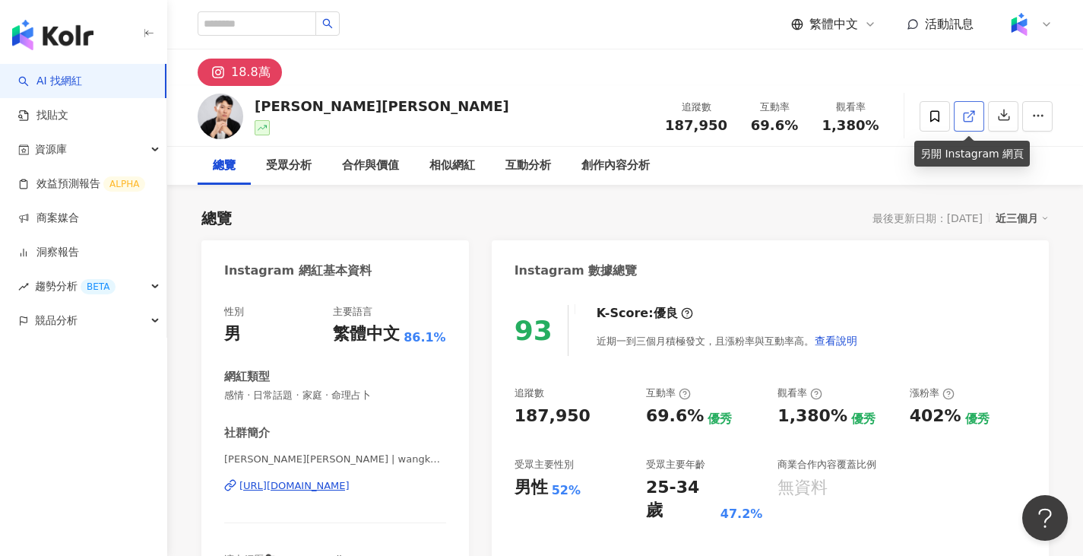
click at [982, 115] on link at bounding box center [969, 116] width 30 height 30
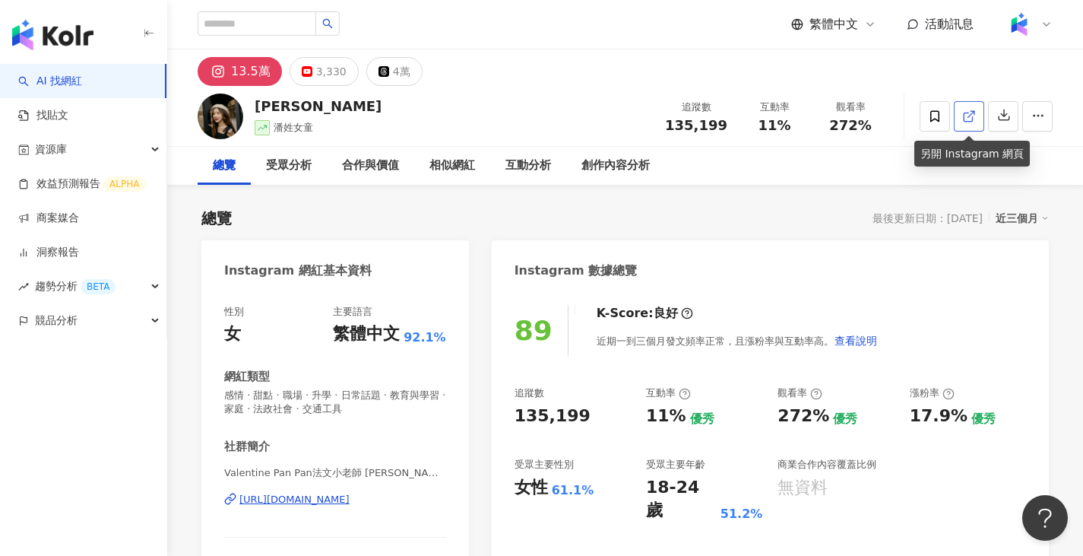
click at [967, 109] on icon at bounding box center [969, 116] width 14 height 14
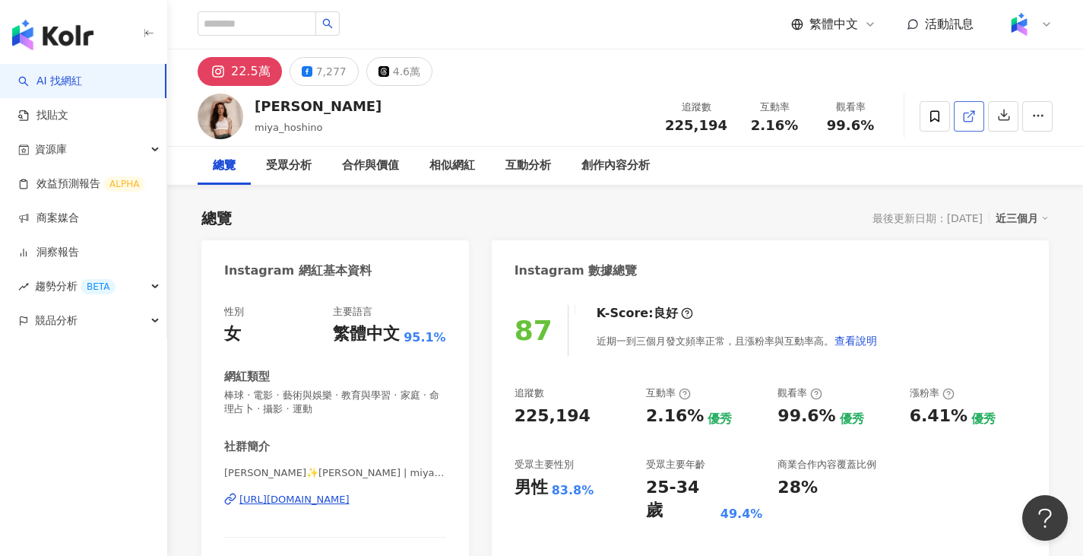
click at [967, 114] on icon at bounding box center [969, 116] width 14 height 14
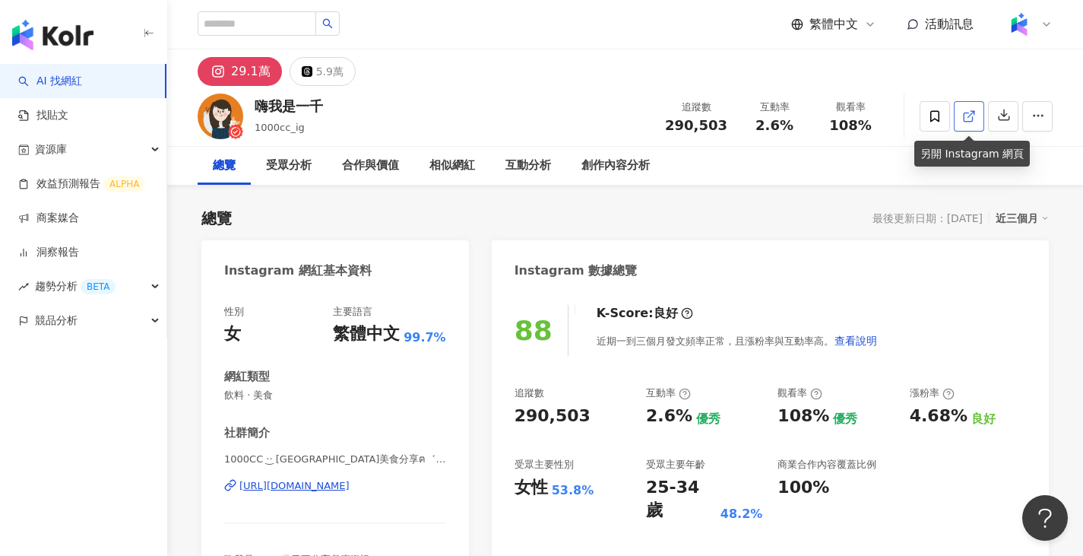
click at [959, 119] on link at bounding box center [969, 116] width 30 height 30
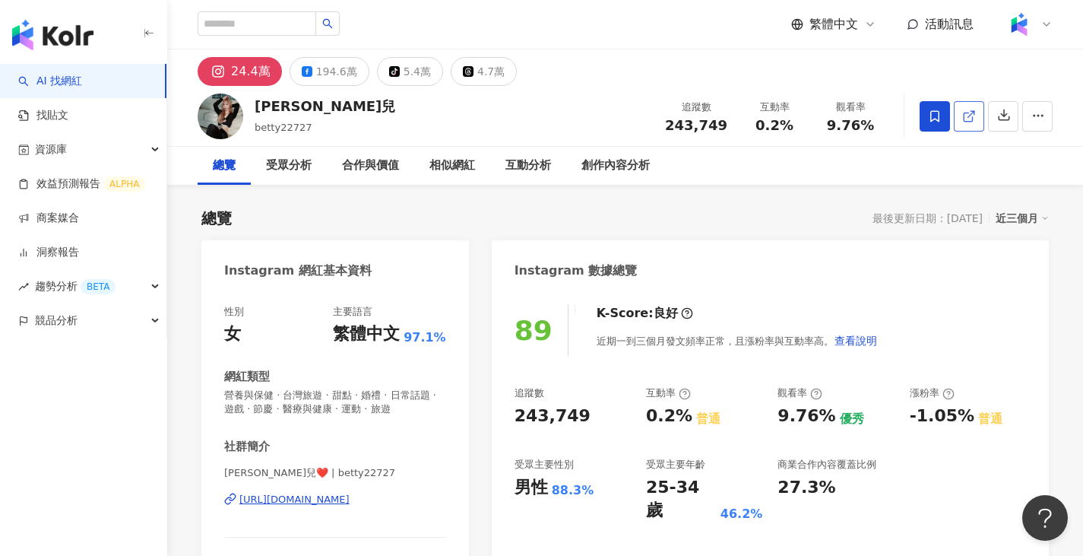
click at [966, 113] on icon at bounding box center [968, 117] width 8 height 8
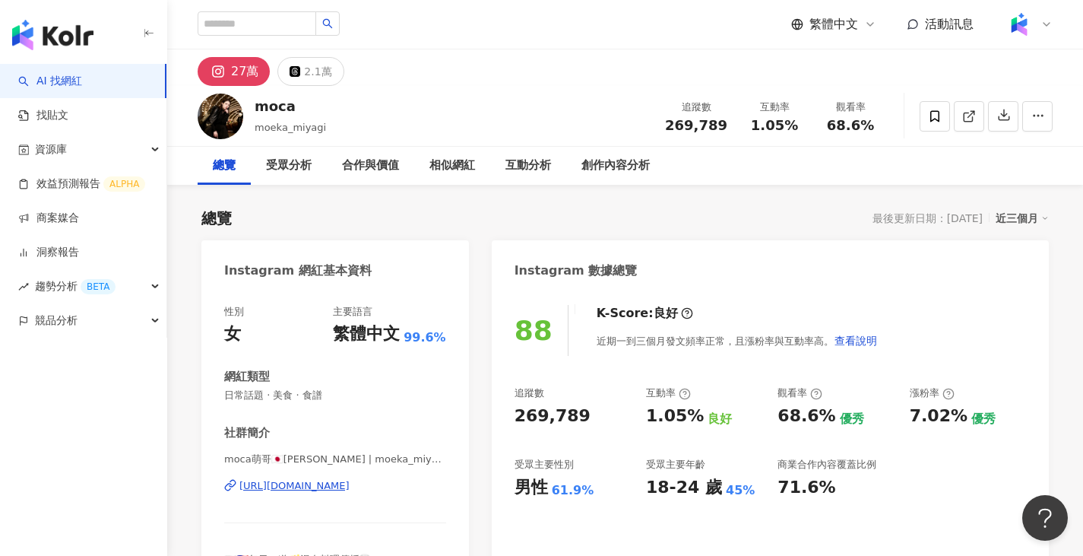
click at [969, 108] on span at bounding box center [969, 116] width 14 height 16
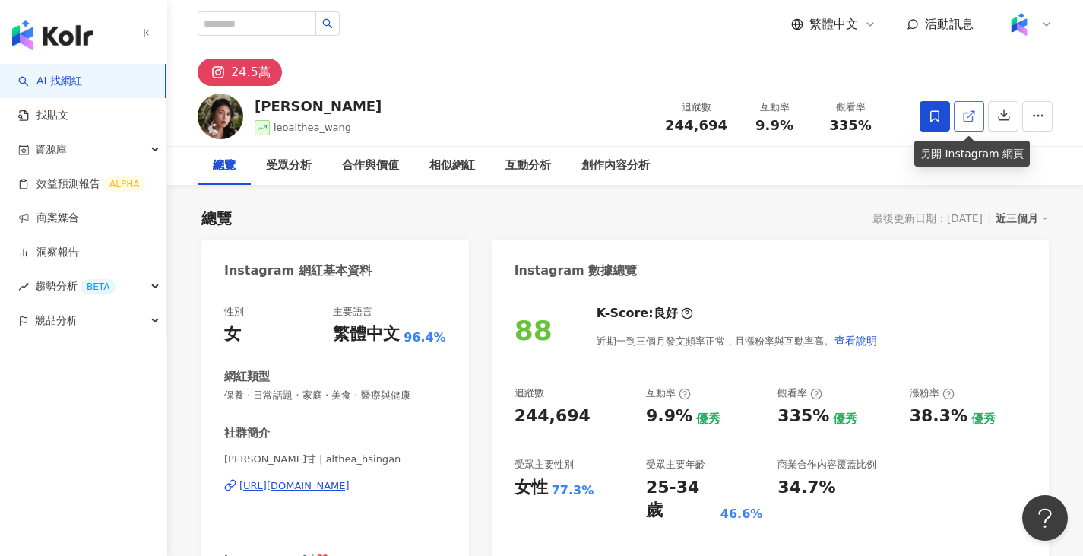
click at [972, 116] on icon at bounding box center [969, 116] width 14 height 14
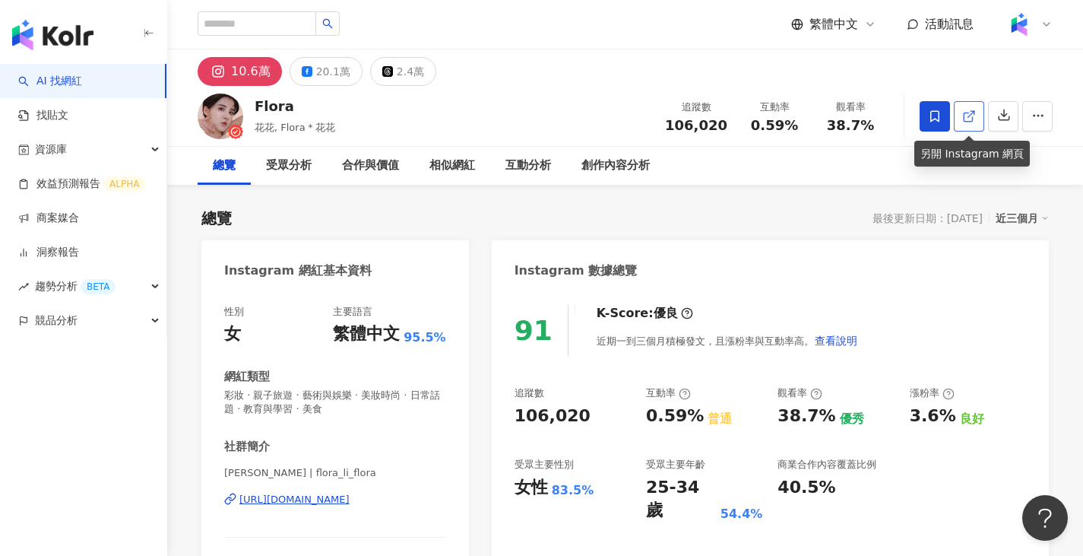
click at [974, 120] on icon at bounding box center [969, 116] width 14 height 14
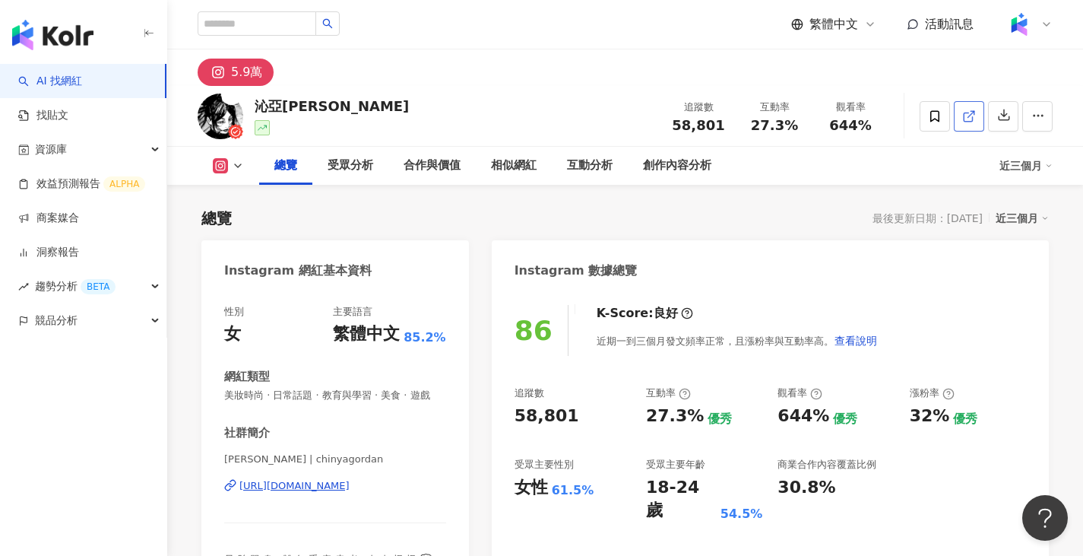
click at [968, 118] on icon at bounding box center [969, 116] width 14 height 14
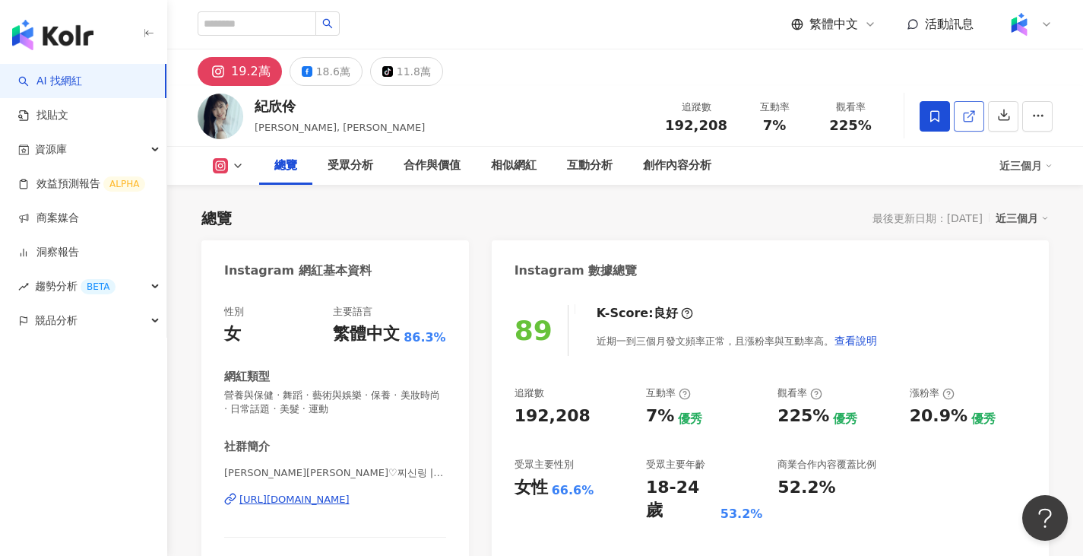
click at [977, 113] on link at bounding box center [969, 116] width 30 height 30
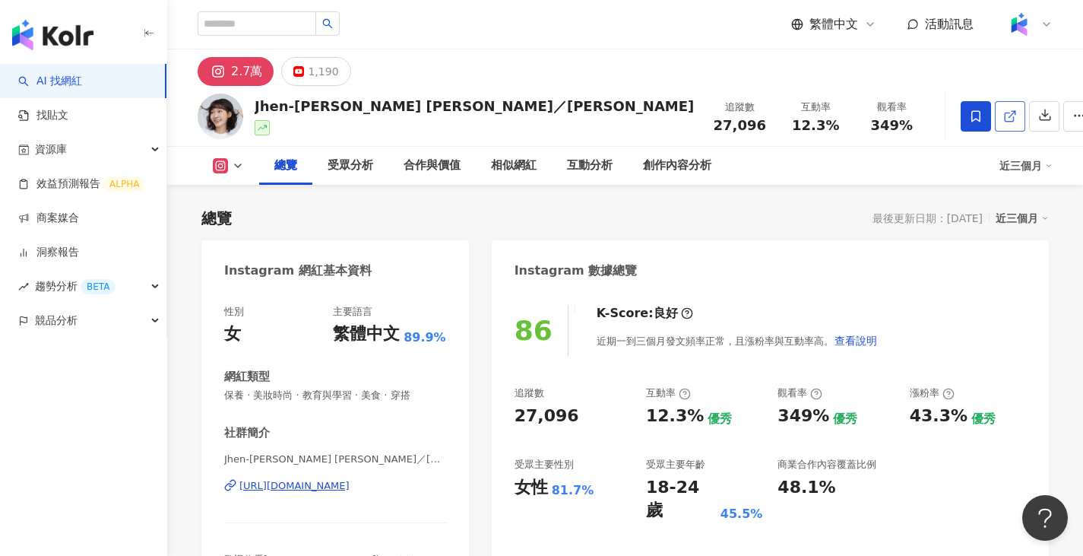
click at [1004, 116] on icon at bounding box center [1011, 116] width 14 height 14
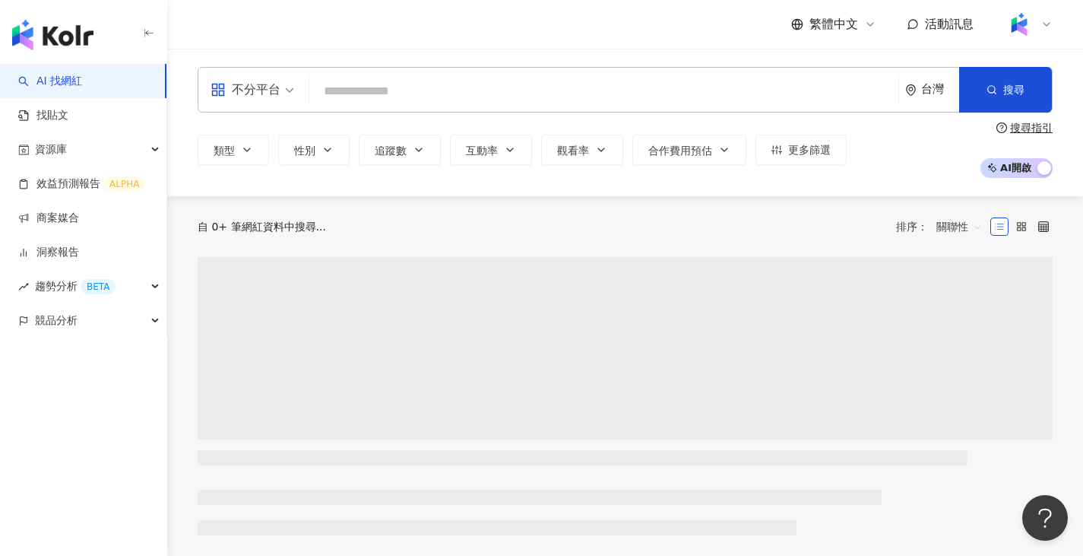
click at [440, 102] on input "search" at bounding box center [604, 91] width 577 height 29
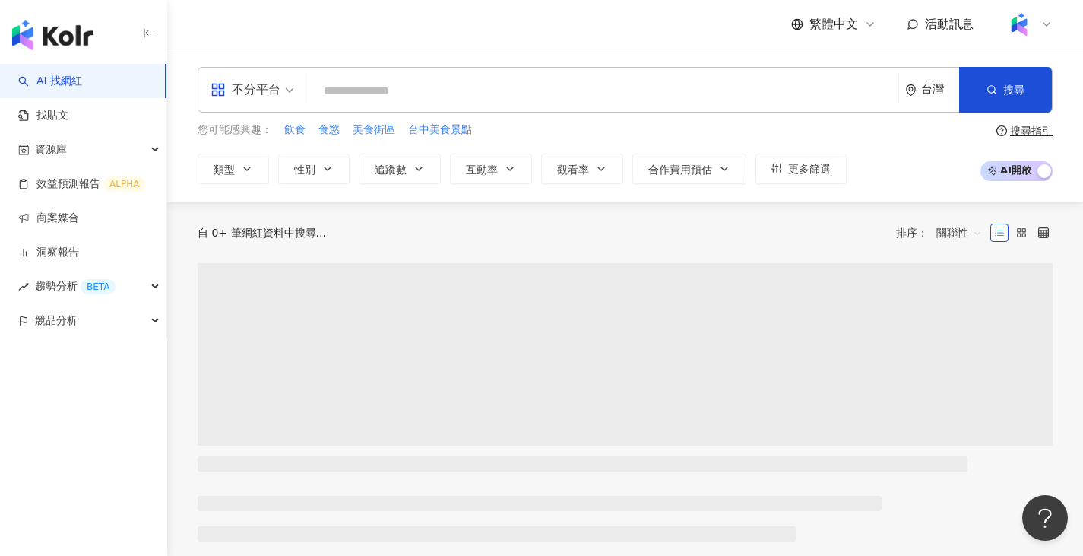
click at [279, 87] on div "不分平台" at bounding box center [246, 90] width 70 height 24
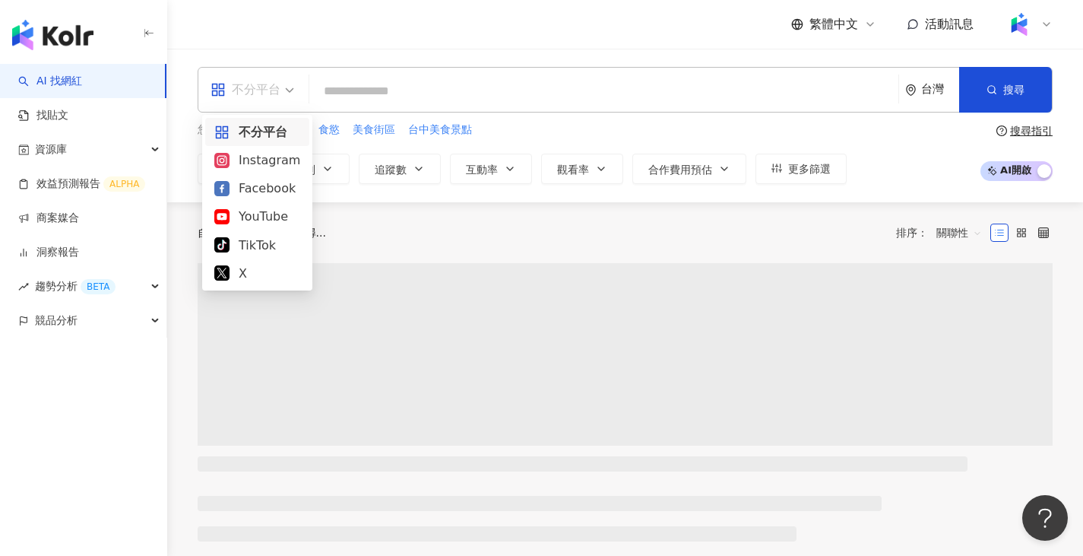
click at [283, 159] on div "Instagram" at bounding box center [257, 160] width 86 height 19
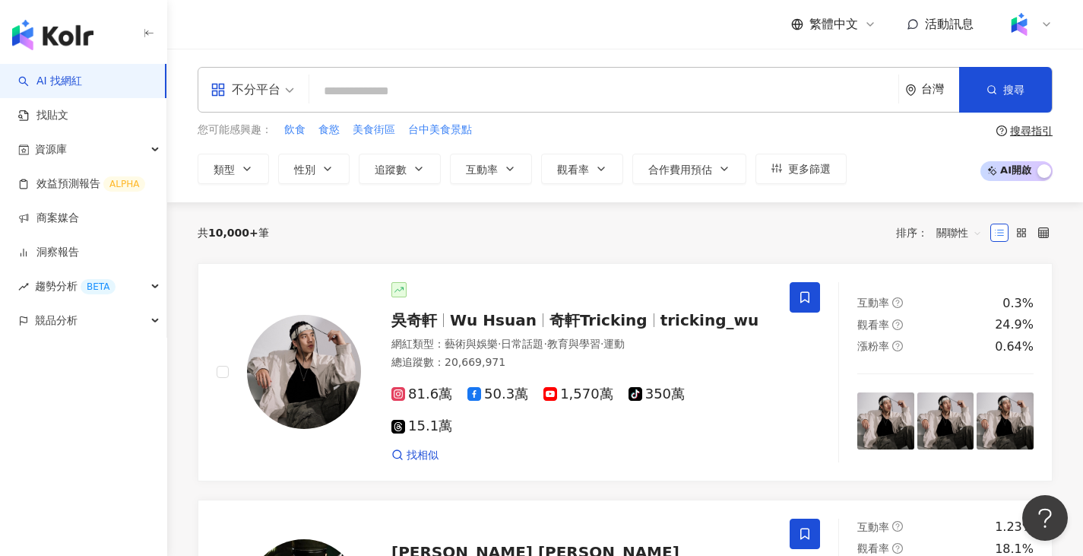
click at [436, 97] on input "search" at bounding box center [604, 91] width 577 height 29
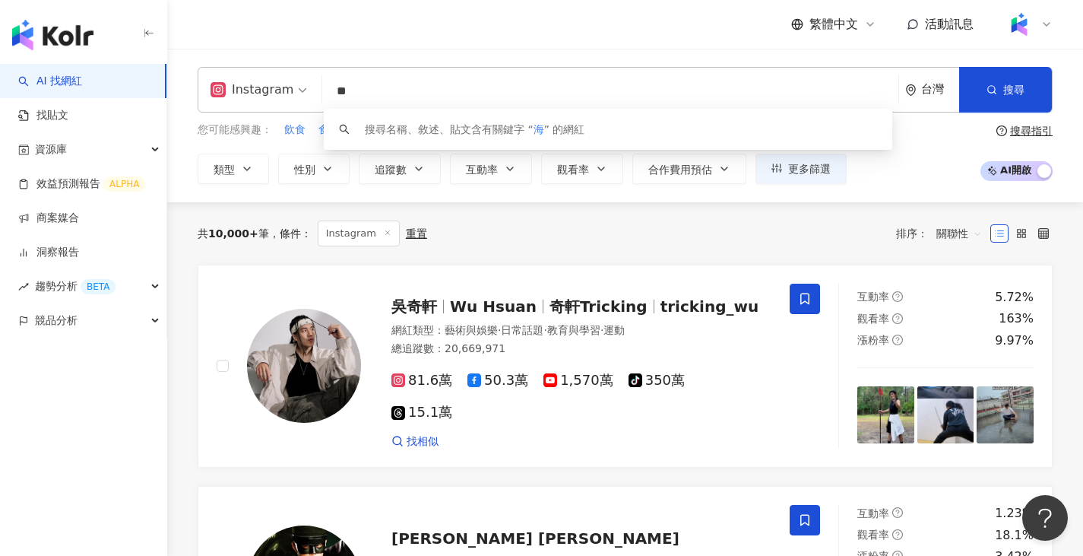
type input "**"
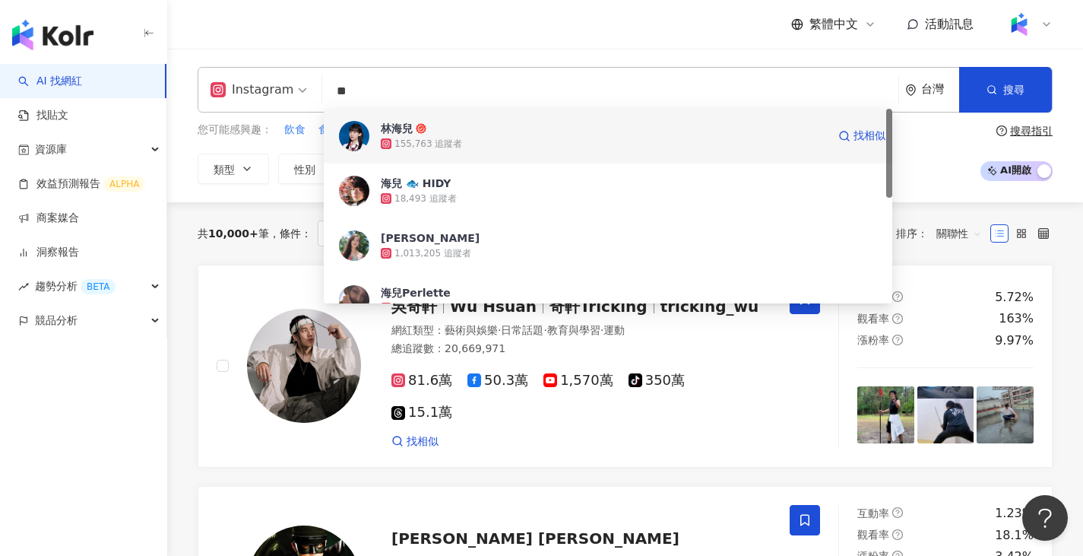
click at [367, 135] on img at bounding box center [354, 136] width 30 height 30
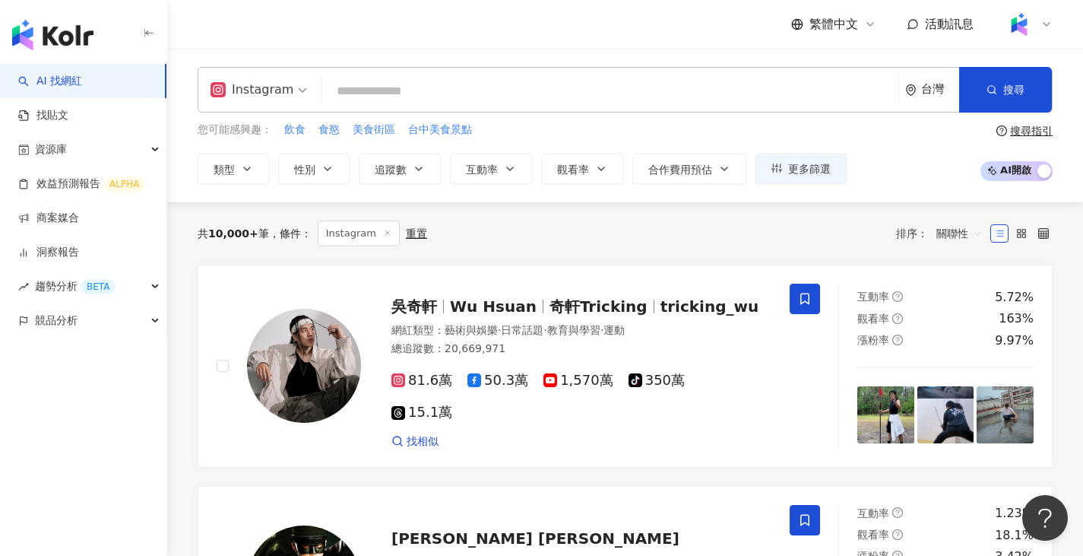
click at [519, 84] on input "search" at bounding box center [610, 91] width 564 height 29
paste input "*******"
type input "*******"
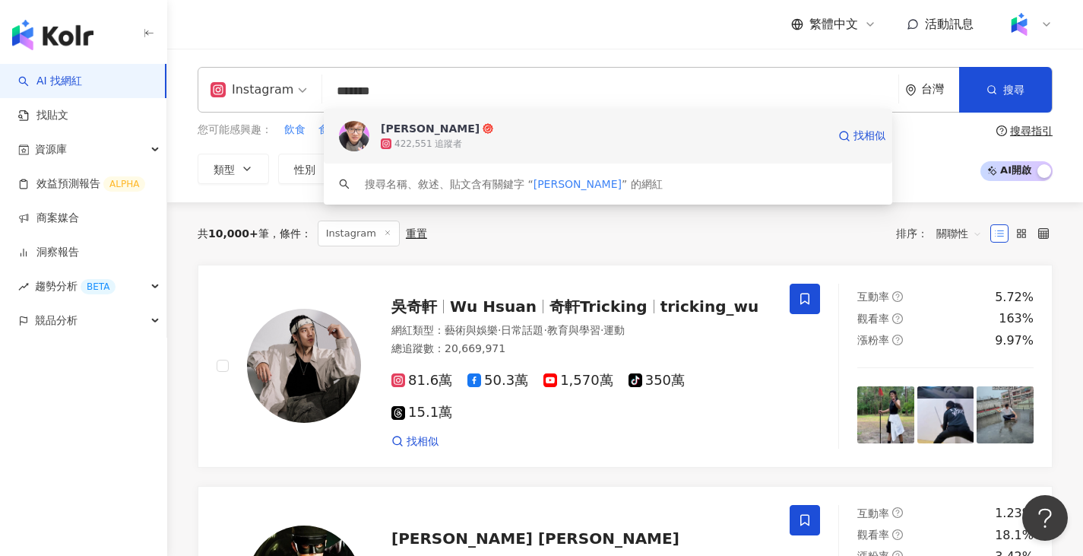
click at [380, 135] on div "羅卡Rocca 422,551 追蹤者 找相似" at bounding box center [608, 136] width 569 height 55
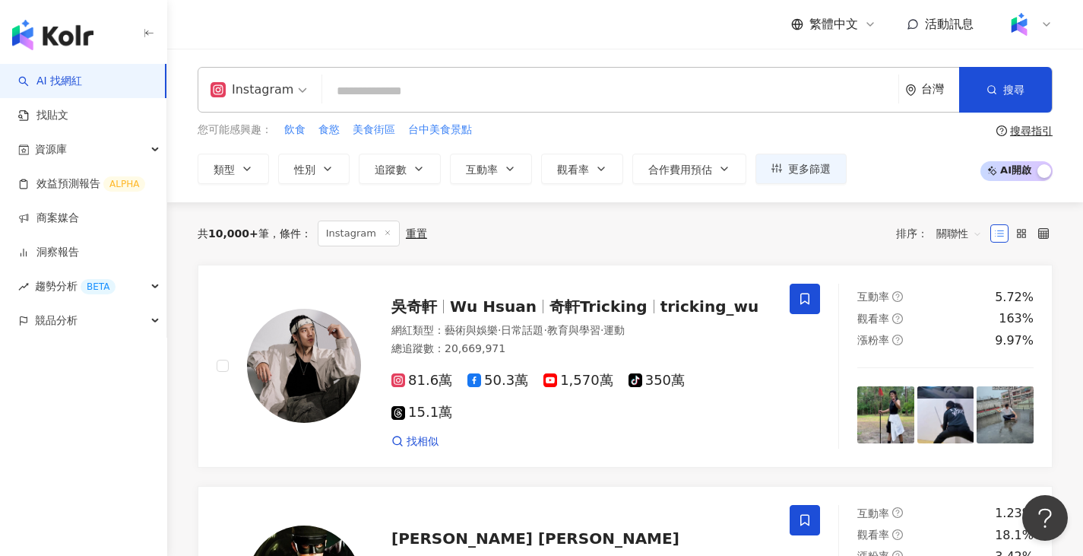
paste input "*****"
type input "*****"
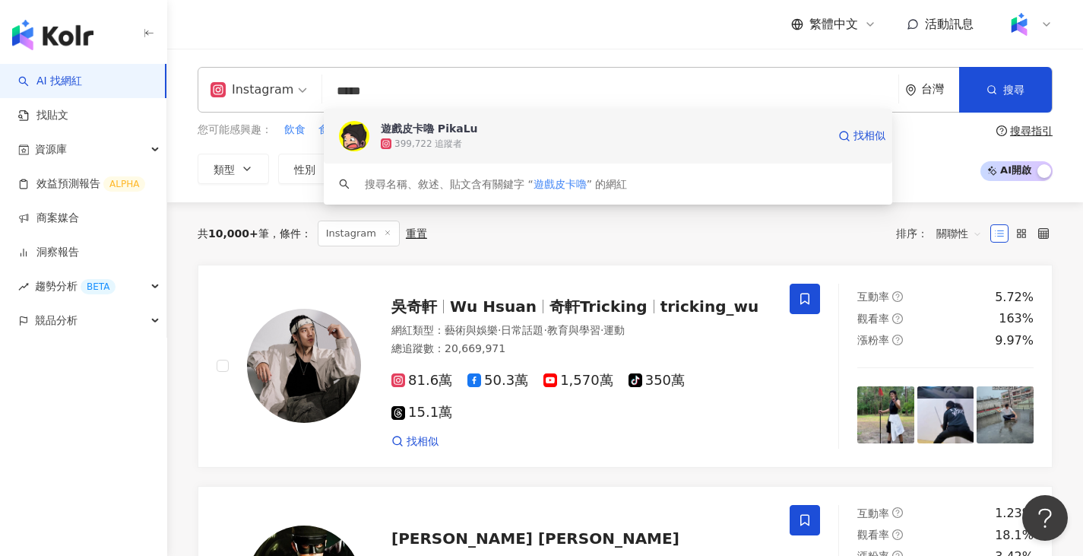
click at [420, 133] on div "遊戲皮卡嚕 PikaLu" at bounding box center [429, 128] width 97 height 15
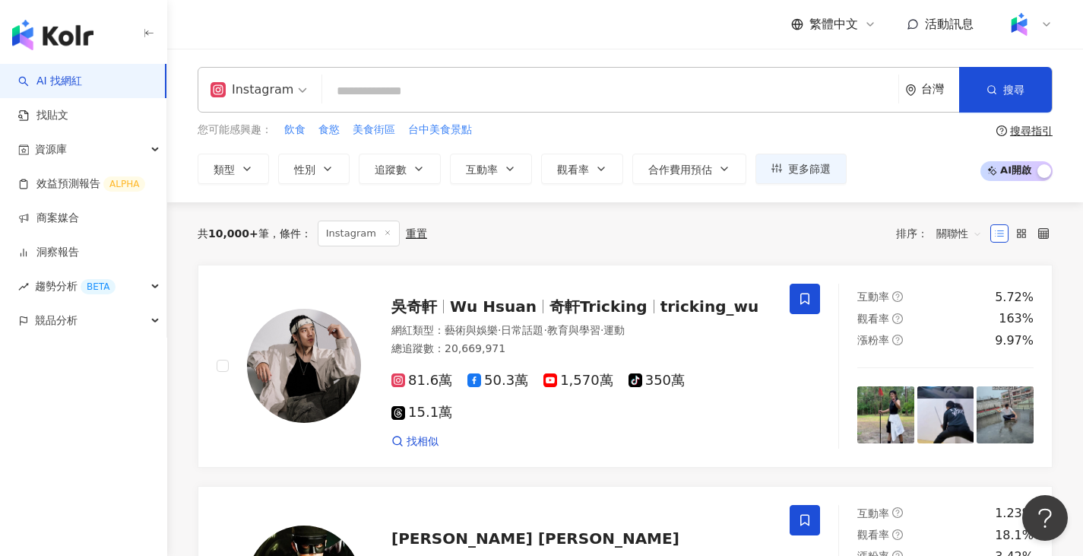
click at [462, 106] on input "search" at bounding box center [610, 91] width 564 height 29
paste input "**********"
type input "**********"
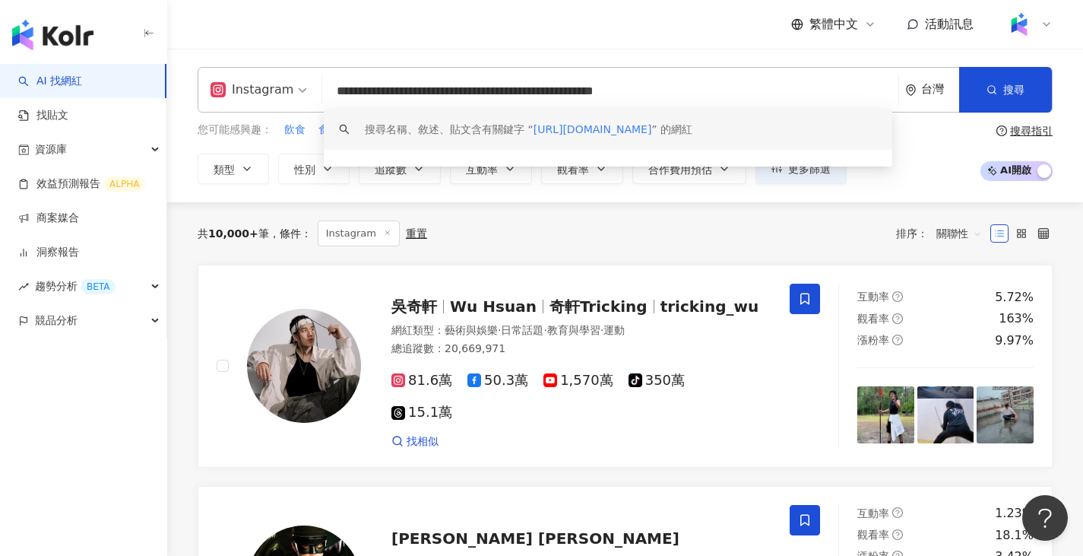
drag, startPoint x: 753, startPoint y: 86, endPoint x: 269, endPoint y: 94, distance: 484.4
click at [269, 94] on div "**********" at bounding box center [625, 90] width 855 height 46
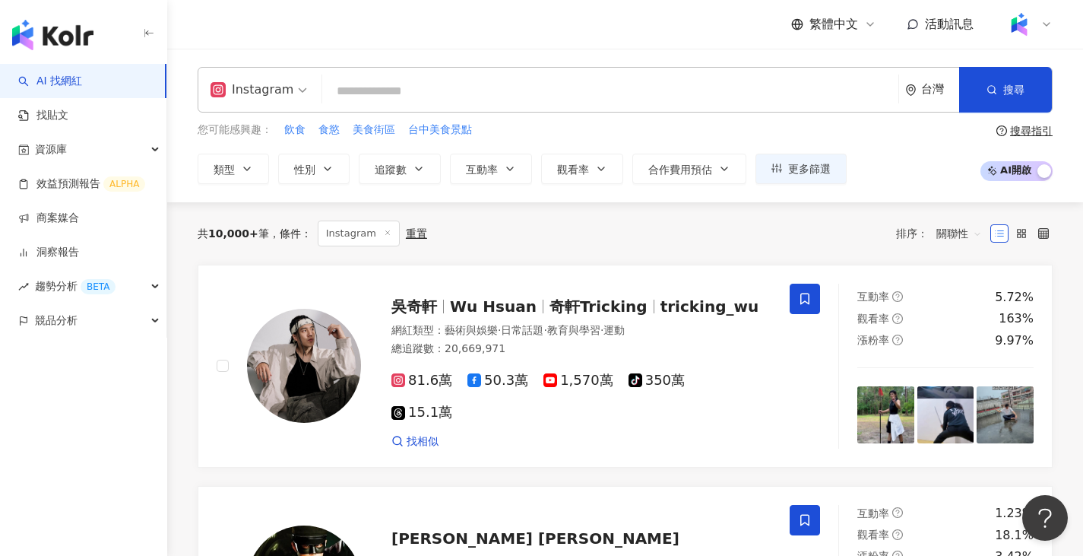
type input "*"
type input "**"
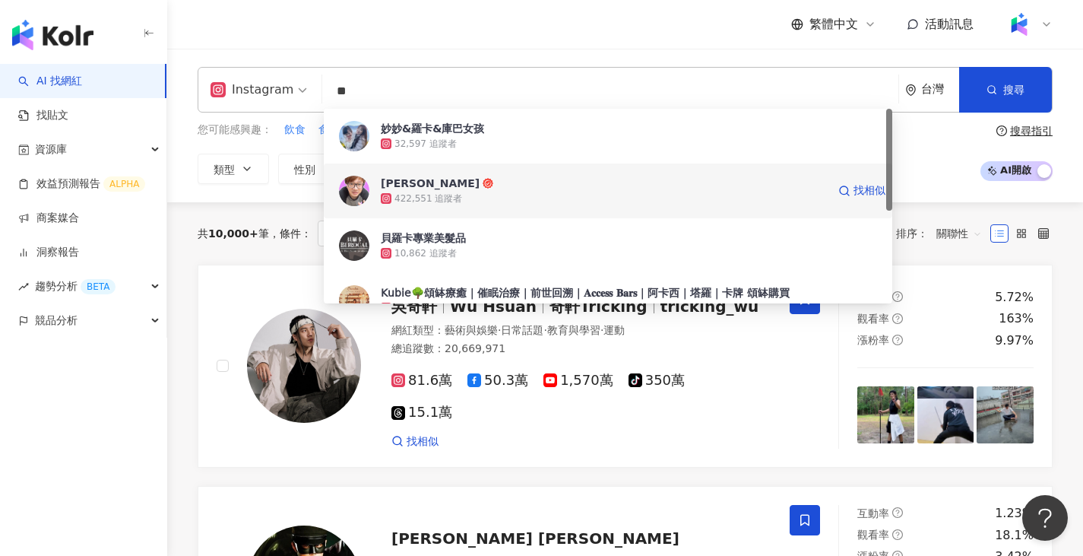
drag, startPoint x: 407, startPoint y: 194, endPoint x: 382, endPoint y: 204, distance: 26.3
click at [382, 204] on div "422,551 追蹤者" at bounding box center [604, 198] width 446 height 15
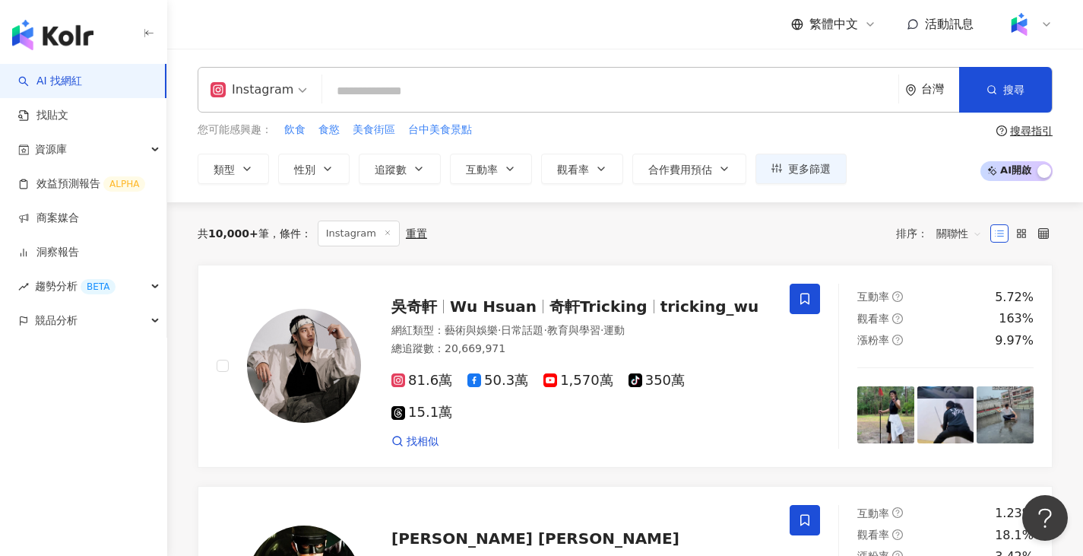
click at [588, 93] on input "search" at bounding box center [610, 91] width 564 height 29
paste input "********"
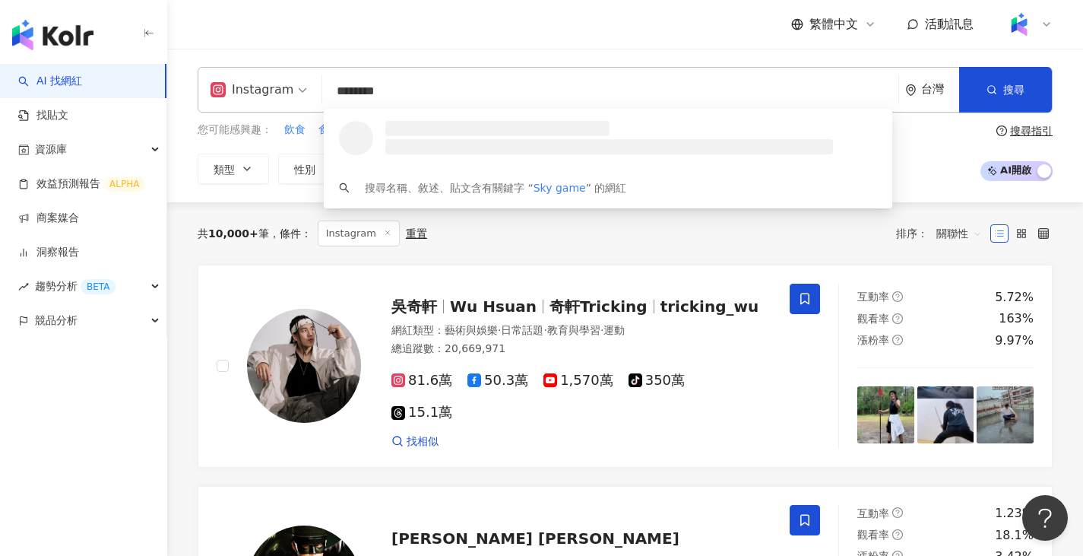
click at [296, 90] on span "Instagram" at bounding box center [259, 90] width 97 height 24
type input "********"
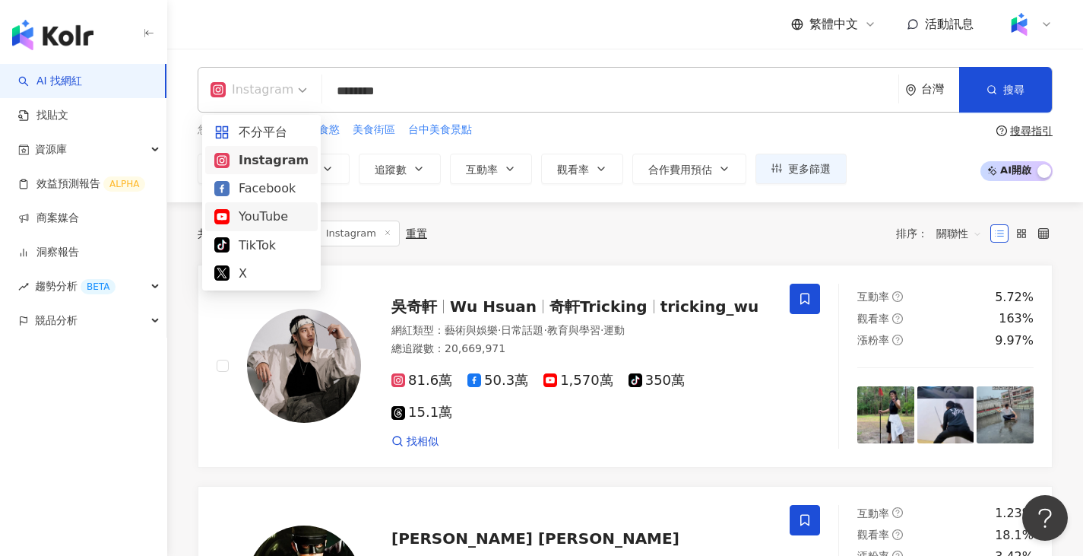
click at [267, 213] on div "YouTube" at bounding box center [261, 216] width 94 height 19
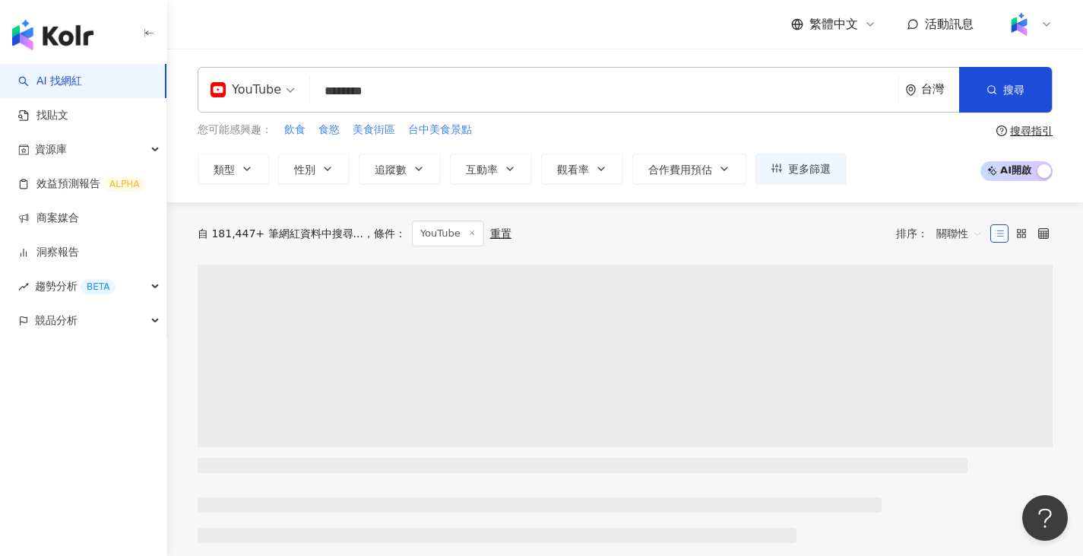
click at [452, 78] on input "********" at bounding box center [604, 91] width 576 height 29
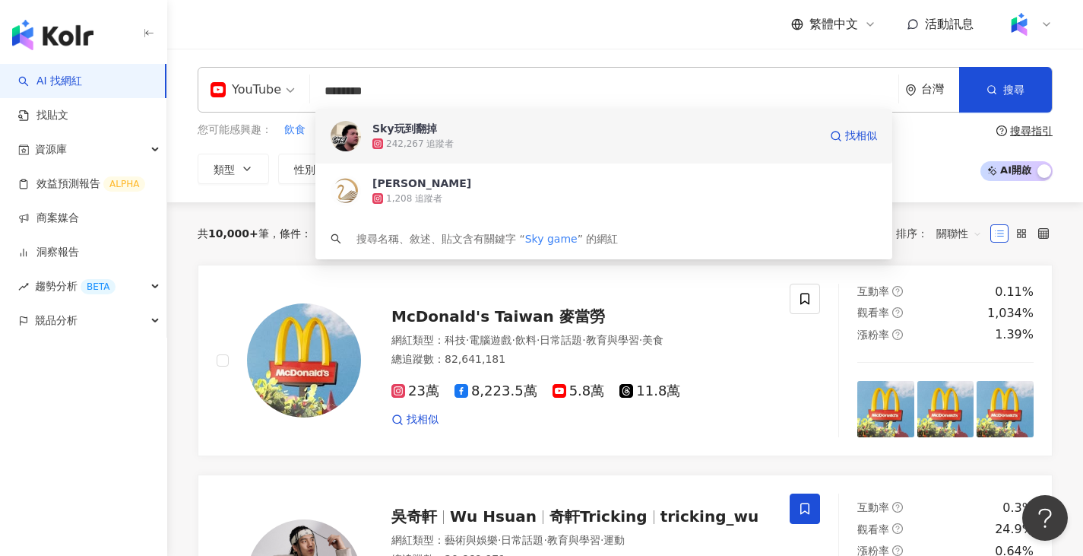
click at [385, 134] on div "Sky玩到翻掉" at bounding box center [405, 128] width 65 height 15
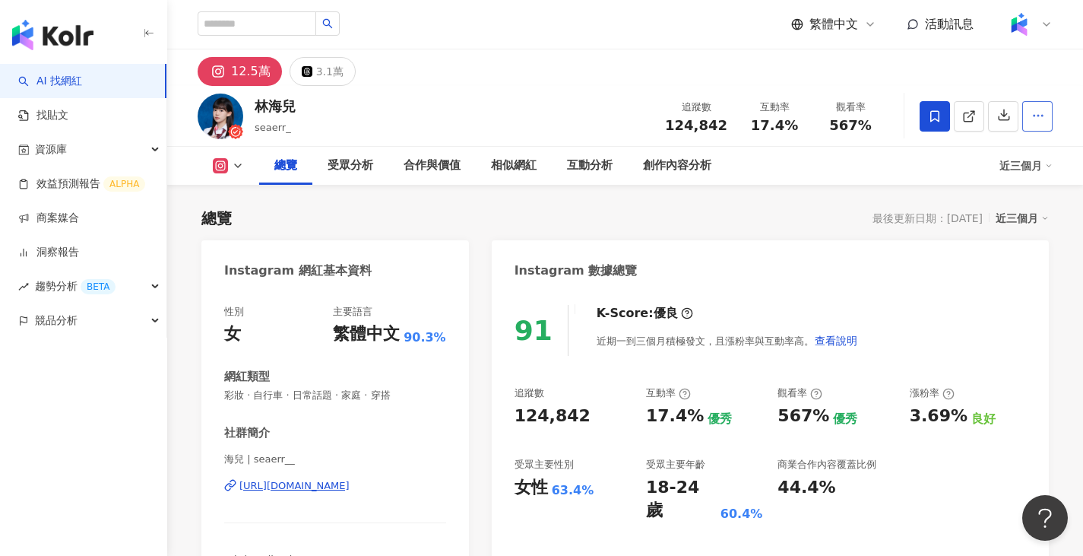
click at [1039, 123] on span "button" at bounding box center [1039, 115] width 14 height 16
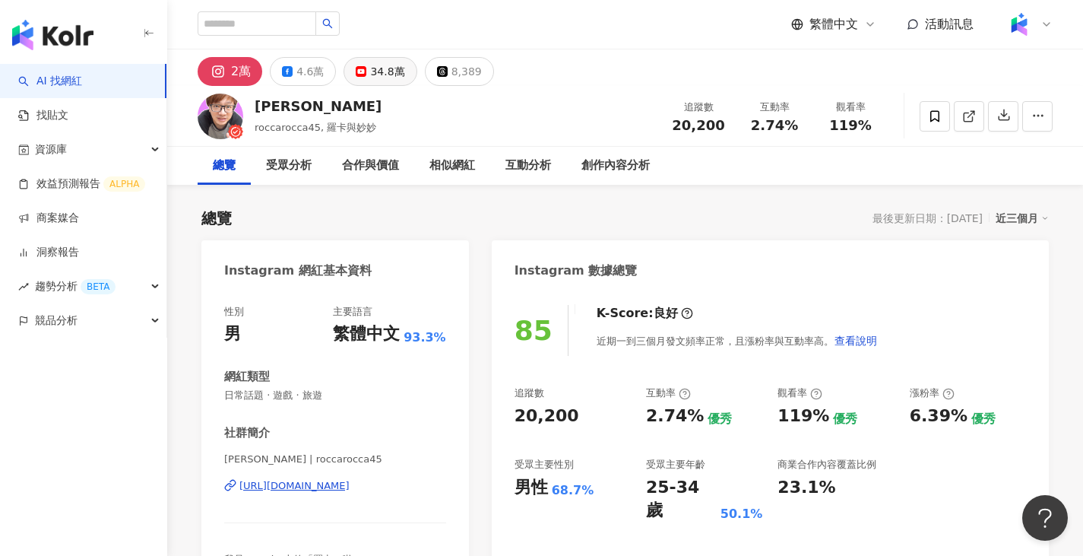
click at [370, 74] on div "34.8萬" at bounding box center [387, 71] width 34 height 21
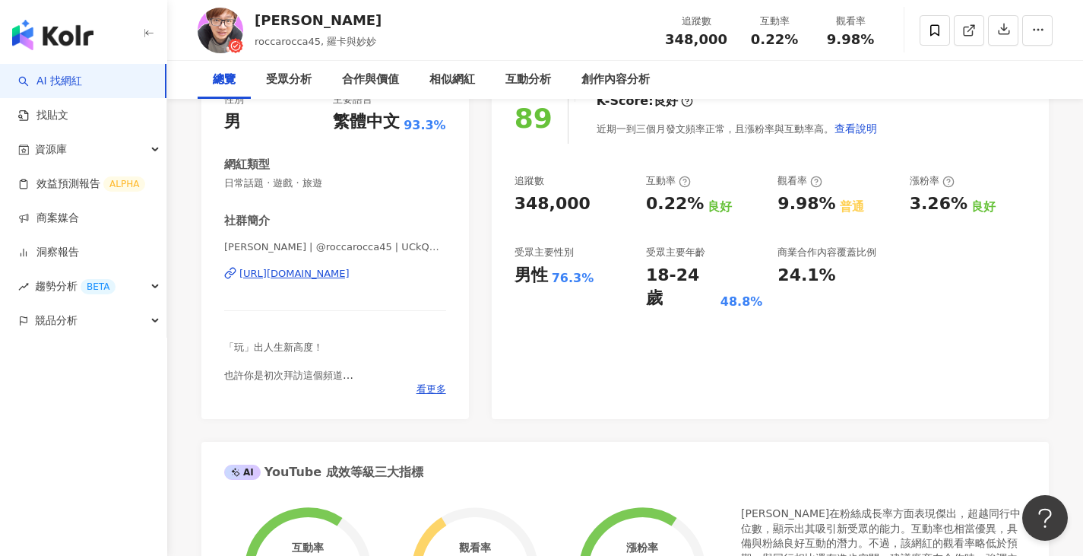
scroll to position [30, 0]
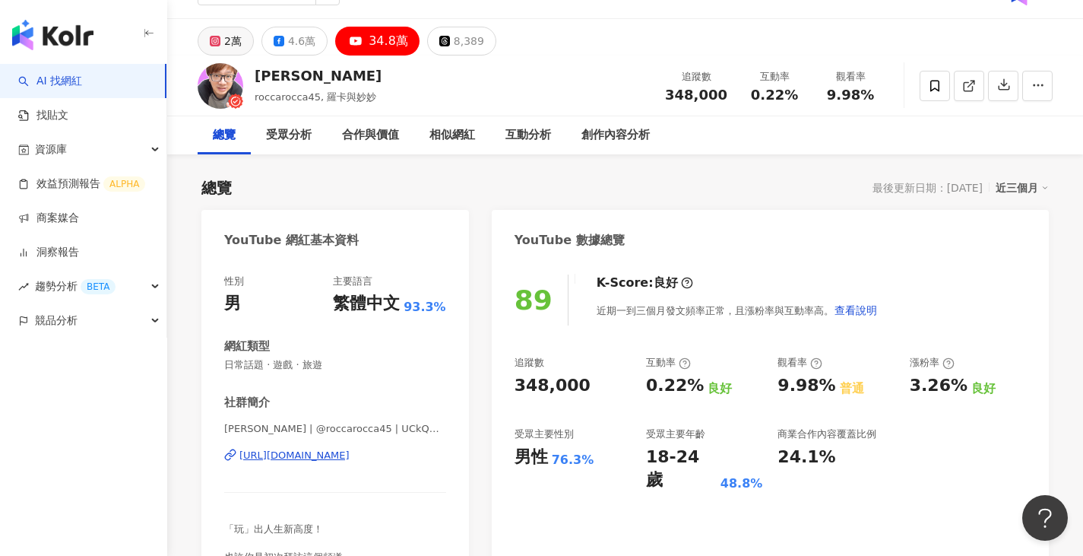
click at [241, 48] on button "2萬" at bounding box center [226, 41] width 56 height 29
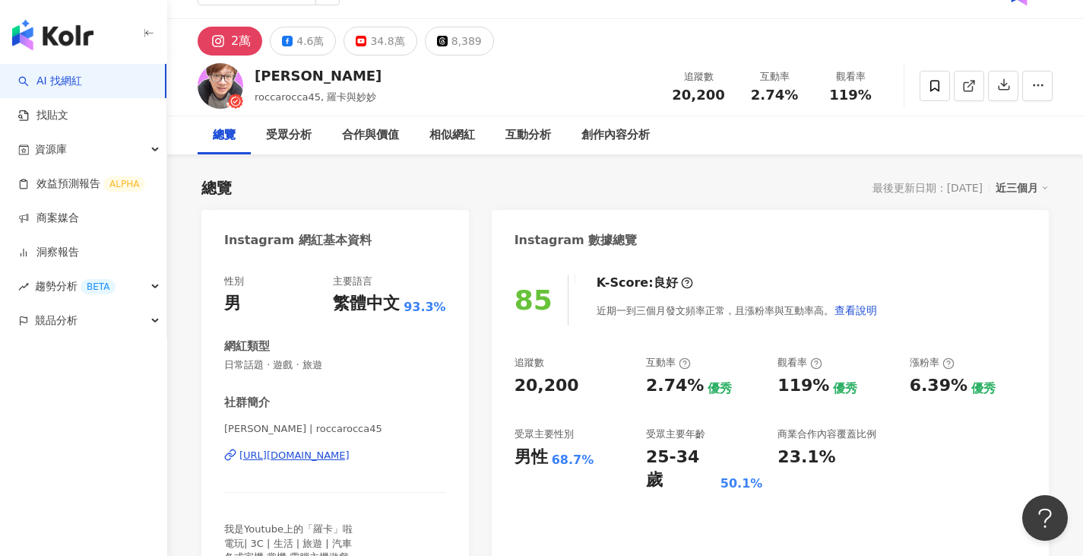
click at [224, 43] on rect at bounding box center [218, 41] width 14 height 14
click at [378, 40] on div "34.8萬" at bounding box center [387, 40] width 34 height 21
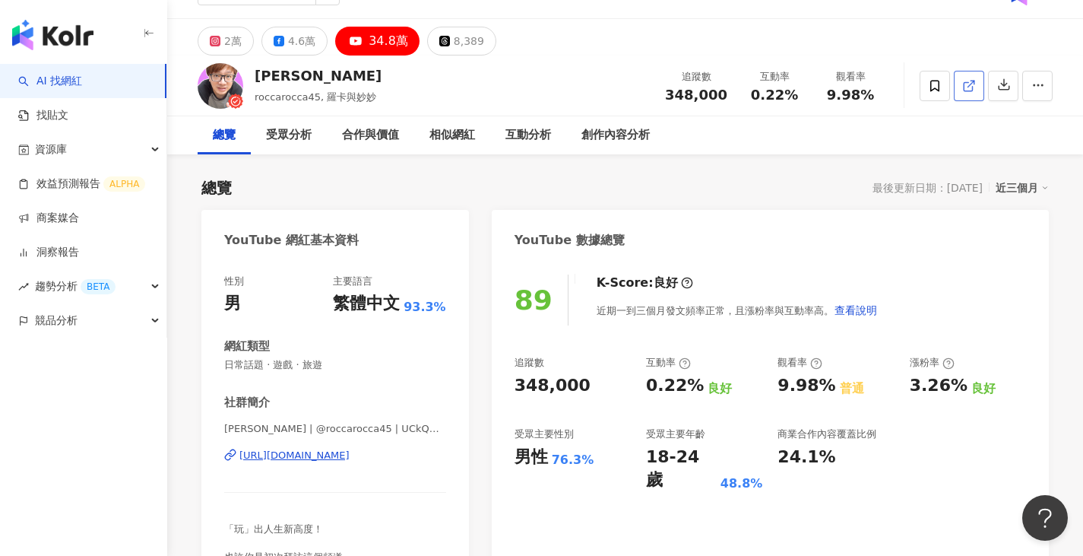
click at [968, 78] on span at bounding box center [969, 86] width 14 height 16
click at [260, 41] on div "2萬 4.6萬 34.8萬 8,389" at bounding box center [347, 41] width 299 height 29
click at [232, 36] on div "2萬" at bounding box center [232, 40] width 17 height 21
click at [236, 48] on div "2萬" at bounding box center [232, 40] width 17 height 21
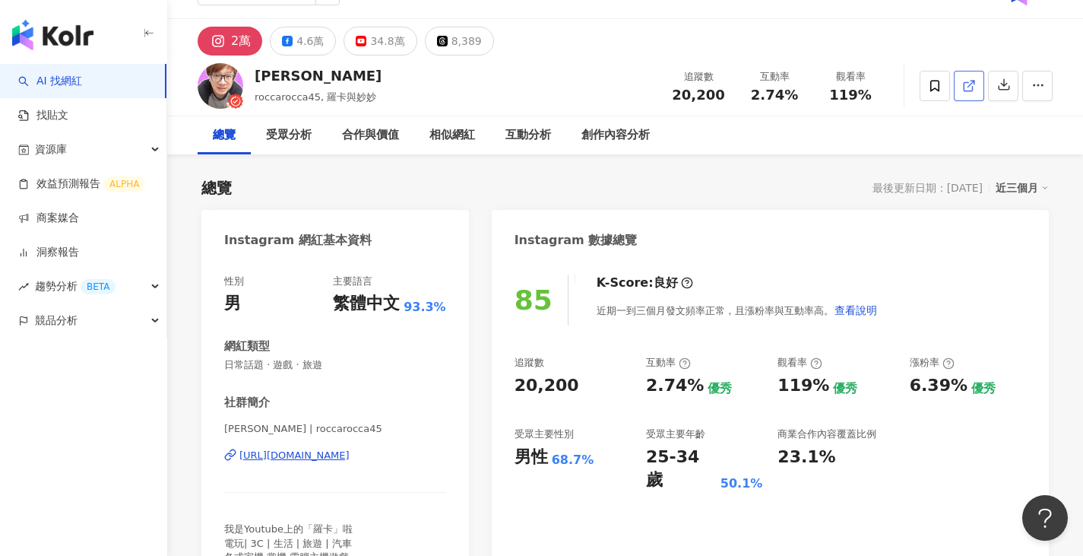
click at [971, 90] on icon at bounding box center [968, 86] width 8 height 8
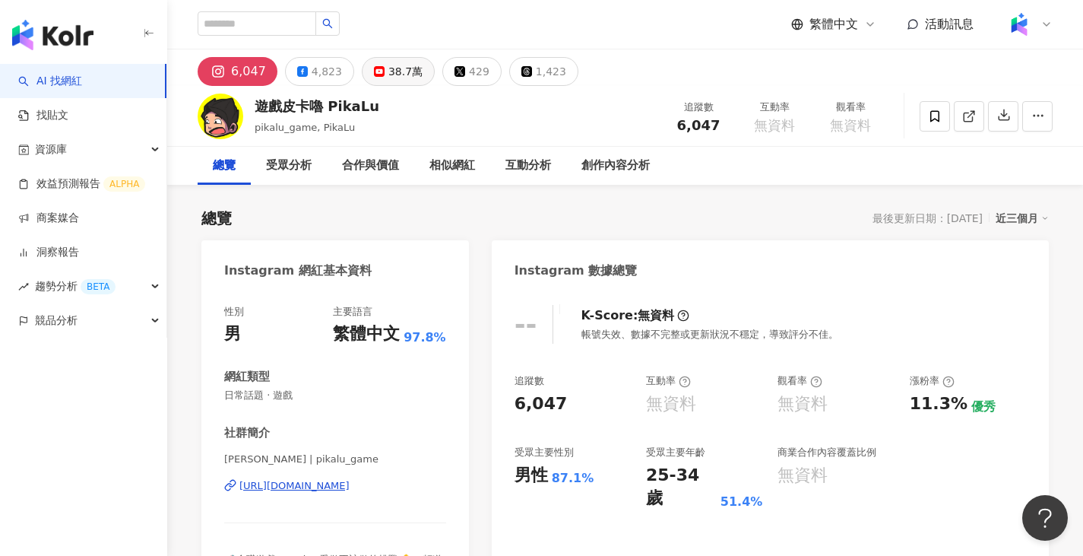
click at [405, 69] on div "38.7萬" at bounding box center [405, 71] width 34 height 21
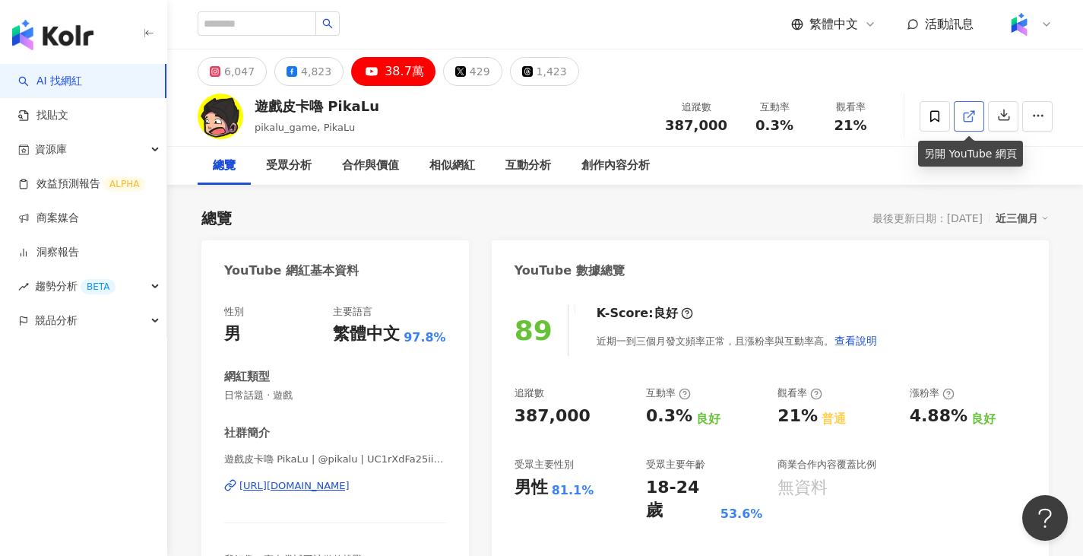
click at [965, 118] on icon at bounding box center [969, 116] width 14 height 14
click at [230, 71] on div "6,047" at bounding box center [239, 71] width 30 height 21
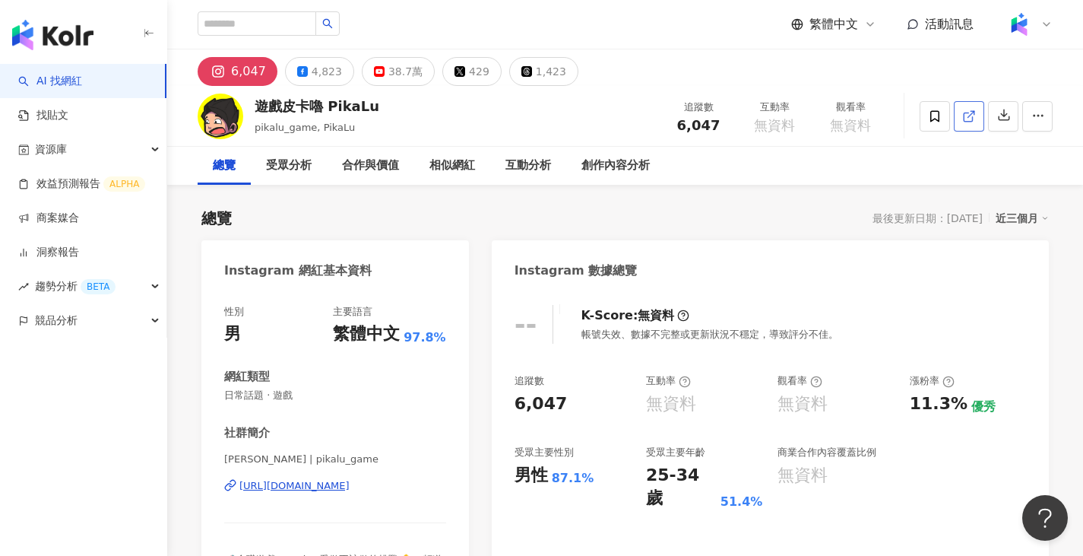
click at [969, 108] on span at bounding box center [969, 116] width 14 height 16
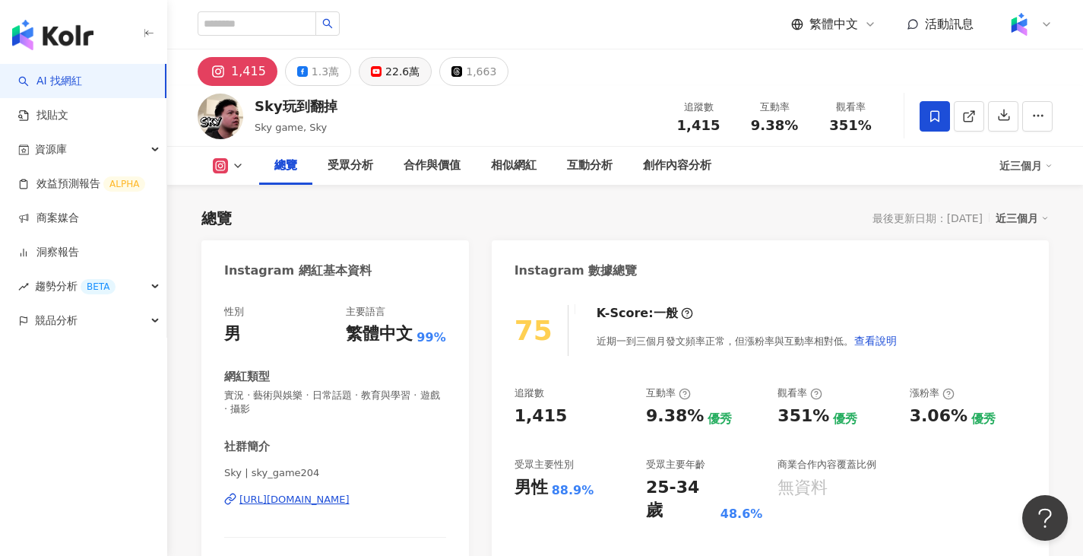
click at [396, 64] on div "22.6萬" at bounding box center [402, 71] width 34 height 21
click at [414, 74] on button "22.6萬" at bounding box center [395, 71] width 73 height 29
click at [968, 113] on icon at bounding box center [968, 117] width 8 height 8
